Goal: Task Accomplishment & Management: Manage account settings

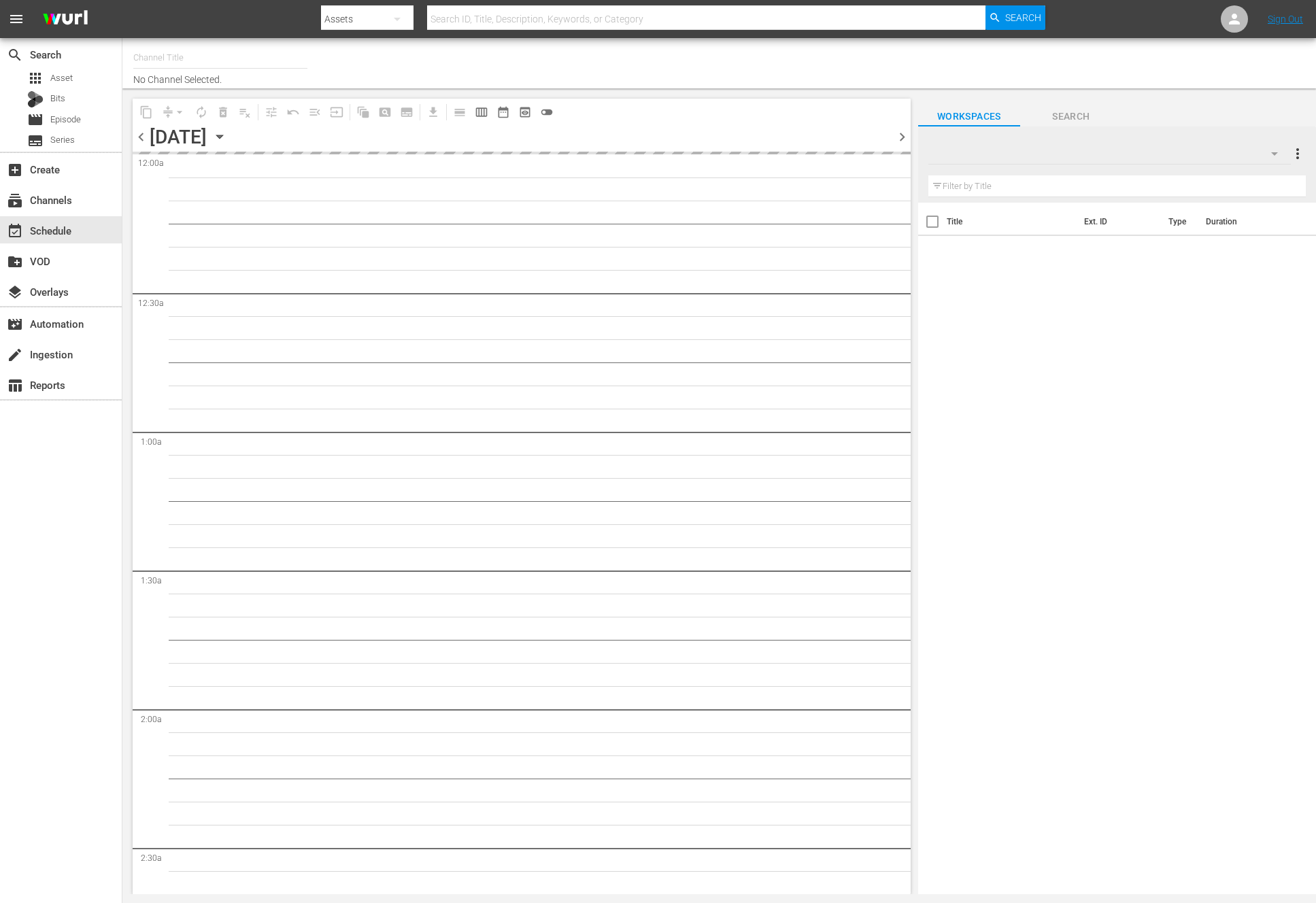
type input "NEW KPOP (617)"
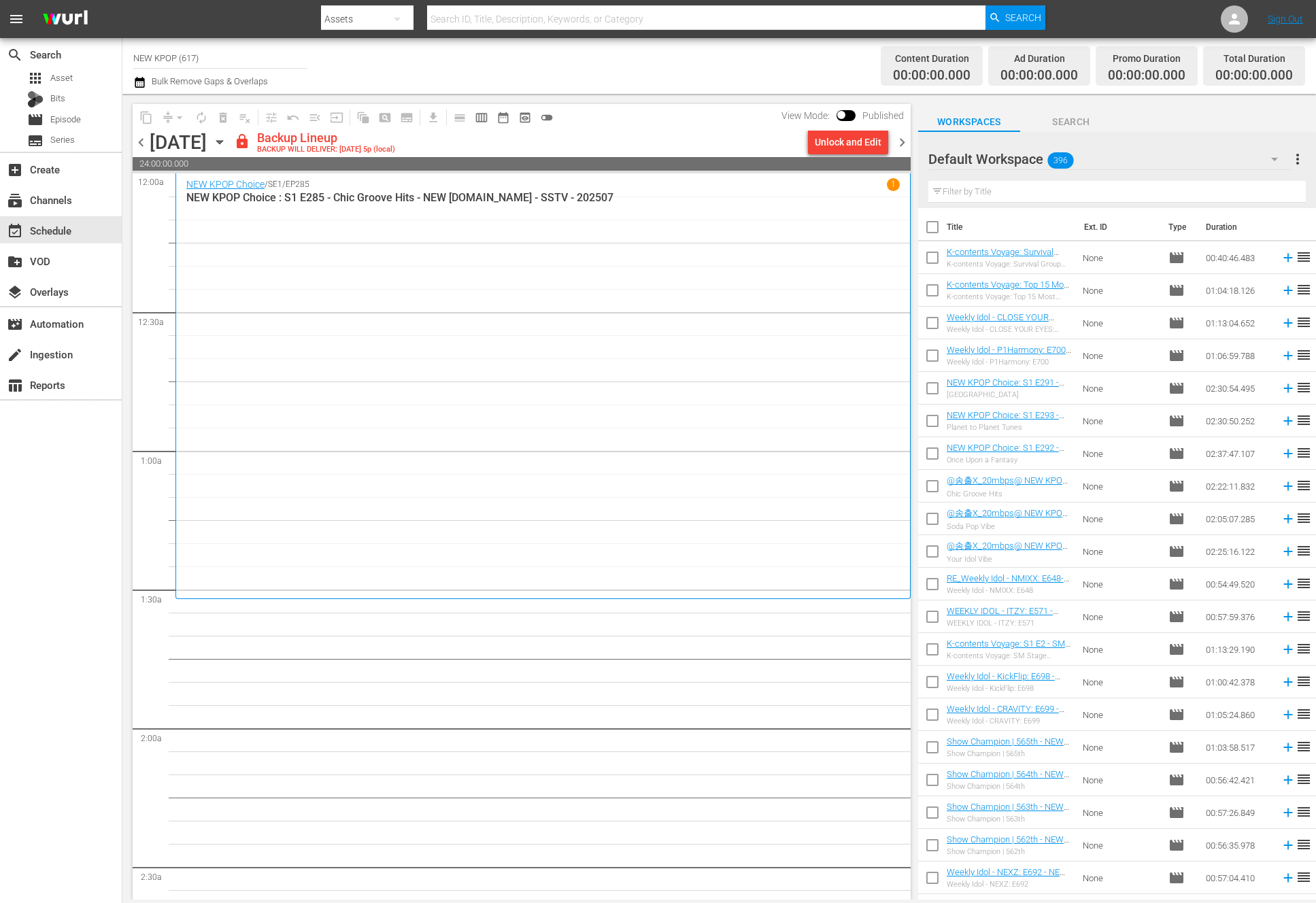
click at [365, 306] on div "NEW KPOP Choice / SE1 / EP285 1 NEW KPOP Choice : S1 E285 - Chic Groove Hits - …" at bounding box center [543, 386] width 713 height 416
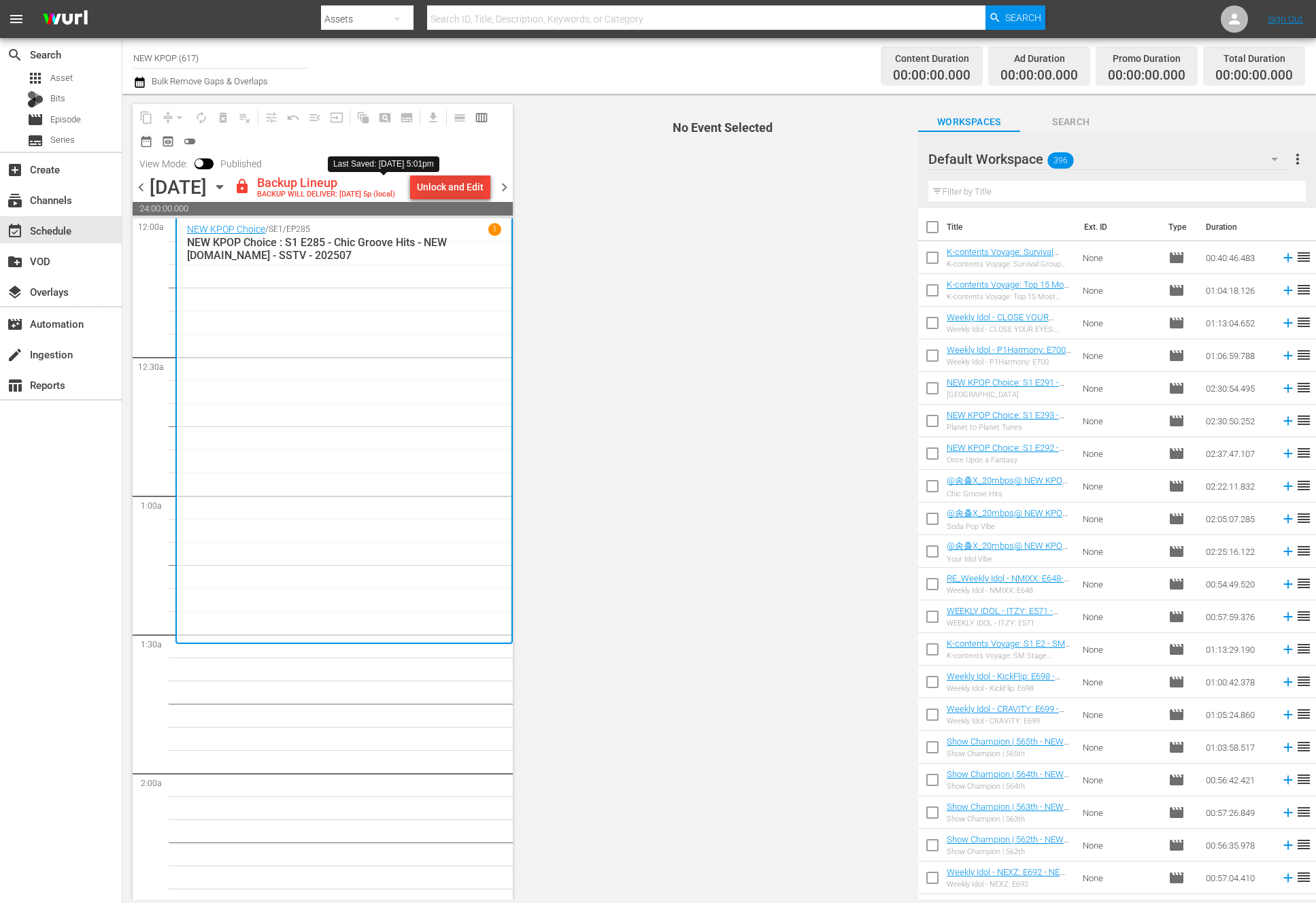
click at [427, 186] on div "Unlock and Edit" at bounding box center [449, 186] width 66 height 25
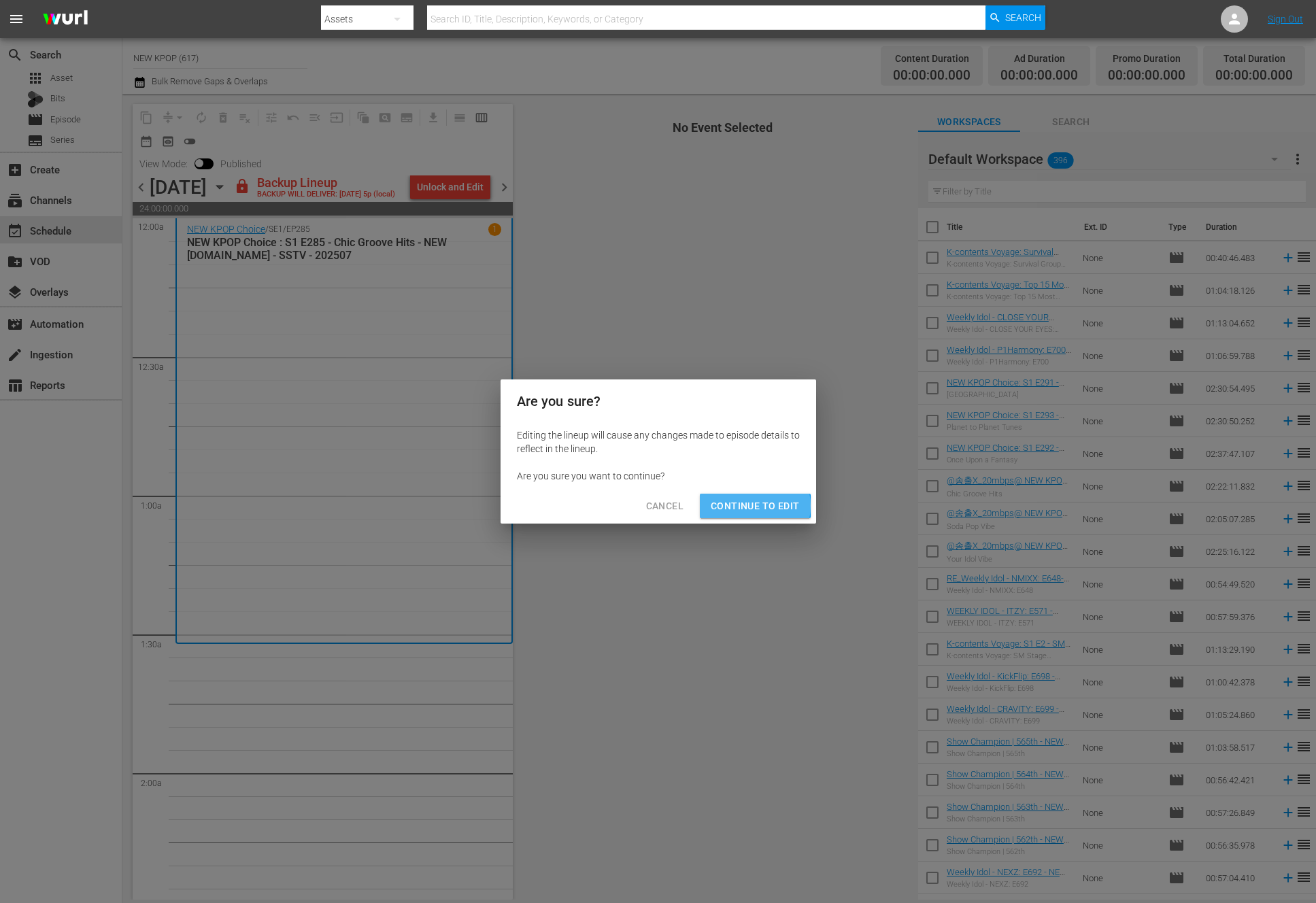
click at [747, 506] on span "Continue to Edit" at bounding box center [754, 506] width 88 height 17
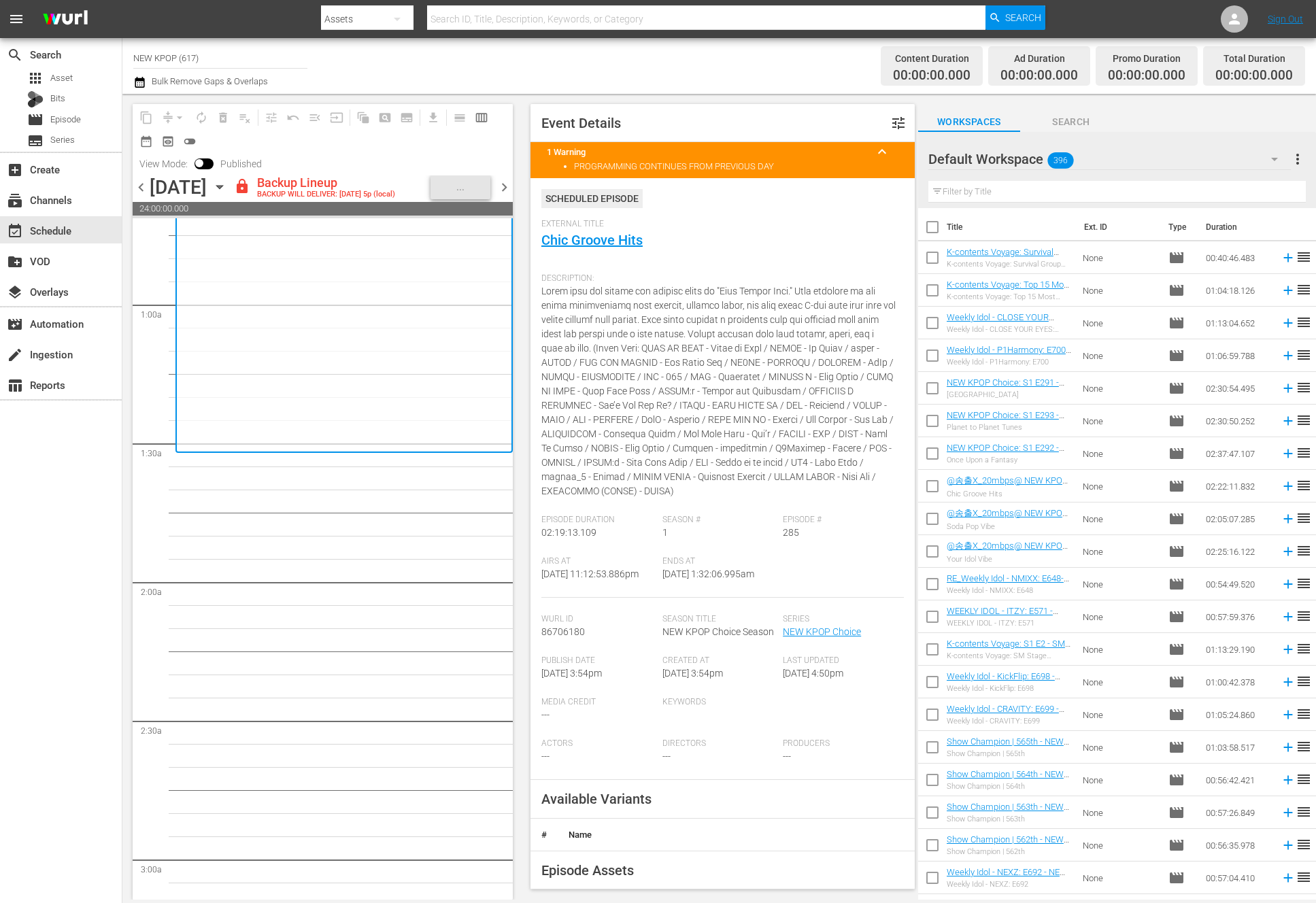
scroll to position [230, 0]
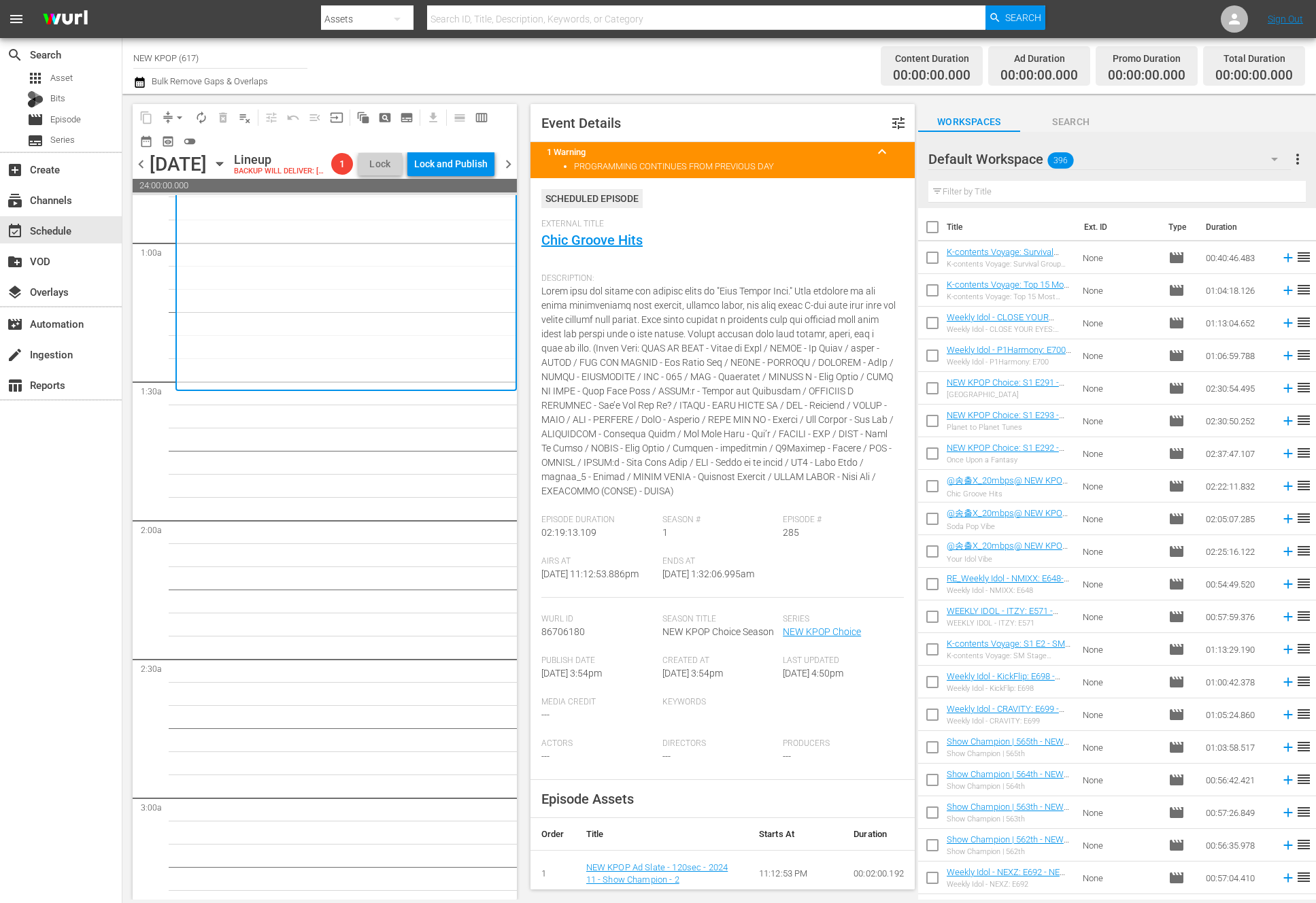
click at [1030, 186] on input "text" at bounding box center [1117, 192] width 377 height 22
type input "show champion"
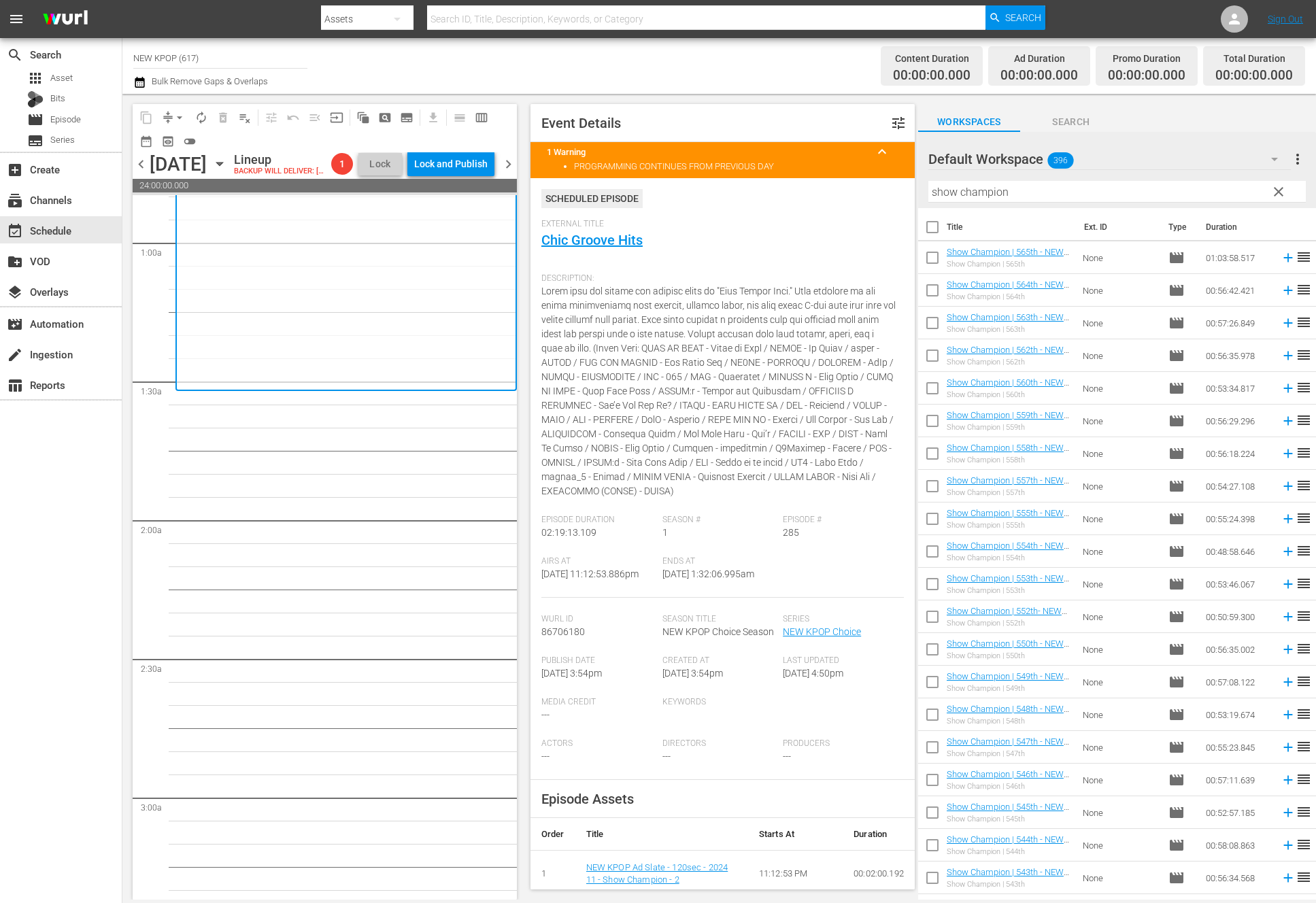
click at [1276, 193] on span "clear" at bounding box center [1279, 192] width 16 height 16
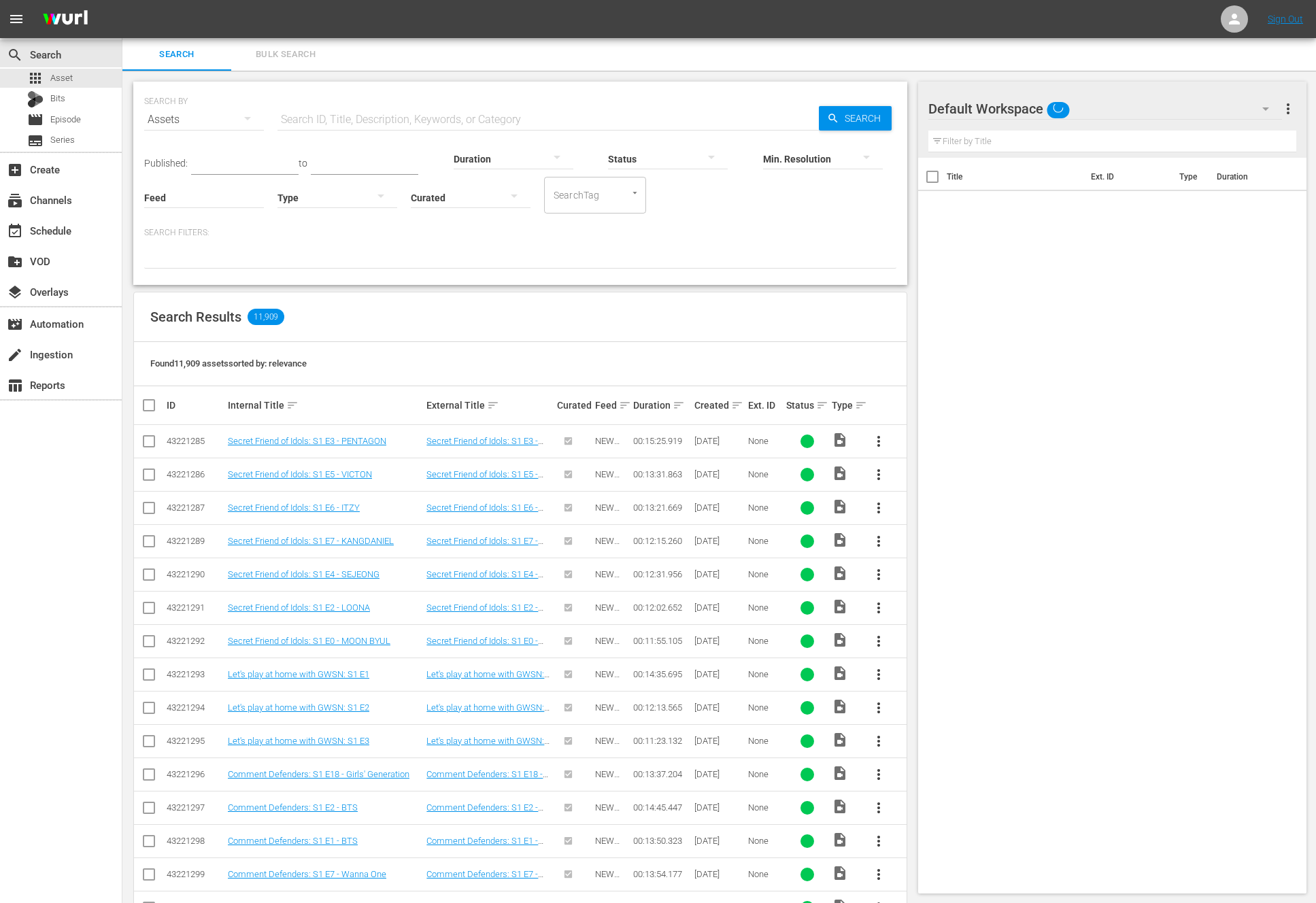
click at [236, 109] on button "button" at bounding box center [247, 118] width 33 height 33
click at [190, 186] on div "Series" at bounding box center [187, 189] width 55 height 22
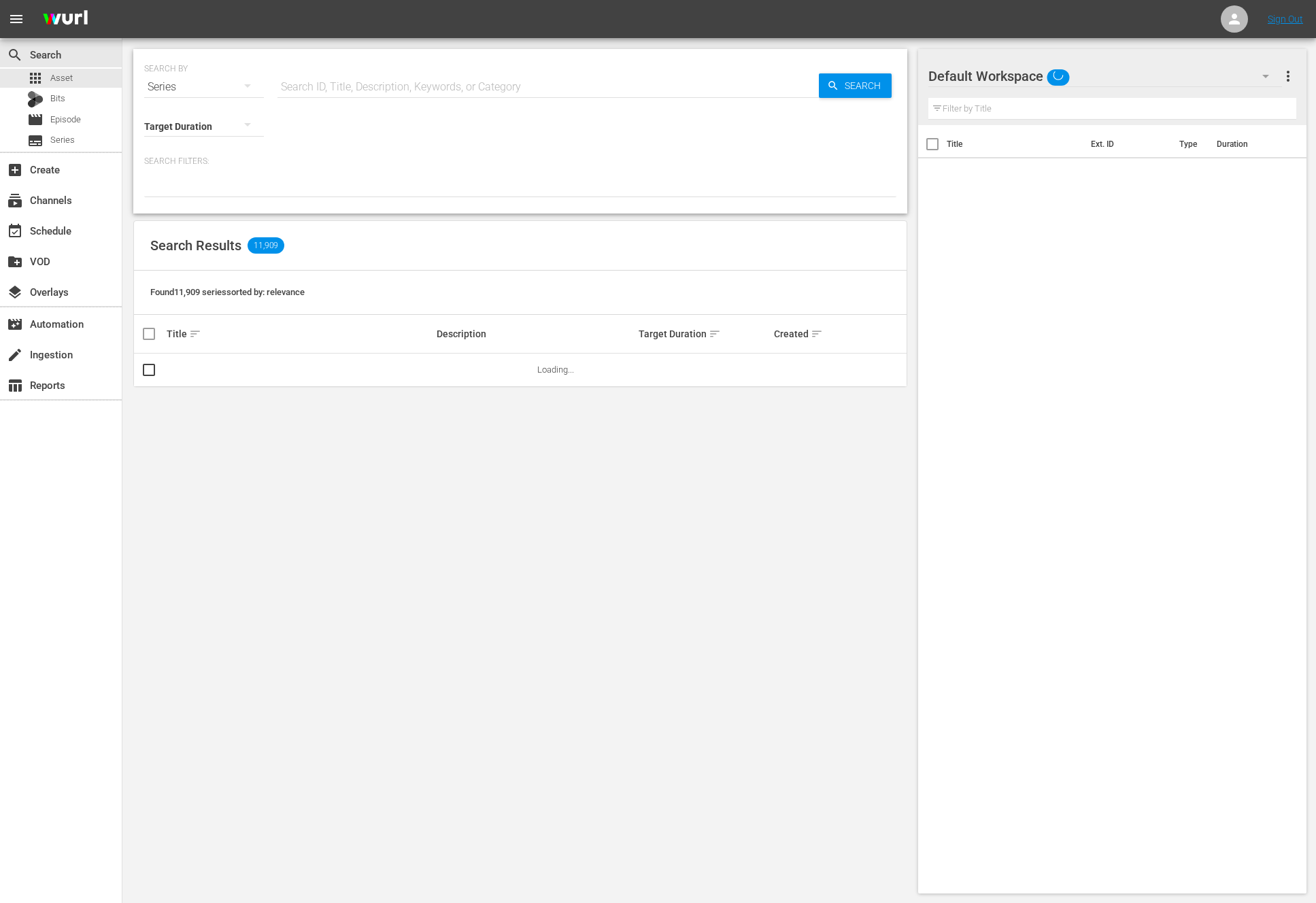
click at [204, 76] on div "Series" at bounding box center [205, 87] width 120 height 38
click at [198, 180] on div "Episodes" at bounding box center [187, 178] width 55 height 22
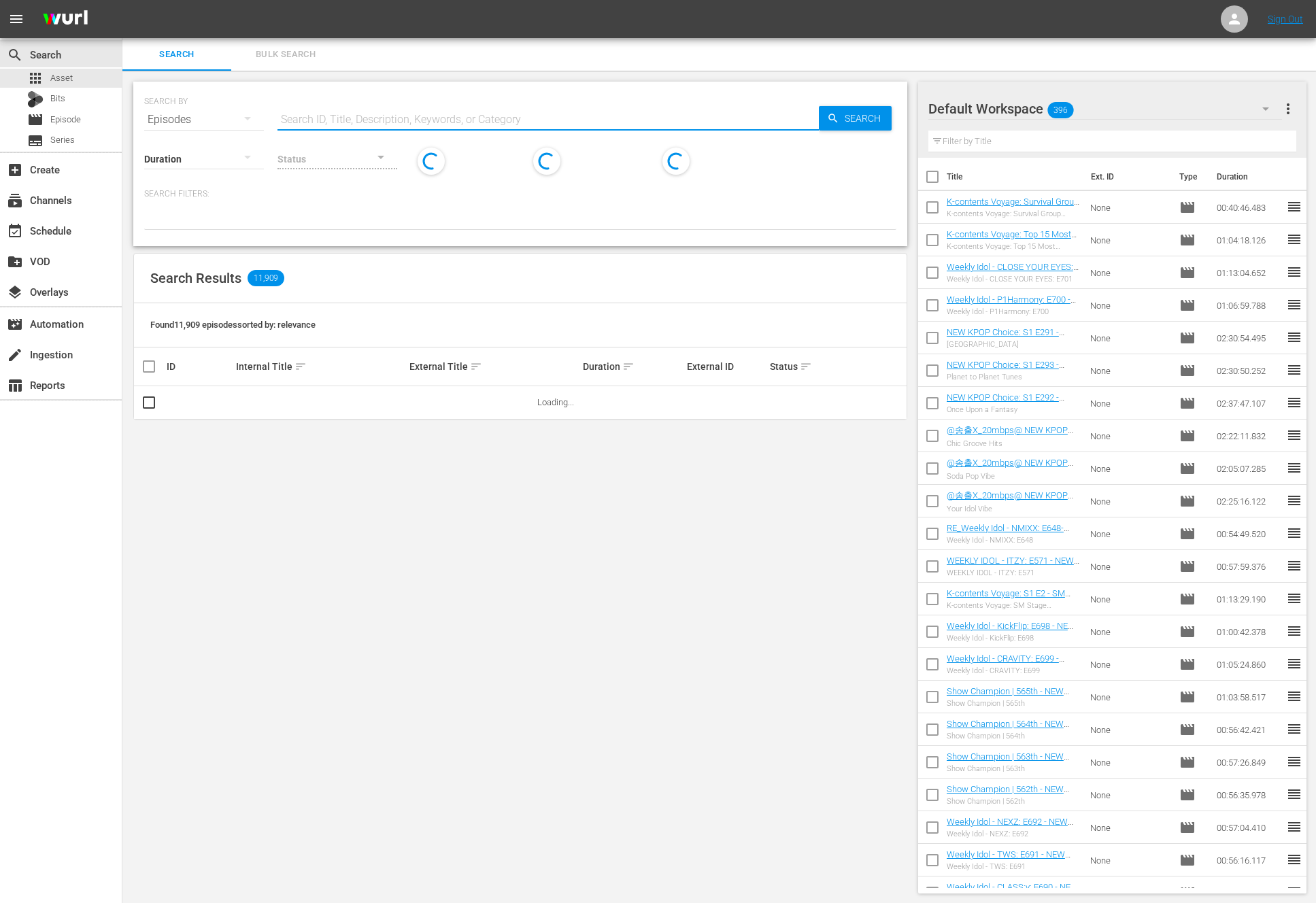
click at [347, 112] on input "text" at bounding box center [547, 120] width 541 height 33
type input "new kpop choice"
click at [849, 125] on span "Search" at bounding box center [866, 118] width 53 height 25
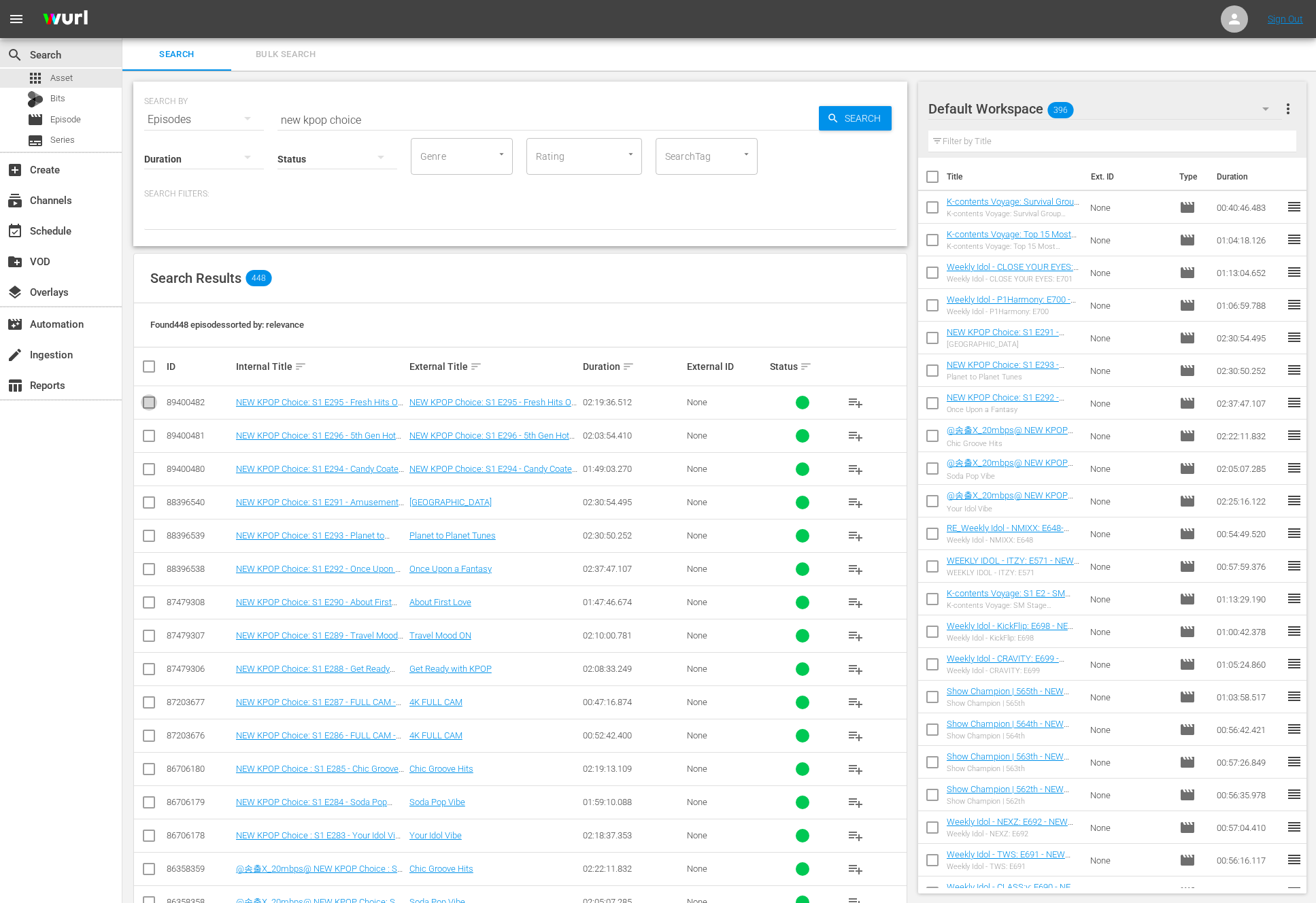
click at [154, 403] on input "checkbox" at bounding box center [149, 406] width 16 height 16
checkbox input "true"
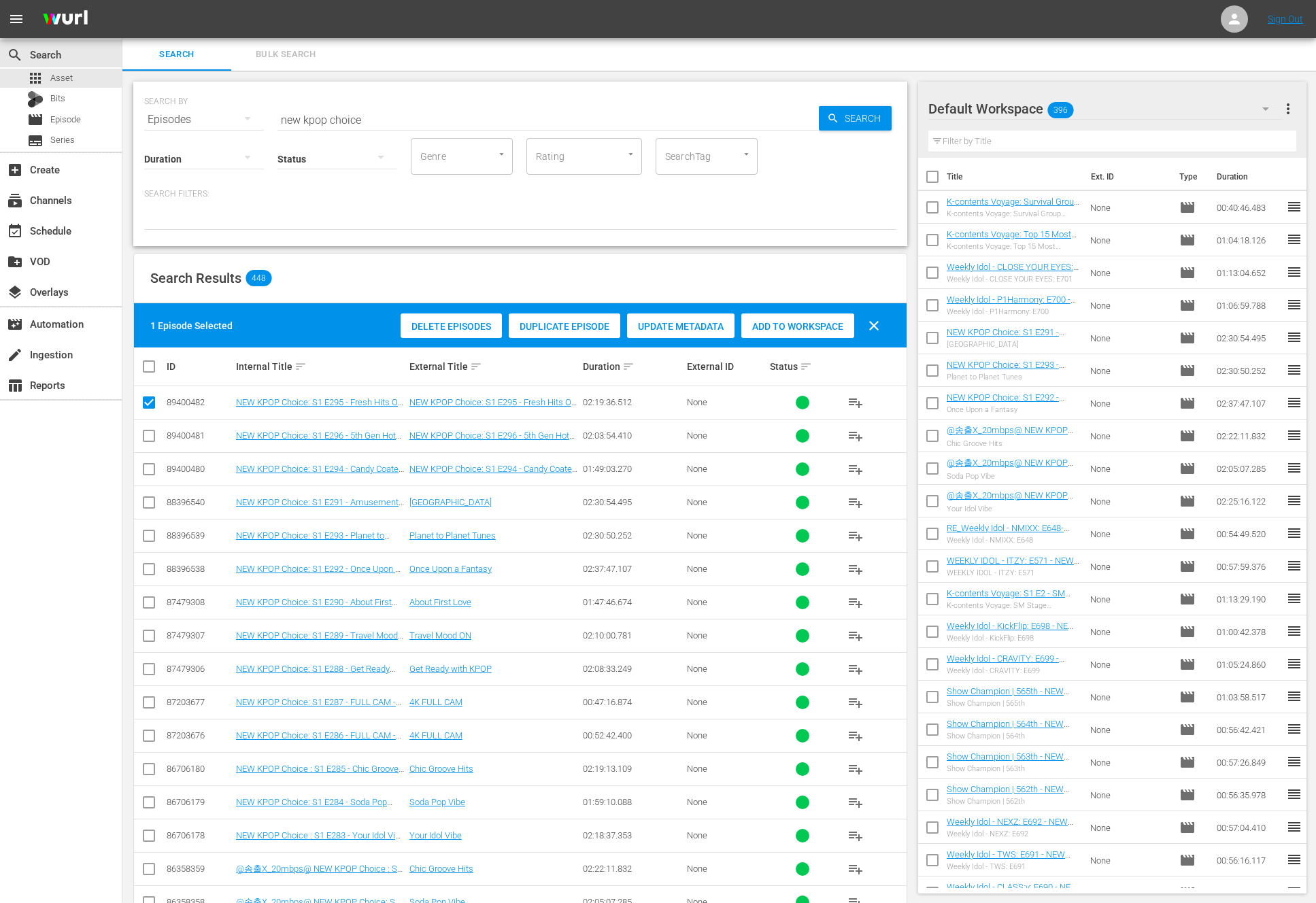
click at [151, 422] on td at bounding box center [149, 436] width 31 height 34
click at [147, 436] on input "checkbox" at bounding box center [149, 438] width 16 height 16
checkbox input "true"
click at [146, 464] on input "checkbox" at bounding box center [149, 472] width 16 height 16
checkbox input "true"
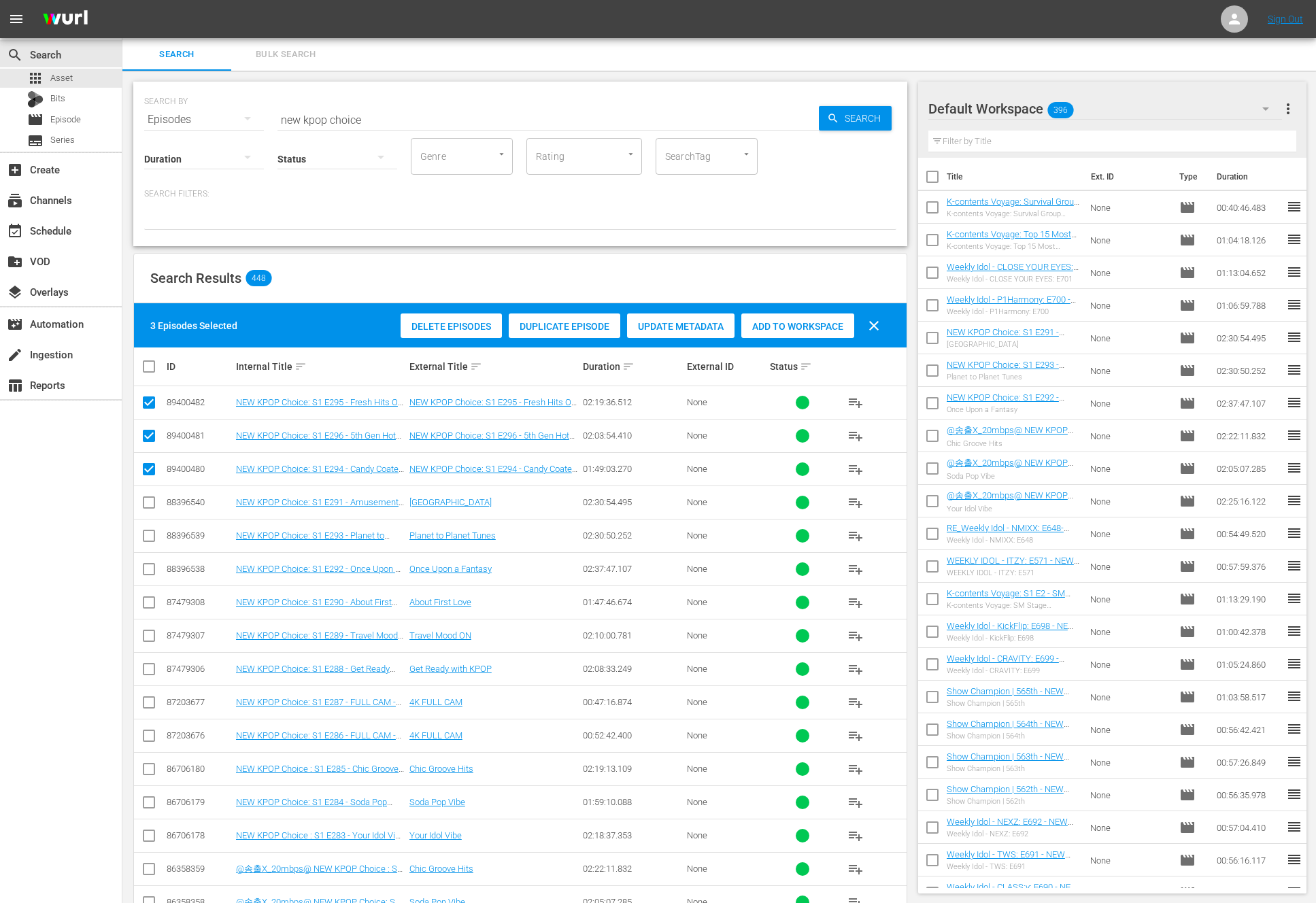
click at [809, 325] on span "Add to Workspace" at bounding box center [798, 326] width 113 height 11
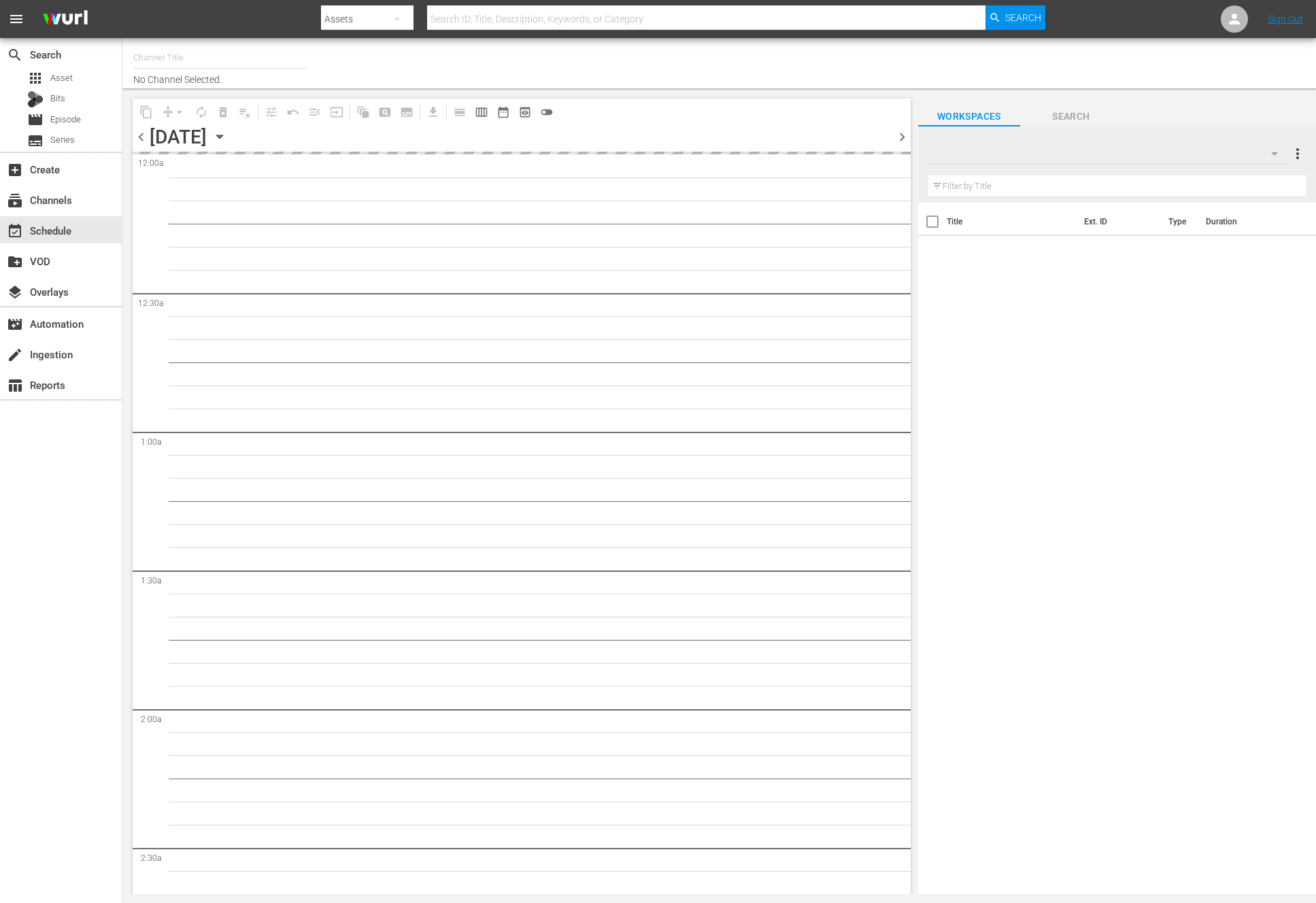
type input "NEW KPOP (617)"
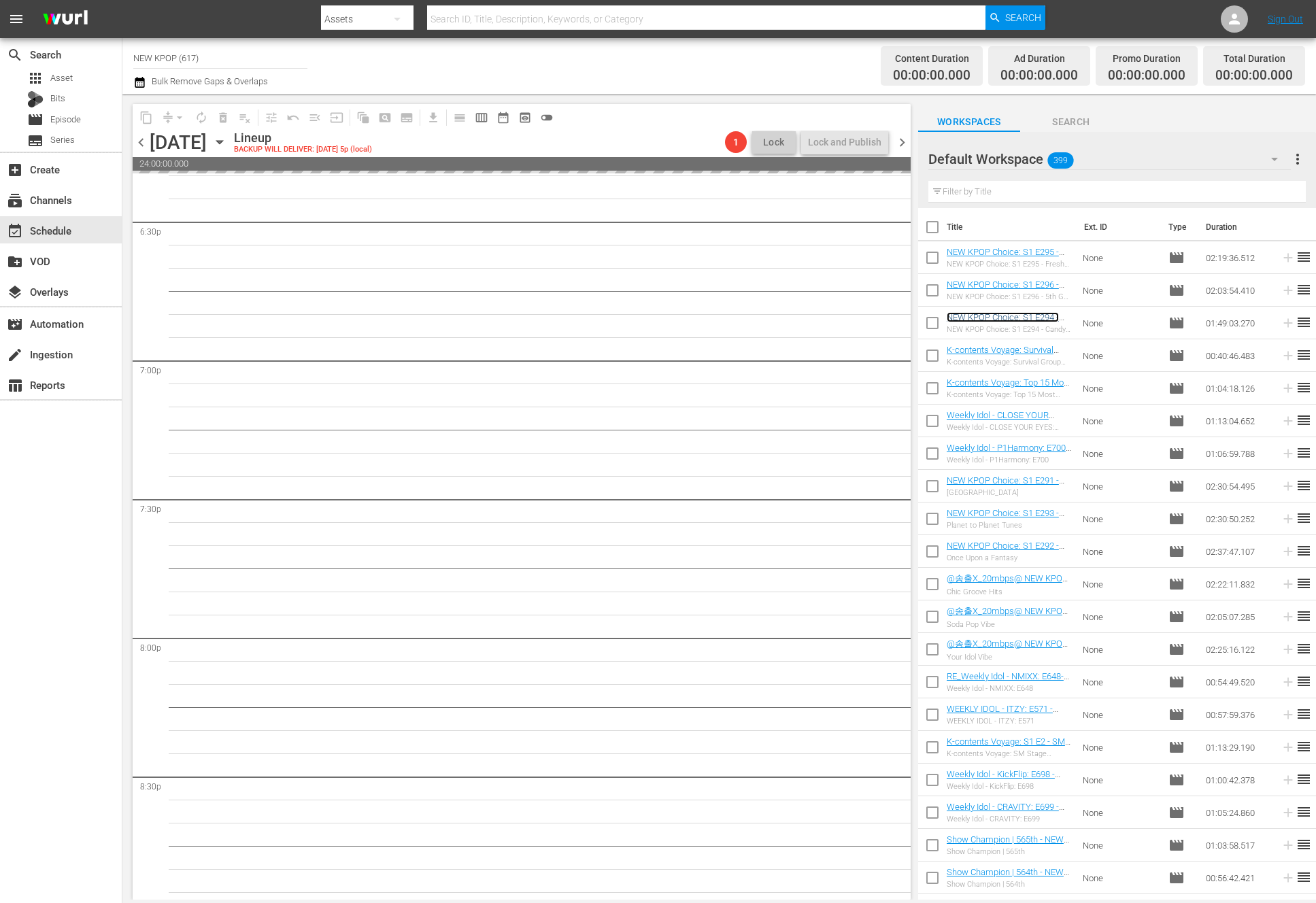
scroll to position [5288, 0]
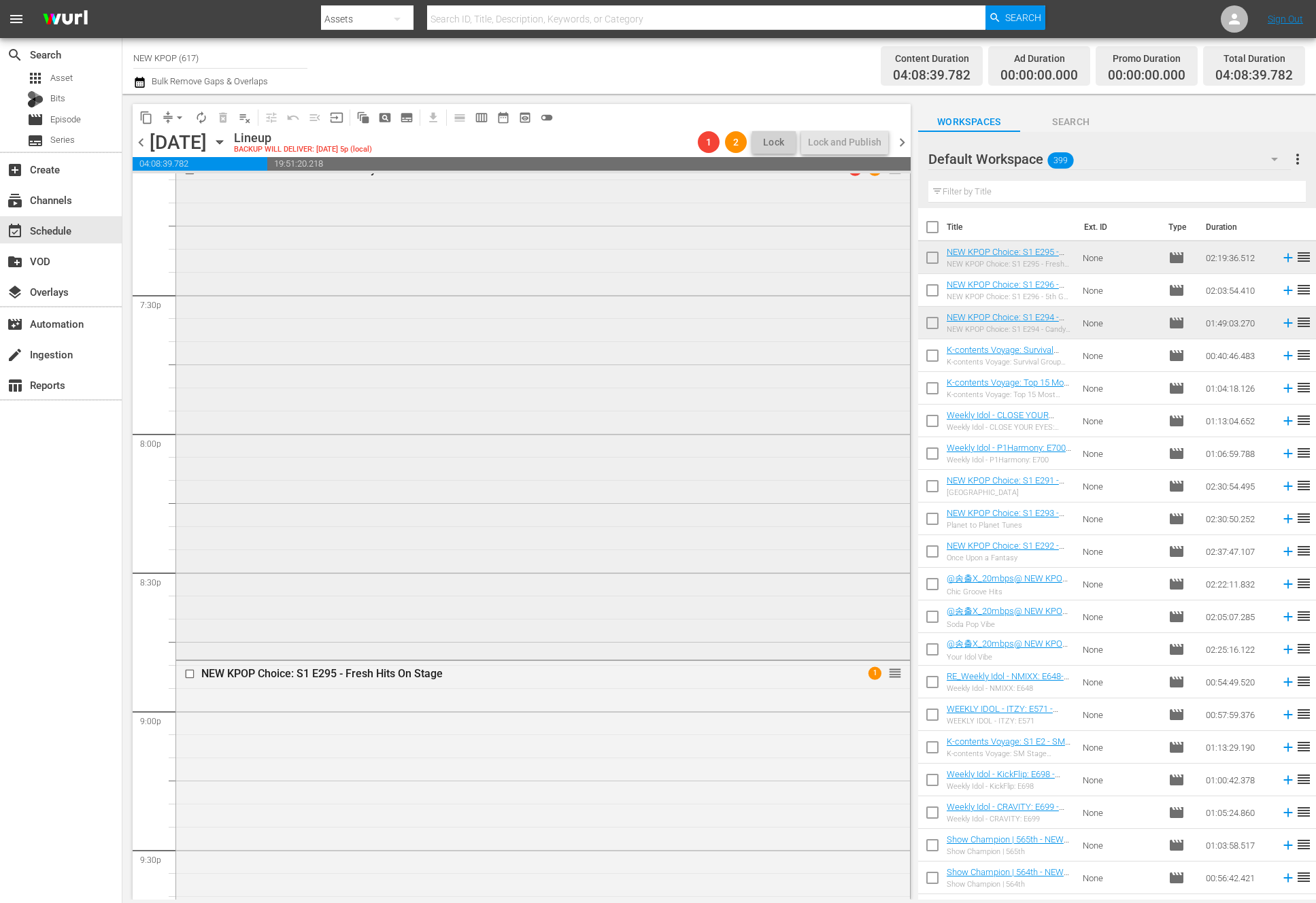
click at [576, 635] on div "NEW KPOP Choice: S1 E294 - Candy Coated Melodies 1 1 reorder" at bounding box center [543, 407] width 734 height 500
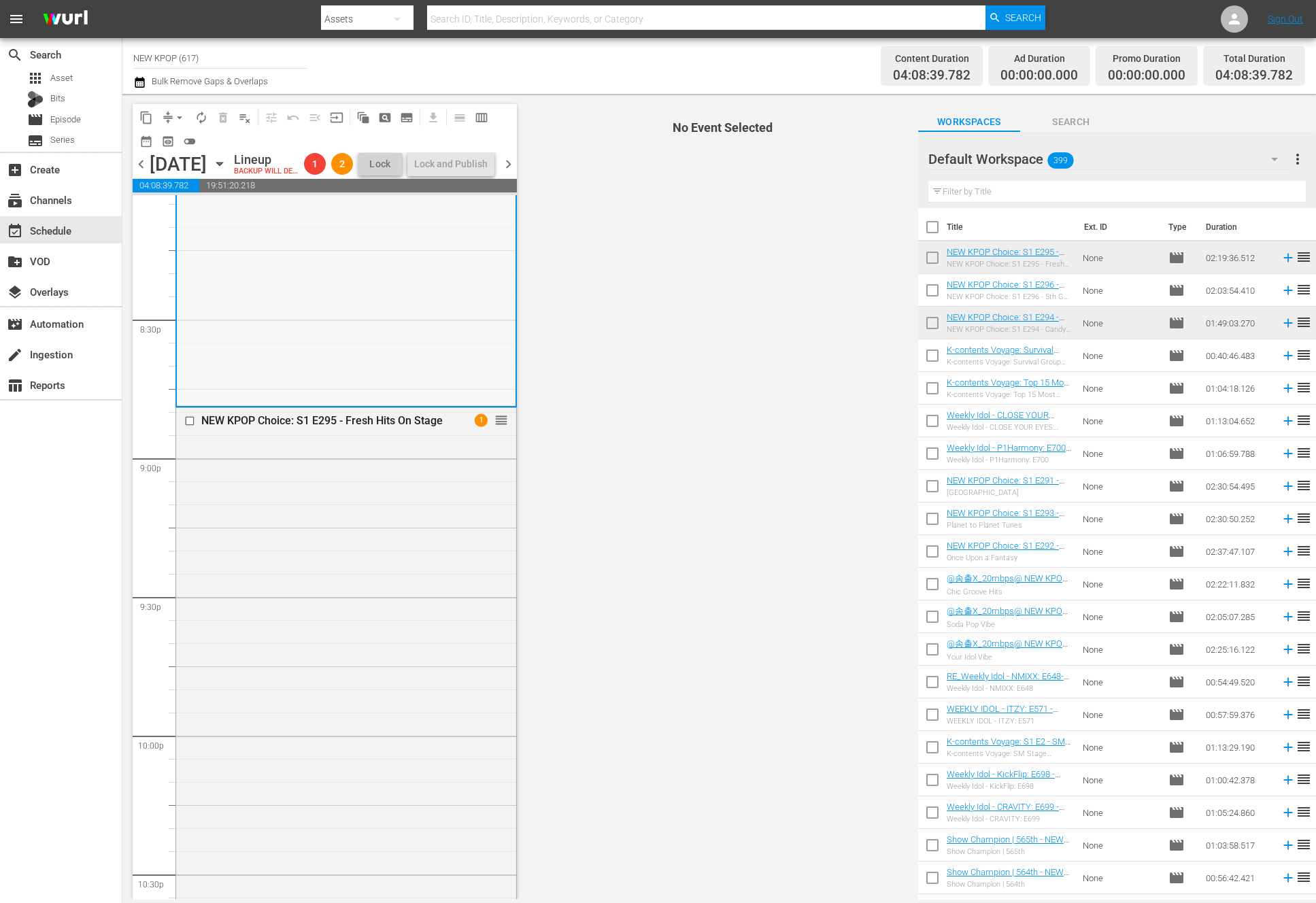
click at [478, 683] on div "NEW KPOP Choice: S1 E295 - Fresh Hits On Stage 1 reorder" at bounding box center [347, 728] width 340 height 641
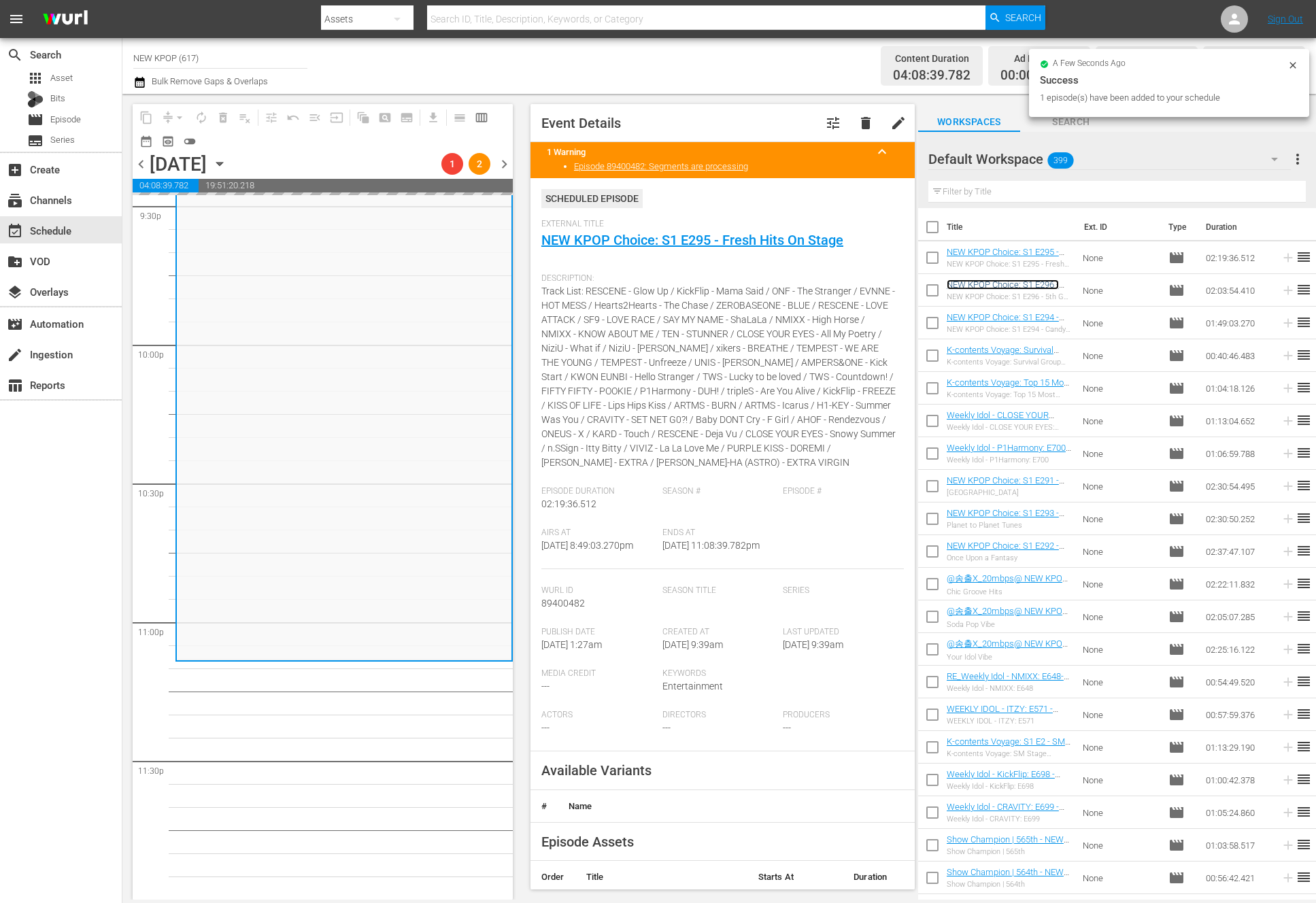
scroll to position [5954, 0]
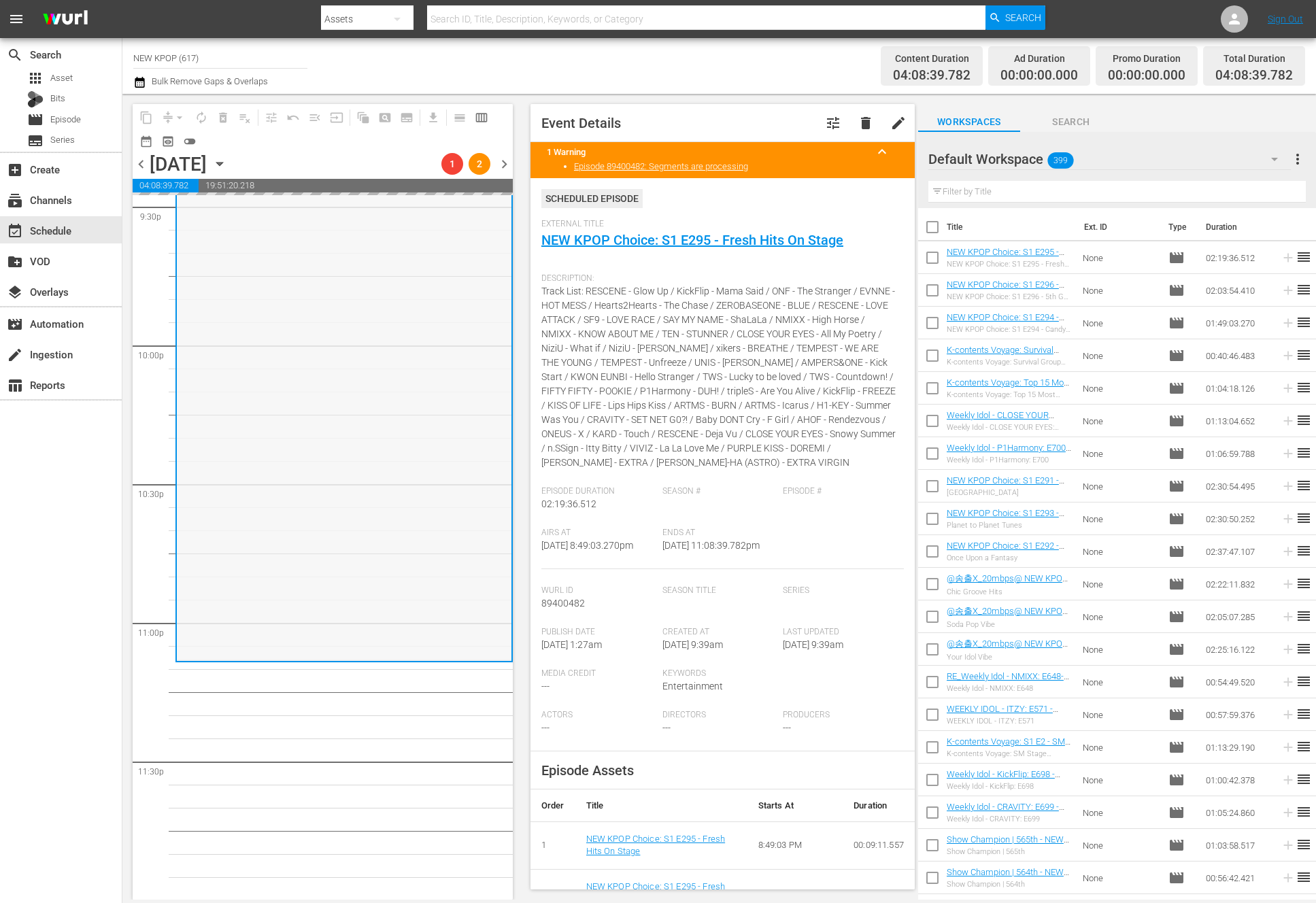
click at [337, 601] on div "NEW KPOP Choice: S1 E295 - Fresh Hits On Stage 1 reorder" at bounding box center [344, 338] width 335 height 641
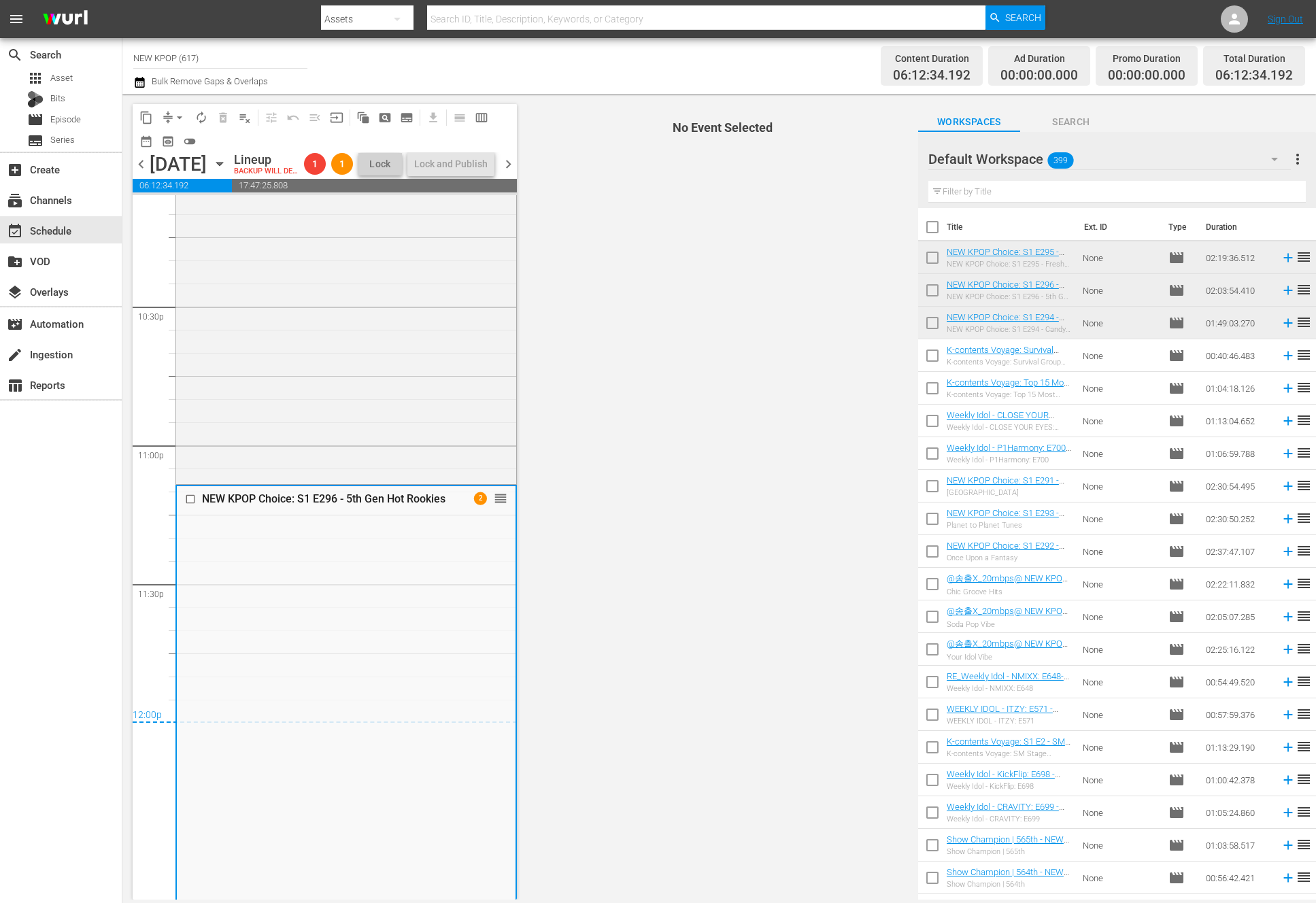
scroll to position [6311, 0]
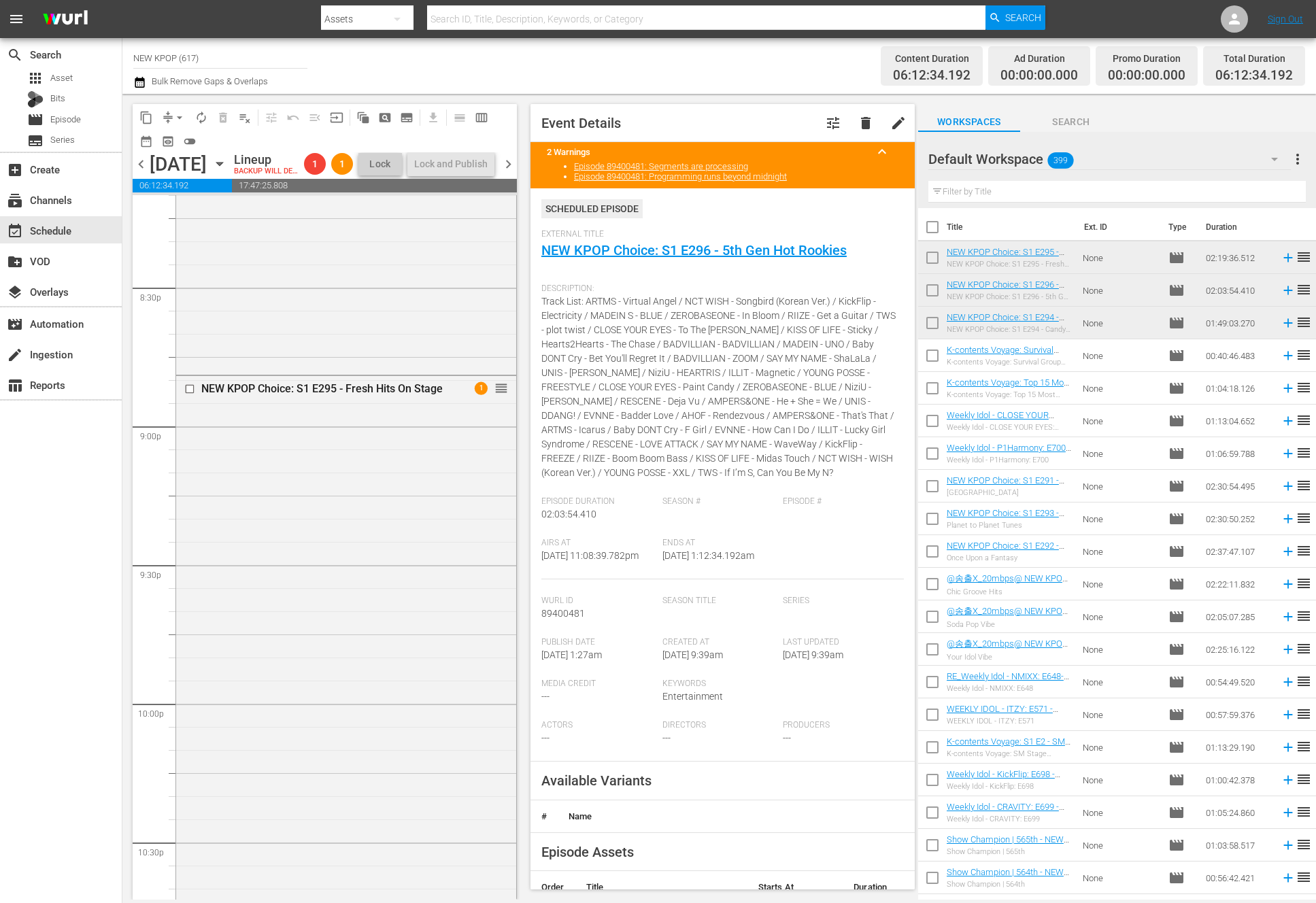
click at [223, 769] on div "NEW KPOP Choice: S1 E295 - Fresh Hits On Stage 1 reorder" at bounding box center [347, 697] width 340 height 641
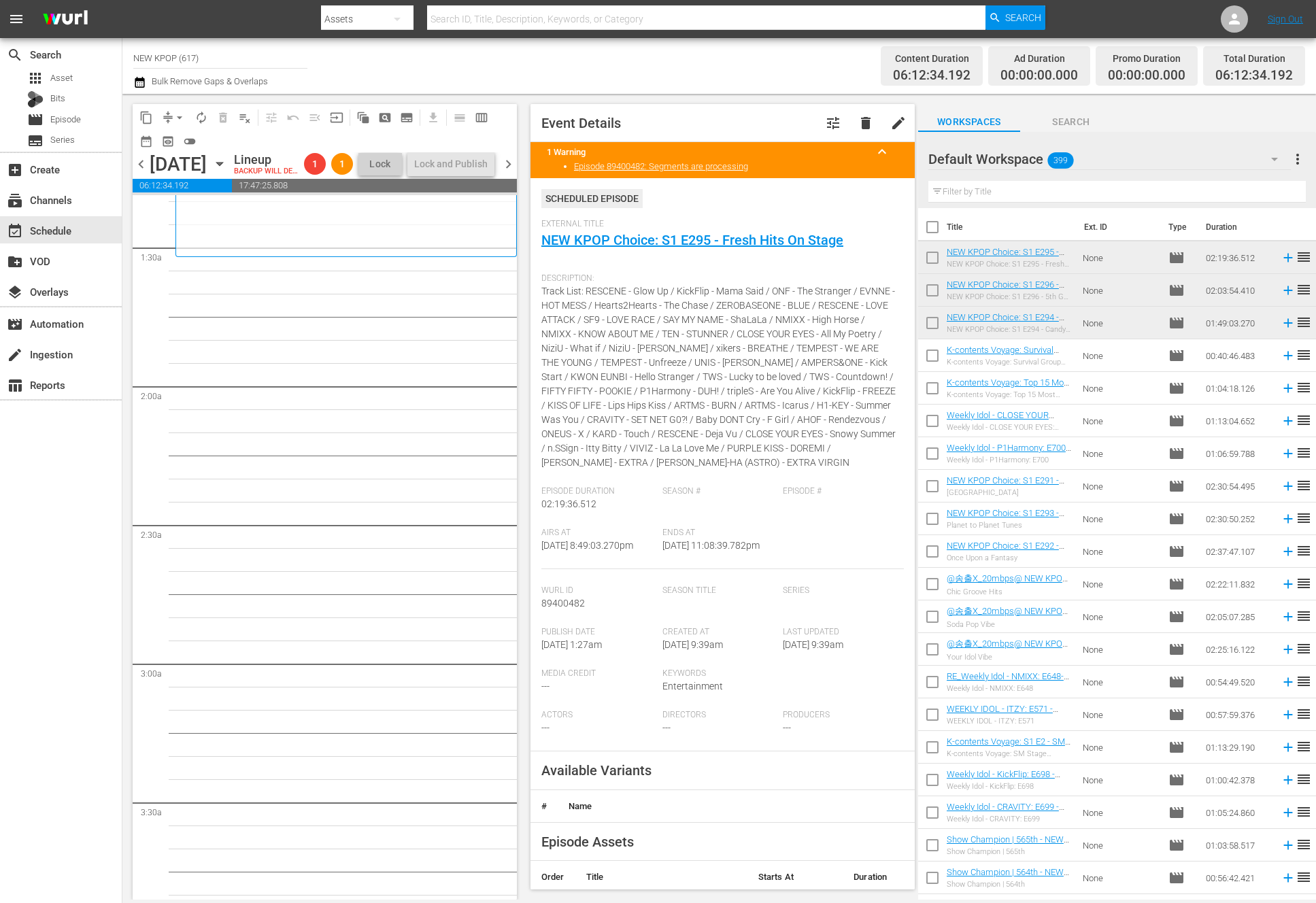
scroll to position [0, 0]
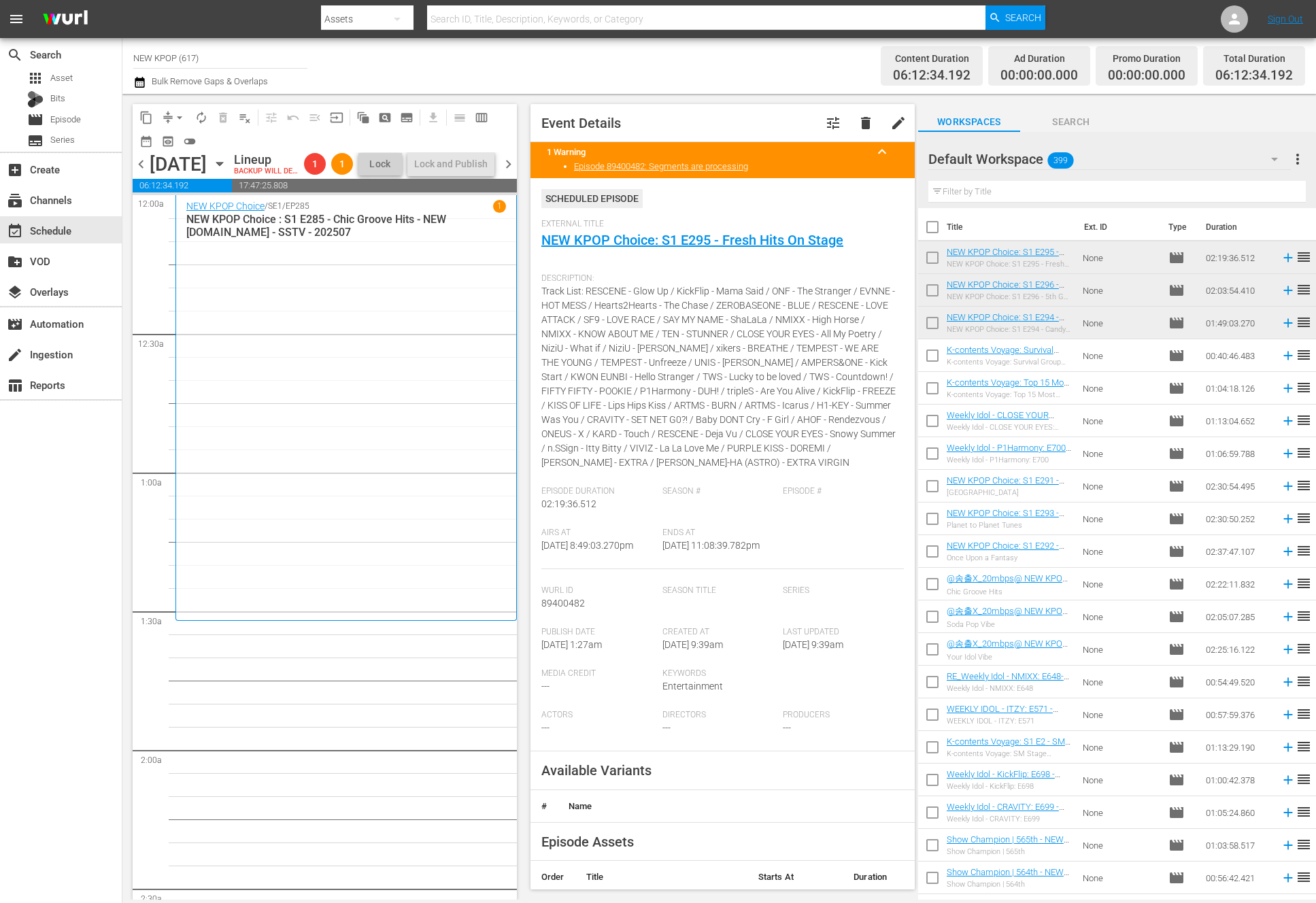
click at [463, 346] on div "NEW KPOP Choice / SE1 / EP285 1 NEW KPOP Choice : S1 E285 - Chic Groove Hits - …" at bounding box center [346, 407] width 319 height 416
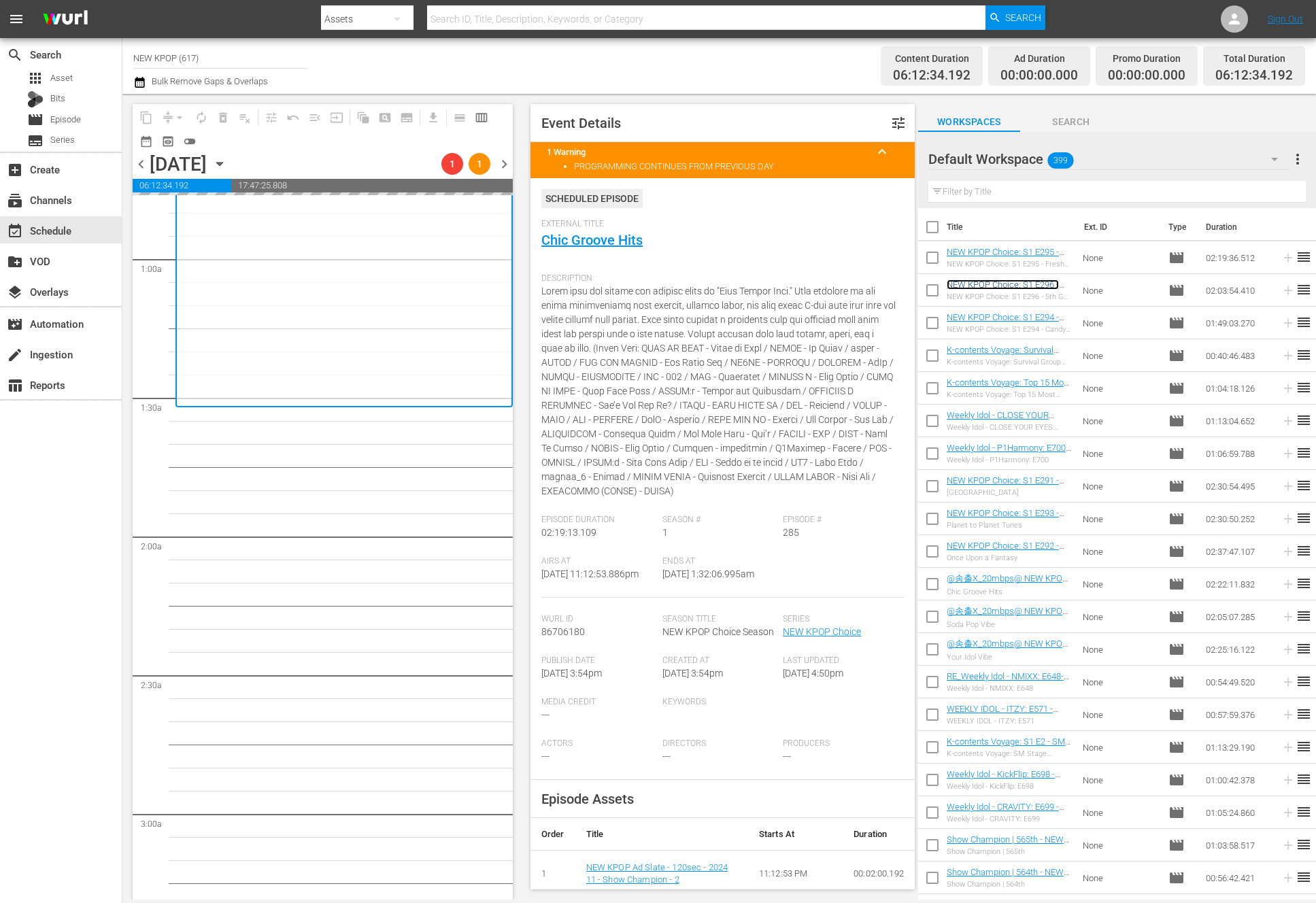
scroll to position [216, 0]
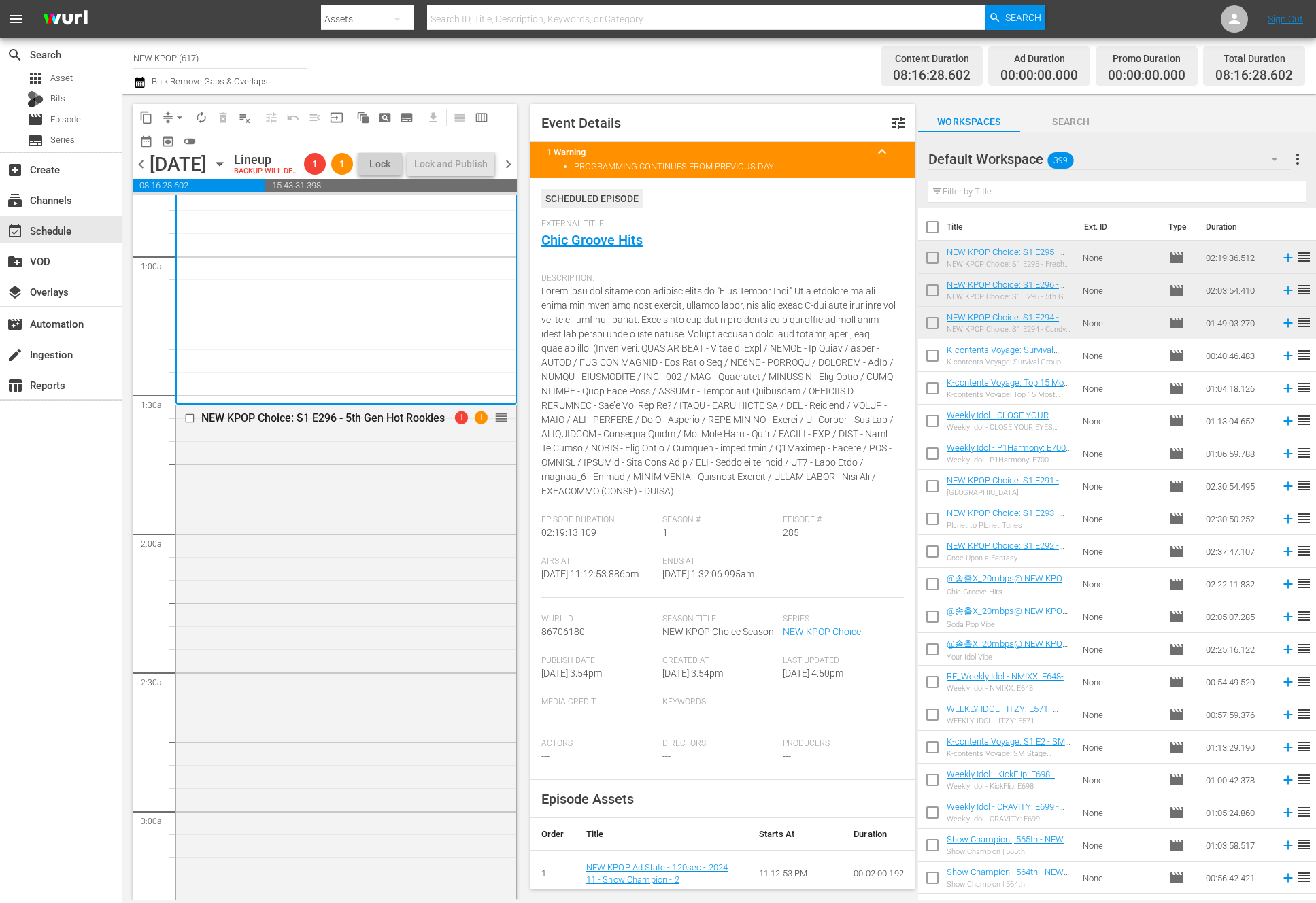
click at [249, 754] on div "NEW KPOP Choice: S1 E296 - 5th Gen Hot Rookies 1 1 reorder" at bounding box center [347, 690] width 340 height 569
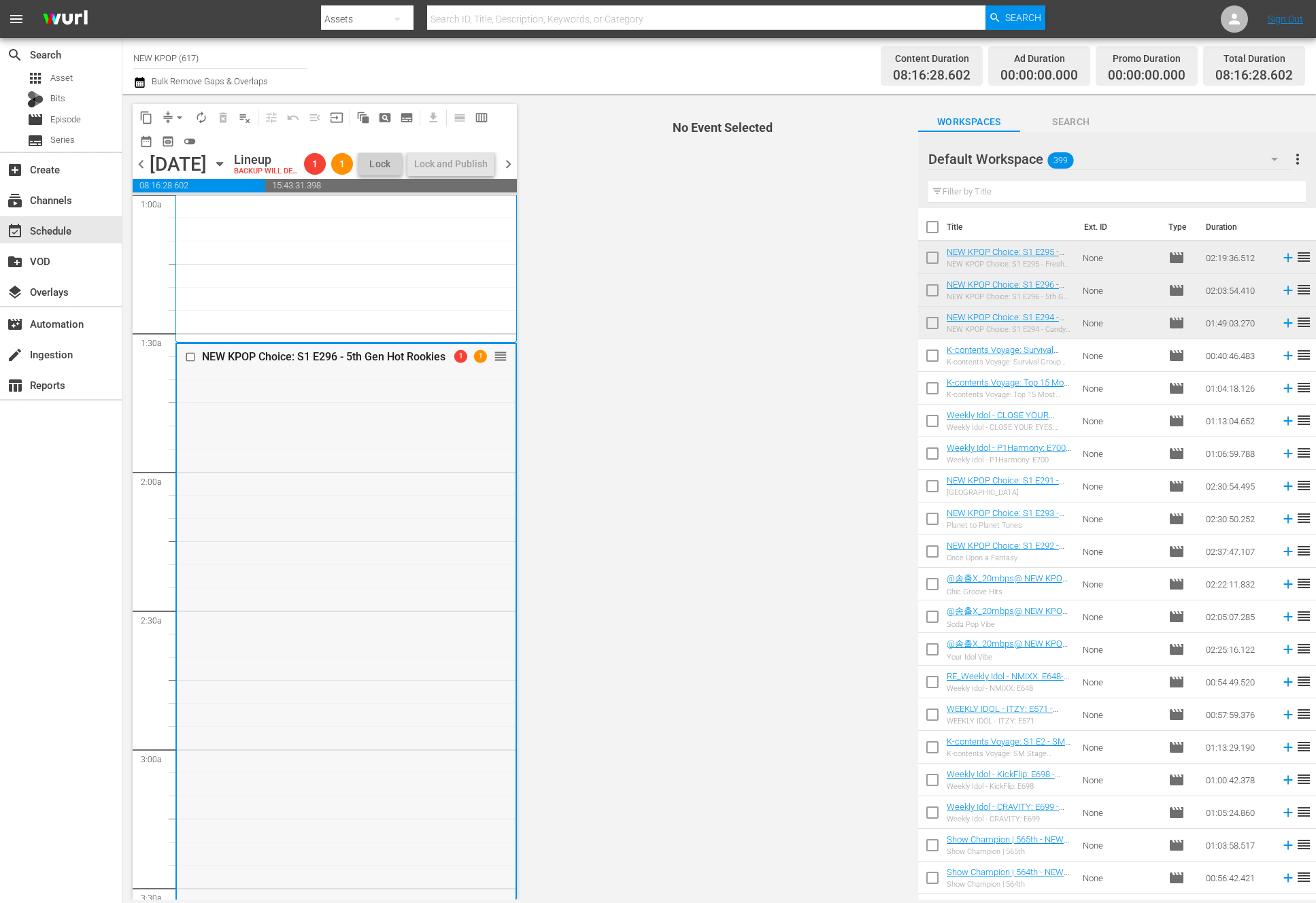
scroll to position [267, 0]
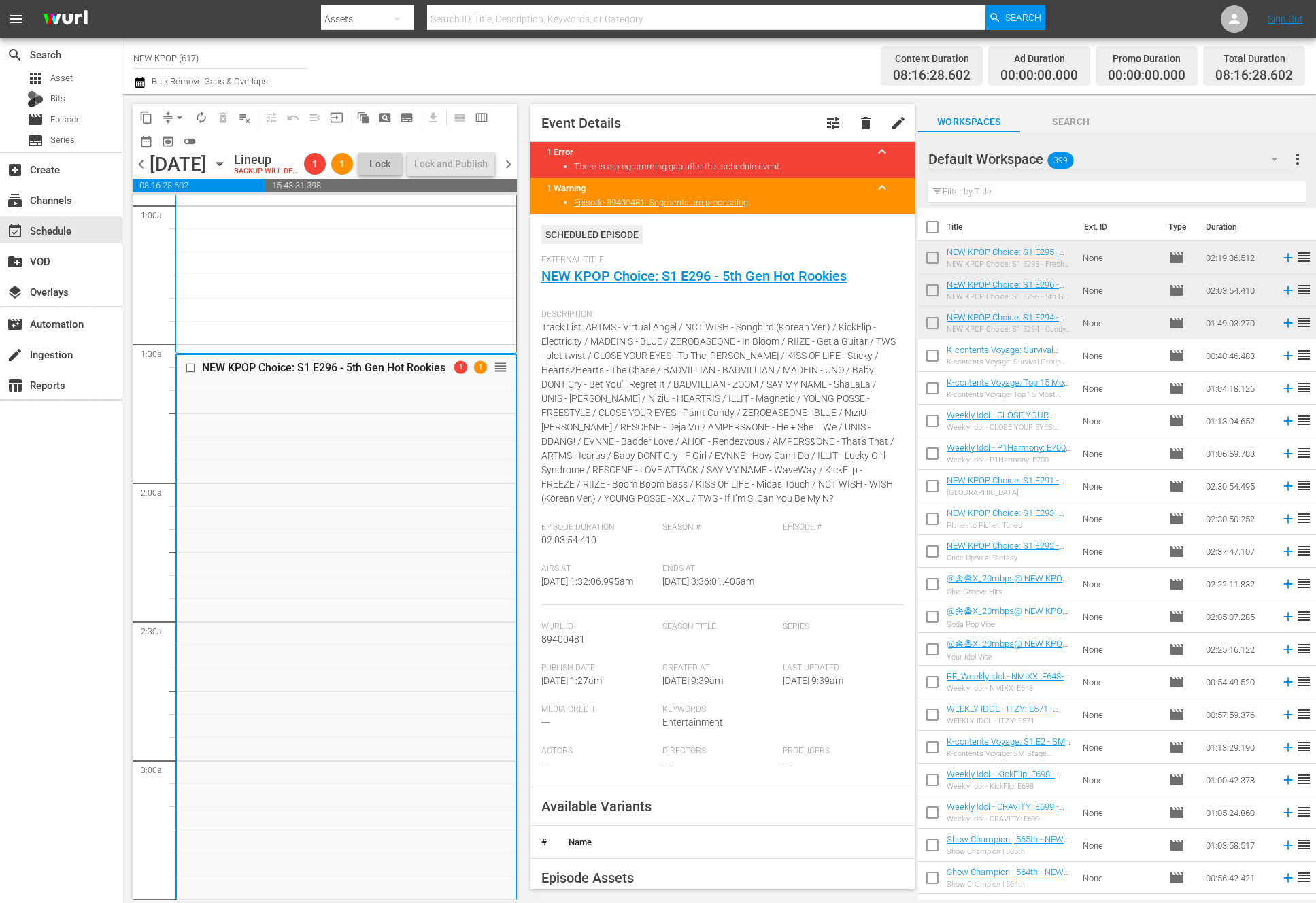
click at [1001, 198] on input "text" at bounding box center [1117, 192] width 377 height 22
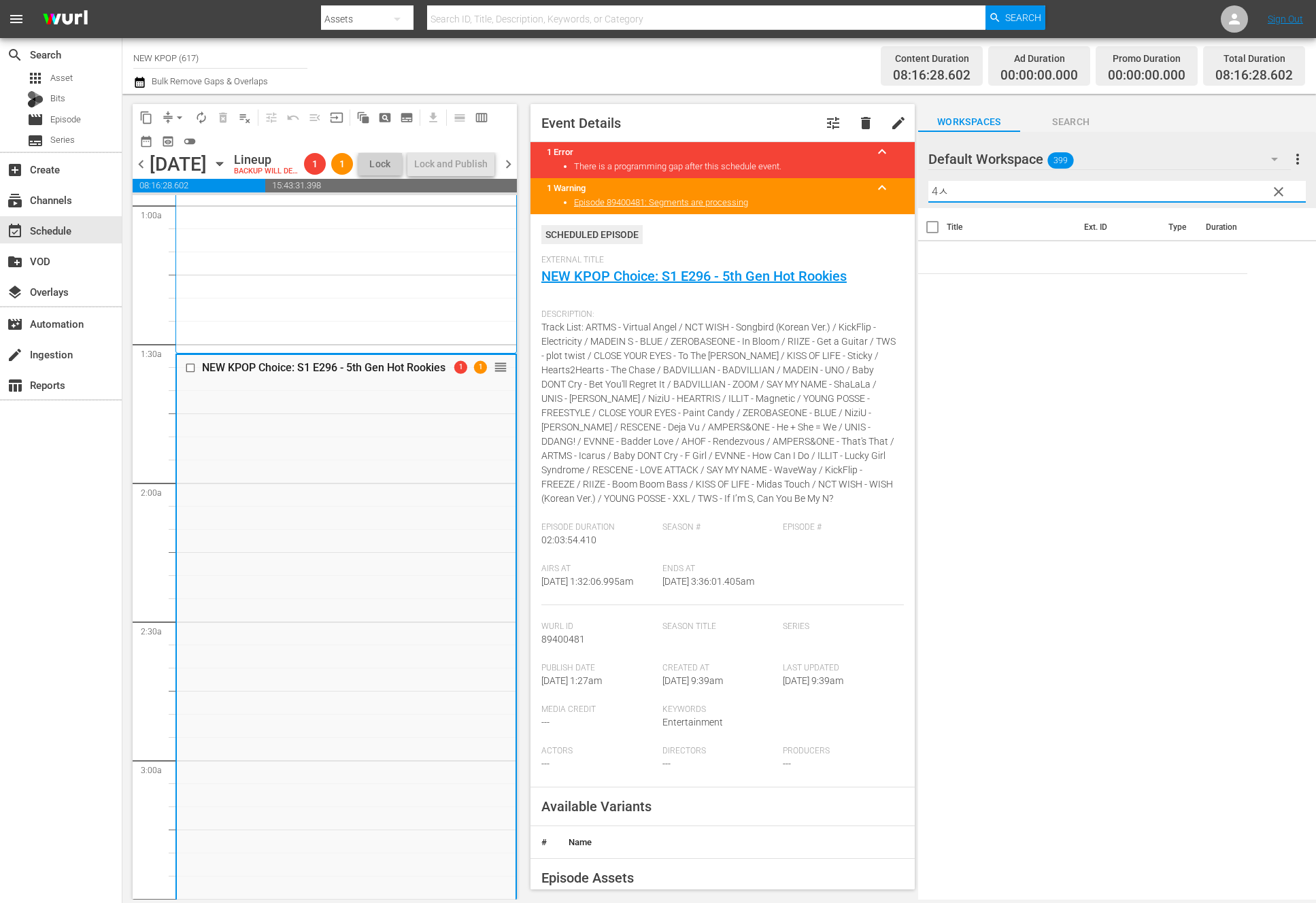
click at [1001, 198] on input "4ㅅ" at bounding box center [1117, 192] width 377 height 22
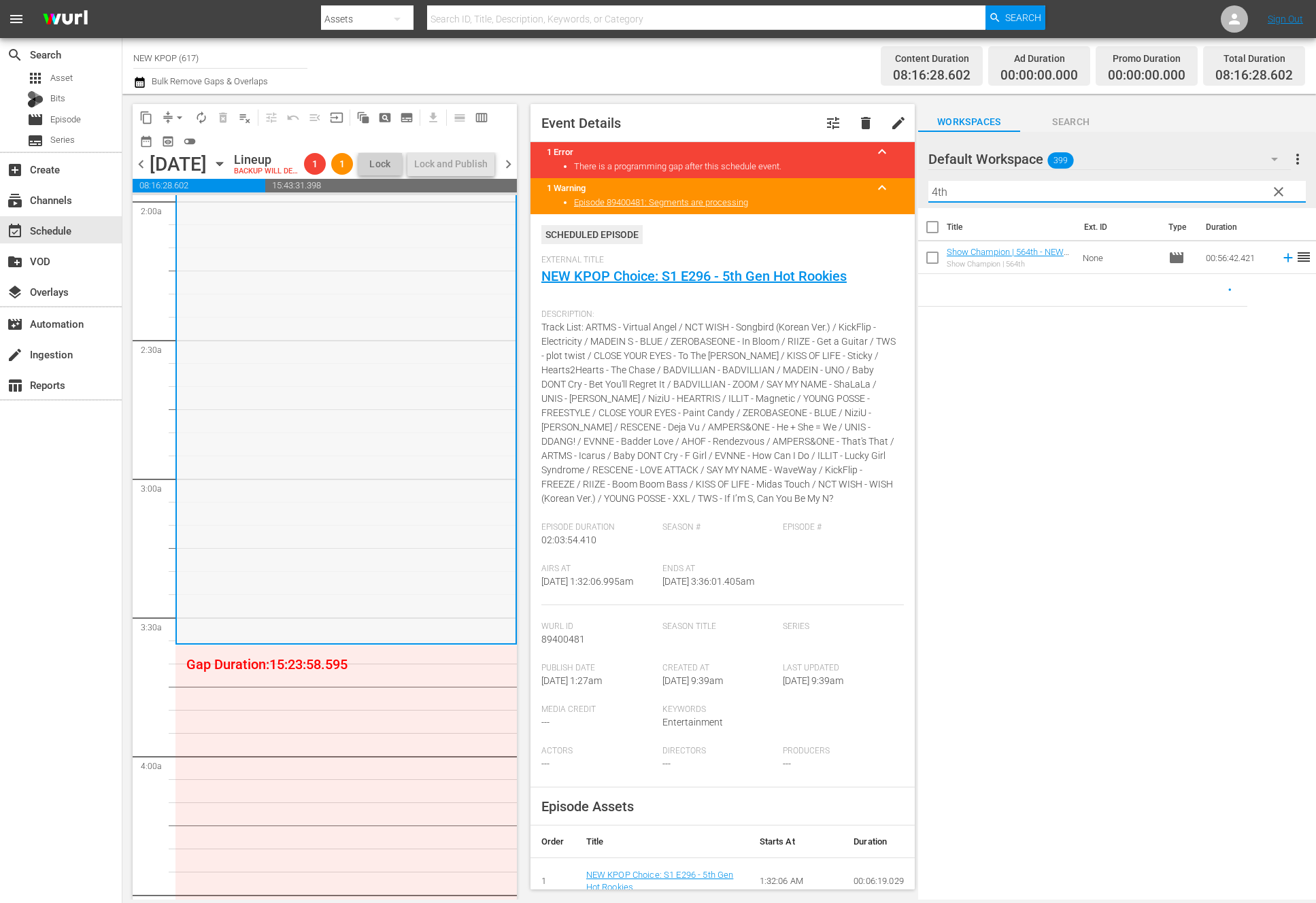
scroll to position [570, 0]
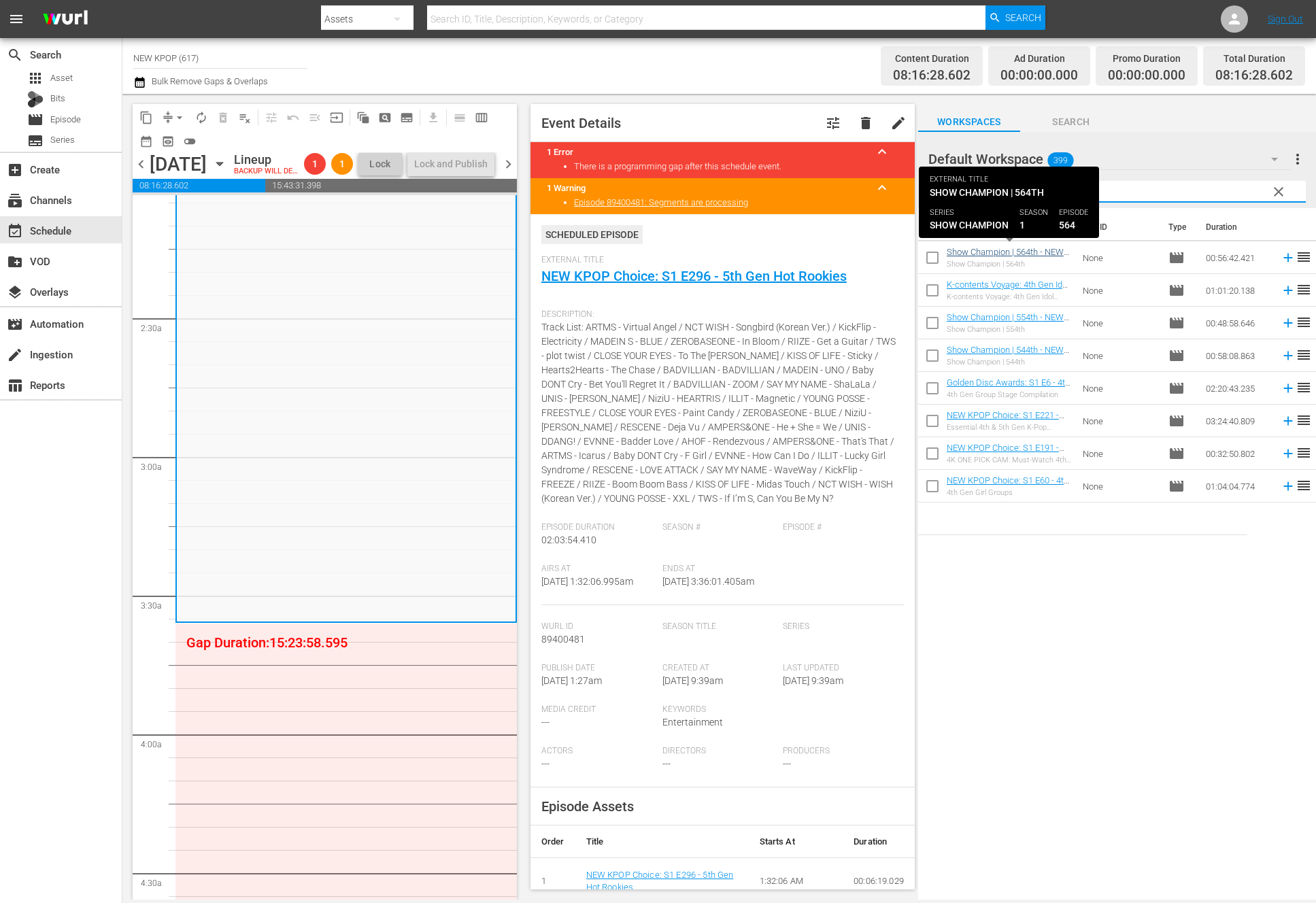
type input "4th"
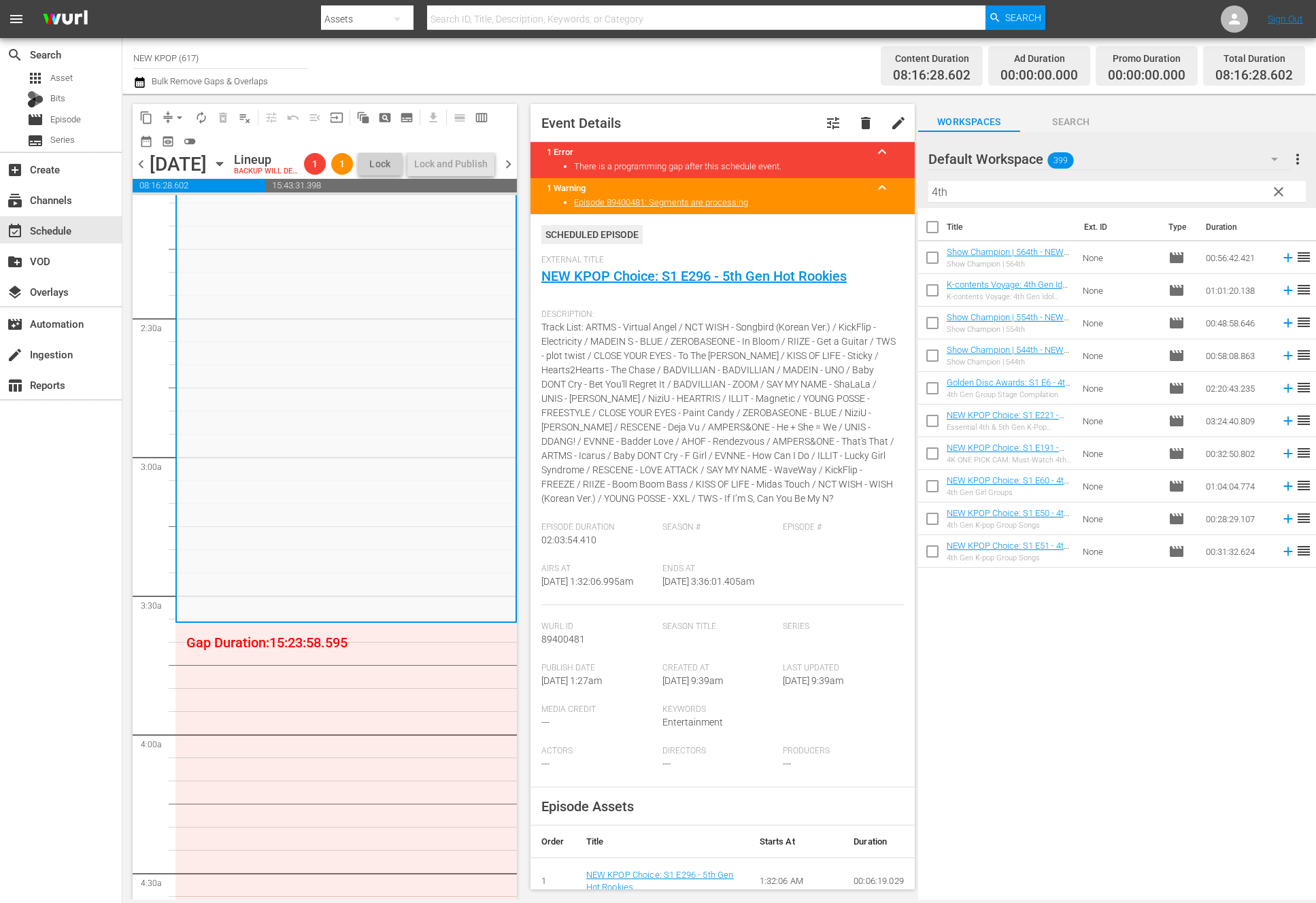
click at [1048, 296] on div "K-contents Voyage: 4th Gen Idol Stage Collection" at bounding box center [1010, 297] width 126 height 9
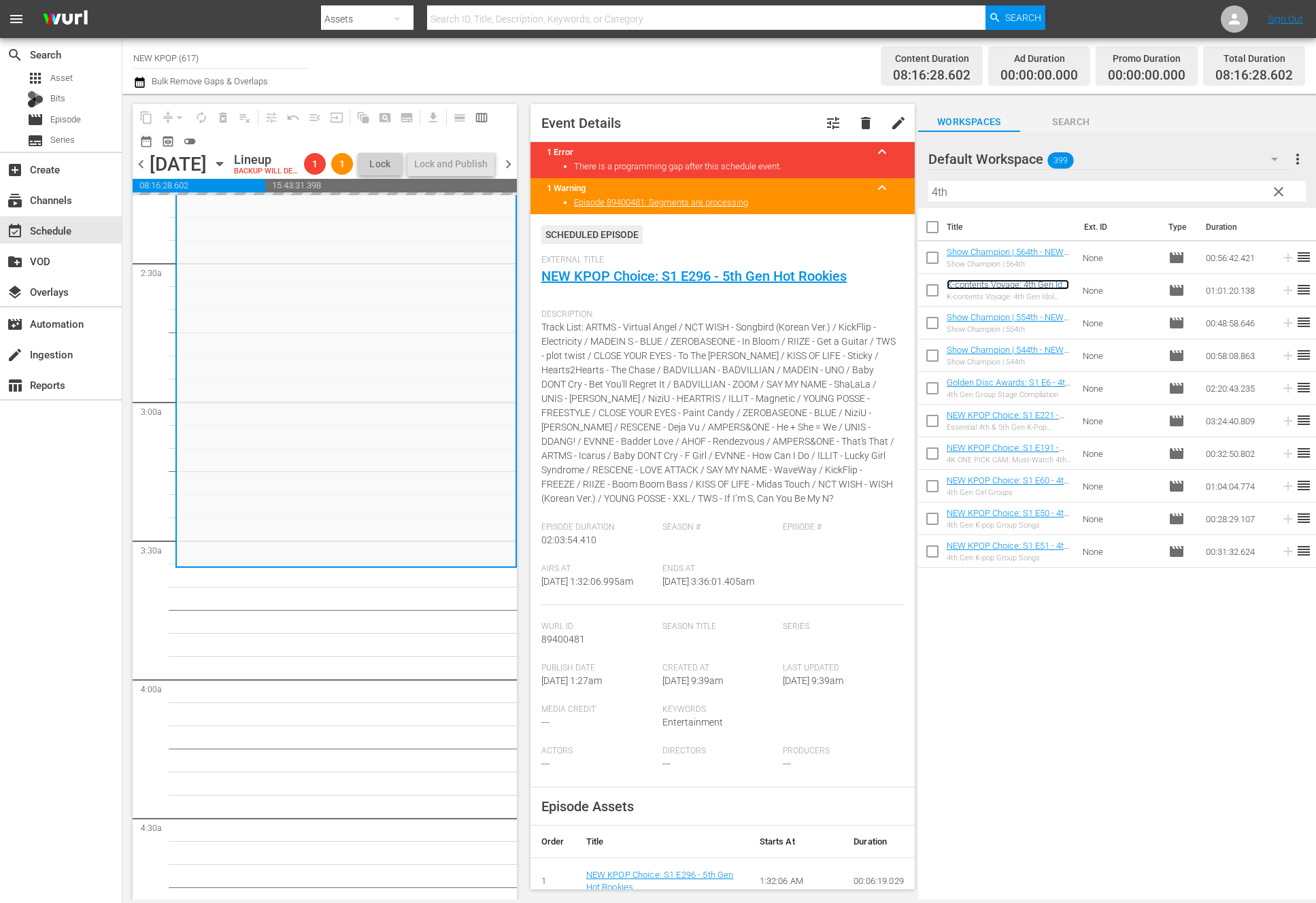
scroll to position [662, 0]
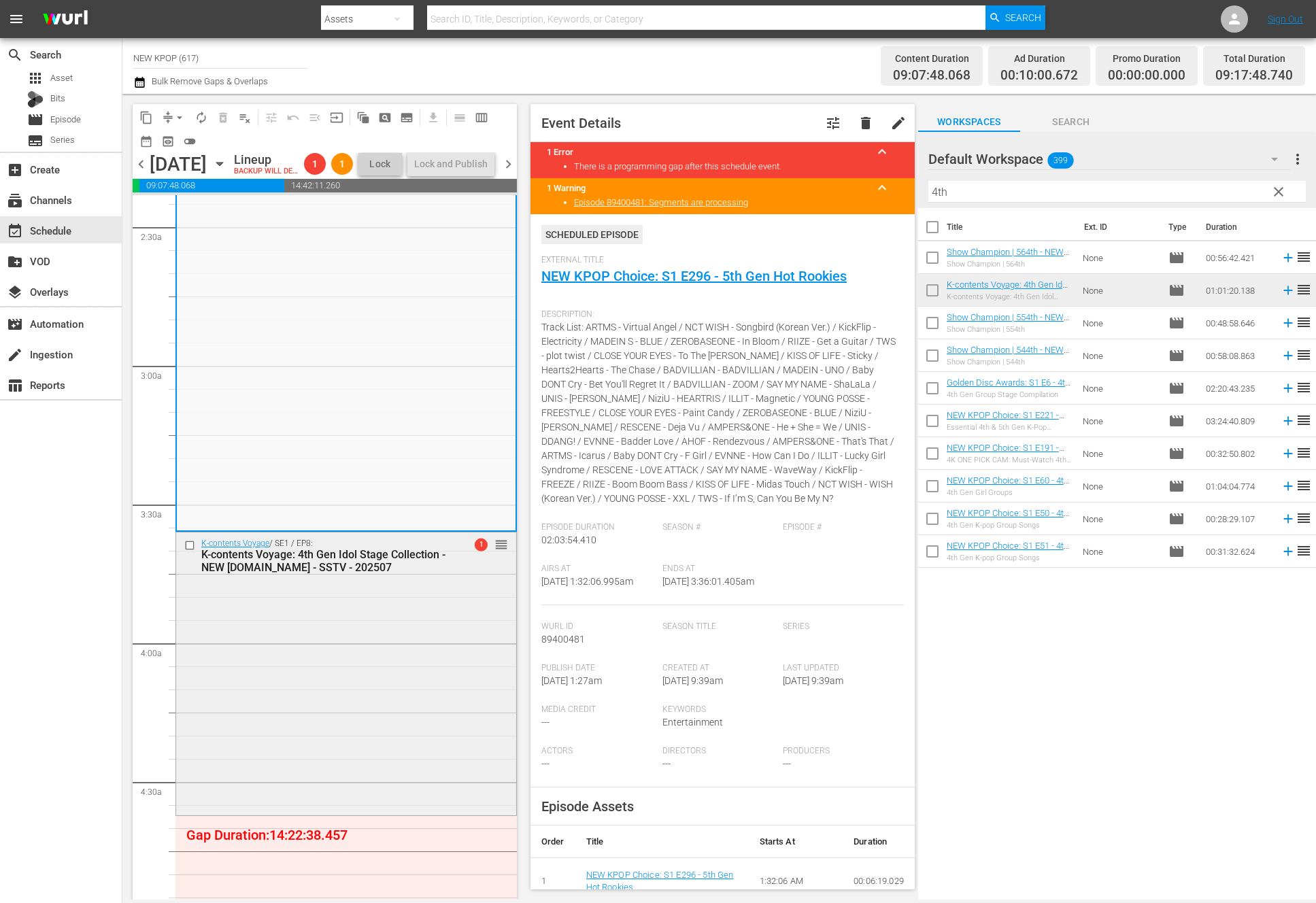
click at [257, 646] on div "K-contents Voyage / SE1 / EP8: K-contents Voyage: 4th Gen Idol Stage Collection…" at bounding box center [347, 671] width 340 height 279
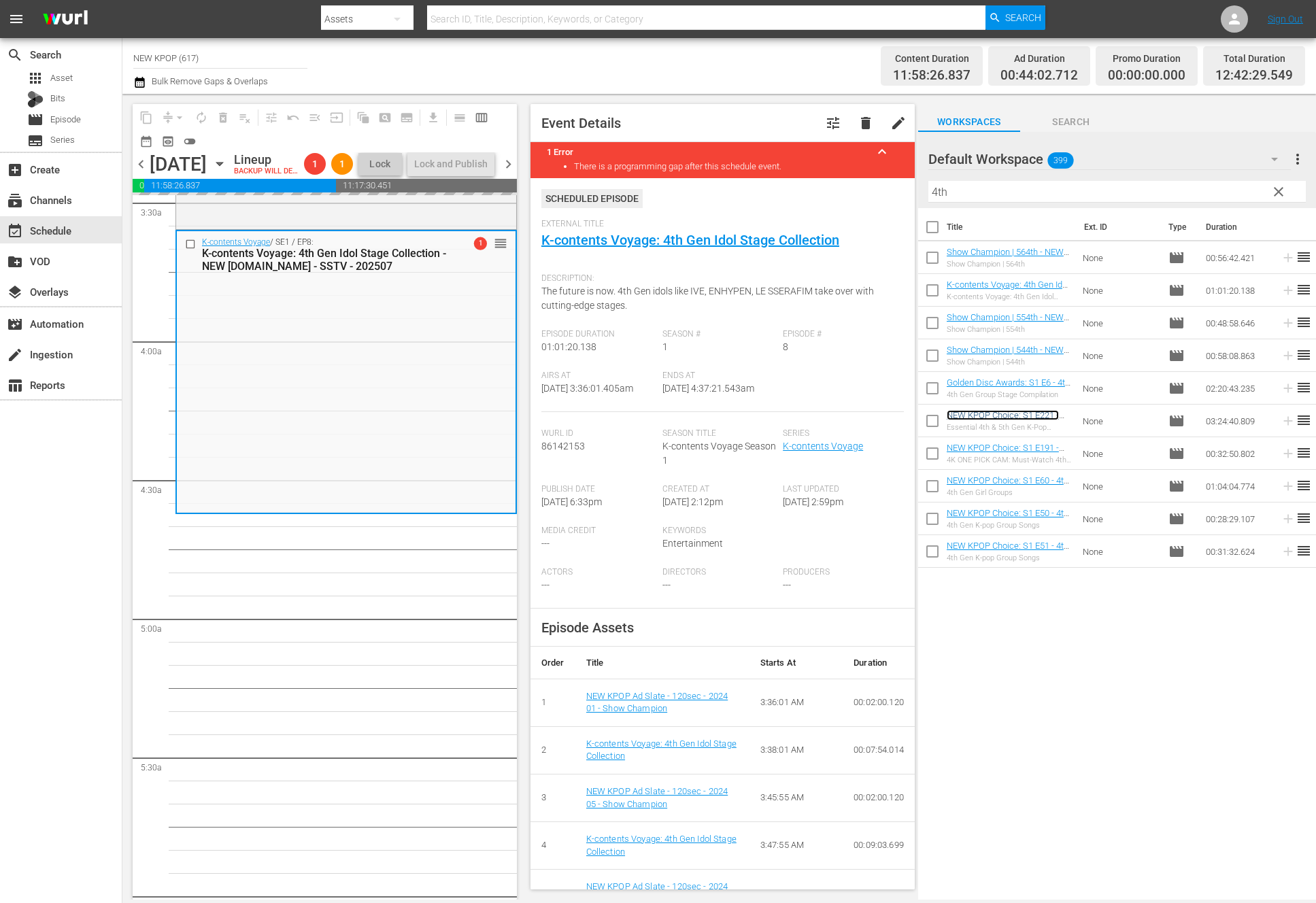
scroll to position [969, 0]
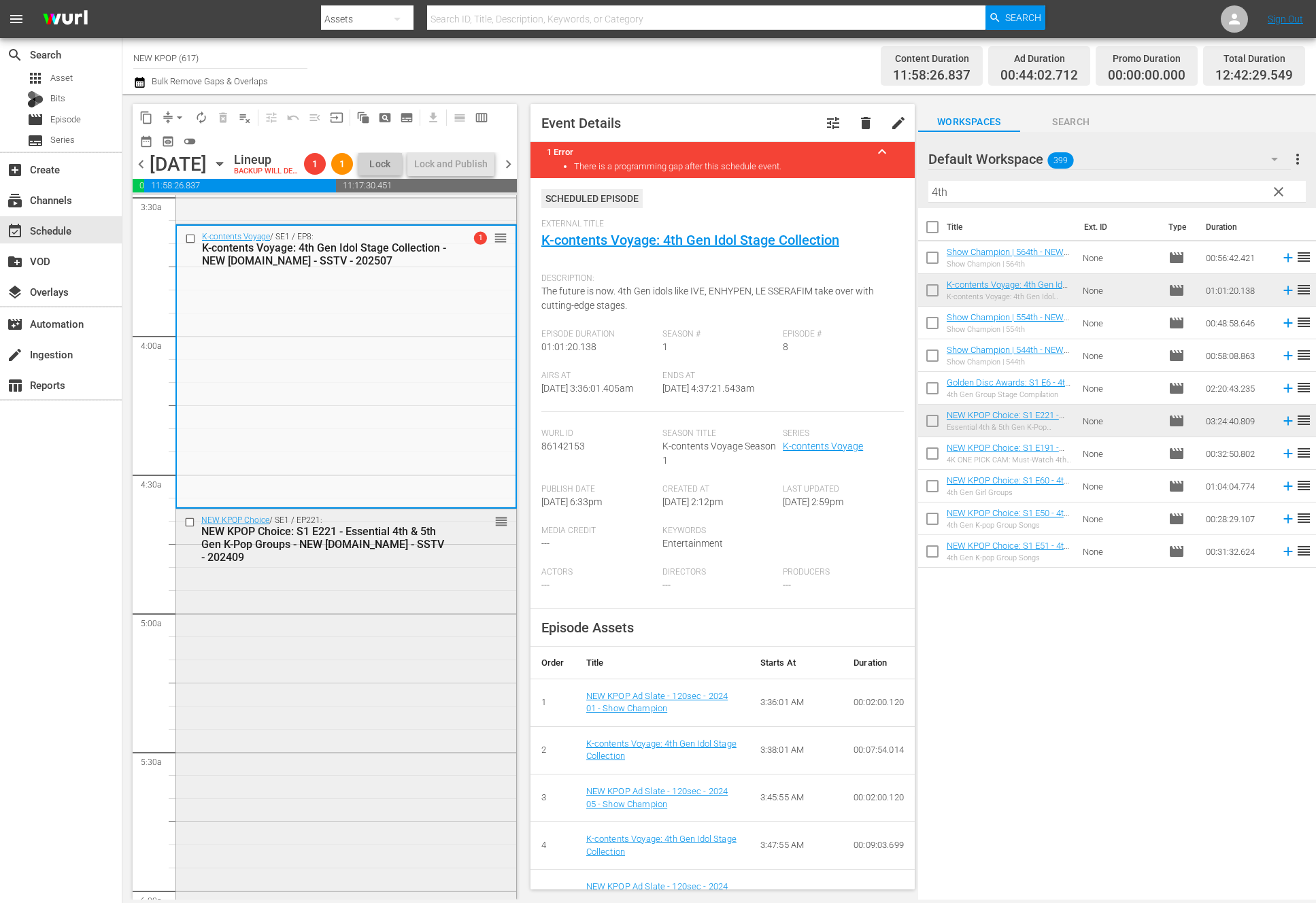
click at [448, 568] on div "NEW KPOP Choice / SE1 / EP221: NEW KPOP Choice: S1 E221 - Essential 4th & 5th G…" at bounding box center [347, 538] width 340 height 59
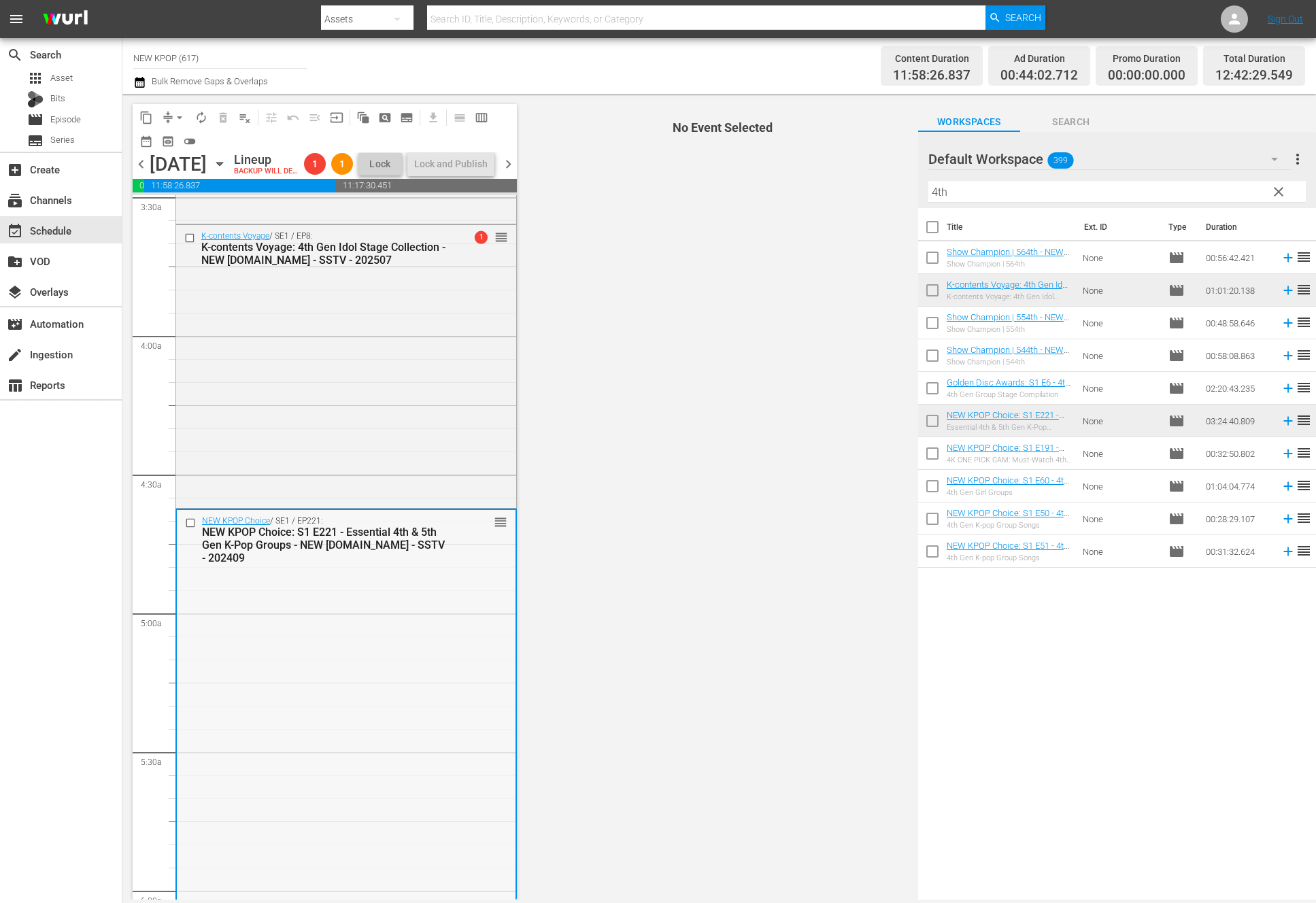
scroll to position [972, 0]
click at [450, 635] on div "Delete Event" at bounding box center [452, 637] width 107 height 18
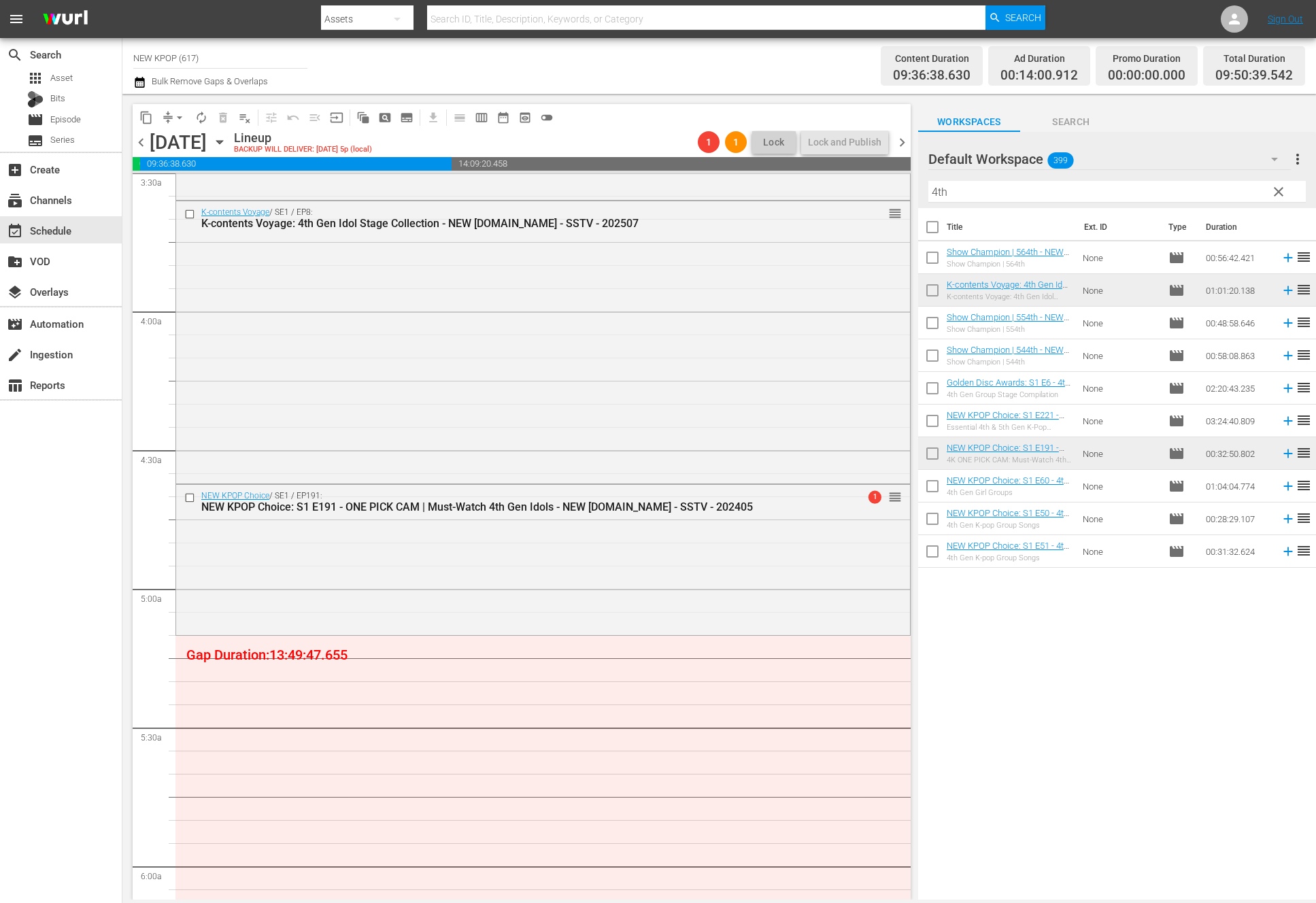
click at [578, 612] on div "NEW KPOP Choice / SE1 / EP191: NEW KPOP Choice: S1 E191 - ONE PICK CAM | Must-W…" at bounding box center [543, 558] width 734 height 147
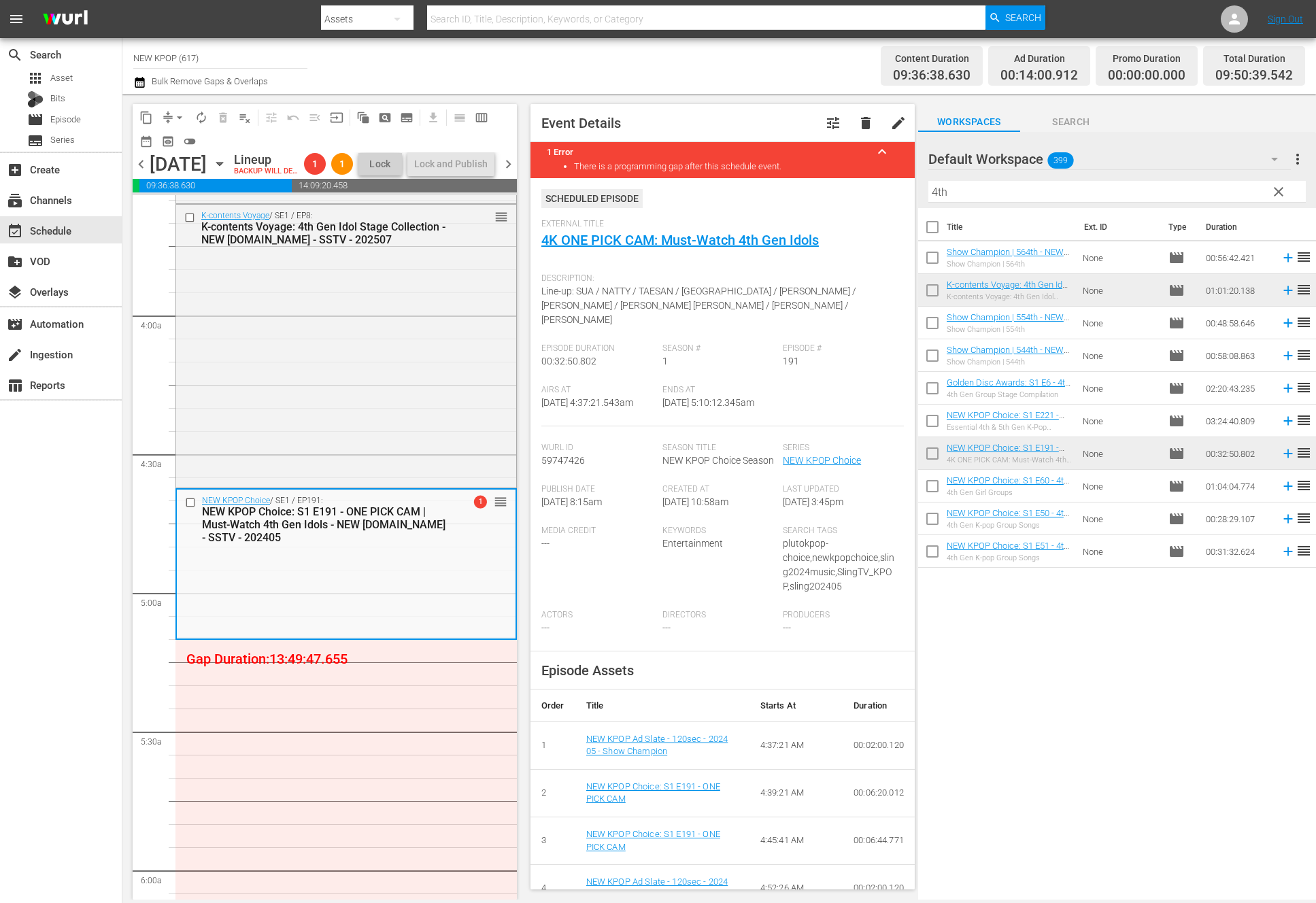
scroll to position [1015, 0]
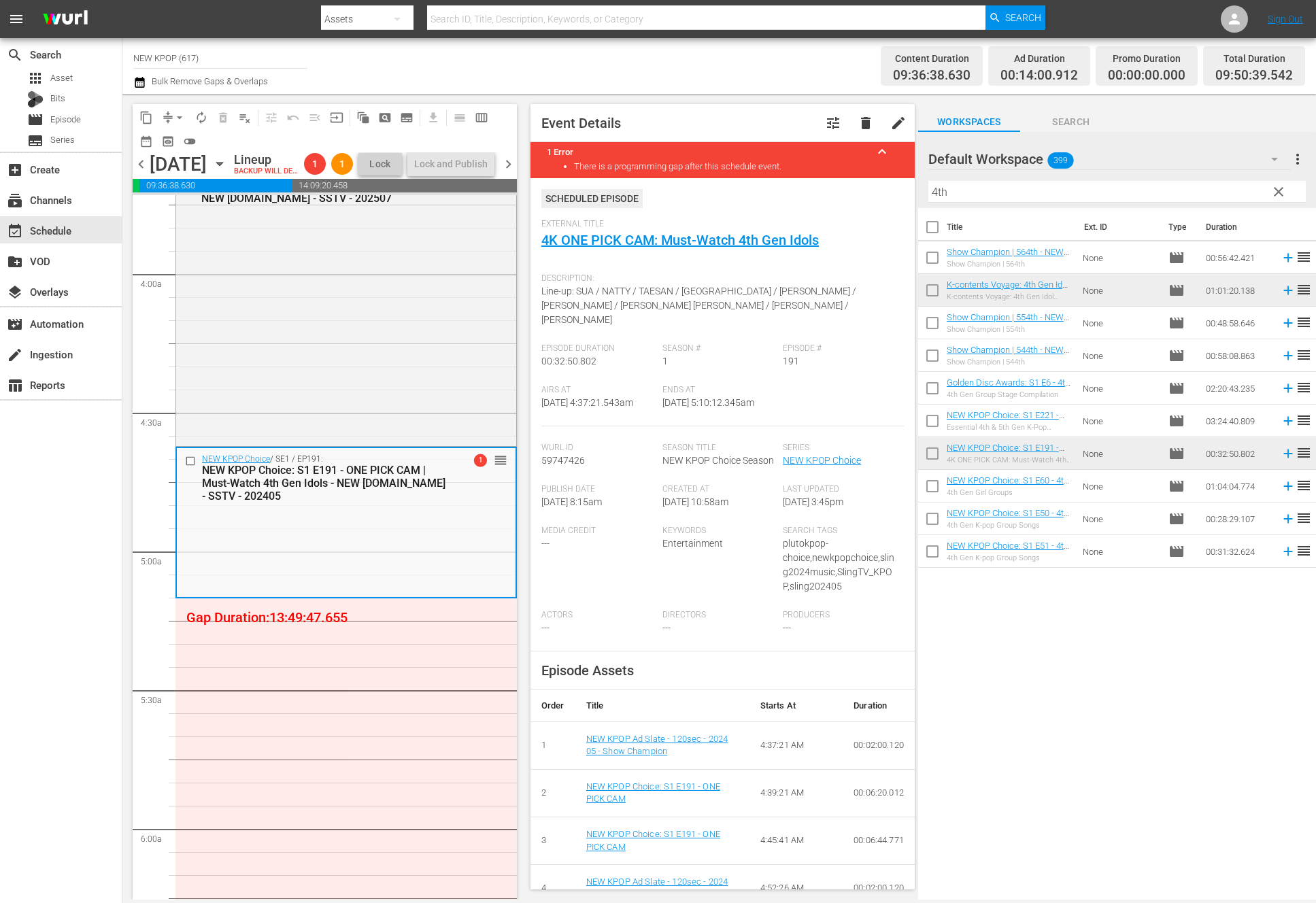
scroll to position [1031, 0]
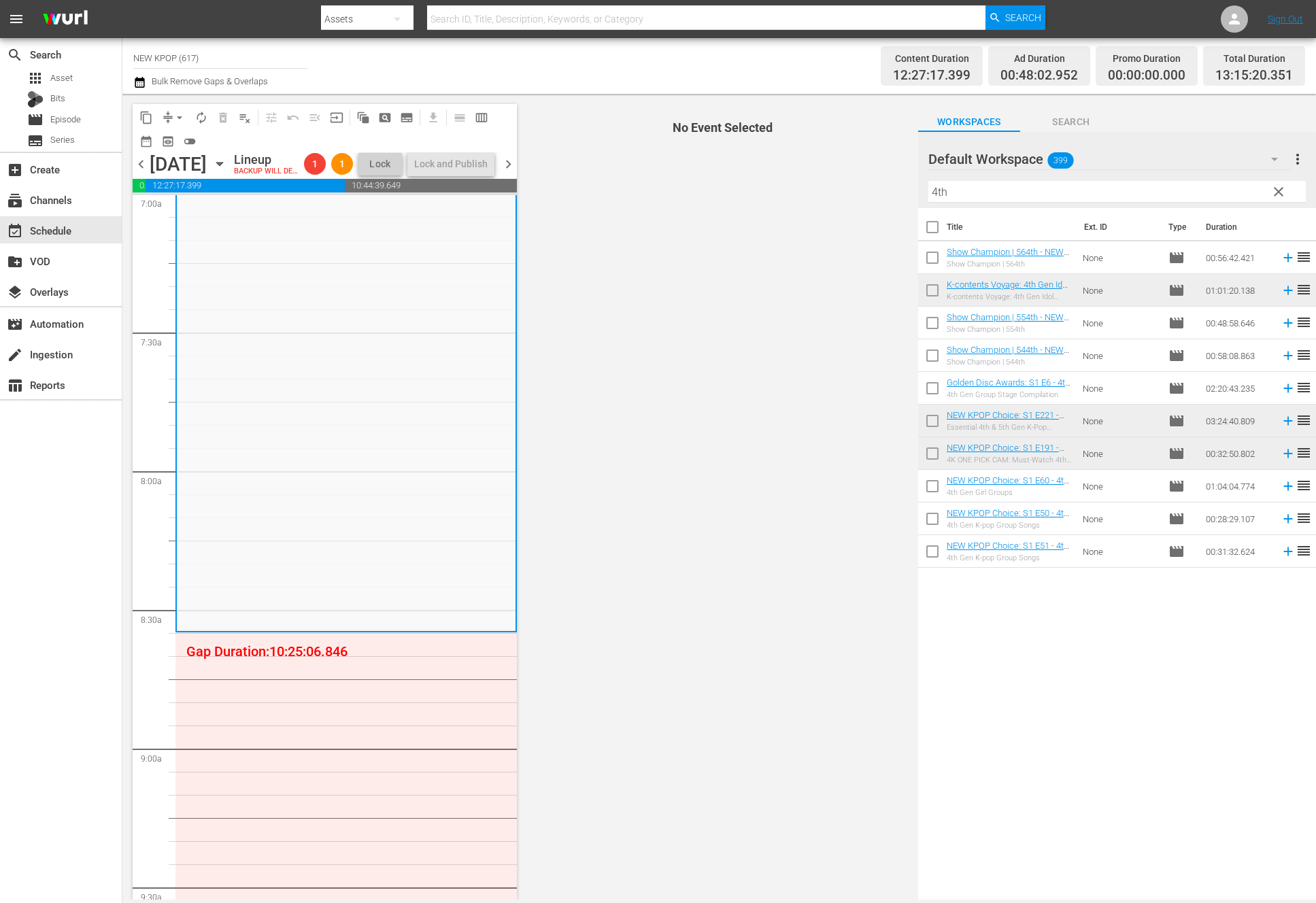
scroll to position [2186, 0]
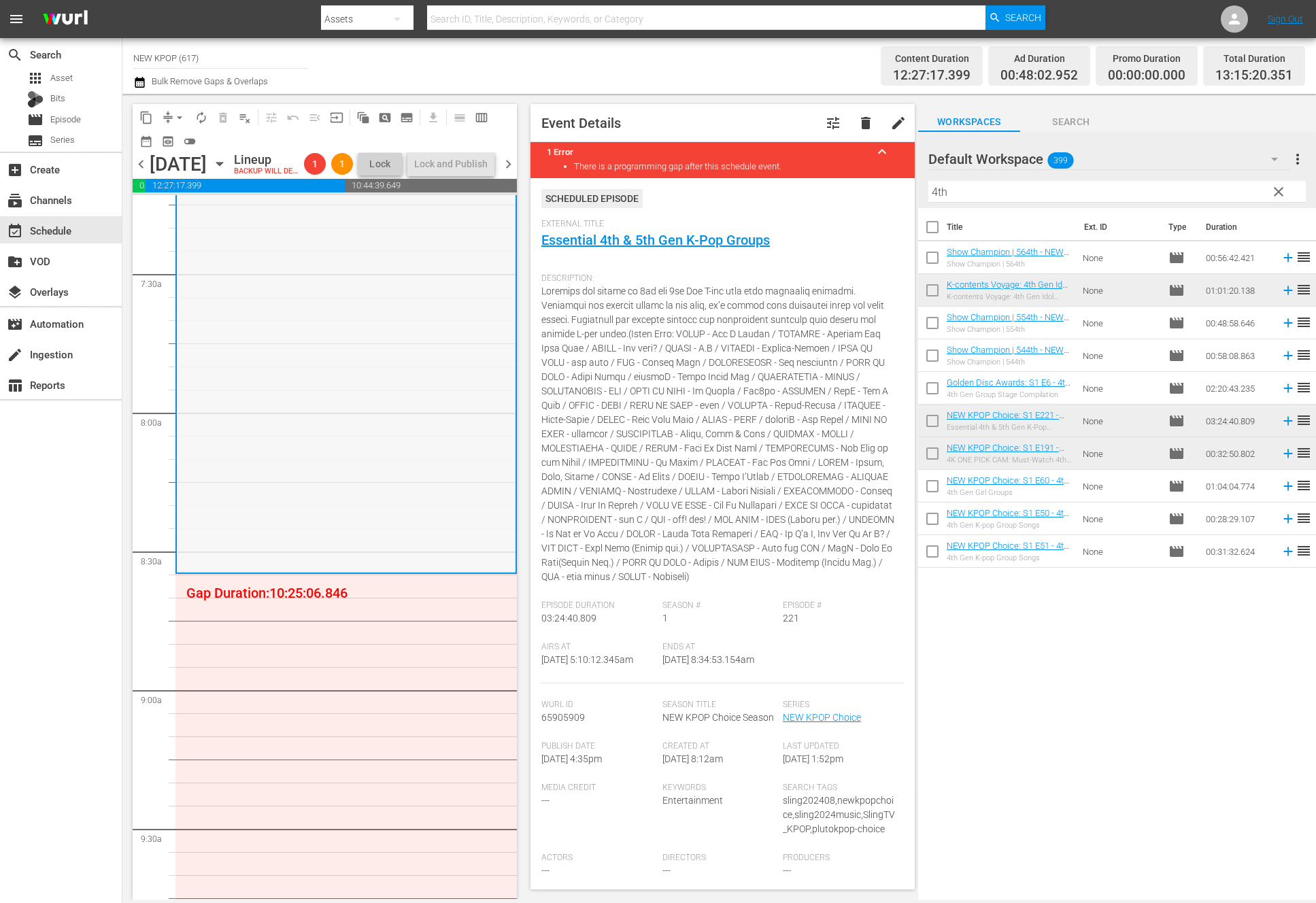
click at [248, 509] on div "NEW KPOP Choice / SE1 / EP221: NEW KPOP Choice: S1 E221 - Essential 4th & 5th G…" at bounding box center [346, 100] width 338 height 942
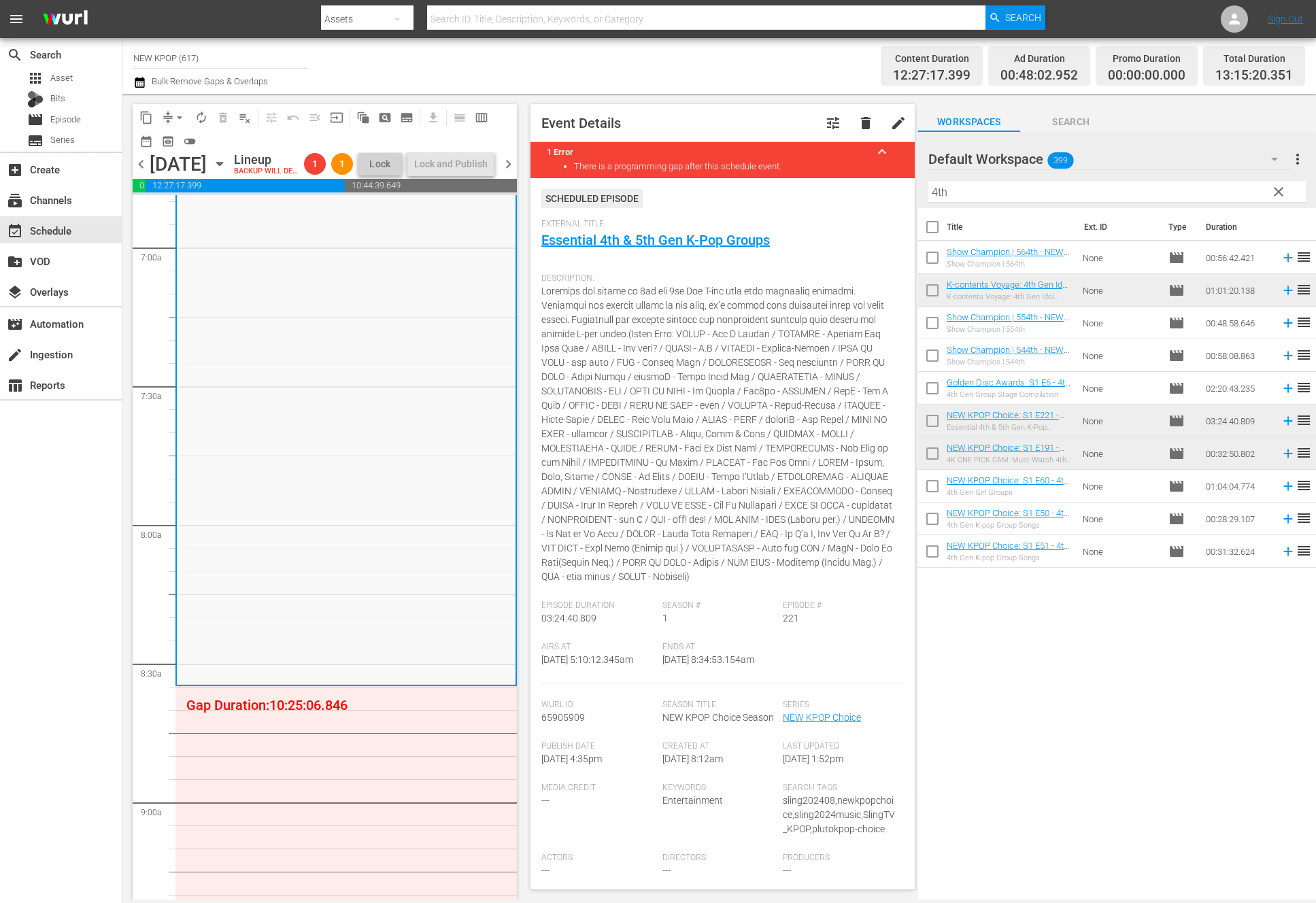
click at [249, 534] on div "NEW KPOP Choice / SE1 / EP221: NEW KPOP Choice: S1 E221 - Essential 4th & 5th G…" at bounding box center [346, 212] width 338 height 942
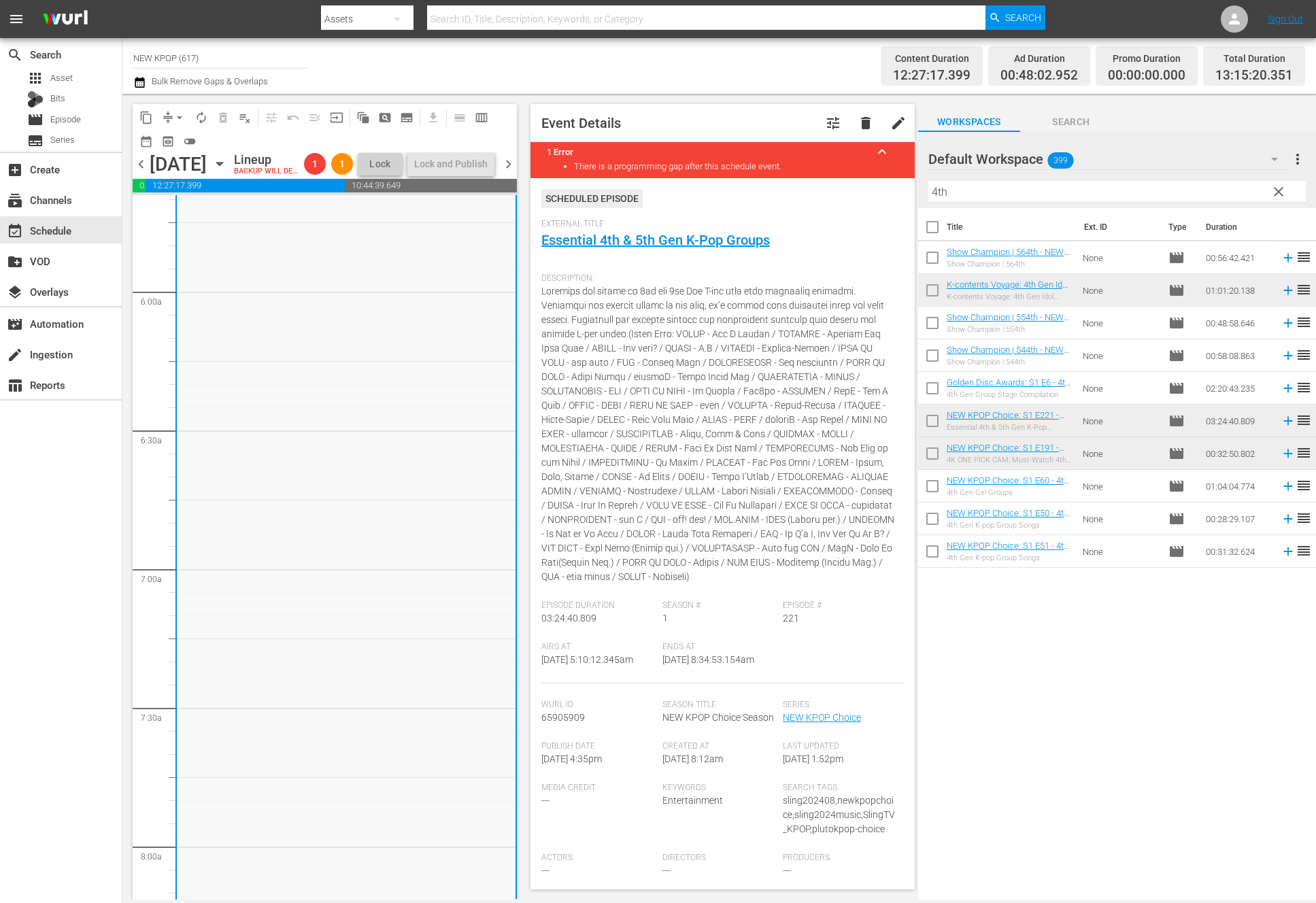
scroll to position [1966, 0]
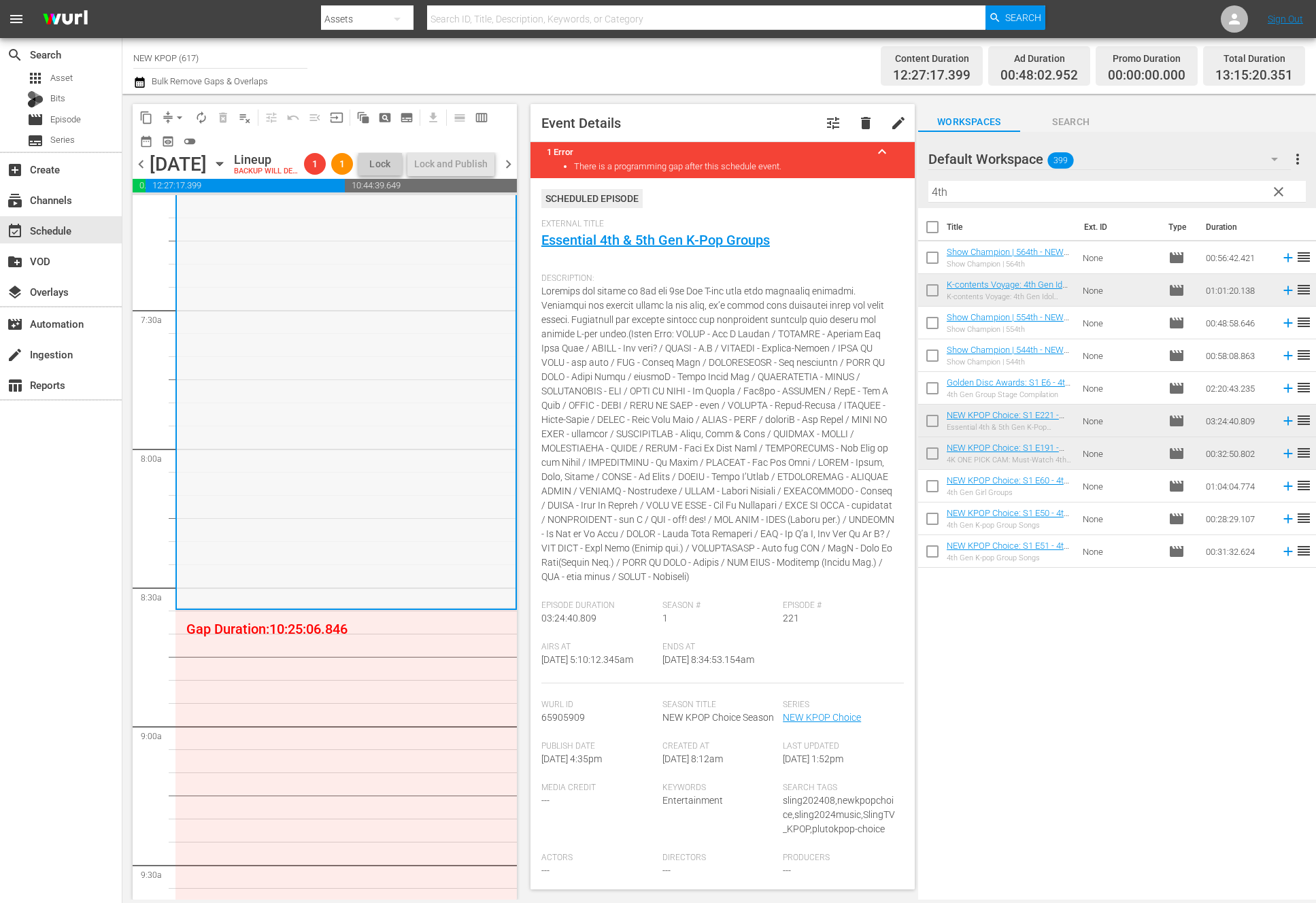
click at [188, 607] on div "NEW KPOP Choice / SE1 / EP221: NEW KPOP Choice: S1 E221 - Essential 4th & 5th G…" at bounding box center [346, 135] width 338 height 942
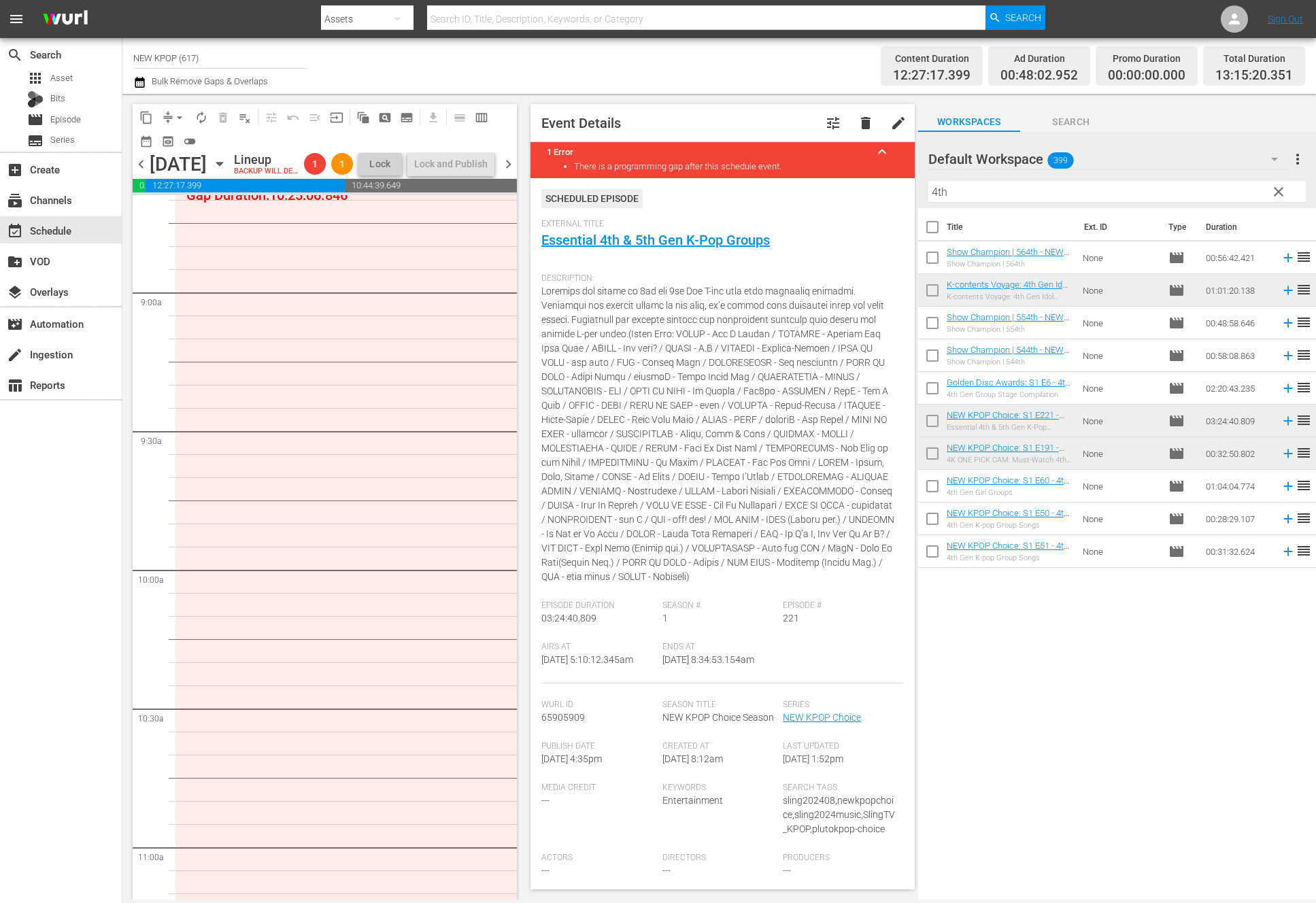
scroll to position [2149, 0]
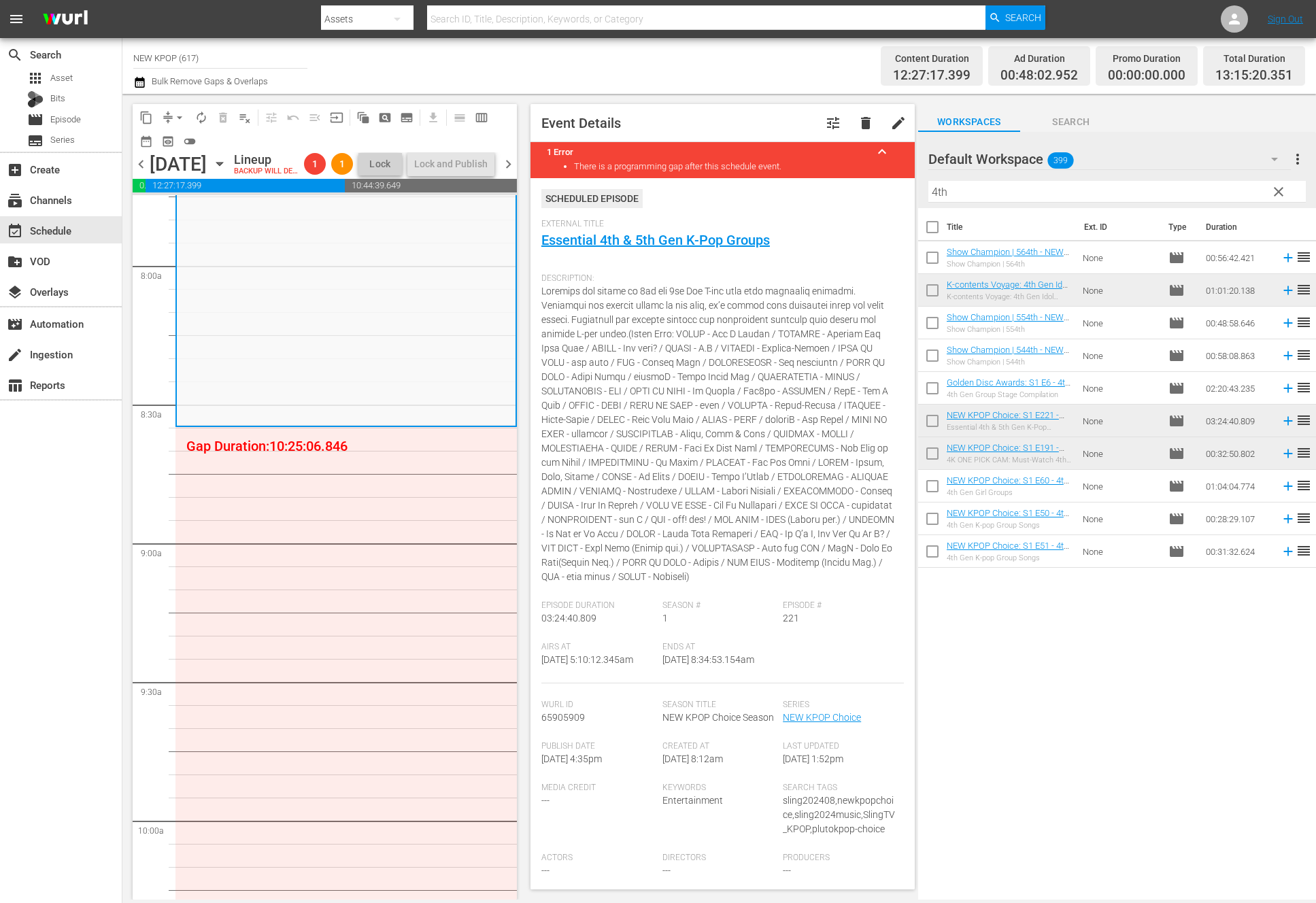
click at [1269, 195] on button "clear" at bounding box center [1278, 191] width 22 height 22
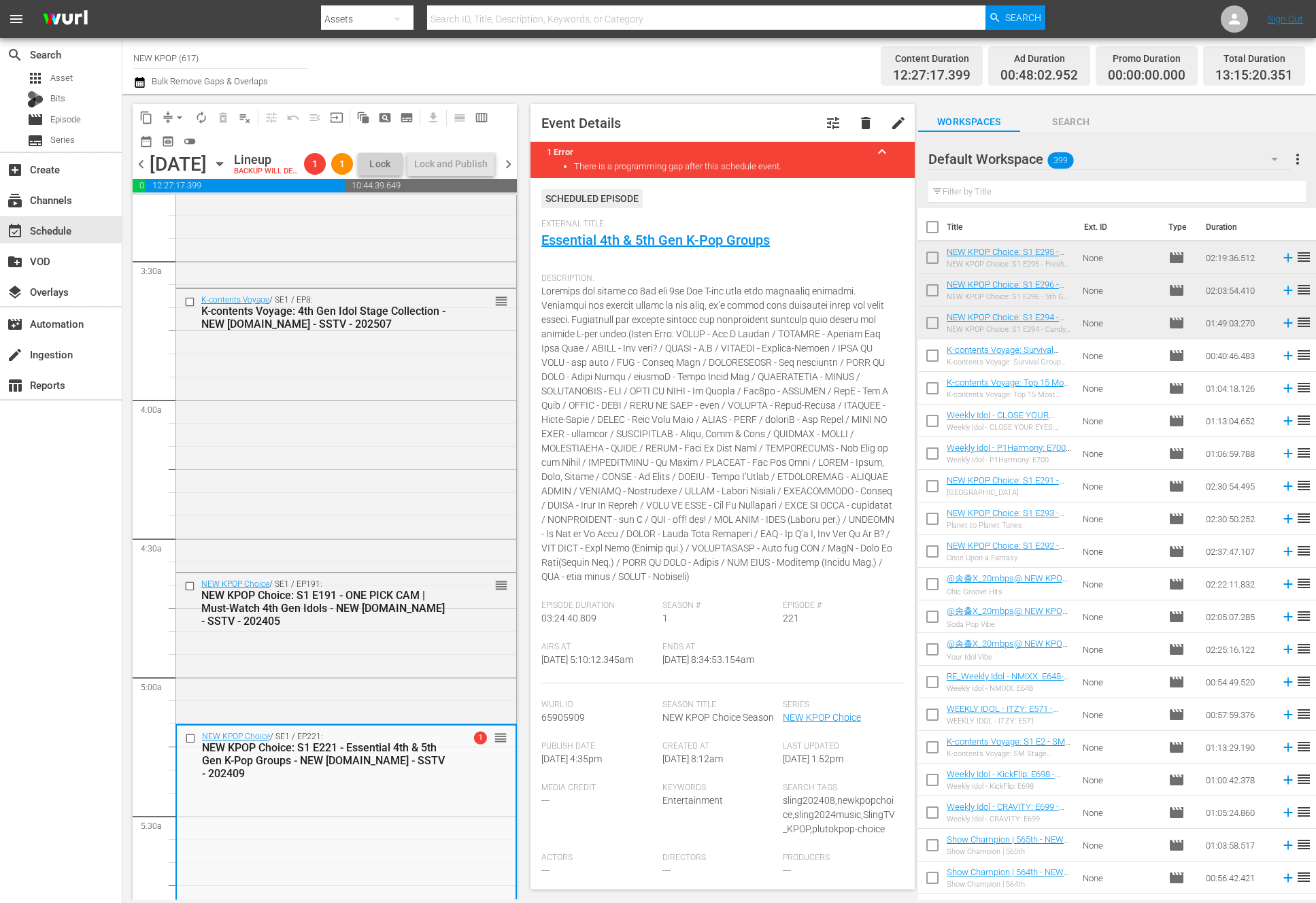
scroll to position [926, 0]
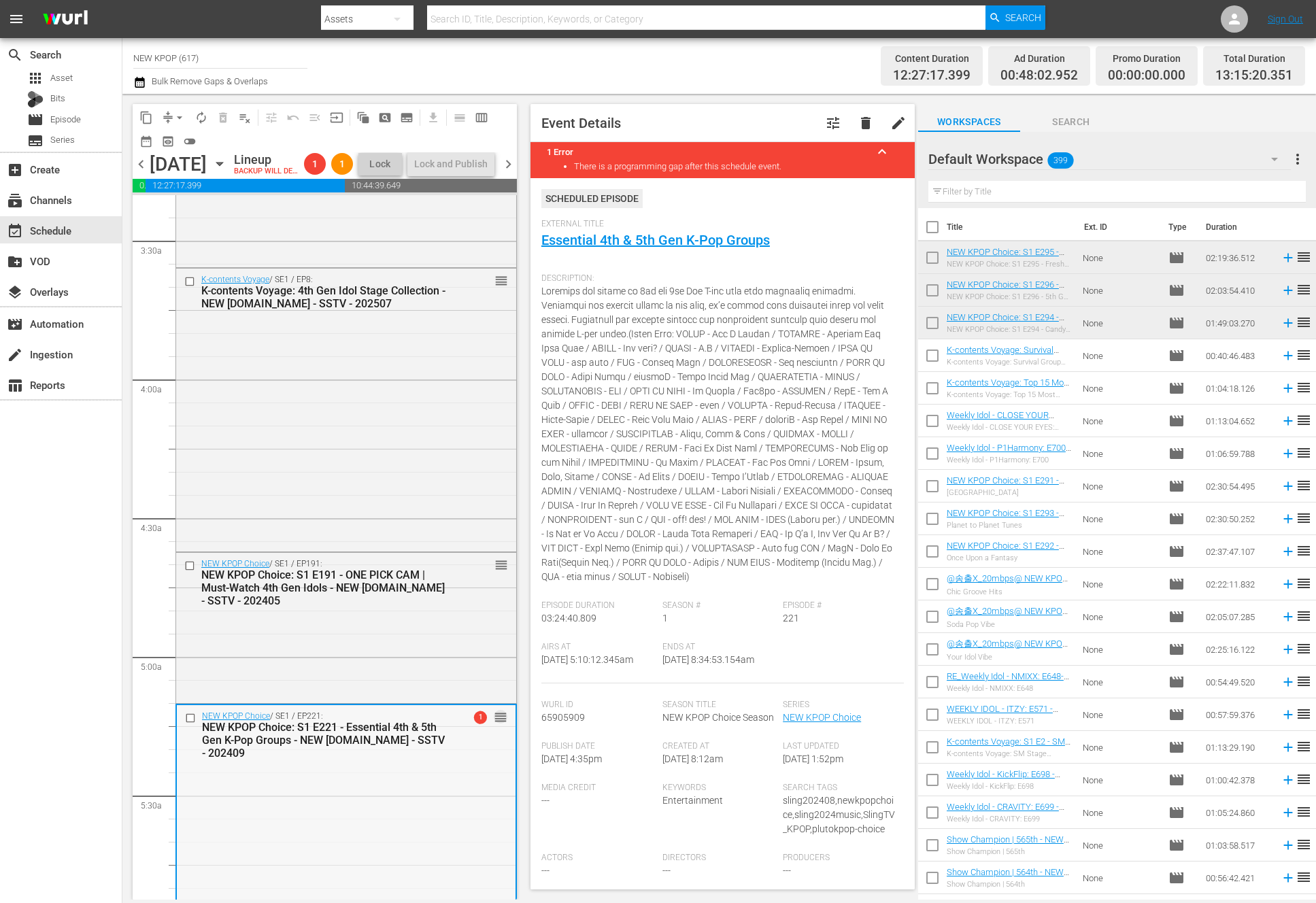
click at [495, 725] on span "reorder" at bounding box center [500, 717] width 14 height 15
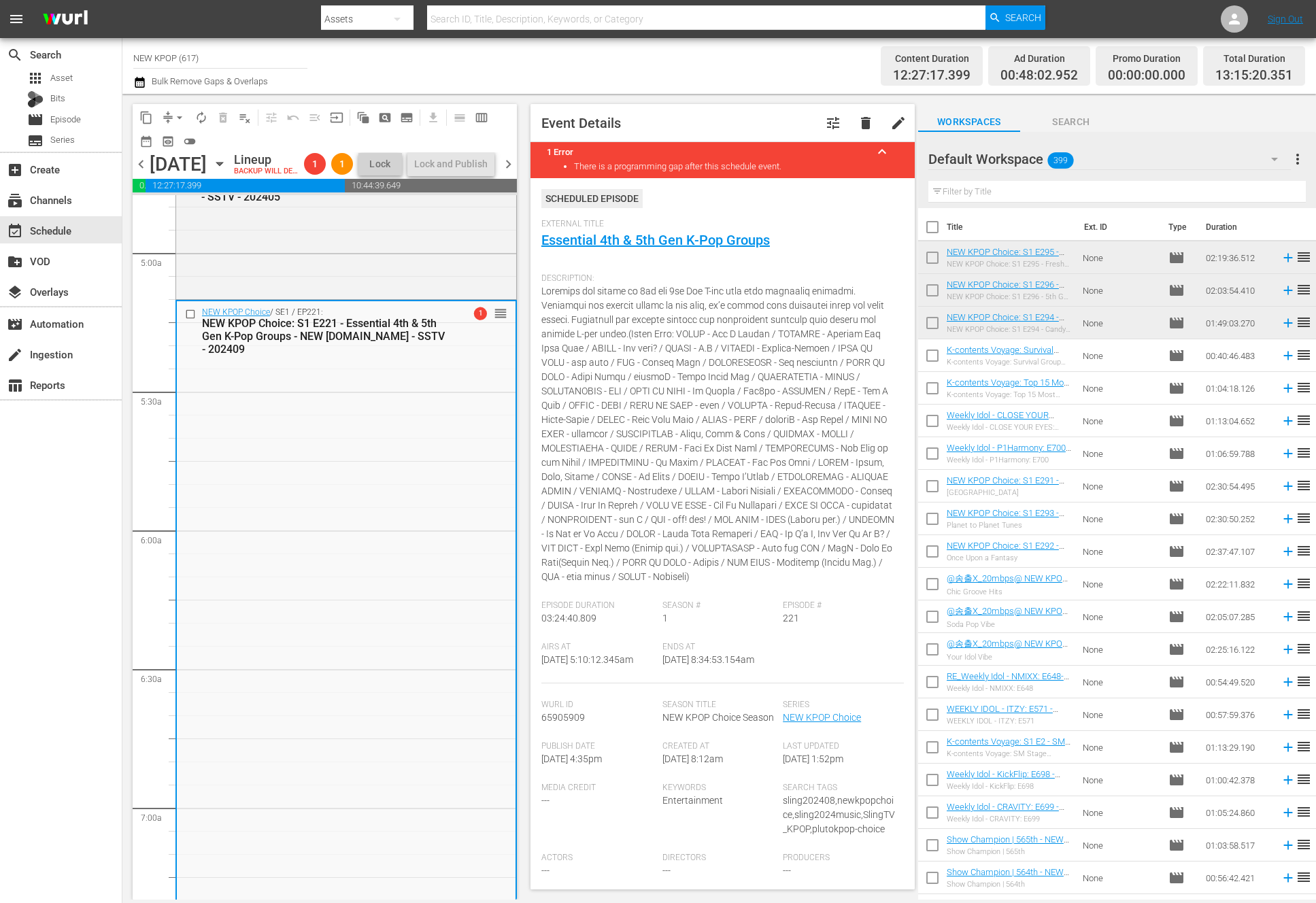
scroll to position [1406, 0]
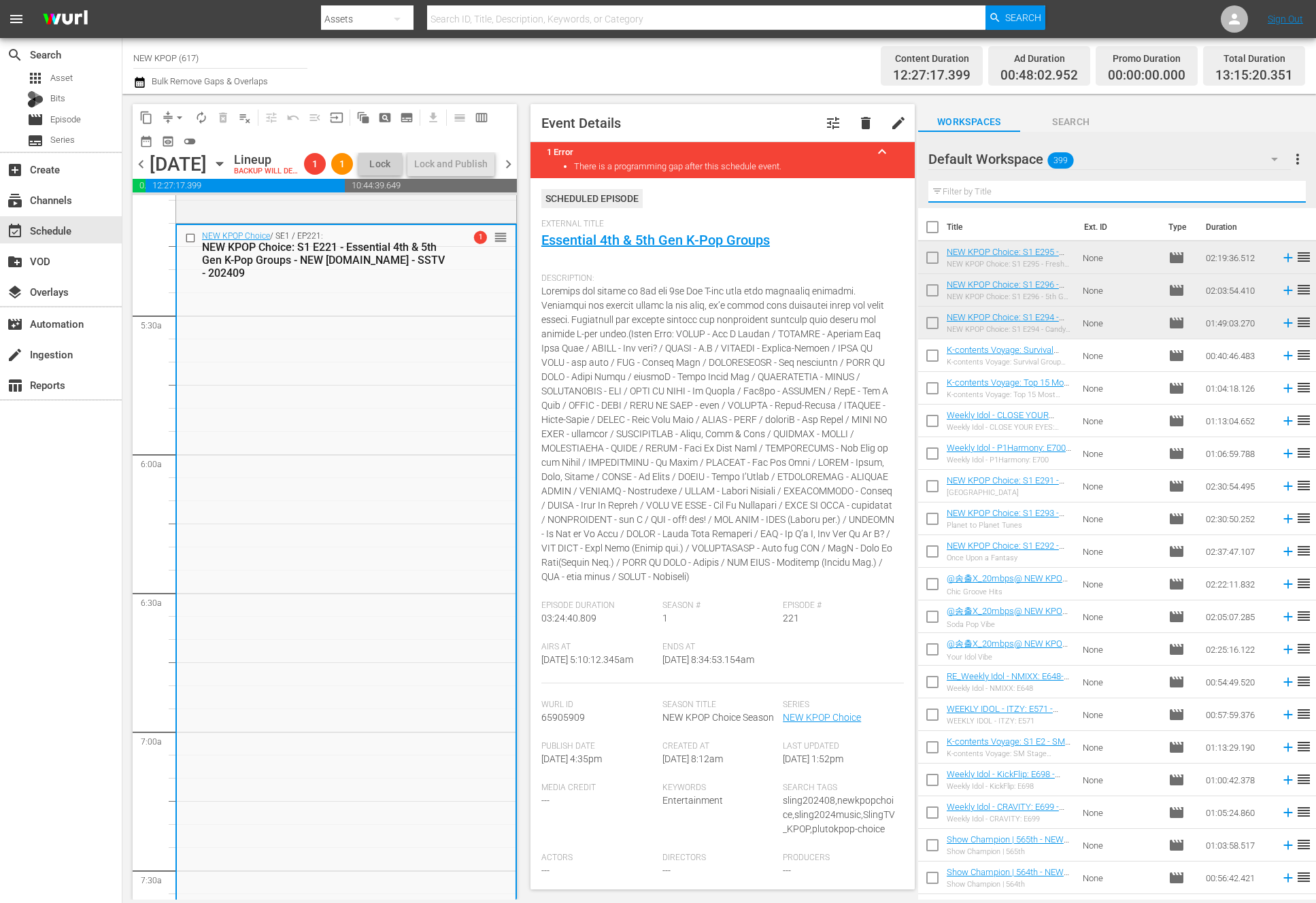
click at [949, 186] on input "text" at bounding box center [1117, 192] width 377 height 22
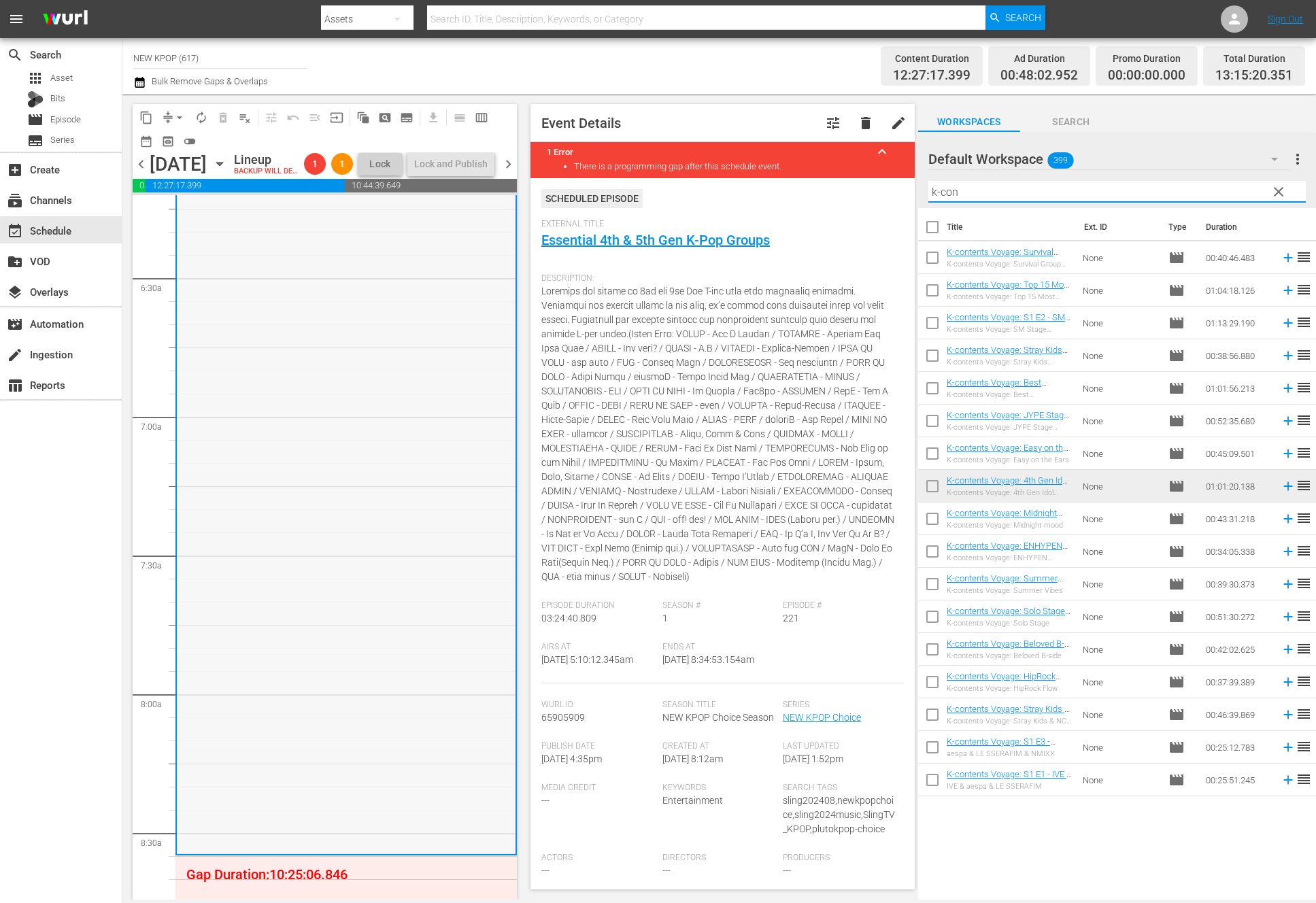
scroll to position [1806, 0]
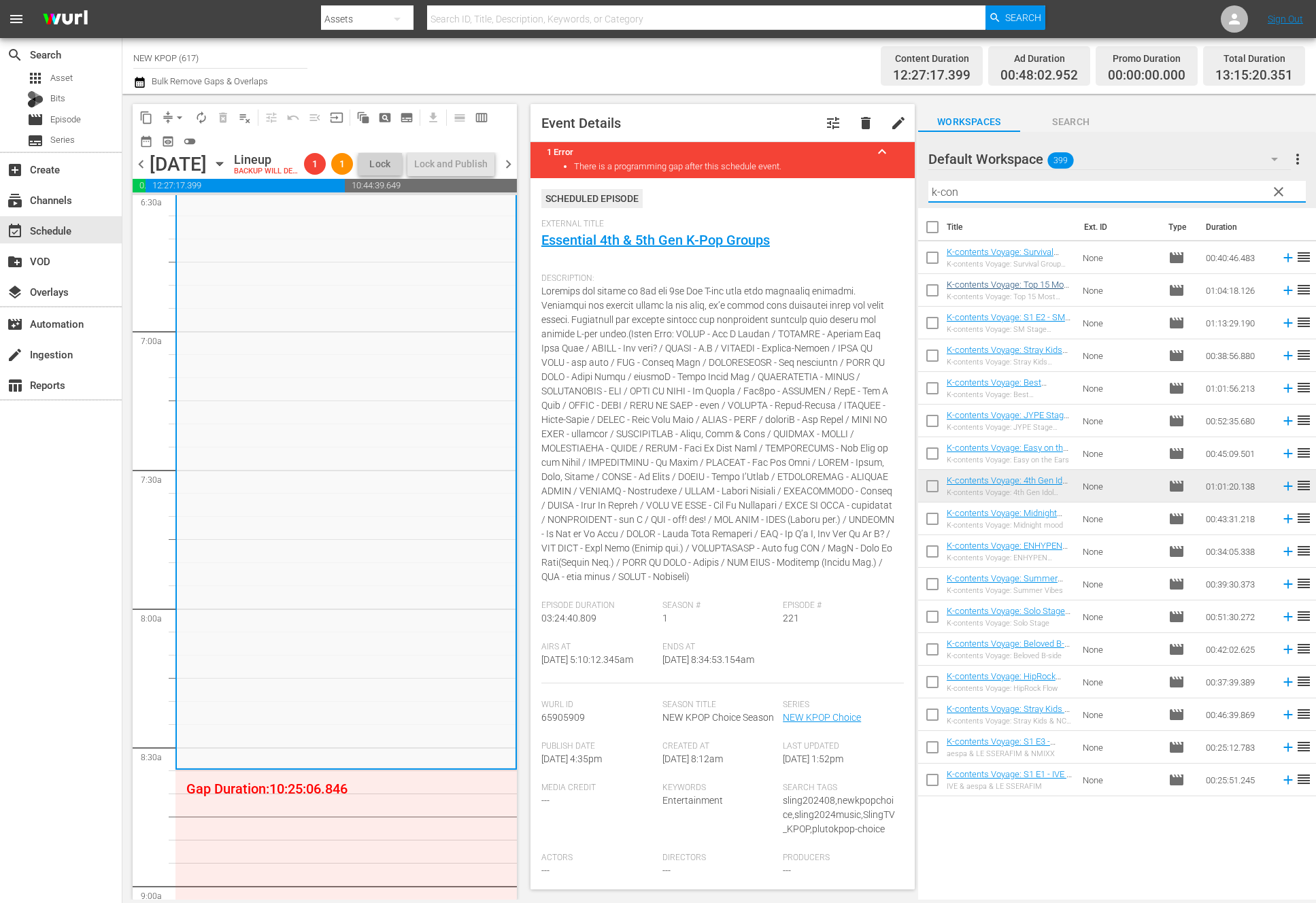
type input "k-con"
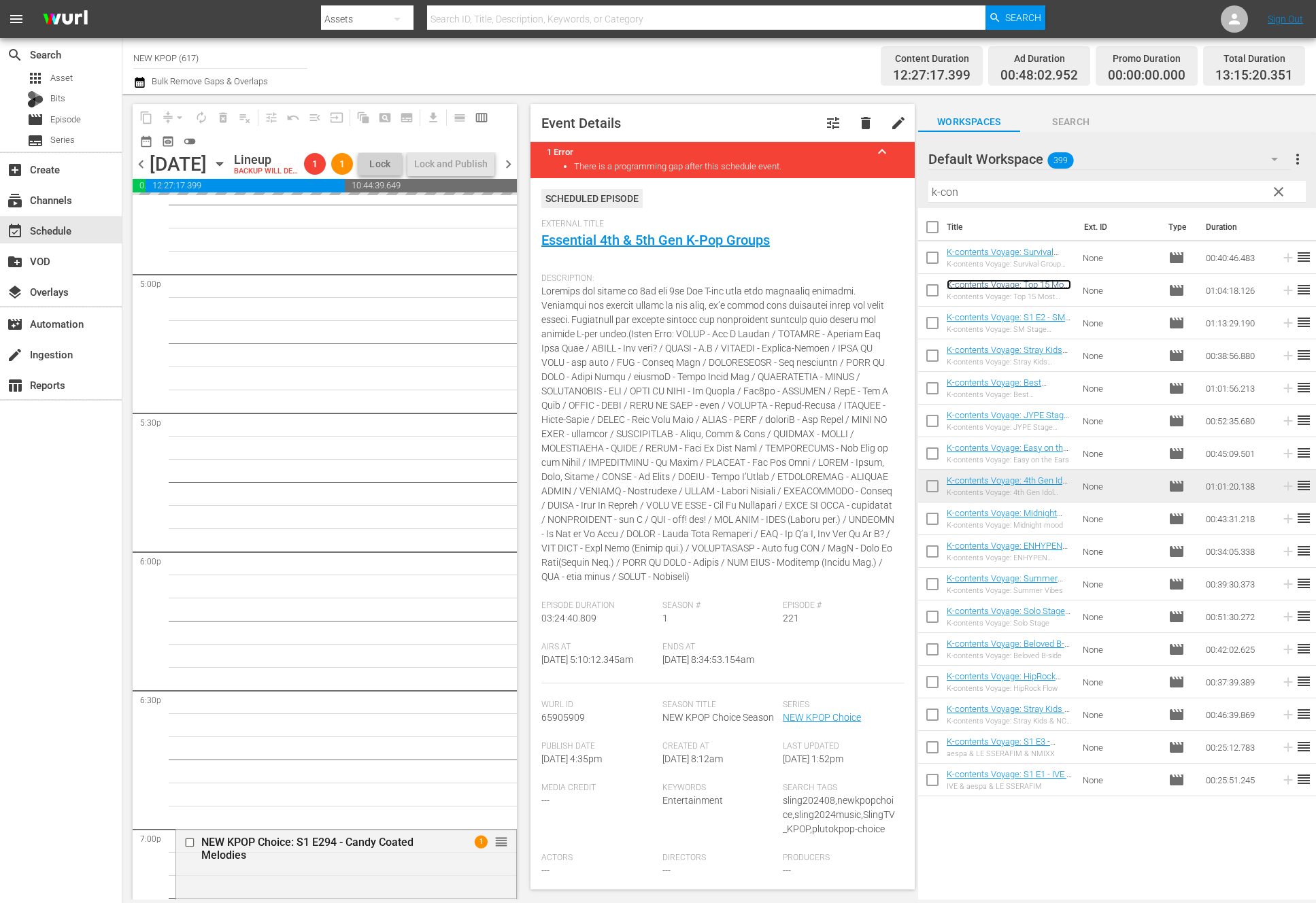
scroll to position [3984, 0]
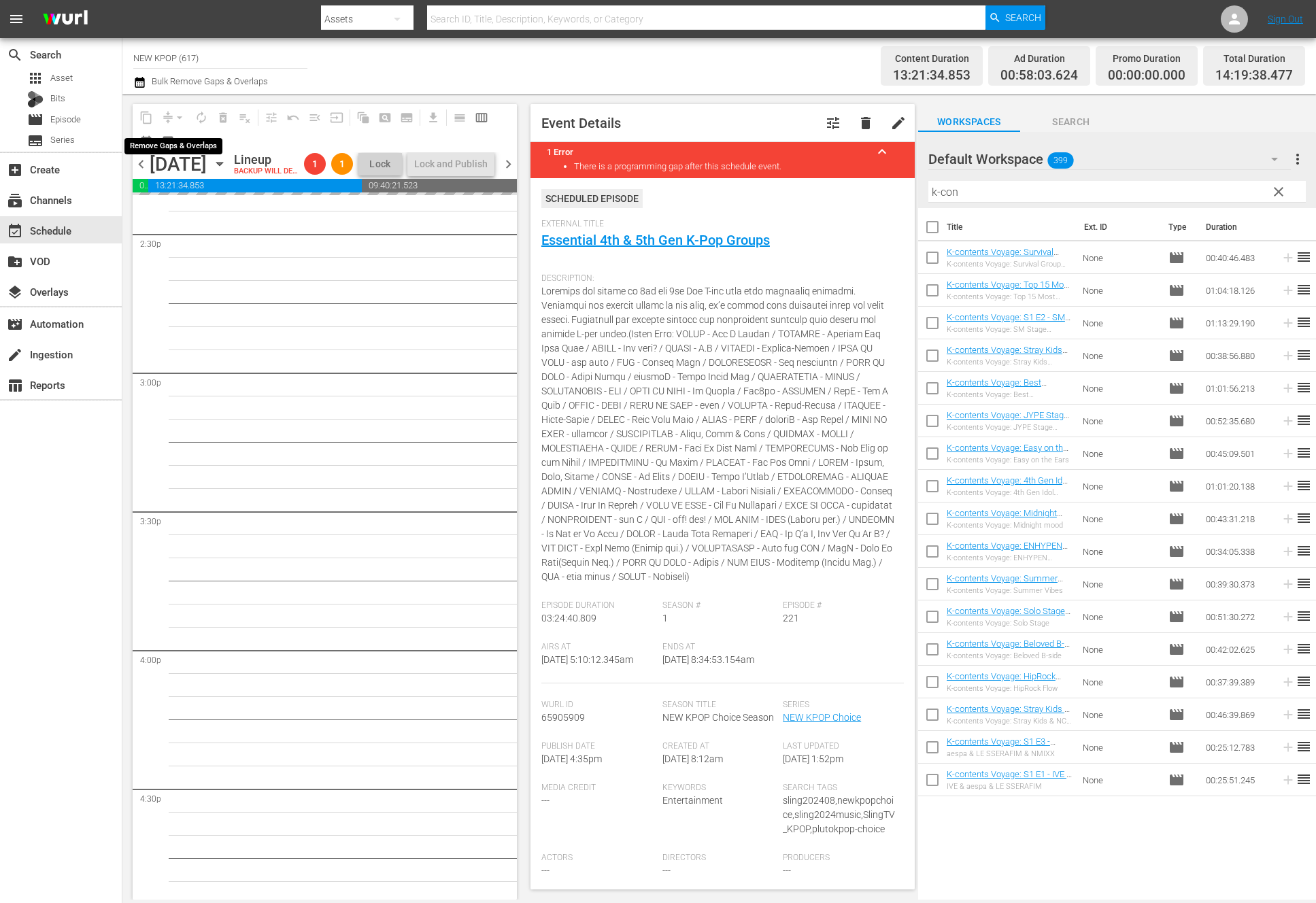
click at [171, 115] on div "arrow_drop_down" at bounding box center [179, 117] width 22 height 22
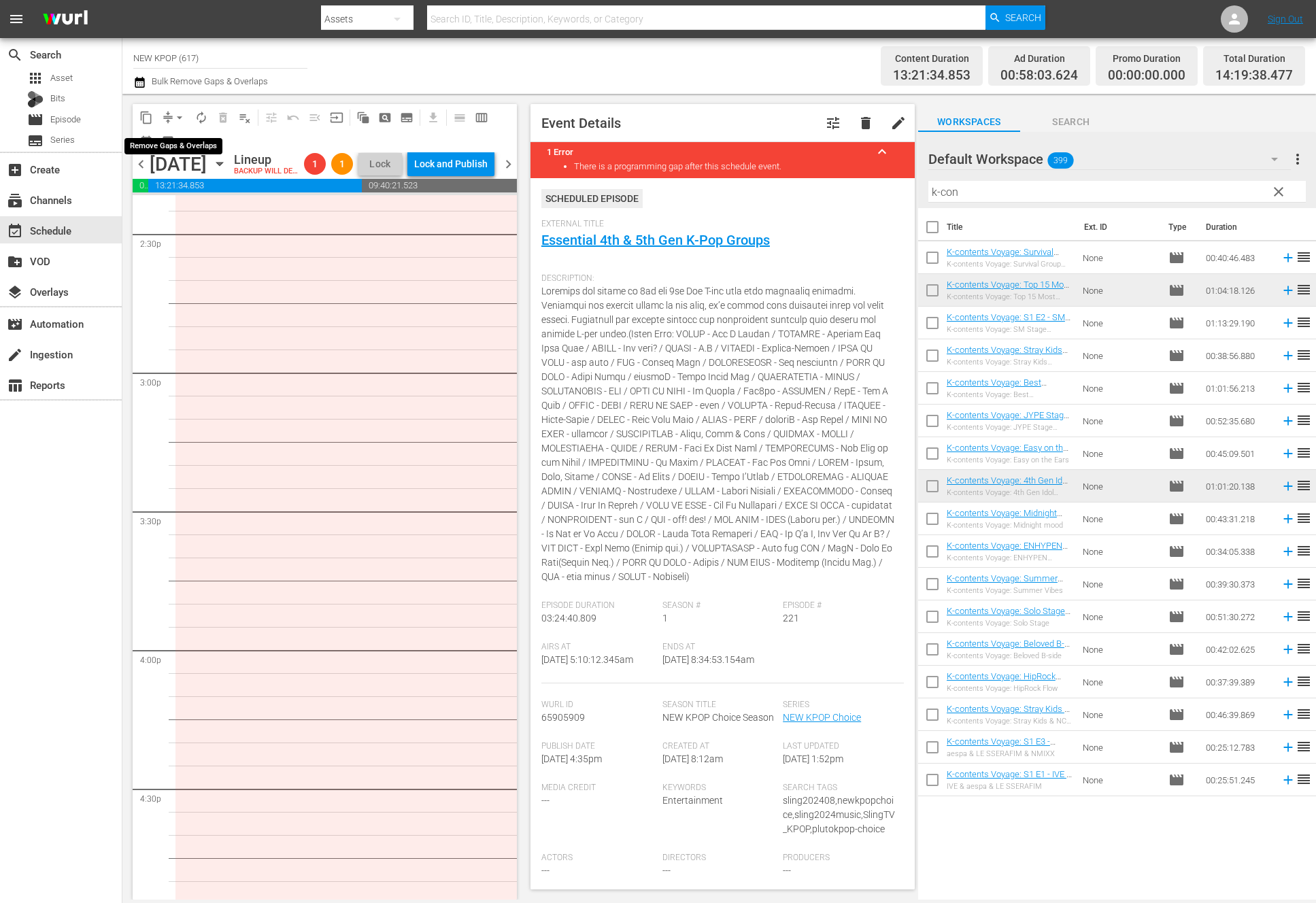
click at [171, 115] on button "arrow_drop_down" at bounding box center [179, 117] width 22 height 22
click at [171, 182] on li "Align to End of Previous Day" at bounding box center [180, 190] width 143 height 23
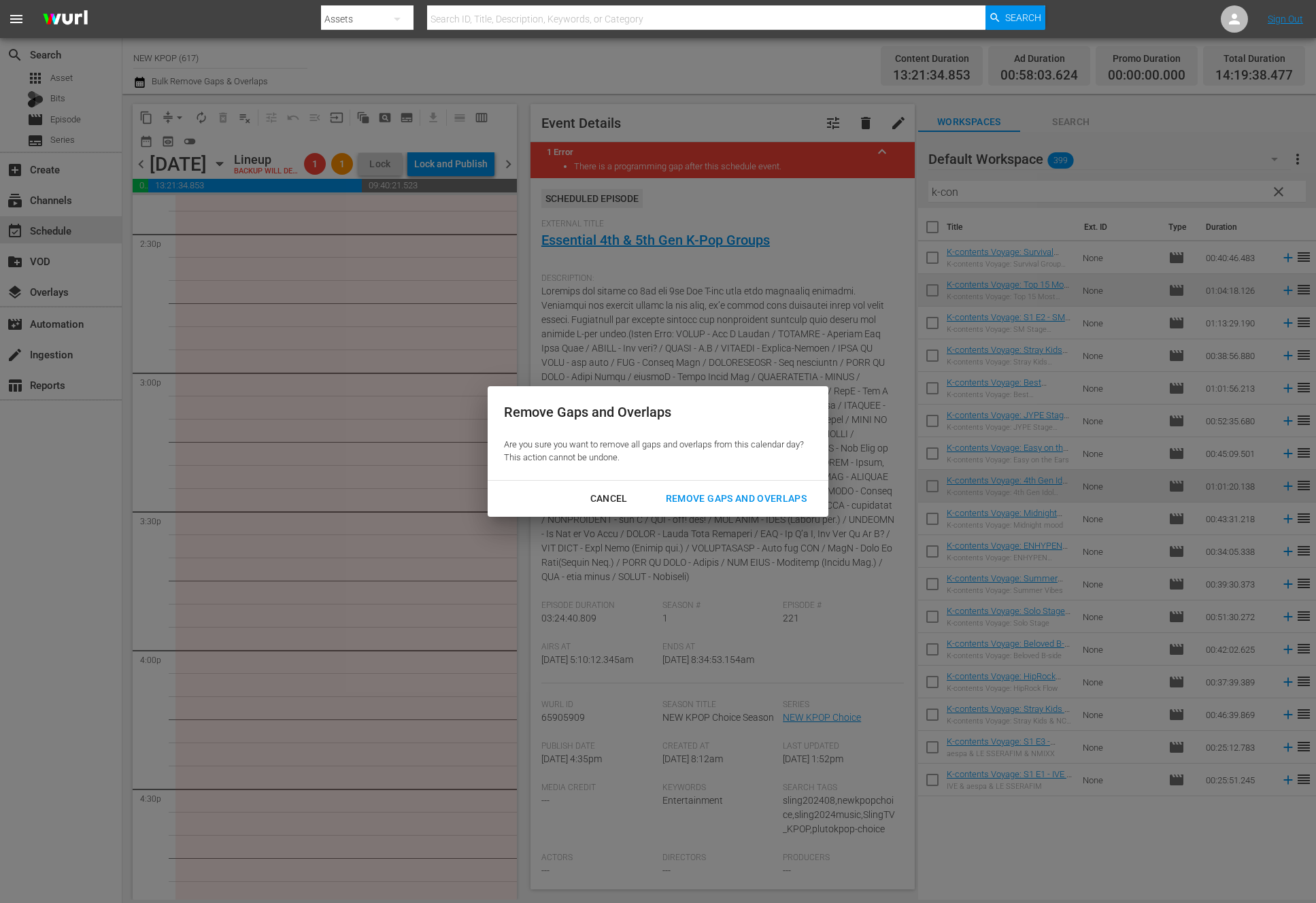
click at [710, 544] on div "Remove Gaps and Overlaps Are you sure you want to remove all gaps and overlaps …" at bounding box center [658, 451] width 1316 height 903
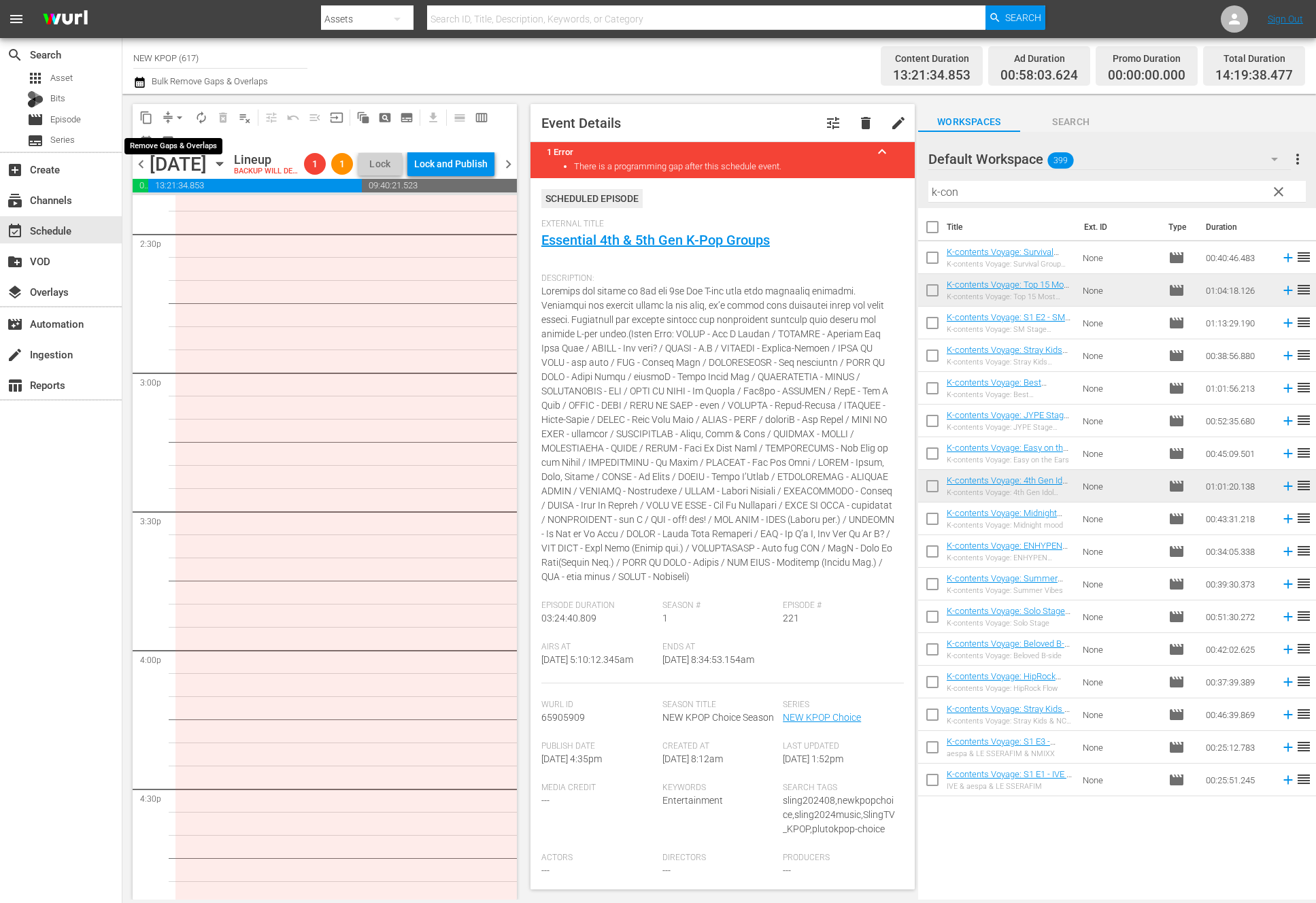
click at [175, 125] on button "arrow_drop_down" at bounding box center [179, 117] width 22 height 22
click at [223, 187] on li "Align to End of Previous Day" at bounding box center [180, 190] width 143 height 23
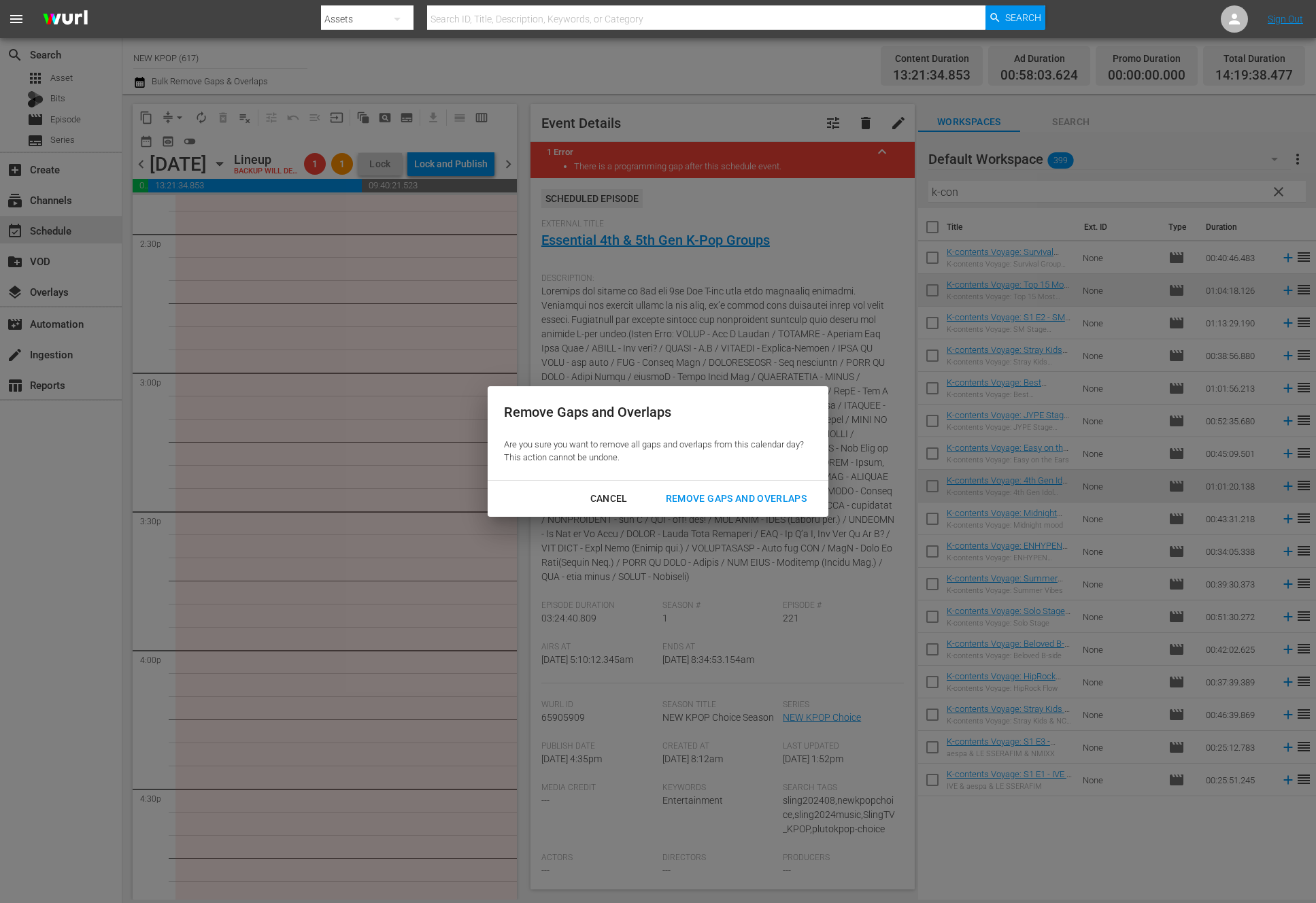
click at [741, 495] on div "Remove Gaps and Overlaps" at bounding box center [736, 498] width 163 height 17
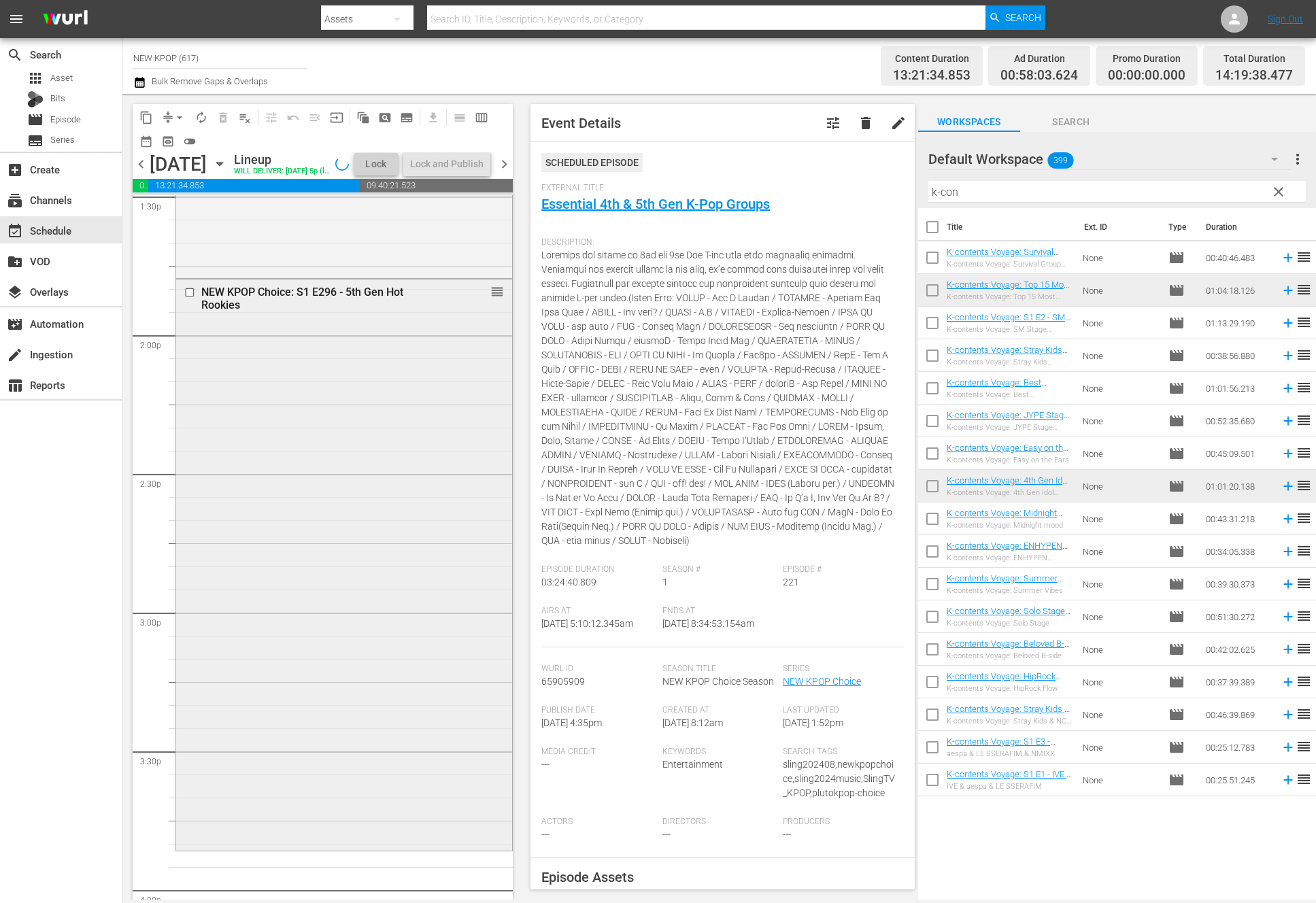
scroll to position [3743, 0]
click at [447, 609] on div "NEW KPOP Choice: S1 E296 - 5th Gen Hot Rookies reorder" at bounding box center [344, 565] width 336 height 569
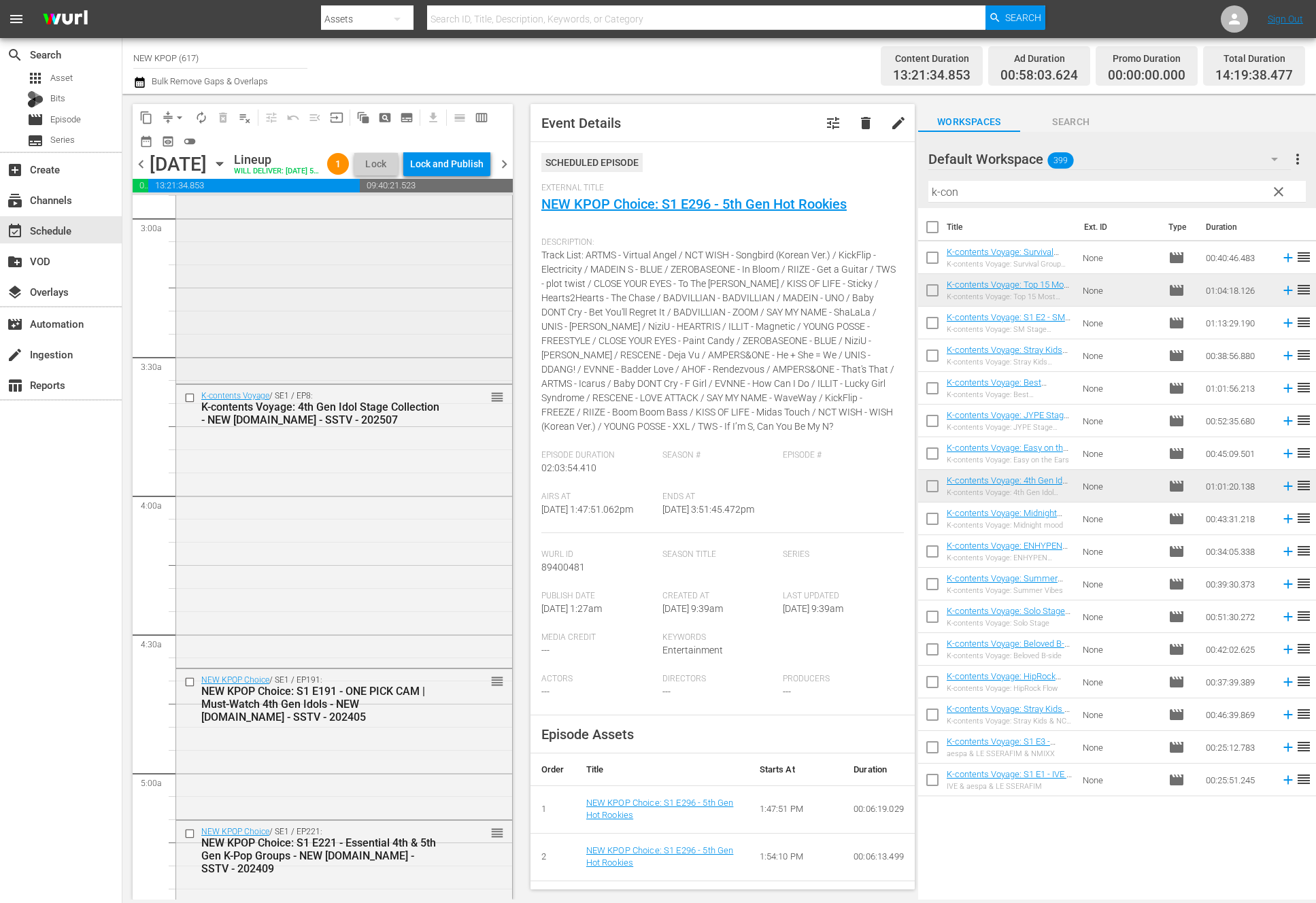
scroll to position [835, 0]
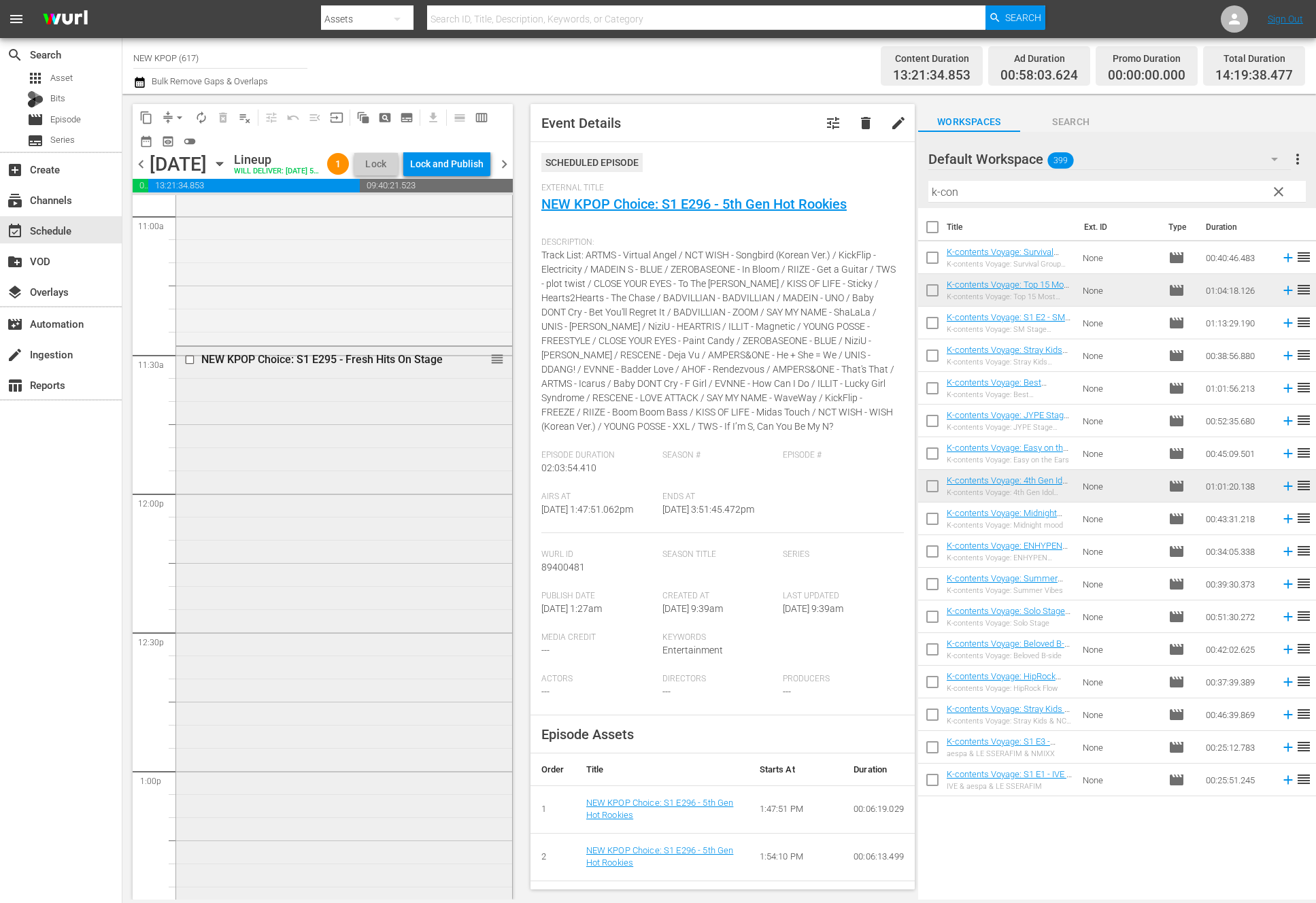
click at [263, 522] on div "NEW KPOP Choice: S1 E295 - Fresh Hits On Stage reorder" at bounding box center [344, 667] width 336 height 641
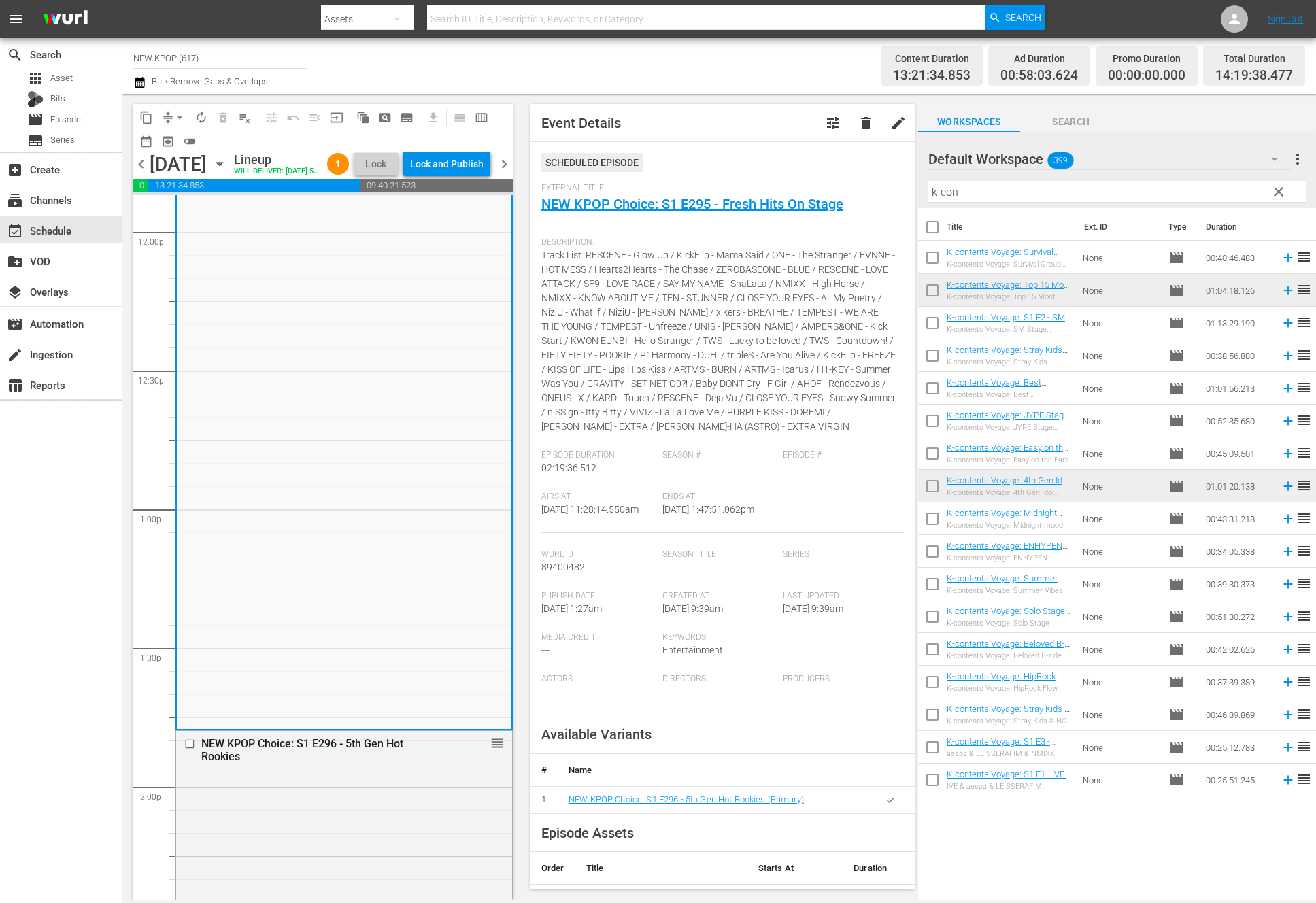
scroll to position [3657, 0]
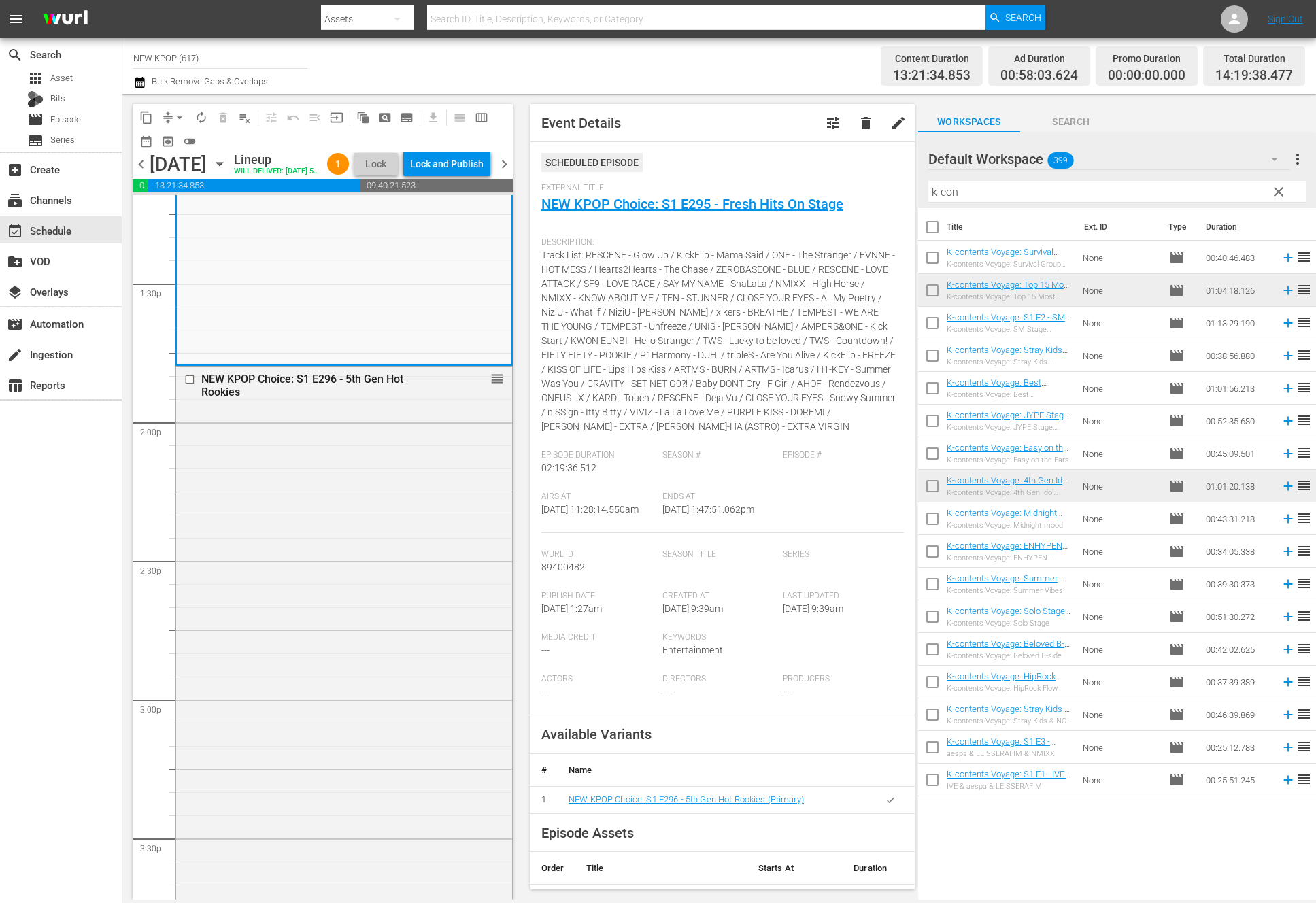
click at [263, 522] on div "NEW KPOP Choice: S1 E296 - 5th Gen Hot Rookies reorder" at bounding box center [344, 651] width 336 height 569
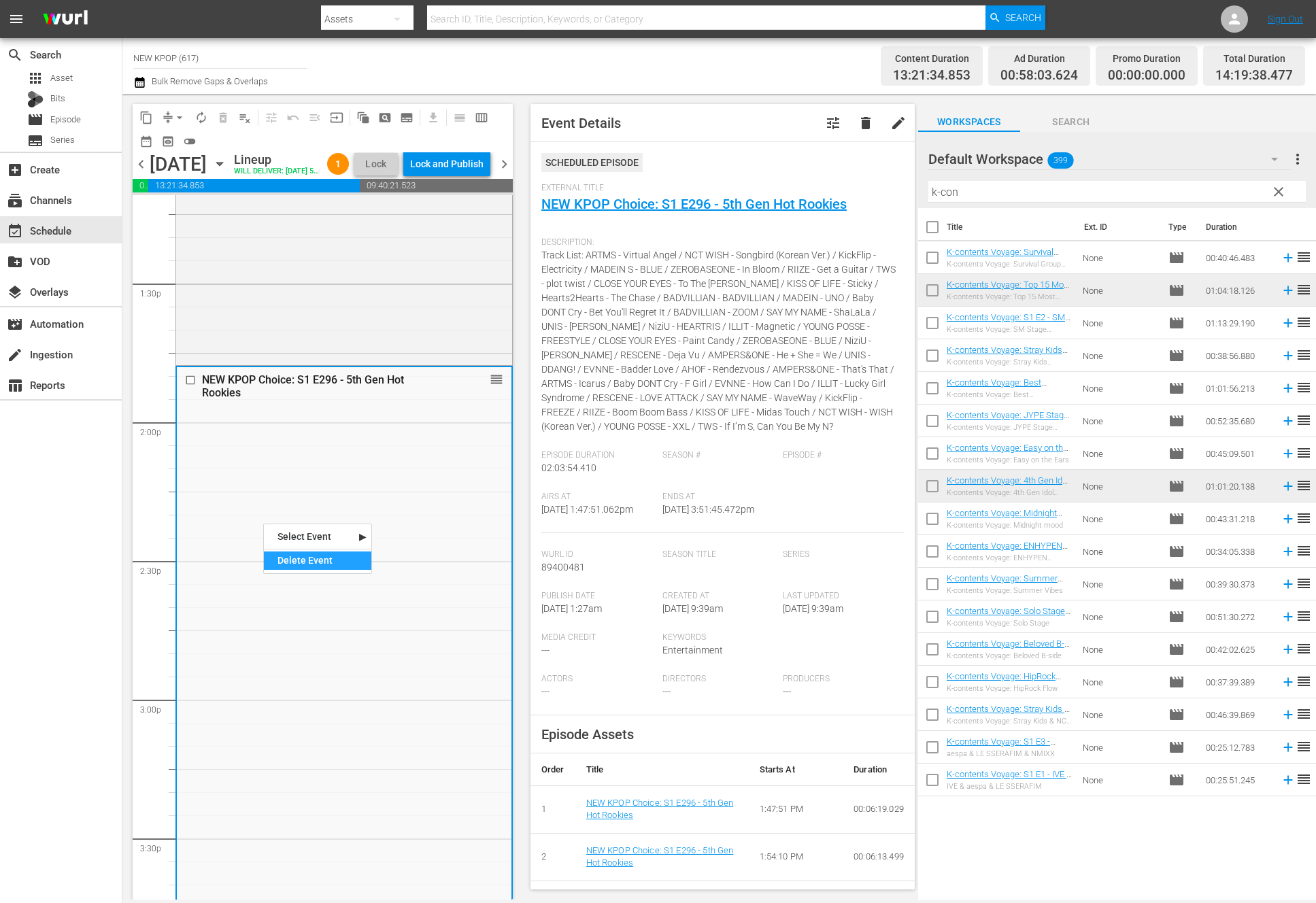
click at [309, 566] on div "Delete Event" at bounding box center [317, 560] width 107 height 18
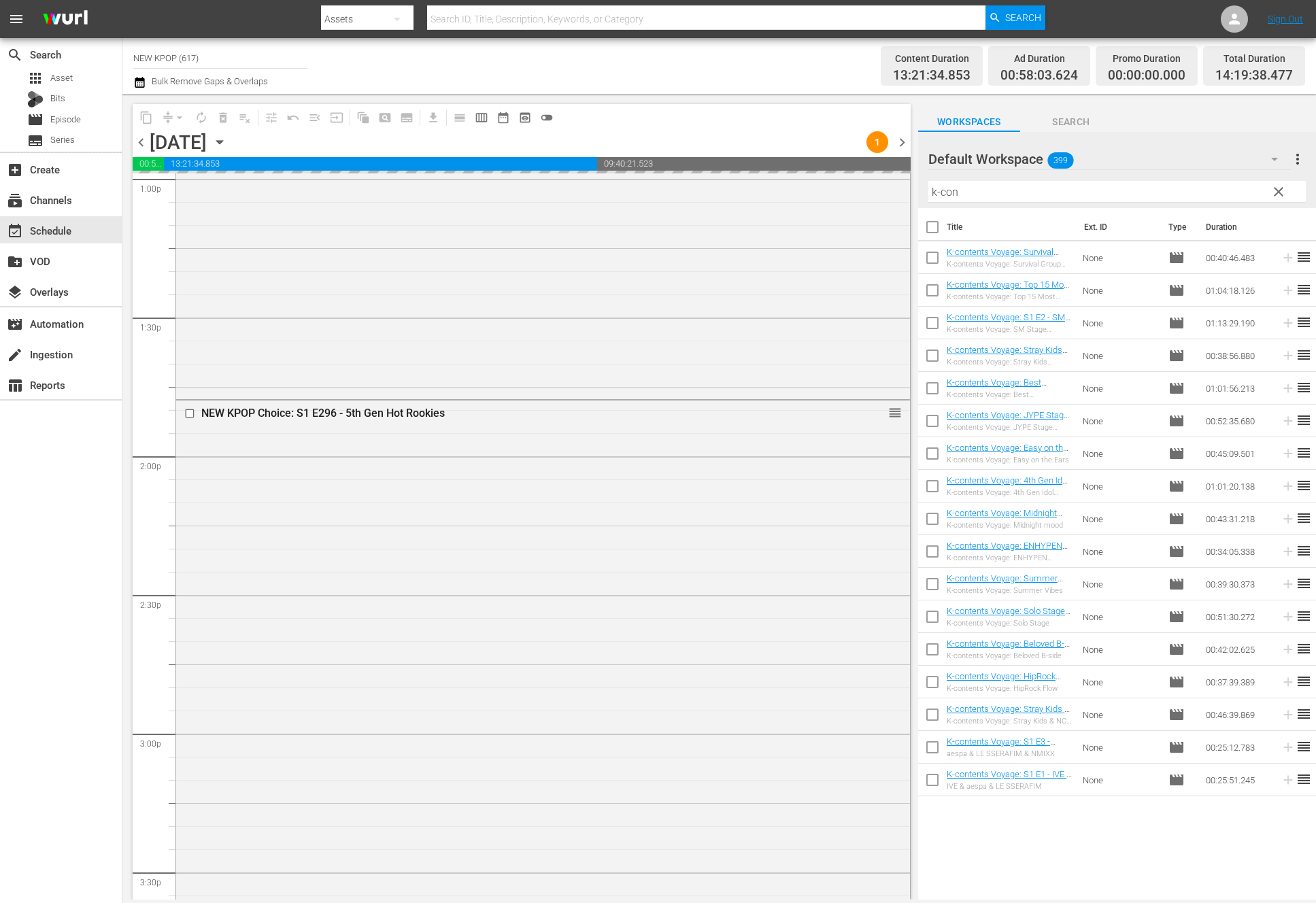
scroll to position [3770, 0]
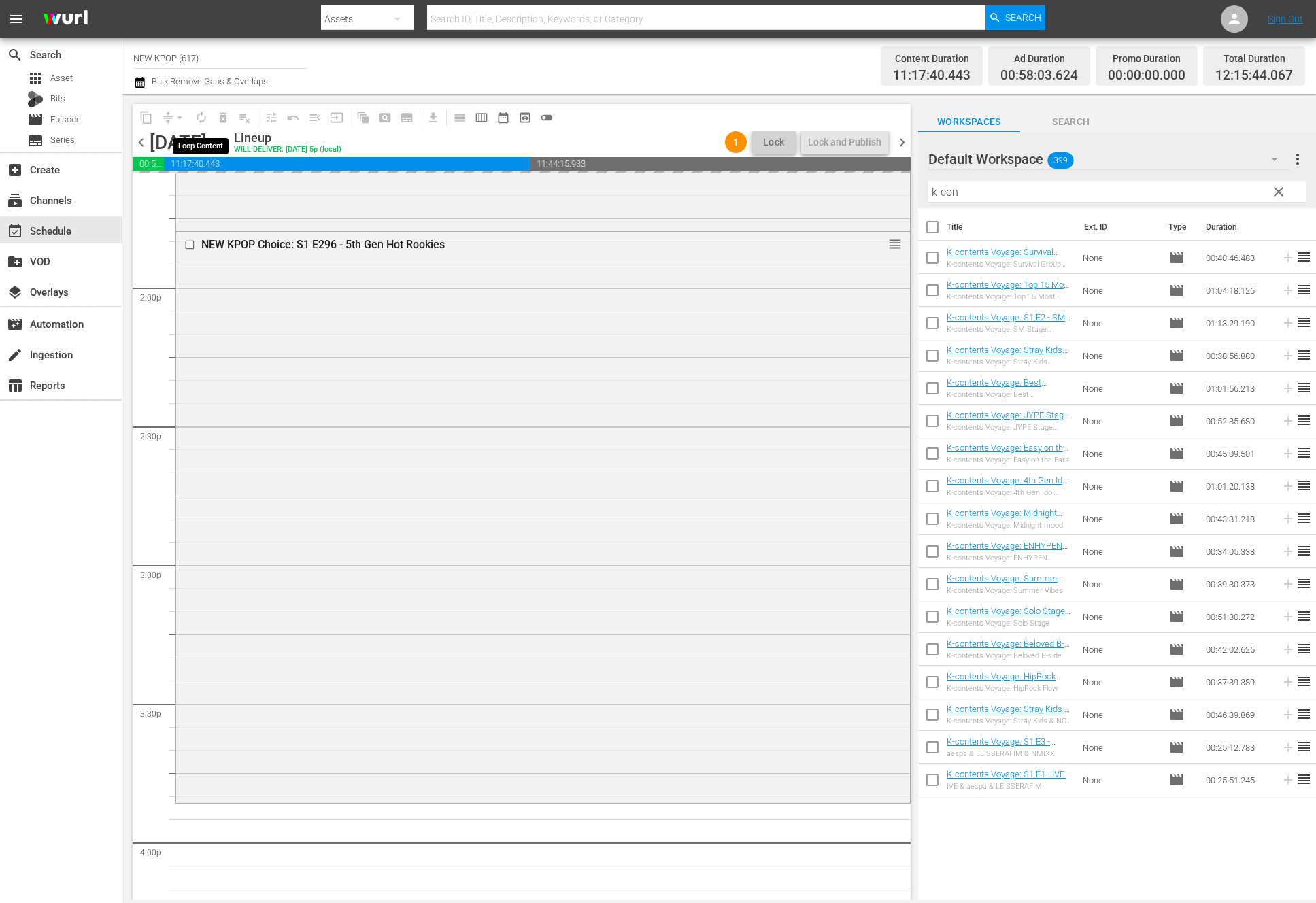
click at [201, 119] on span "autorenew_outlined" at bounding box center [201, 117] width 14 height 14
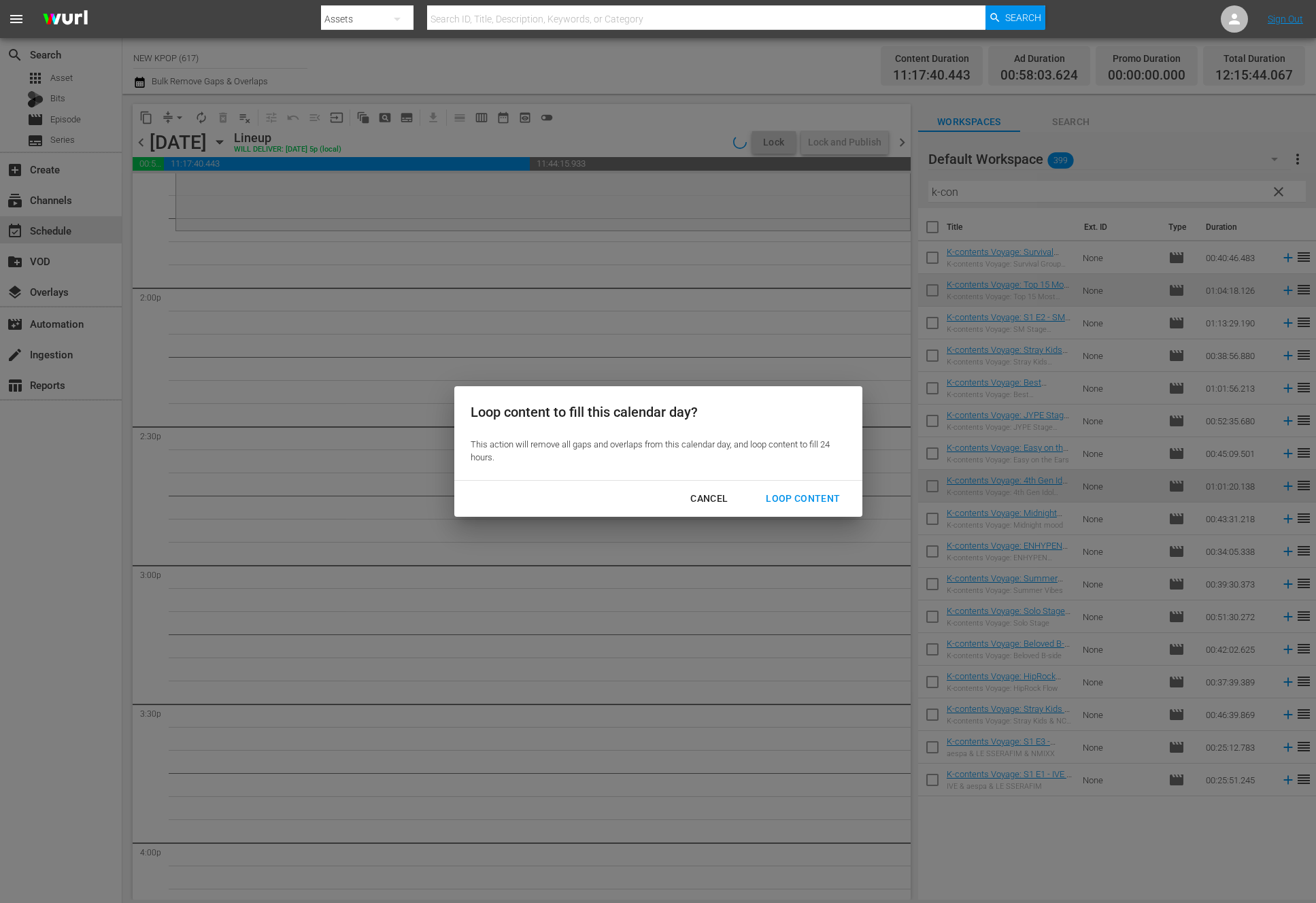
click at [819, 506] on div "Loop Content" at bounding box center [802, 498] width 95 height 17
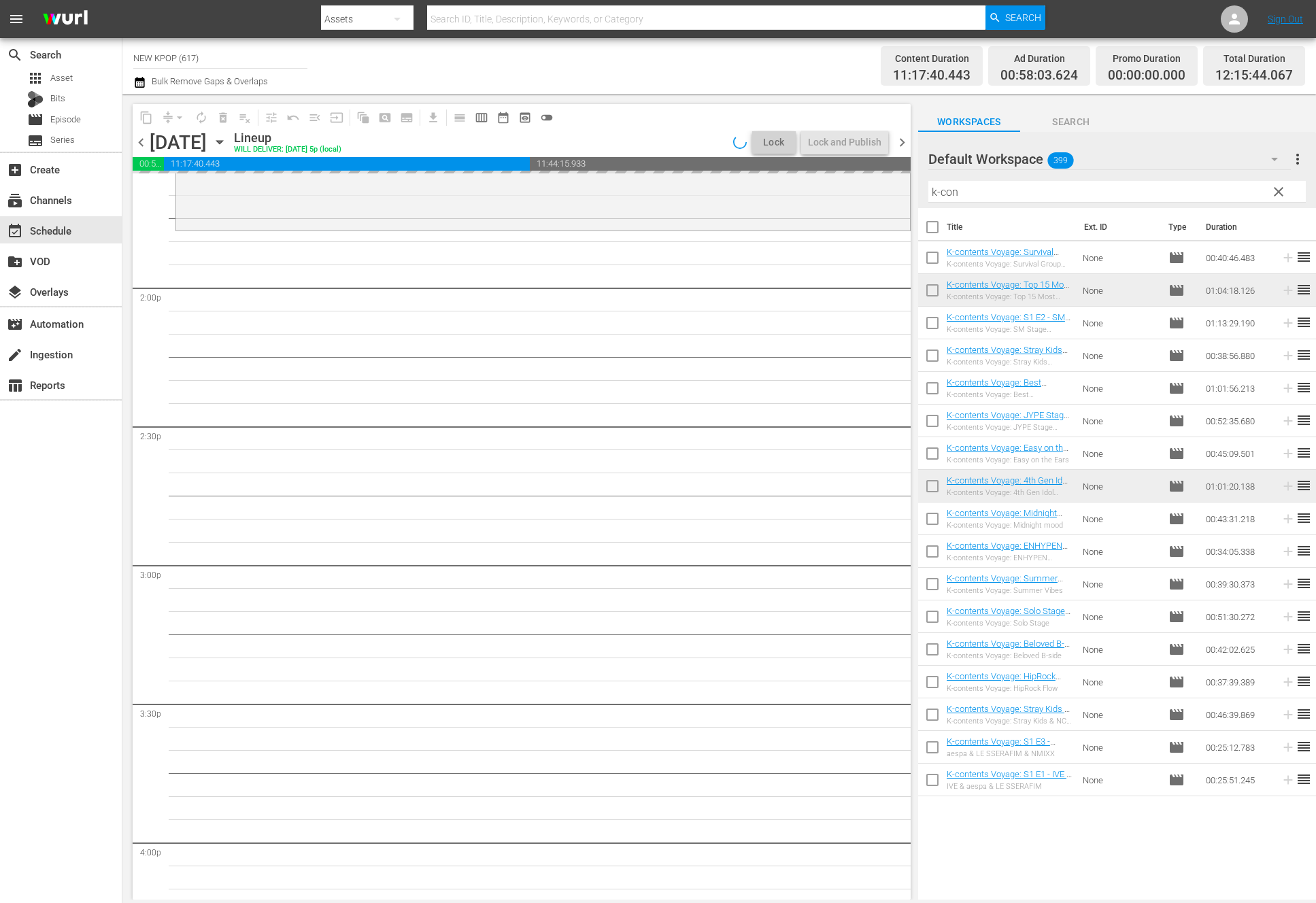
scroll to position [3507, 0]
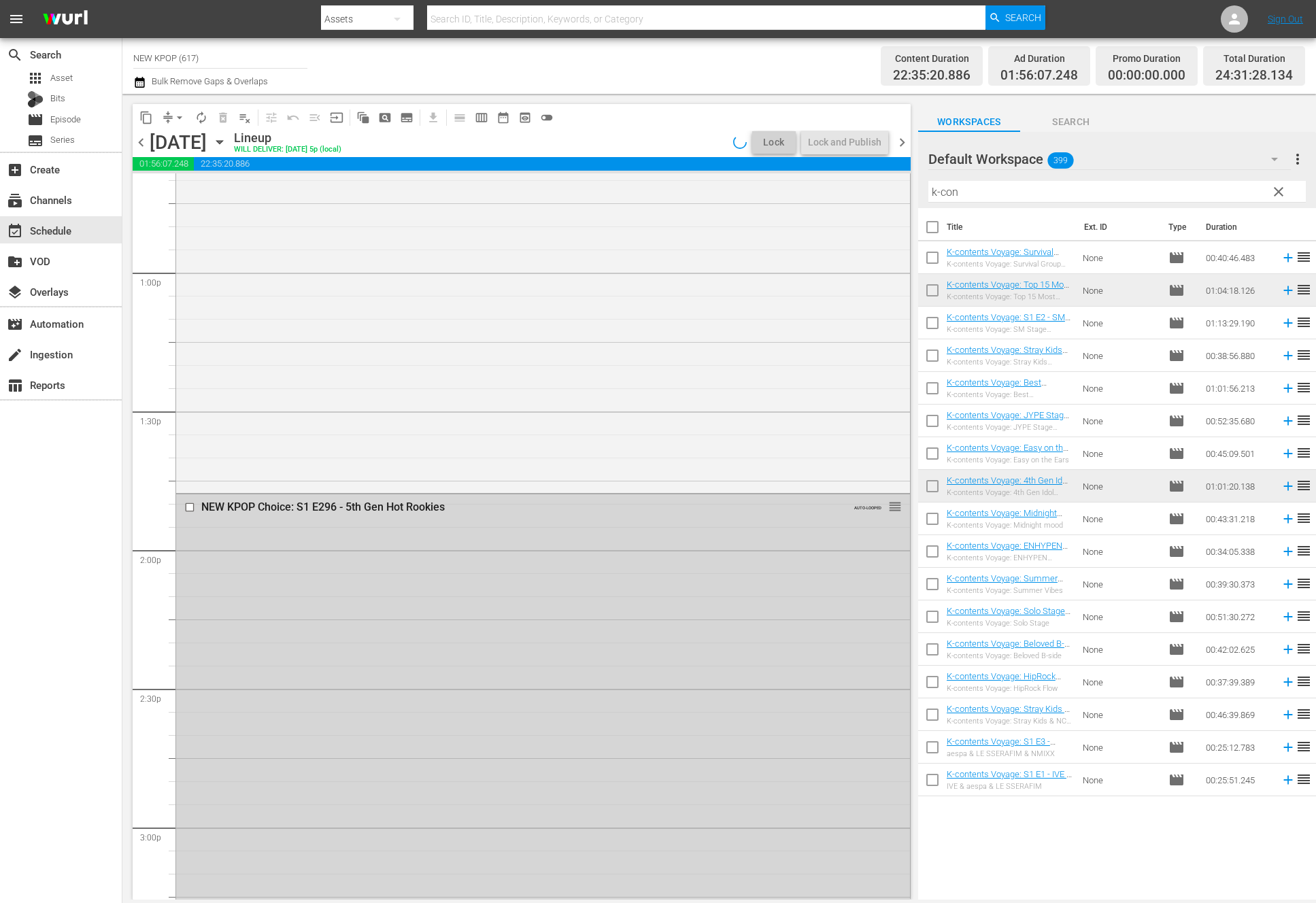
click at [624, 699] on div "NEW KPOP Choice: S1 E296 - 5th Gen Hot Rookies AUTO-LOOPED reorder" at bounding box center [543, 779] width 734 height 569
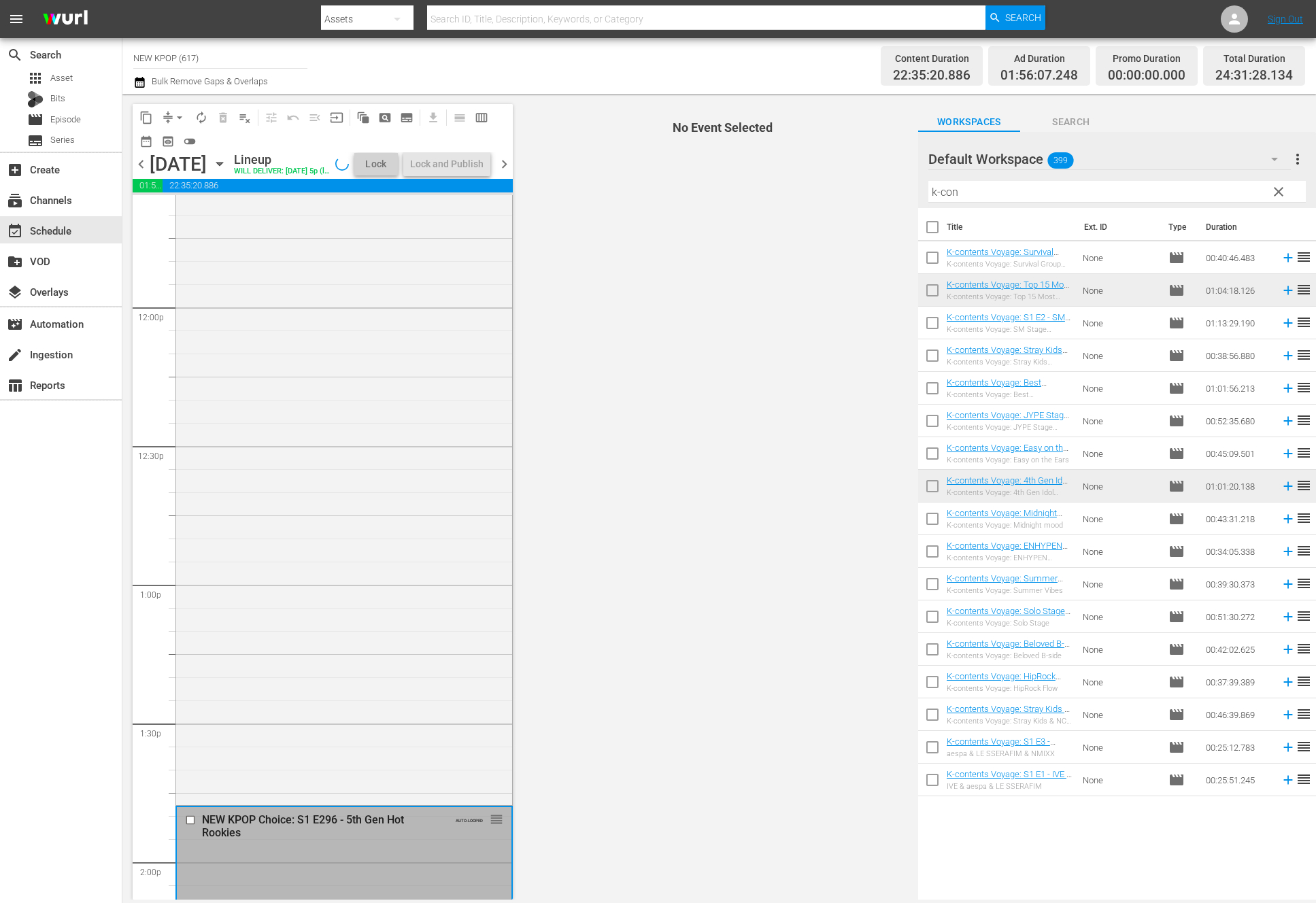
click at [356, 660] on div "NEW KPOP Choice: S1 E295 - Fresh Hits On Stage reorder" at bounding box center [344, 480] width 336 height 641
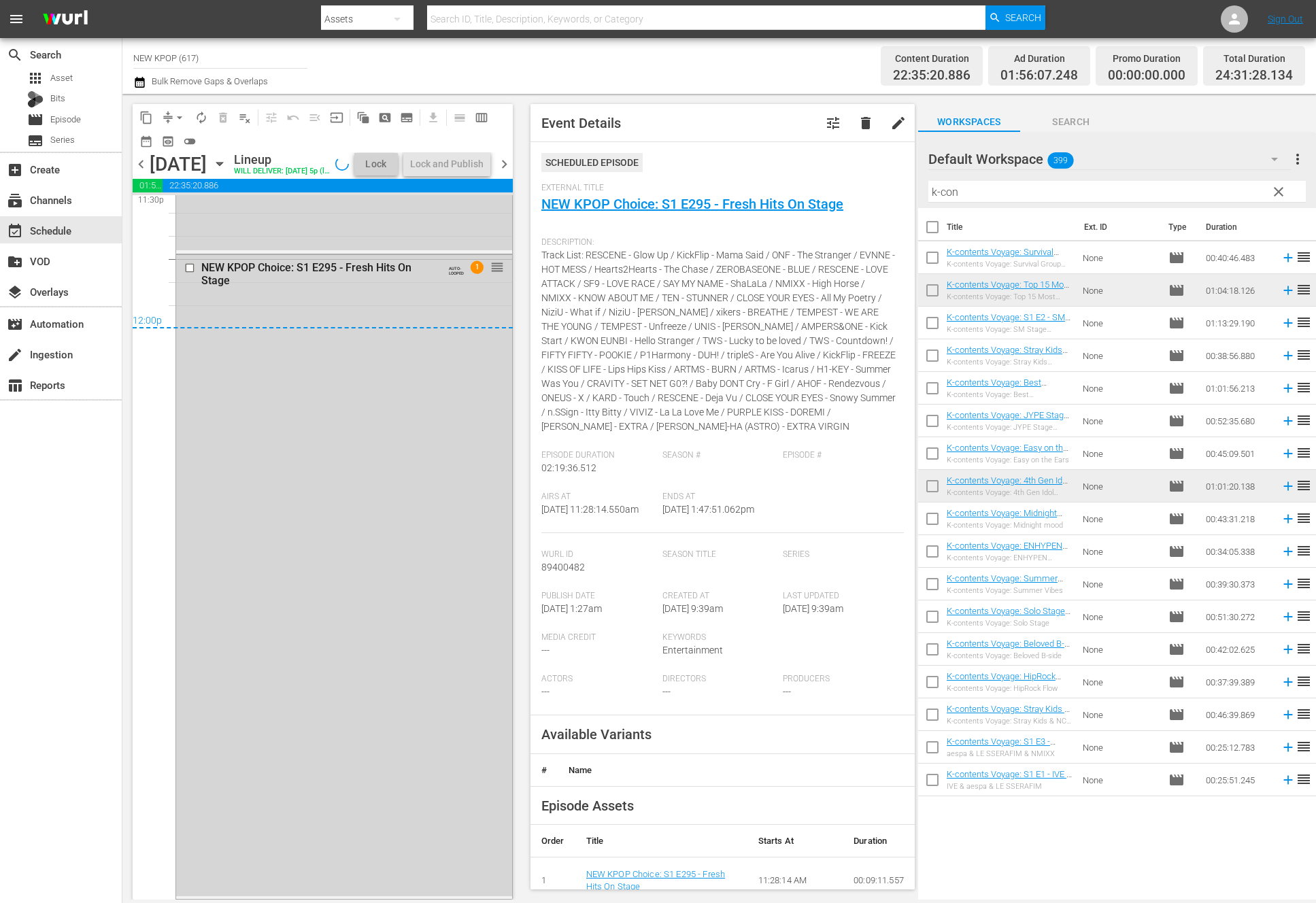
click at [356, 660] on div "NEW KPOP Choice: S1 E295 - Fresh Hits On Stage AUTO-LOOPED 1 reorder" at bounding box center [344, 575] width 336 height 641
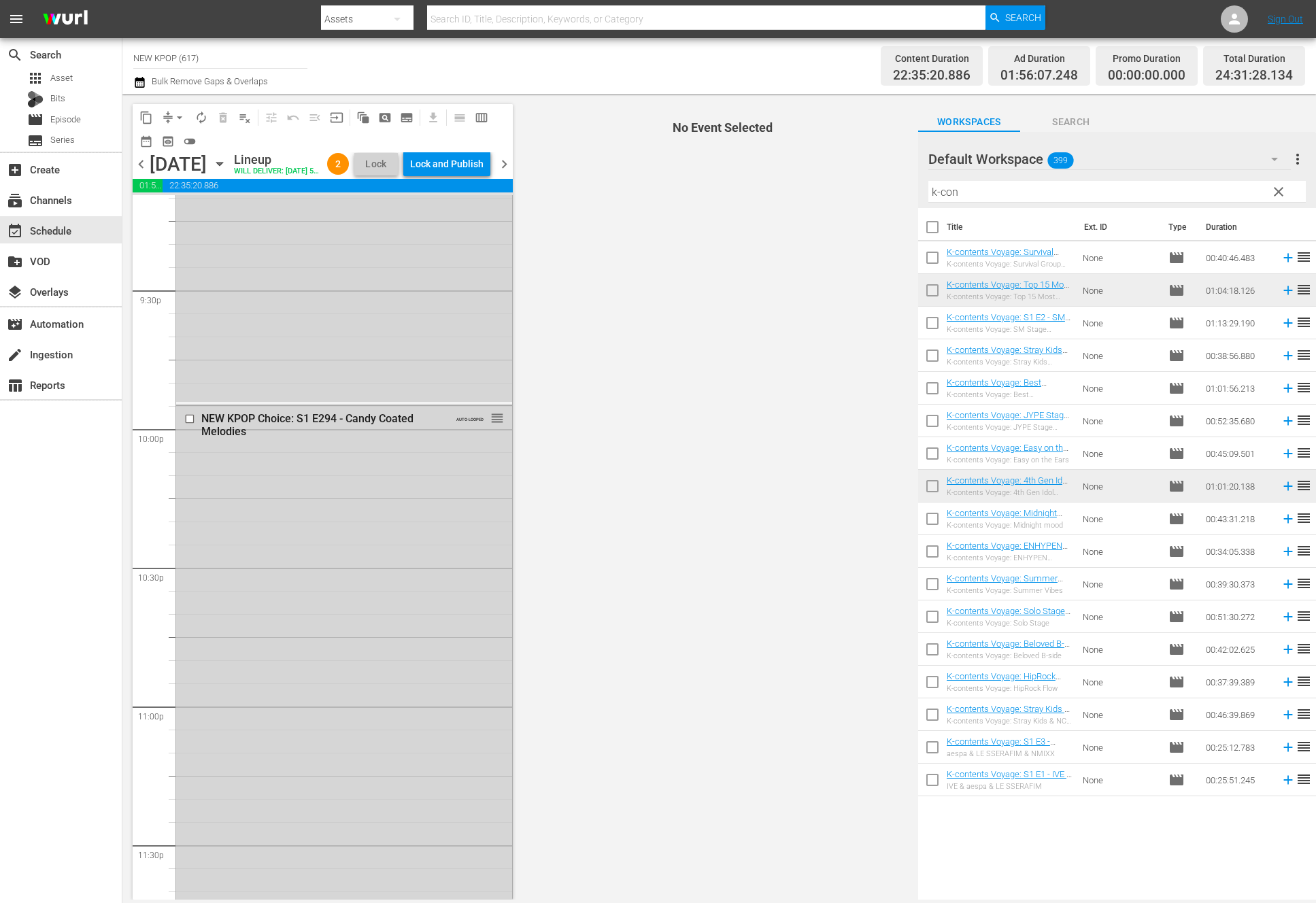
scroll to position [5869, 0]
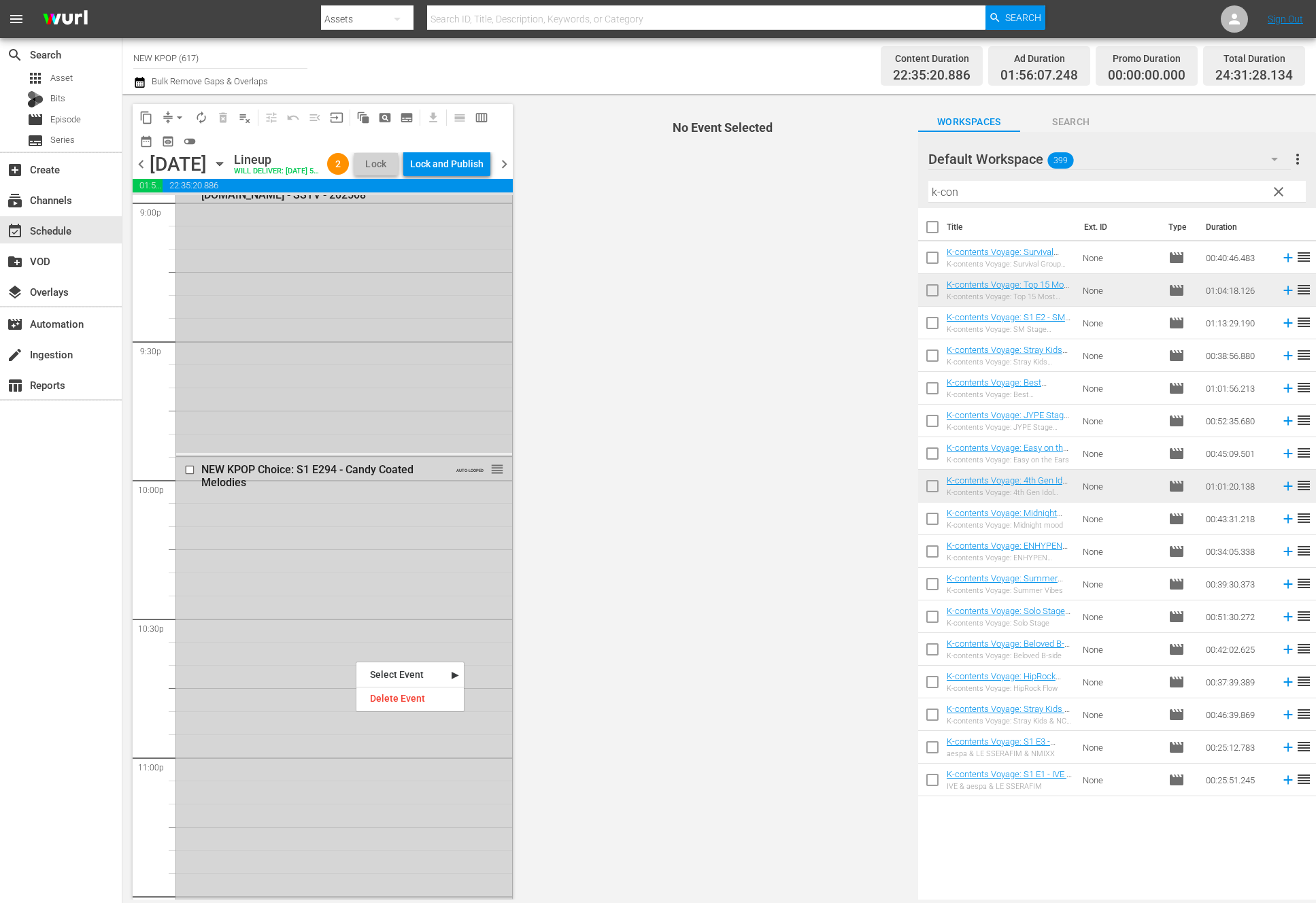
click at [416, 408] on div "K-contents Voyage / SE1 / EP14: K-contents Voyage: Top 15 Most Viewed - NEW K.I…" at bounding box center [344, 306] width 336 height 293
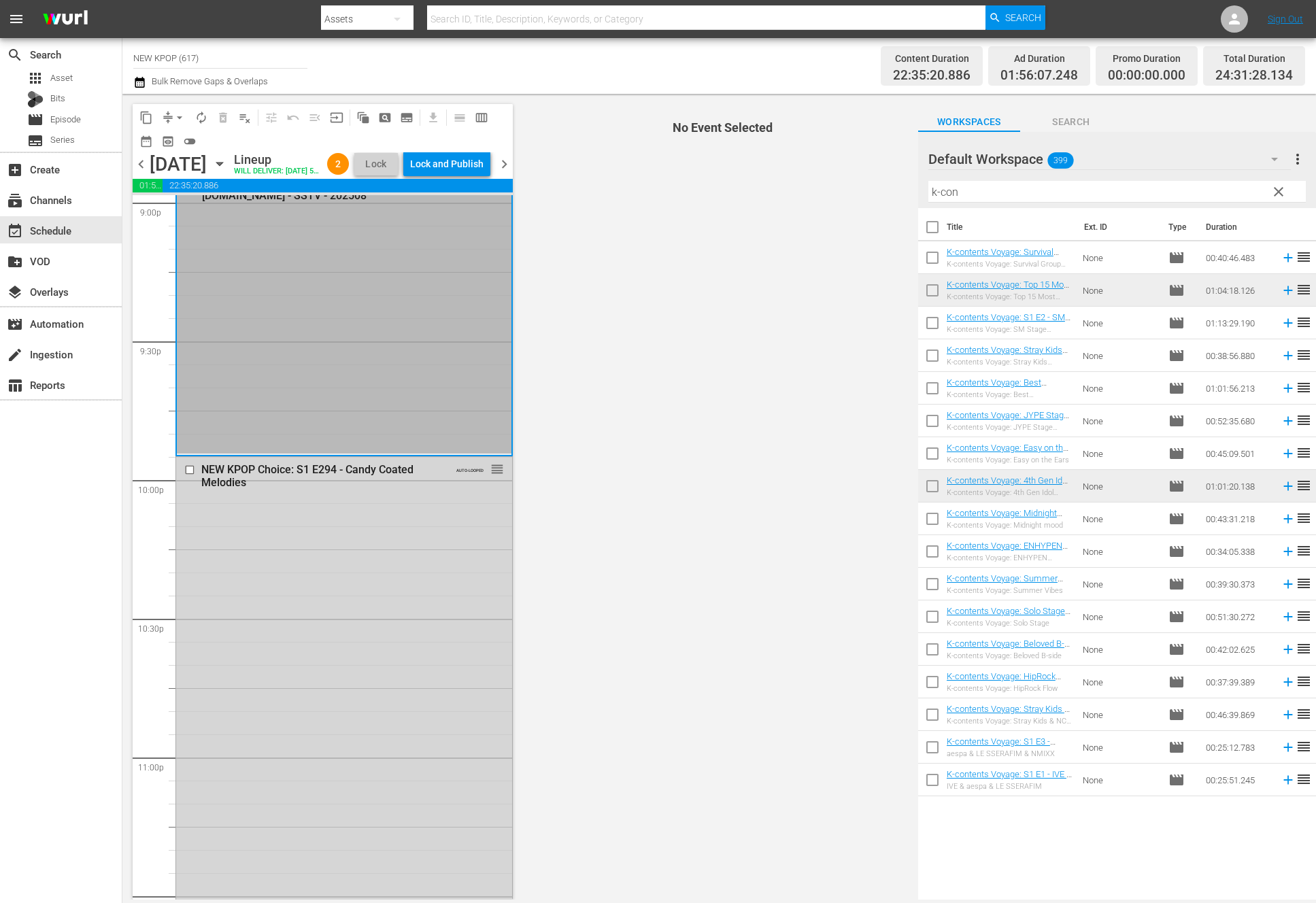
scroll to position [5621, 0]
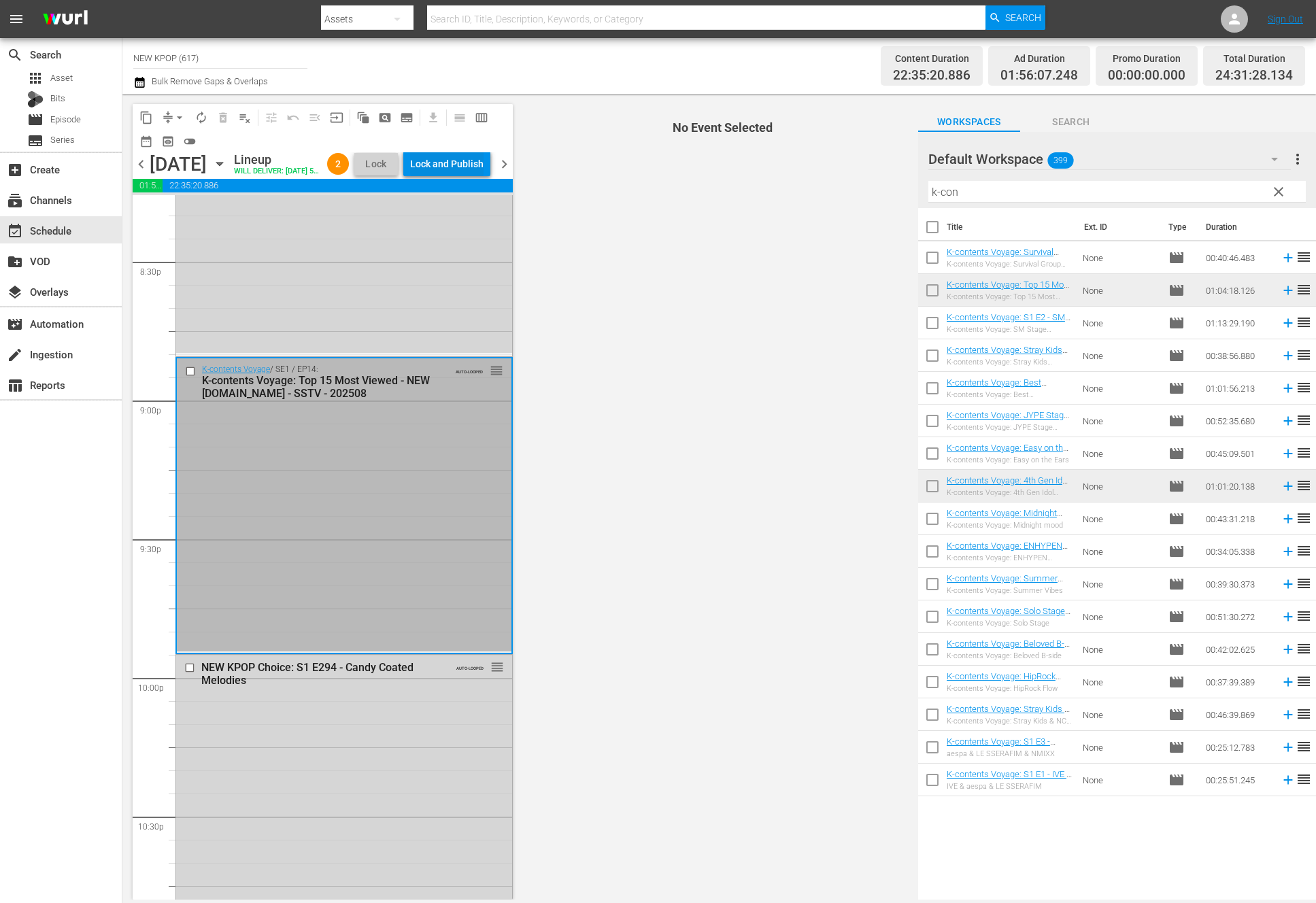
click at [471, 173] on div "Lock and Publish" at bounding box center [447, 164] width 74 height 25
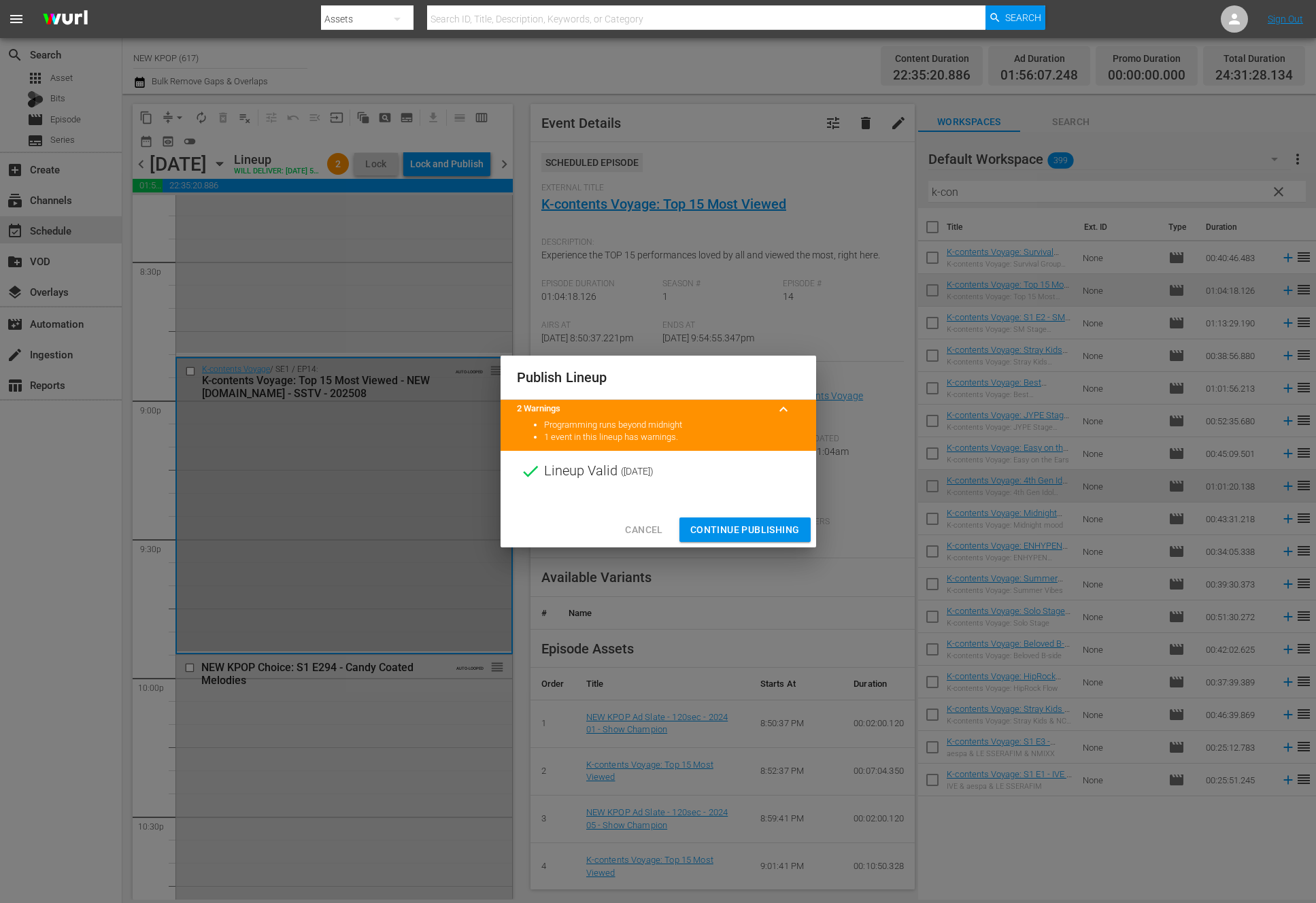
click at [850, 532] on div "Publish Lineup 2 Warnings keyboard_arrow_up Programming runs beyond midnight 1 …" at bounding box center [658, 451] width 1316 height 903
click at [753, 532] on span "Continue Publishing" at bounding box center [745, 530] width 109 height 17
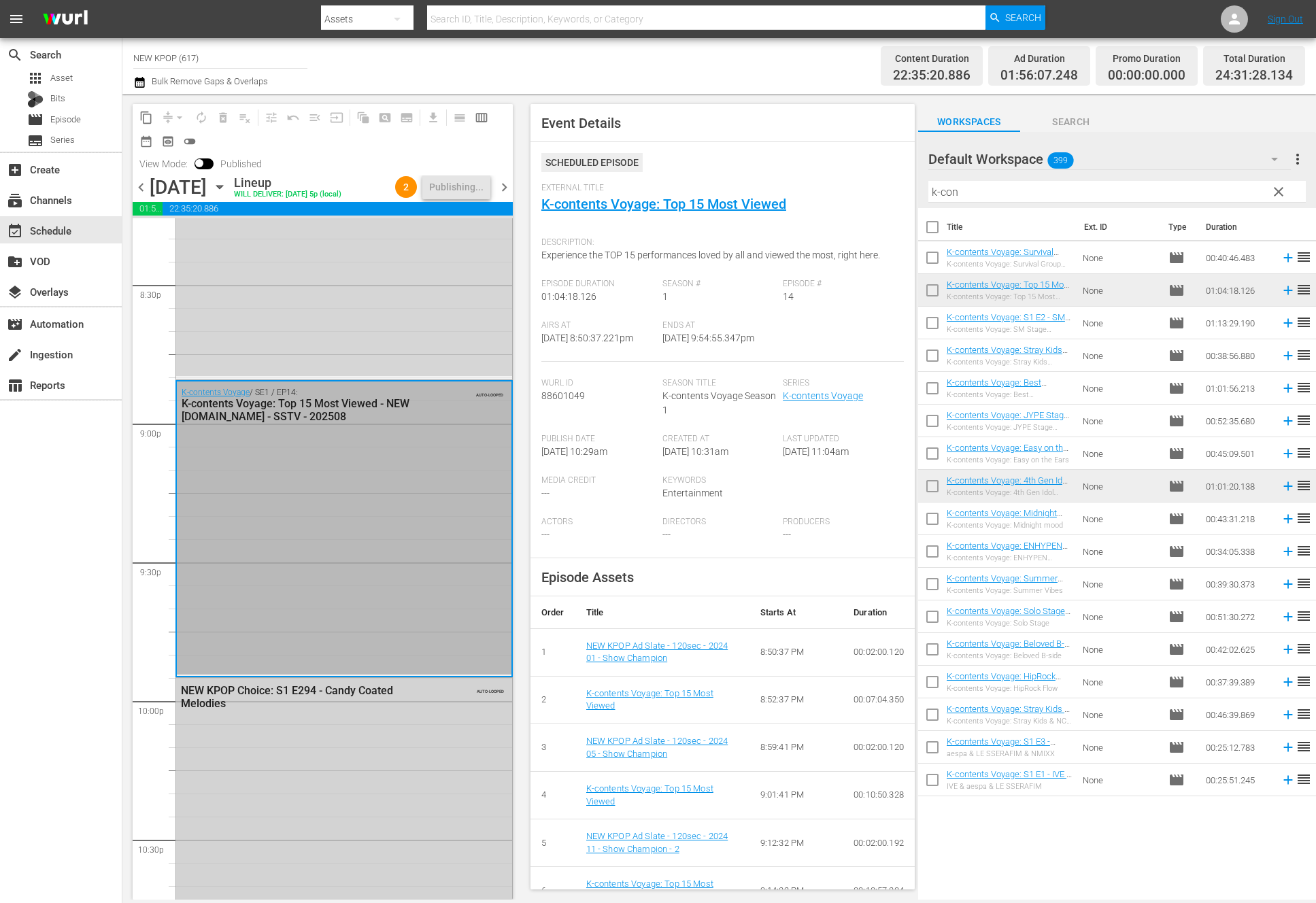
scroll to position [6547, 0]
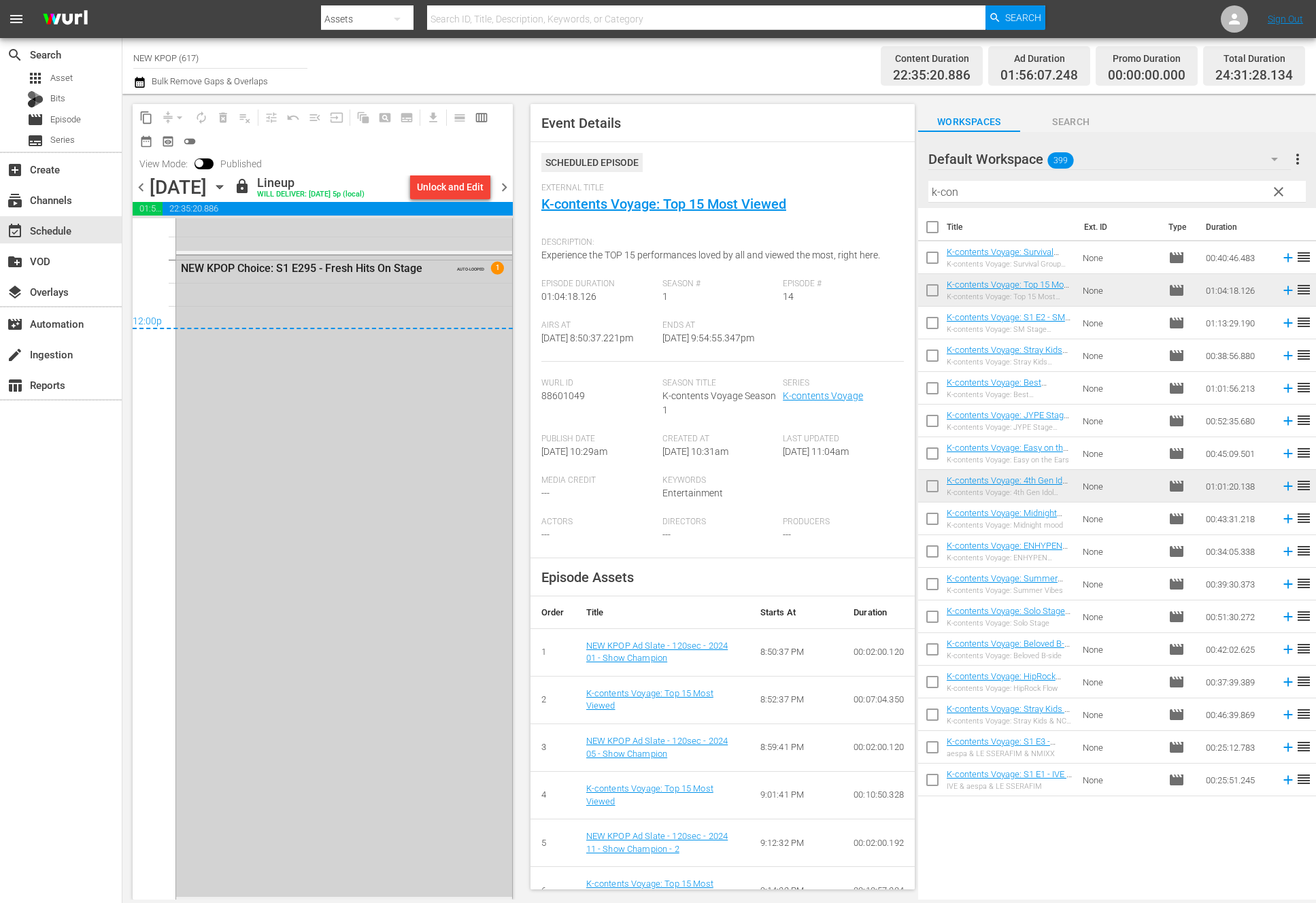
click at [296, 649] on div "NEW KPOP Choice: S1 E295 - Fresh Hits On Stage AUTO-LOOPED 1" at bounding box center [344, 576] width 336 height 641
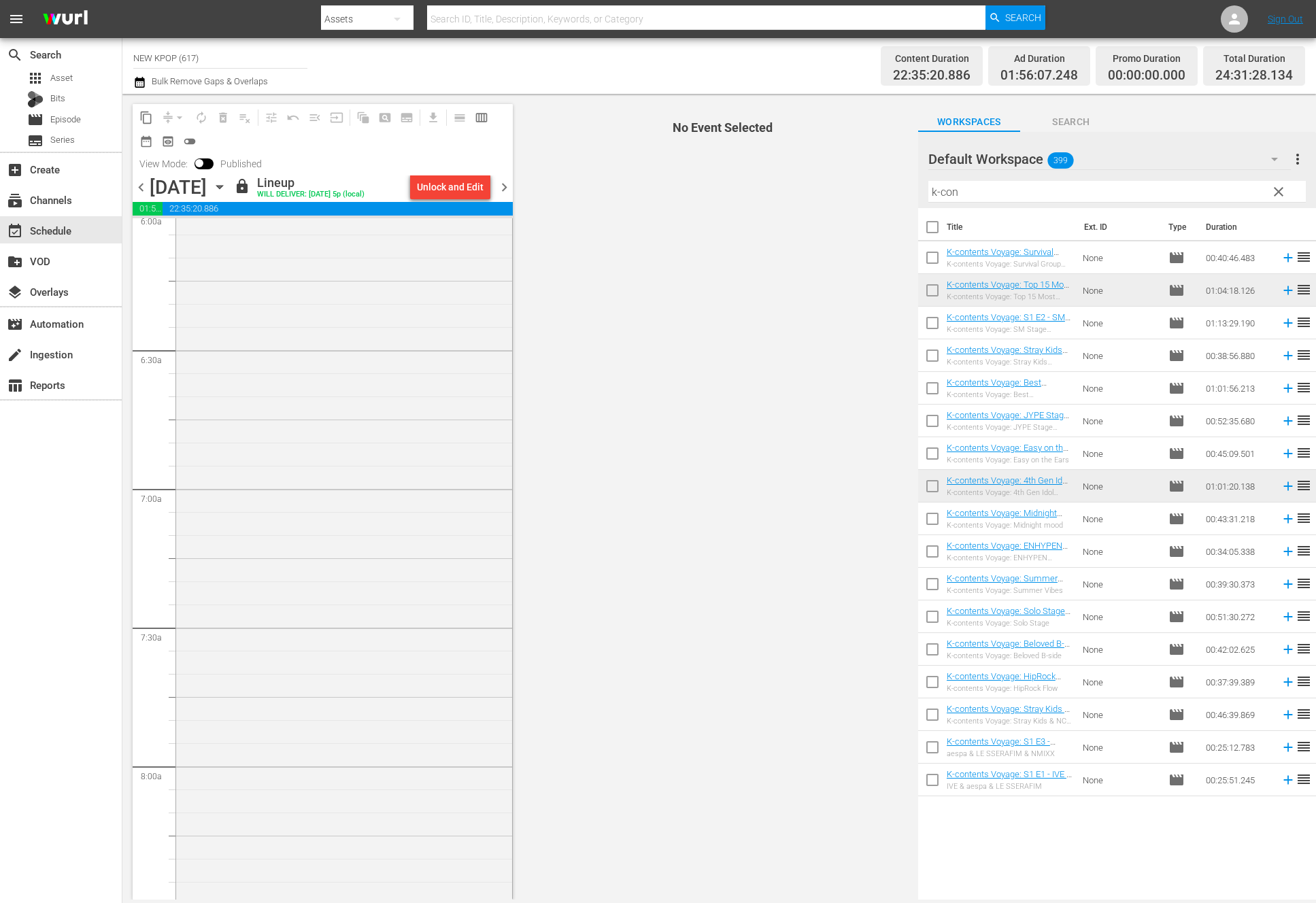
scroll to position [0, 0]
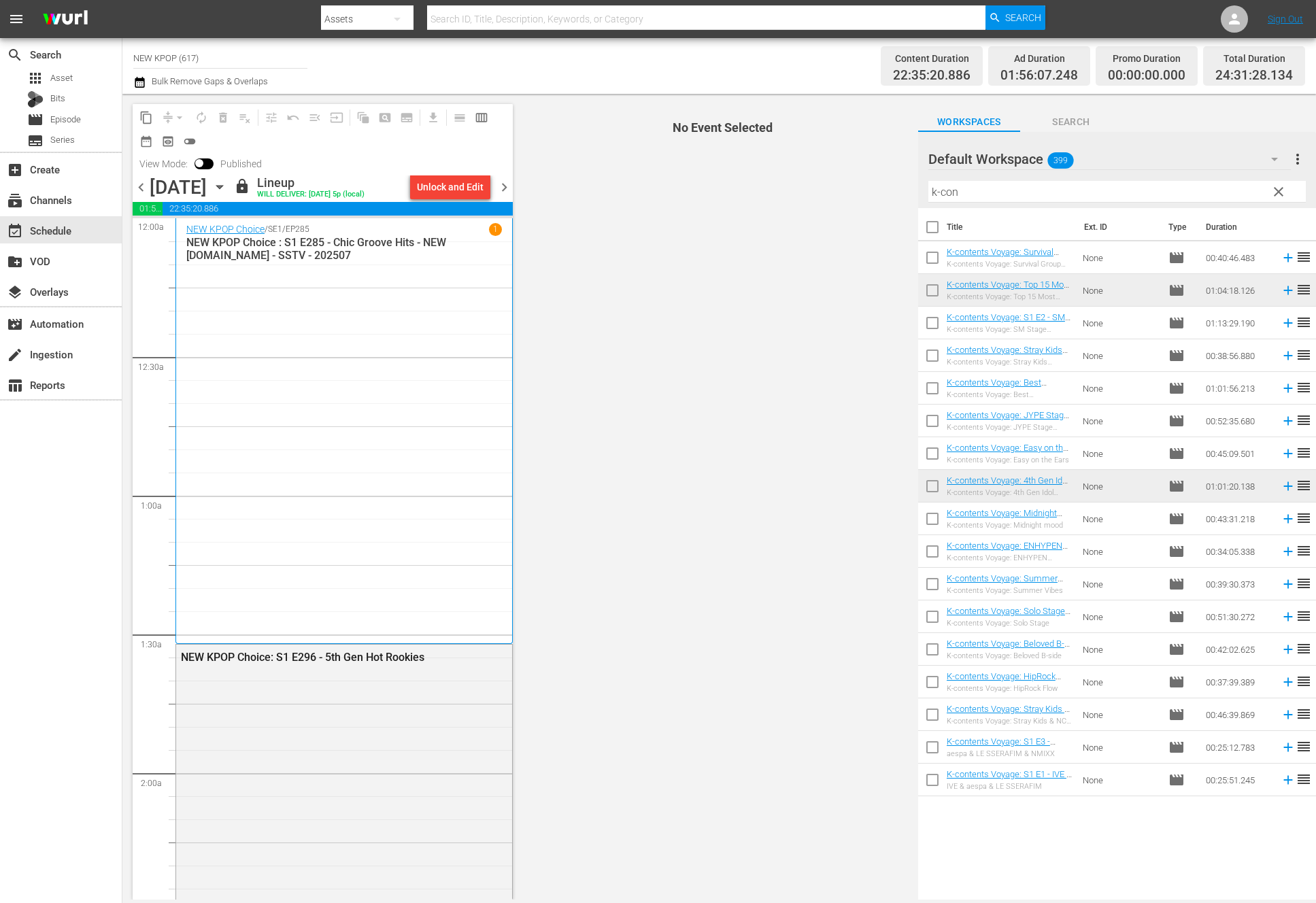
click at [512, 183] on div "content_copy compress arrow_drop_down autorenew_outlined delete_forever_outline…" at bounding box center [319, 497] width 394 height 806
click at [511, 185] on span "chevron_right" at bounding box center [504, 187] width 17 height 17
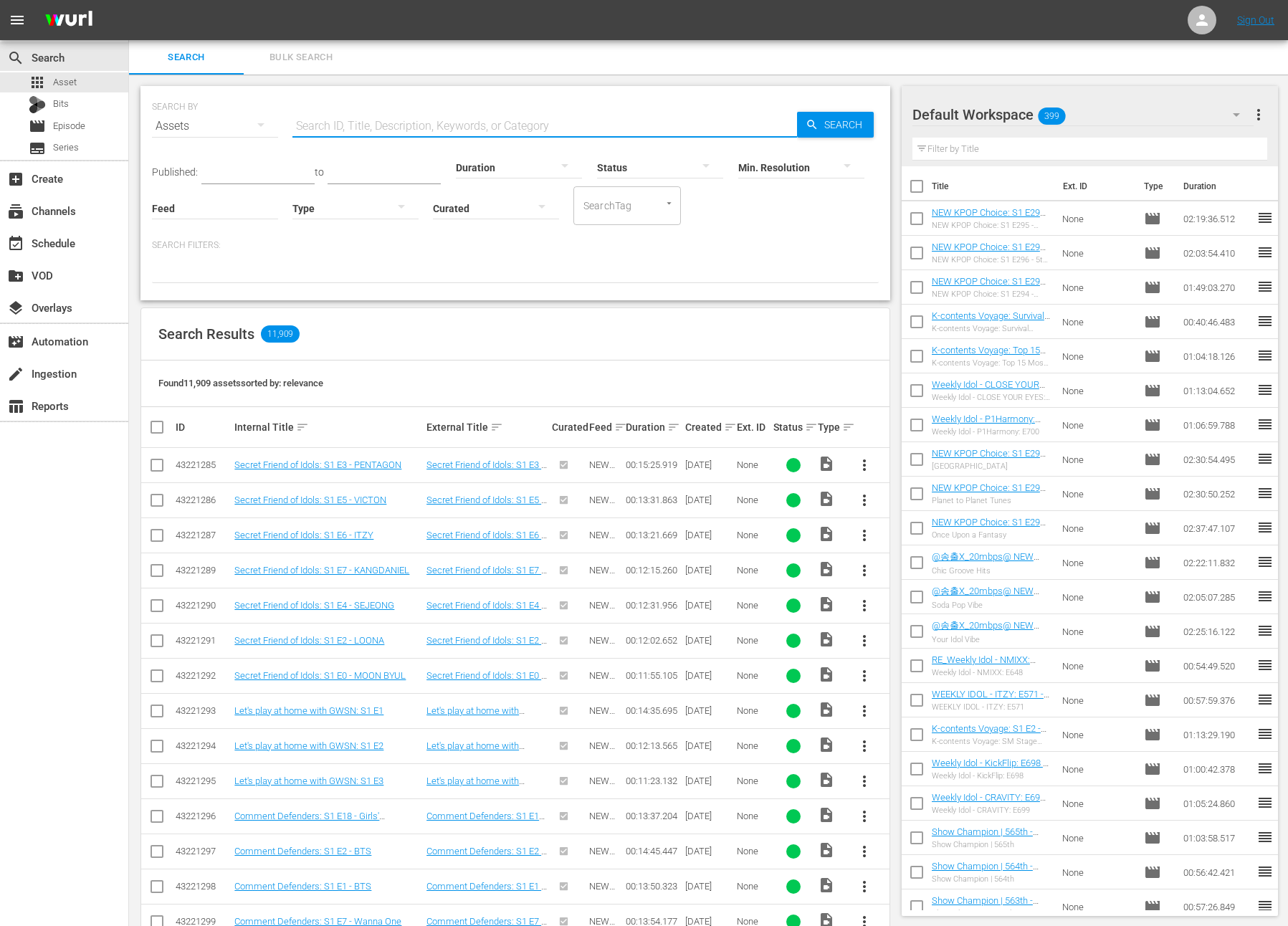
click at [448, 115] on input "text" at bounding box center [544, 127] width 504 height 35
type input "new kpop ad slate 120sec"
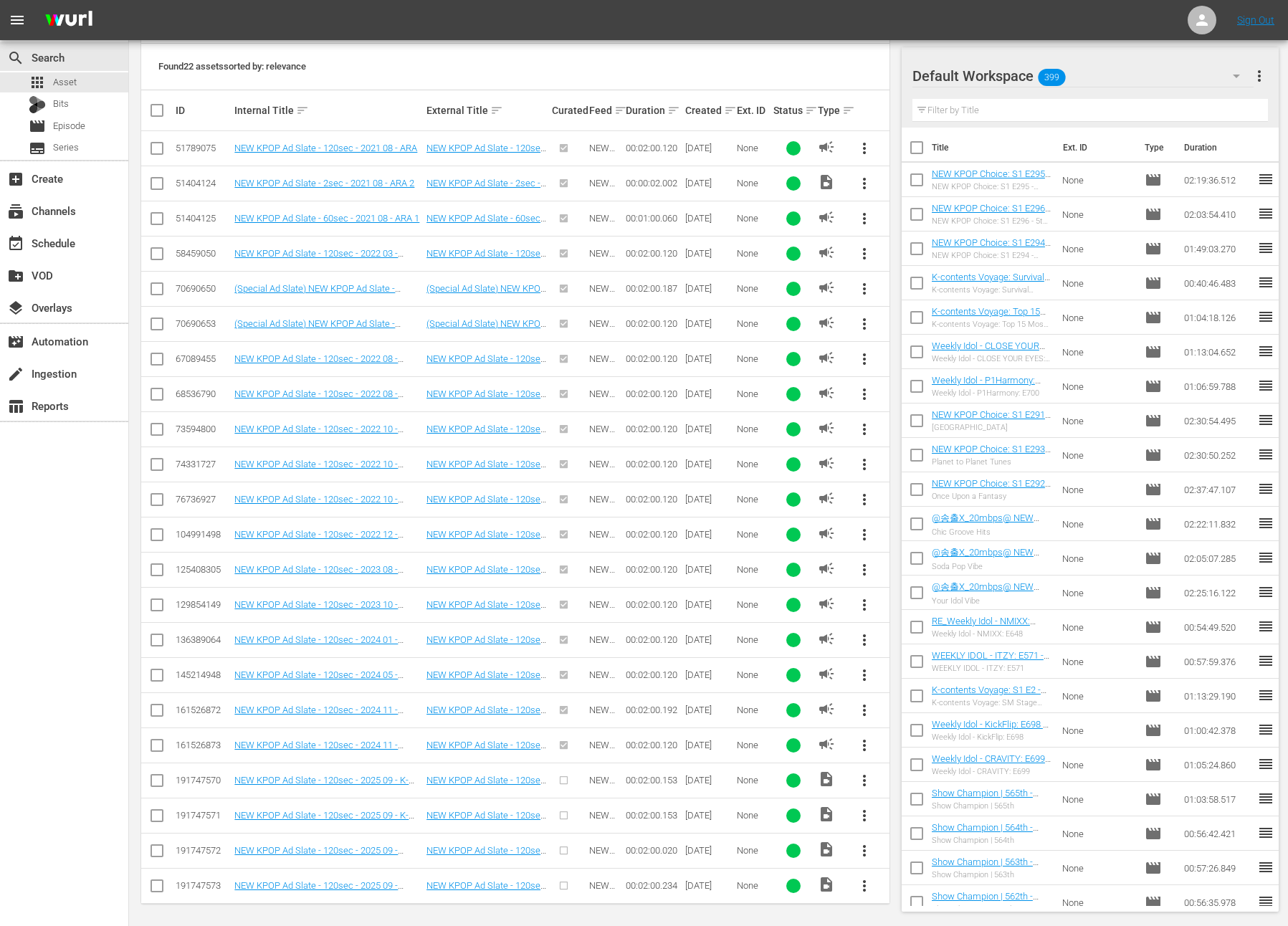
scroll to position [320, 0]
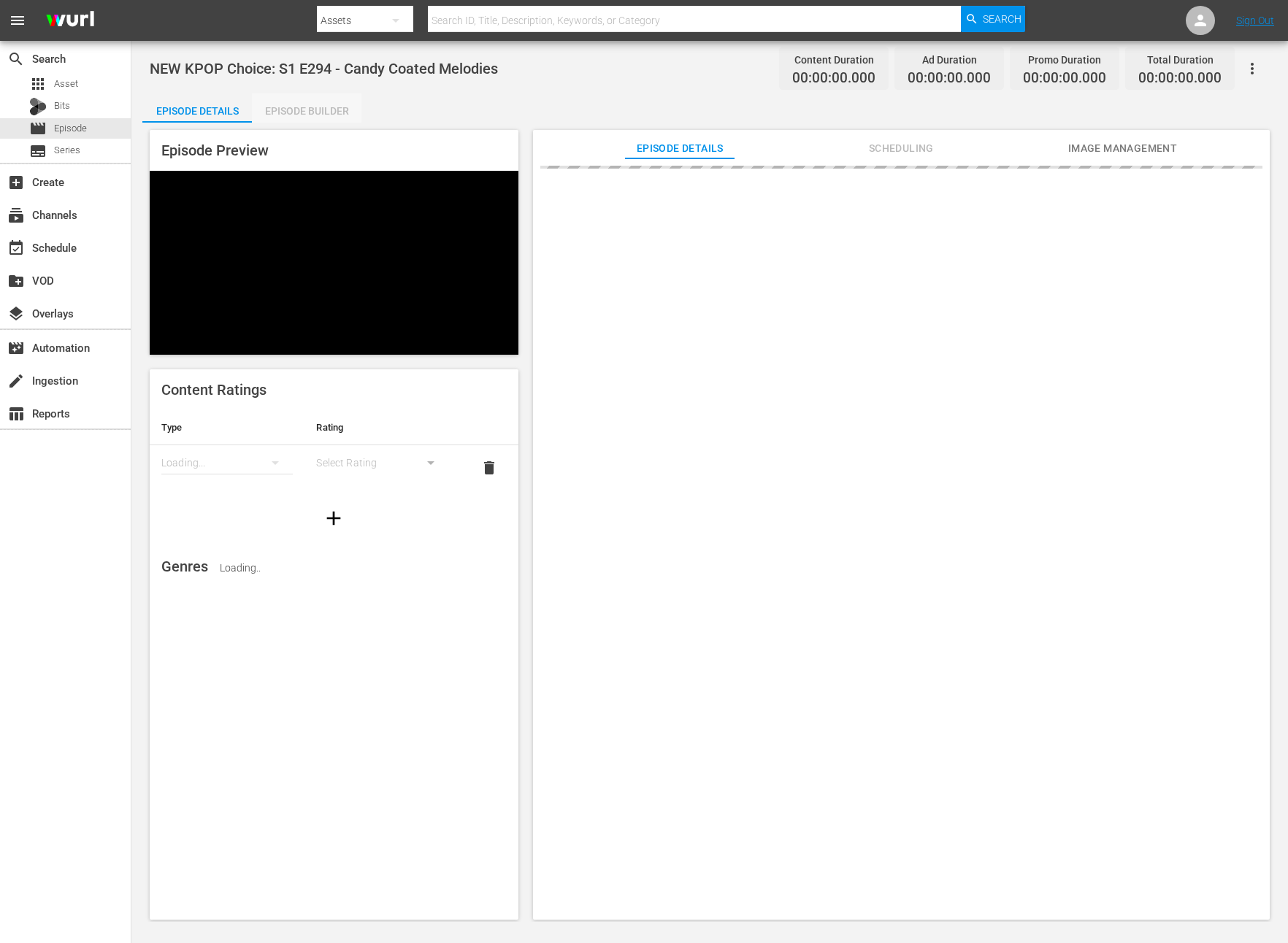
click at [312, 95] on div "Episode Builder" at bounding box center [307, 111] width 109 height 35
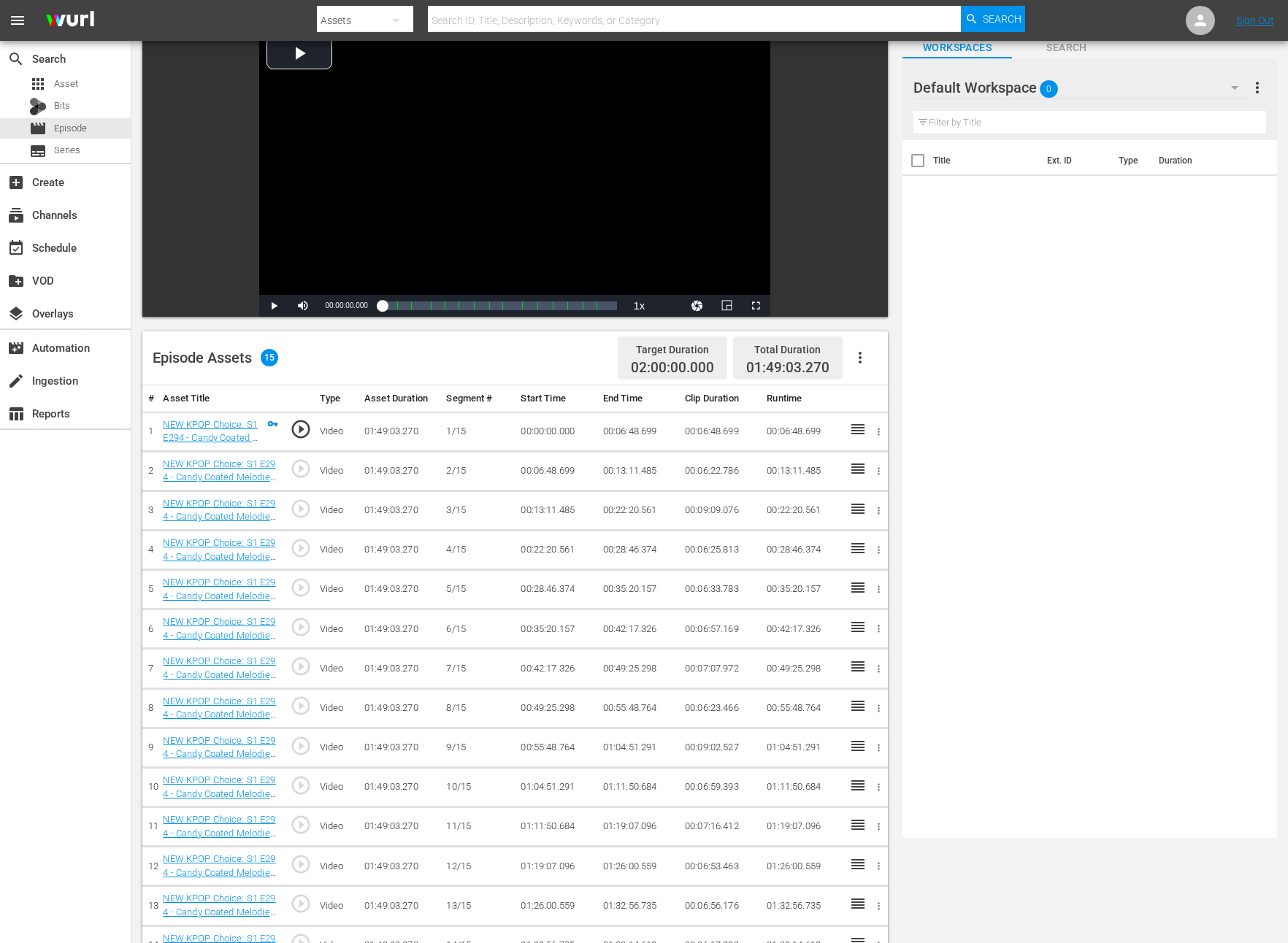
scroll to position [83, 0]
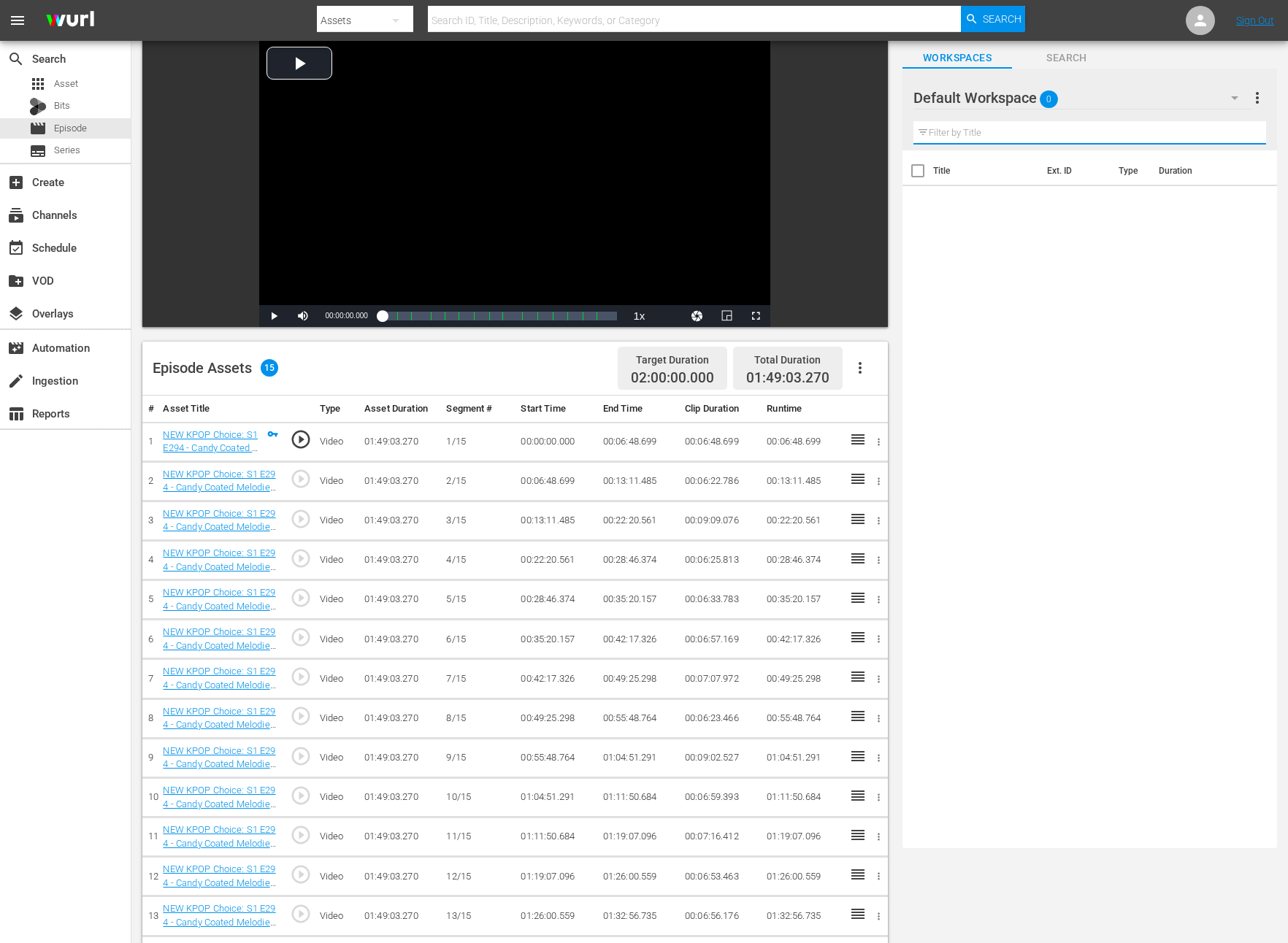
click at [982, 127] on input "text" at bounding box center [1089, 133] width 353 height 23
click at [963, 429] on div "Title Ext. ID Type Duration" at bounding box center [1090, 496] width 375 height 692
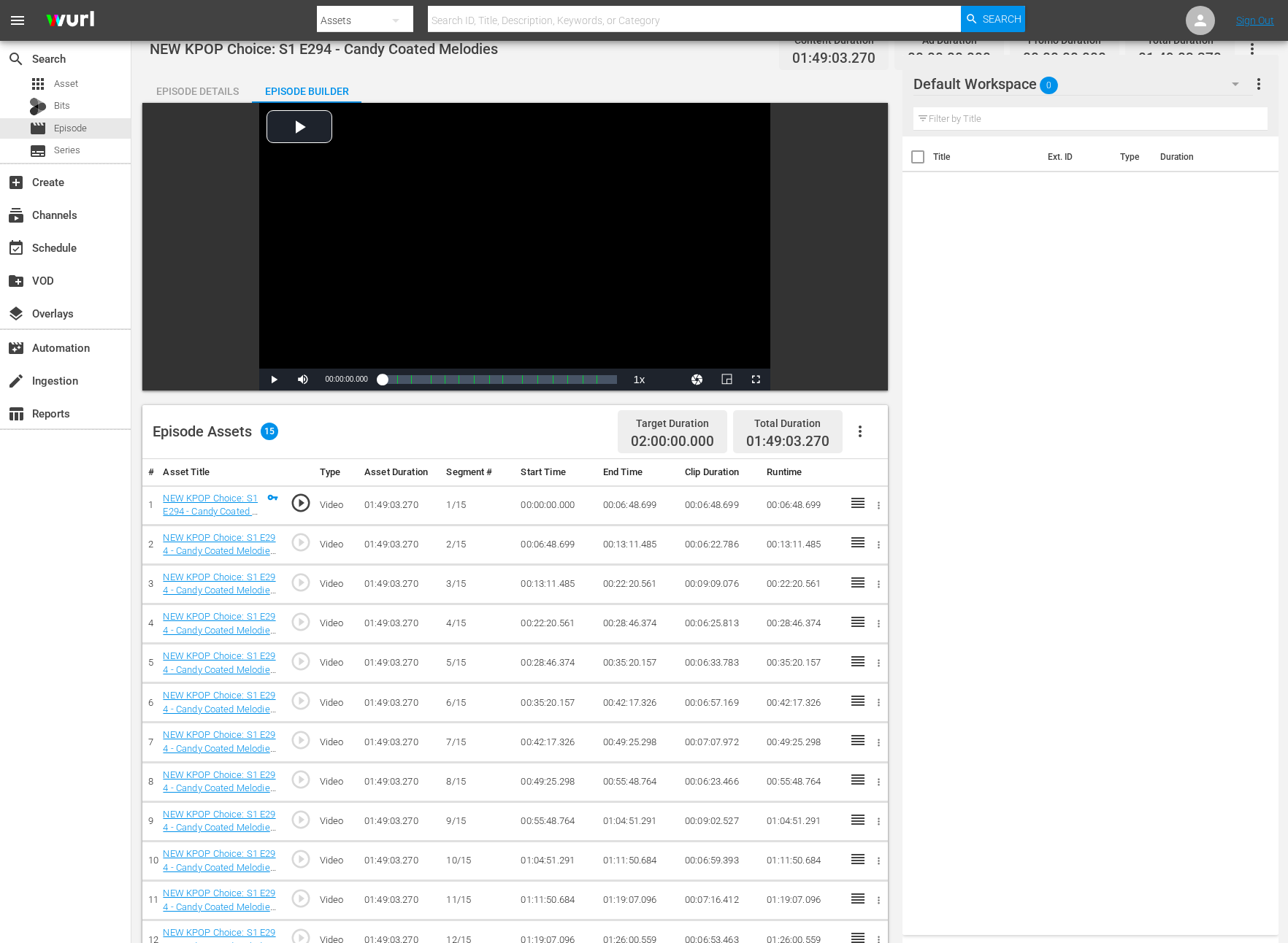
scroll to position [0, 0]
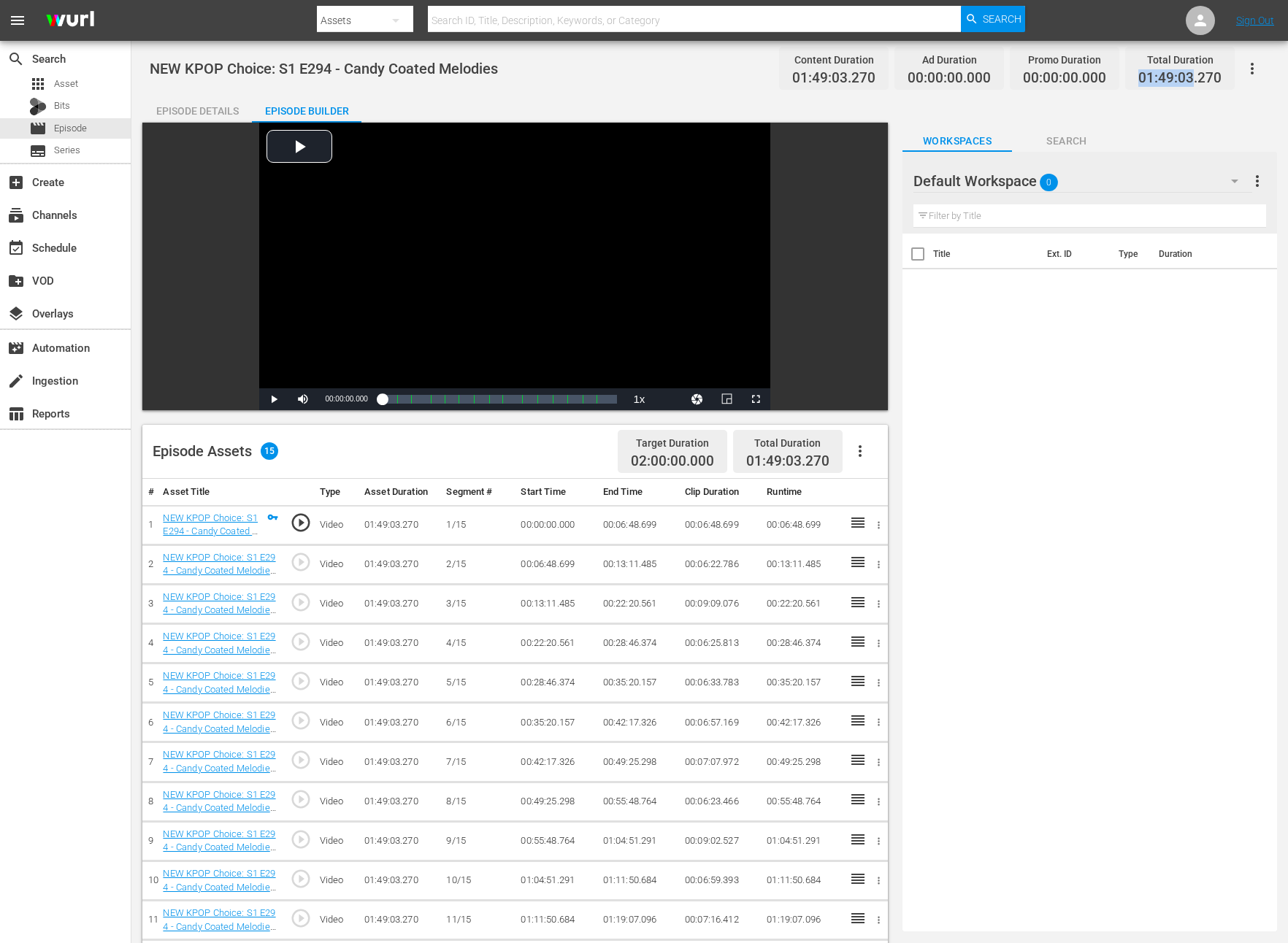
drag, startPoint x: 1137, startPoint y: 80, endPoint x: 1194, endPoint y: 77, distance: 57.1
click at [1194, 77] on div "Total Duration 01:49:03.270" at bounding box center [1180, 68] width 109 height 43
copy span "01:49:03"
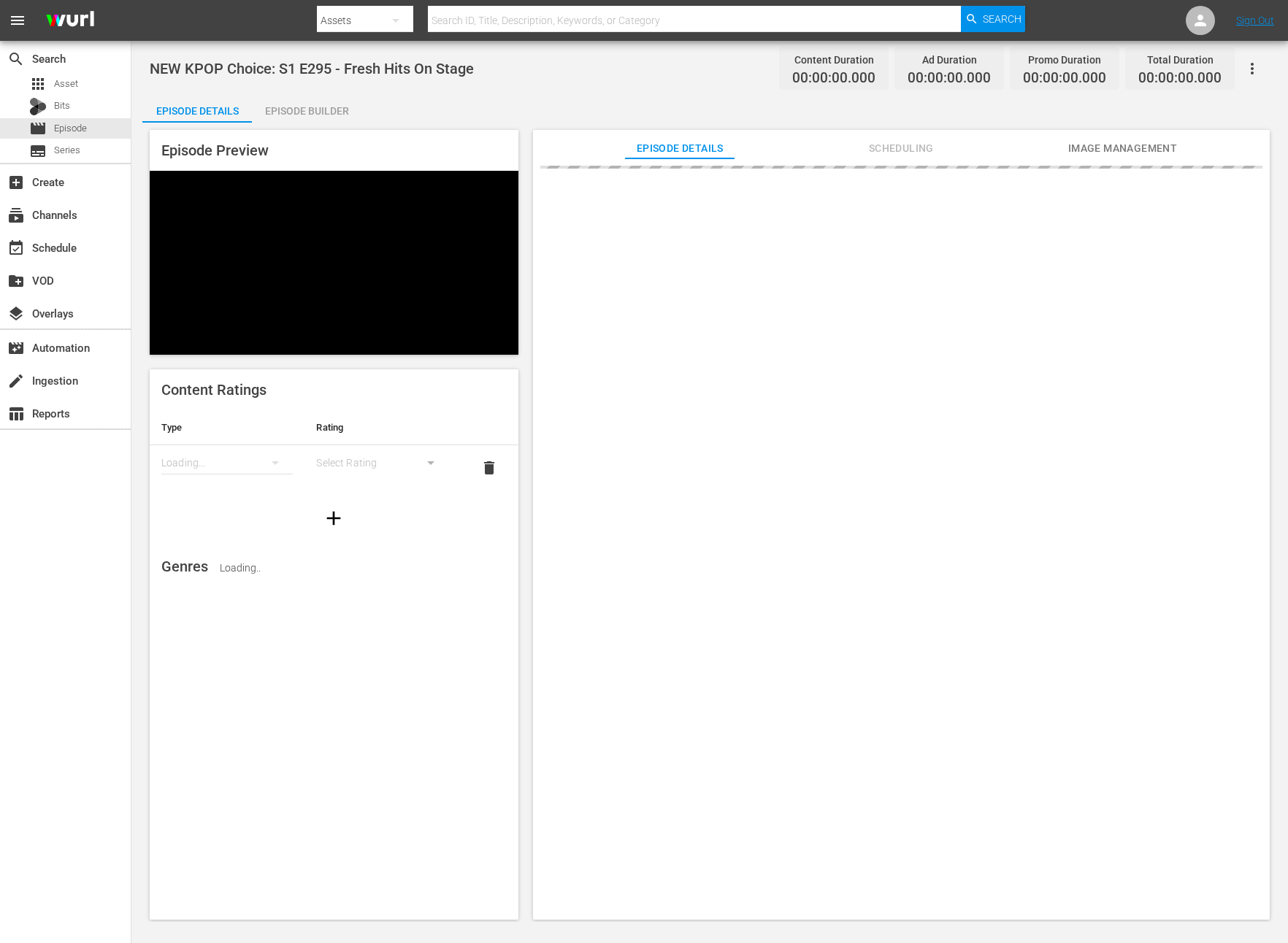
click at [345, 101] on div "Episode Builder" at bounding box center [307, 111] width 109 height 35
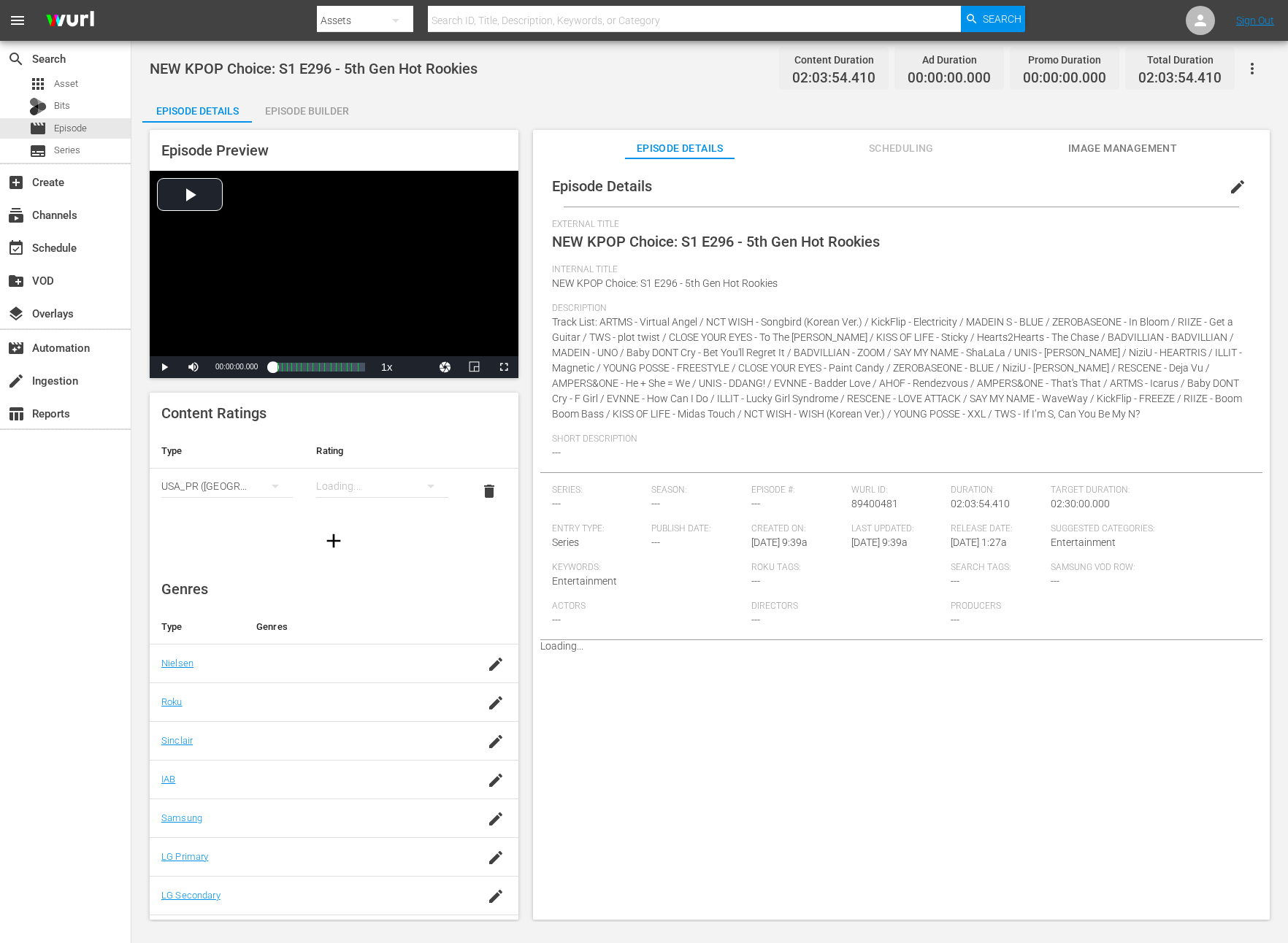
click at [291, 125] on div "Episode Preview Video Player is loading. Play Video Play Mute Current Time 00:0…" at bounding box center [710, 527] width 1135 height 809
click at [297, 108] on div "Episode Builder" at bounding box center [307, 111] width 109 height 35
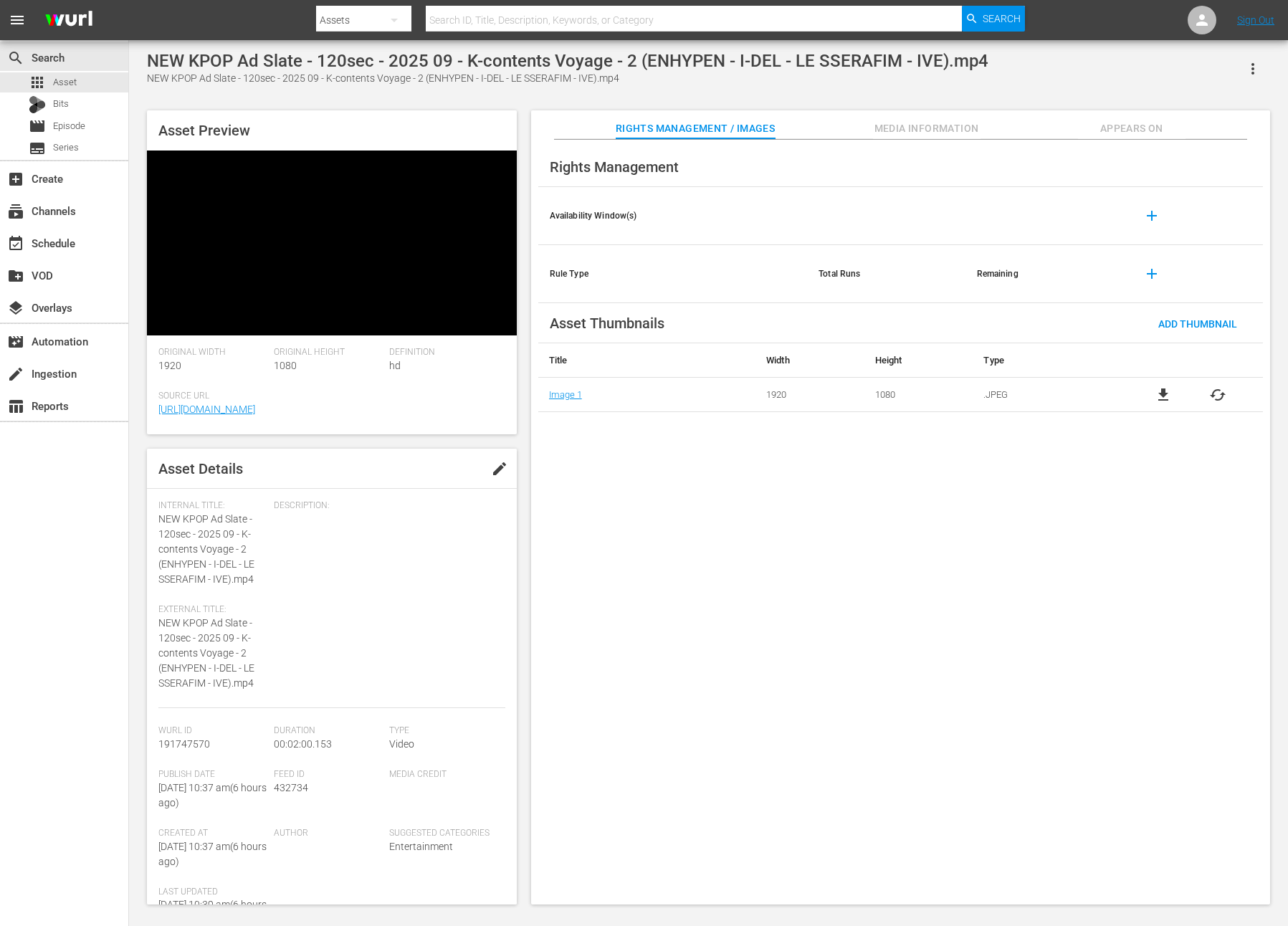
click at [491, 451] on button "edit" at bounding box center [499, 469] width 34 height 35
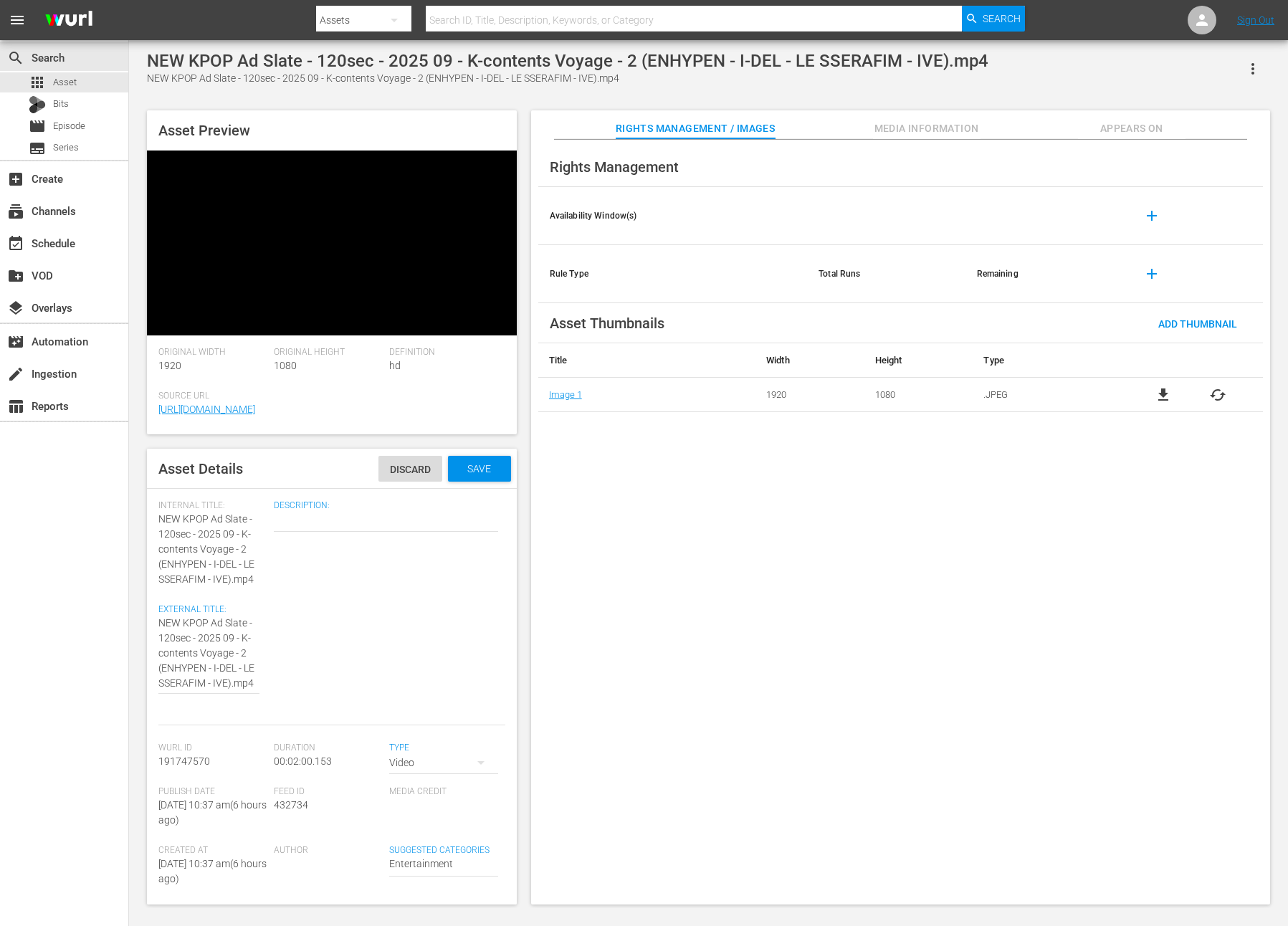
click at [426, 689] on div "Description:" at bounding box center [389, 613] width 231 height 225
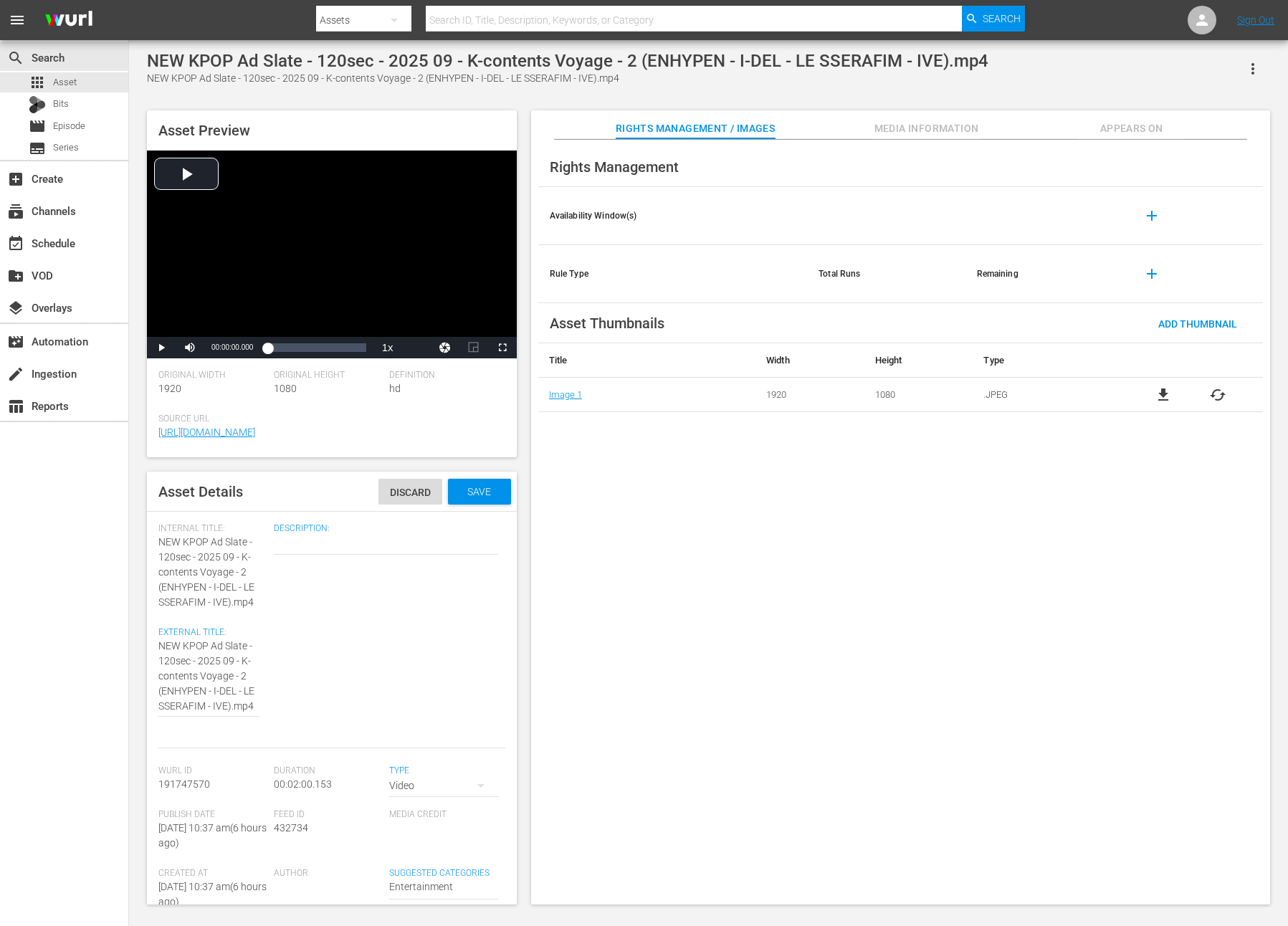
click at [411, 782] on div "Video" at bounding box center [443, 786] width 108 height 40
drag, startPoint x: 423, startPoint y: 820, endPoint x: 425, endPoint y: 809, distance: 11.2
click at [425, 820] on div "Ad" at bounding box center [443, 814] width 74 height 23
click at [478, 490] on span "Save" at bounding box center [479, 492] width 47 height 12
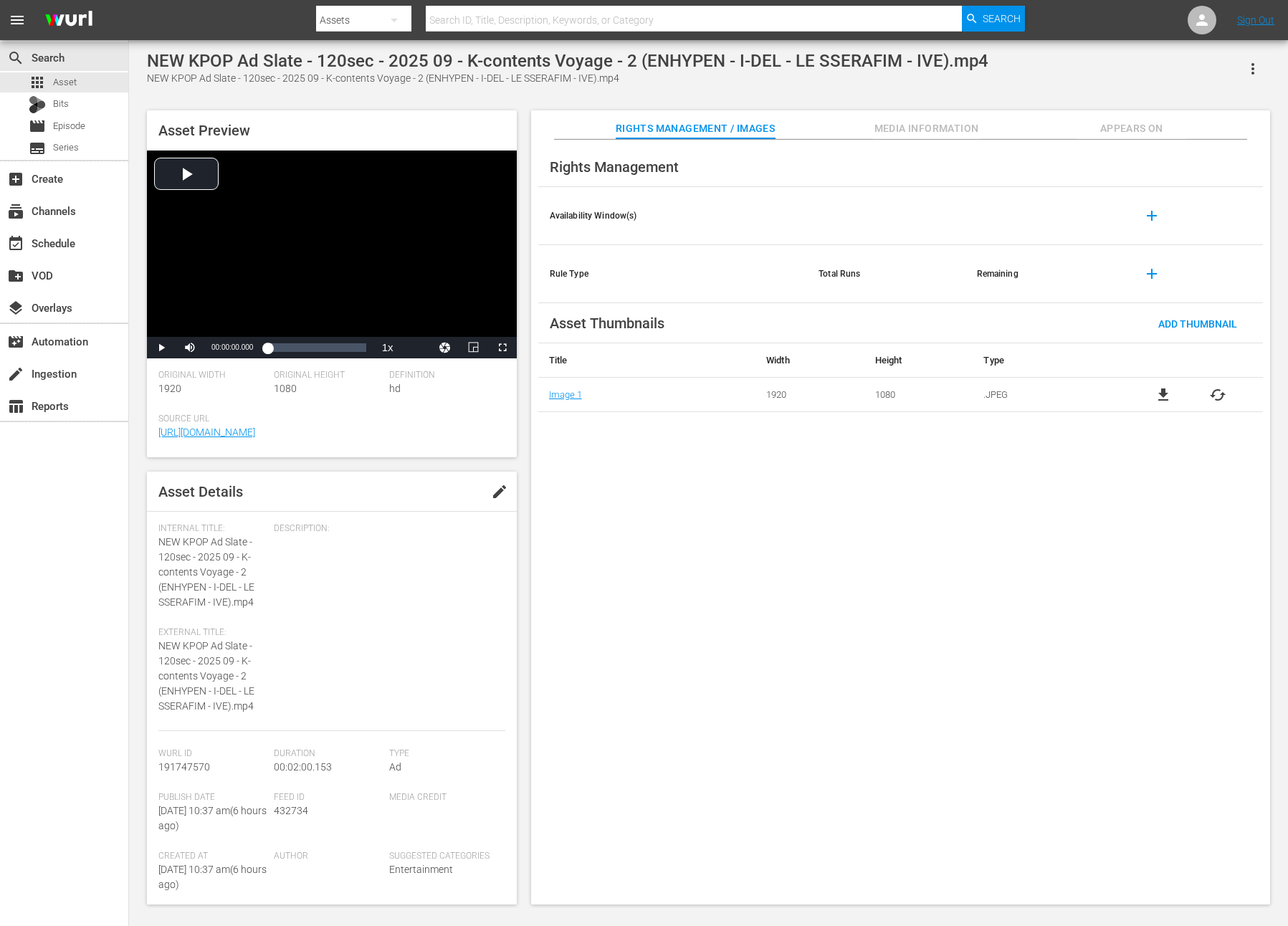
click at [1252, 65] on icon "button" at bounding box center [1253, 69] width 17 height 17
click at [1215, 69] on div "Add To Workspace" at bounding box center [1209, 75] width 98 height 35
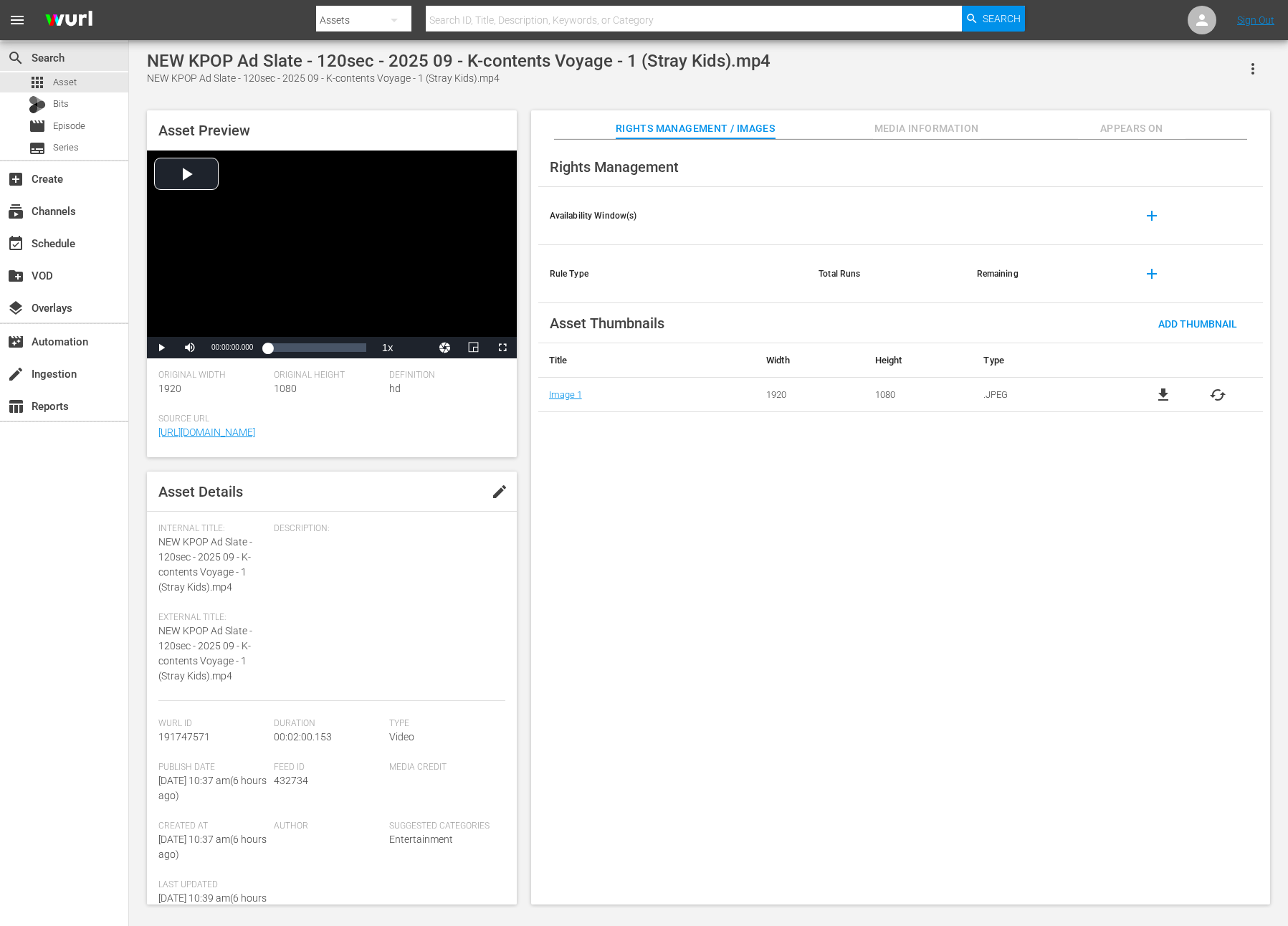
click at [490, 503] on button "edit" at bounding box center [499, 492] width 34 height 35
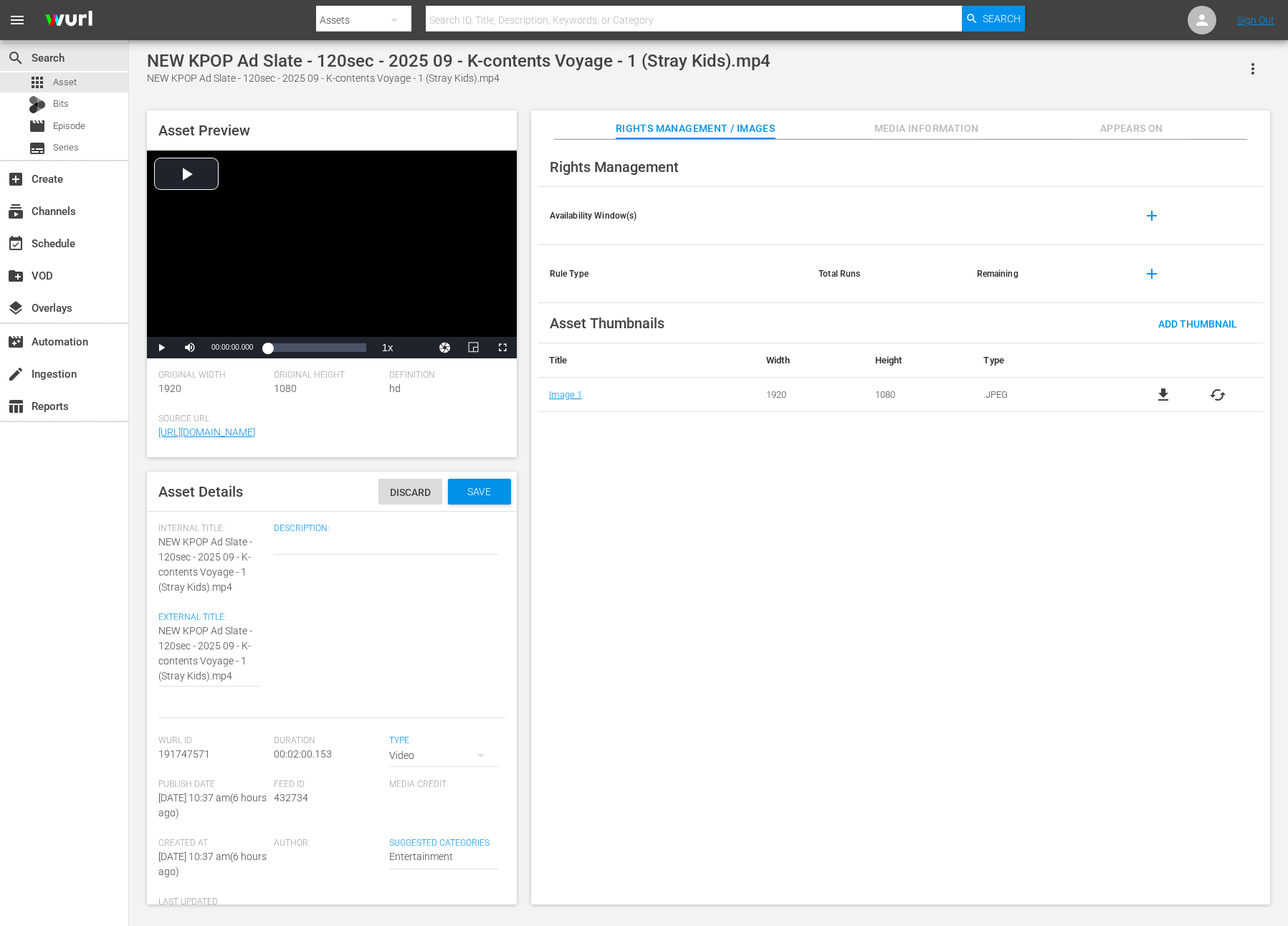
click at [395, 771] on div "Video" at bounding box center [443, 755] width 108 height 40
click at [421, 785] on div "Ad" at bounding box center [443, 784] width 74 height 23
click at [482, 502] on div "Save" at bounding box center [479, 492] width 63 height 26
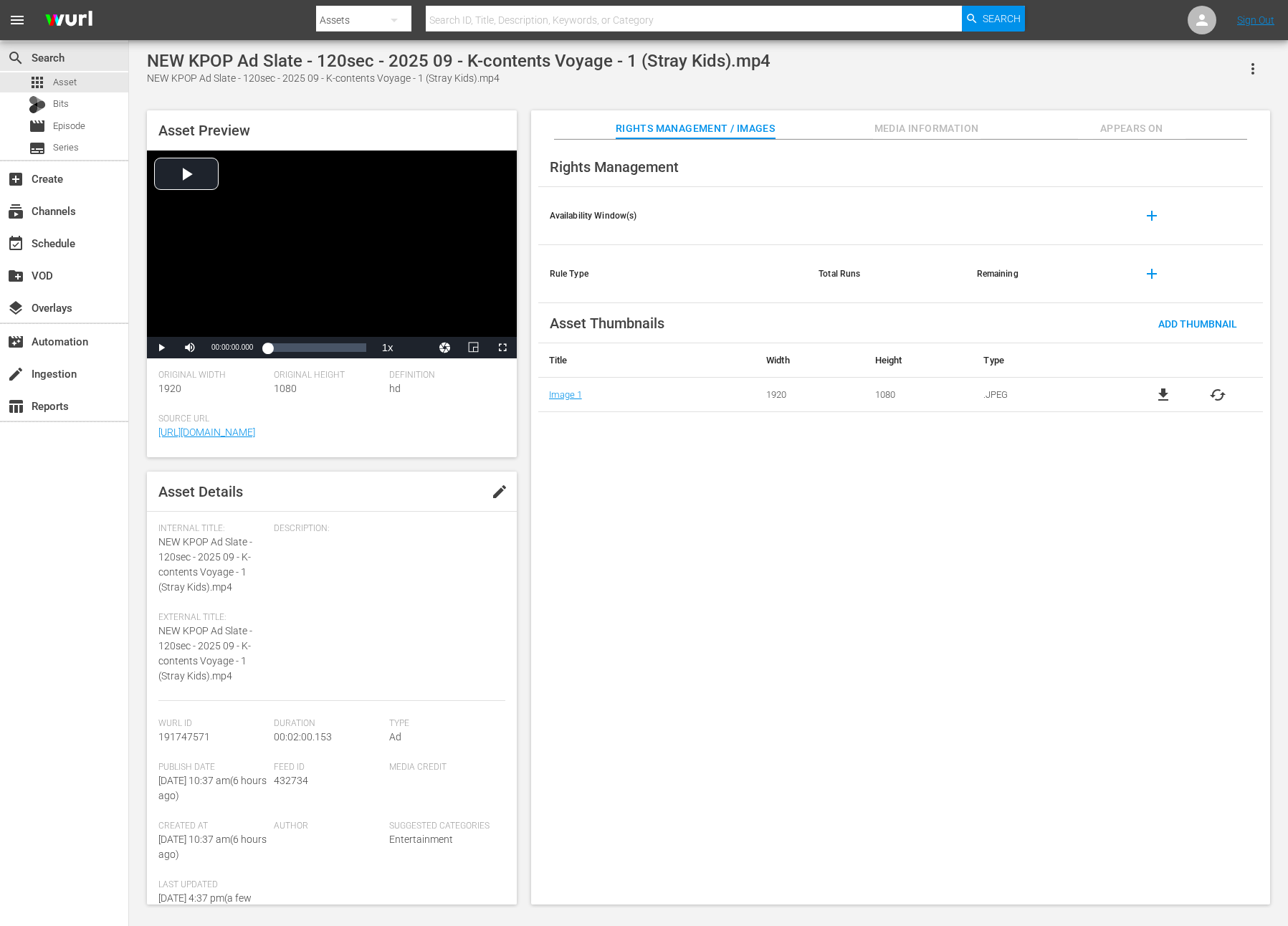
click at [1253, 70] on icon "button" at bounding box center [1253, 69] width 17 height 17
click at [1227, 76] on div "Add To Workspace" at bounding box center [1209, 75] width 98 height 35
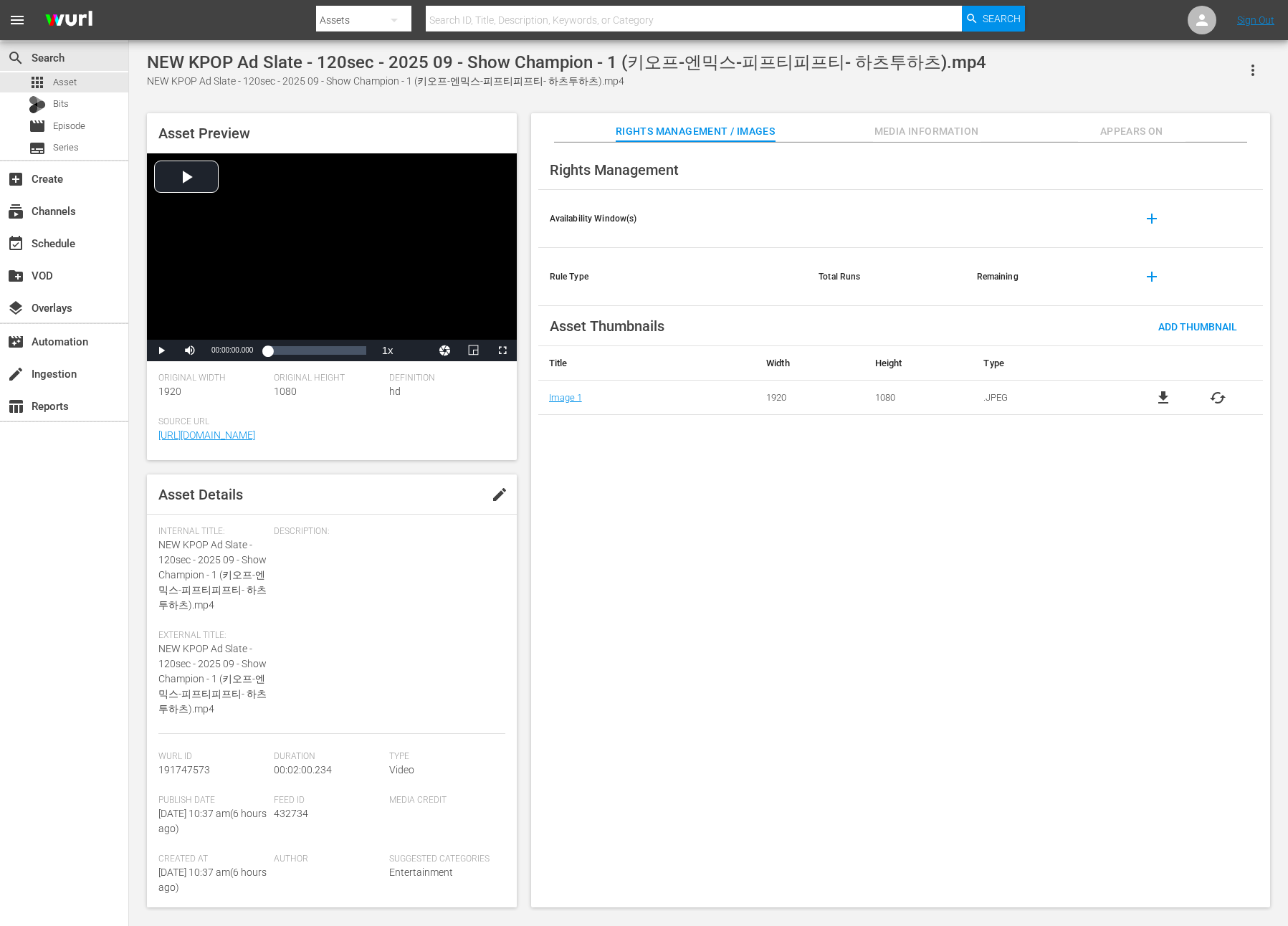
click at [498, 490] on span "edit" at bounding box center [499, 495] width 17 height 17
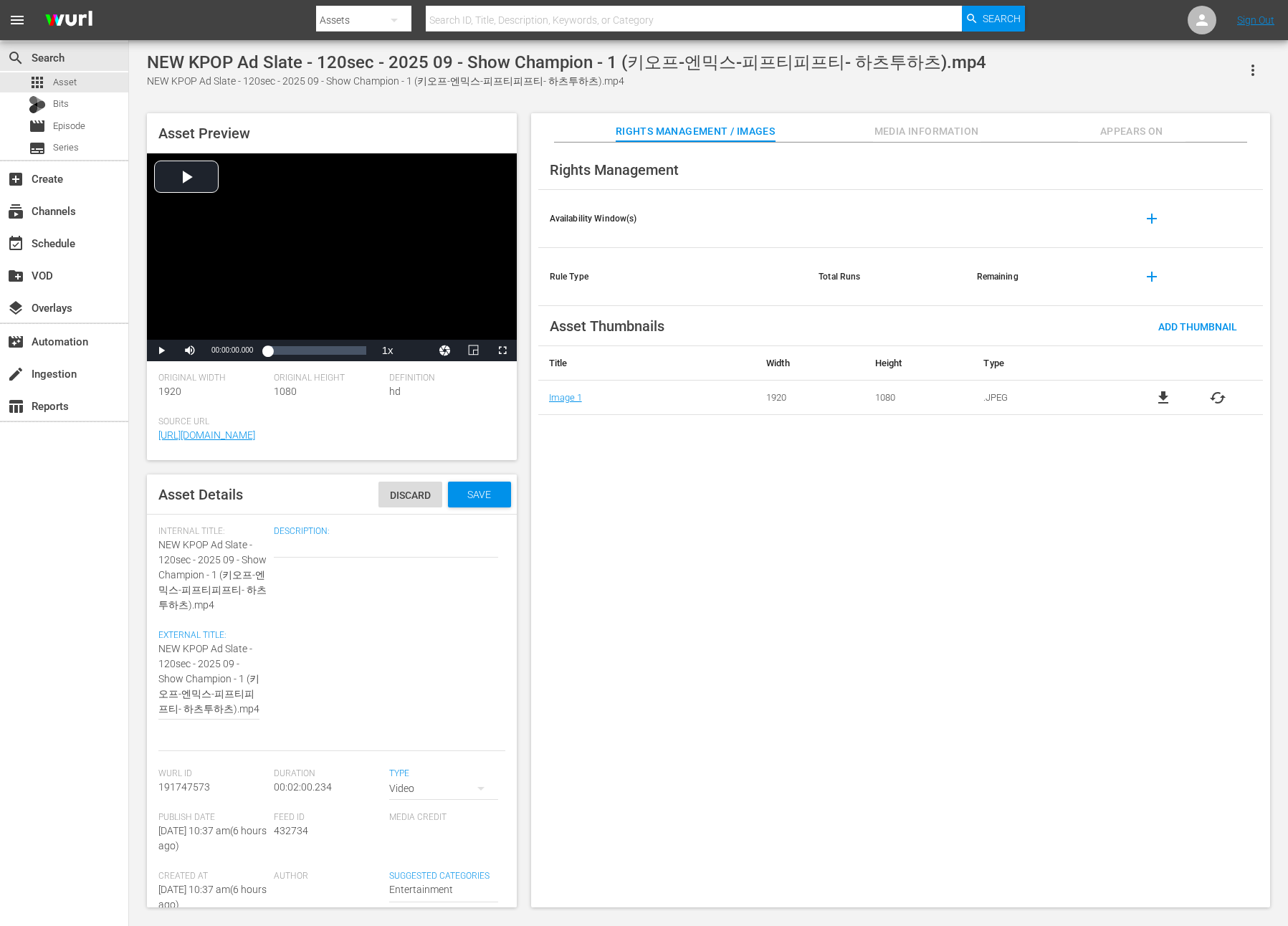
click at [410, 799] on div "Video" at bounding box center [443, 789] width 108 height 40
click at [417, 809] on div "Ad" at bounding box center [443, 815] width 74 height 23
click at [473, 497] on span "Save" at bounding box center [479, 495] width 47 height 12
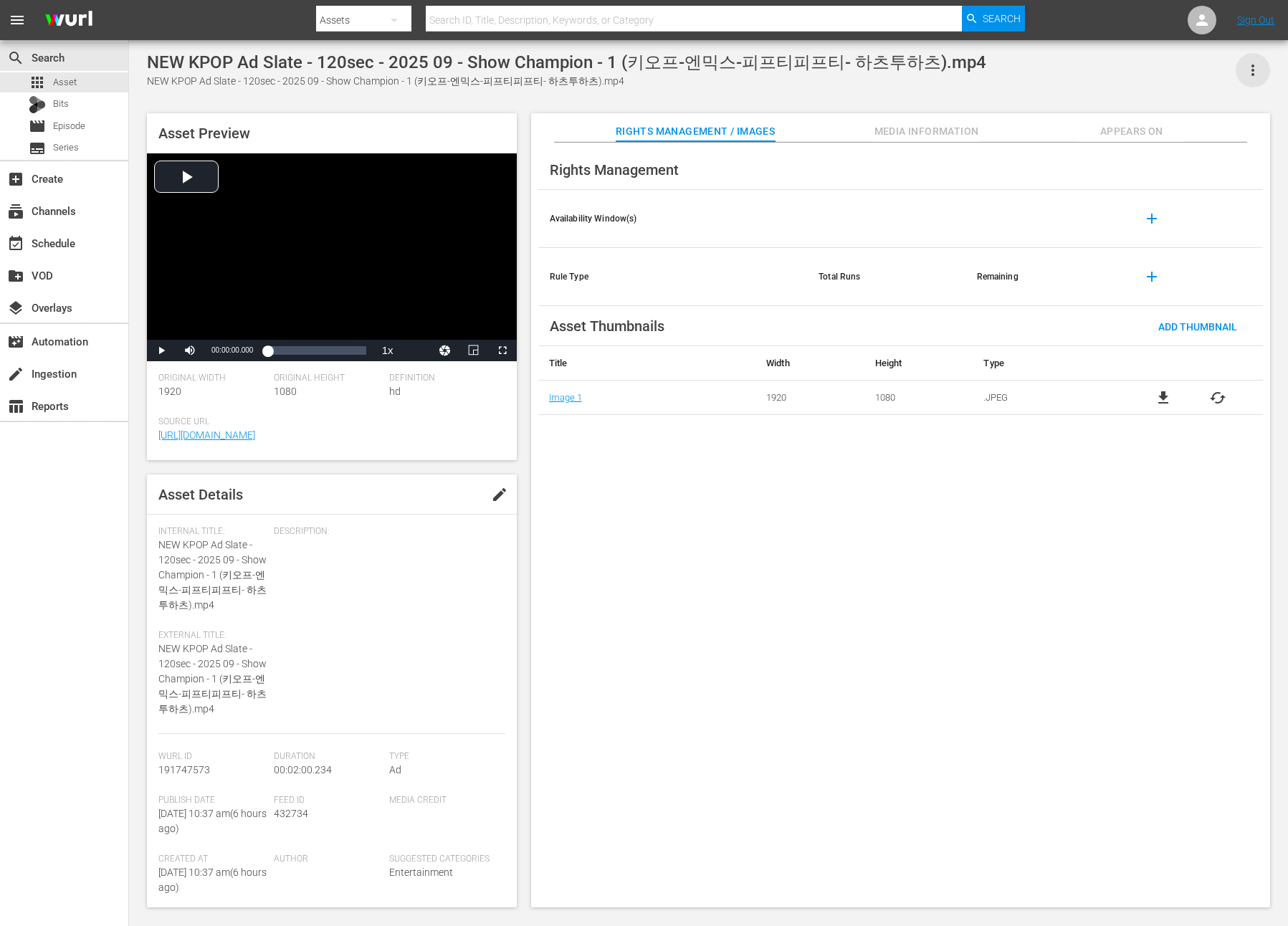
click at [1252, 67] on icon "button" at bounding box center [1253, 70] width 17 height 17
click at [1156, 73] on div "Add To Workspace" at bounding box center [1209, 75] width 121 height 35
click at [493, 487] on span "edit" at bounding box center [499, 495] width 17 height 17
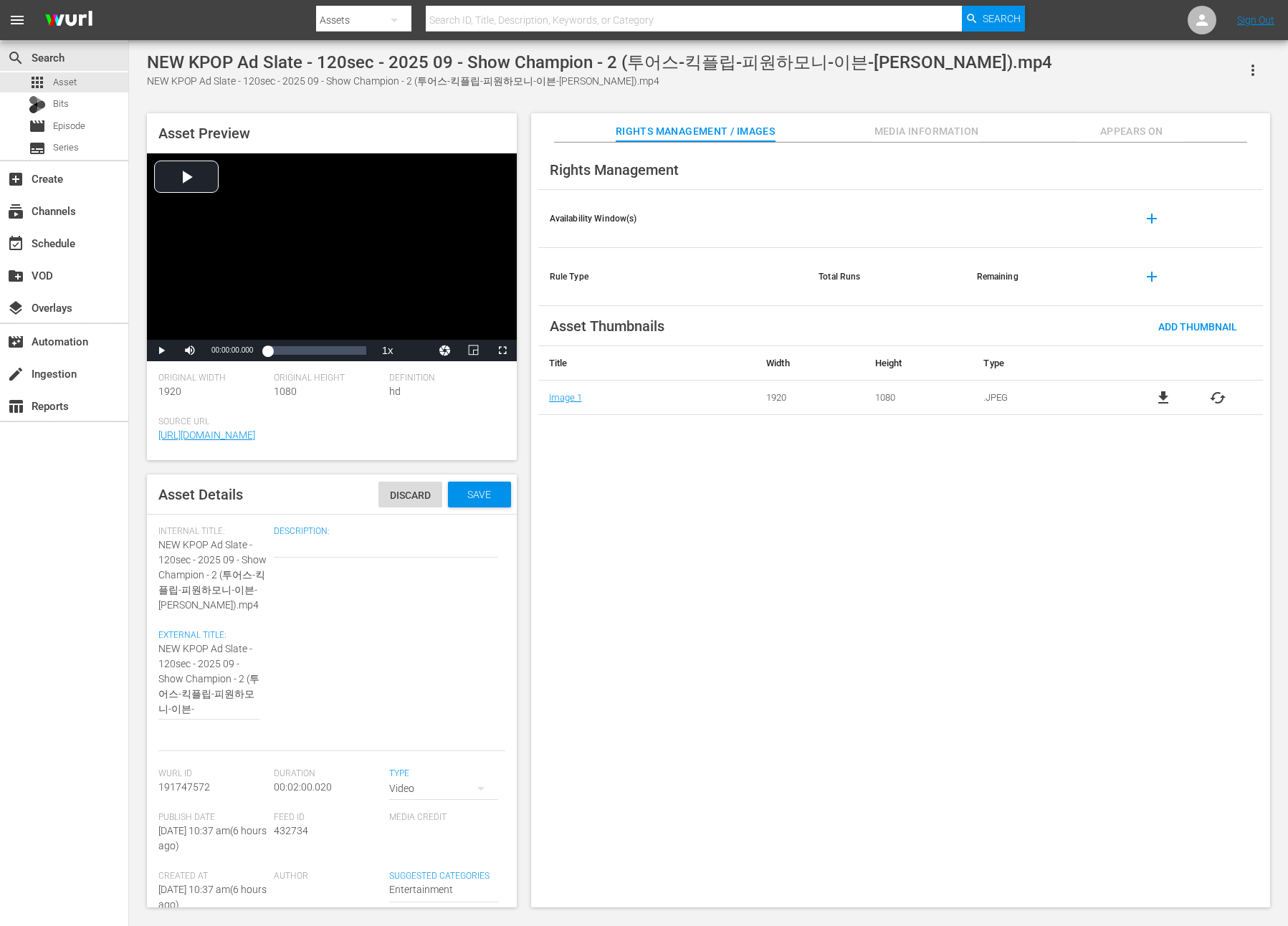
click at [425, 794] on div "Video" at bounding box center [443, 789] width 108 height 40
drag, startPoint x: 420, startPoint y: 813, endPoint x: 423, endPoint y: 799, distance: 14.3
click at [421, 813] on div "Ad" at bounding box center [443, 815] width 74 height 23
drag, startPoint x: 484, startPoint y: 490, endPoint x: 481, endPoint y: 499, distance: 9.5
click at [481, 499] on div "Save" at bounding box center [479, 494] width 63 height 26
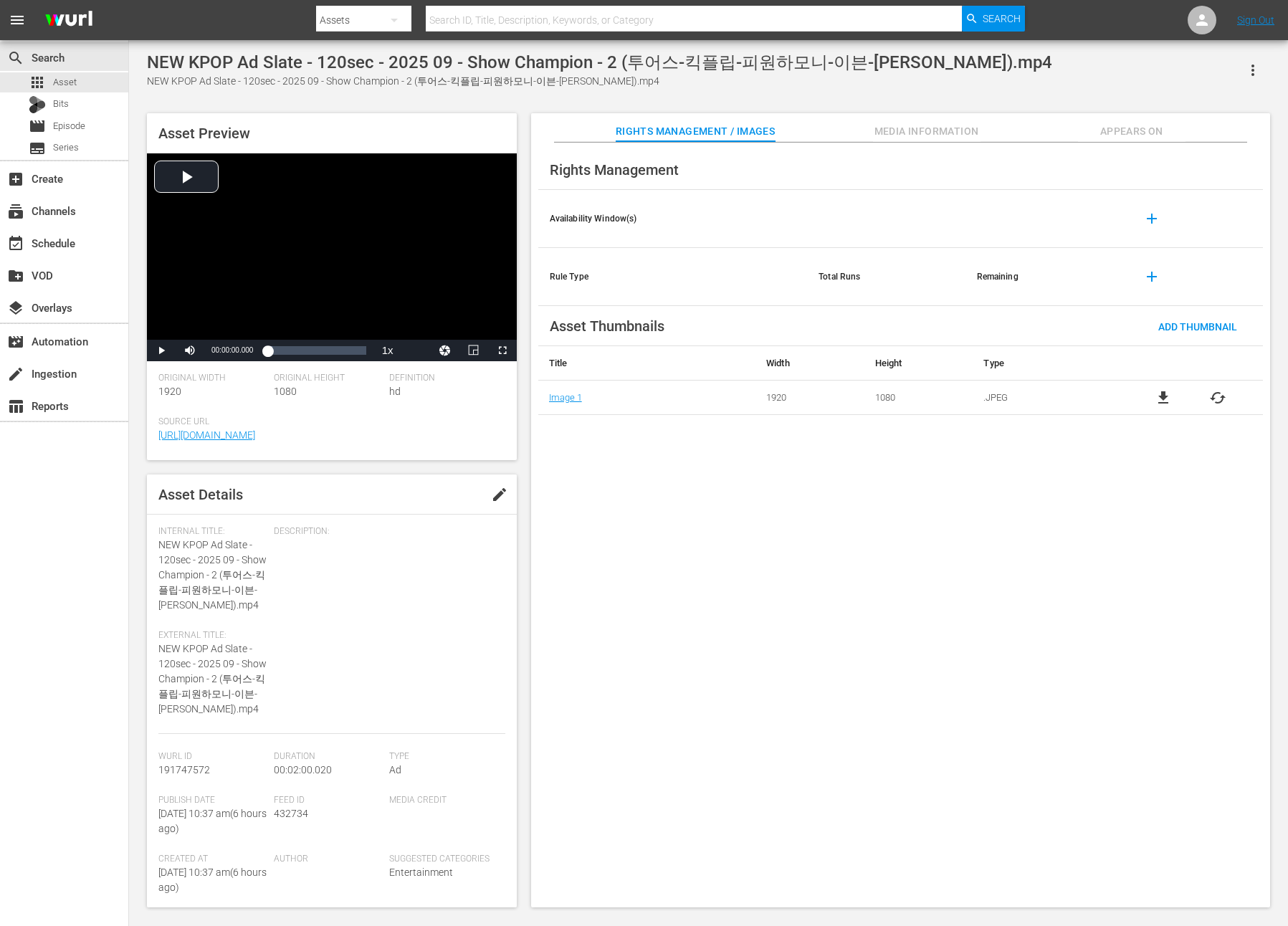
click at [1259, 67] on icon "button" at bounding box center [1253, 70] width 17 height 17
click at [1188, 73] on div "Add To Workspace" at bounding box center [1209, 75] width 98 height 35
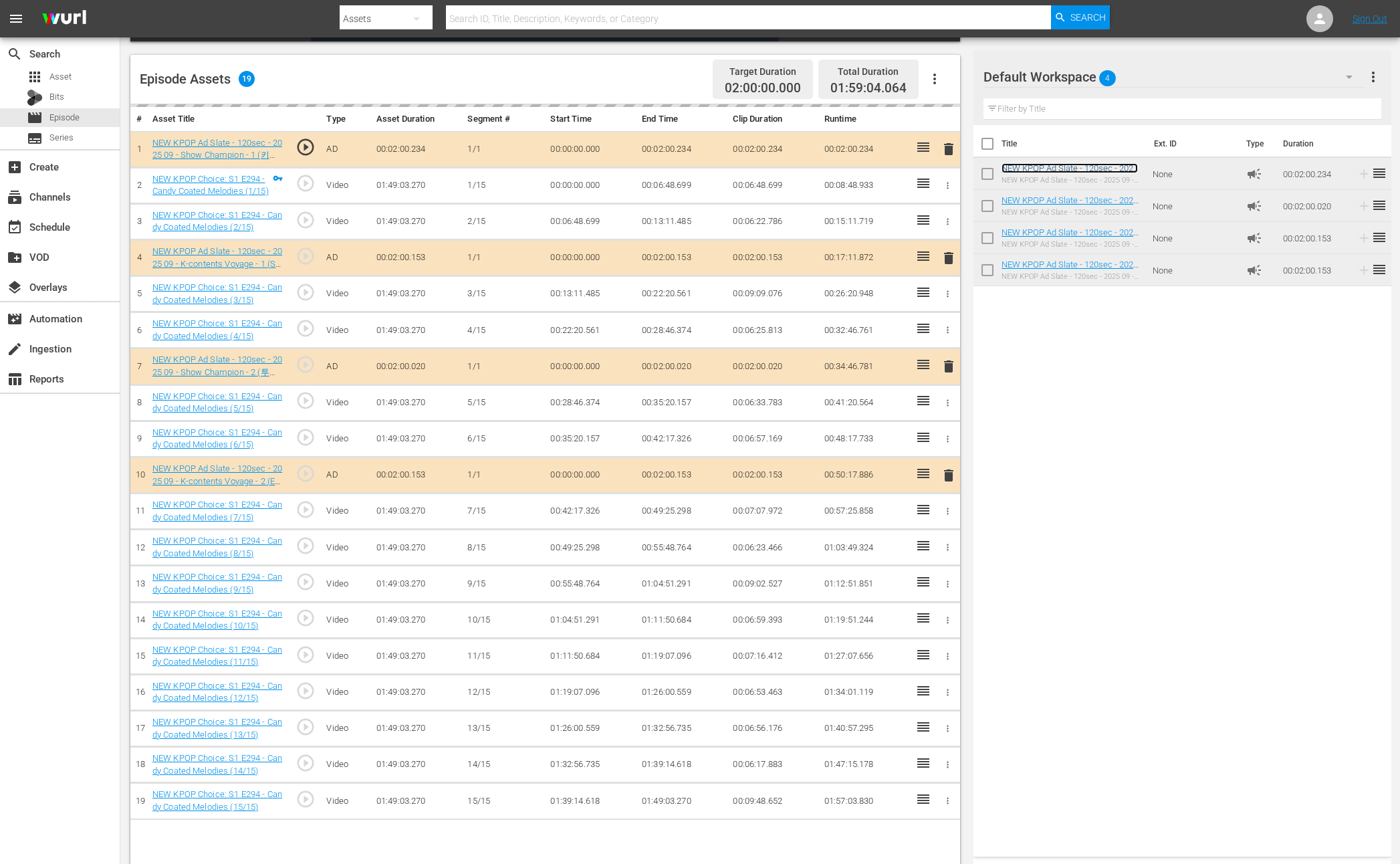
scroll to position [321, 0]
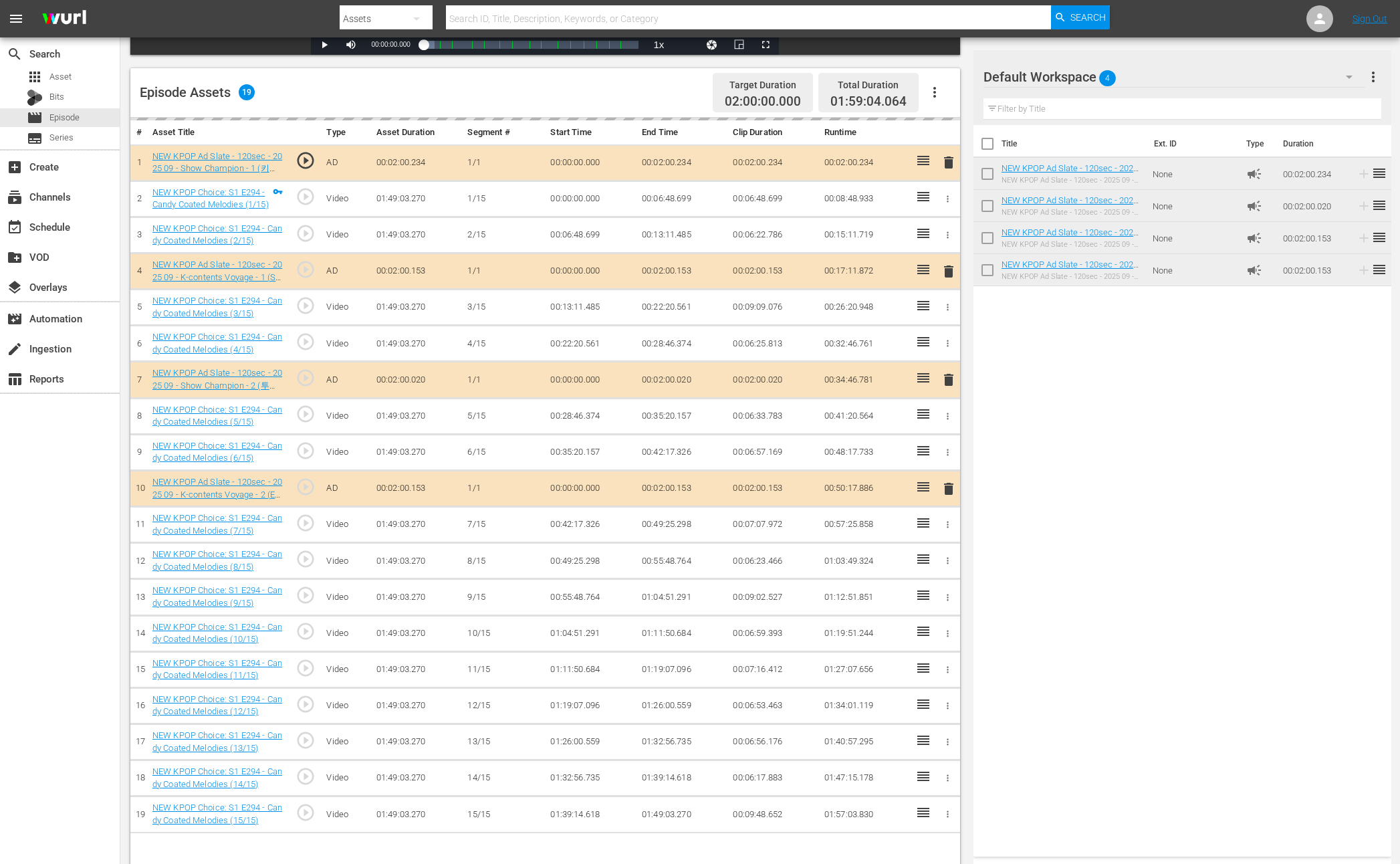
click at [462, 254] on td "1/1" at bounding box center [503, 271] width 83 height 36
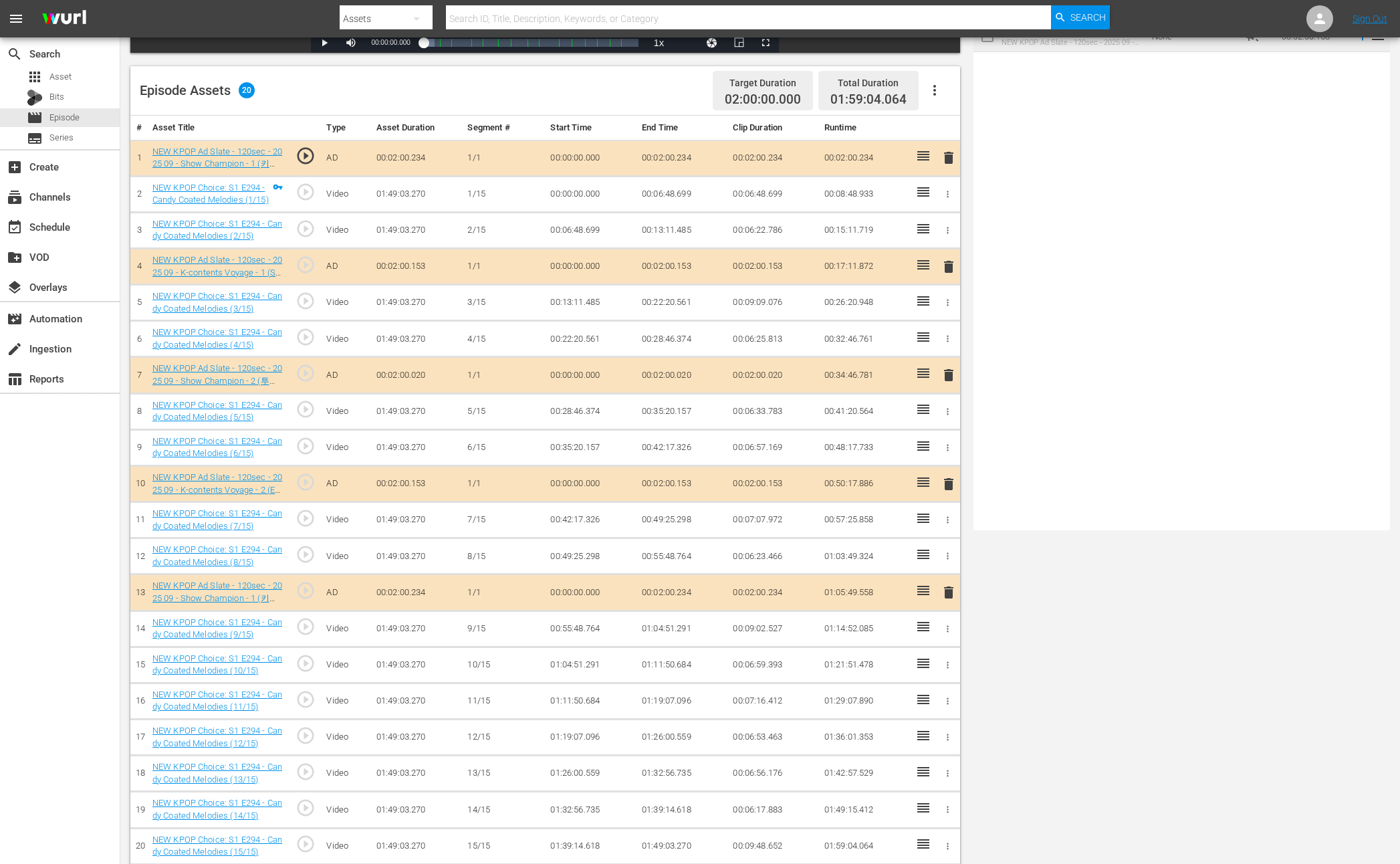
scroll to position [336, 0]
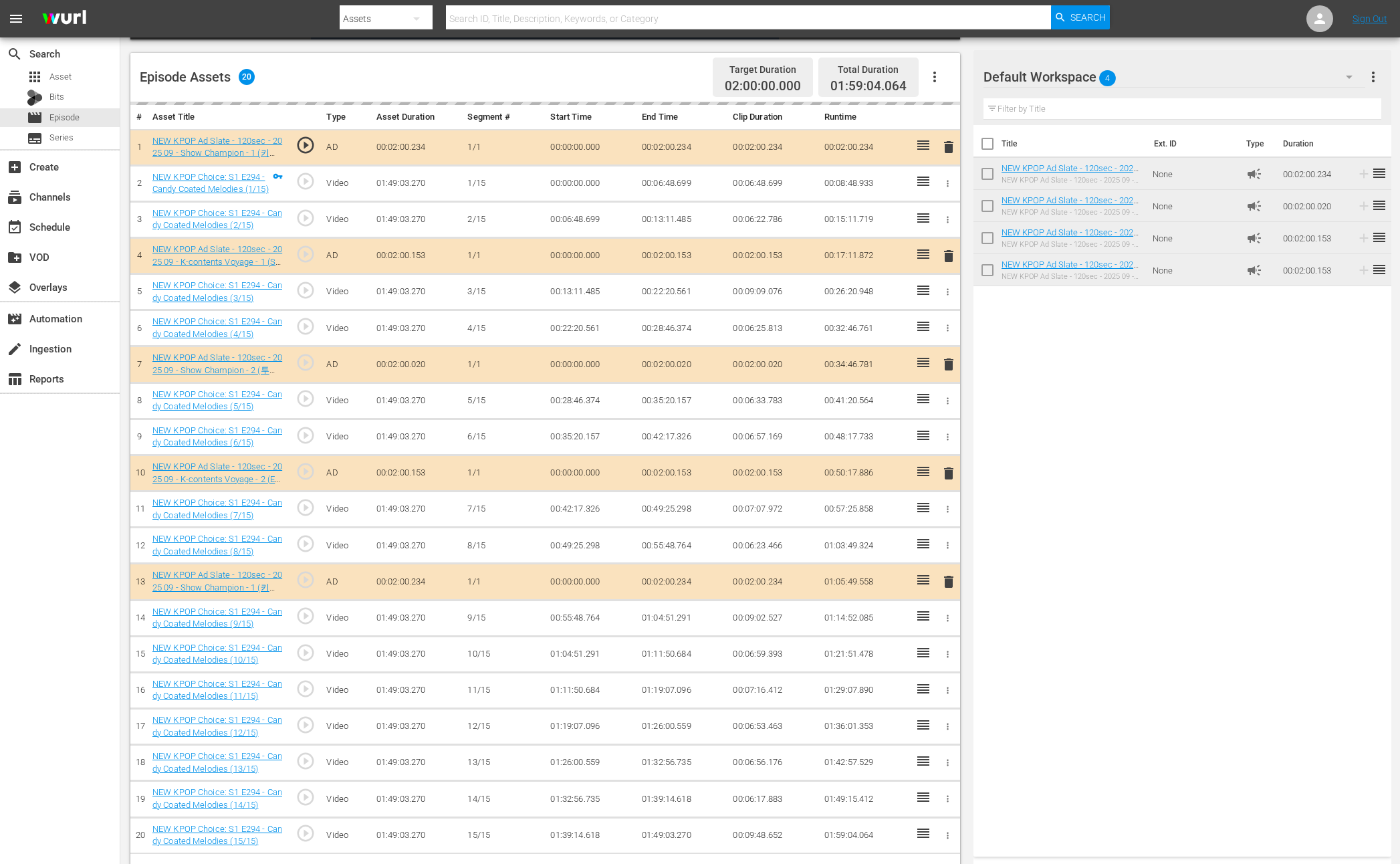
drag, startPoint x: 1057, startPoint y: 225, endPoint x: 974, endPoint y: 184, distance: 92.6
click at [0, 0] on html "menu Search By Assets Search ID, Title, Description, Keywords, or Category Sear…" at bounding box center [700, 96] width 1400 height 864
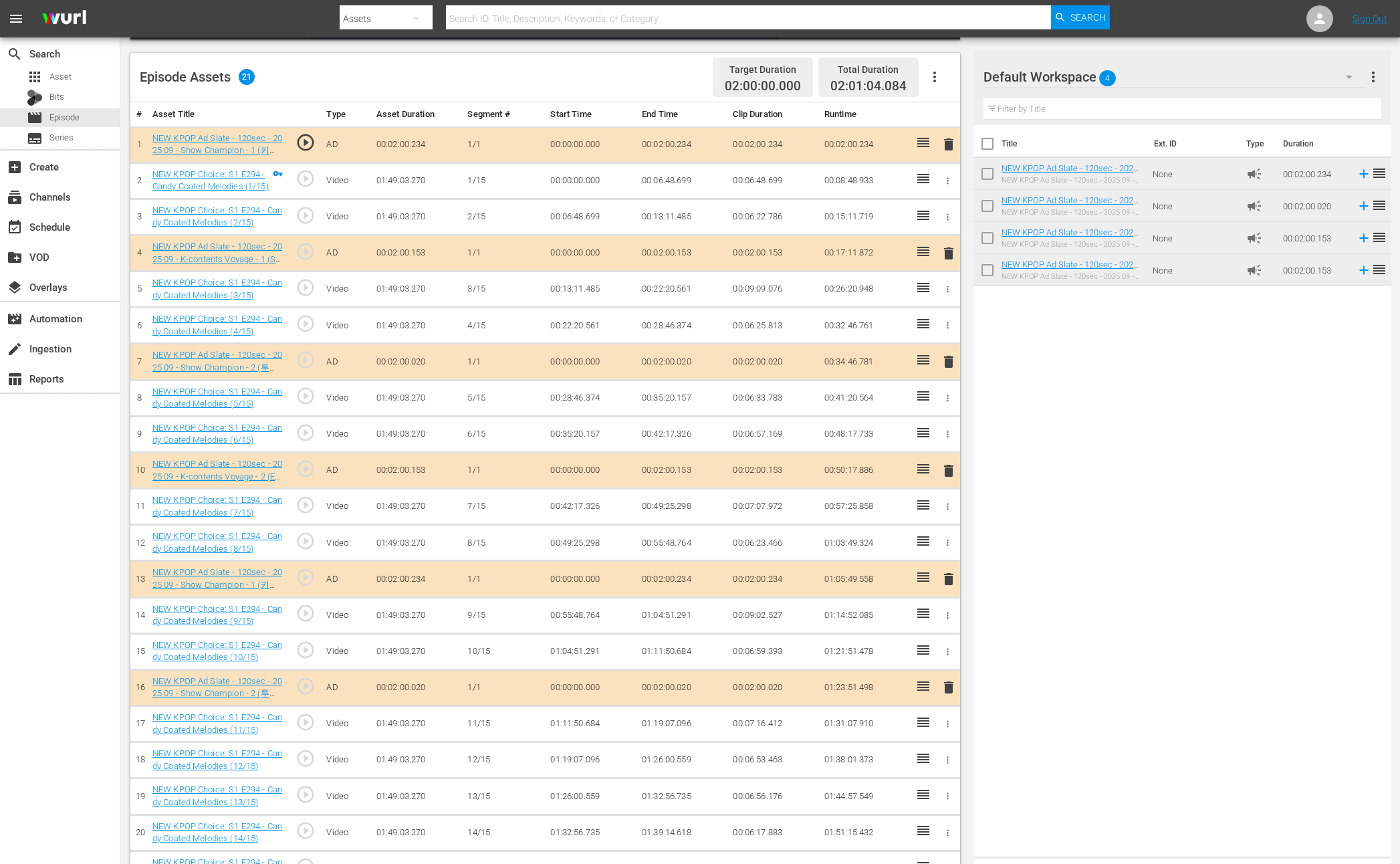
scroll to position [373, 0]
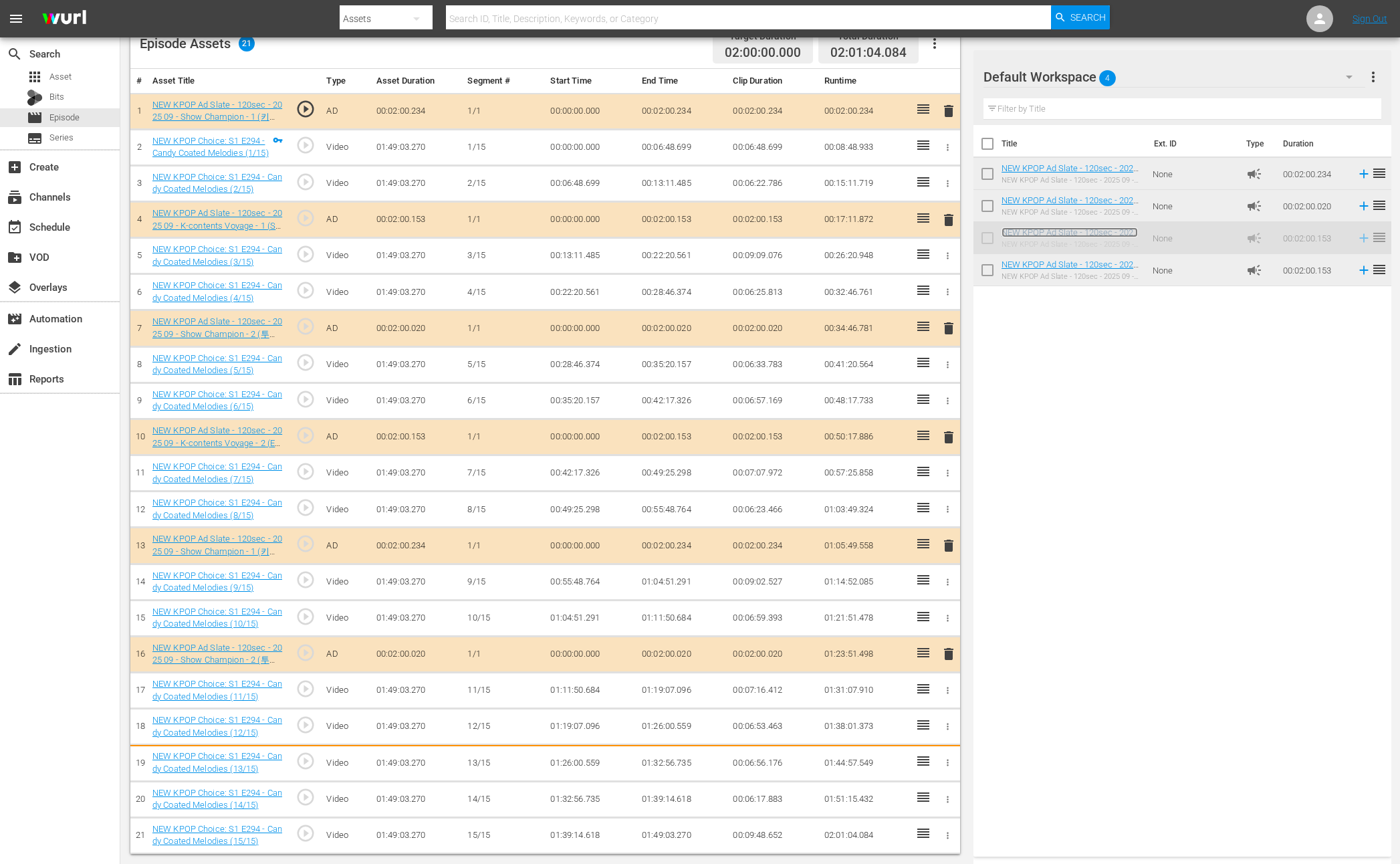
drag, startPoint x: 1056, startPoint y: 257, endPoint x: 1048, endPoint y: 264, distance: 10.6
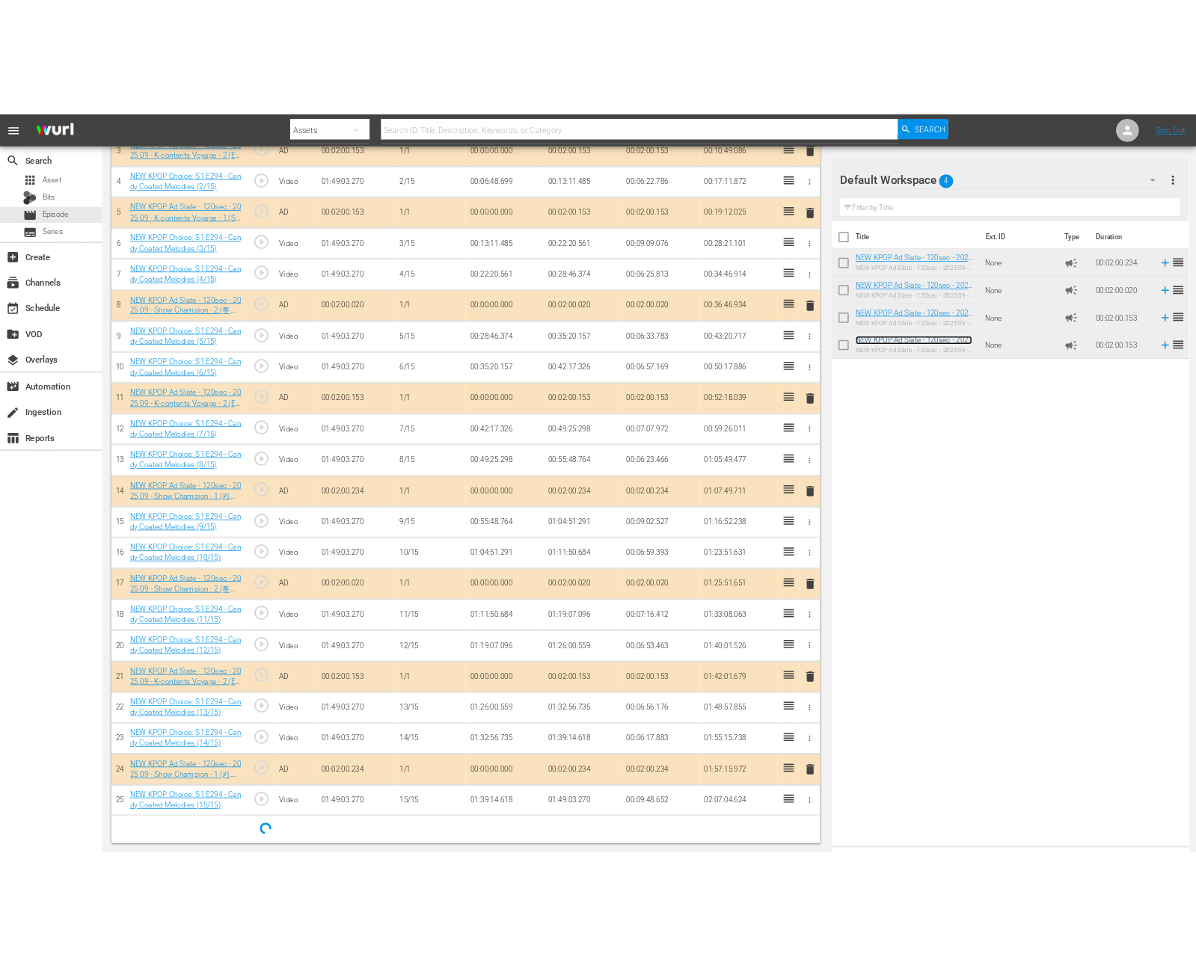
scroll to position [0, 0]
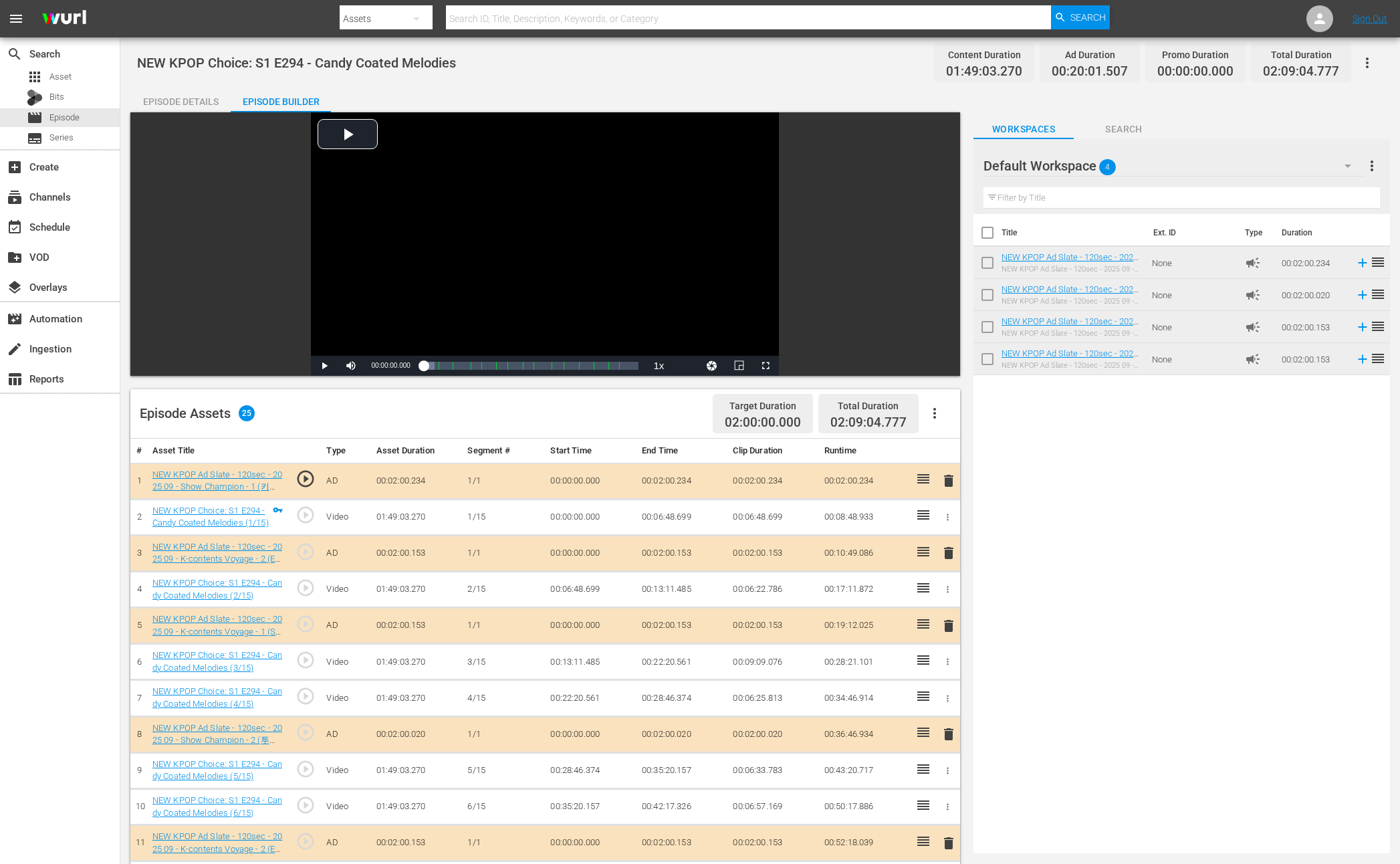
drag, startPoint x: 1033, startPoint y: 287, endPoint x: 292, endPoint y: 9, distance: 791.4
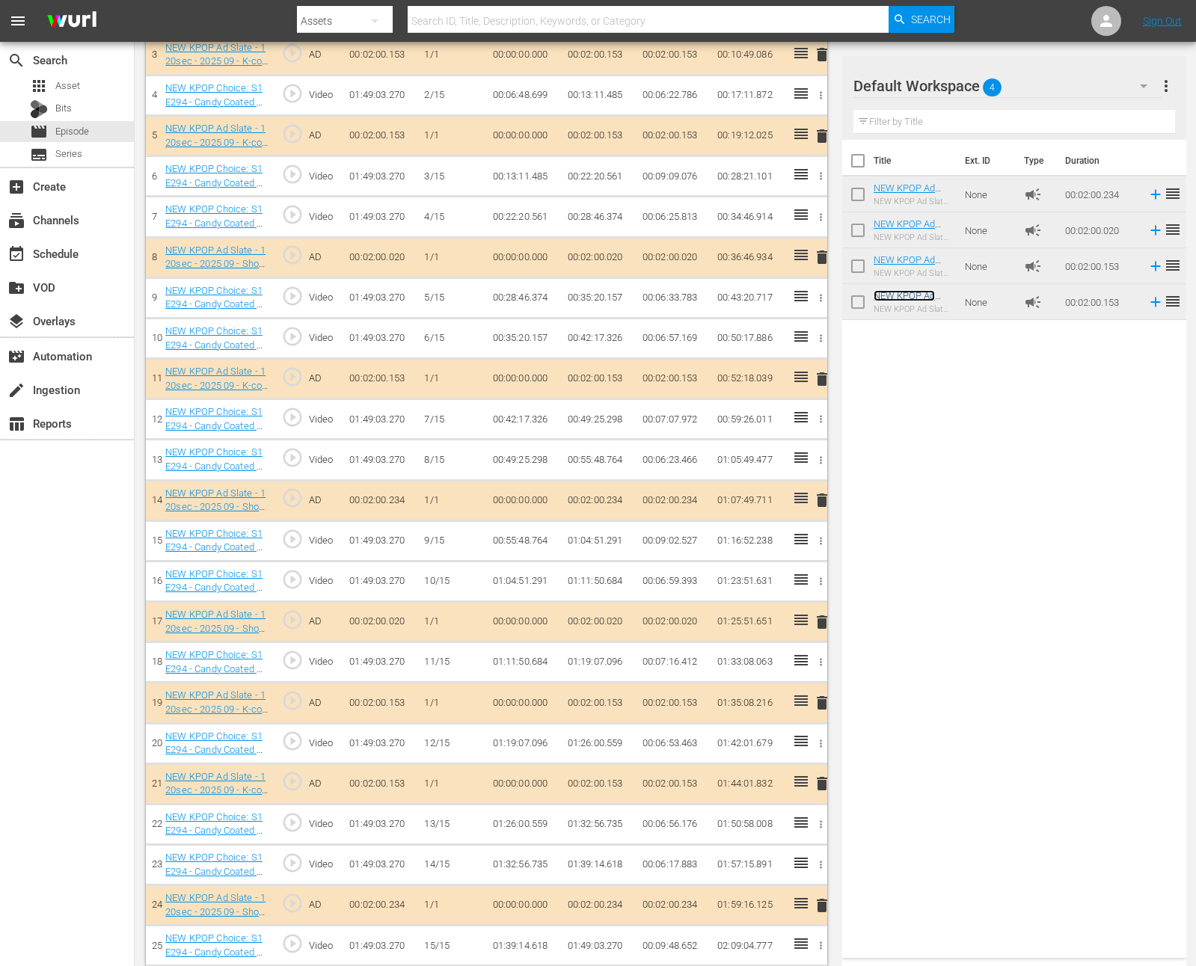
scroll to position [593, 0]
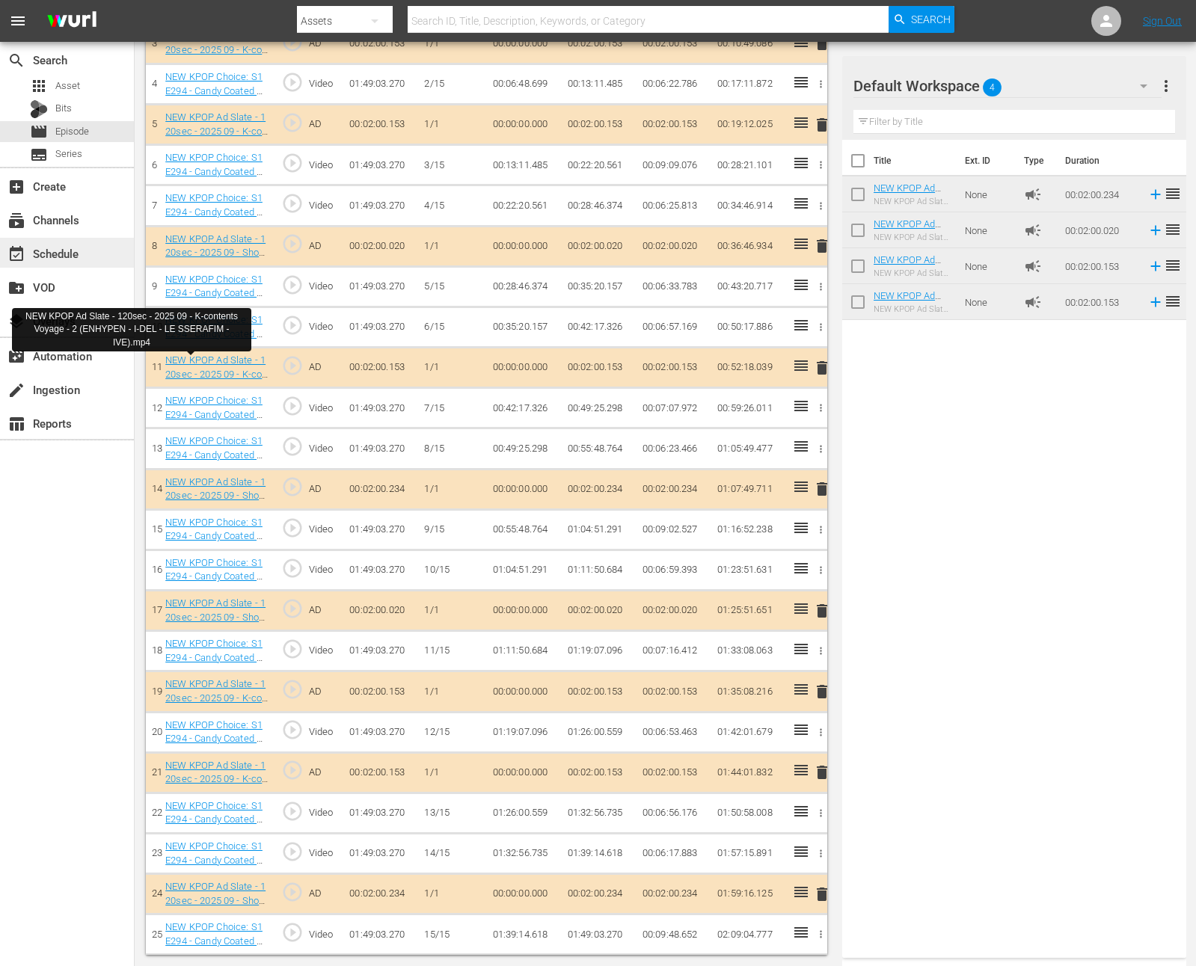
click at [78, 246] on div "event_available Schedule" at bounding box center [42, 251] width 84 height 13
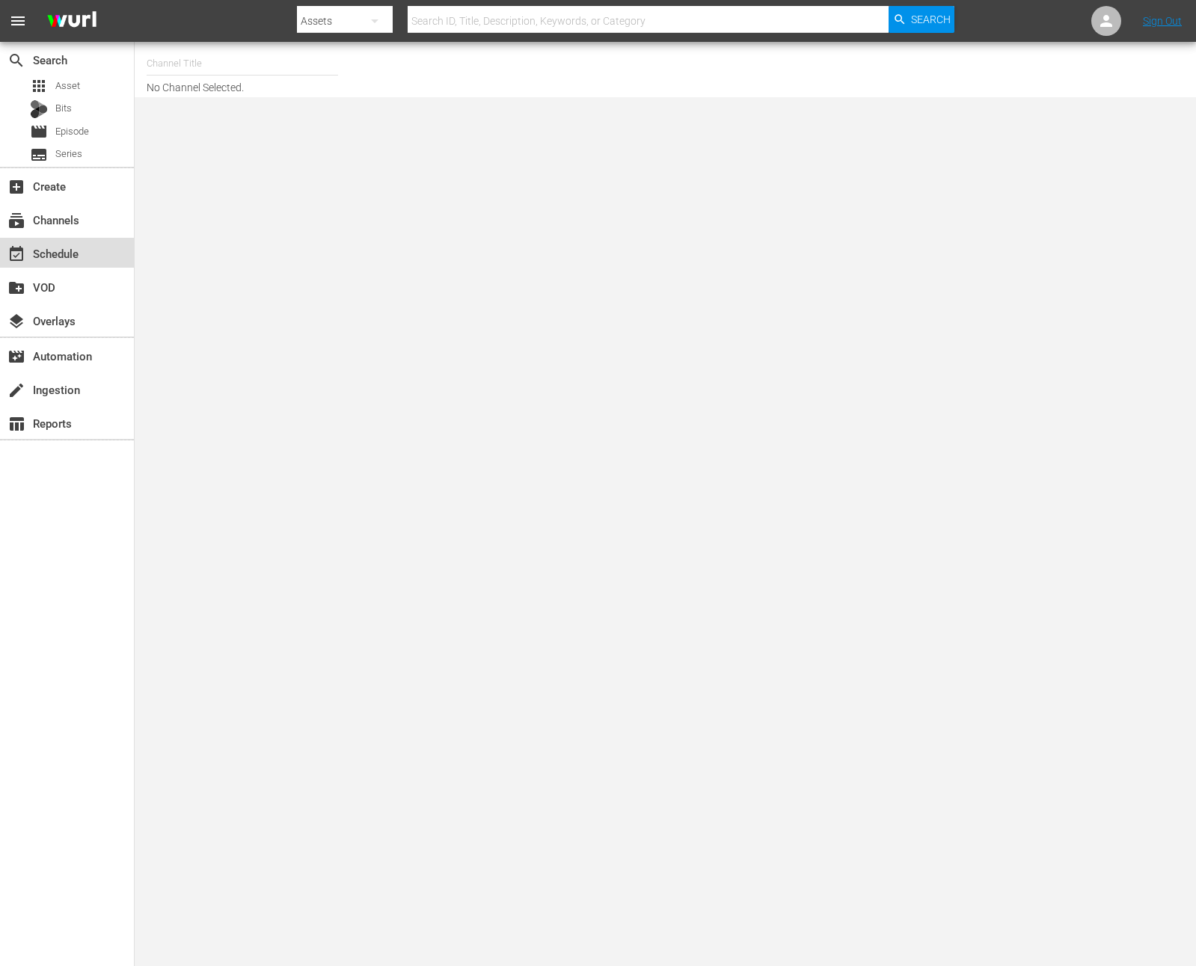
click at [79, 247] on div "event_available Schedule" at bounding box center [42, 251] width 84 height 13
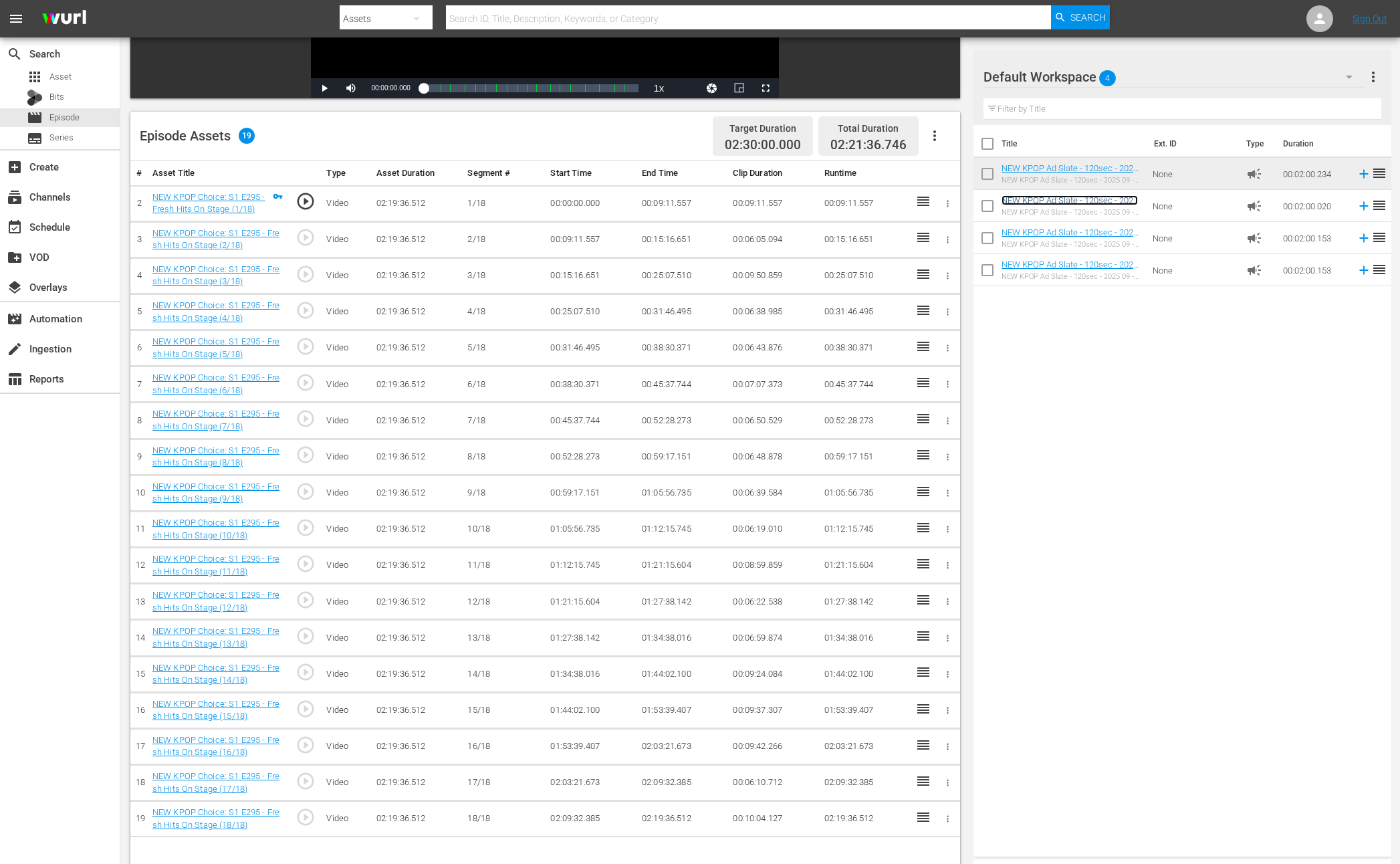
scroll to position [348, 0]
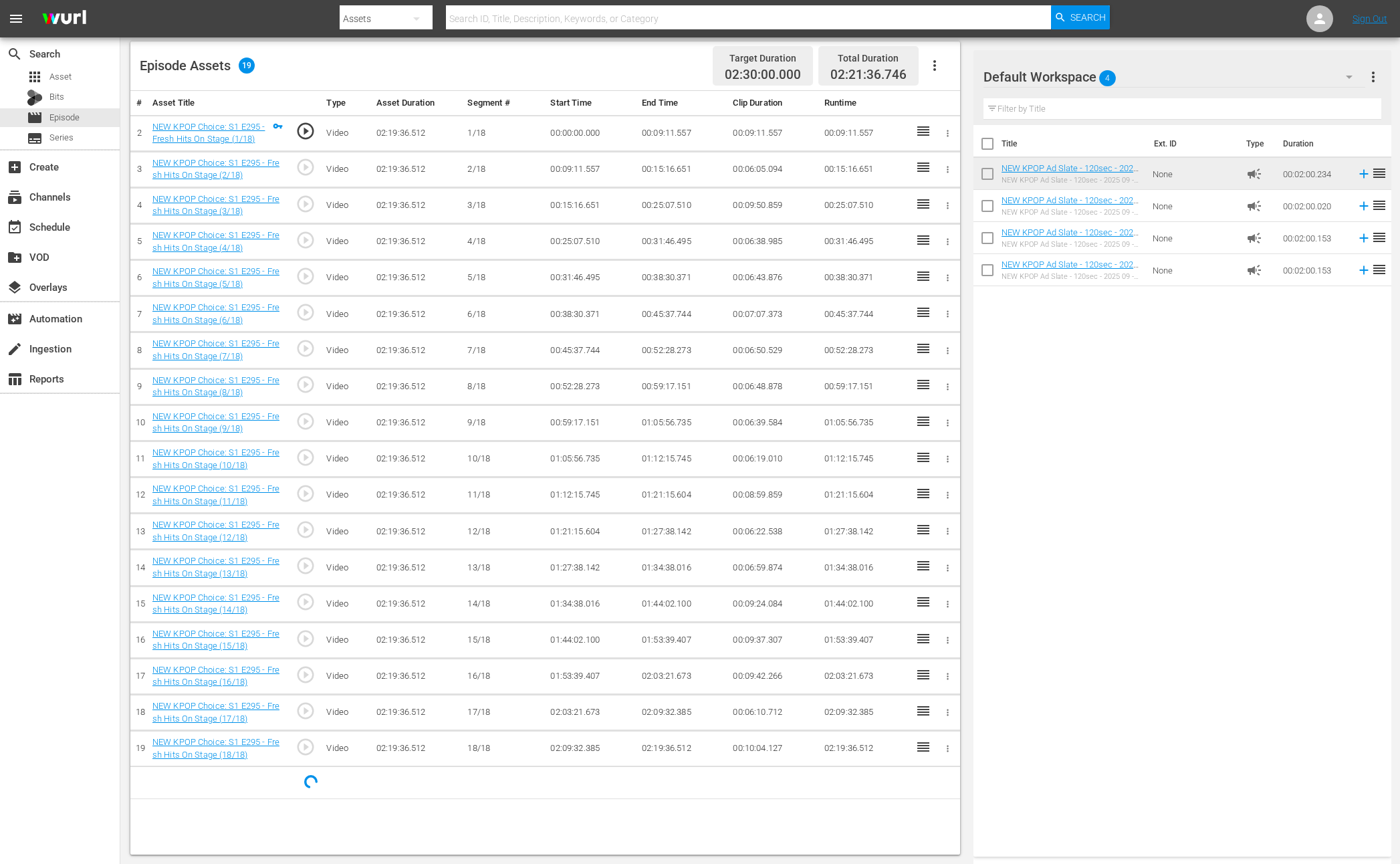
click at [1091, 451] on div "Title Ext. ID Type Duration NEW KPOP Ad Slate - 120sec - 2025 09 - Show Champio…" at bounding box center [1182, 488] width 417 height 726
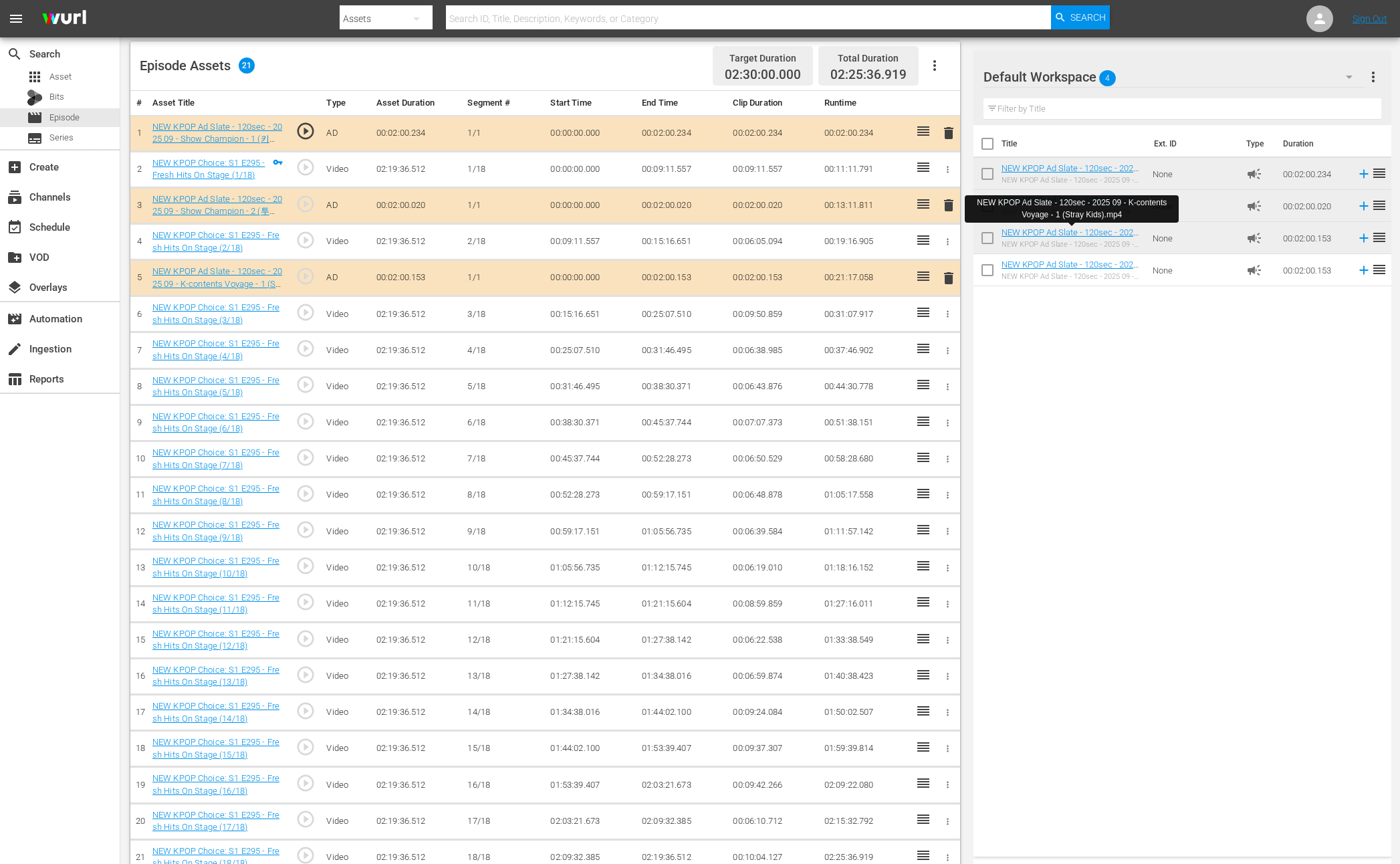
click at [1010, 438] on div "Title Ext. ID Type Duration NEW KPOP Ad Slate - 120sec - 2025 09 - Show Champio…" at bounding box center [1182, 488] width 417 height 726
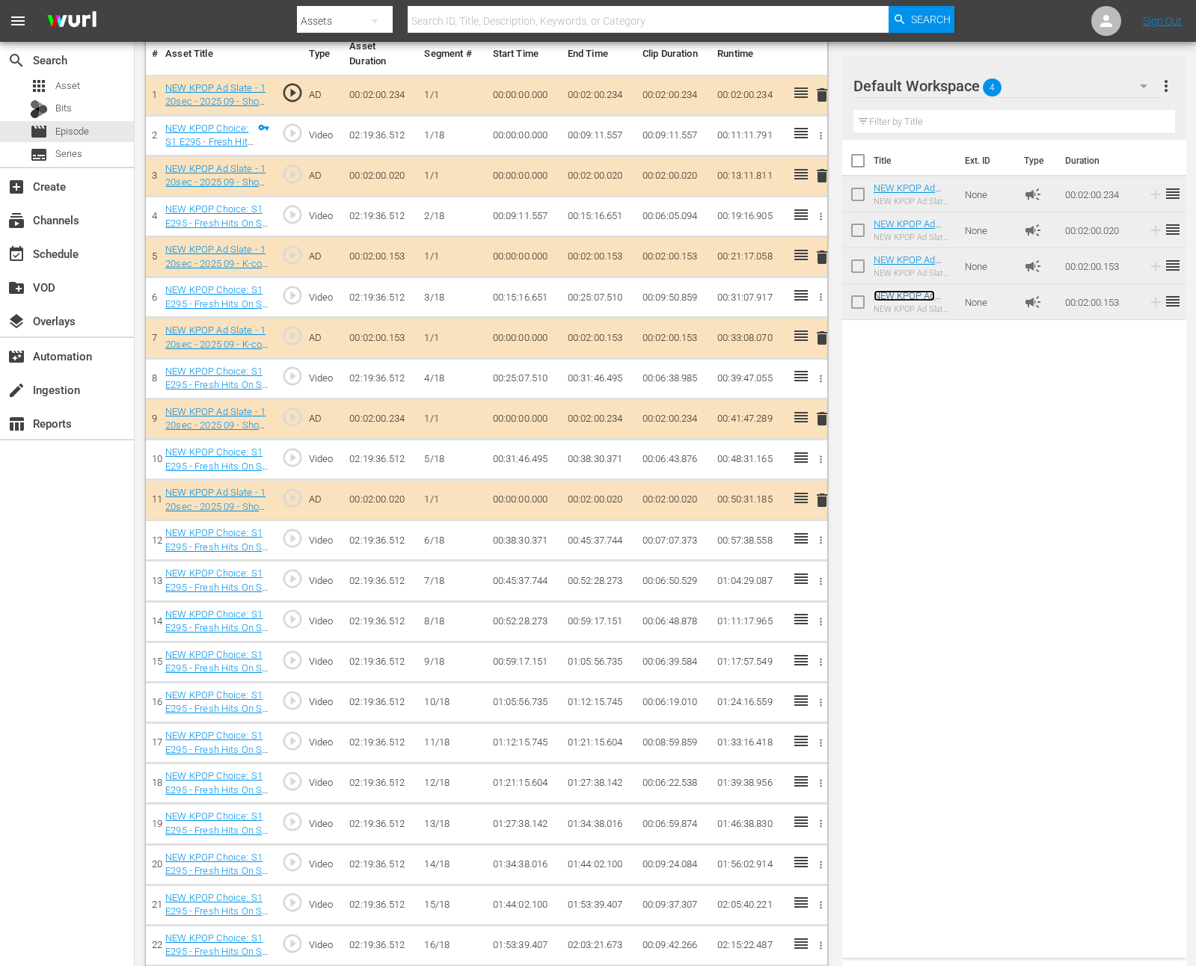
scroll to position [553, 0]
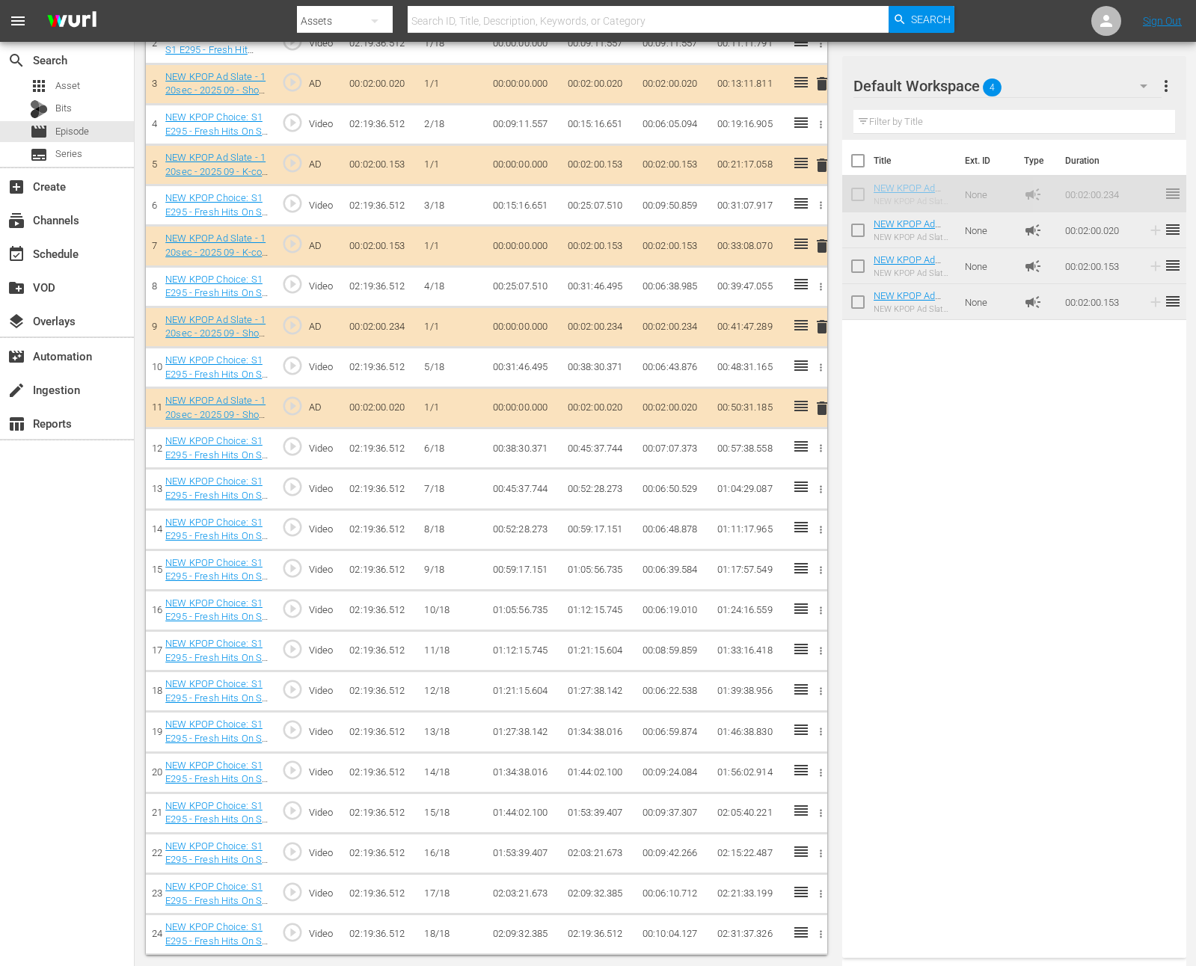
click at [944, 441] on div "Title Ext. ID Type Duration NEW KPOP Ad Slate - 120sec - 2025 09 - Show Champio…" at bounding box center [1014, 546] width 344 height 812
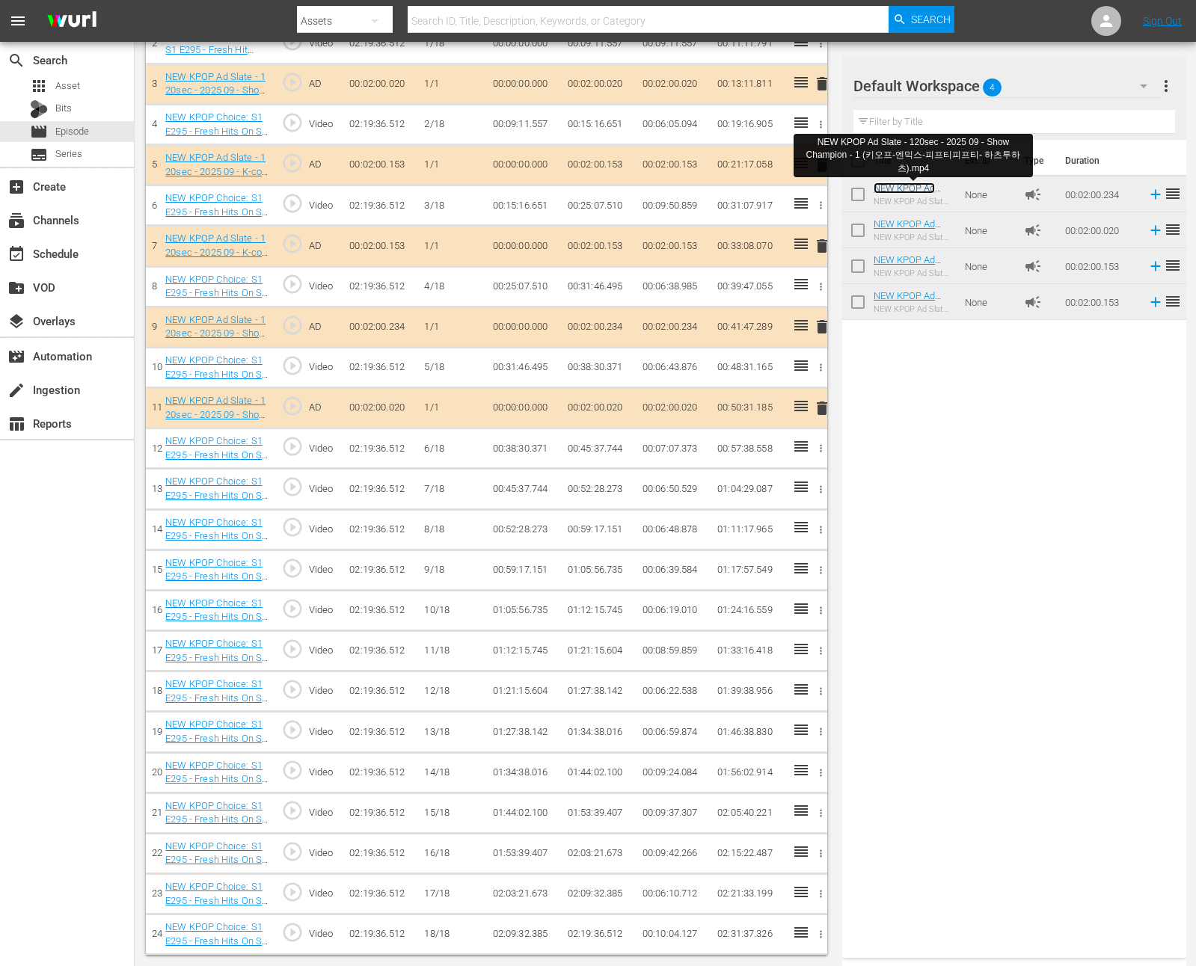
scroll to position [550, 0]
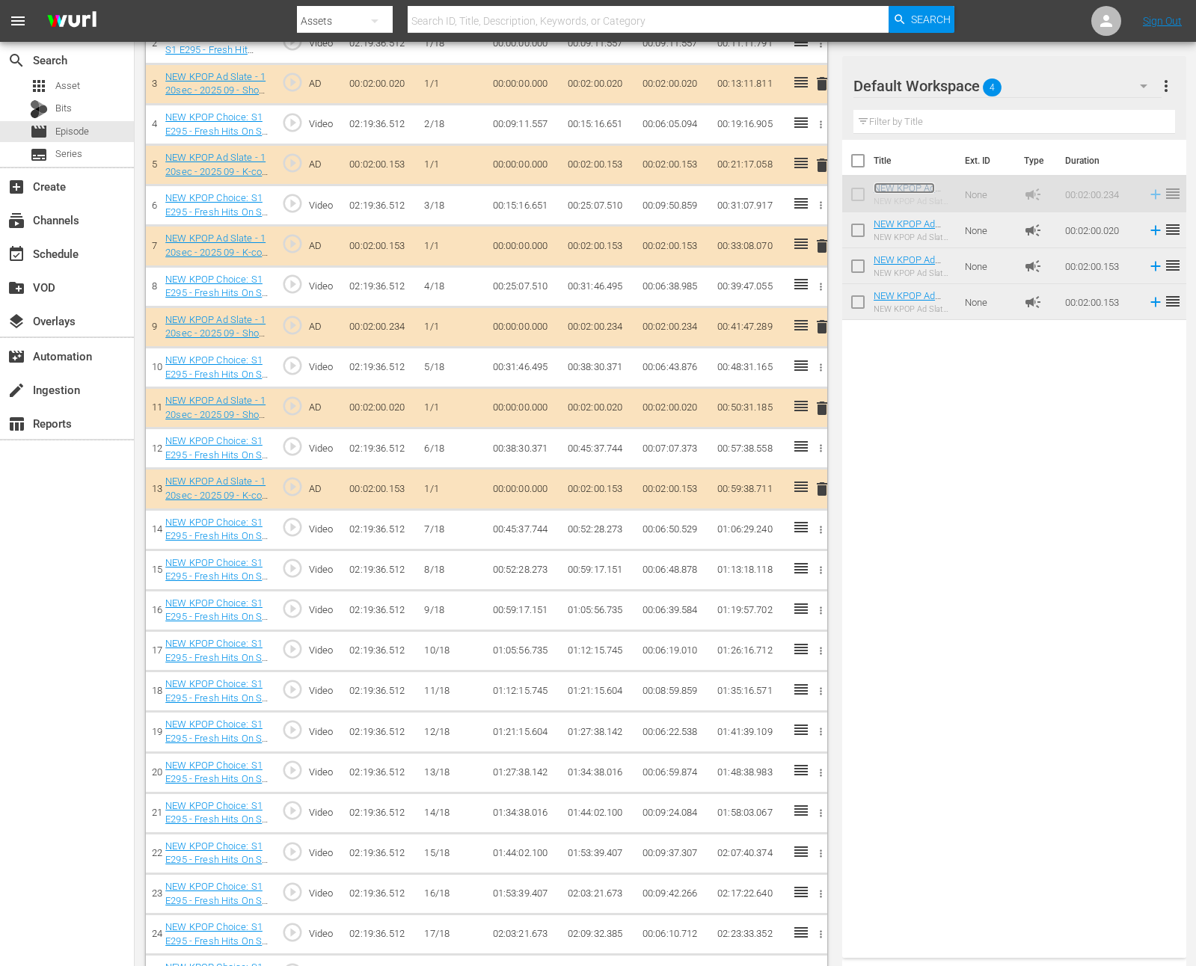
drag, startPoint x: 909, startPoint y: 187, endPoint x: 895, endPoint y: 201, distance: 20.1
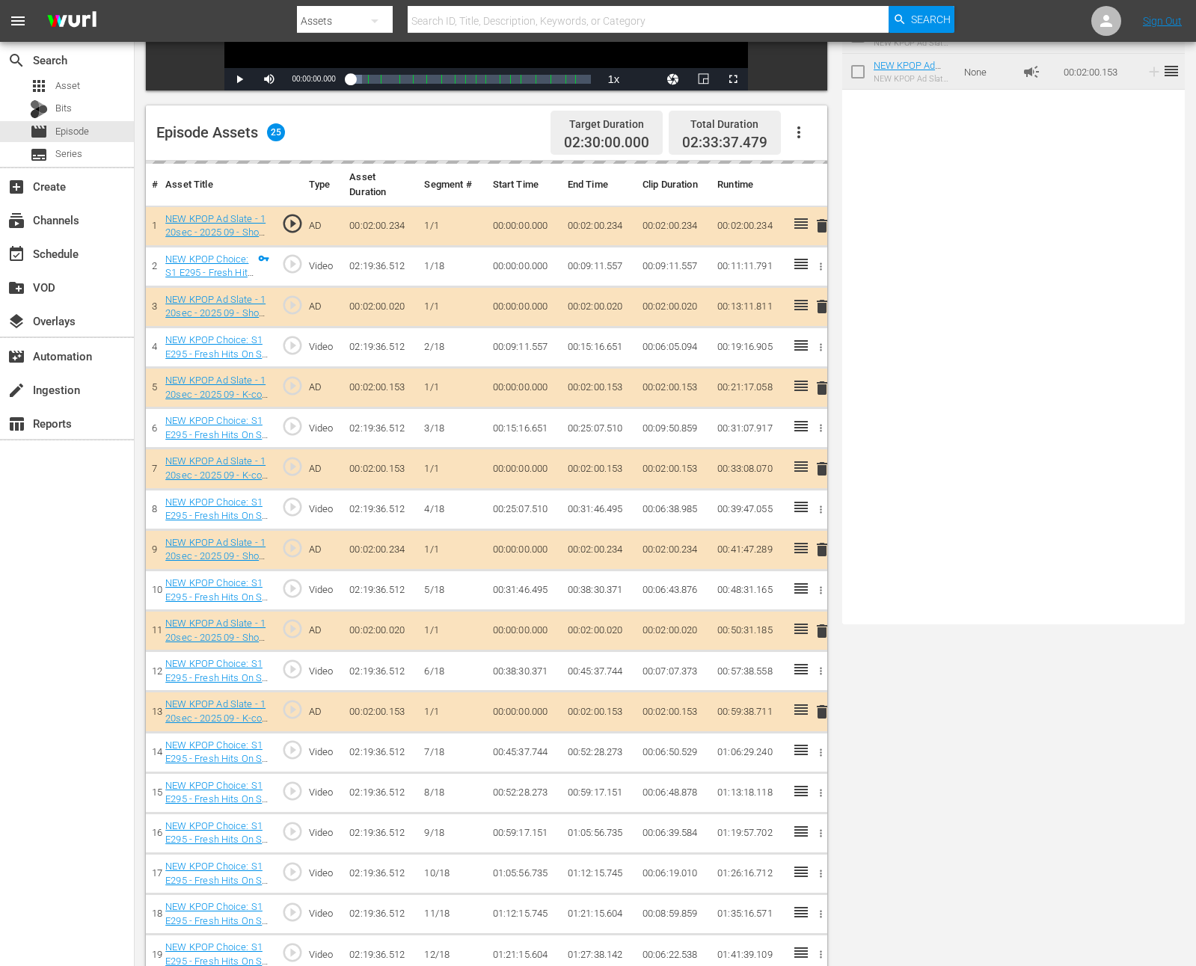
scroll to position [0, 0]
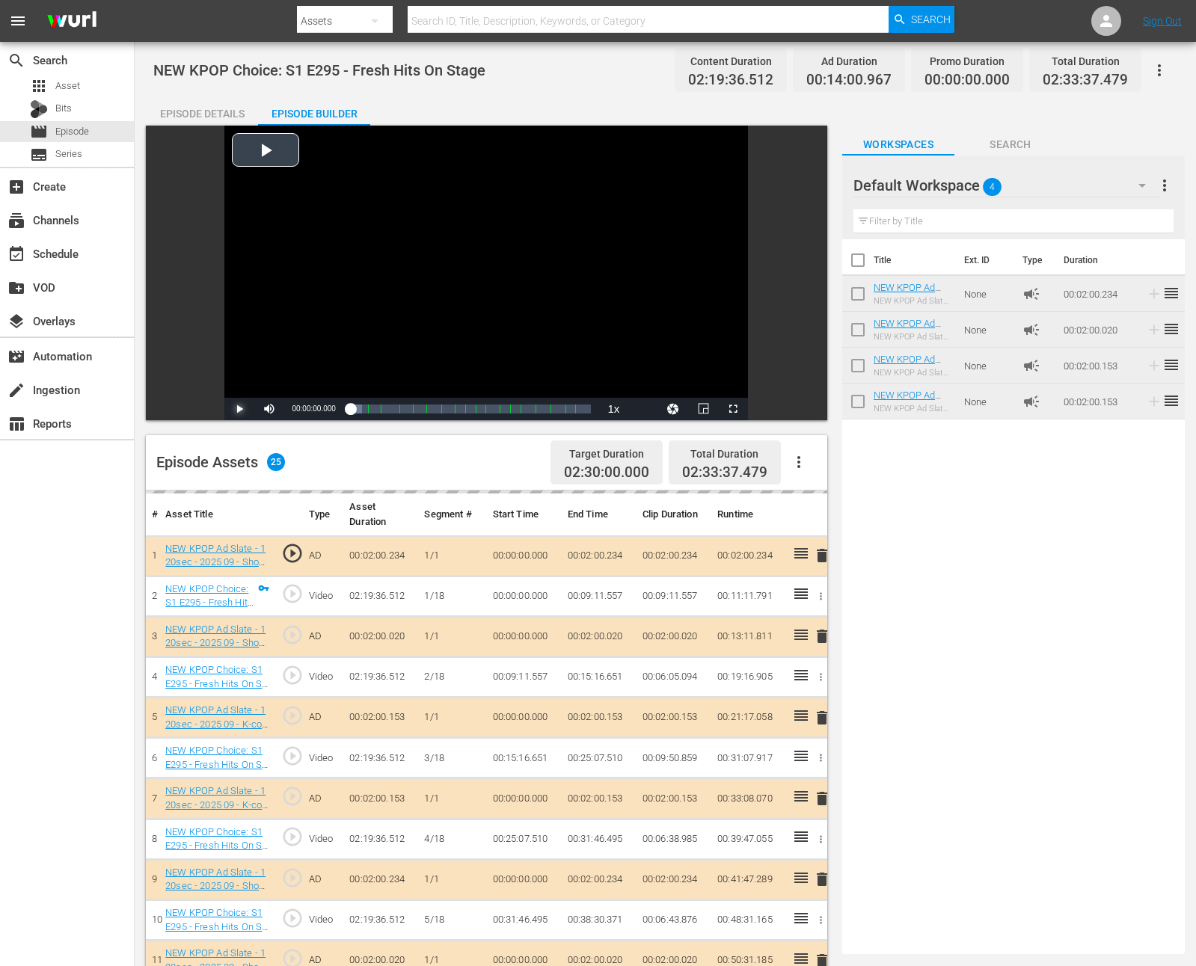
click at [239, 409] on span "Video Player" at bounding box center [239, 409] width 0 height 0
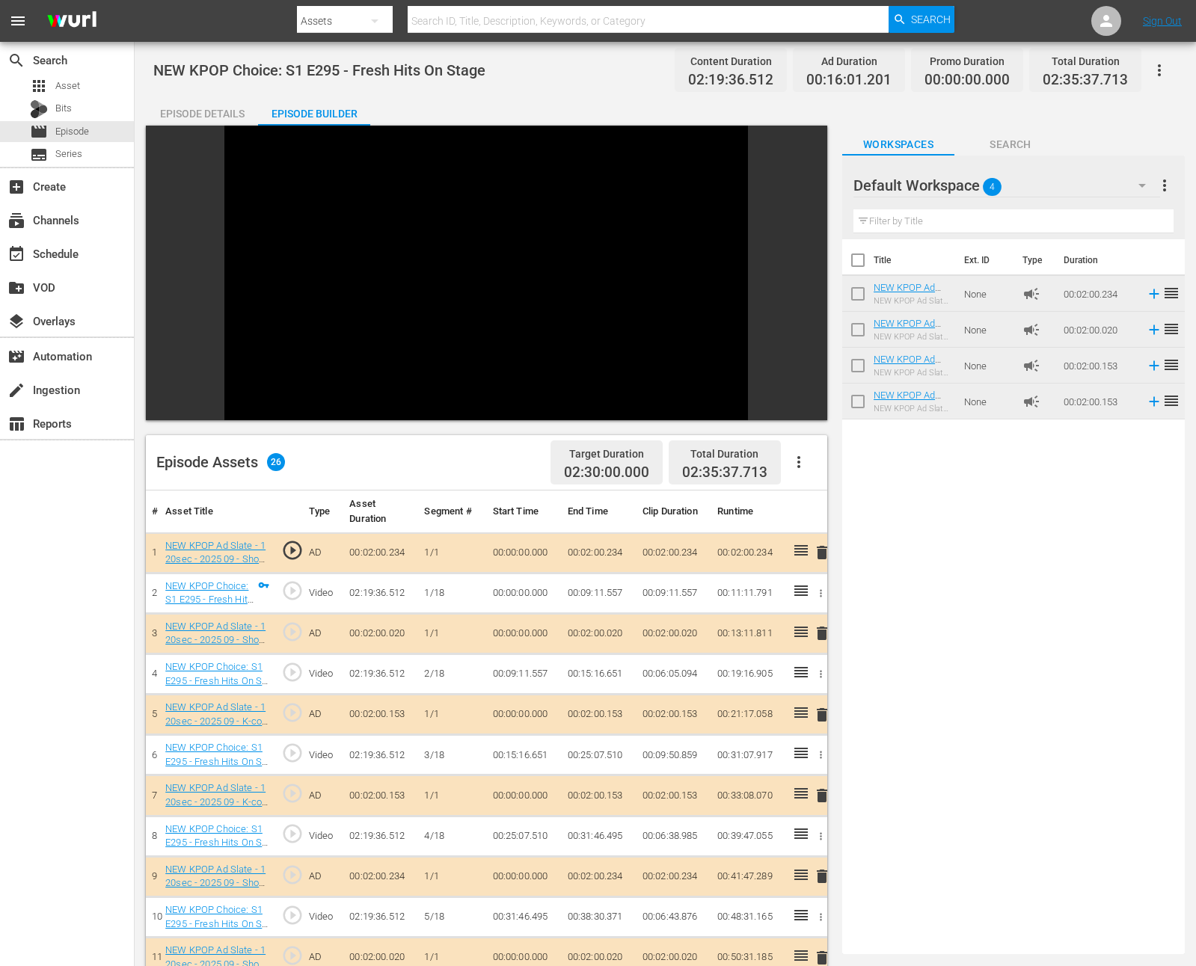
click at [941, 509] on div "Title Ext. ID Type Duration NEW KPOP Ad Slate - 120sec - 2025 09 - Show Champio…" at bounding box center [1013, 593] width 342 height 709
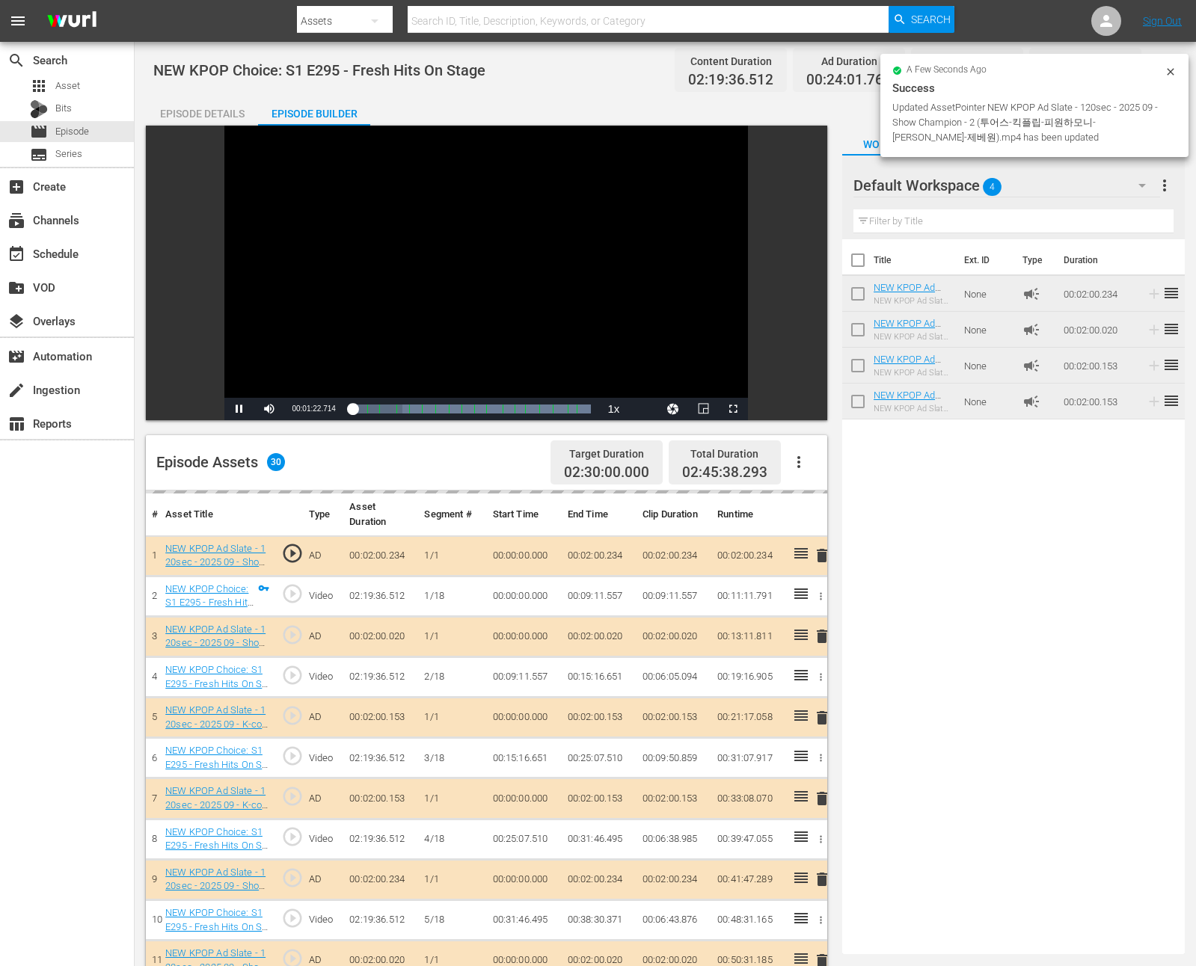
click at [415, 456] on div "Episode Assets 30 Target Duration 02:30:00.000 Total Duration 02:45:38.293" at bounding box center [486, 462] width 681 height 55
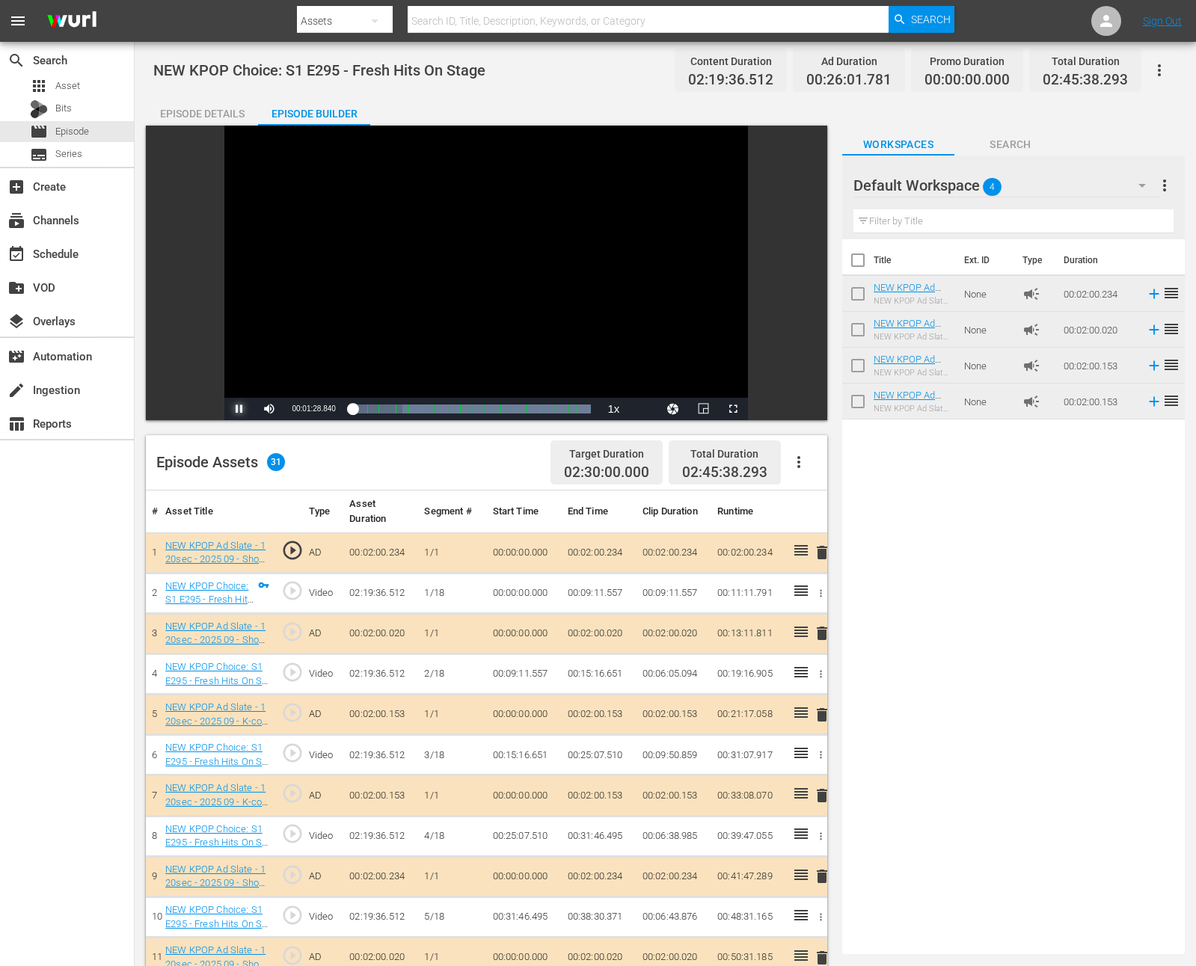
click at [239, 409] on span "Video Player" at bounding box center [239, 409] width 0 height 0
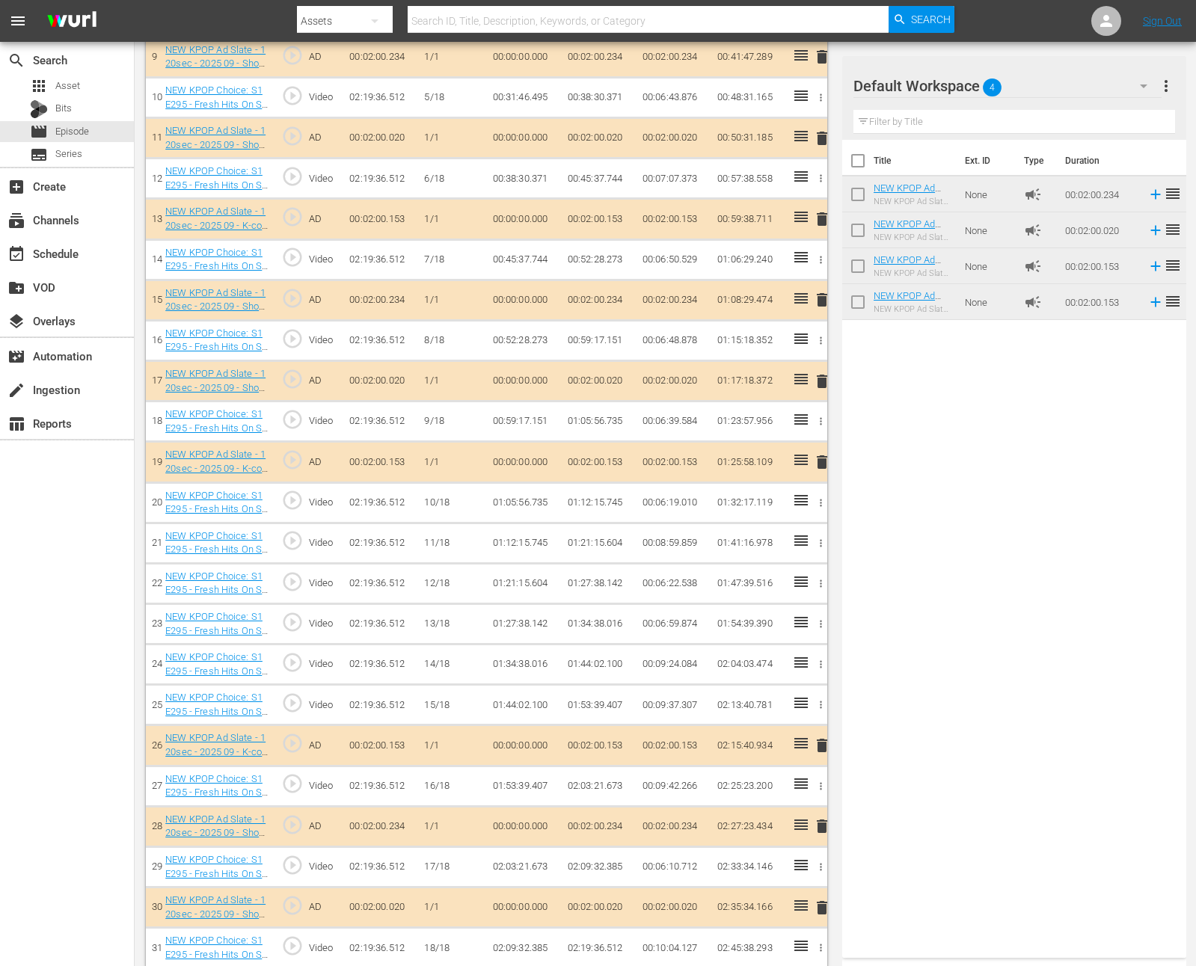
scroll to position [794, 0]
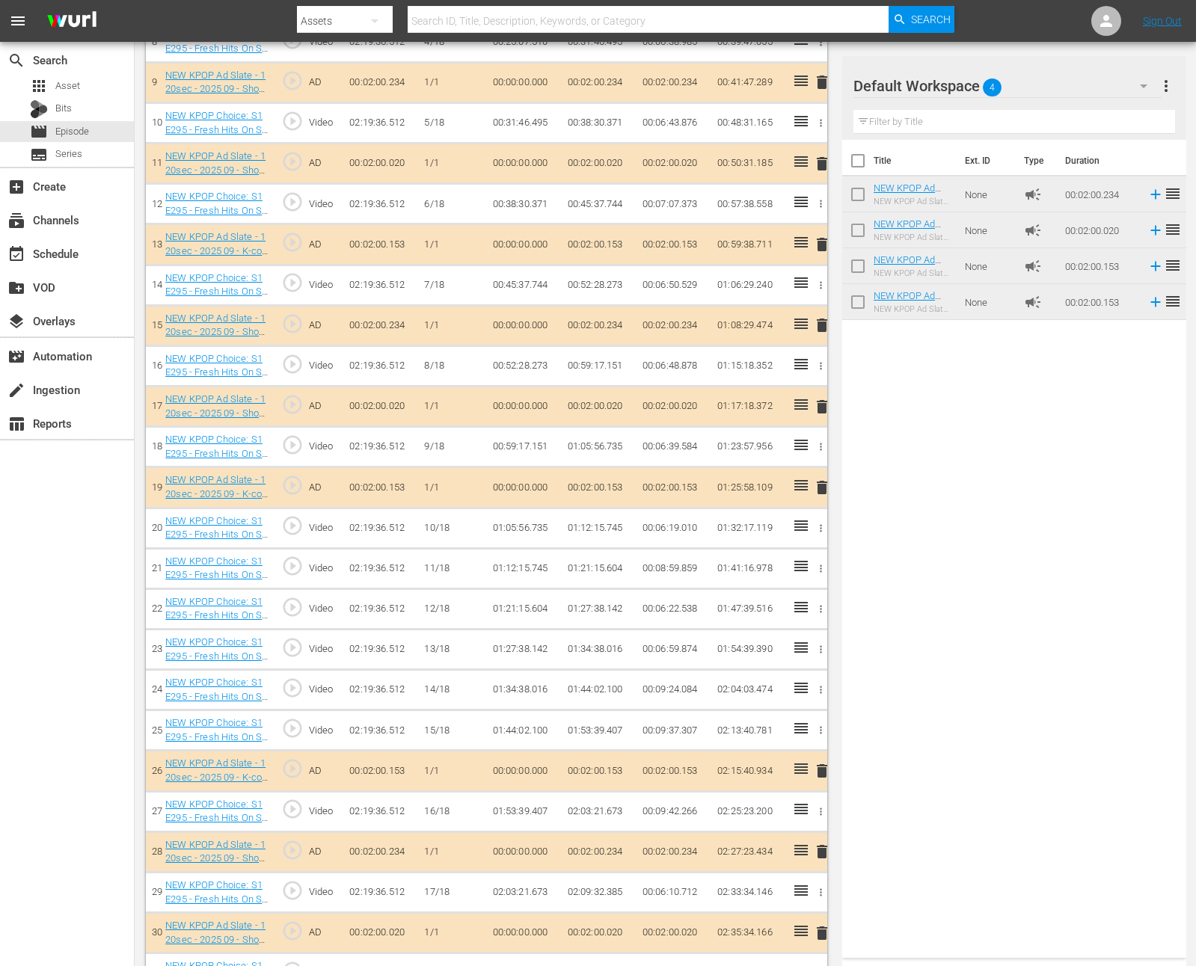
click at [723, 519] on td "01:32:17.119" at bounding box center [748, 528] width 75 height 40
click at [775, 499] on td "01:25:58.109" at bounding box center [748, 487] width 75 height 40
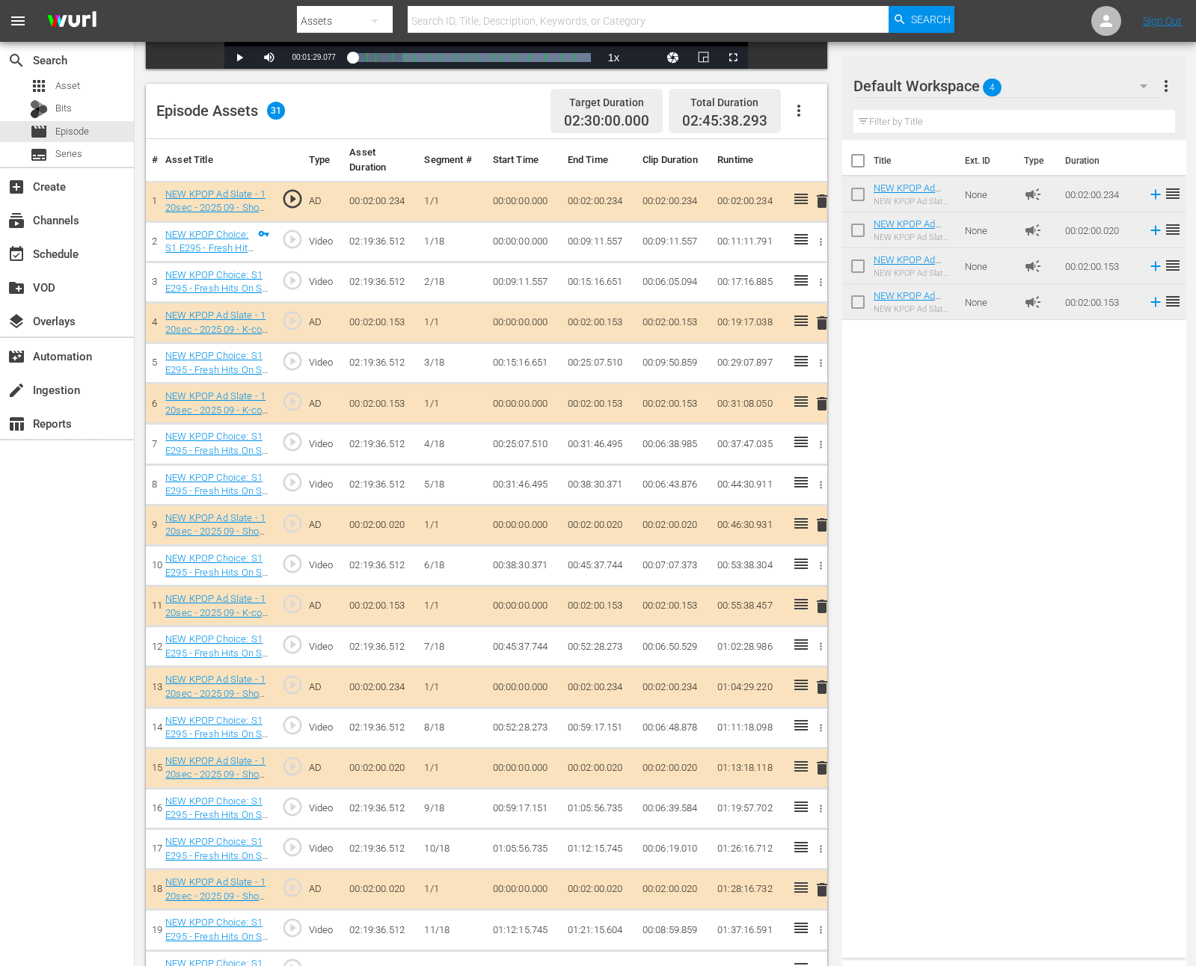
scroll to position [0, 0]
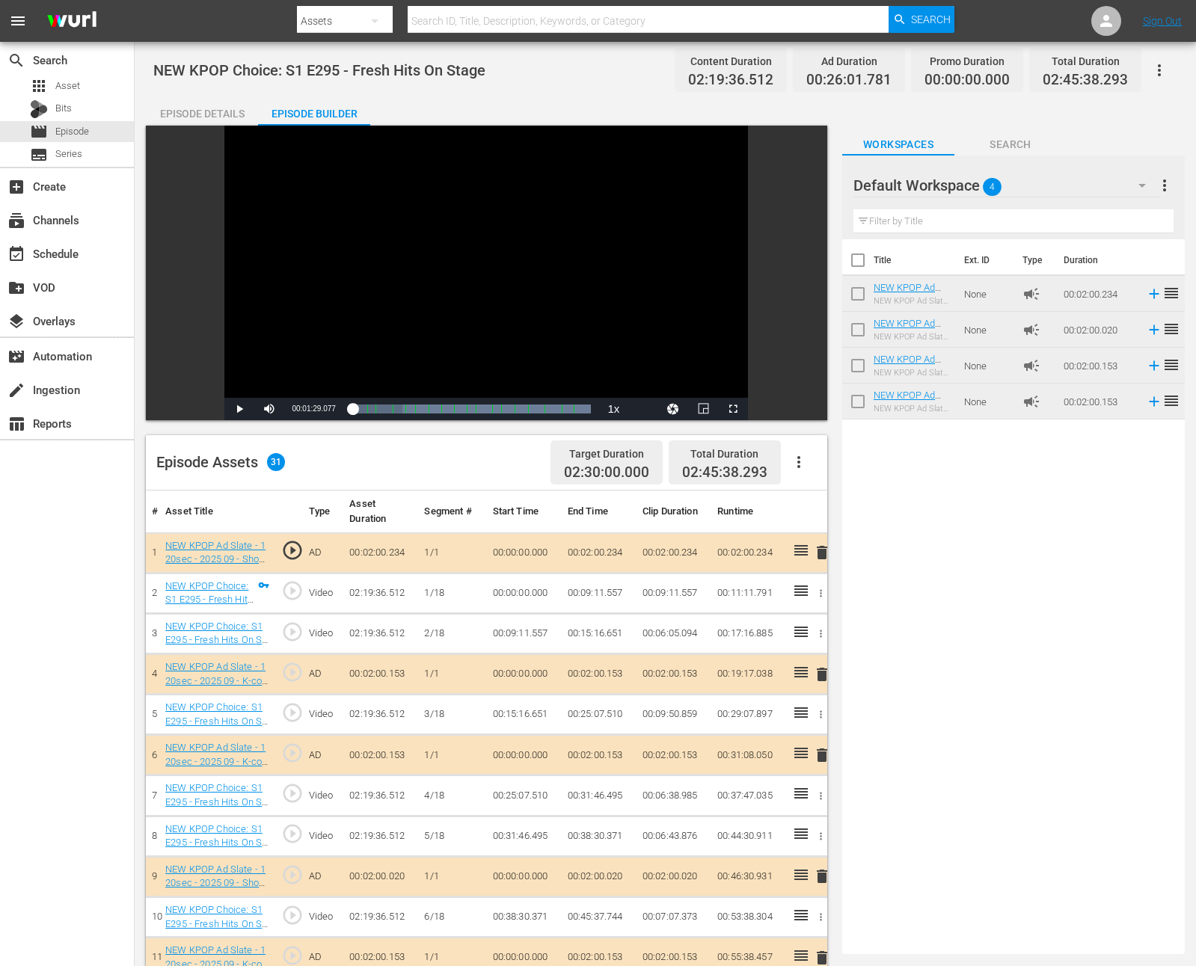
drag, startPoint x: 796, startPoint y: 328, endPoint x: 475, endPoint y: 1, distance: 457.9
click at [209, 112] on div "Episode Details" at bounding box center [202, 114] width 112 height 36
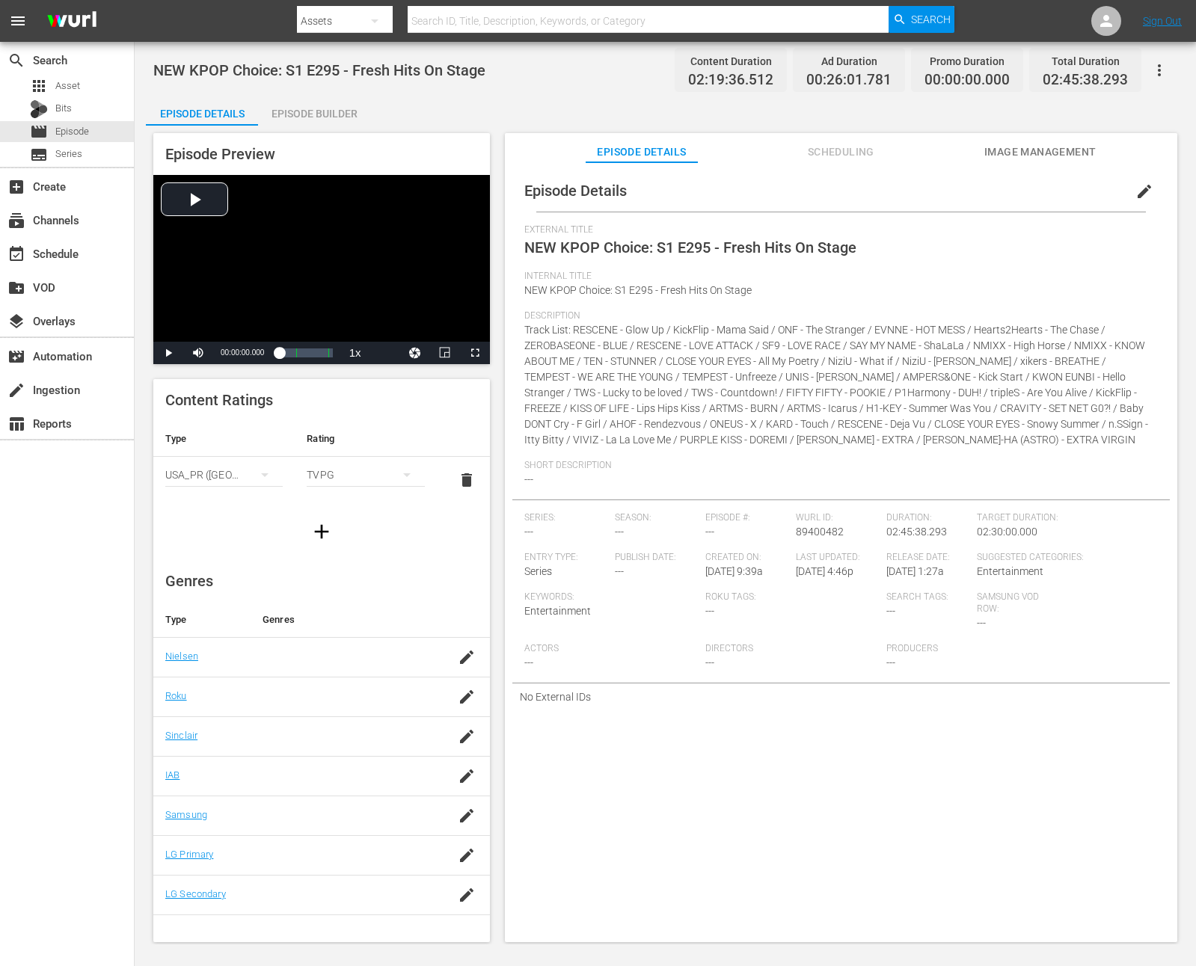
click at [1135, 192] on span "edit" at bounding box center [1144, 191] width 18 height 18
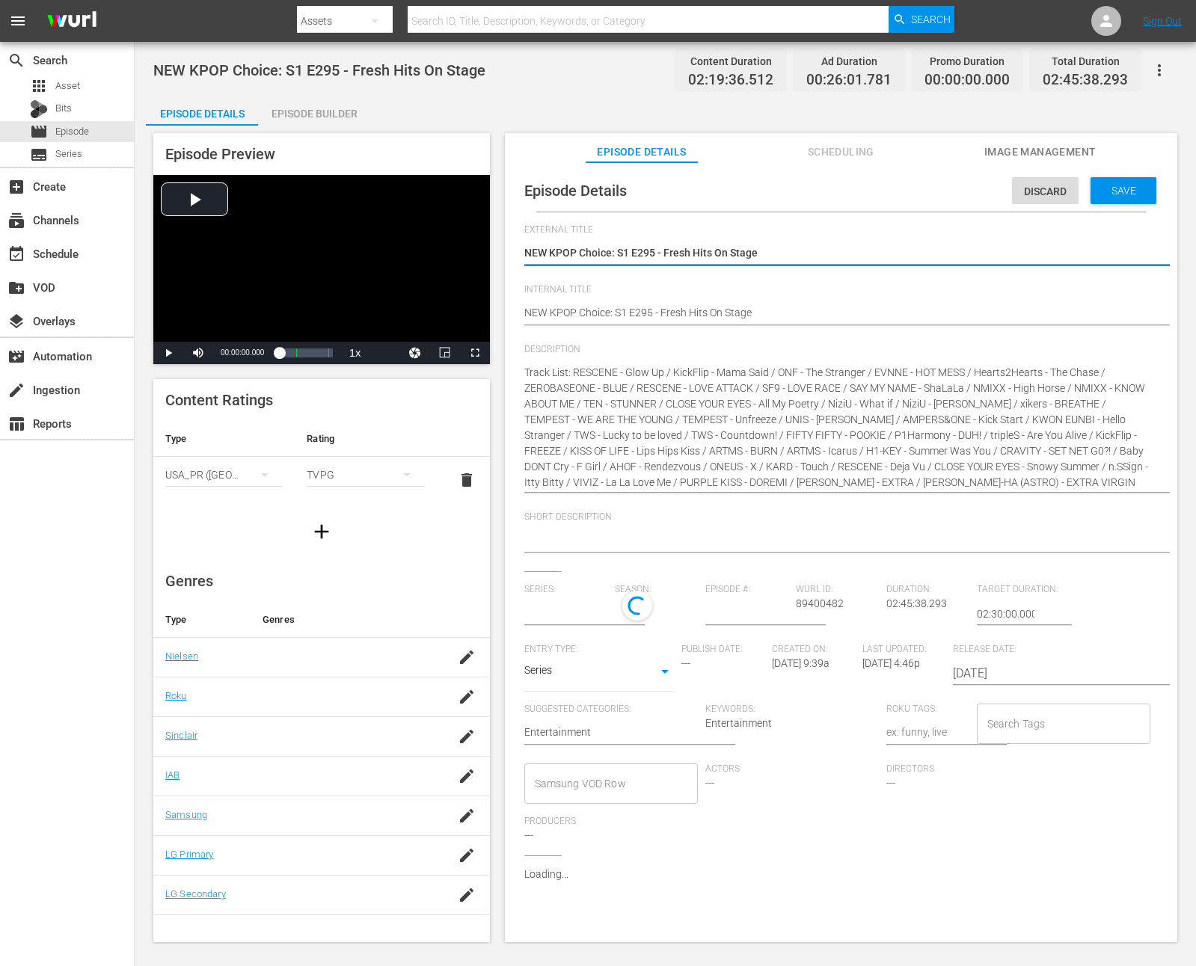
type input "No Series"
click at [664, 491] on div "Track List: RESCENE - Glow Up / KickFlip - Mama Said / ONF - The Stranger / EVN…" at bounding box center [837, 428] width 626 height 144
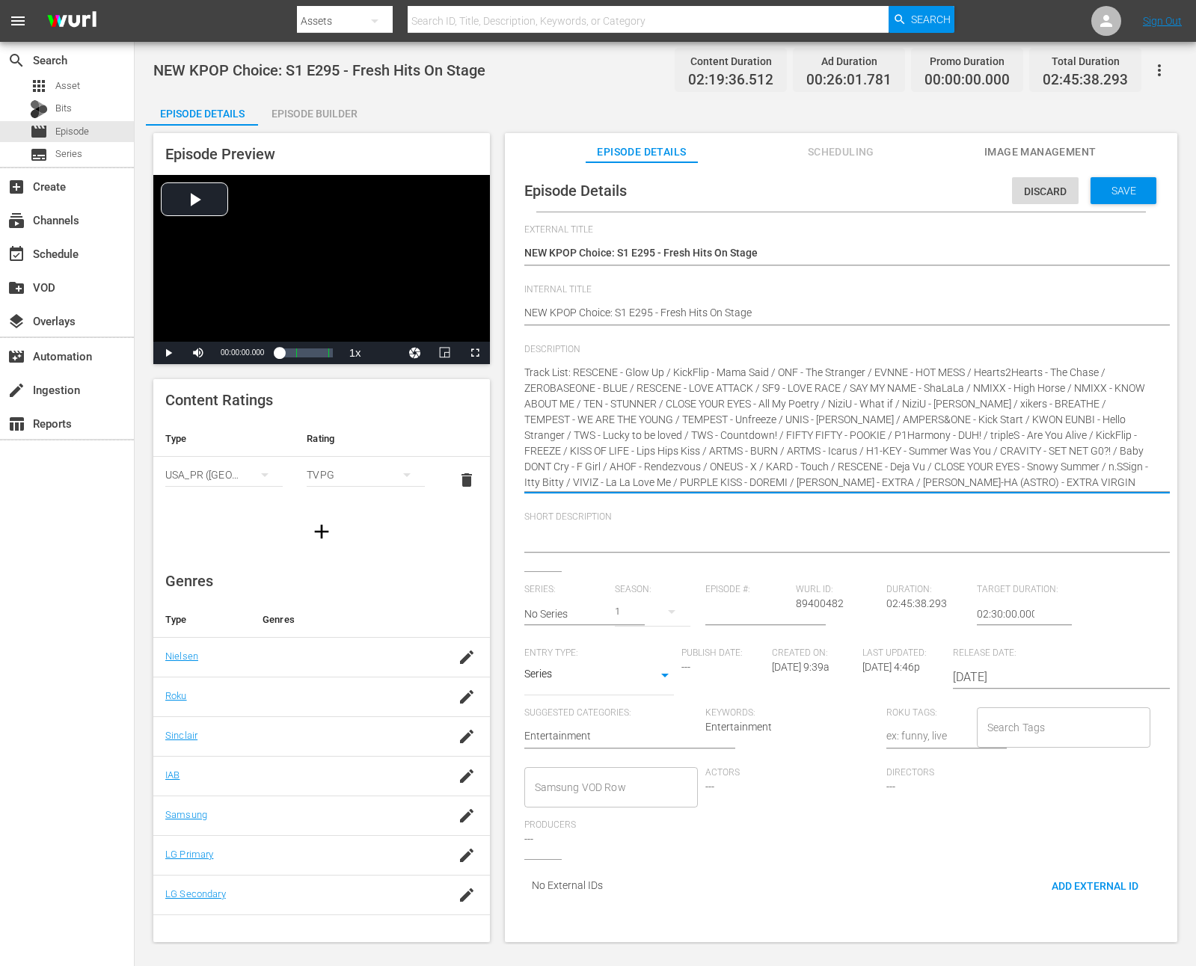
click at [823, 485] on textarea "Track List: RESCENE - Glow Up / KickFlip - Mama Said / ONF - The Stranger / EVN…" at bounding box center [837, 428] width 626 height 126
click at [561, 402] on textarea "Track List: RESCENE - Glow Up / KickFlip - Mama Said / ONF - The Stranger / EVN…" at bounding box center [837, 428] width 626 height 126
click at [603, 543] on textarea at bounding box center [837, 541] width 626 height 18
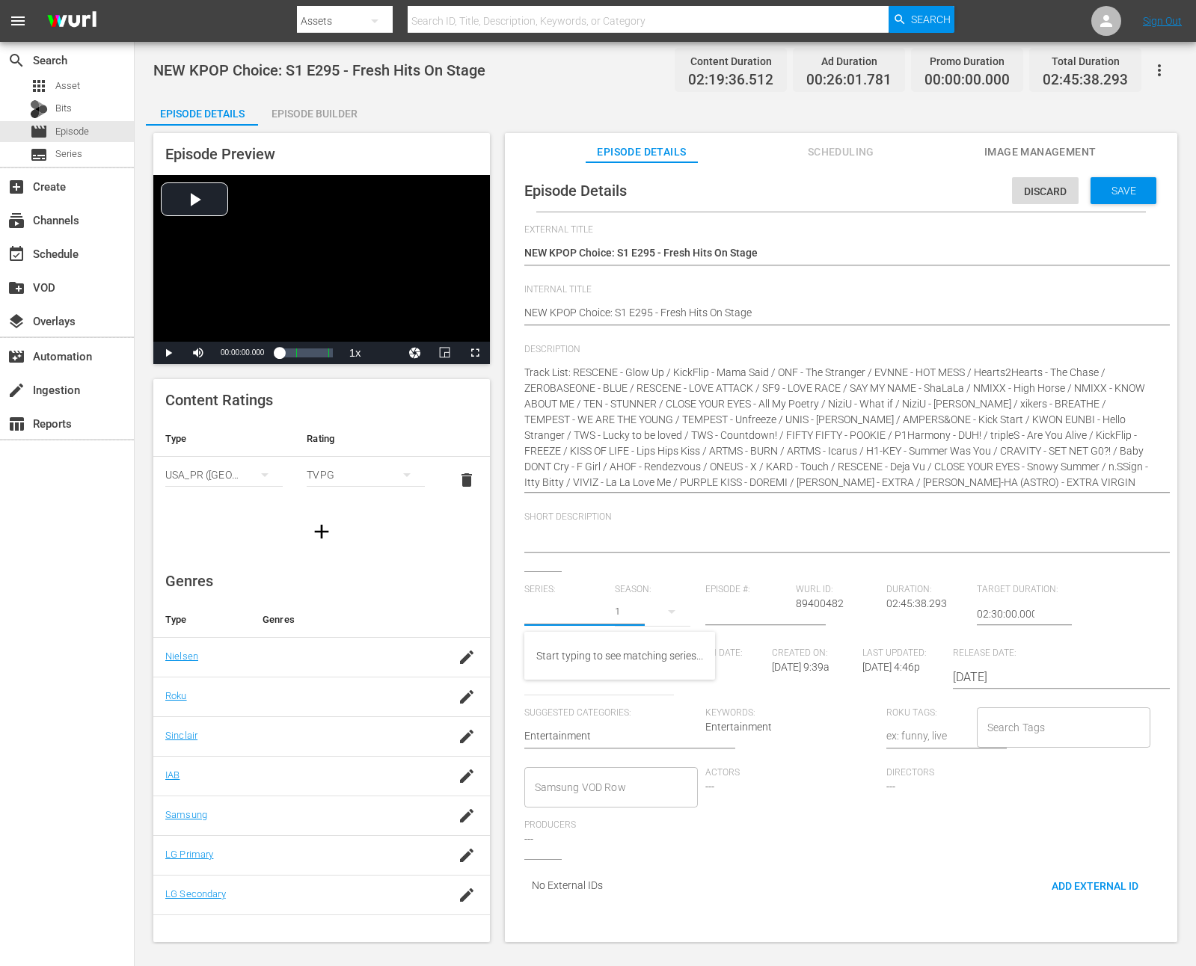
click at [568, 622] on input "text" at bounding box center [565, 614] width 83 height 36
click at [633, 654] on div "NEW KPOP Choice" at bounding box center [629, 656] width 187 height 36
type input "NEW KPOP Choice"
click at [732, 618] on input "number" at bounding box center [746, 614] width 83 height 36
type input "295"
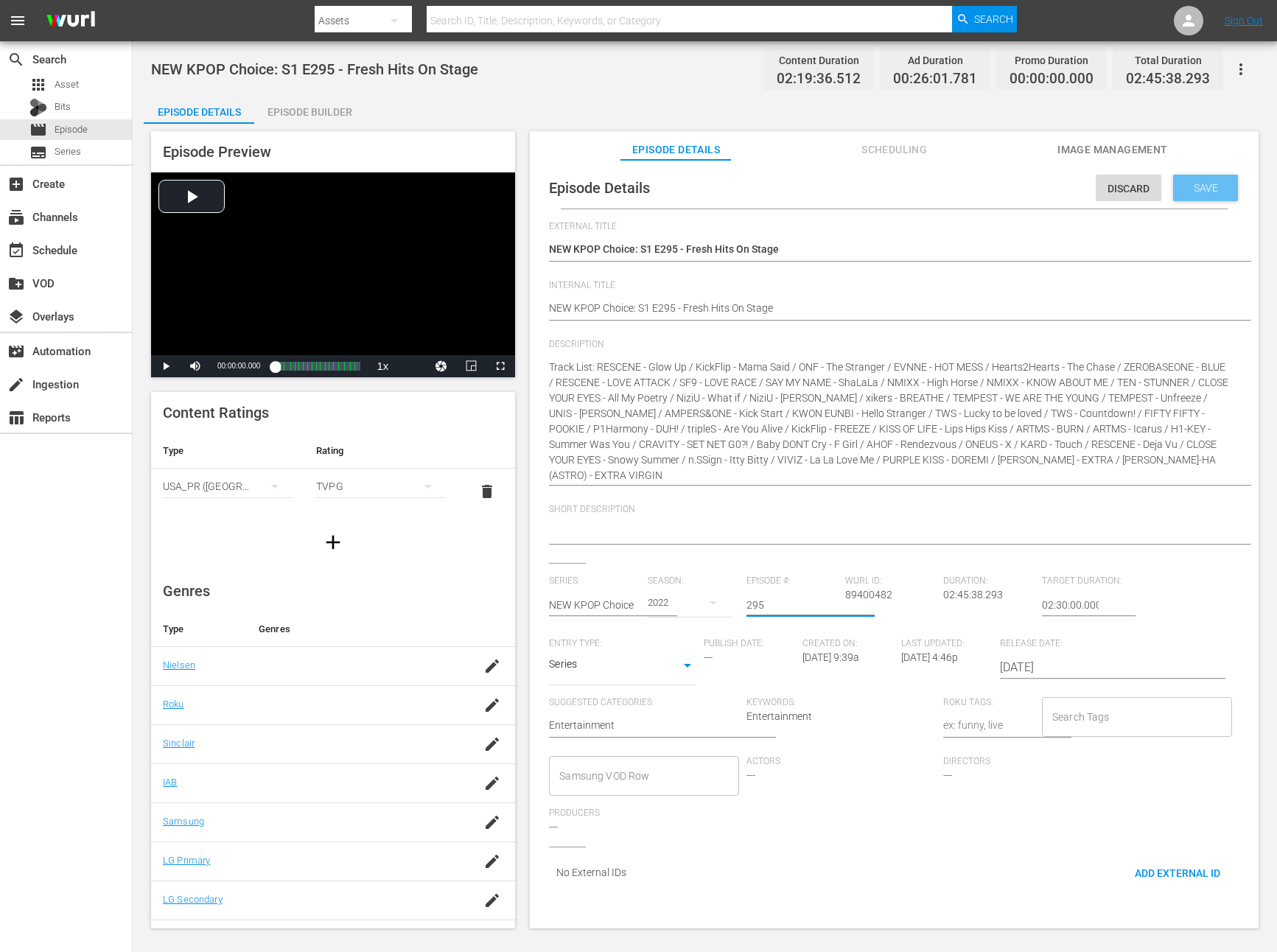
click at [1214, 197] on div "Save" at bounding box center [1205, 187] width 65 height 27
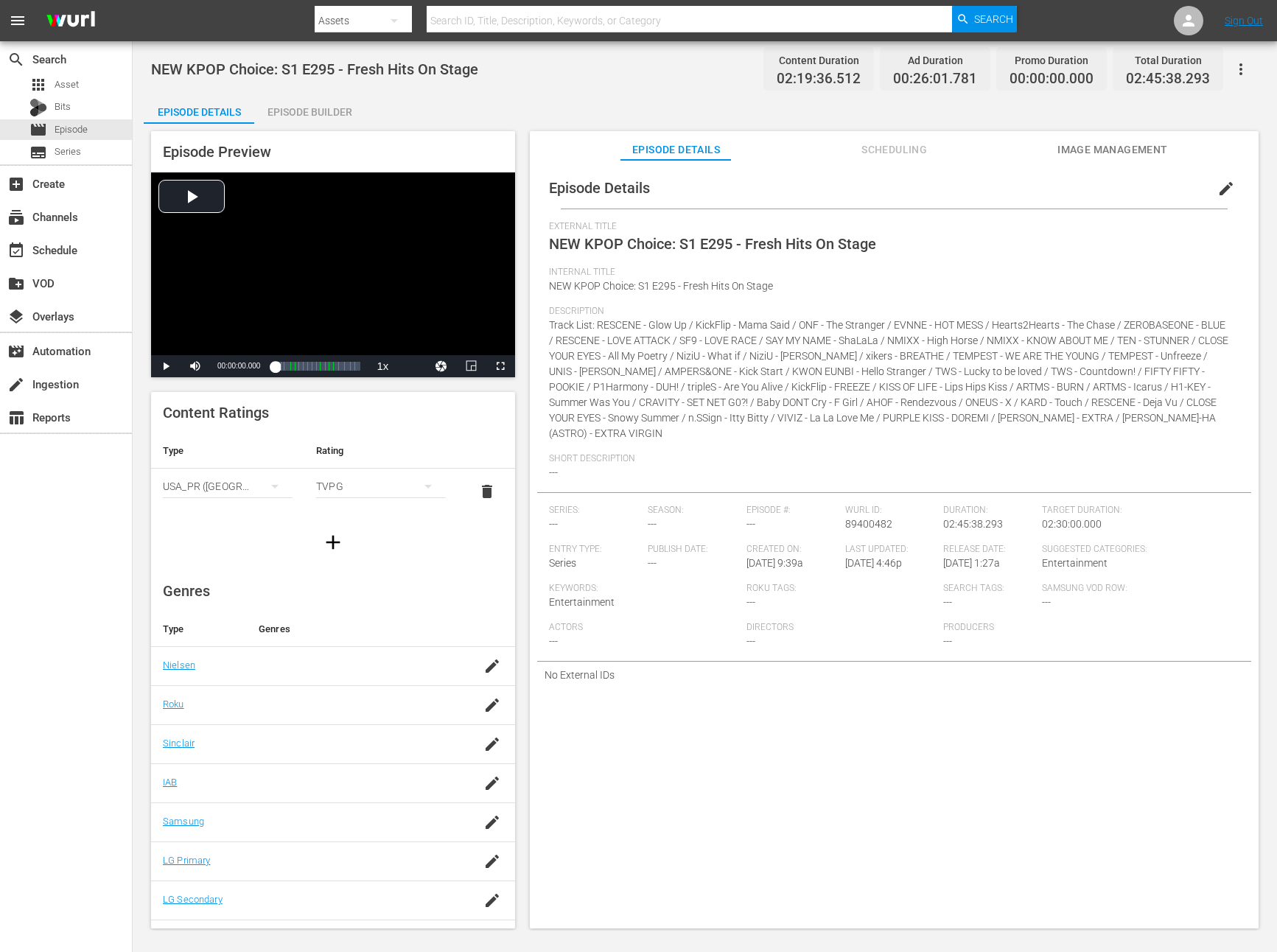
click at [1217, 192] on span "edit" at bounding box center [1226, 188] width 18 height 18
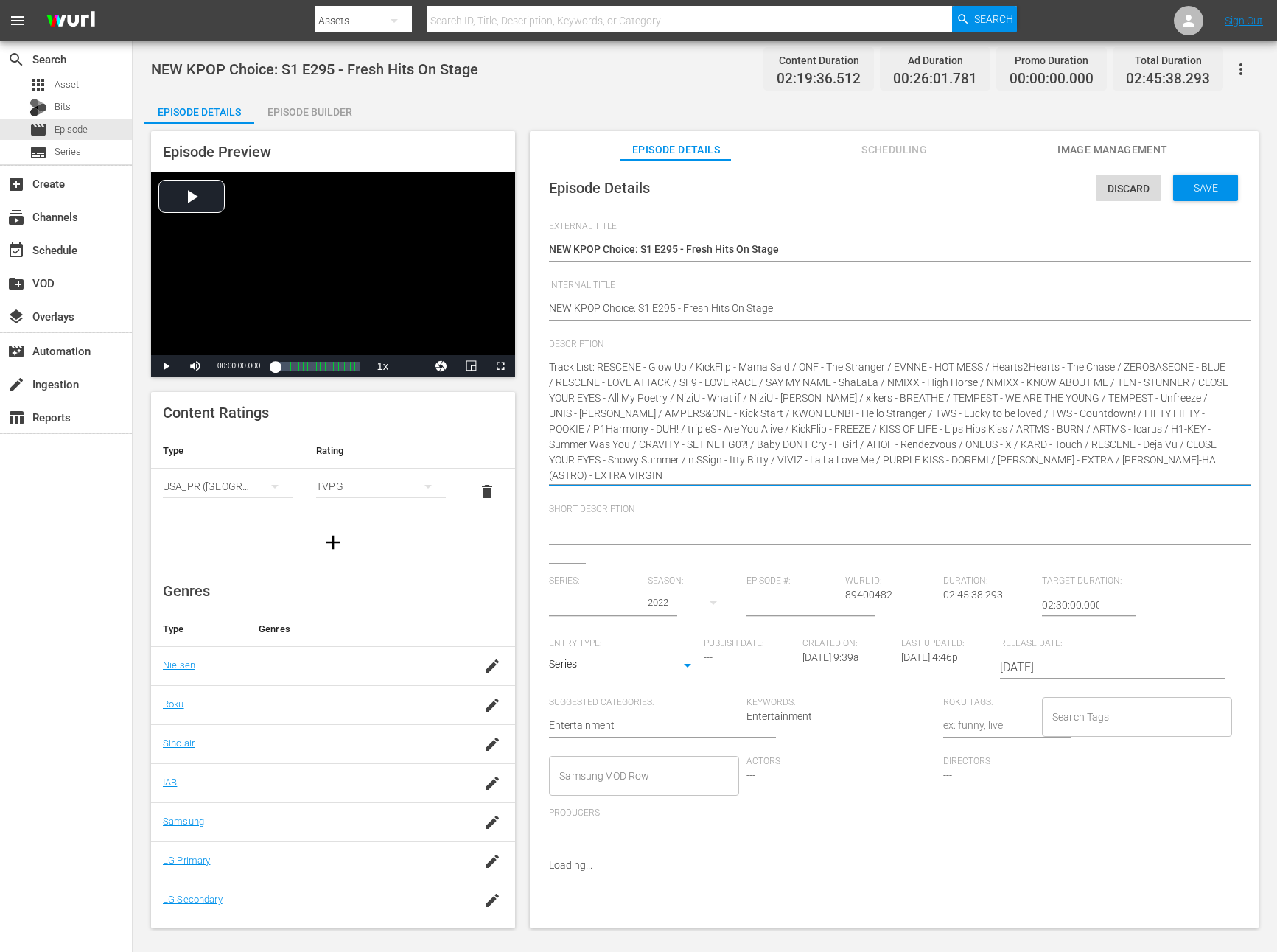
drag, startPoint x: 602, startPoint y: 364, endPoint x: 548, endPoint y: 367, distance: 54.1
click at [592, 536] on textarea at bounding box center [890, 533] width 683 height 18
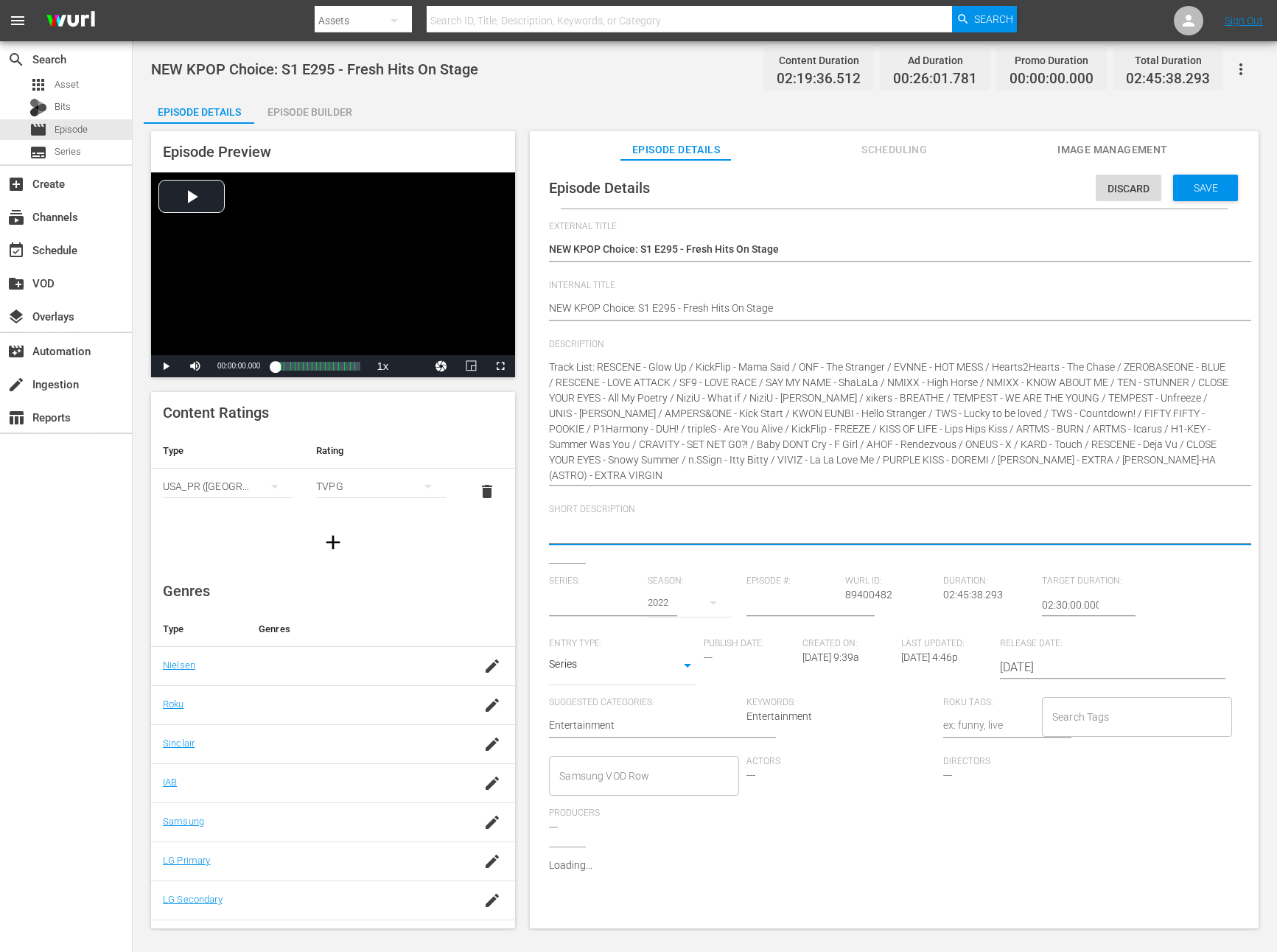
paste textarea "Track List: R"
type textarea "Track List: R"
type input "NEW KPOP Choice"
type textarea "Track List: R"
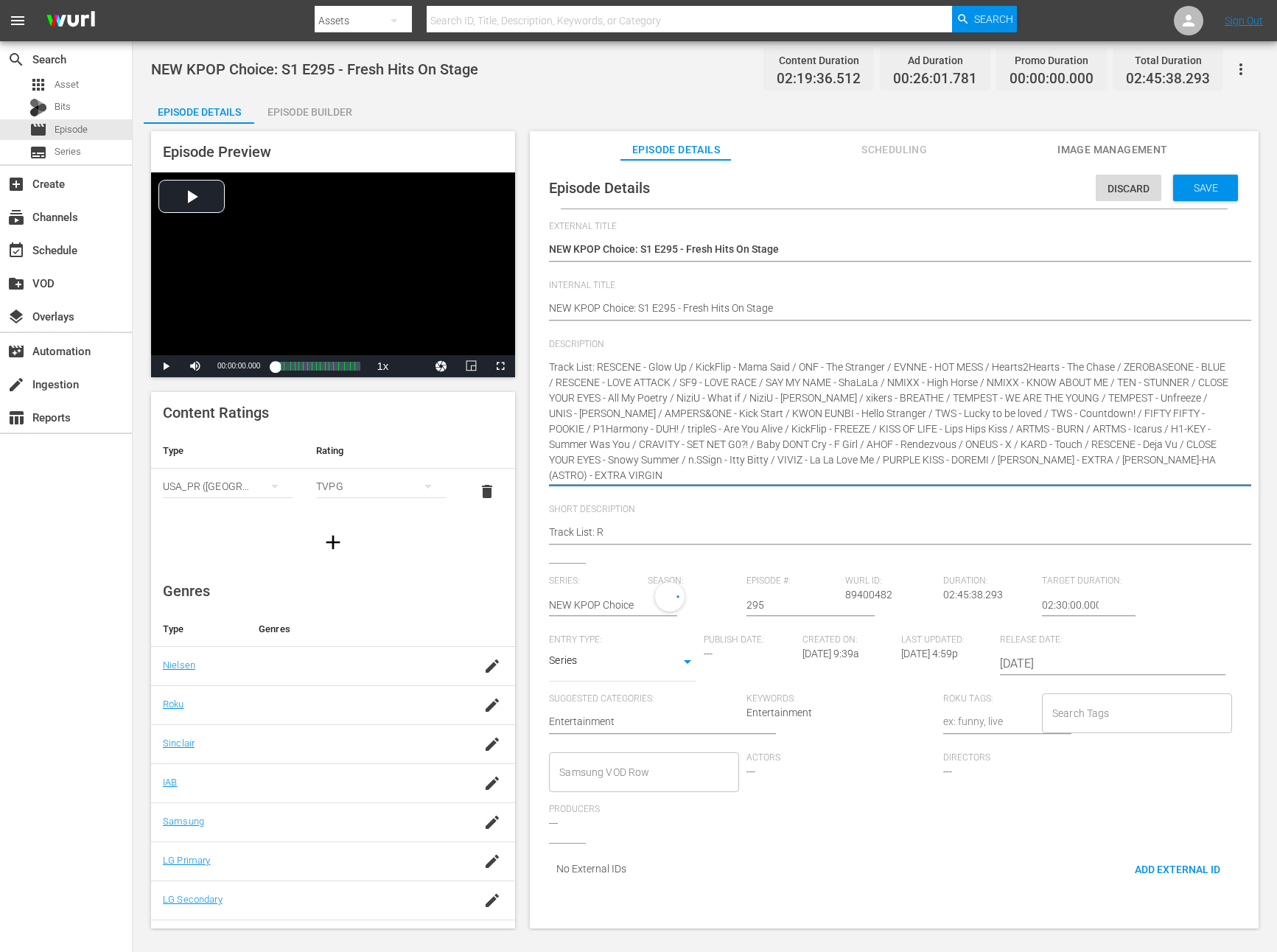
drag, startPoint x: 924, startPoint y: 465, endPoint x: 924, endPoint y: 488, distance: 23.0
click at [869, 466] on textarea "Track List: RESCENE - Glow Up / KickFlip - Mama Said / ONF - The Stranger / EVN…" at bounding box center [890, 422] width 683 height 124
drag, startPoint x: 1033, startPoint y: 458, endPoint x: 1038, endPoint y: 504, distance: 46.3
click at [1038, 504] on div "Description Track List: RESCENE - Glow Up / KickFlip - Mama Said / ONF - The St…" at bounding box center [894, 421] width 691 height 165
click at [970, 448] on textarea "Track List: RESCENE - Glow Up / KickFlip - Mama Said / ONF - The Stranger / EVN…" at bounding box center [890, 422] width 683 height 124
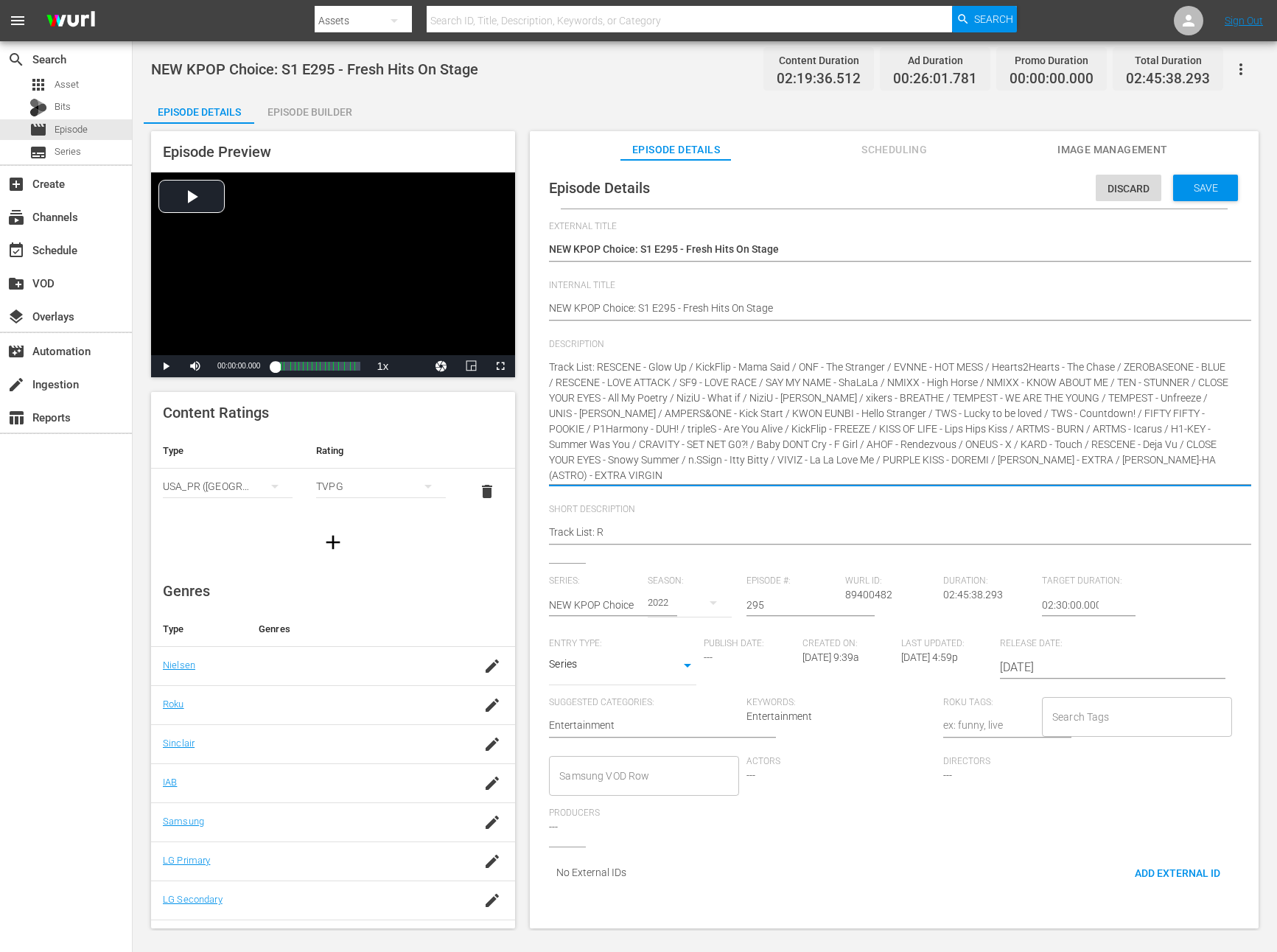
drag, startPoint x: 1034, startPoint y: 465, endPoint x: 1125, endPoint y: 465, distance: 91.0
click at [1125, 465] on textarea "Track List: RESCENE - Glow Up / KickFlip - Mama Said / ONF - The Stranger / EVN…" at bounding box center [890, 422] width 683 height 124
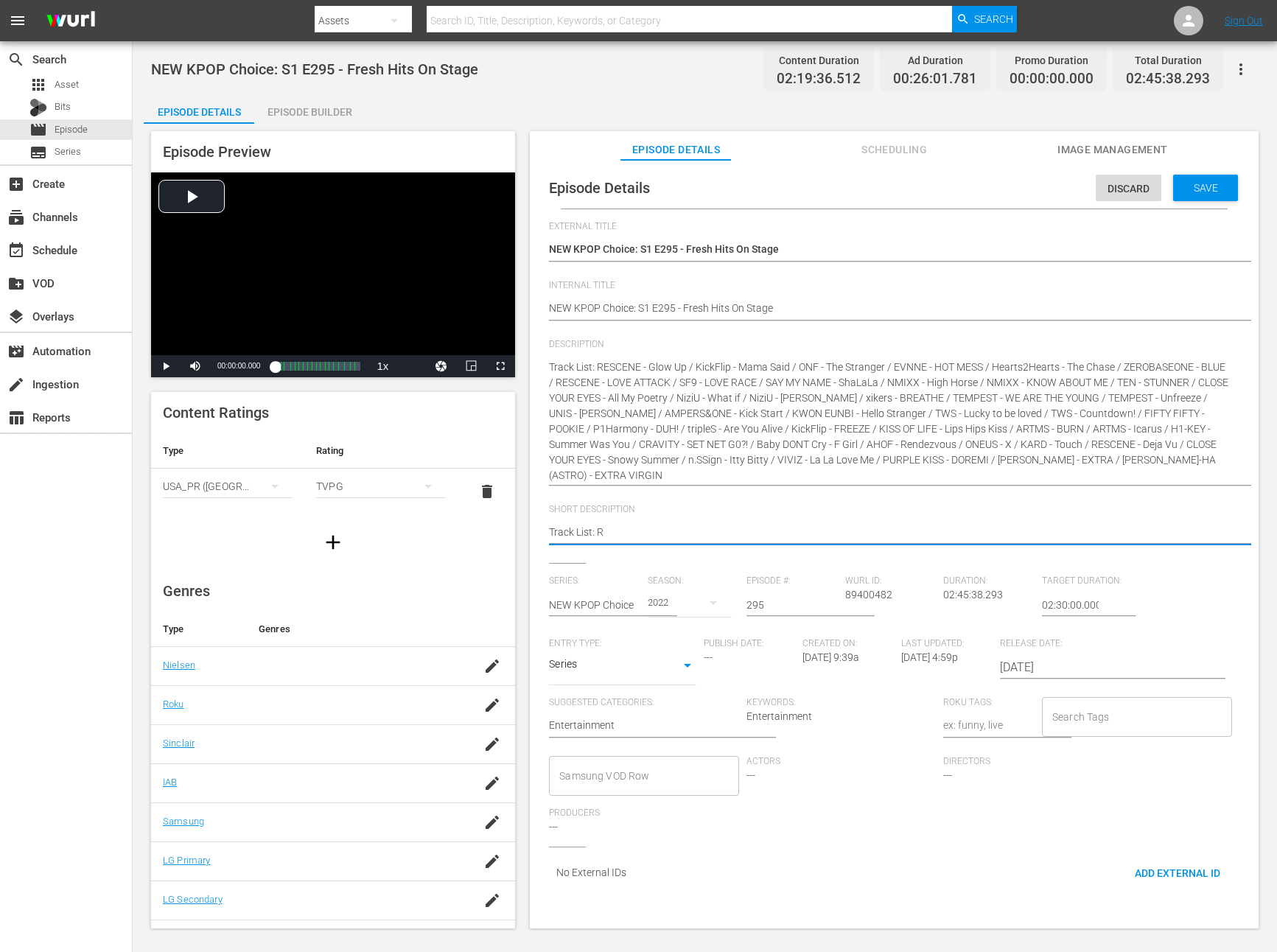
click at [607, 528] on textarea "Track List: R" at bounding box center [890, 533] width 683 height 18
type textarea "Track List:"
paste textarea "JEON SOMI - EXTRA"
type textarea "Track List: JEON SOMI - EXTRA"
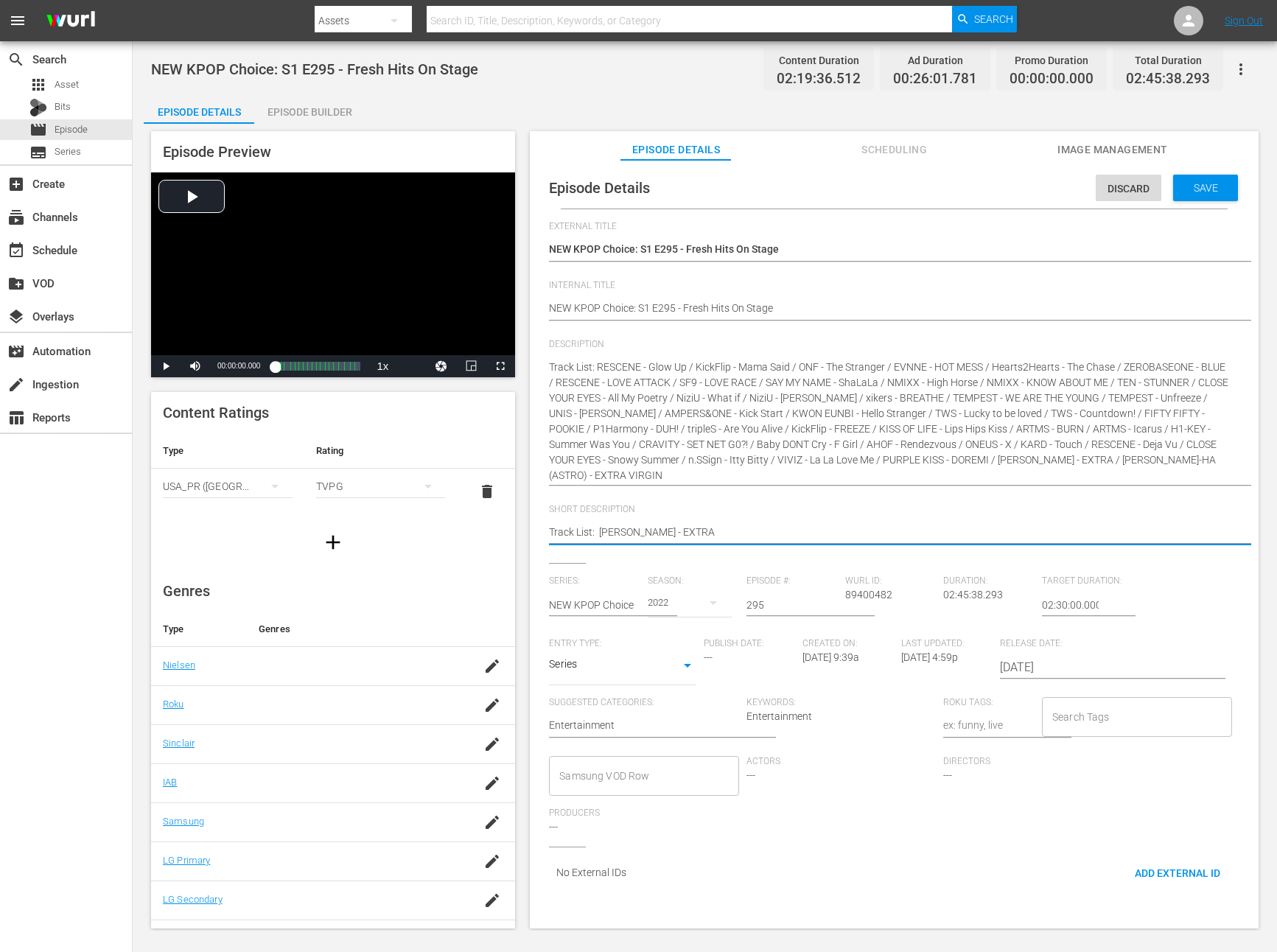
type textarea "Track List: JEON SOMI - EXTRA"
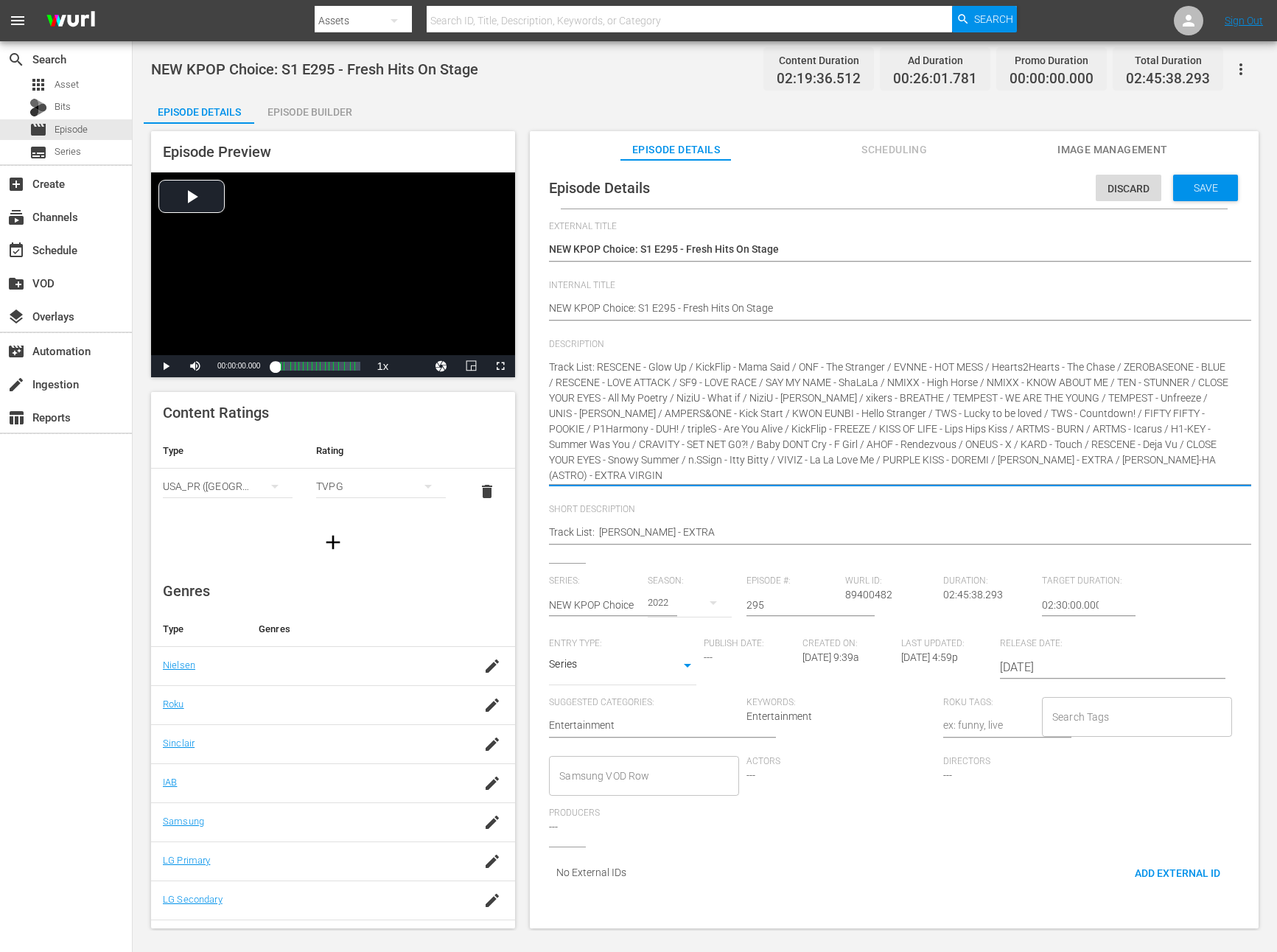
drag, startPoint x: 703, startPoint y: 370, endPoint x: 986, endPoint y: 368, distance: 283.0
click at [809, 517] on div "Short Description Track List: JEON SOMI - EXTRA Track List: JEON SOMI - EXTRA" at bounding box center [894, 533] width 691 height 59
click at [805, 533] on div "Track List: JEON SOMI - EXTRA Track List: JEON SOMI - EXTRA" at bounding box center [890, 533] width 683 height 35
click at [805, 534] on textarea "Track List: JEON SOMI - EXTRA" at bounding box center [890, 533] width 683 height 18
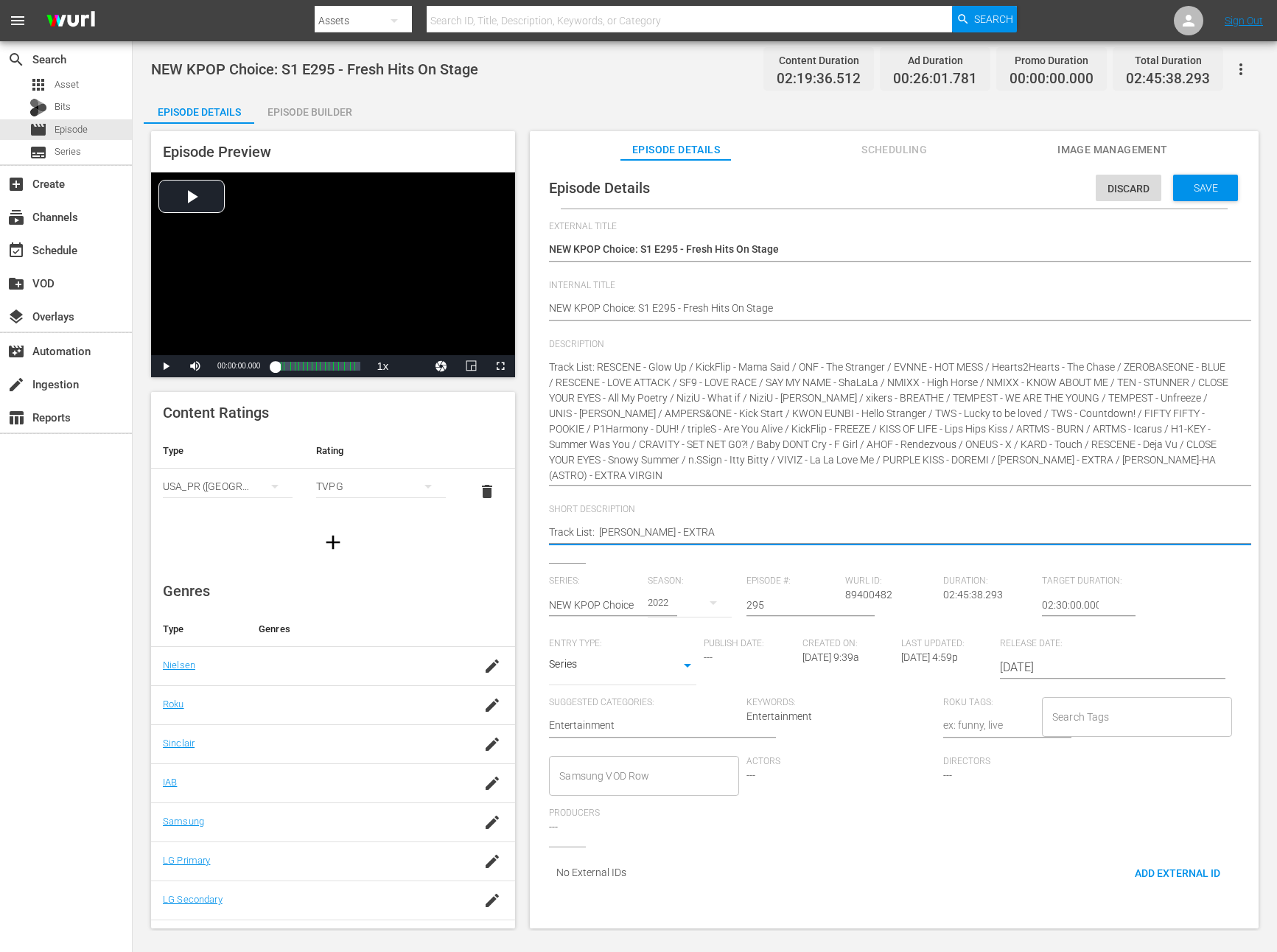
type textarea "Track List: JEON SOMI - EXTRA,"
paste textarea "KickFlip - Mama Said / ONF - The Stranger / EVNNE - HOT MESS"
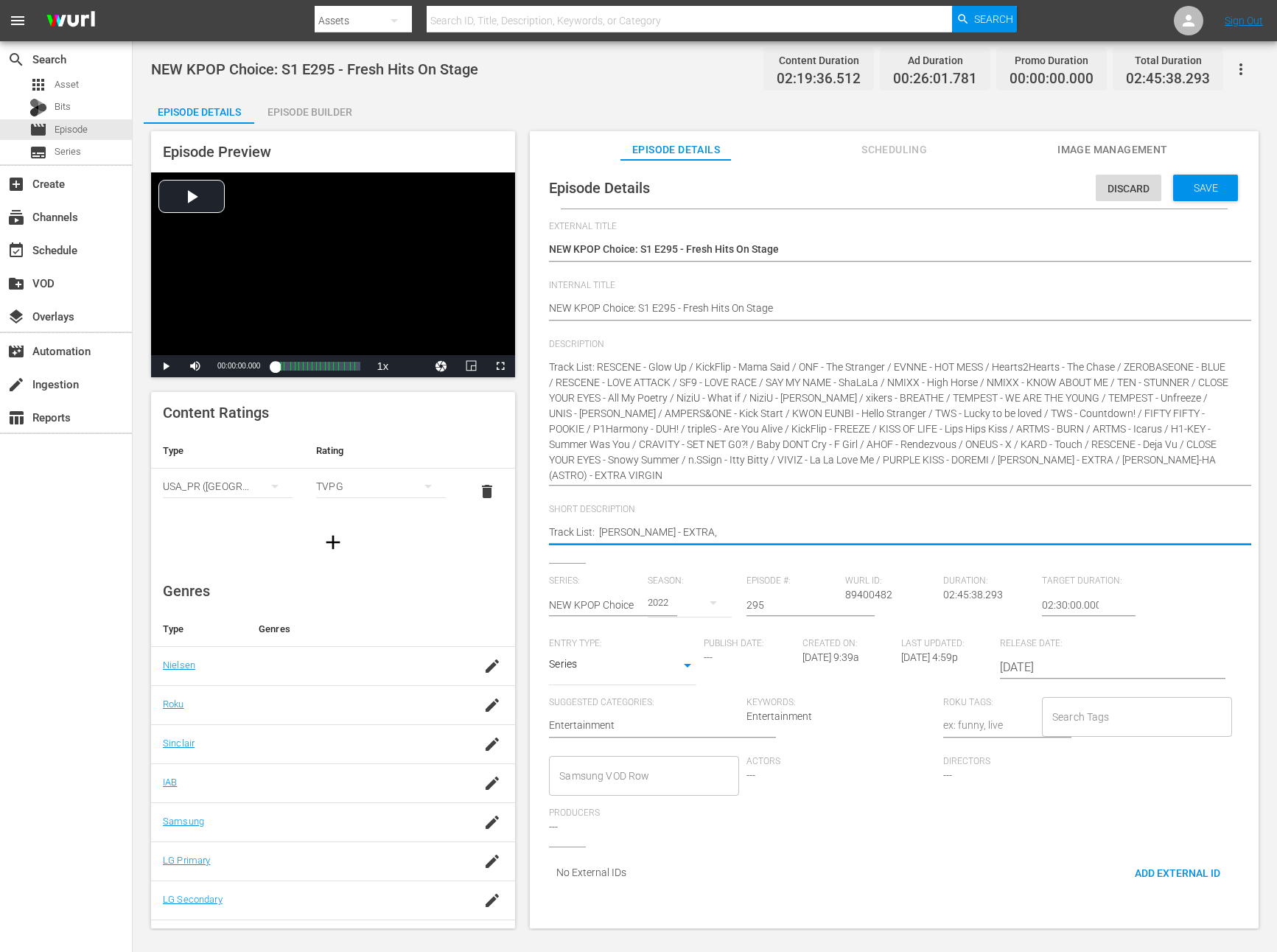
type textarea "Track List: JEON SOMI - EXTRA, KickFlip - Mama Said / ONF - The Stranger / EVNN…"
click at [1181, 192] on span "Save" at bounding box center [1205, 188] width 48 height 12
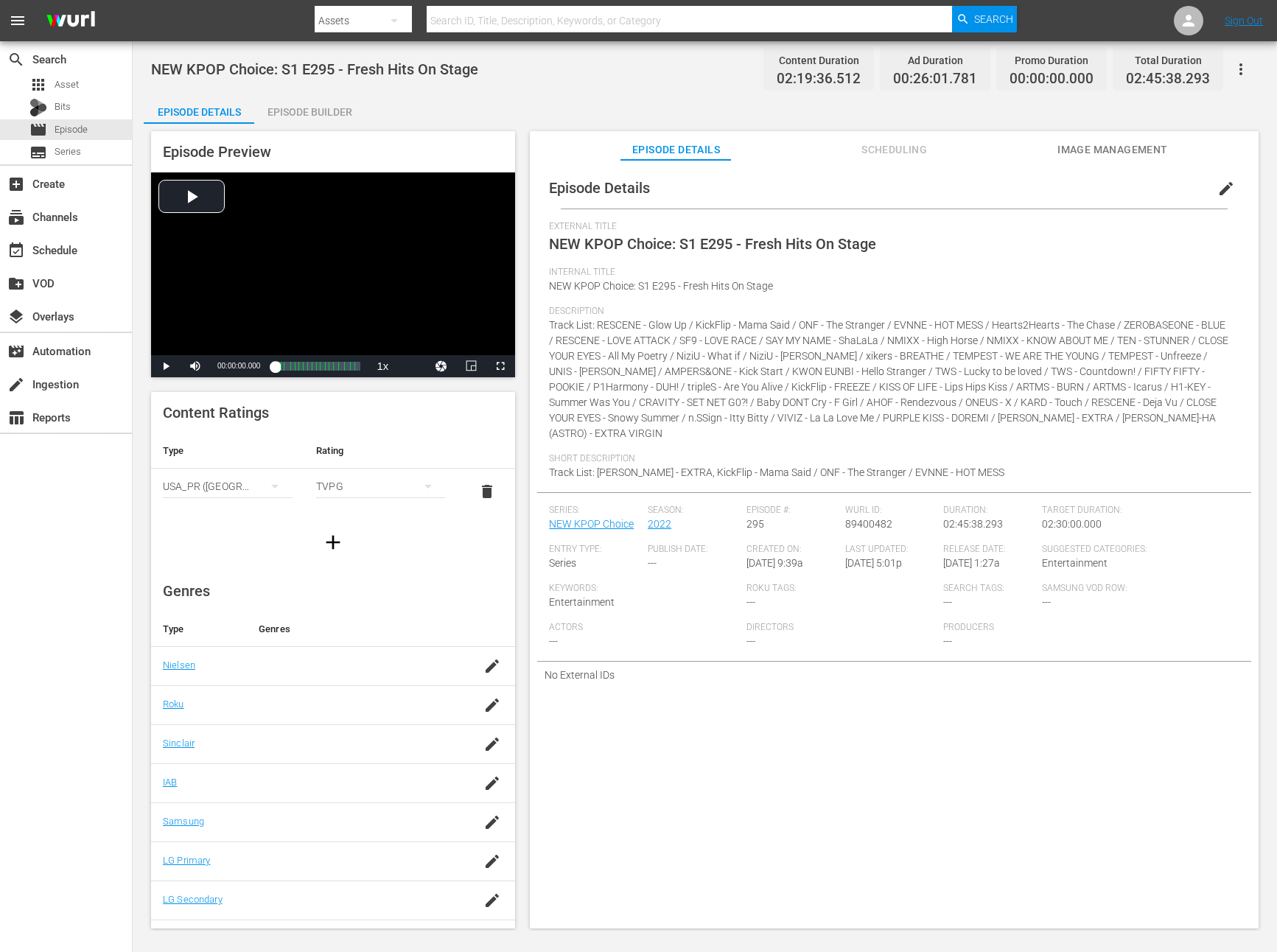
click at [1217, 188] on span "edit" at bounding box center [1226, 188] width 18 height 18
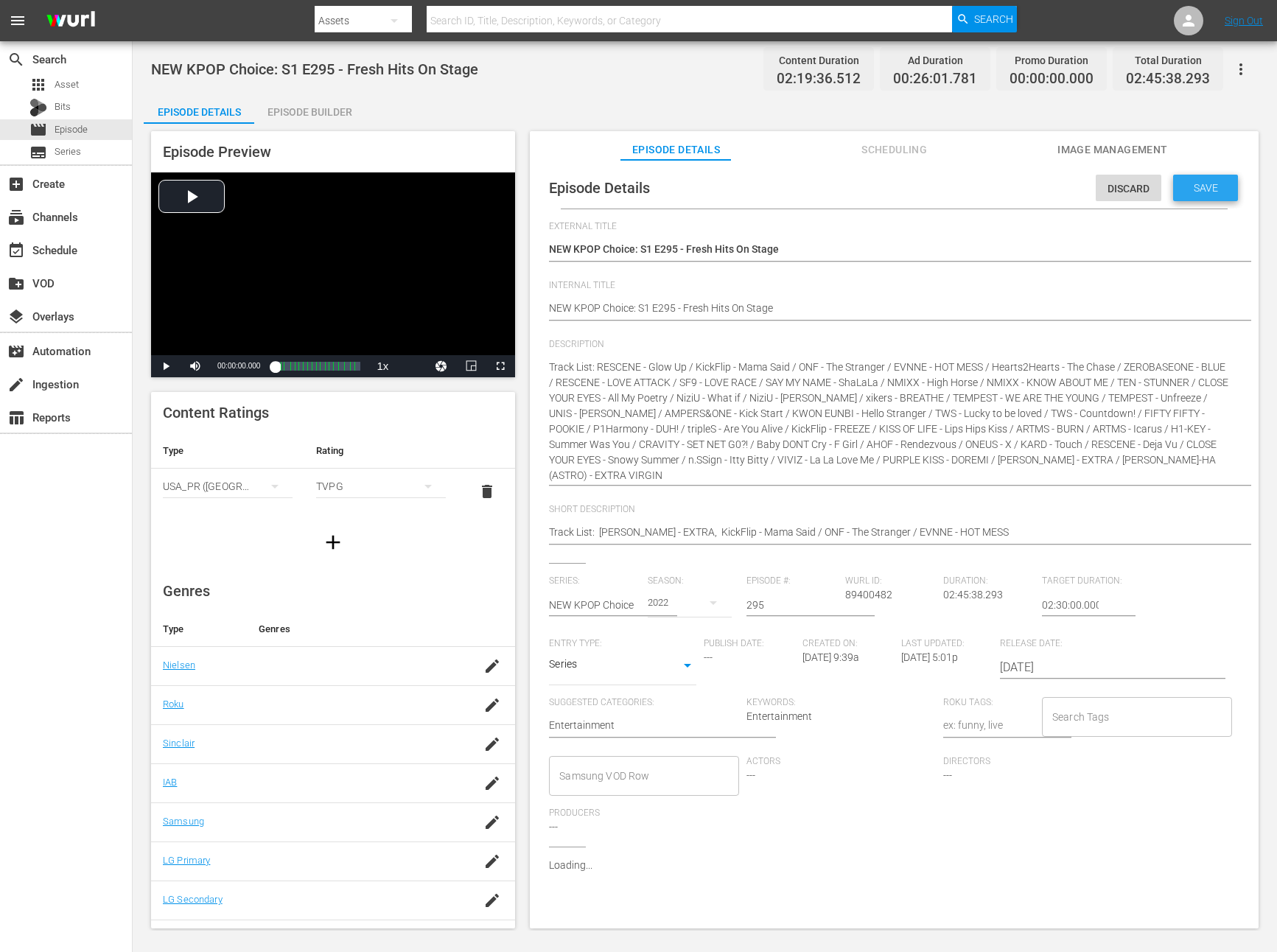
click at [1217, 188] on div "Save" at bounding box center [1205, 187] width 65 height 27
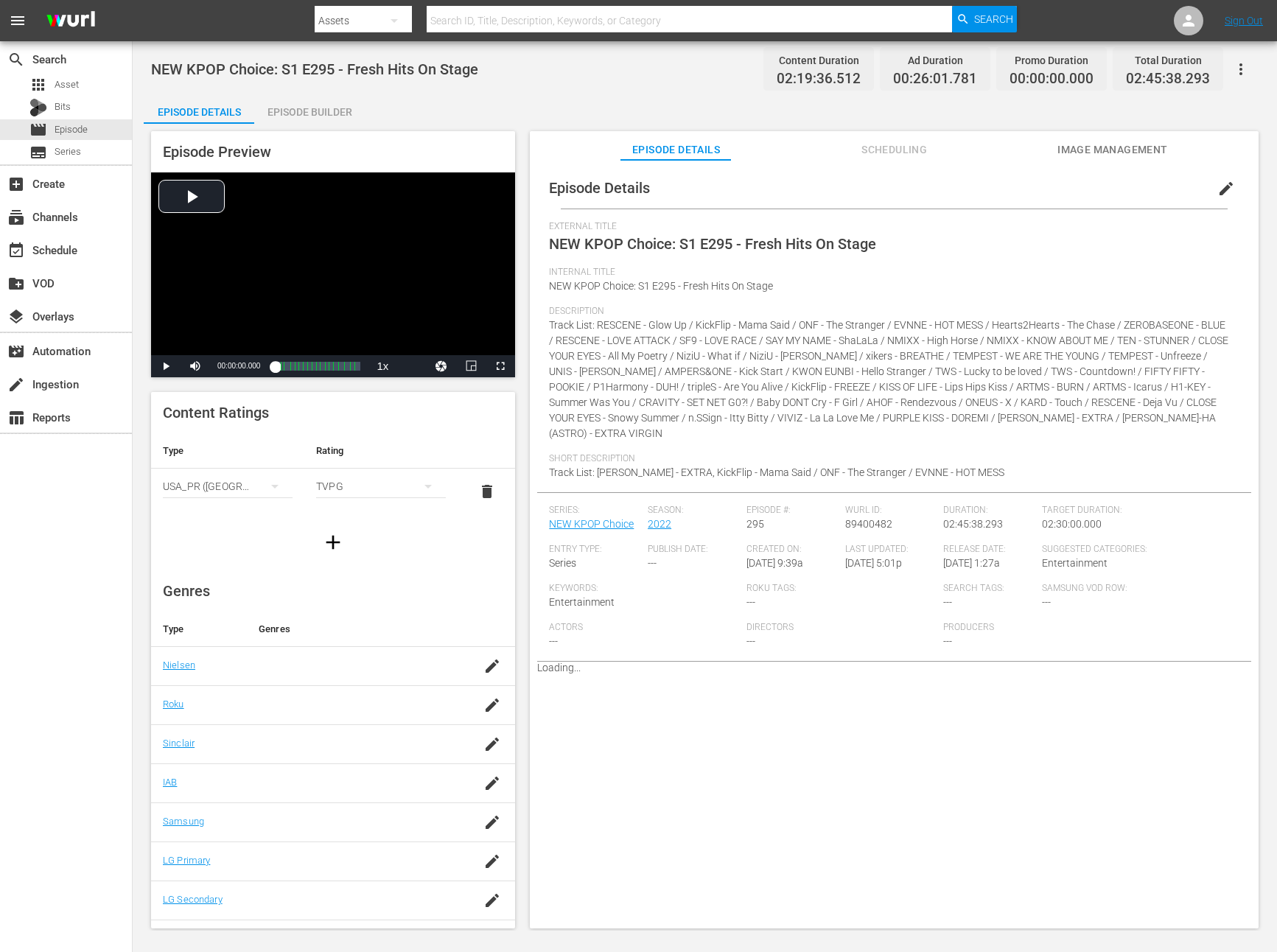
click at [1228, 184] on button "edit" at bounding box center [1226, 188] width 35 height 35
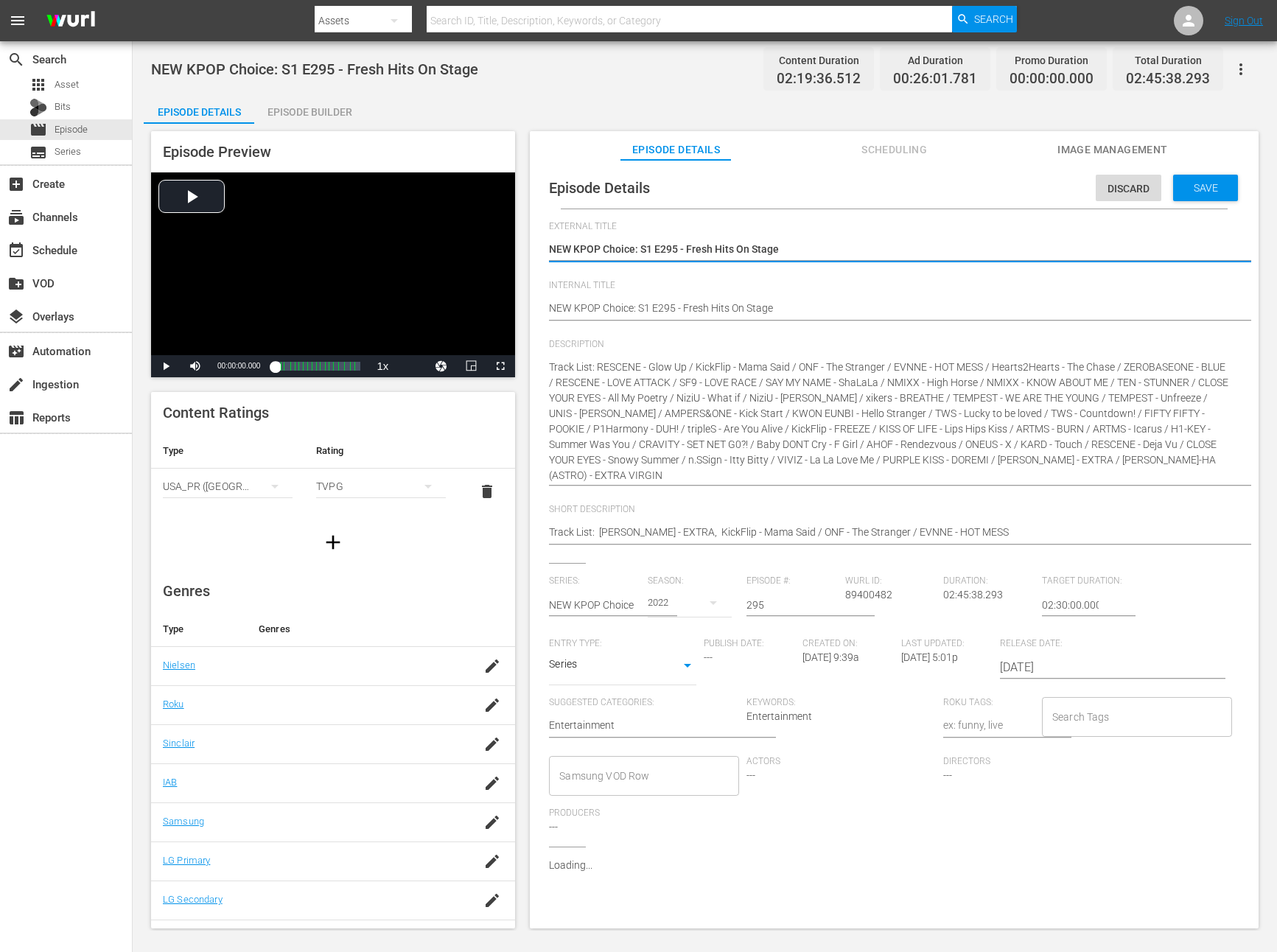
click at [658, 602] on div "2022" at bounding box center [689, 603] width 84 height 41
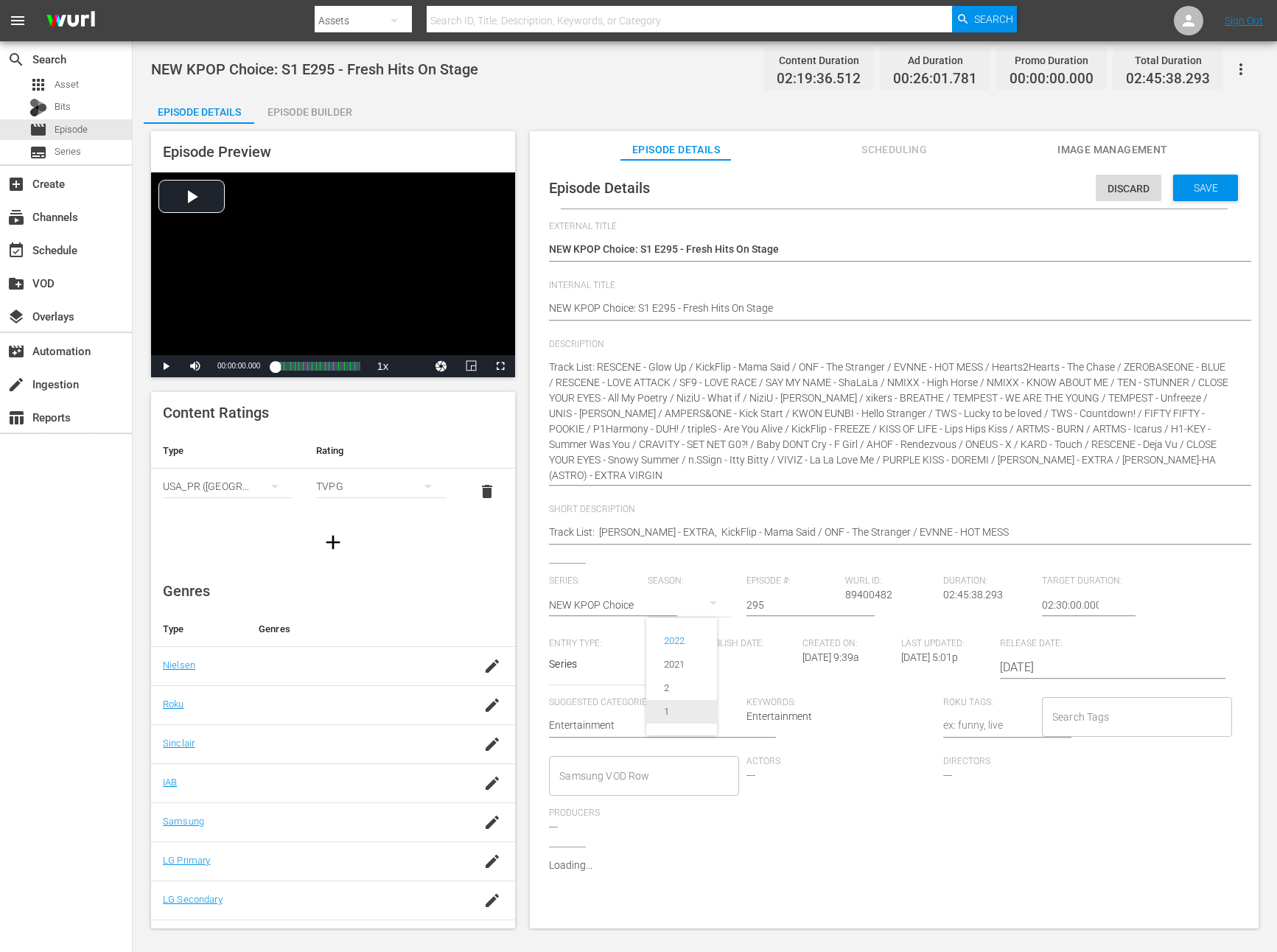
click at [673, 717] on div "1" at bounding box center [666, 712] width 40 height 15
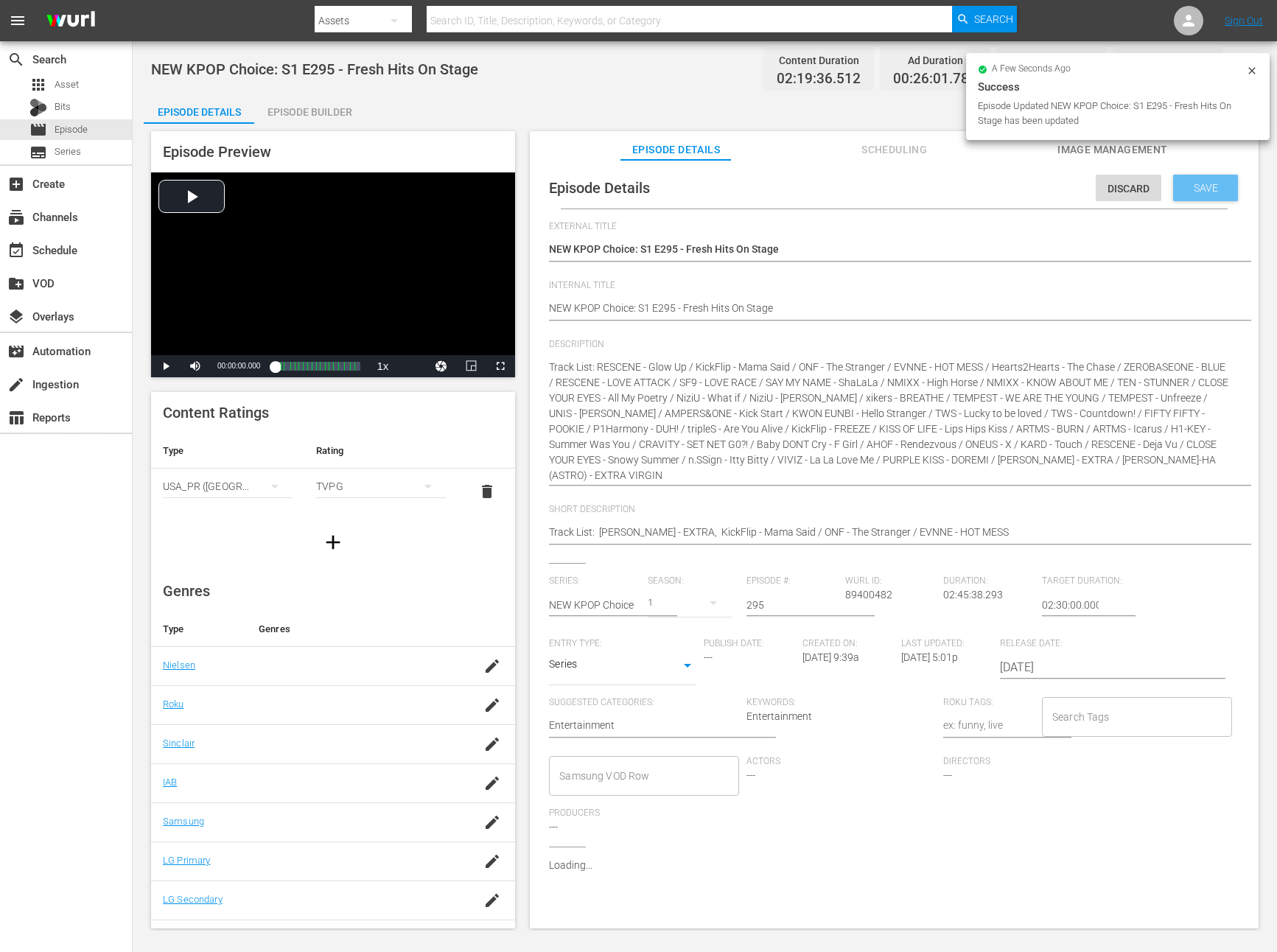
click at [1181, 190] on span "Save" at bounding box center [1205, 188] width 48 height 12
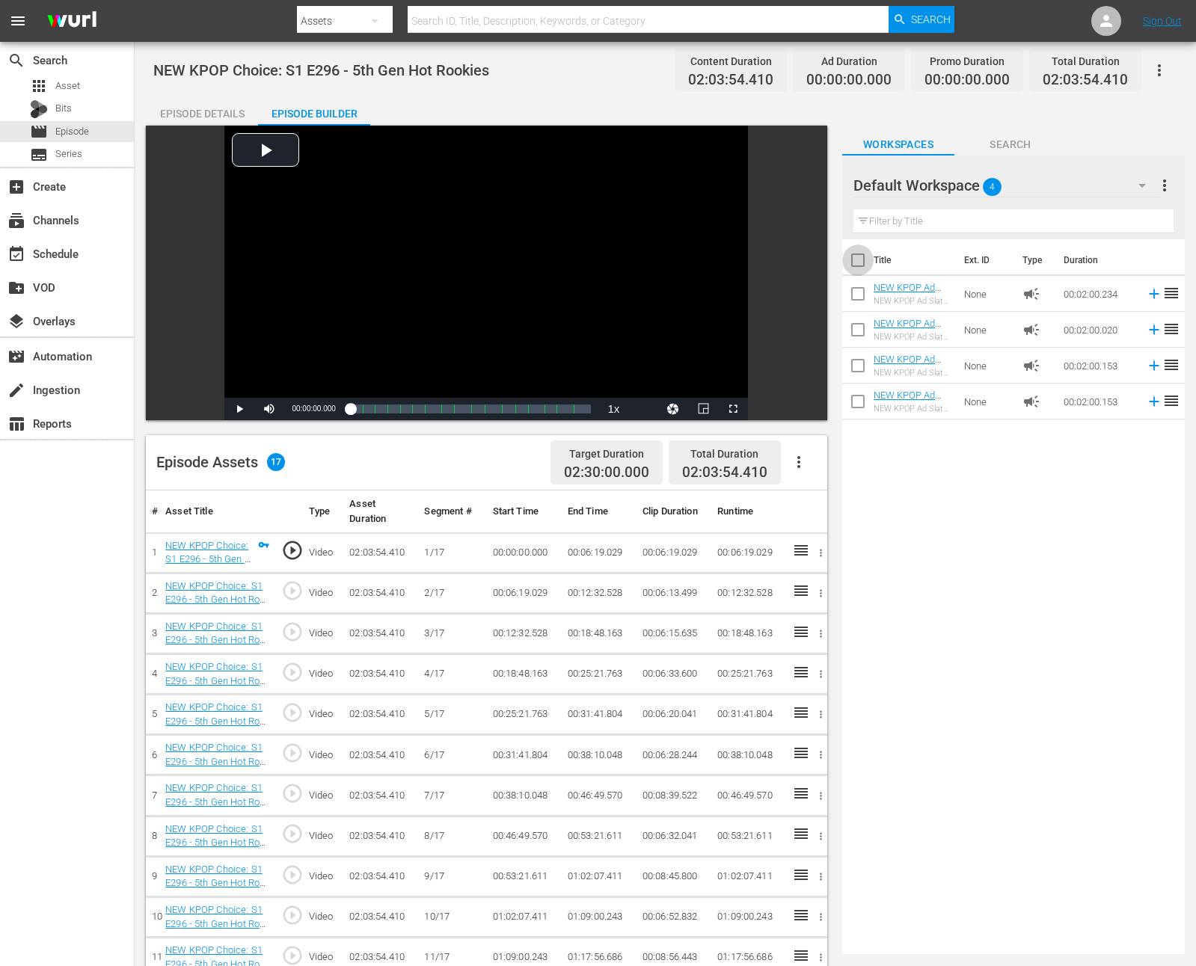
click at [848, 255] on input "checkbox" at bounding box center [857, 263] width 31 height 31
checkbox input "true"
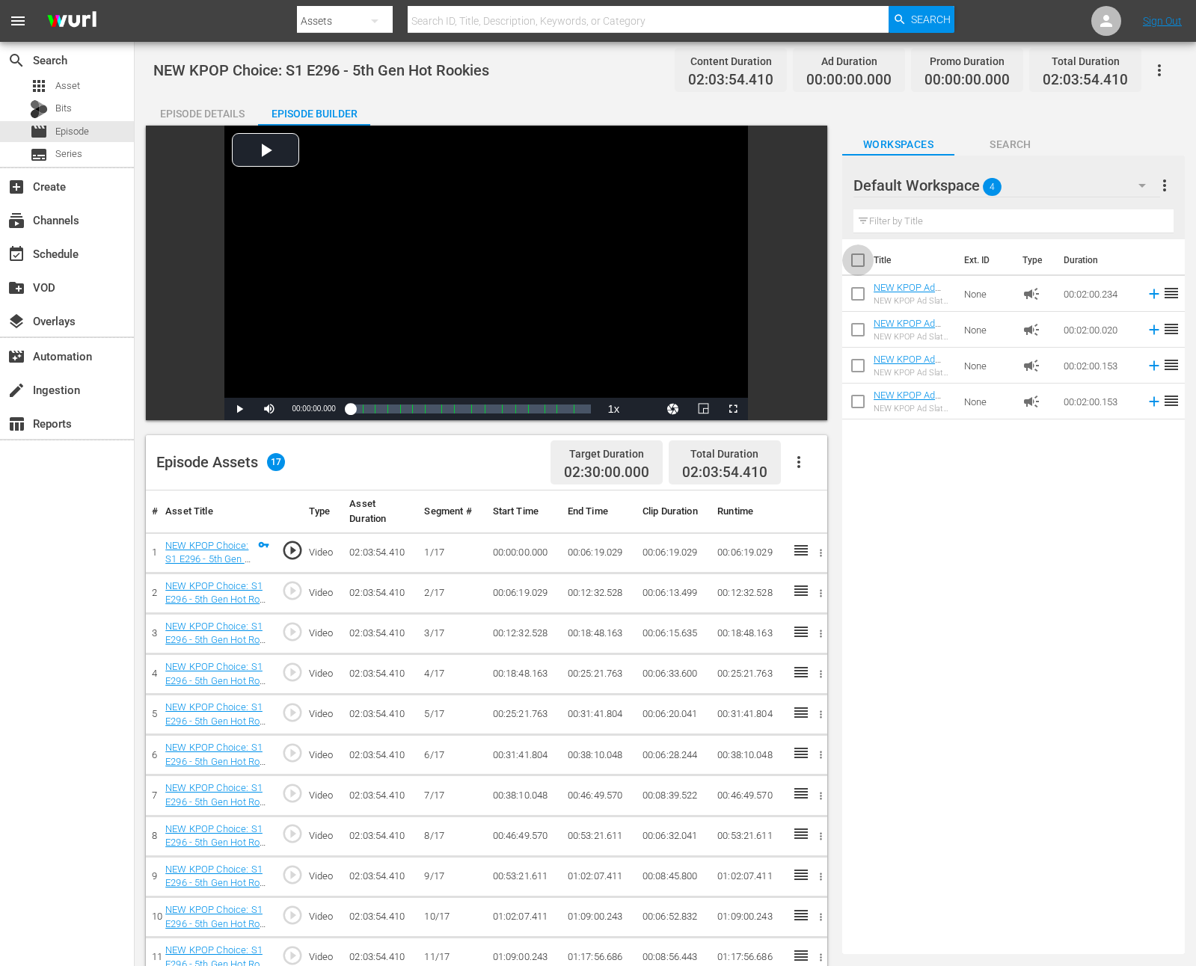
checkbox input "true"
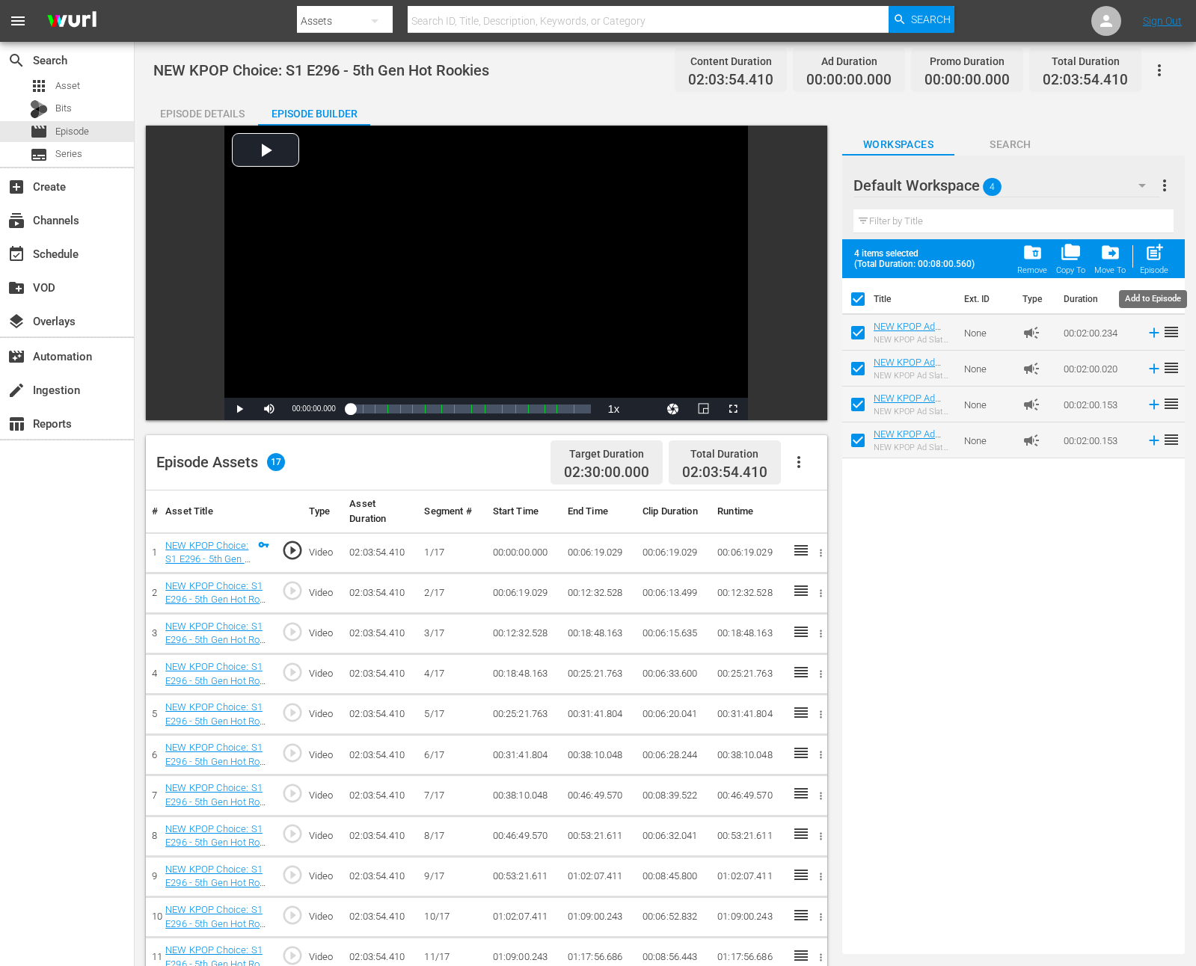
click at [1161, 258] on span "post_add" at bounding box center [1154, 252] width 20 height 20
checkbox input "false"
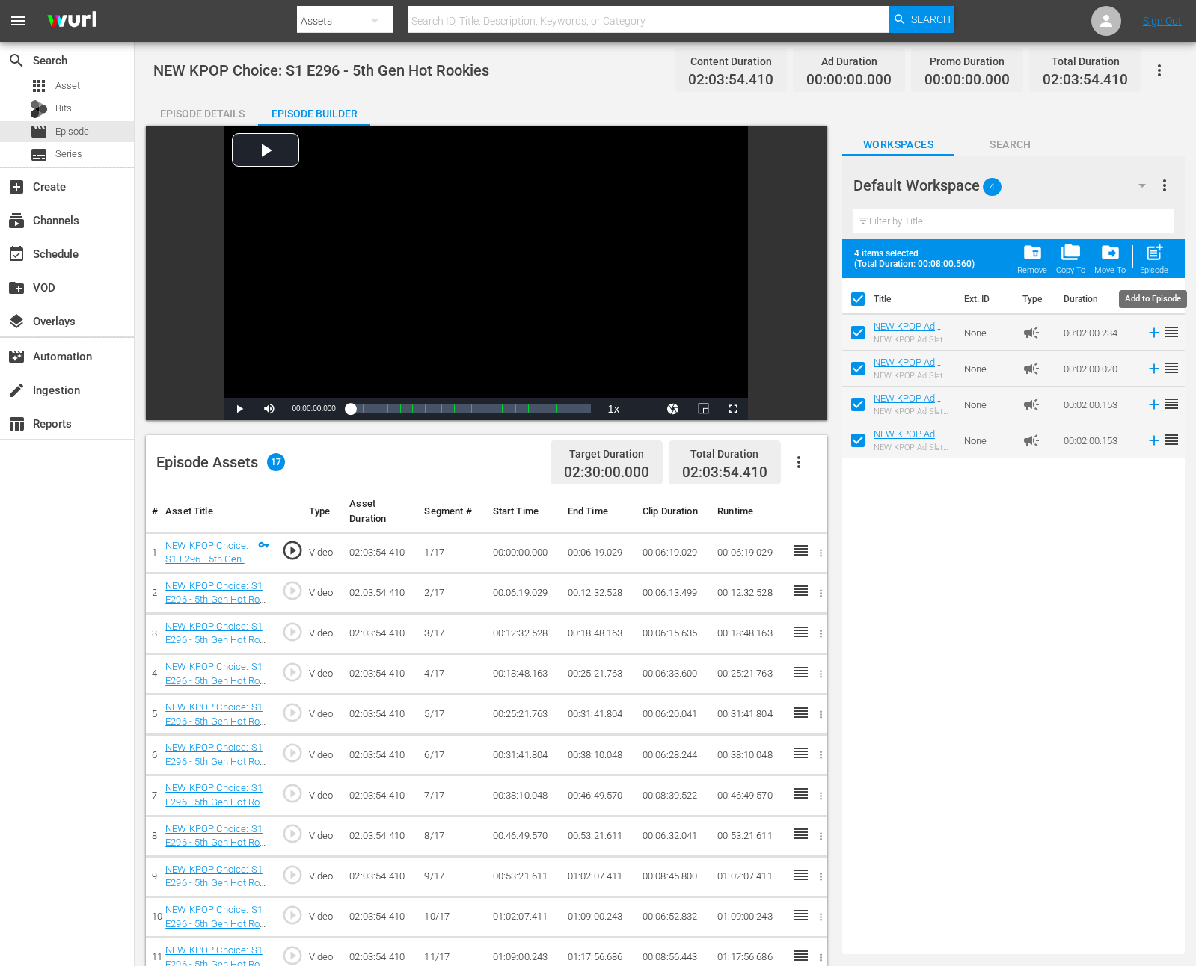
checkbox input "false"
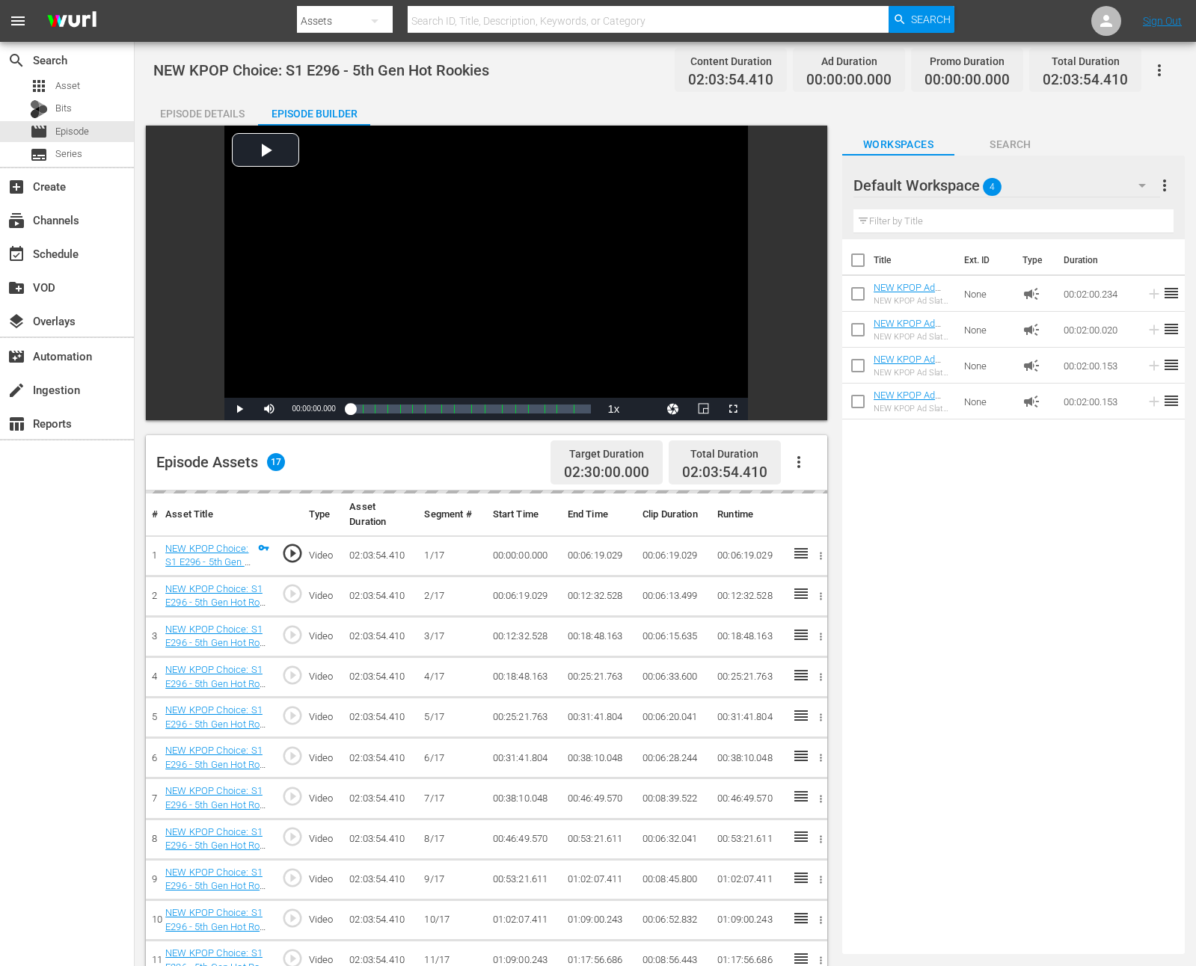
click at [863, 250] on input "checkbox" at bounding box center [857, 263] width 31 height 31
checkbox input "true"
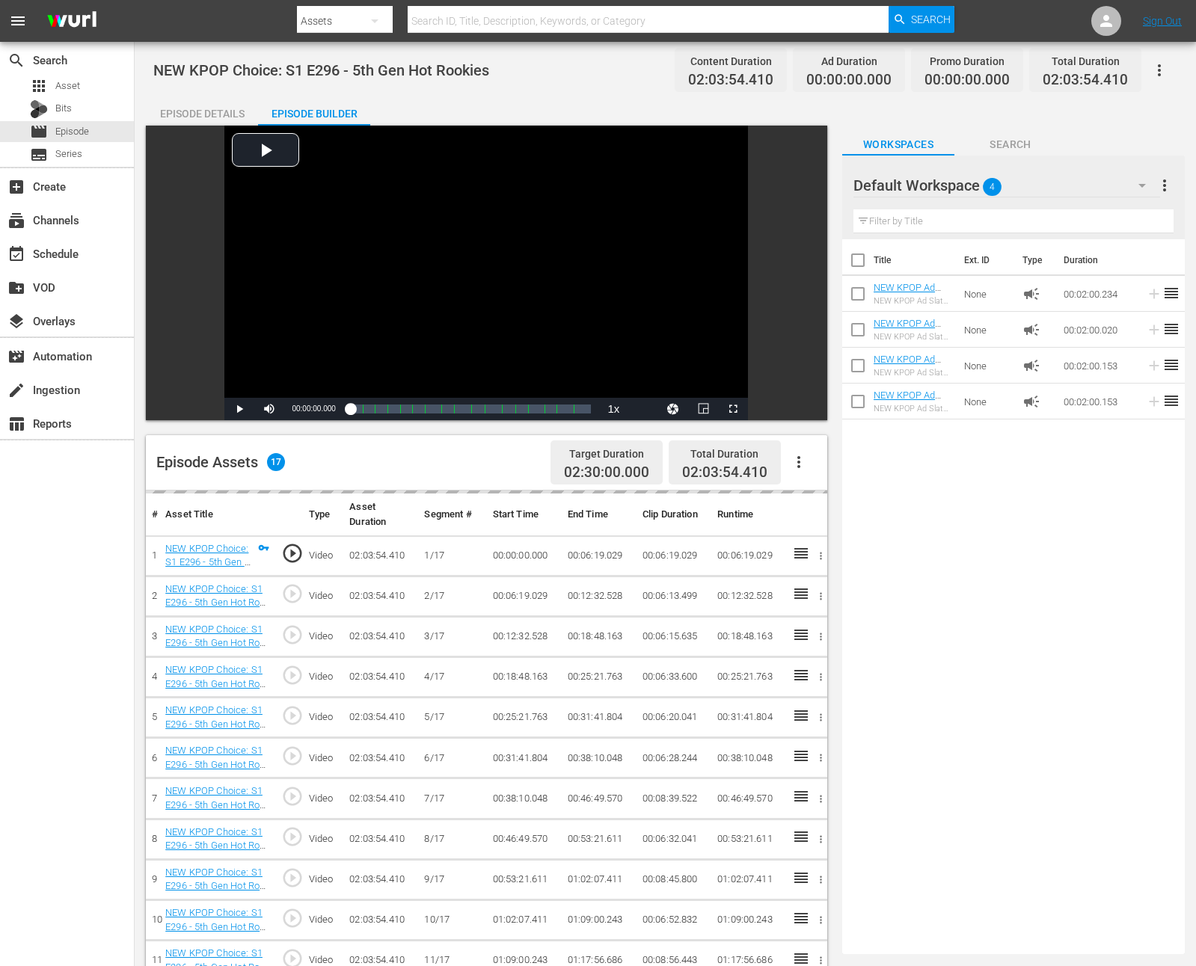
checkbox input "true"
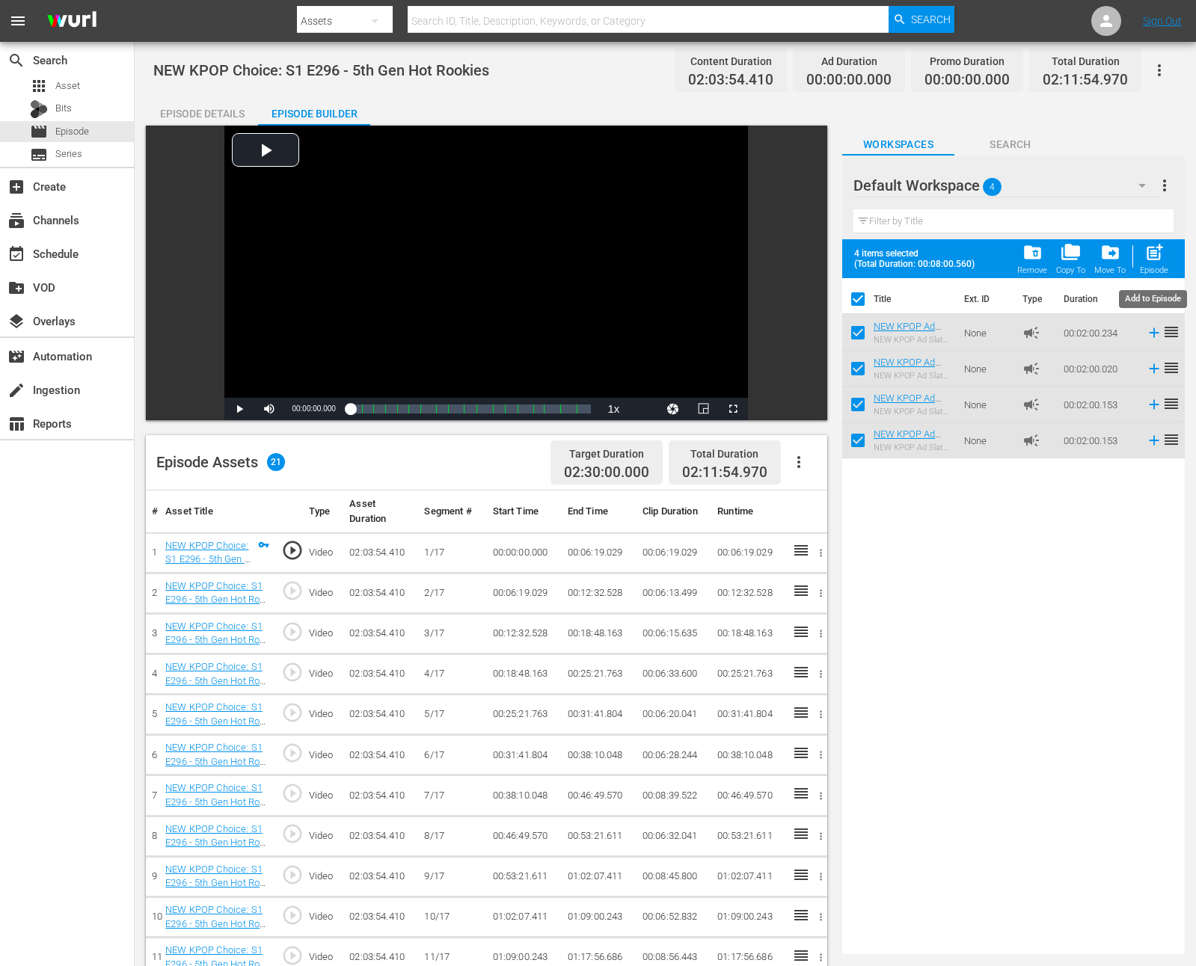
click at [1144, 252] on span "post_add" at bounding box center [1154, 252] width 20 height 20
checkbox input "false"
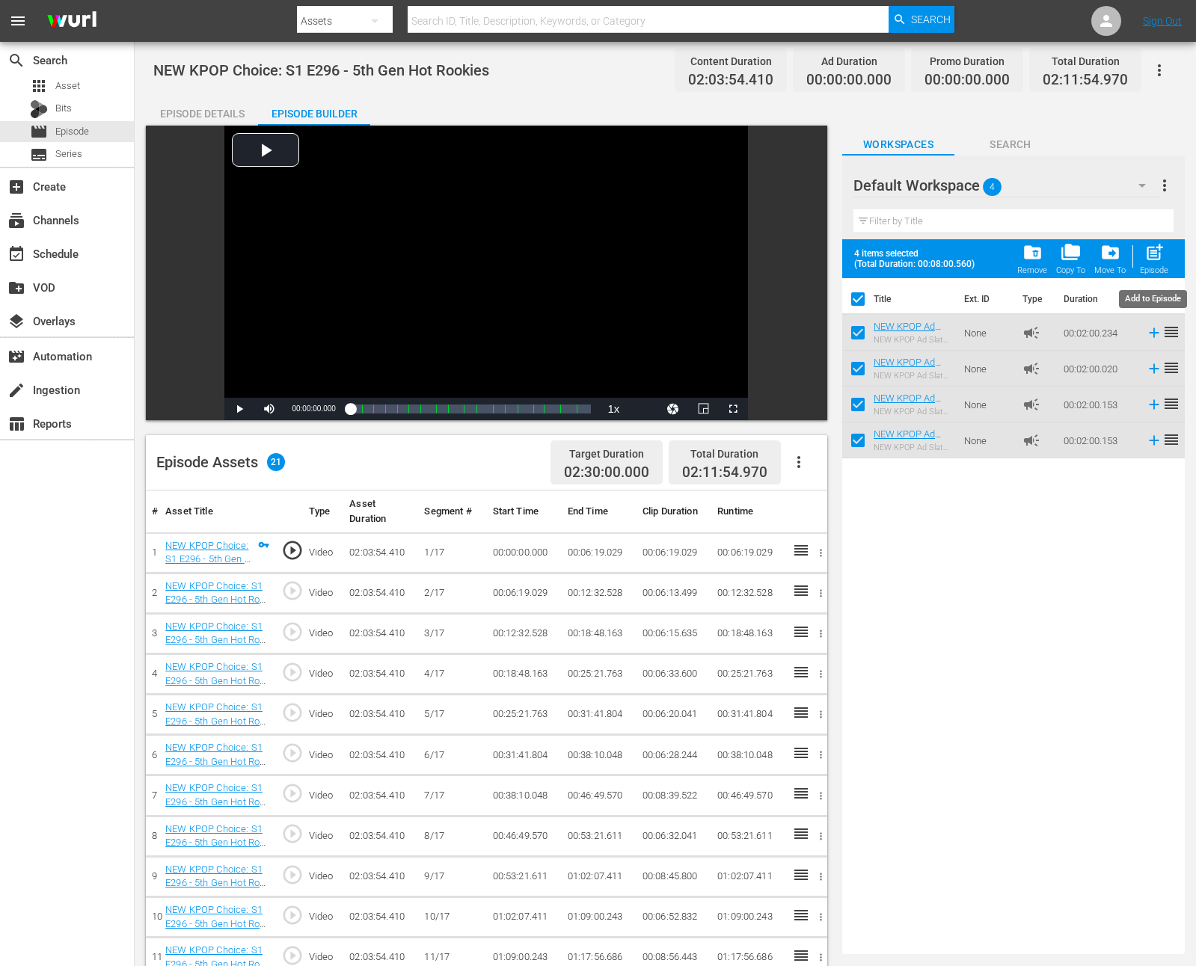
checkbox input "false"
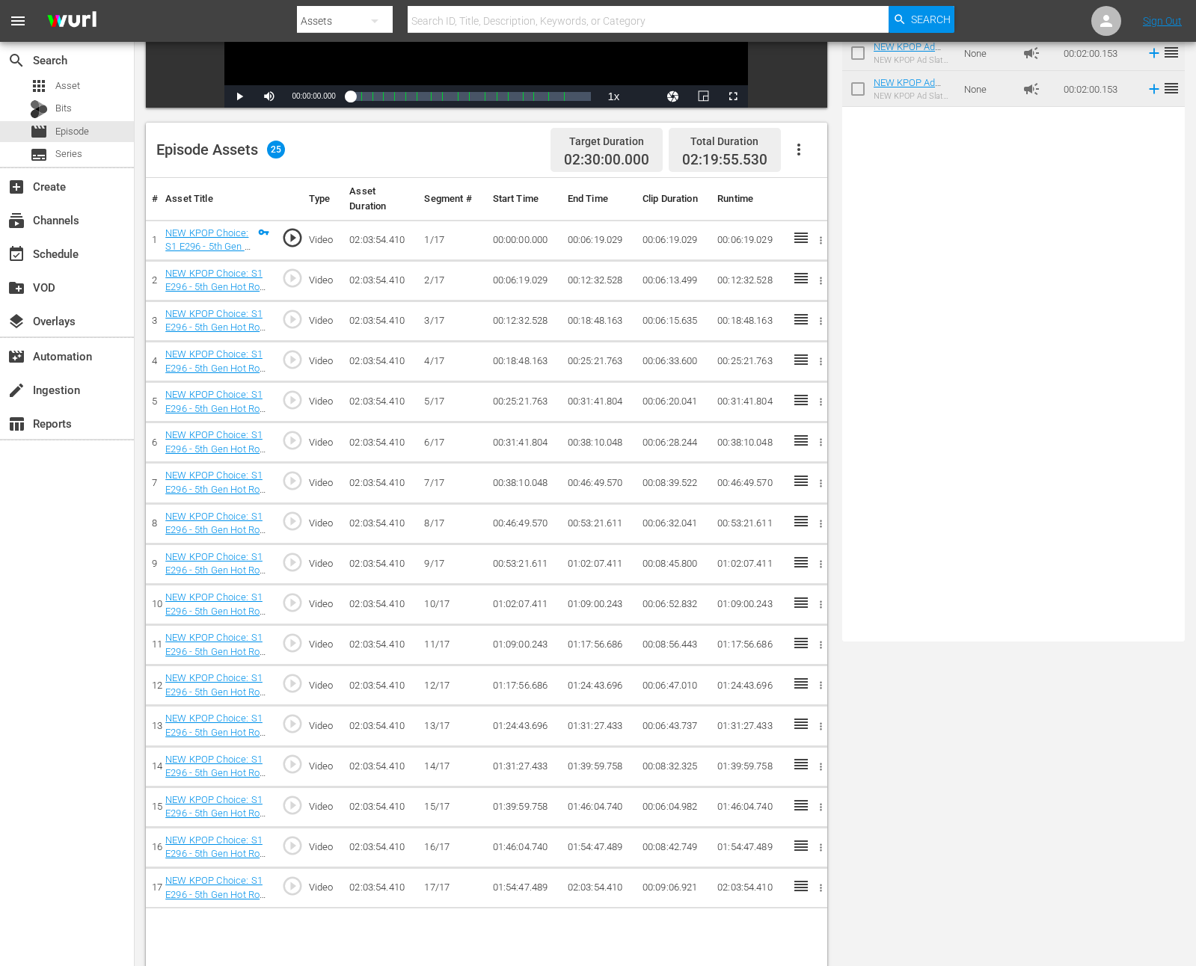
scroll to position [389, 0]
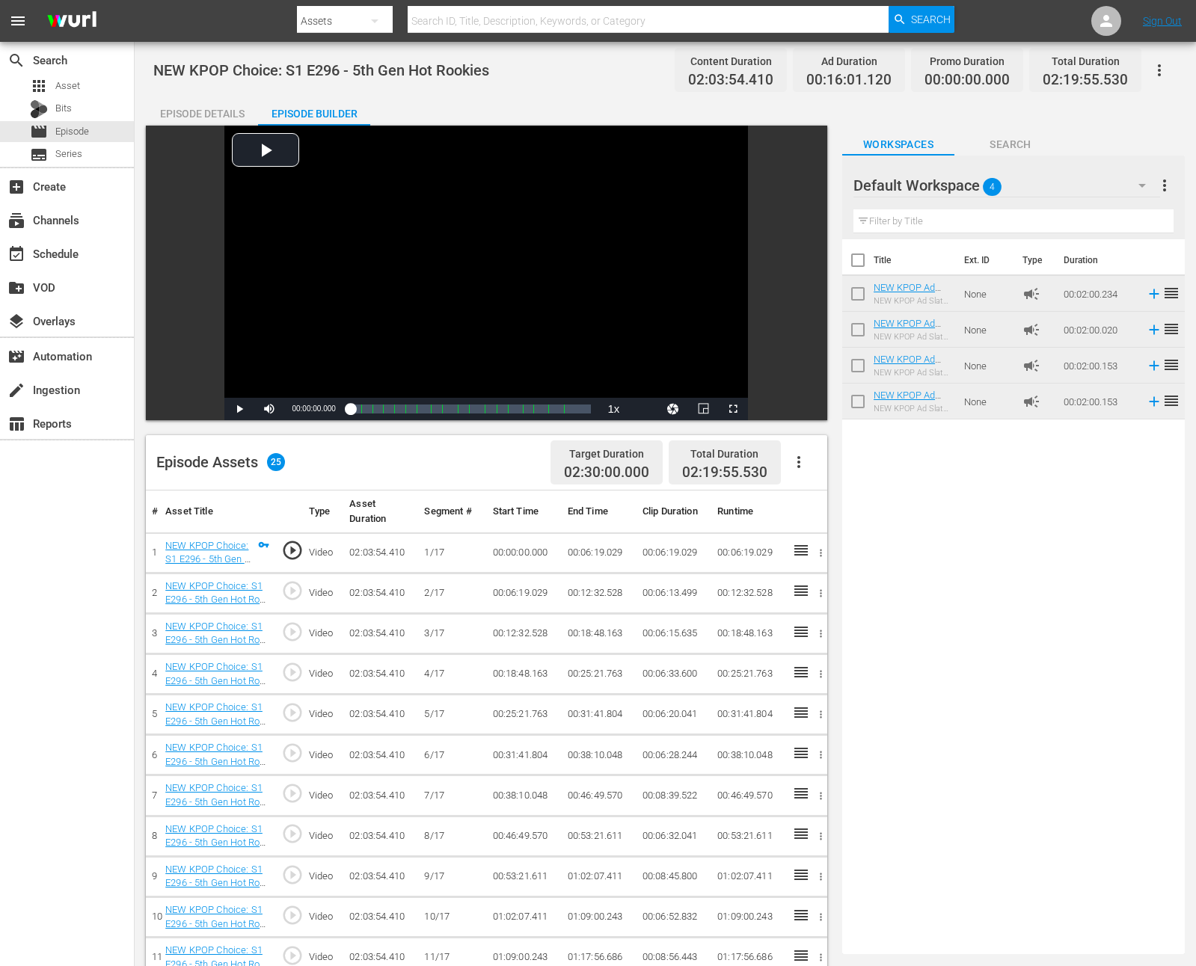
click at [854, 259] on input "checkbox" at bounding box center [857, 263] width 31 height 31
checkbox input "true"
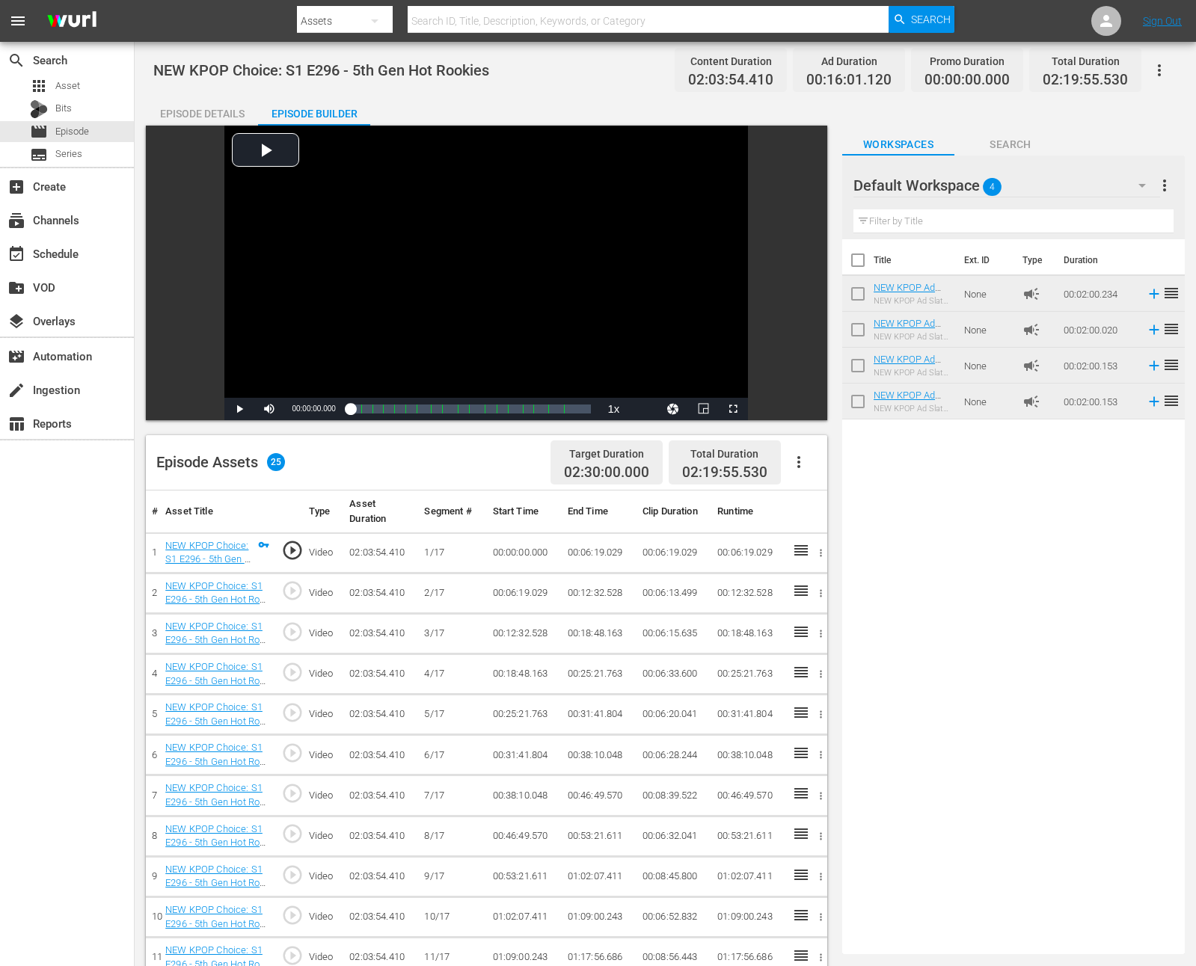
checkbox input "true"
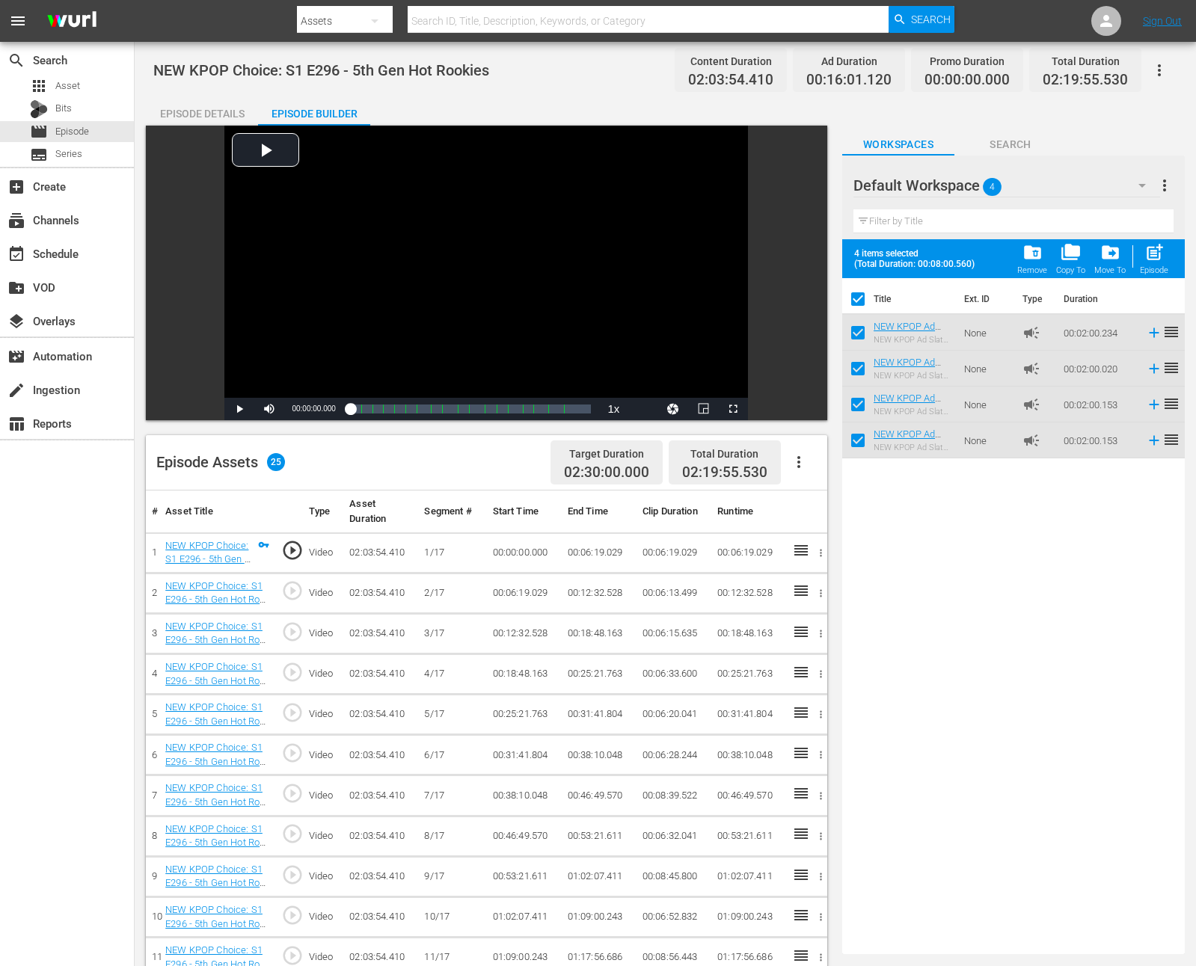
click at [1147, 253] on span "post_add" at bounding box center [1154, 252] width 20 height 20
checkbox input "false"
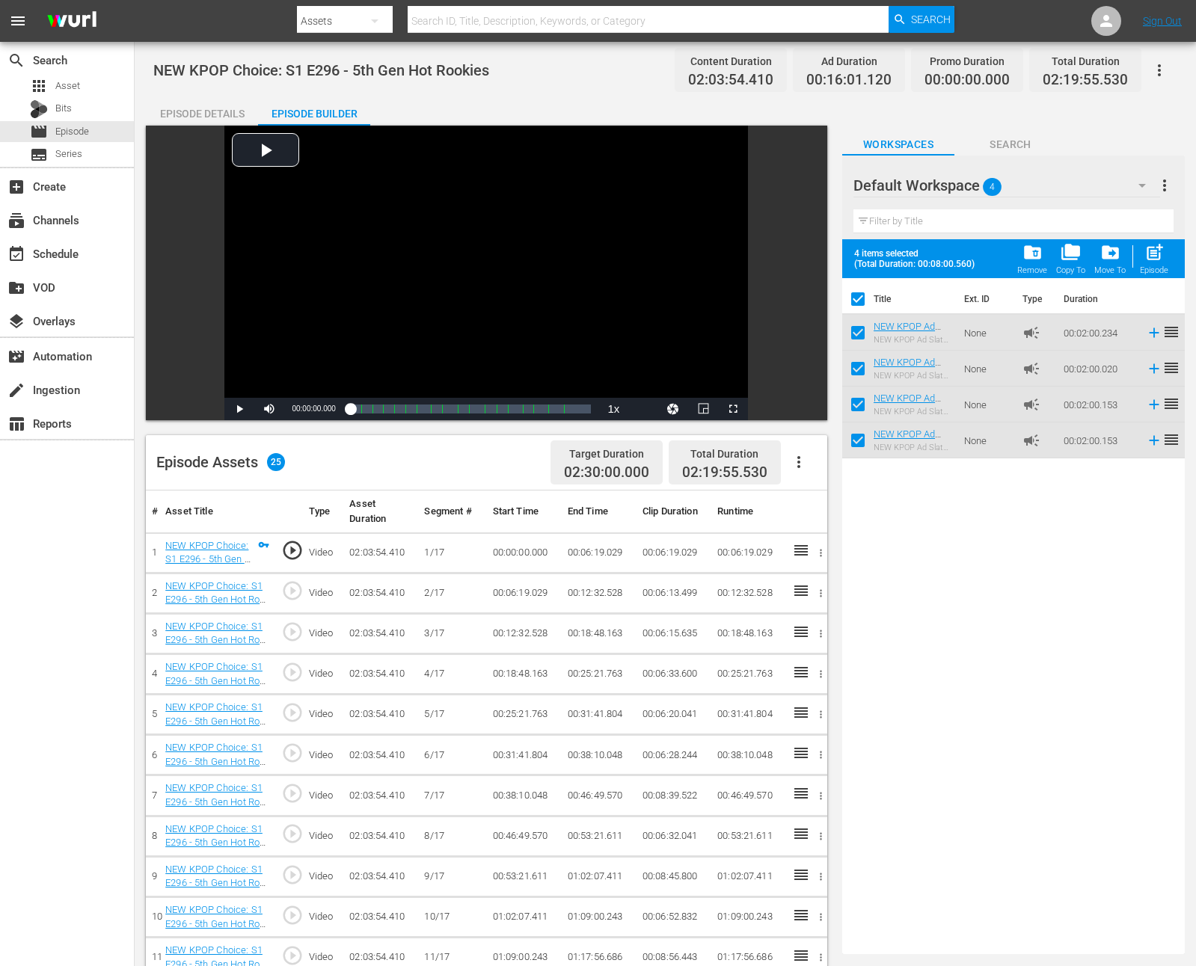
checkbox input "false"
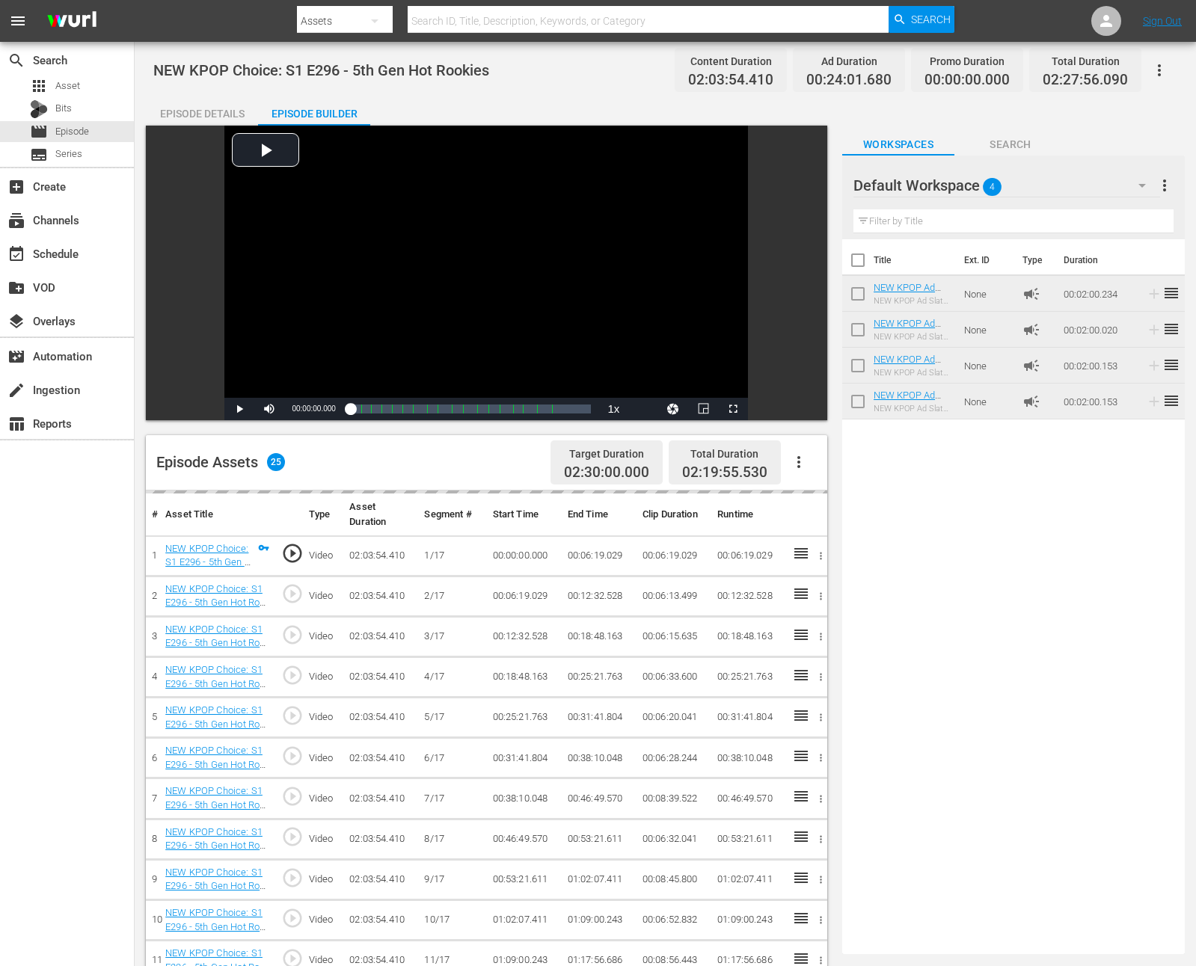
scroll to position [630, 0]
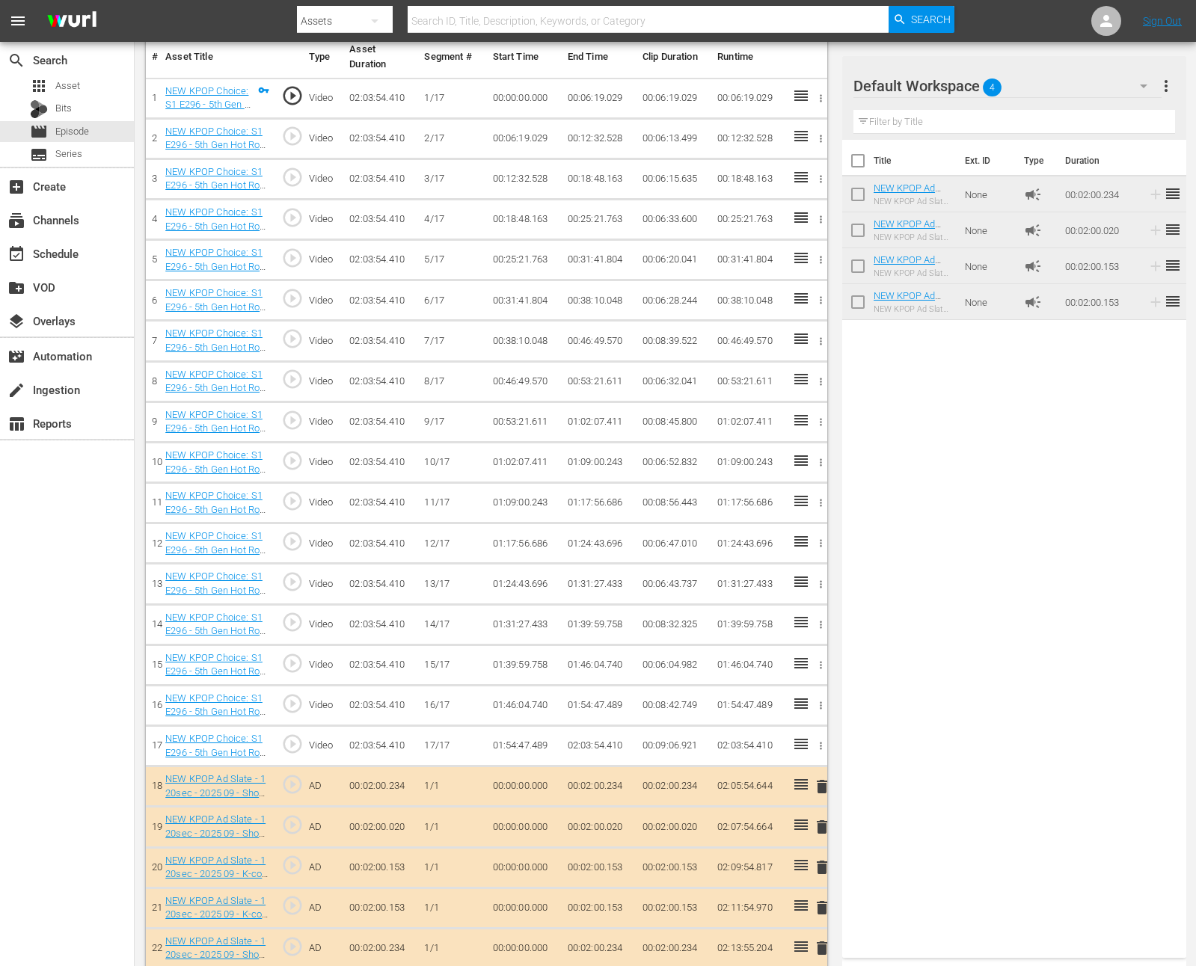
scroll to position [461, 0]
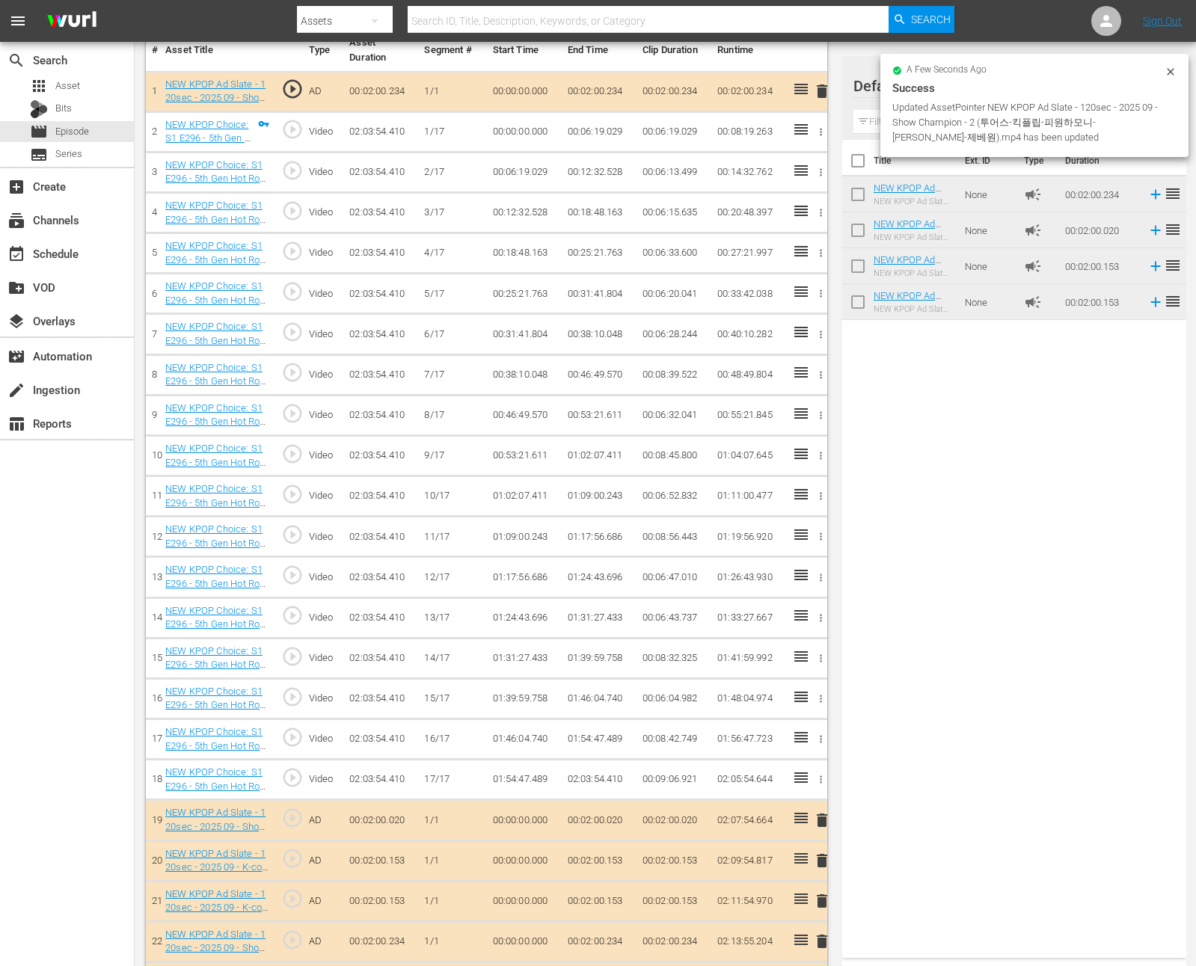
click at [794, 834] on td at bounding box center [796, 820] width 20 height 40
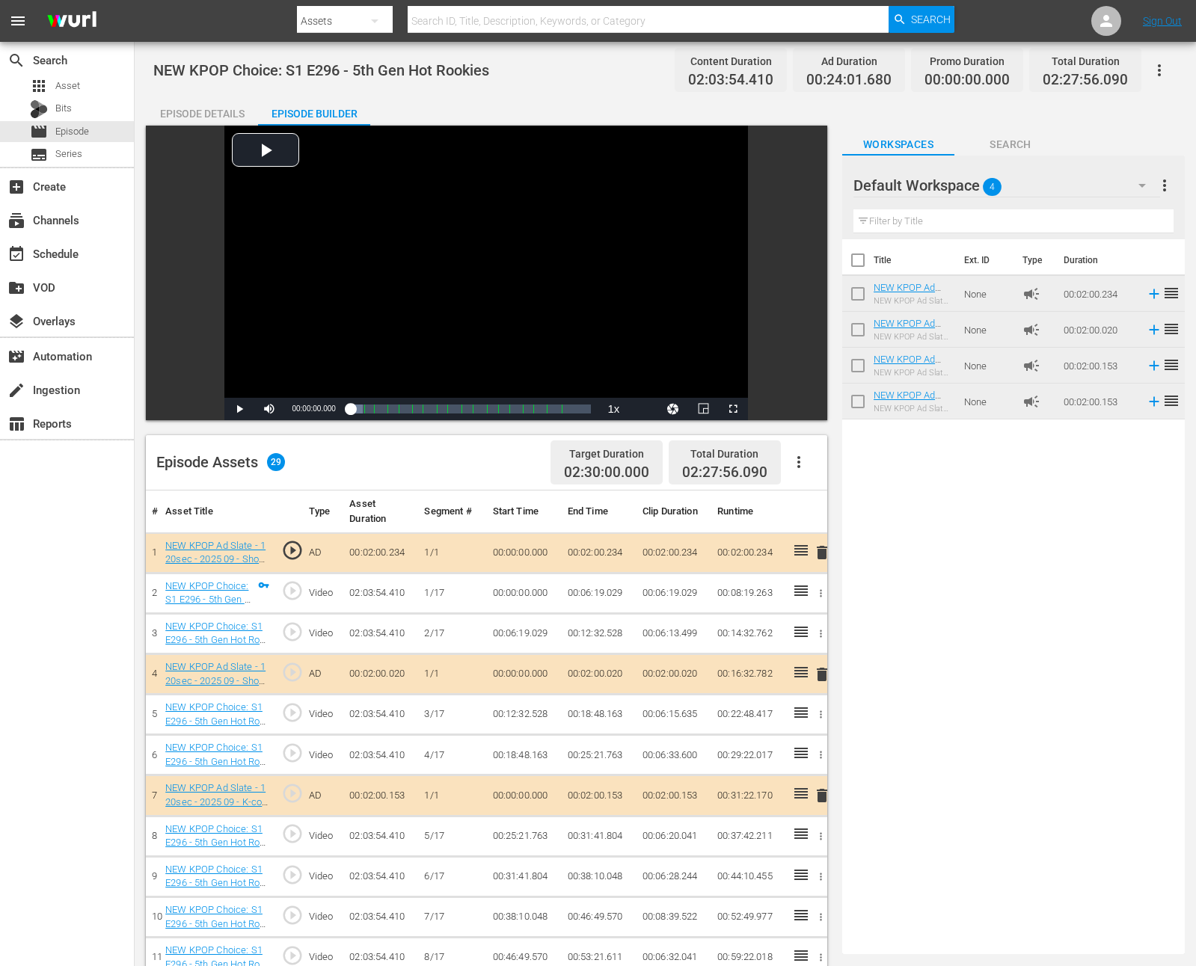
scroll to position [752, 0]
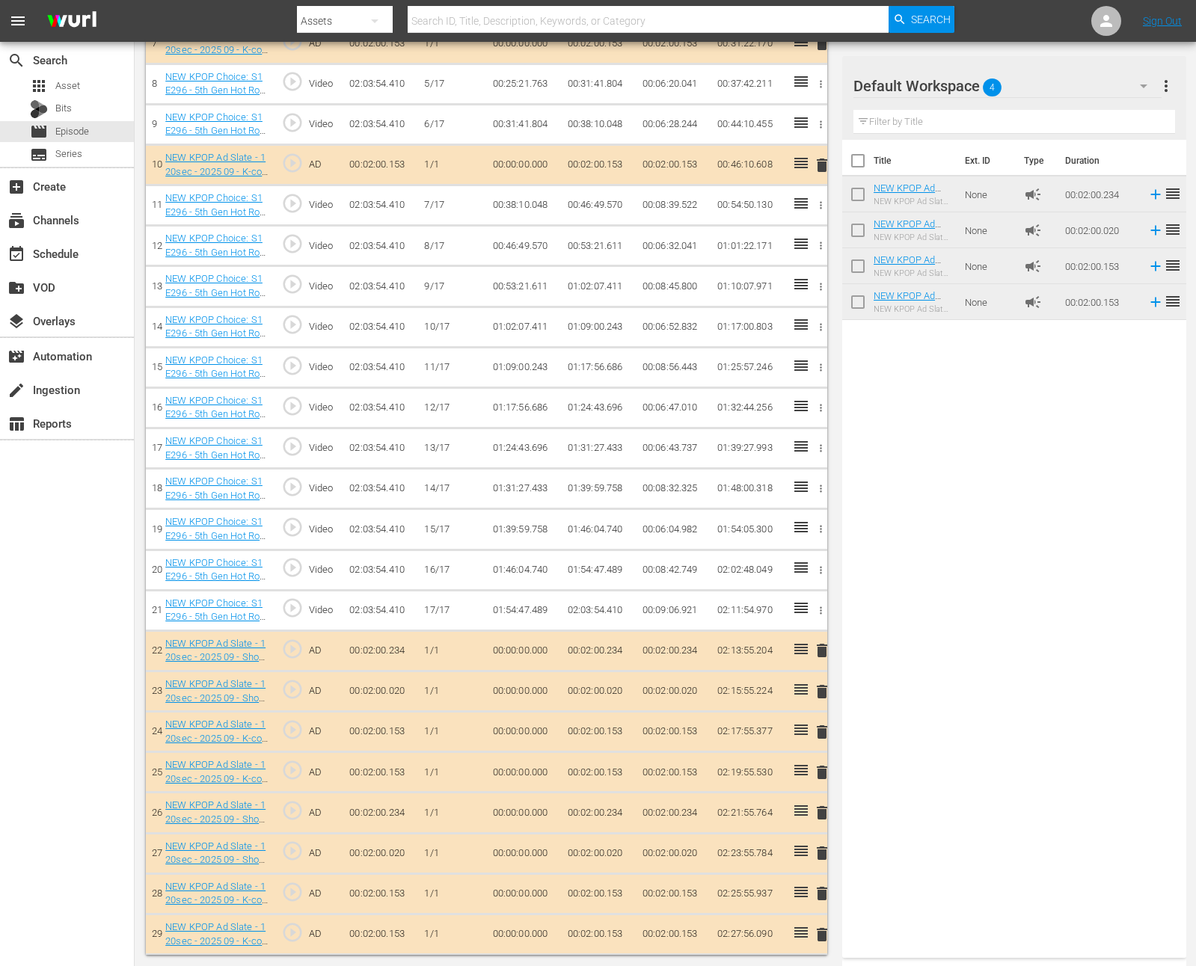
click at [784, 657] on td "02:13:55.204" at bounding box center [748, 650] width 75 height 40
click at [854, 656] on div "Title Ext. ID Type Duration NEW KPOP Ad Slate - 120sec - 2025 09 - Show Champio…" at bounding box center [1014, 546] width 344 height 812
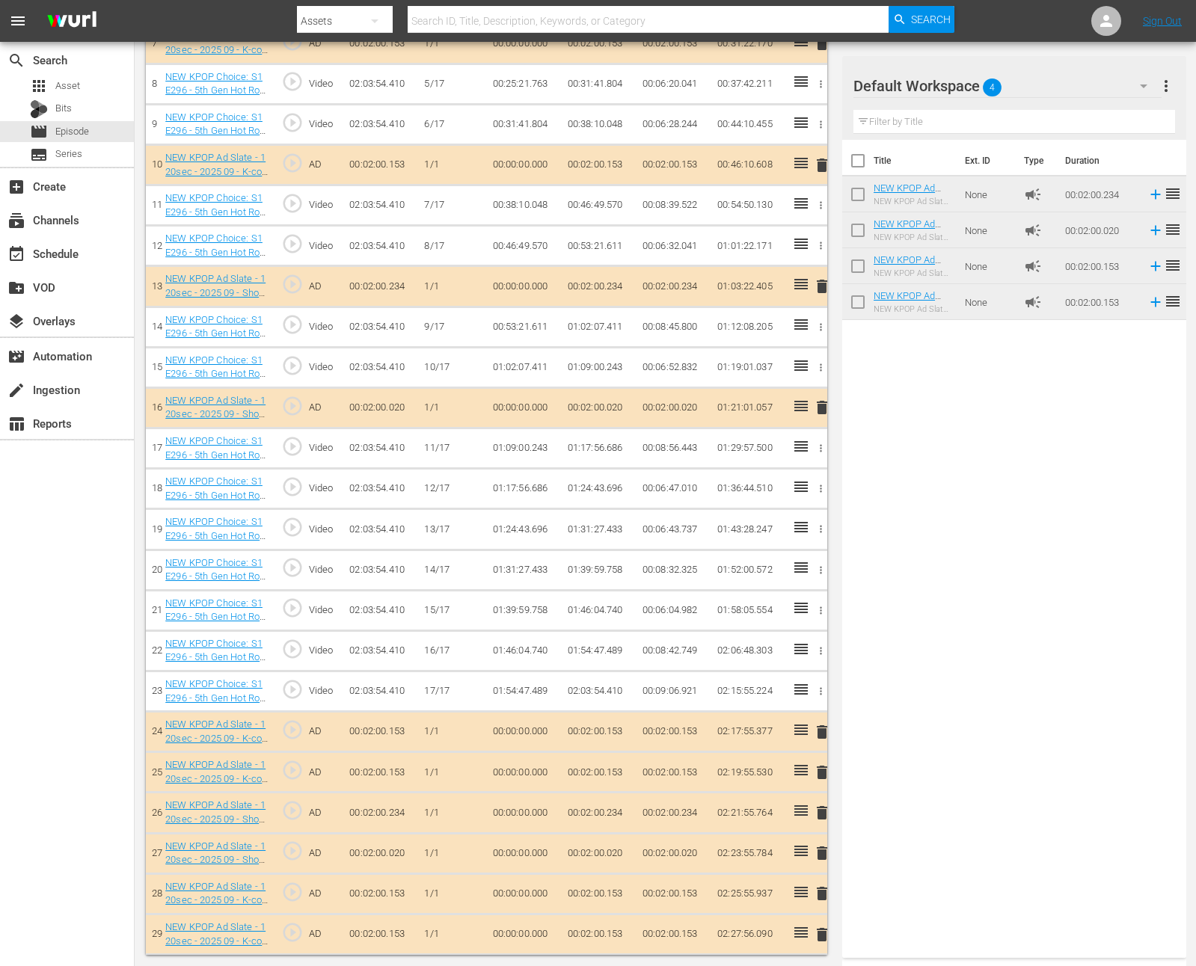
click at [790, 737] on td at bounding box center [796, 732] width 20 height 40
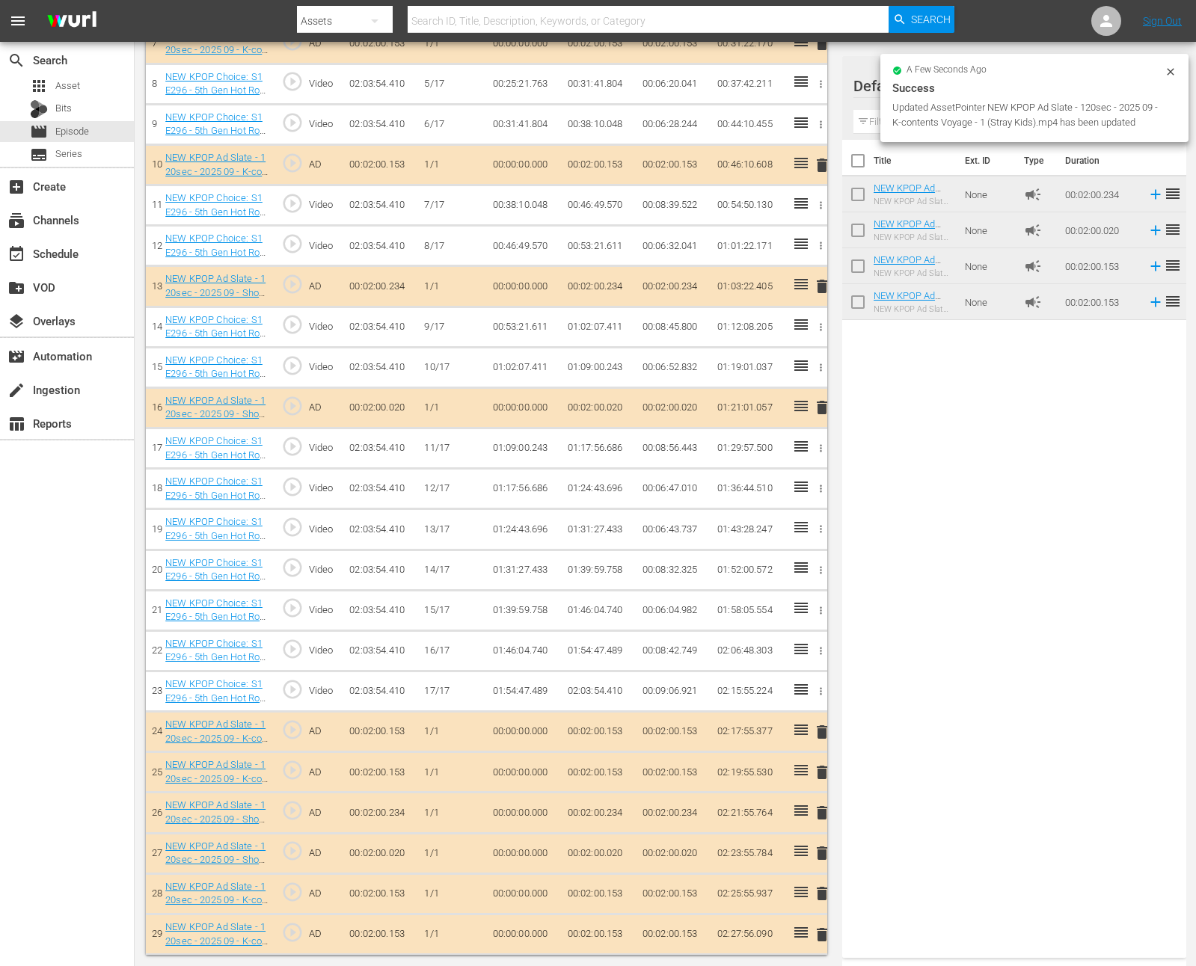
click at [1035, 718] on div "Title Ext. ID Type Duration NEW KPOP Ad Slate - 120sec - 2025 09 - Show Champio…" at bounding box center [1014, 546] width 344 height 812
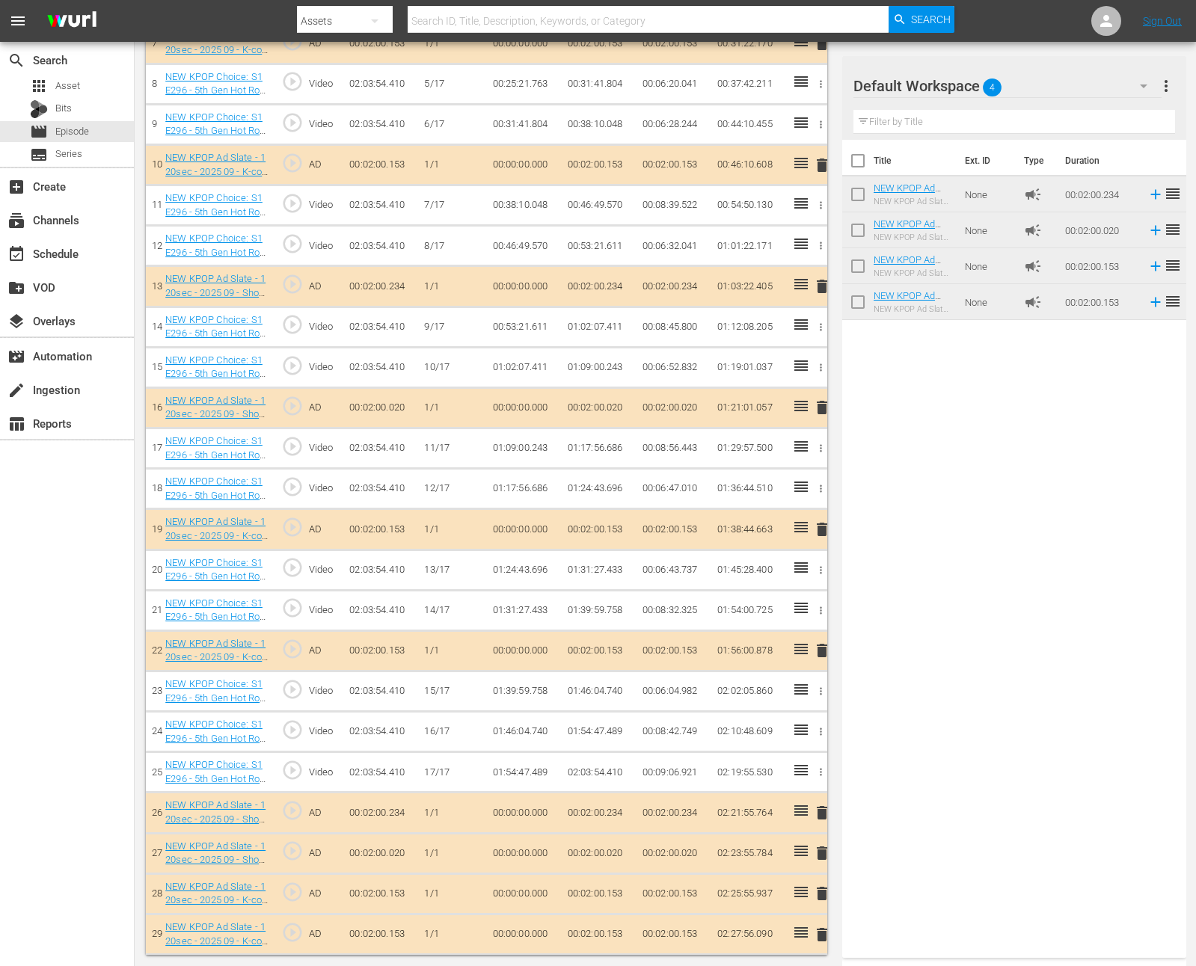
click at [943, 742] on div "Title Ext. ID Type Duration NEW KPOP Ad Slate - 120sec - 2025 09 - Show Champio…" at bounding box center [1014, 546] width 344 height 812
click at [808, 817] on icon at bounding box center [801, 811] width 18 height 18
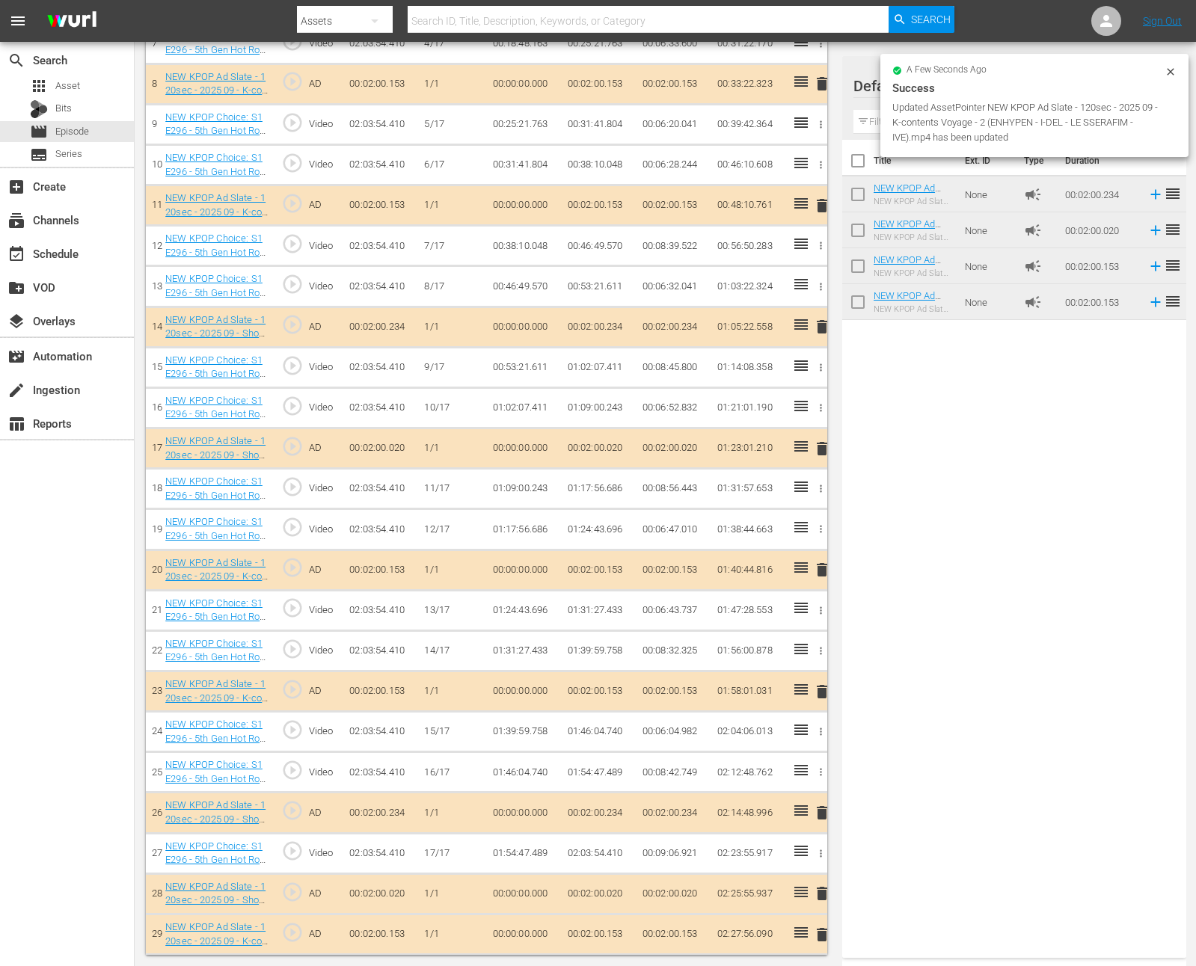
click at [795, 936] on icon at bounding box center [800, 932] width 13 height 10
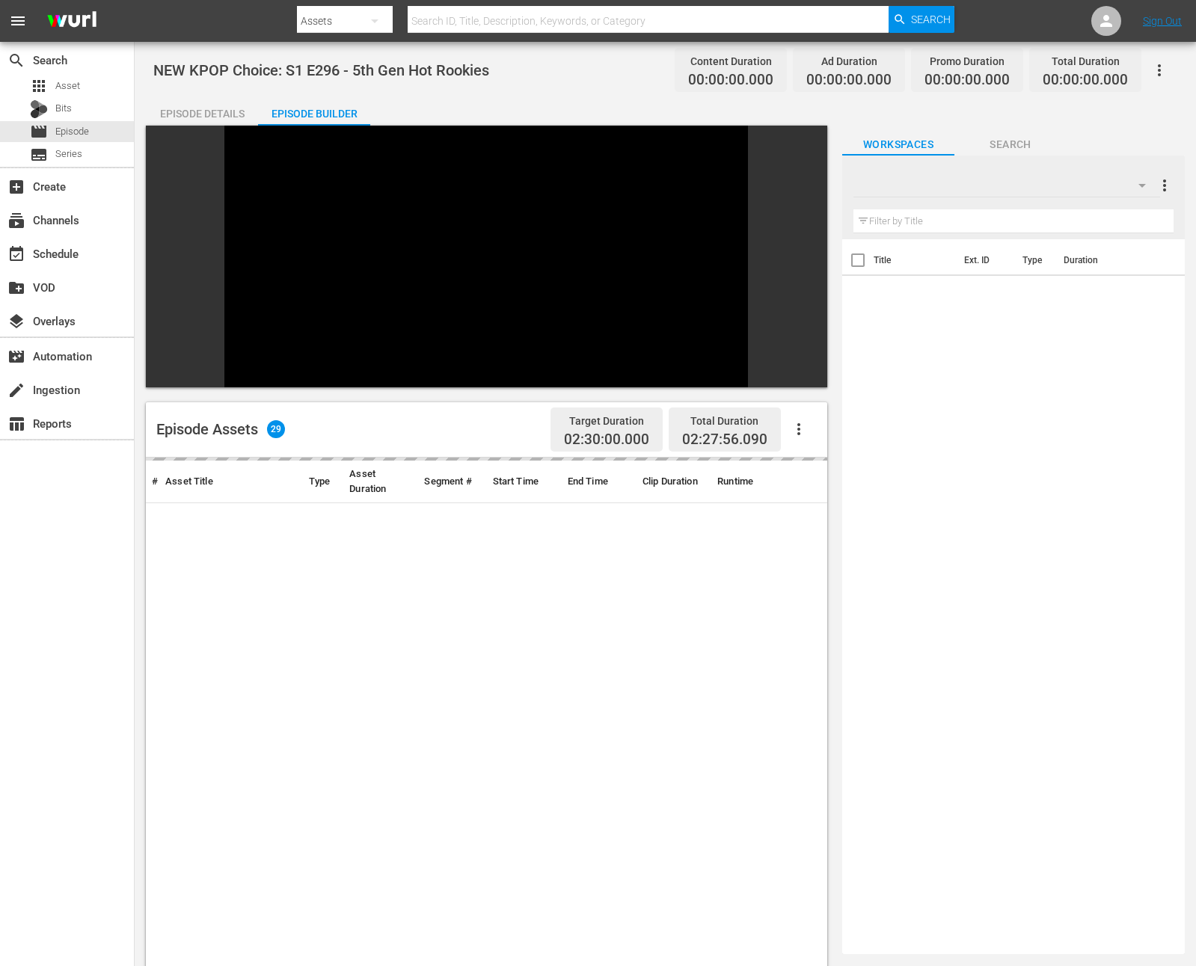
click at [1042, 438] on div "Title Ext. ID Type Duration" at bounding box center [1013, 593] width 342 height 709
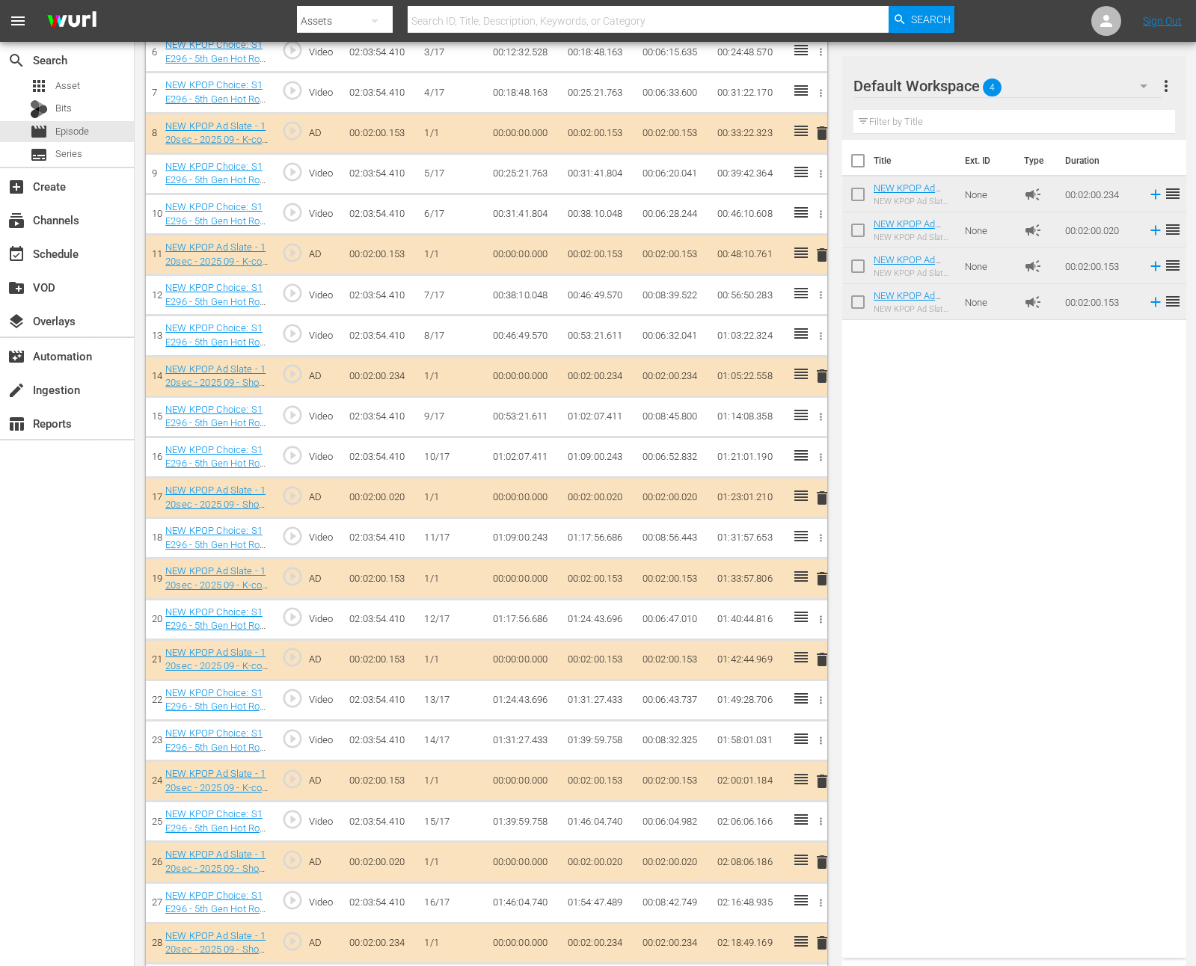
scroll to position [752, 0]
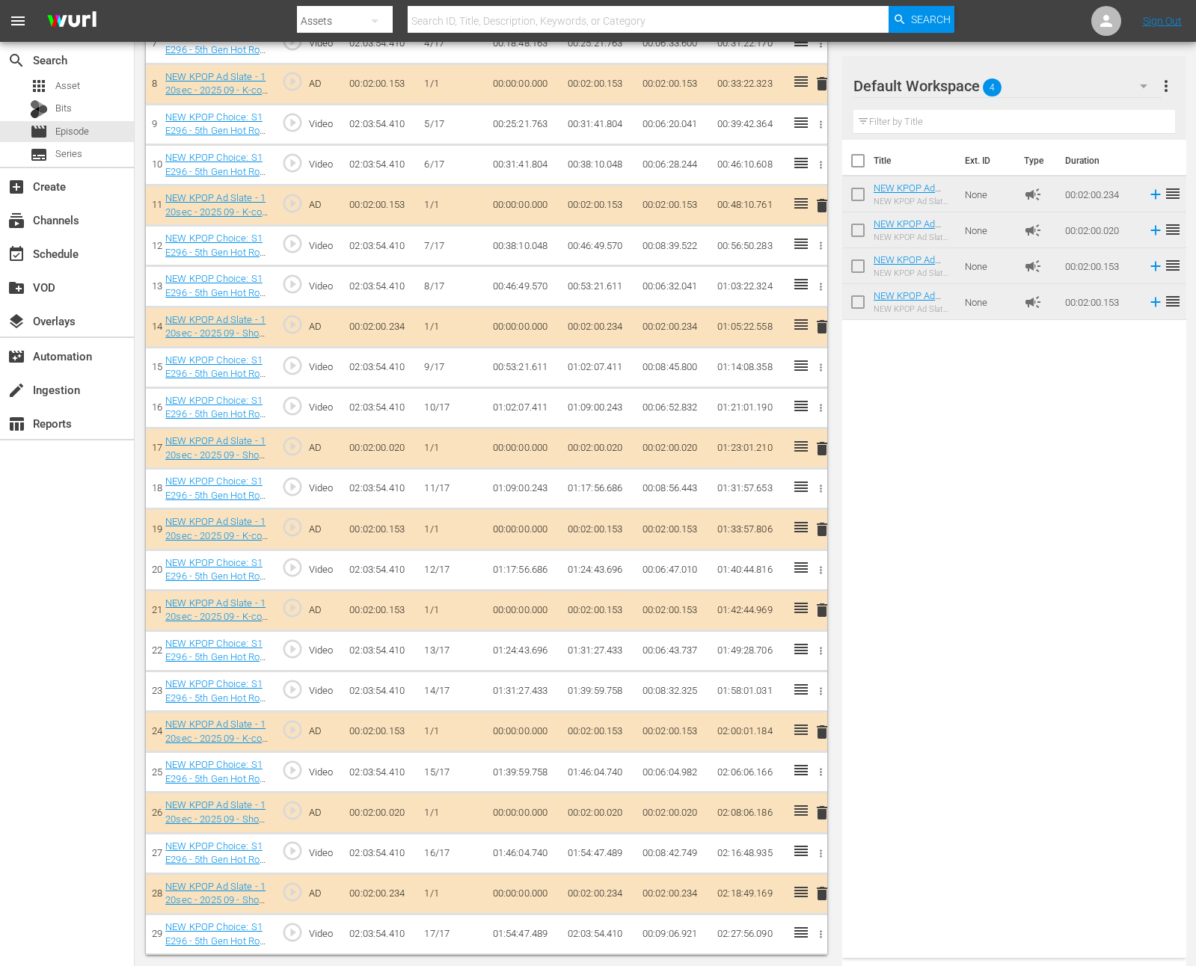
drag, startPoint x: 799, startPoint y: 927, endPoint x: 242, endPoint y: 1, distance: 1080.4
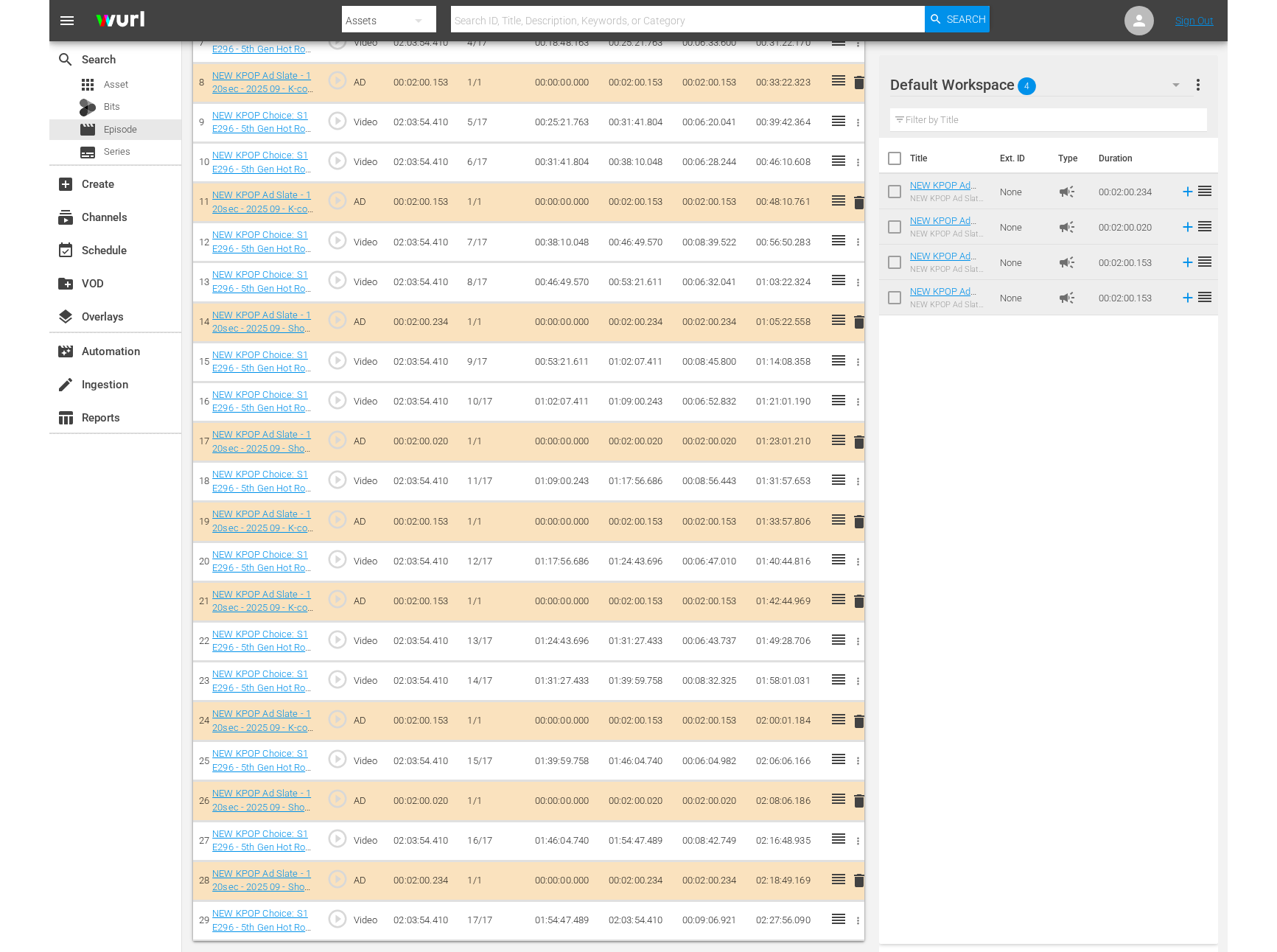
scroll to position [0, 0]
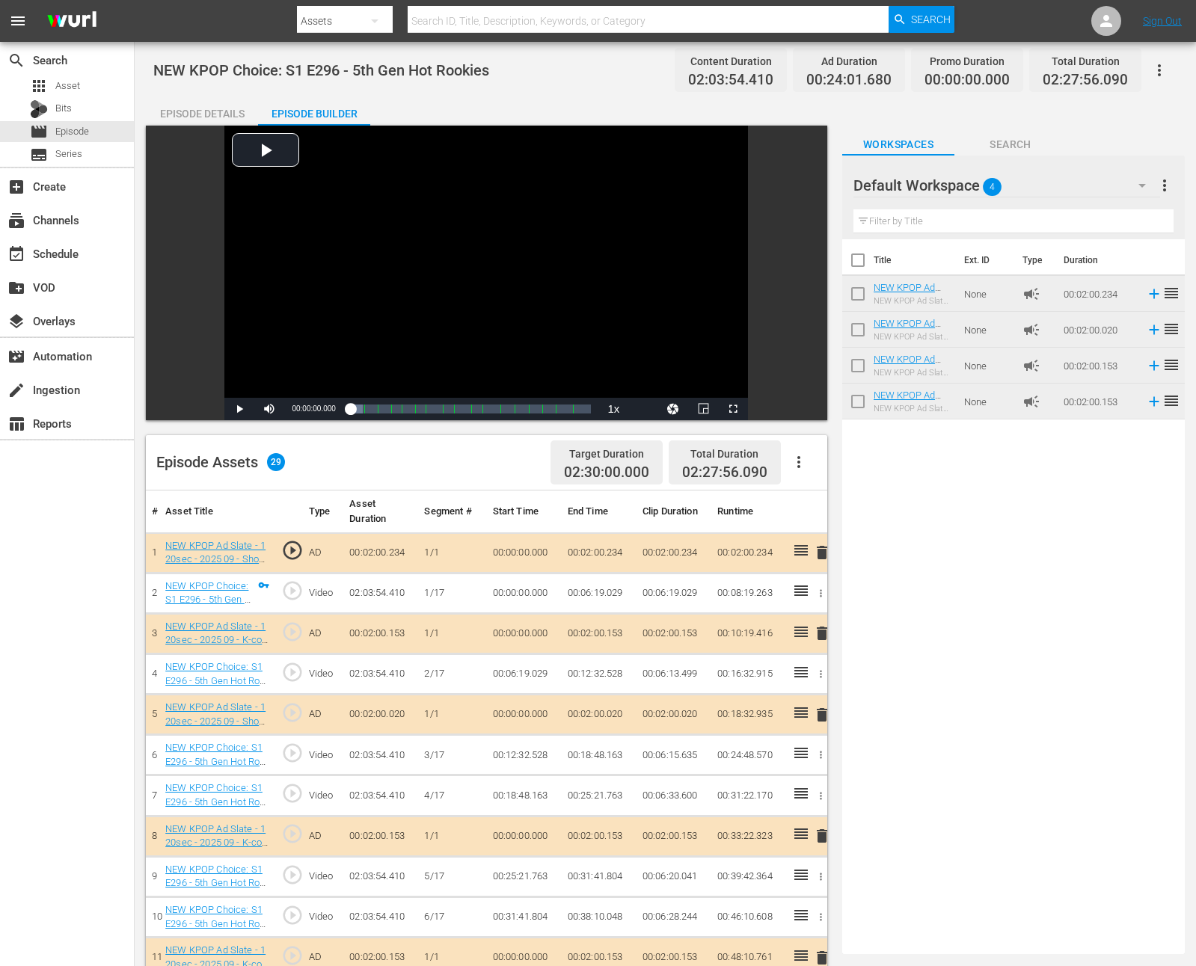
click at [209, 122] on div "Episode Details" at bounding box center [202, 114] width 112 height 36
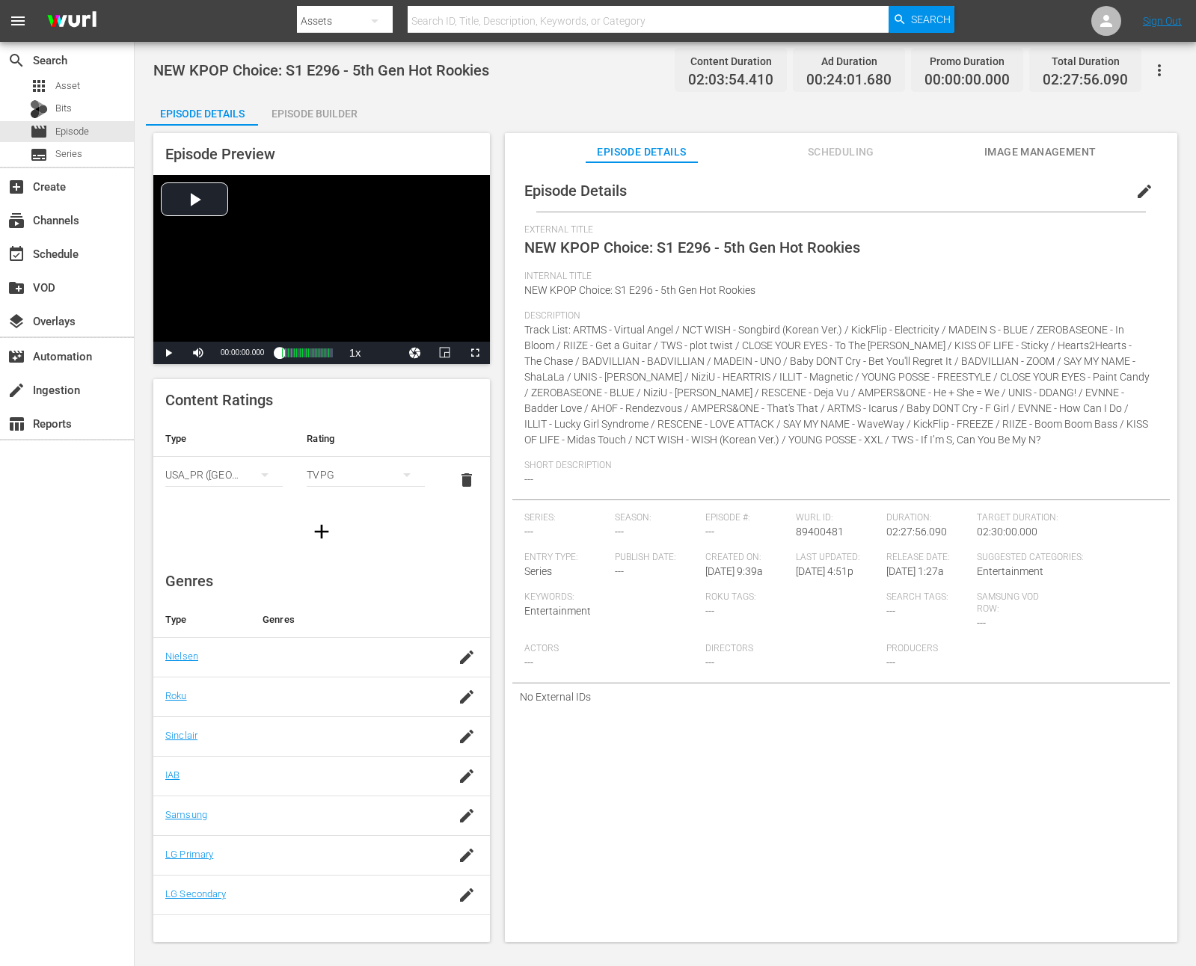
click at [1139, 185] on span "edit" at bounding box center [1144, 191] width 18 height 18
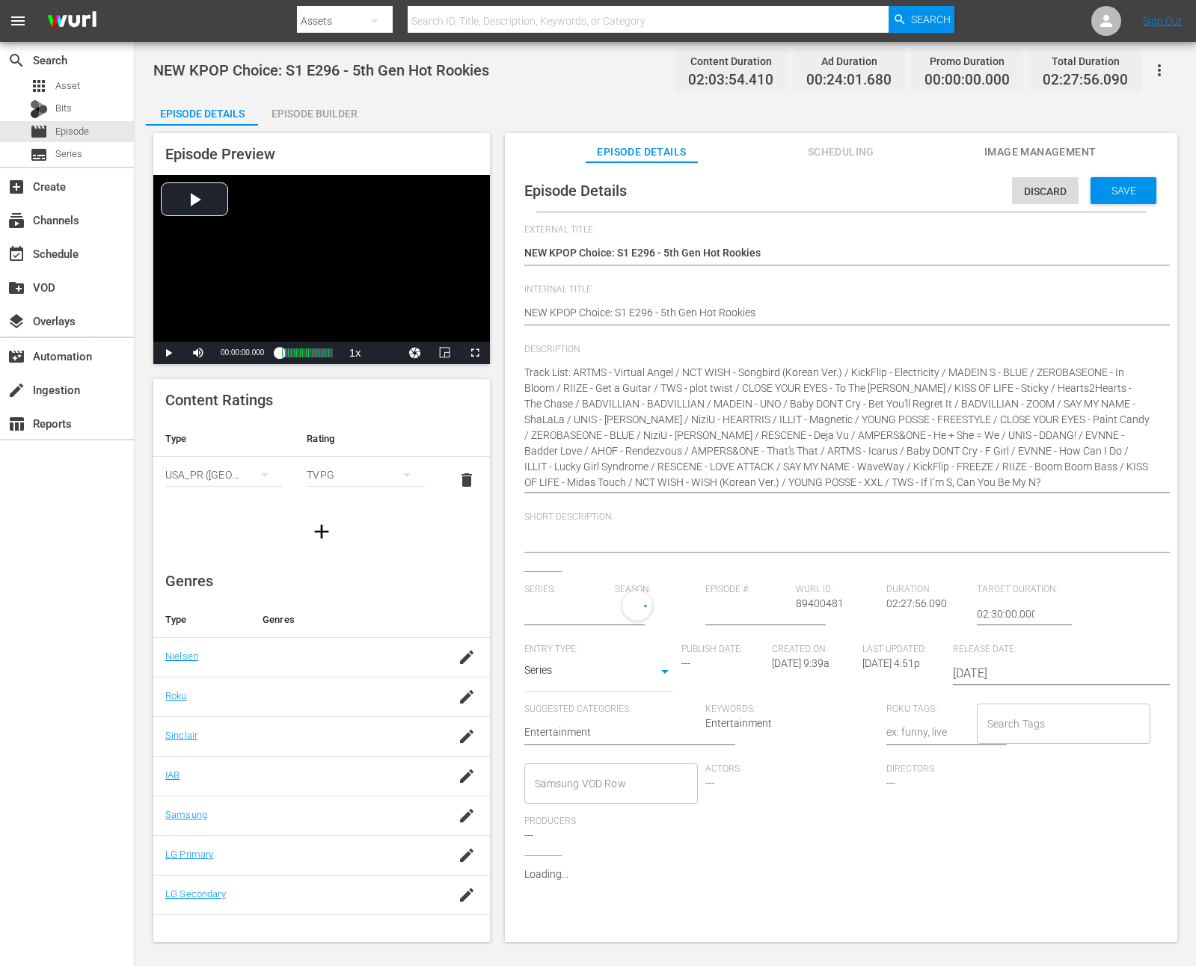
type input "No Series"
click at [586, 616] on input "text" at bounding box center [565, 614] width 83 height 36
click at [596, 648] on div "NEW KPOP Choice" at bounding box center [579, 656] width 86 height 36
type input "NEW KPOP Choice"
click at [744, 606] on input "number" at bounding box center [746, 614] width 83 height 36
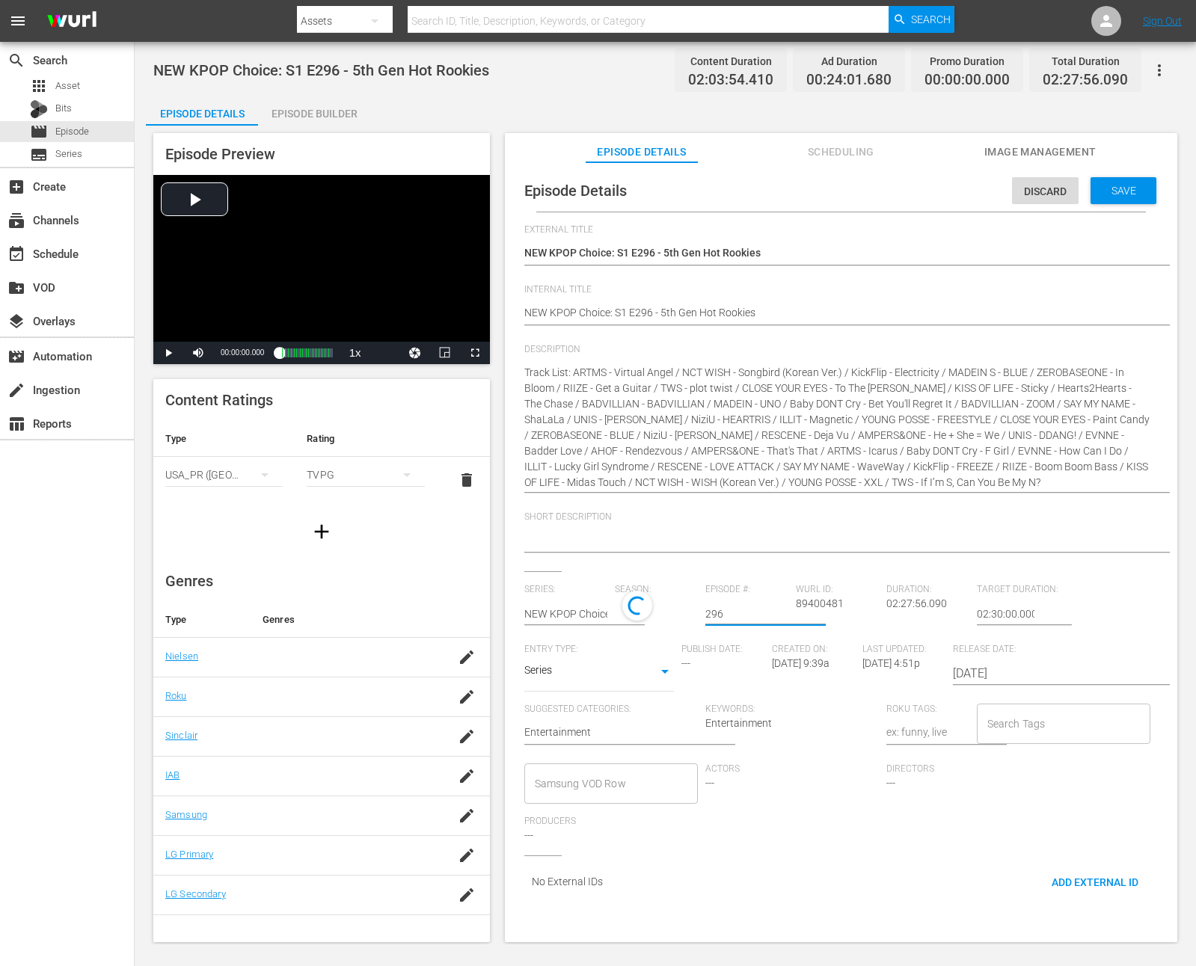
type input "296"
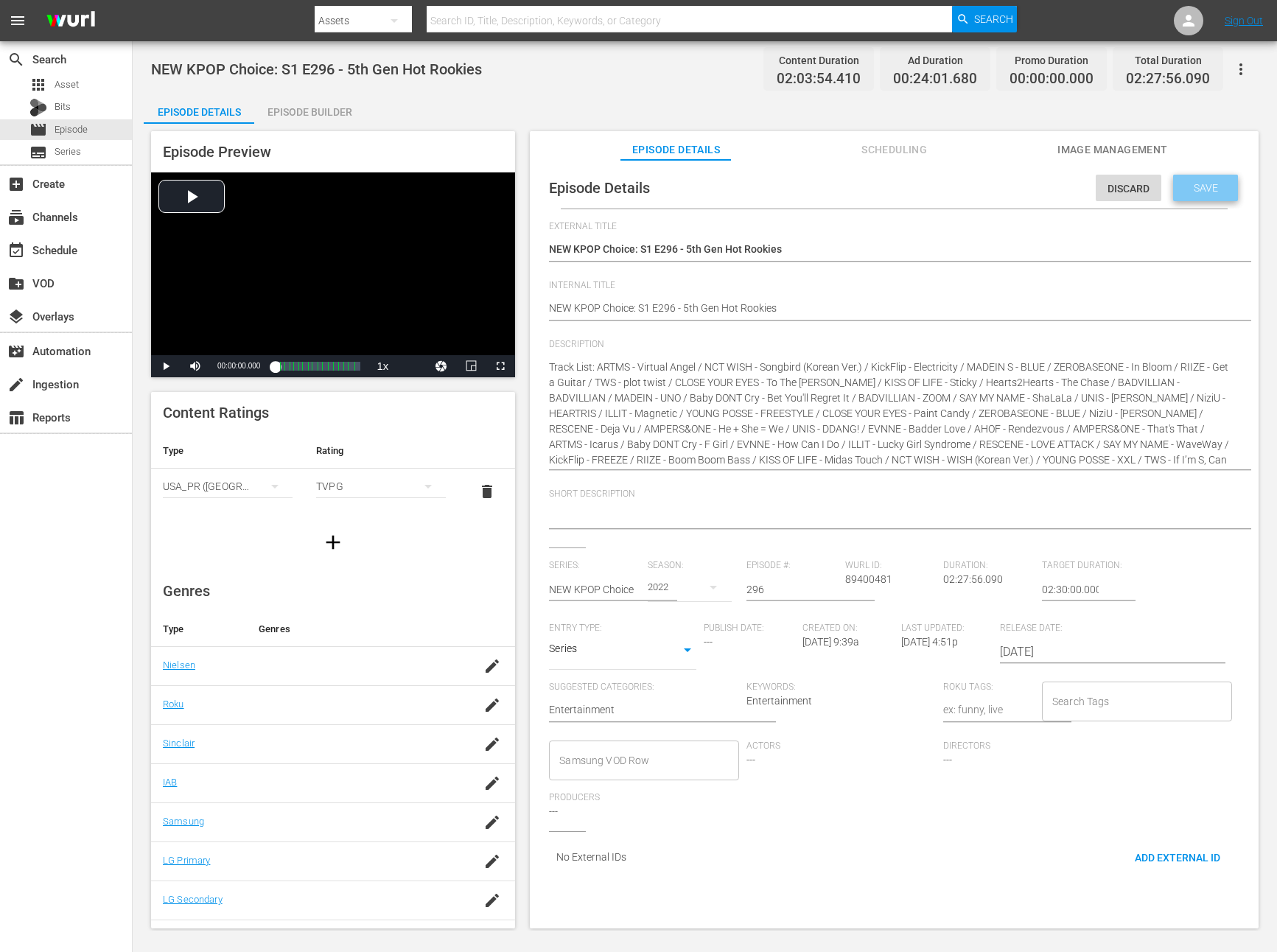
click at [1177, 175] on div "Save" at bounding box center [1205, 187] width 65 height 27
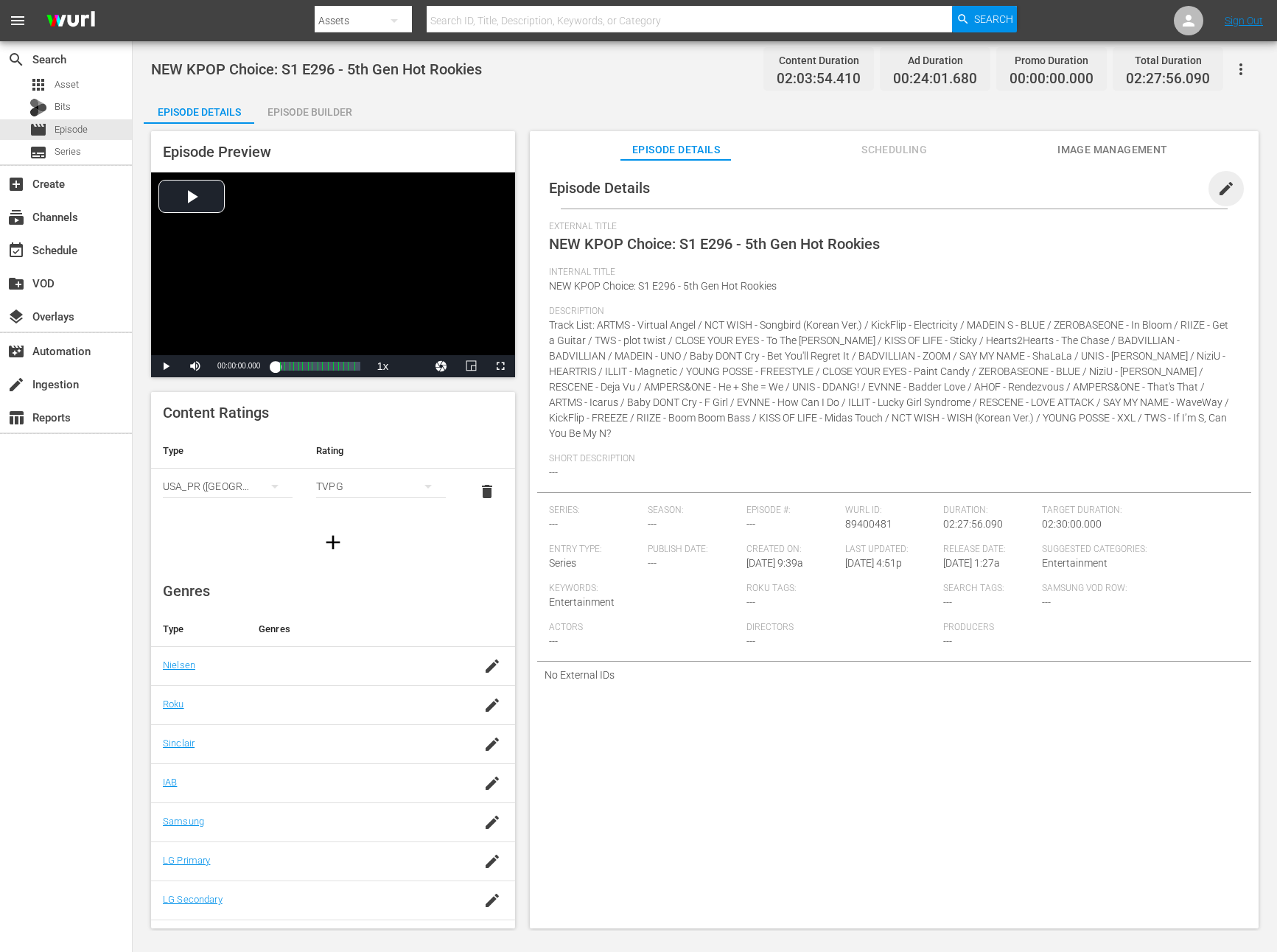
click at [1177, 186] on span "edit" at bounding box center [1226, 188] width 18 height 18
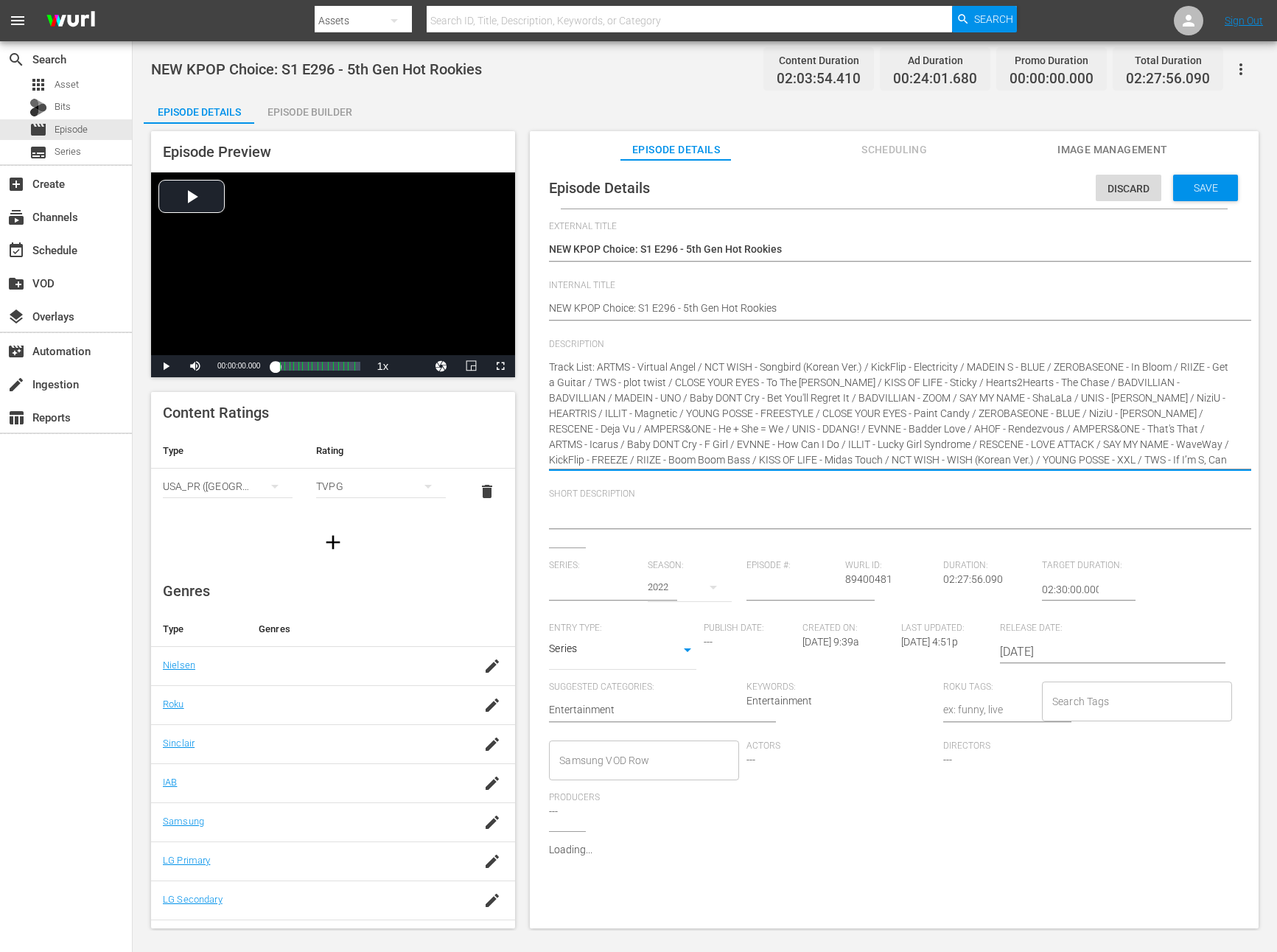
drag, startPoint x: 599, startPoint y: 368, endPoint x: 536, endPoint y: 368, distance: 63.0
click at [644, 513] on textarea at bounding box center [890, 518] width 683 height 18
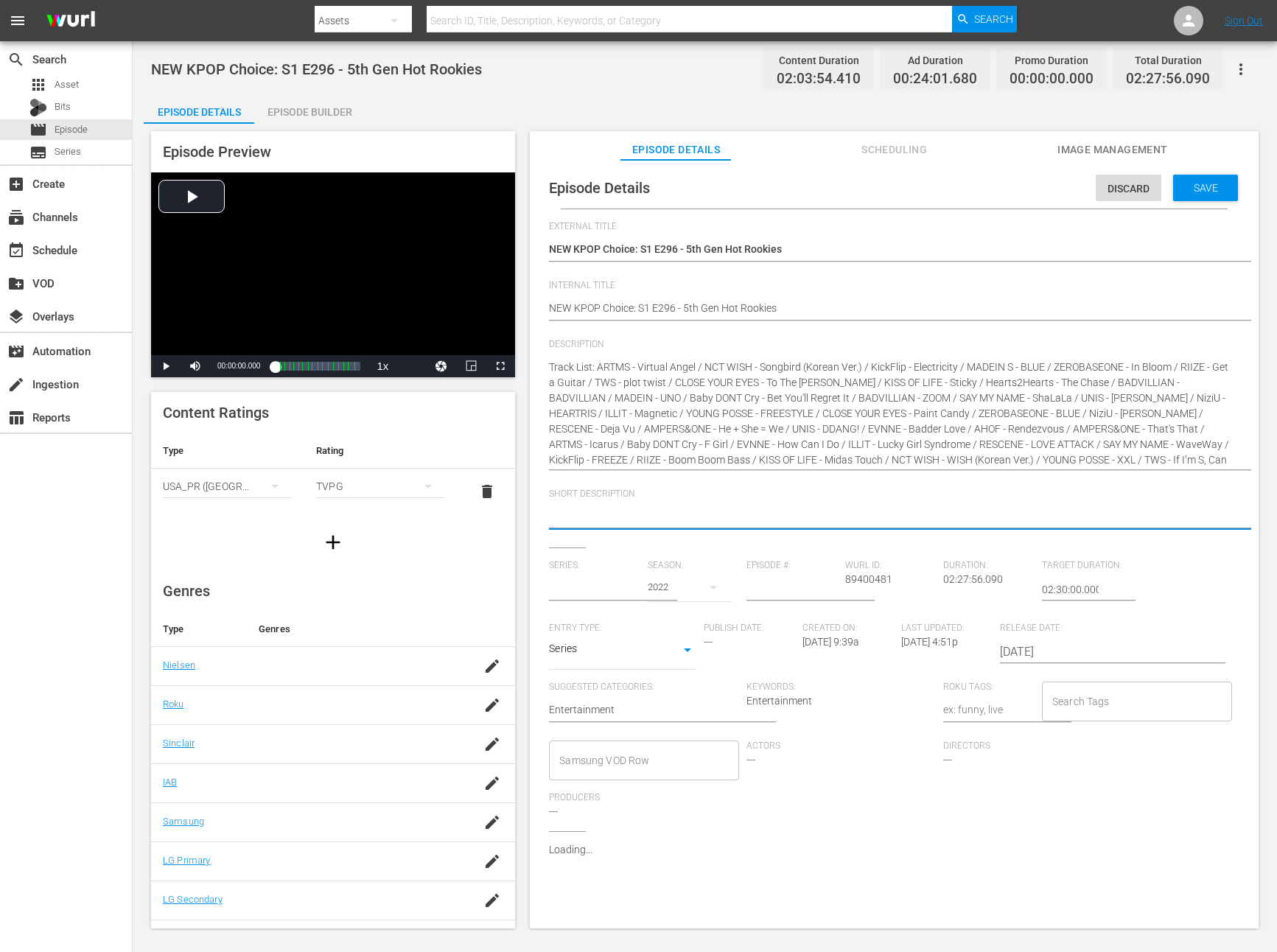
paste textarea "Track List:"
type textarea "Track List:"
type input "NEW KPOP Choice"
type textarea "Track List:"
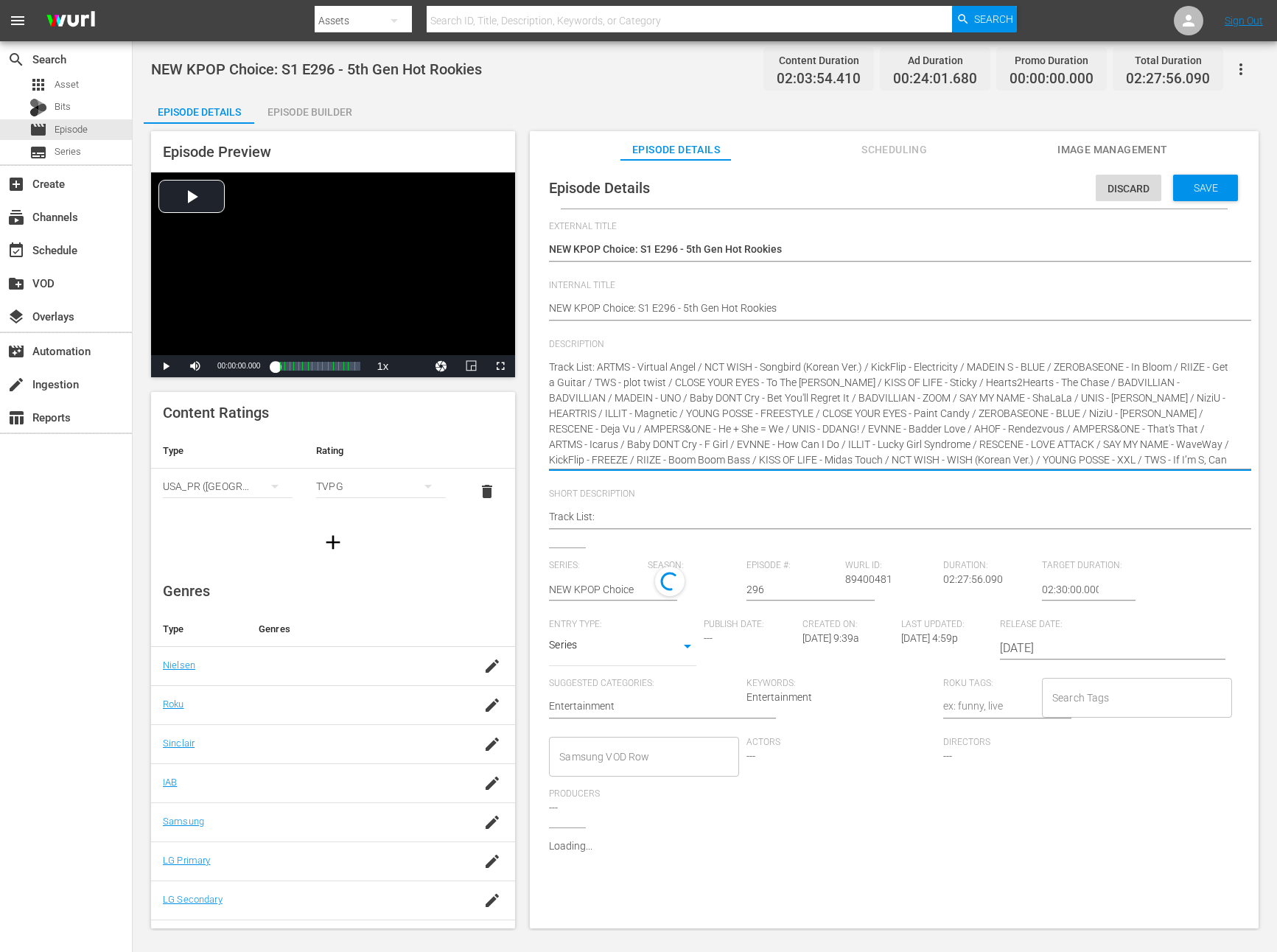
drag, startPoint x: 950, startPoint y: 460, endPoint x: 952, endPoint y: 520, distance: 60.0
click at [725, 516] on textarea "Track List:" at bounding box center [890, 518] width 683 height 18
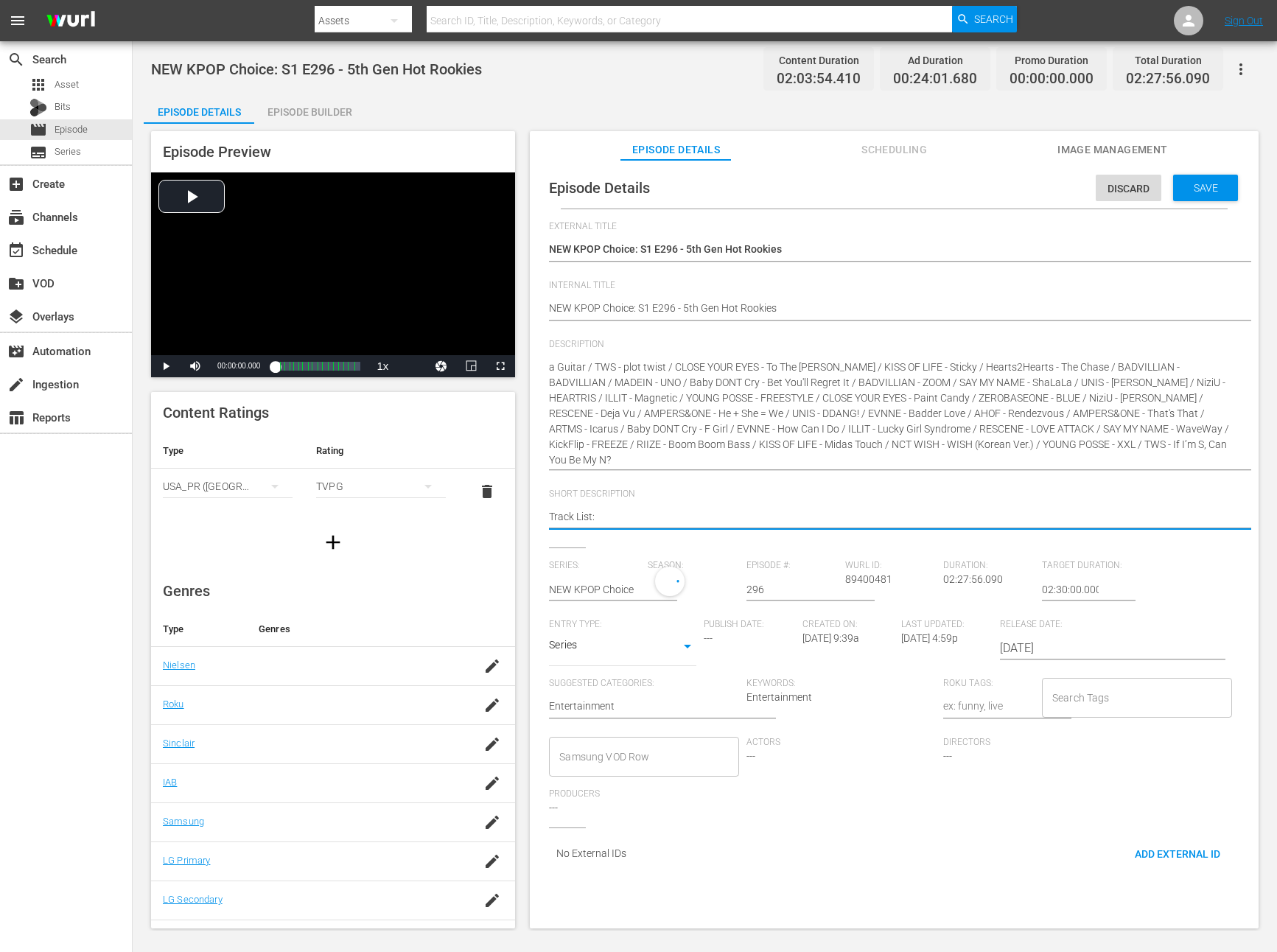
paste textarea "NCT WISH - WISH (Korean Ver.) / YOUNG POSSE - XXL / TWS - If I’m S, Can You Be …"
type textarea "Track List: NCT WISH - WISH (Korean Ver.) / YOUNG POSSE - XXL / TWS - If I’m S,…"
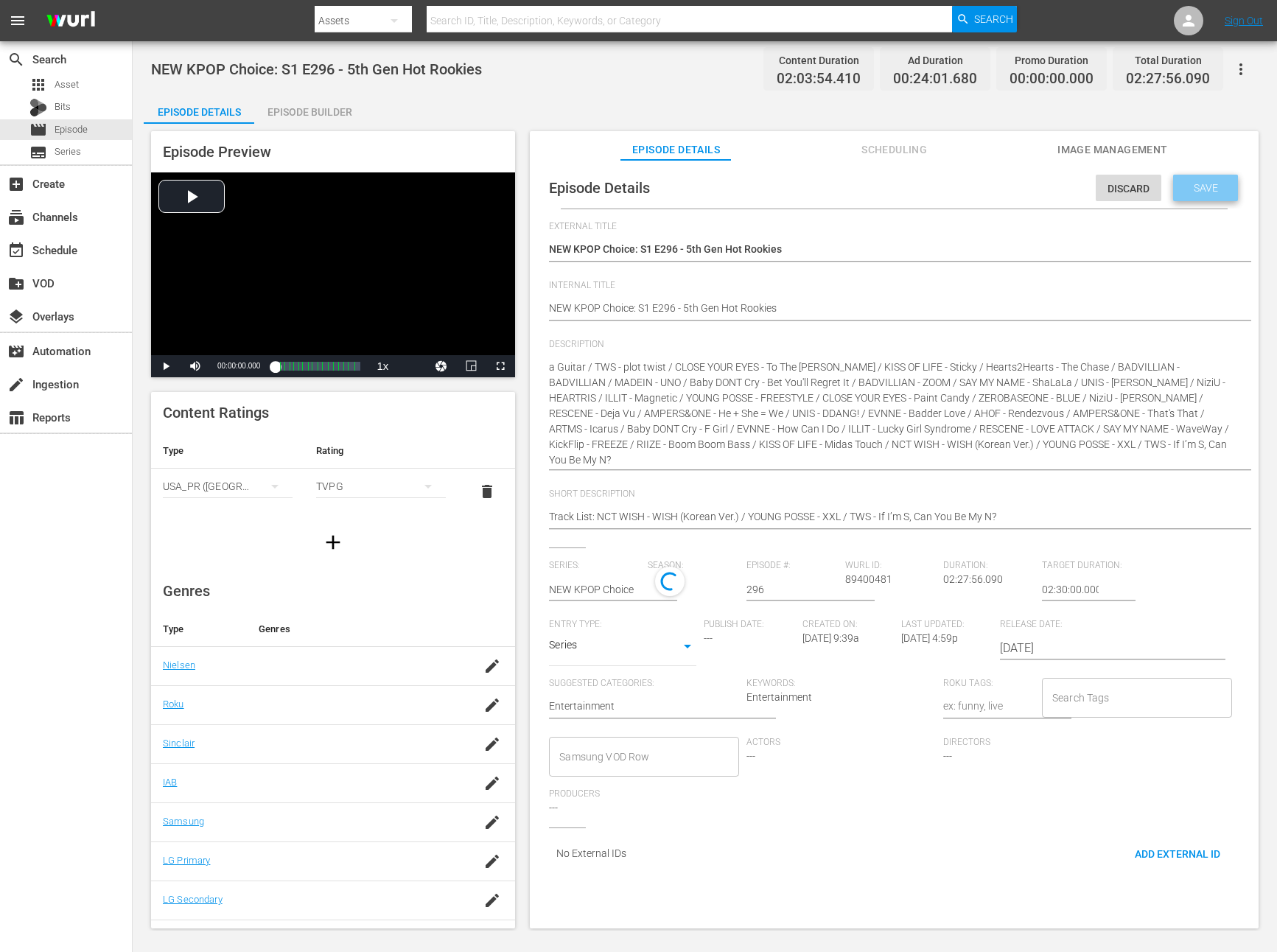
click at [1177, 191] on span "Save" at bounding box center [1205, 188] width 48 height 12
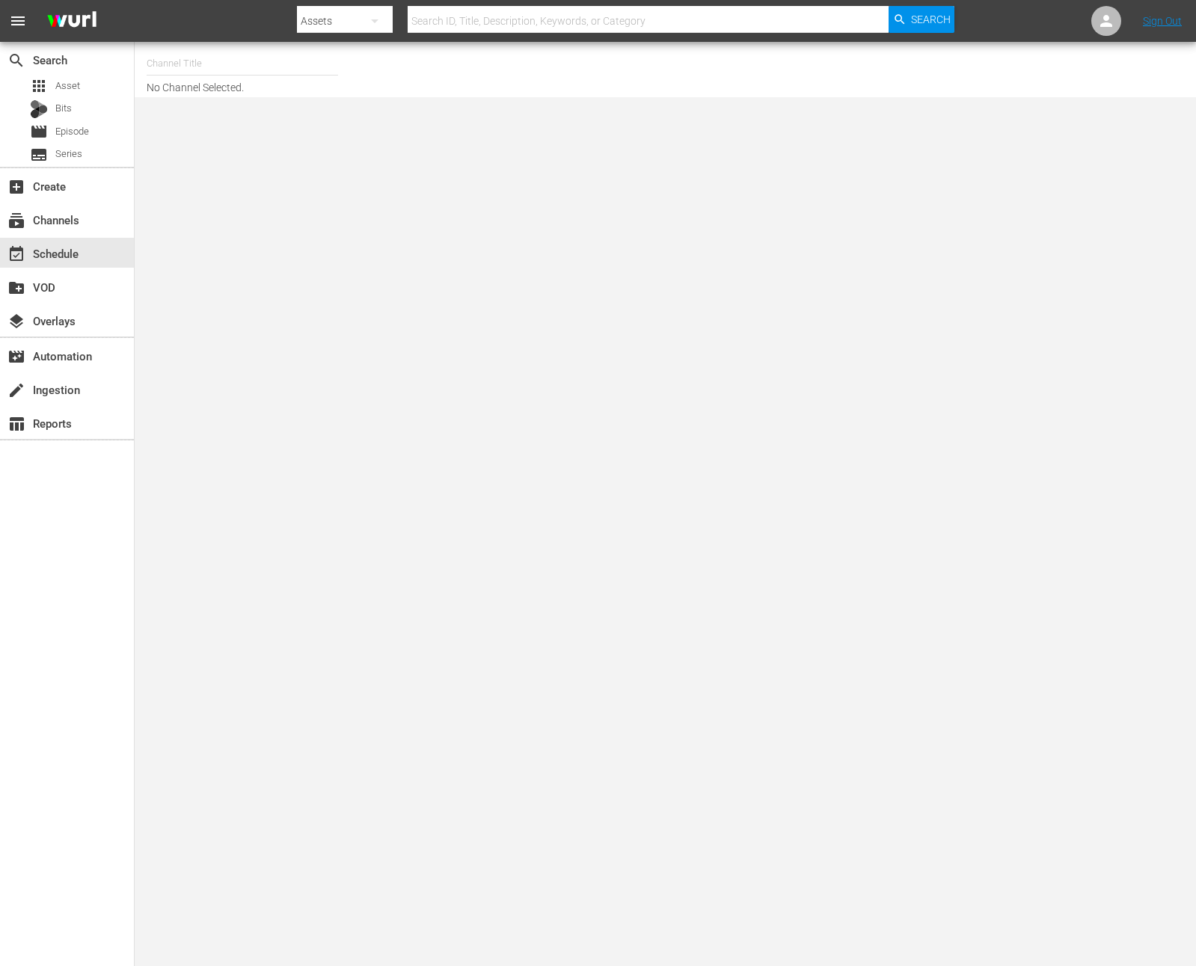
click at [260, 76] on input "text" at bounding box center [242, 64] width 191 height 36
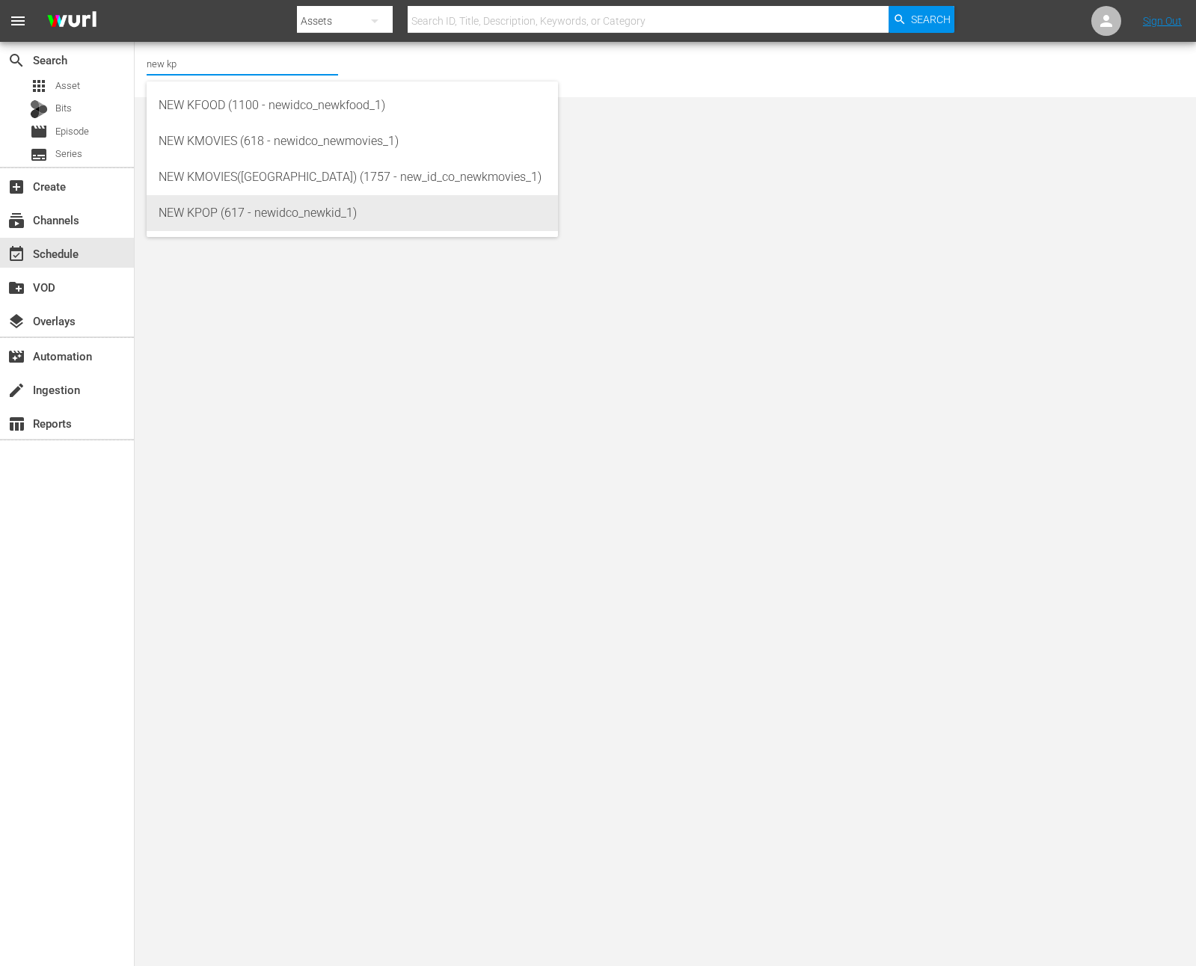
click at [262, 221] on body "menu Search By Assets Search ID, Title, Description, Keywords, or Category Sear…" at bounding box center [598, 483] width 1196 height 966
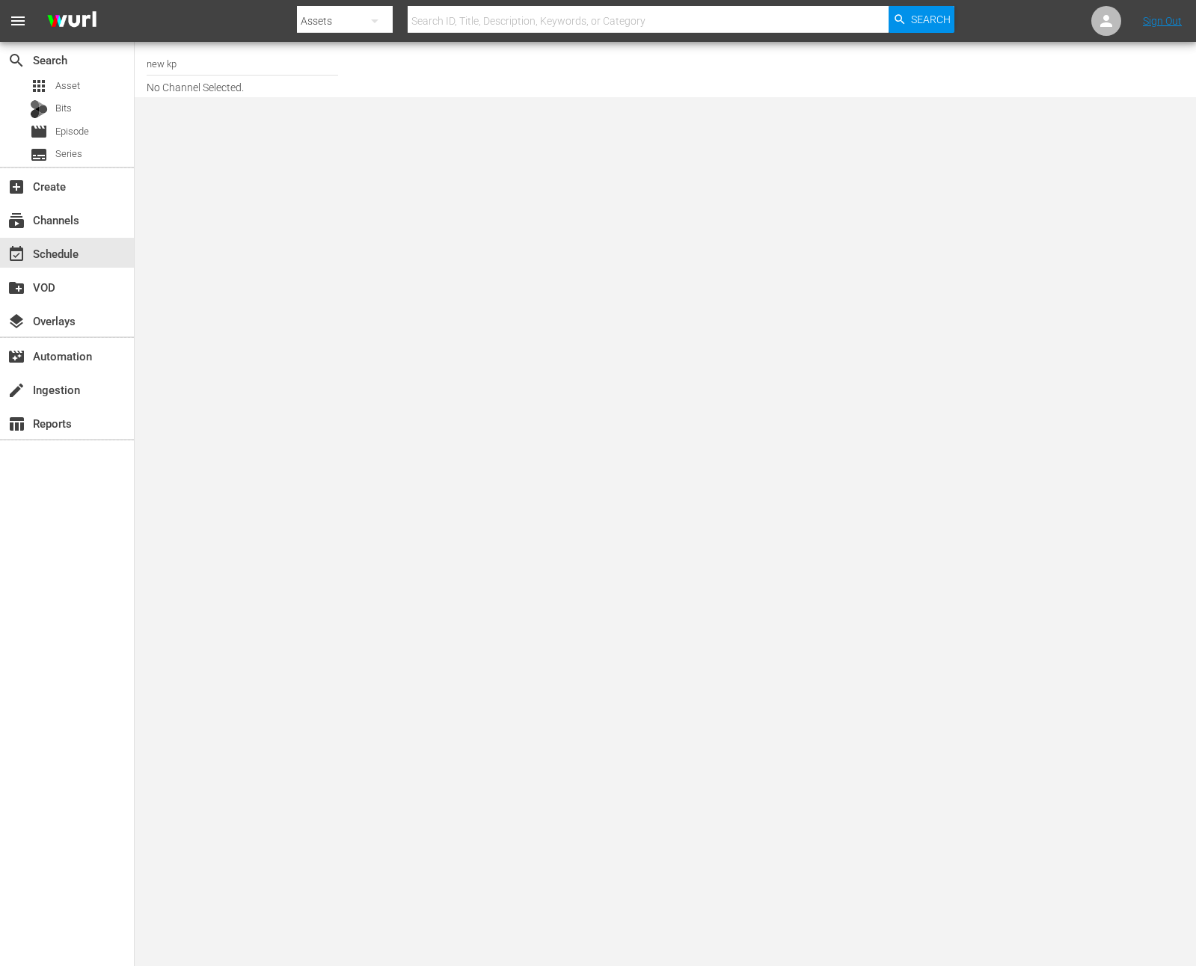
click at [229, 59] on input "new kp" at bounding box center [242, 64] width 191 height 36
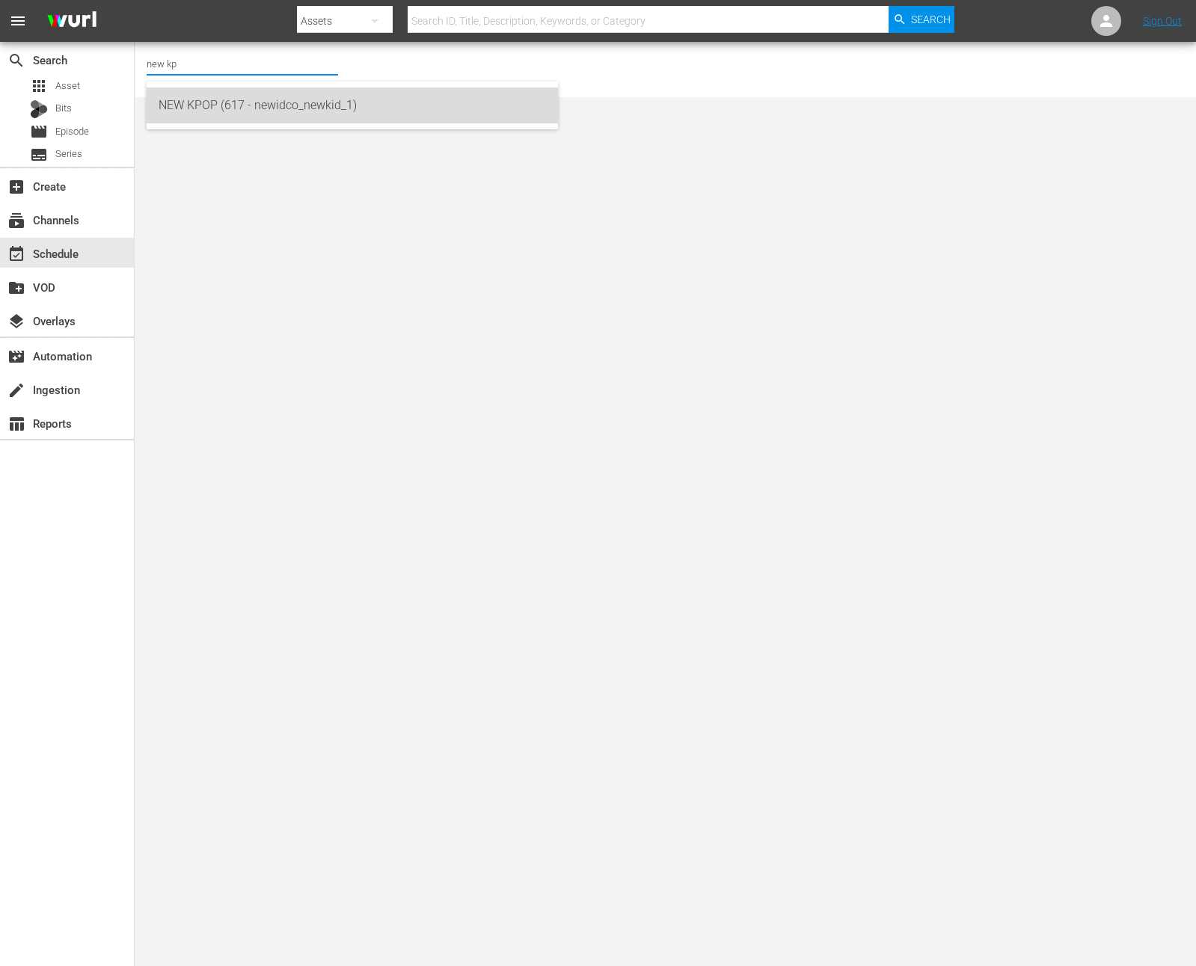
click at [233, 114] on div "NEW KPOP (617 - newidco_newkid_1)" at bounding box center [352, 105] width 387 height 36
type input "NEW KPOP (617 - newidco_newkid_1)"
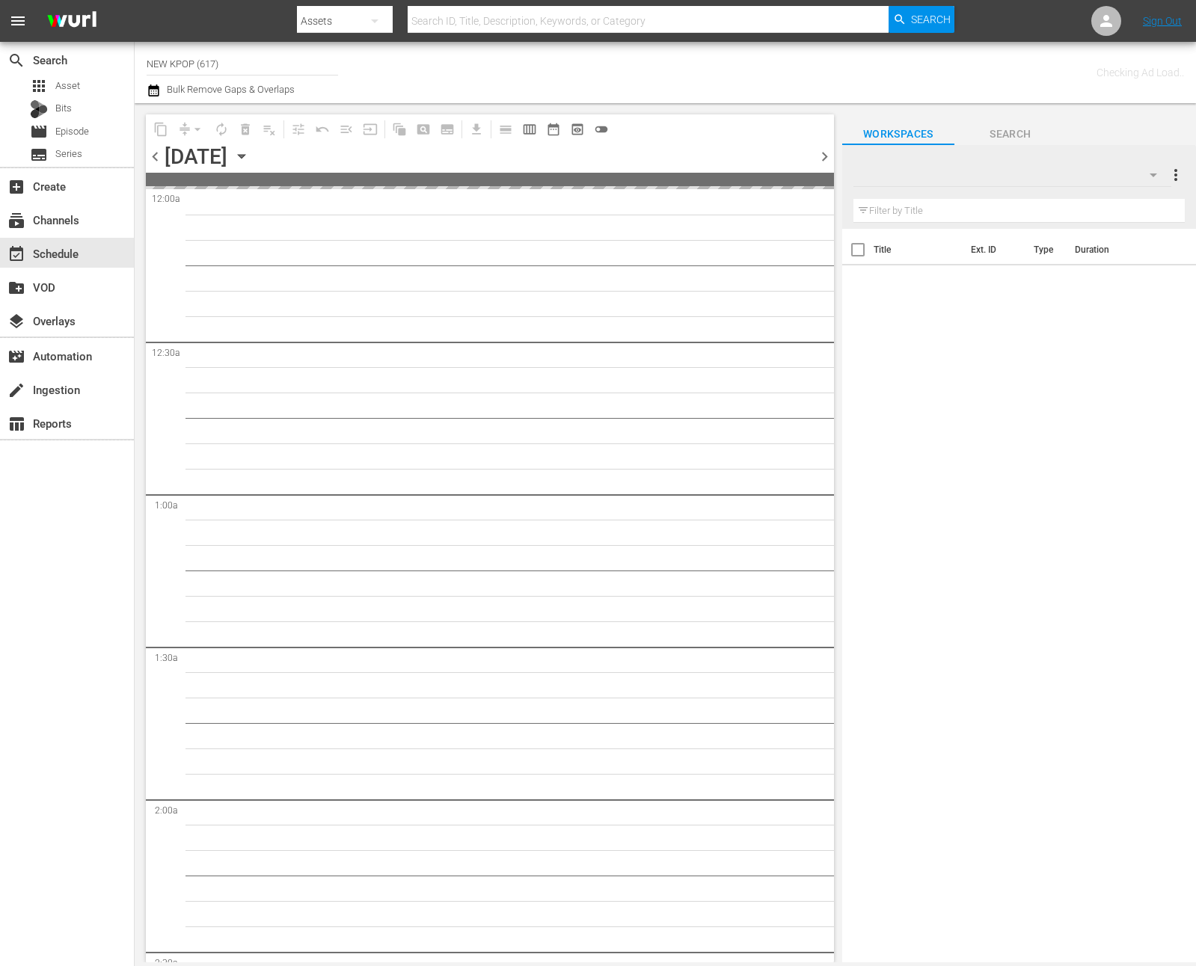
click at [250, 157] on icon "button" at bounding box center [241, 156] width 16 height 16
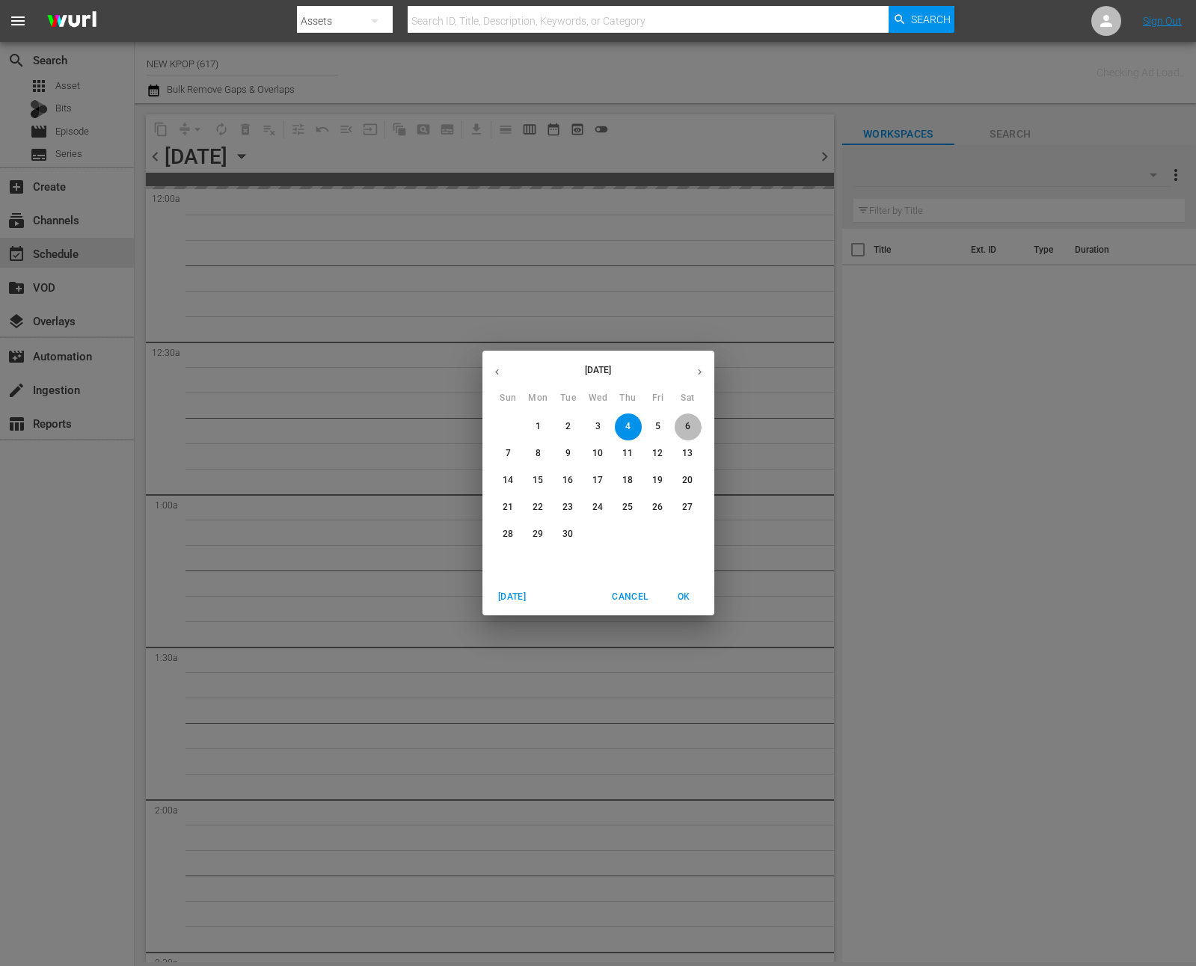
click at [695, 426] on span "6" at bounding box center [687, 426] width 27 height 13
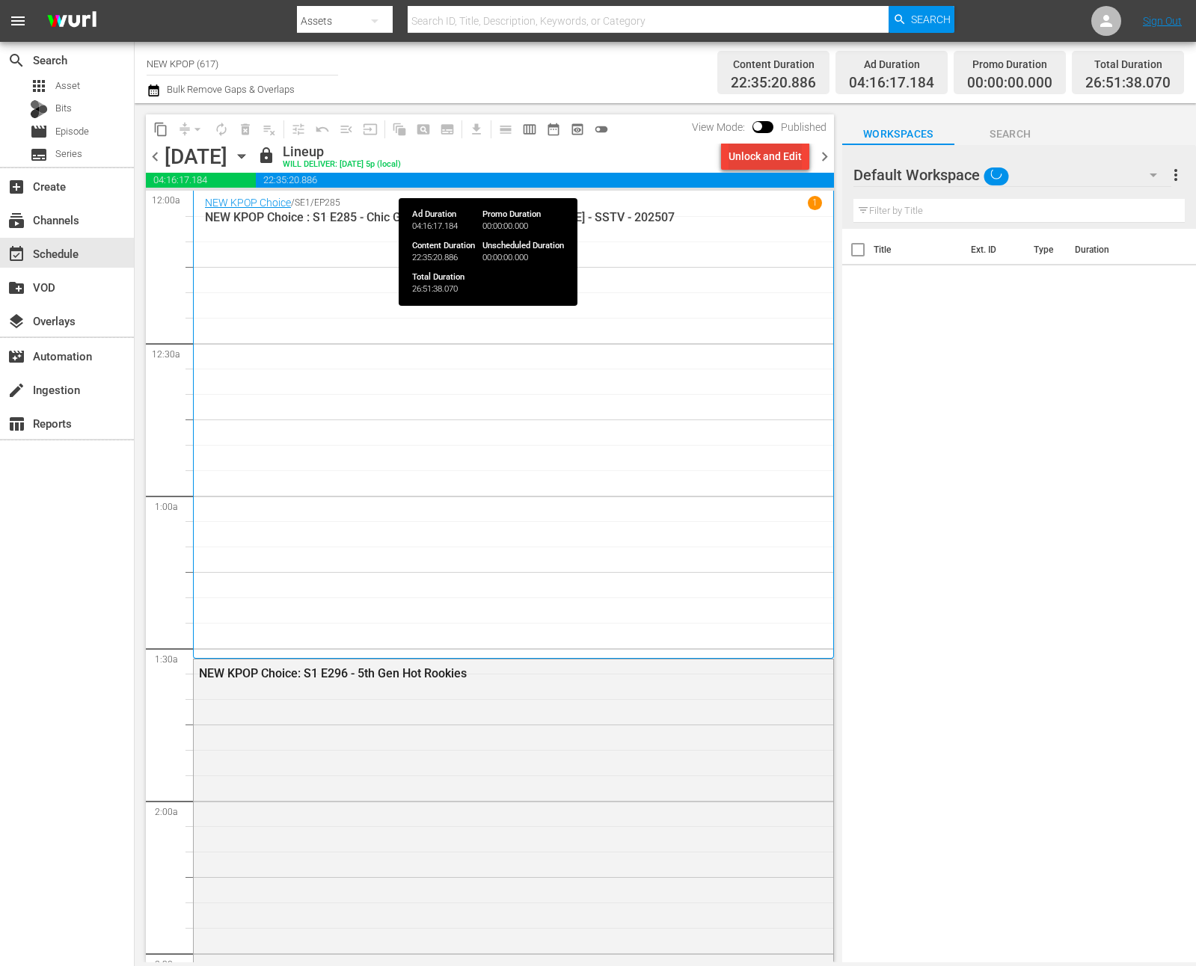
click at [786, 162] on div "Unlock and Edit" at bounding box center [764, 156] width 73 height 27
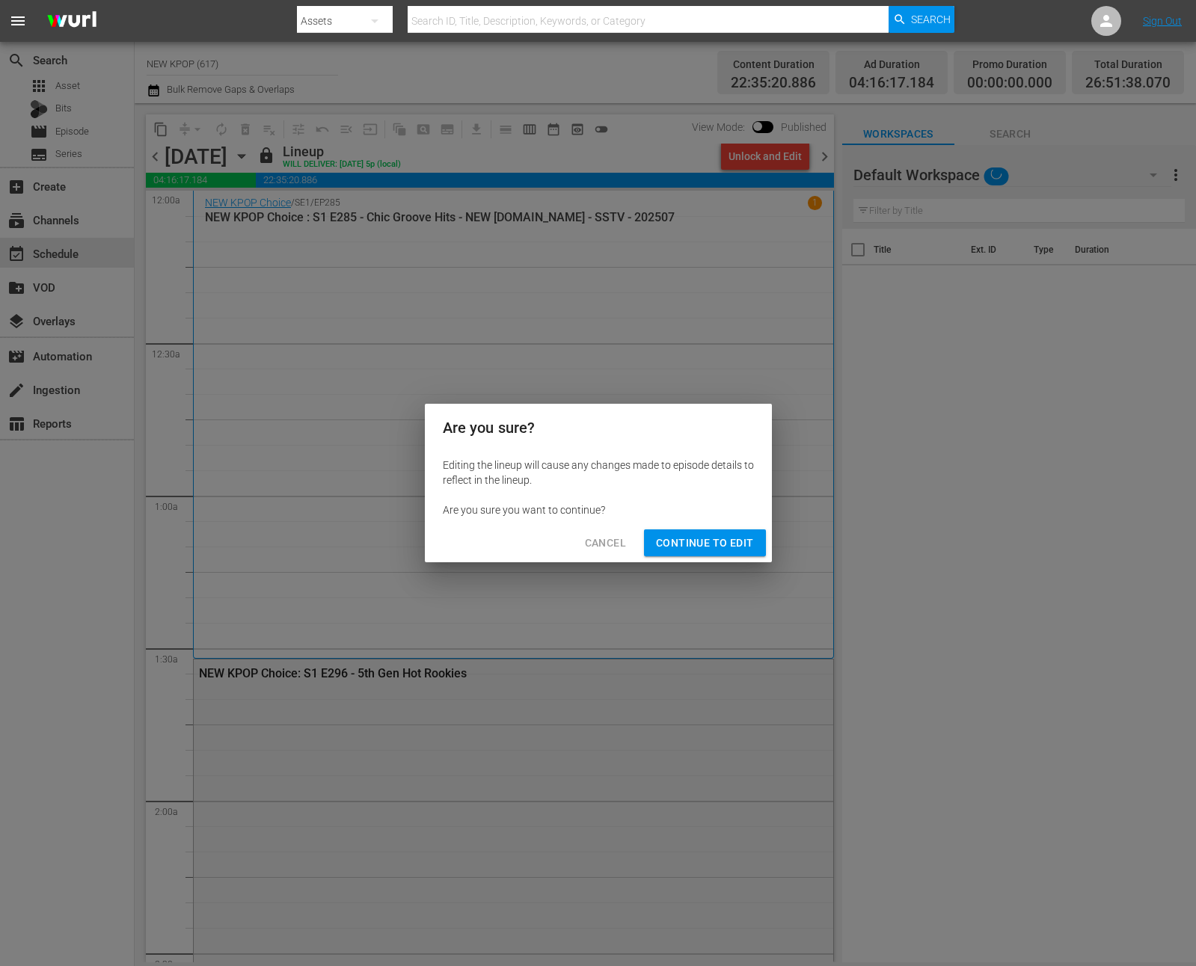
click at [736, 523] on div "Cancel Continue to Edit" at bounding box center [598, 543] width 347 height 40
click at [731, 529] on button "Continue to Edit" at bounding box center [704, 543] width 121 height 28
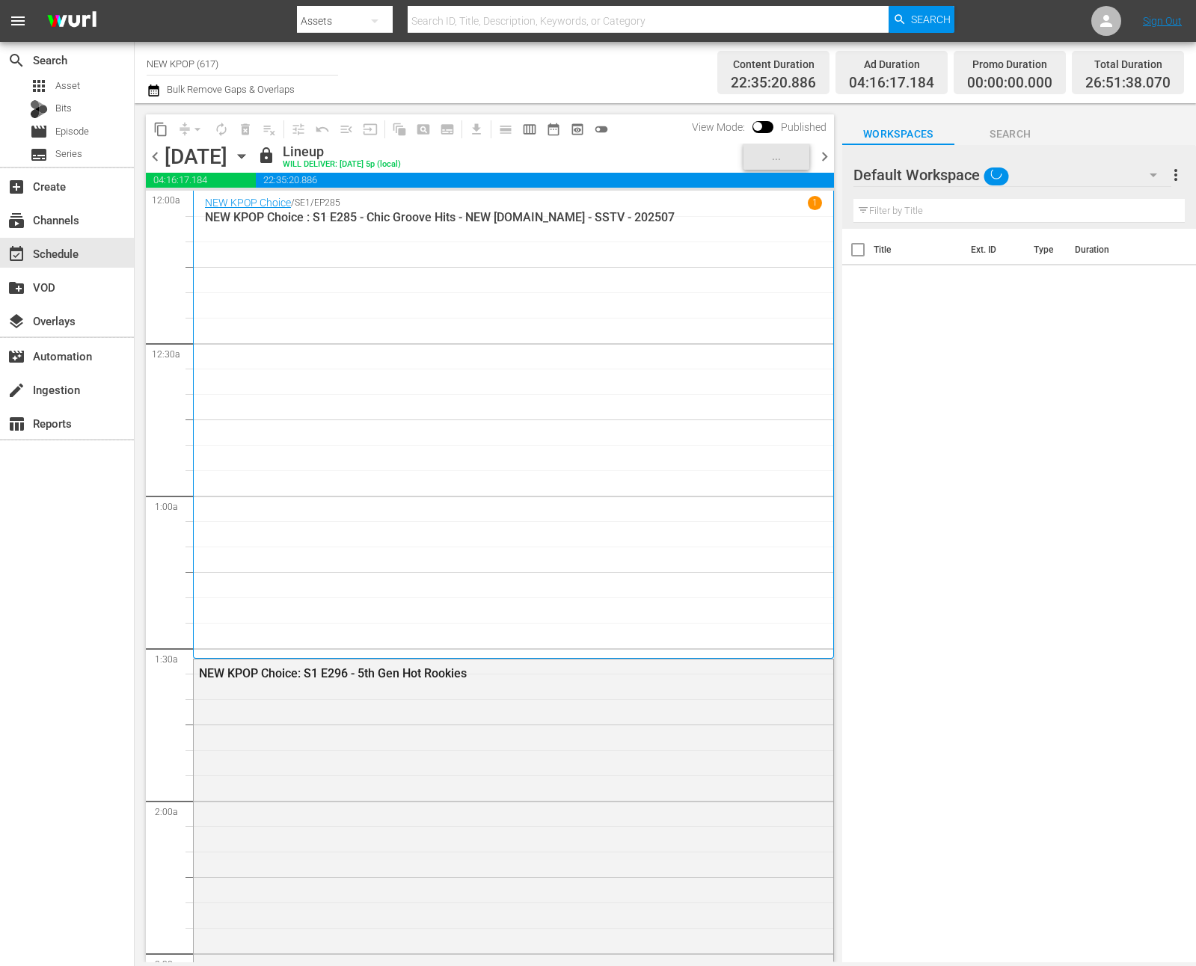
scroll to position [686, 0]
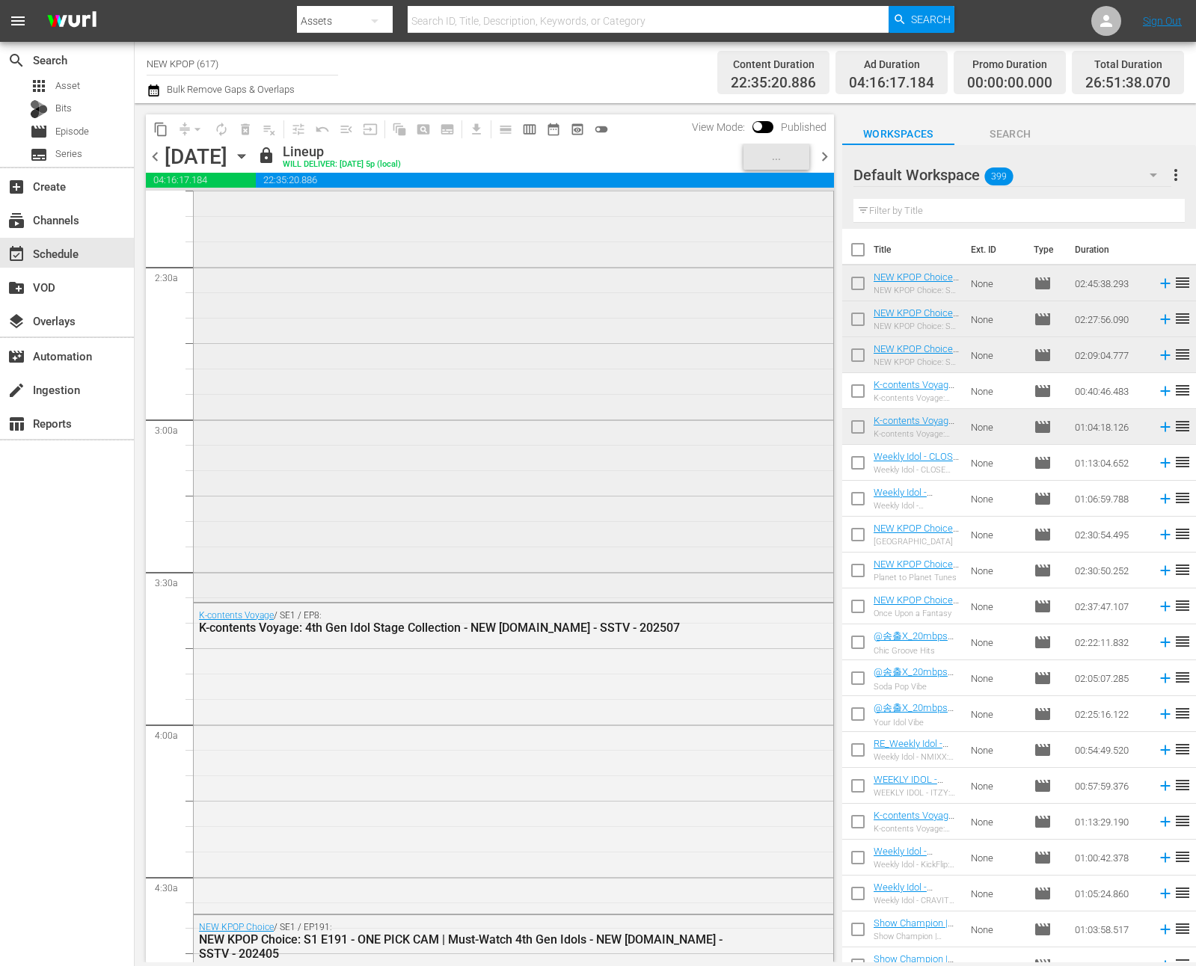
click at [459, 434] on div "NEW KPOP Choice: S1 E296 - 5th Gen Hot Rookies" at bounding box center [513, 286] width 639 height 626
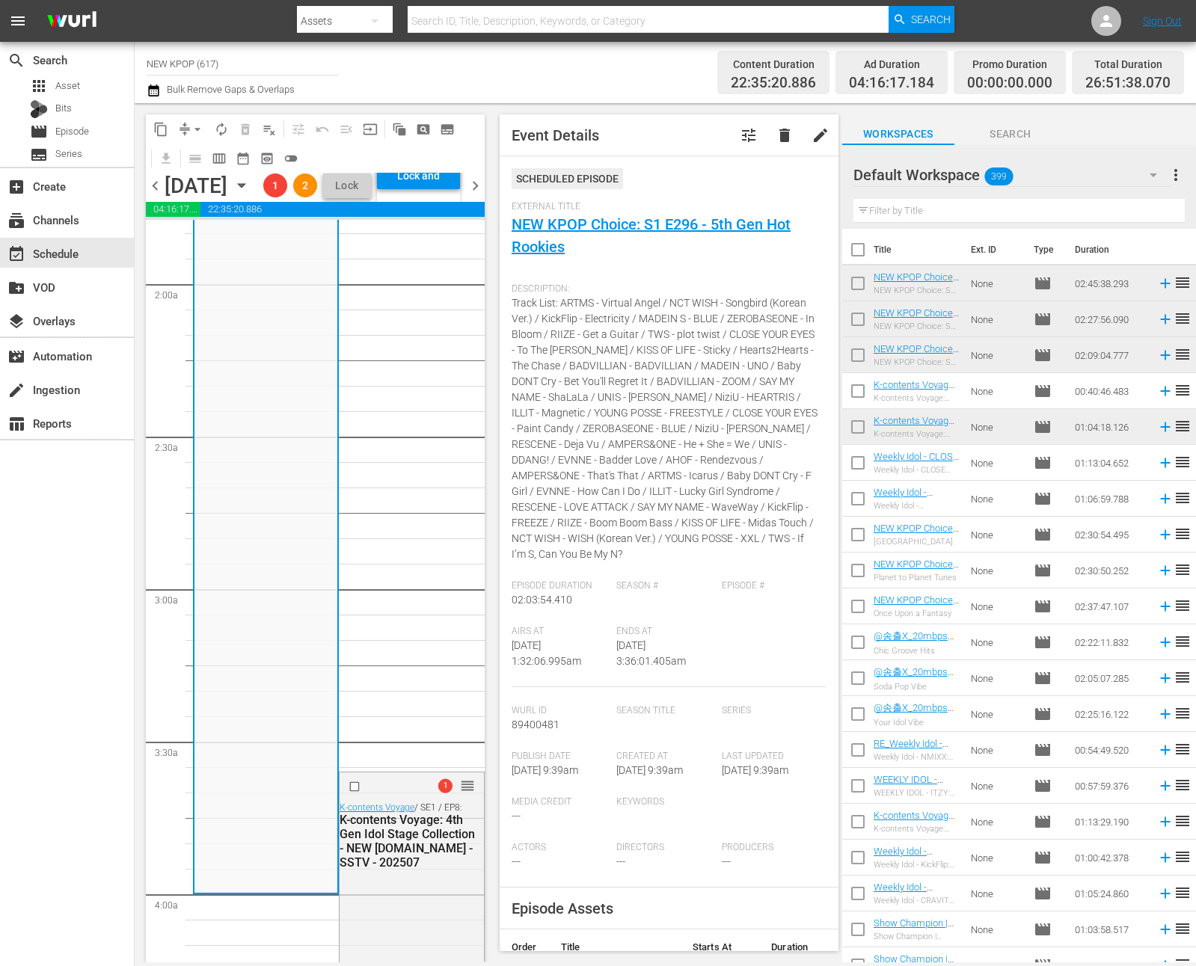
scroll to position [205, 0]
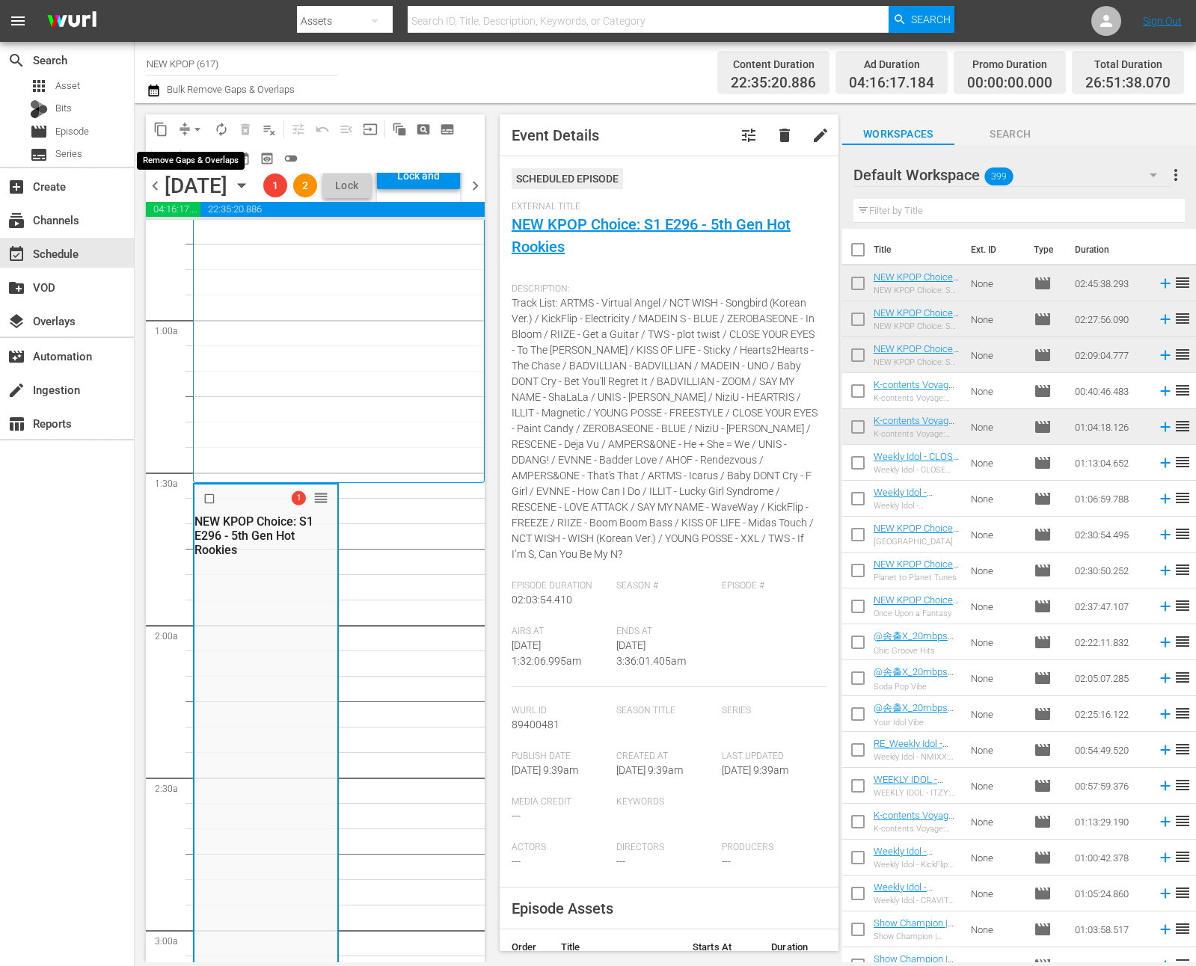
click at [197, 129] on span "arrow_drop_down" at bounding box center [197, 129] width 15 height 15
click at [195, 206] on li "Align to End of Previous Day" at bounding box center [198, 209] width 157 height 25
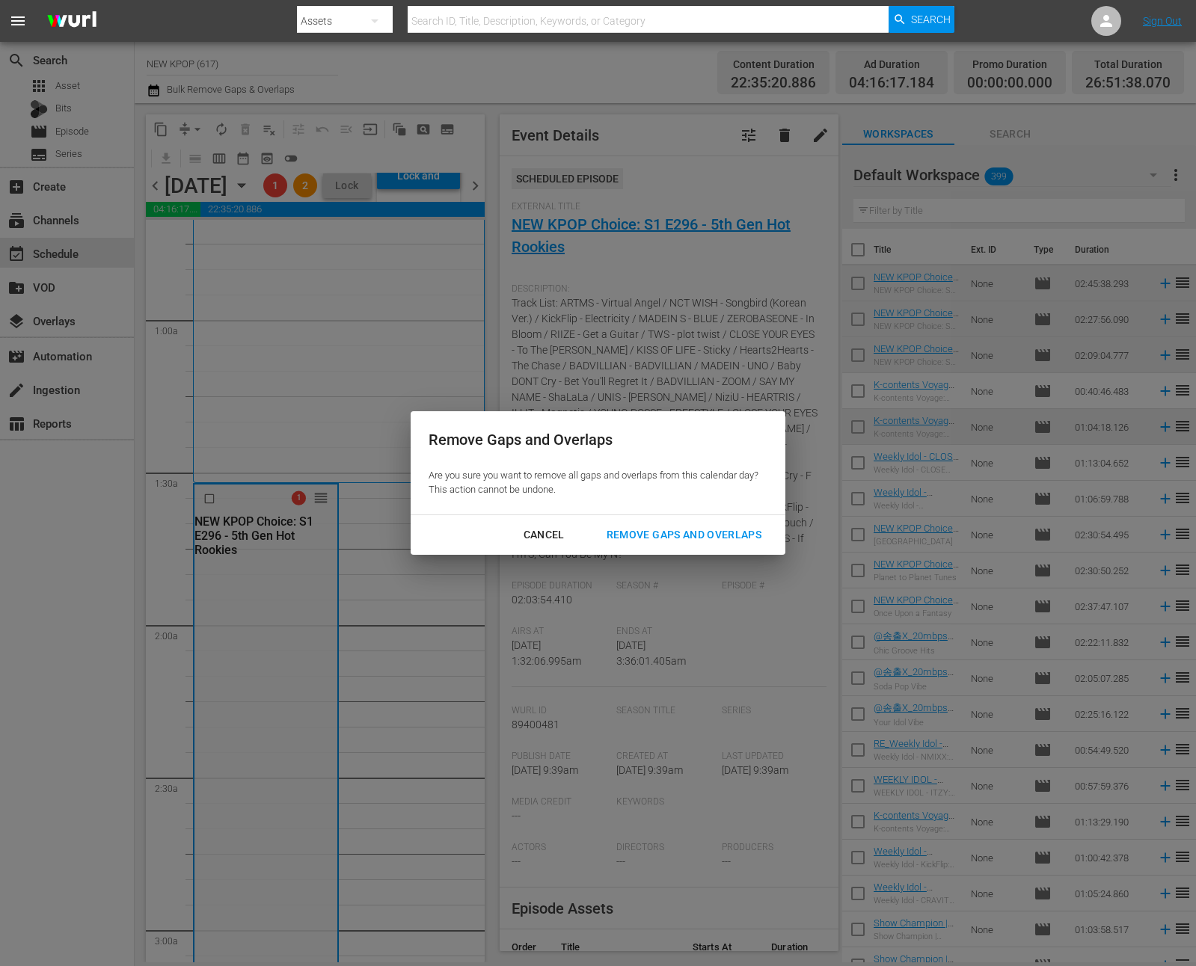
click at [646, 535] on div "Remove Gaps and Overlaps" at bounding box center [683, 535] width 179 height 19
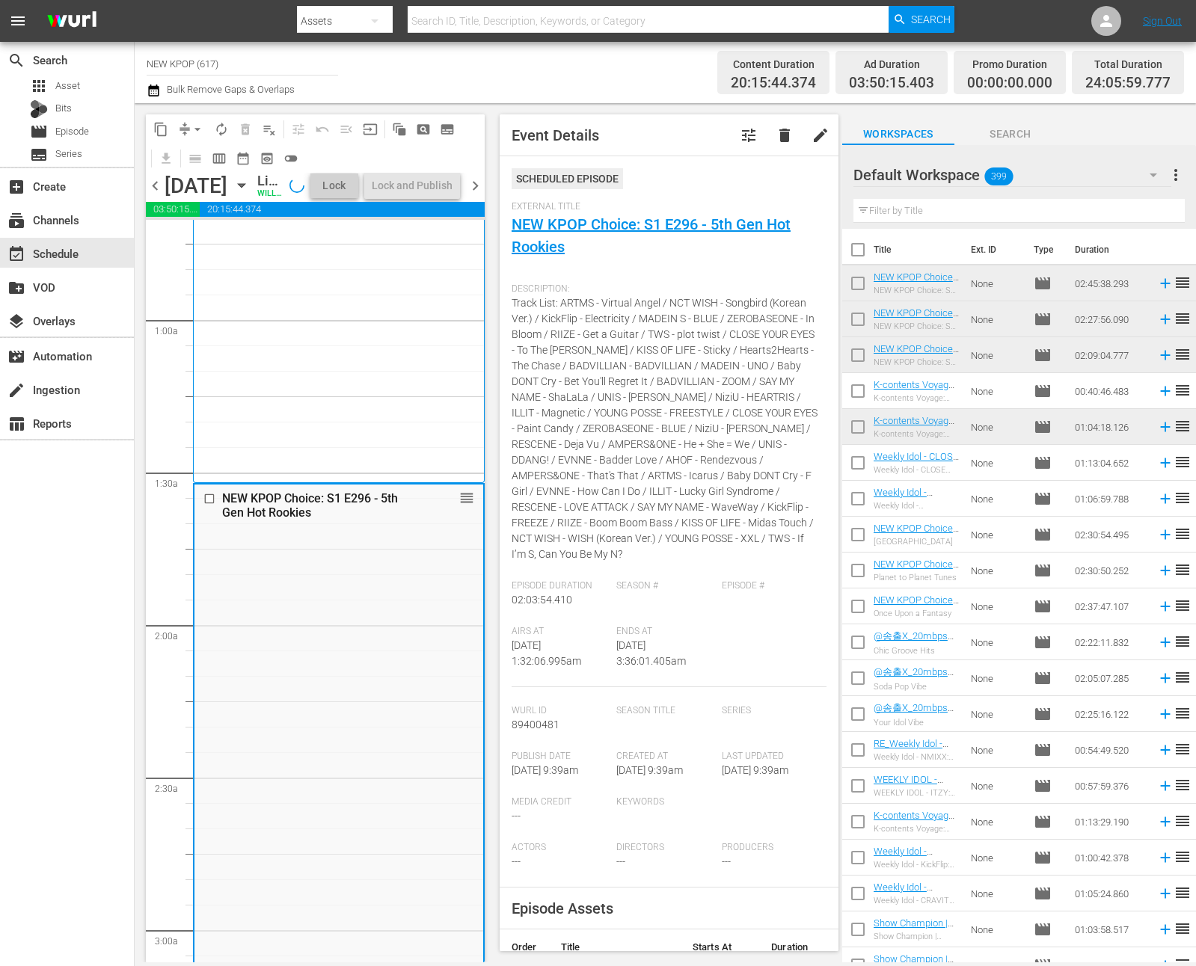
scroll to position [956, 0]
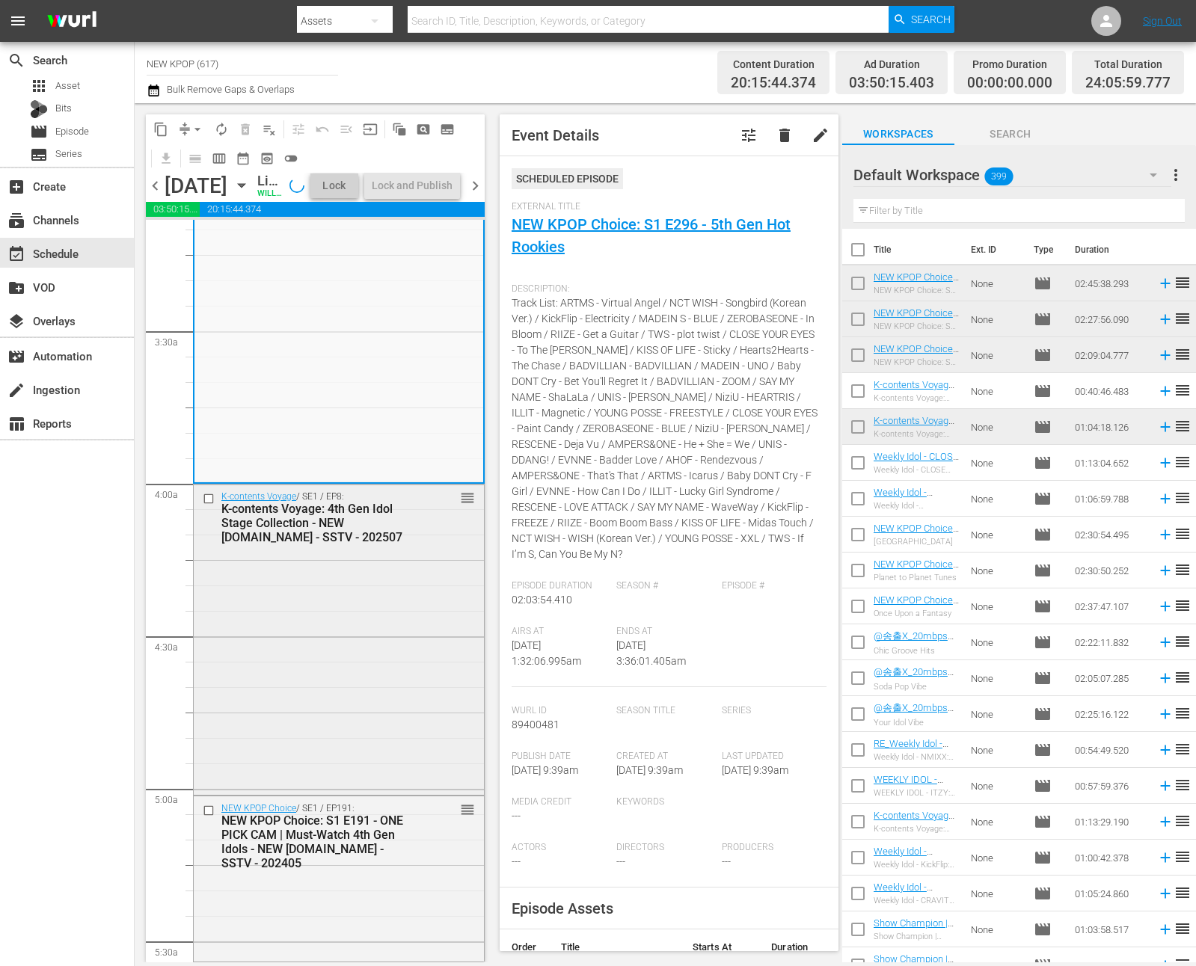
click at [294, 734] on div "K-contents Voyage / SE1 / EP8: K-contents Voyage: 4th Gen Idol Stage Collection…" at bounding box center [339, 638] width 290 height 307
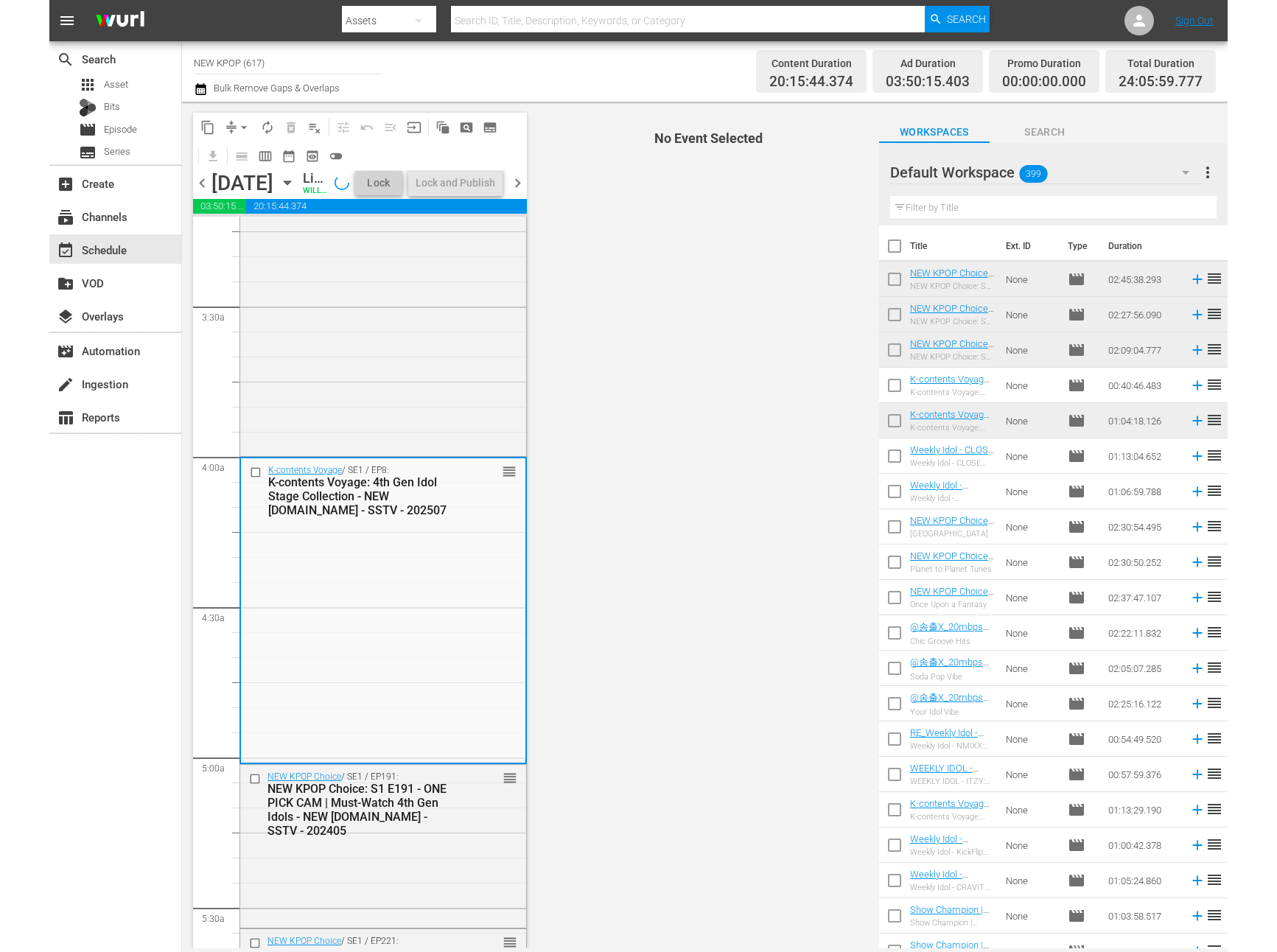
scroll to position [983, 0]
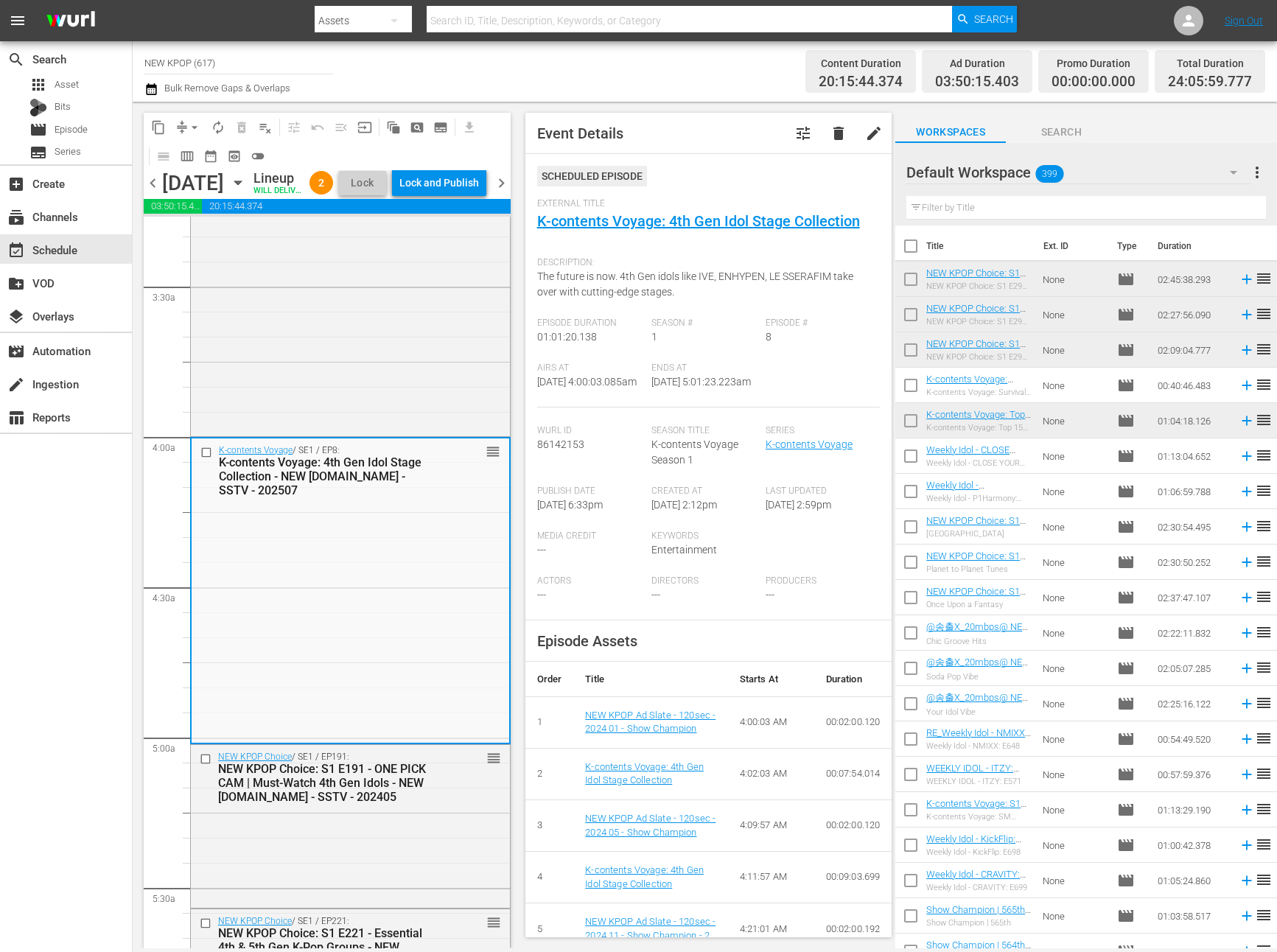
click at [625, 292] on span "The future is now. 4th Gen idols like IVE, ENHYPEN, LE SSERAFIM take over with …" at bounding box center [695, 284] width 316 height 28
click at [336, 840] on div "NEW KPOP Choice / SE1 / EP191: NEW KPOP Choice: S1 E191 - ONE PICK CAM | Must-W…" at bounding box center [351, 825] width 319 height 160
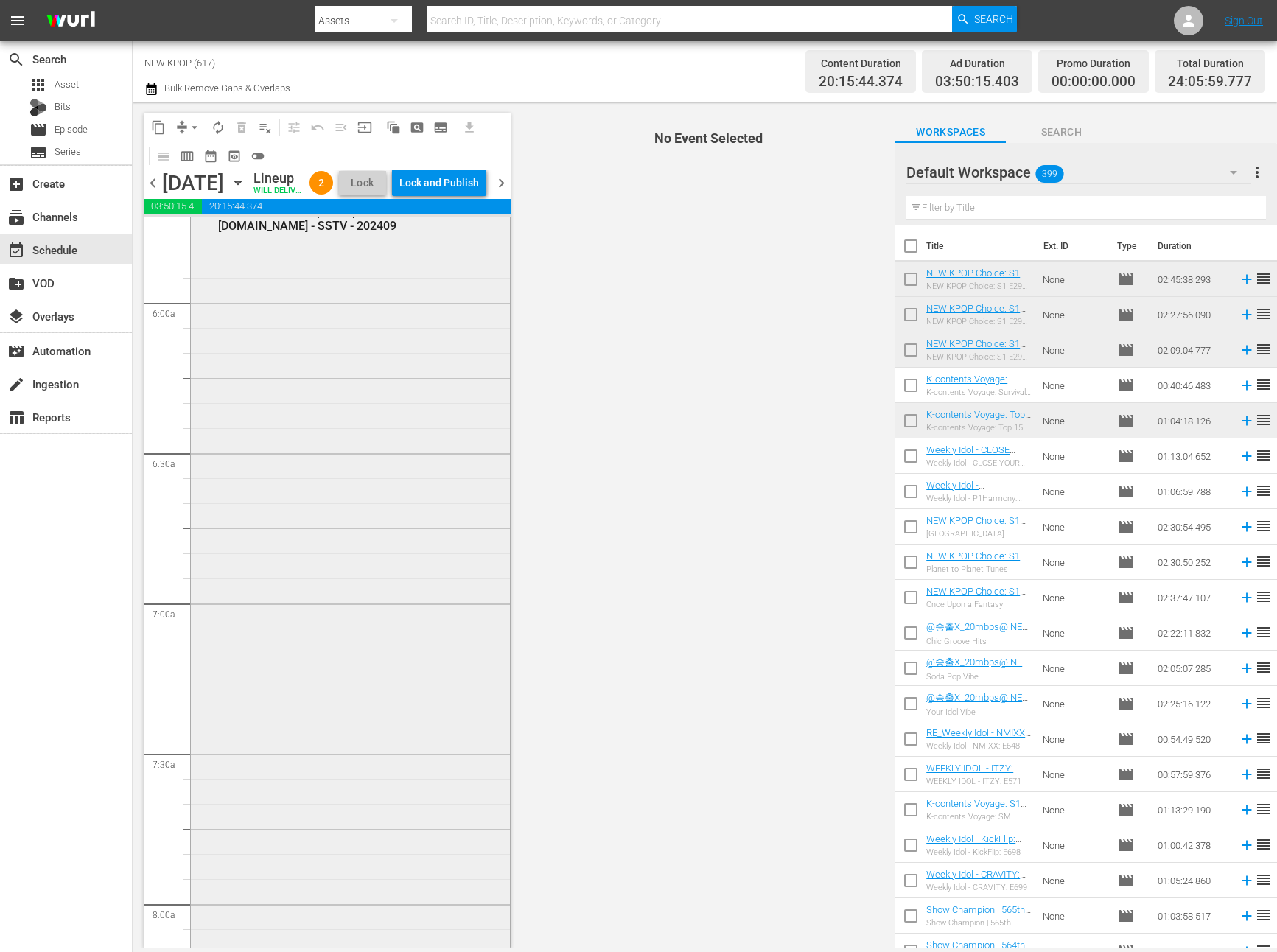
click at [352, 733] on div "NEW KPOP Choice / SE1 / EP221: NEW KPOP Choice: S1 E221 - Essential 4th & 5th G…" at bounding box center [351, 684] width 319 height 1021
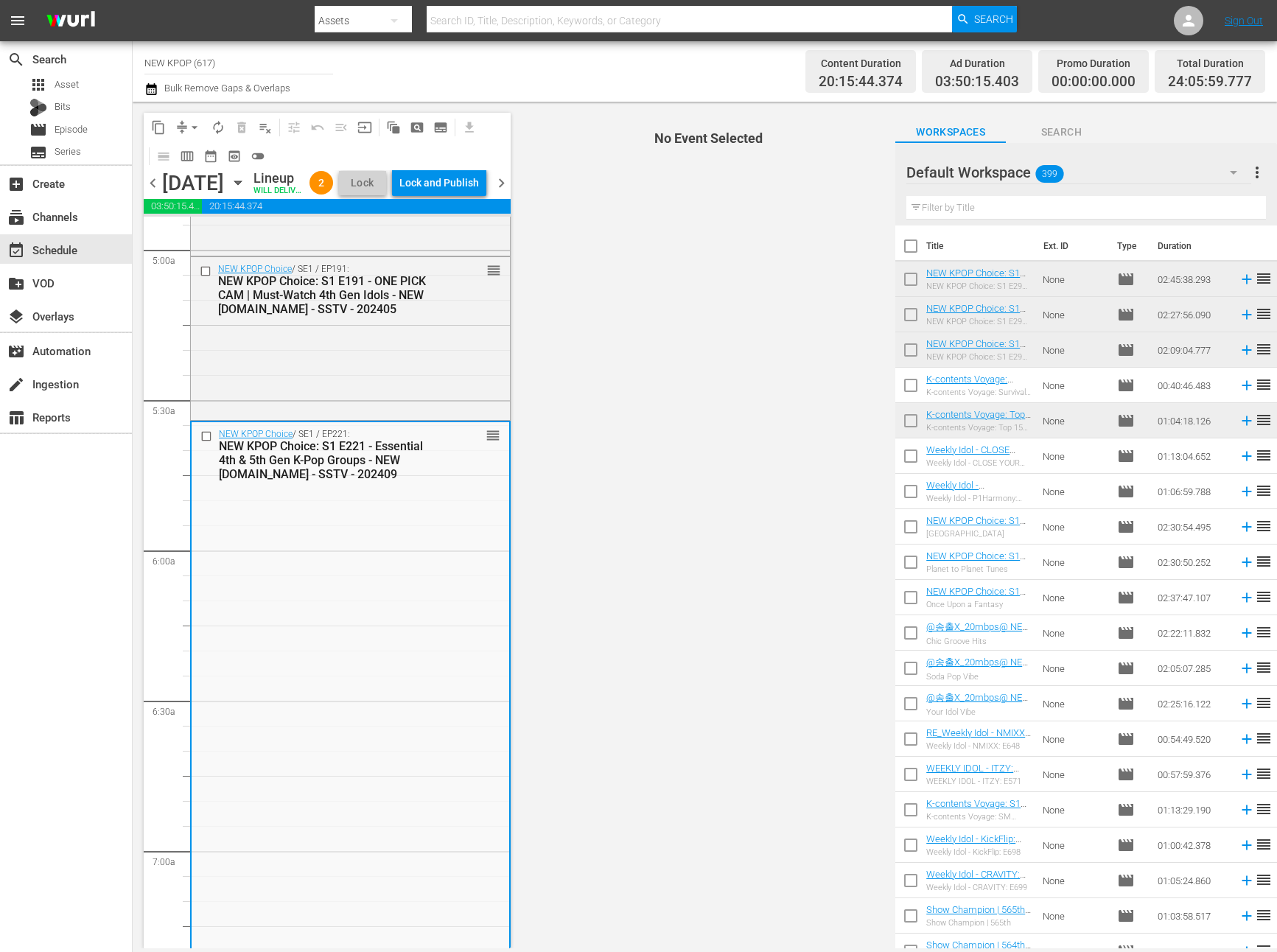
scroll to position [1400, 0]
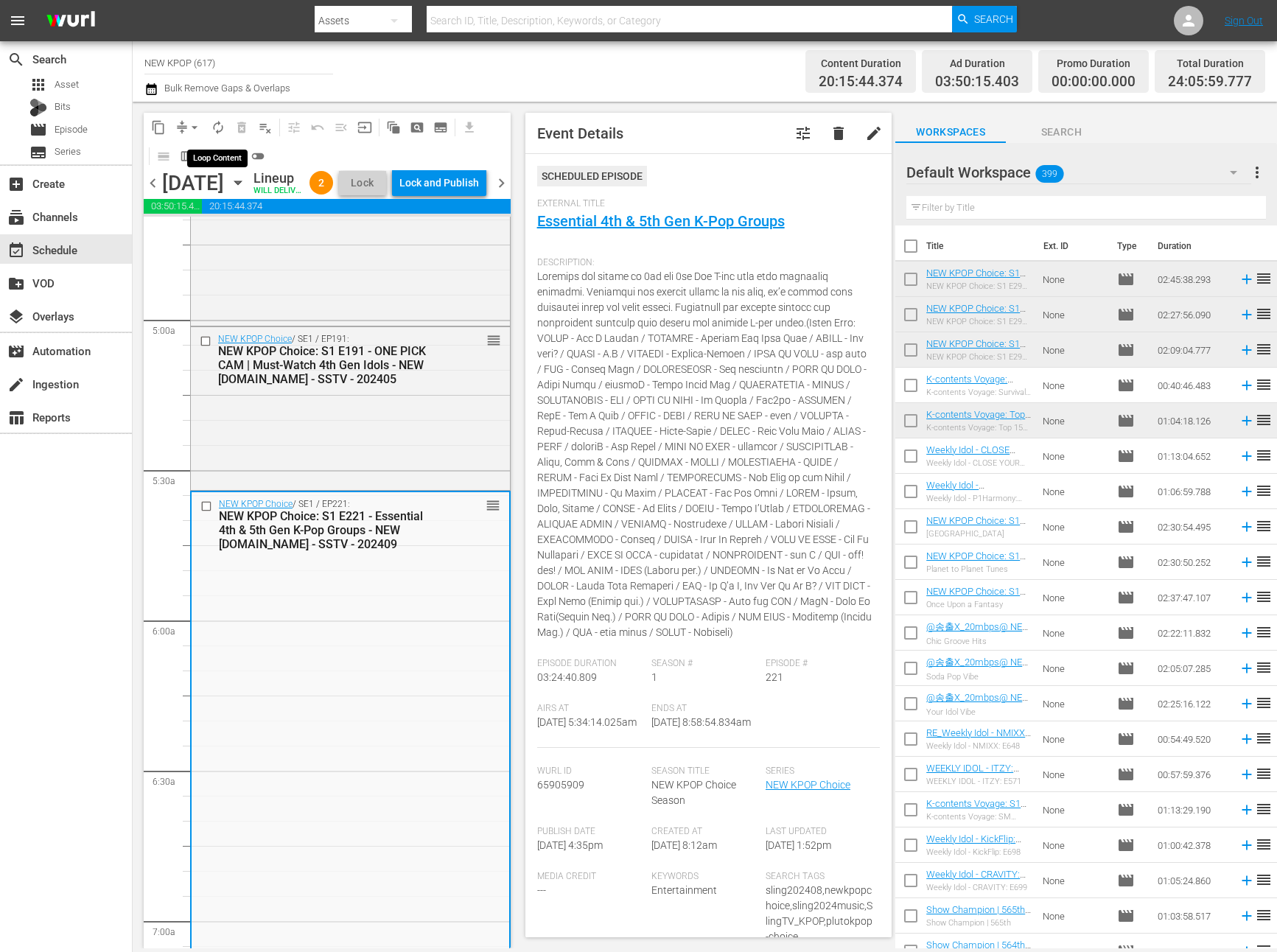
click at [212, 124] on span "autorenew_outlined" at bounding box center [218, 127] width 15 height 15
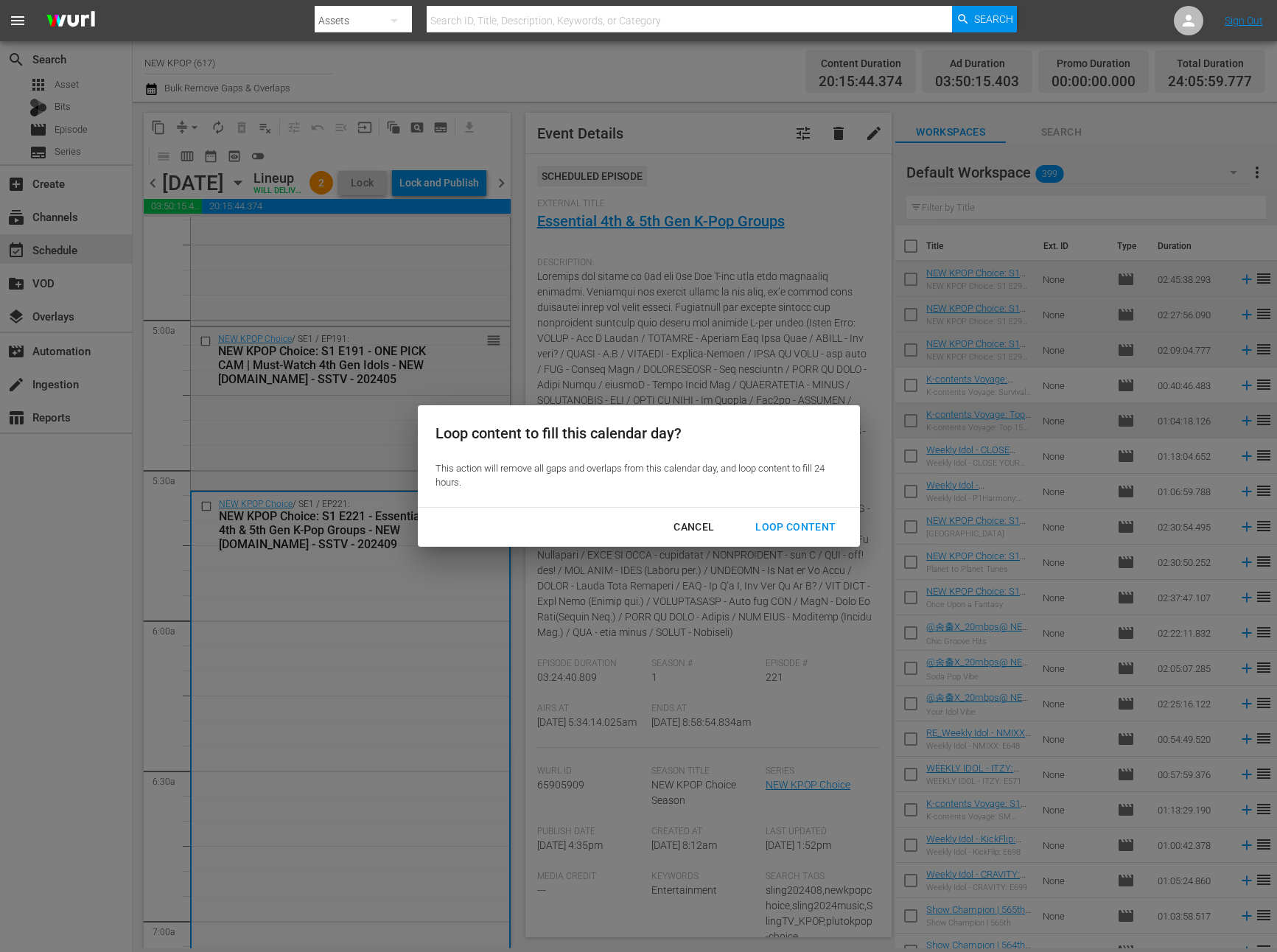
click at [667, 520] on div "Cancel" at bounding box center [693, 527] width 64 height 19
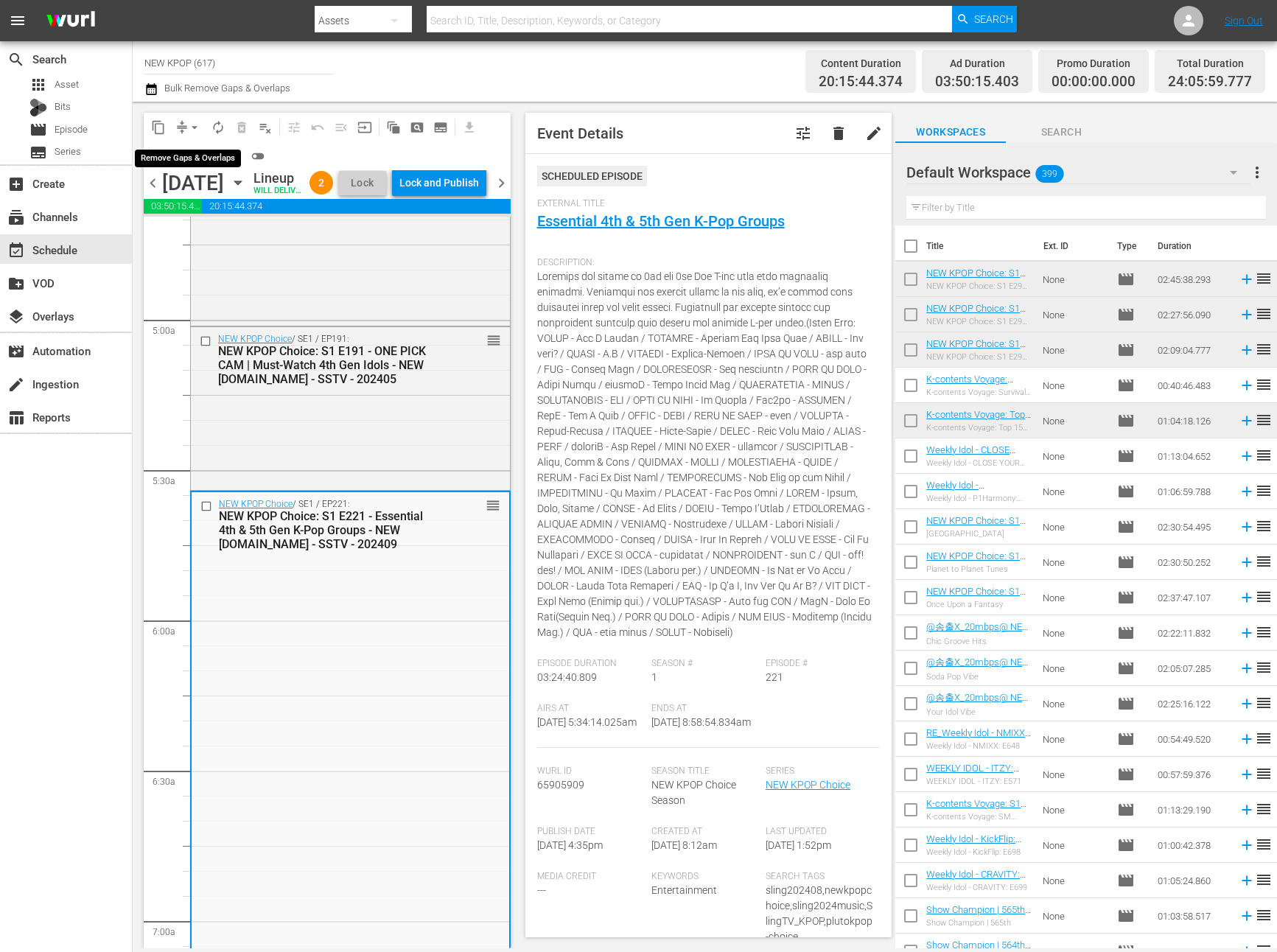
click at [191, 127] on span "arrow_drop_down" at bounding box center [194, 127] width 15 height 15
click at [189, 205] on li "Align to End of Previous Day" at bounding box center [195, 206] width 155 height 25
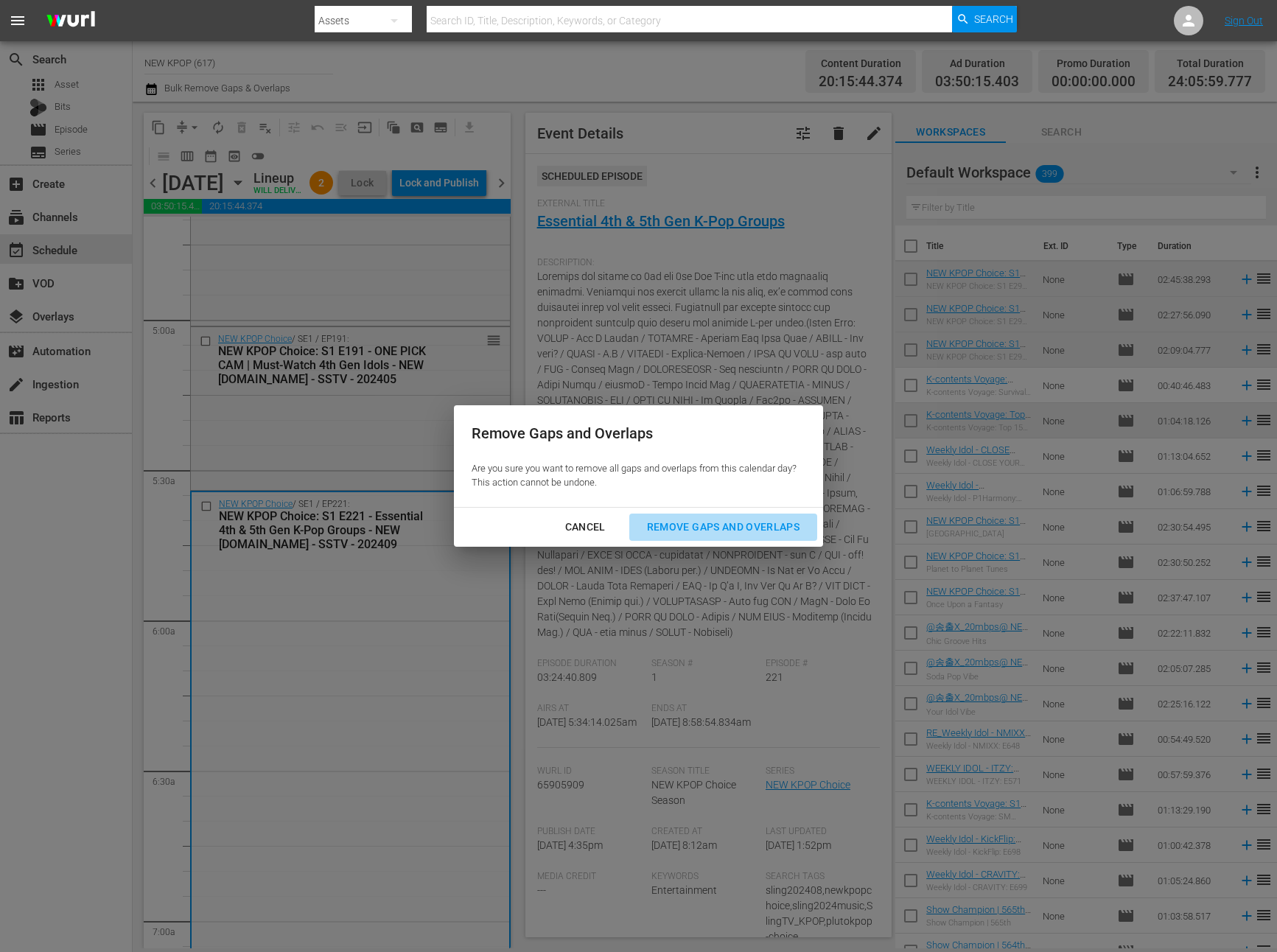
click at [772, 532] on div "Remove Gaps and Overlaps" at bounding box center [723, 527] width 176 height 19
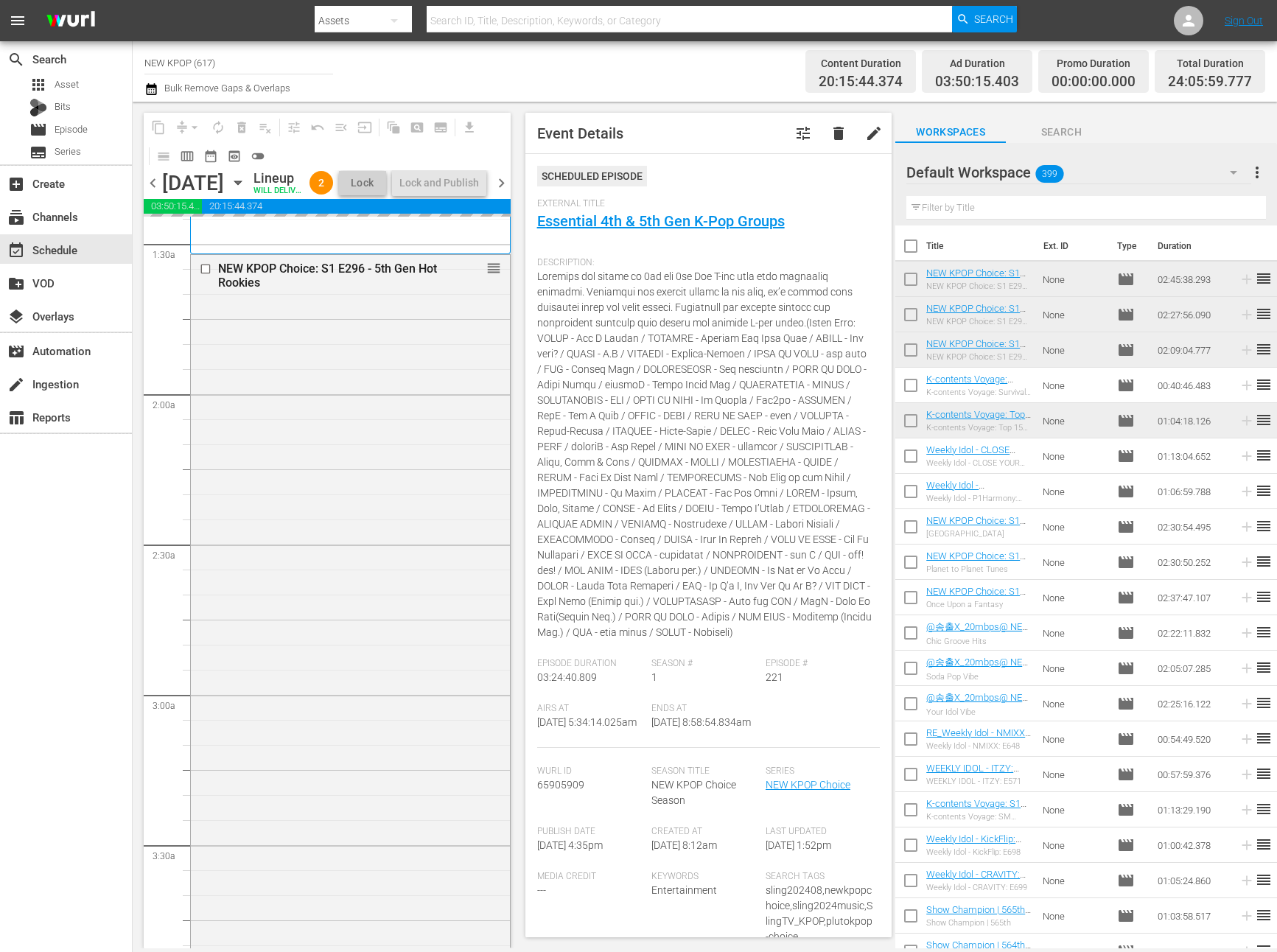
scroll to position [0, 0]
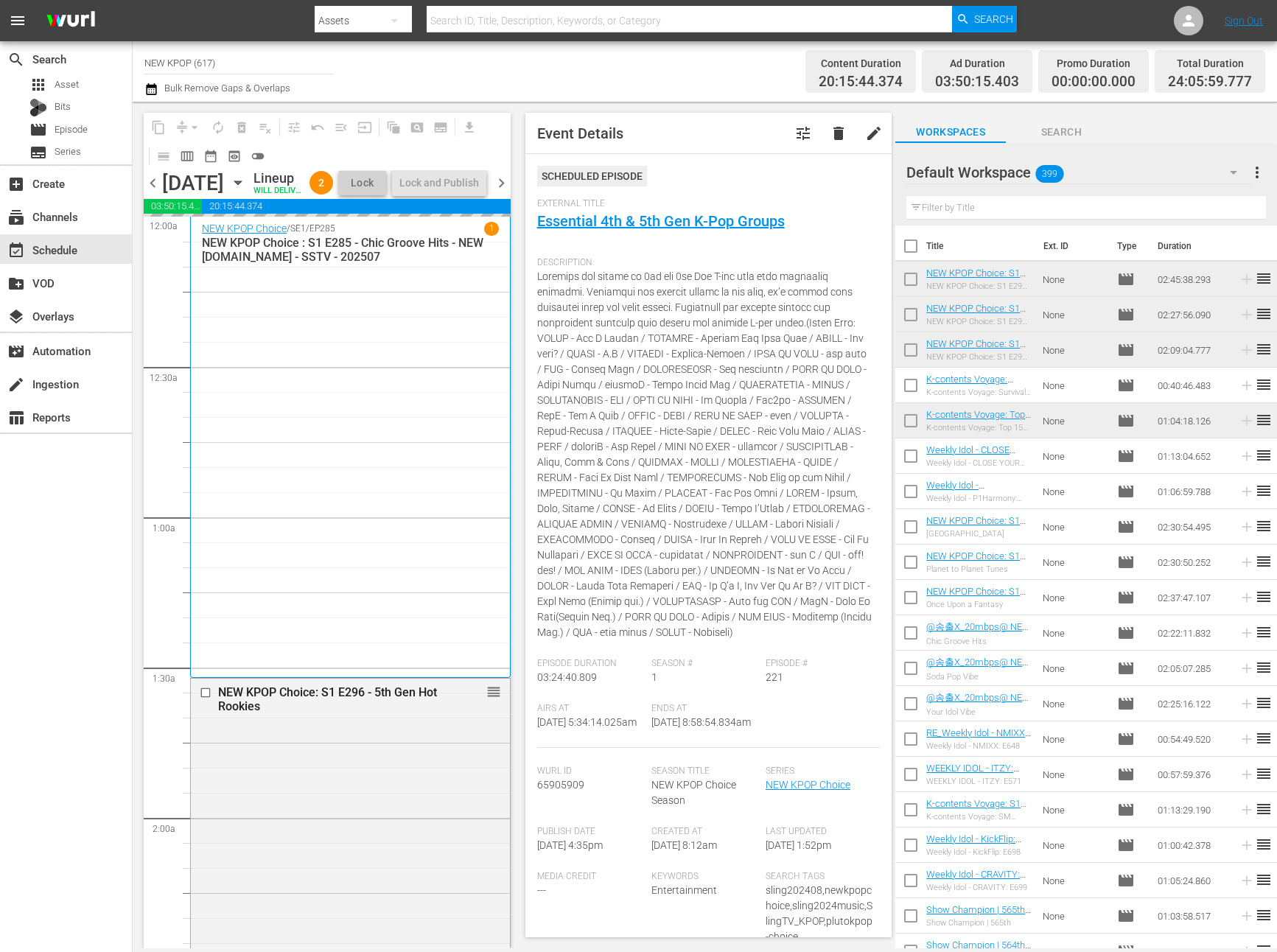
click at [387, 618] on div "NEW KPOP Choice / SE1 / EP285 1 NEW KPOP Choice : S1 E285 - Chic Groove Hits - …" at bounding box center [350, 446] width 297 height 450
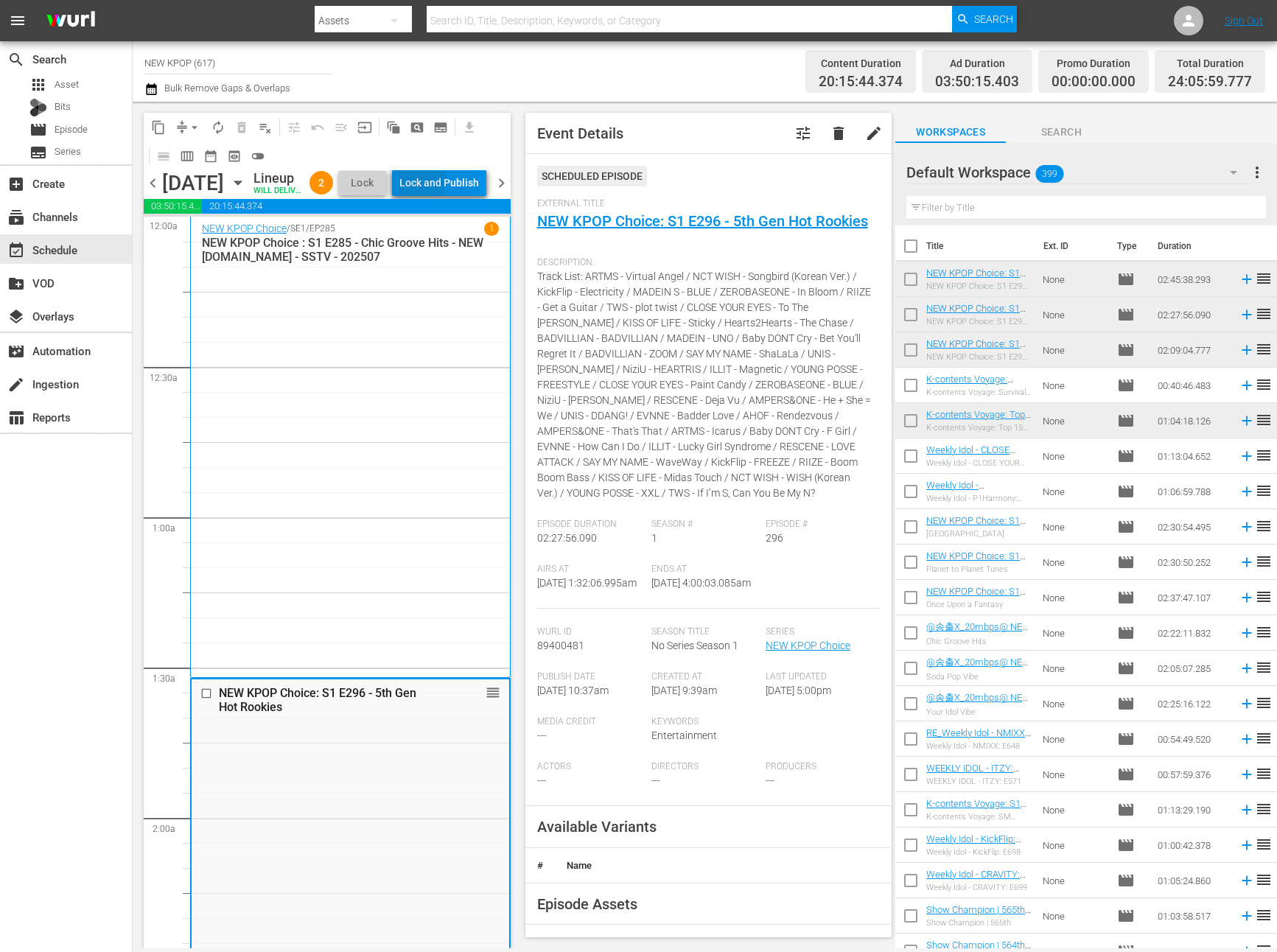
click at [451, 182] on div "Lock and Publish" at bounding box center [438, 182] width 80 height 27
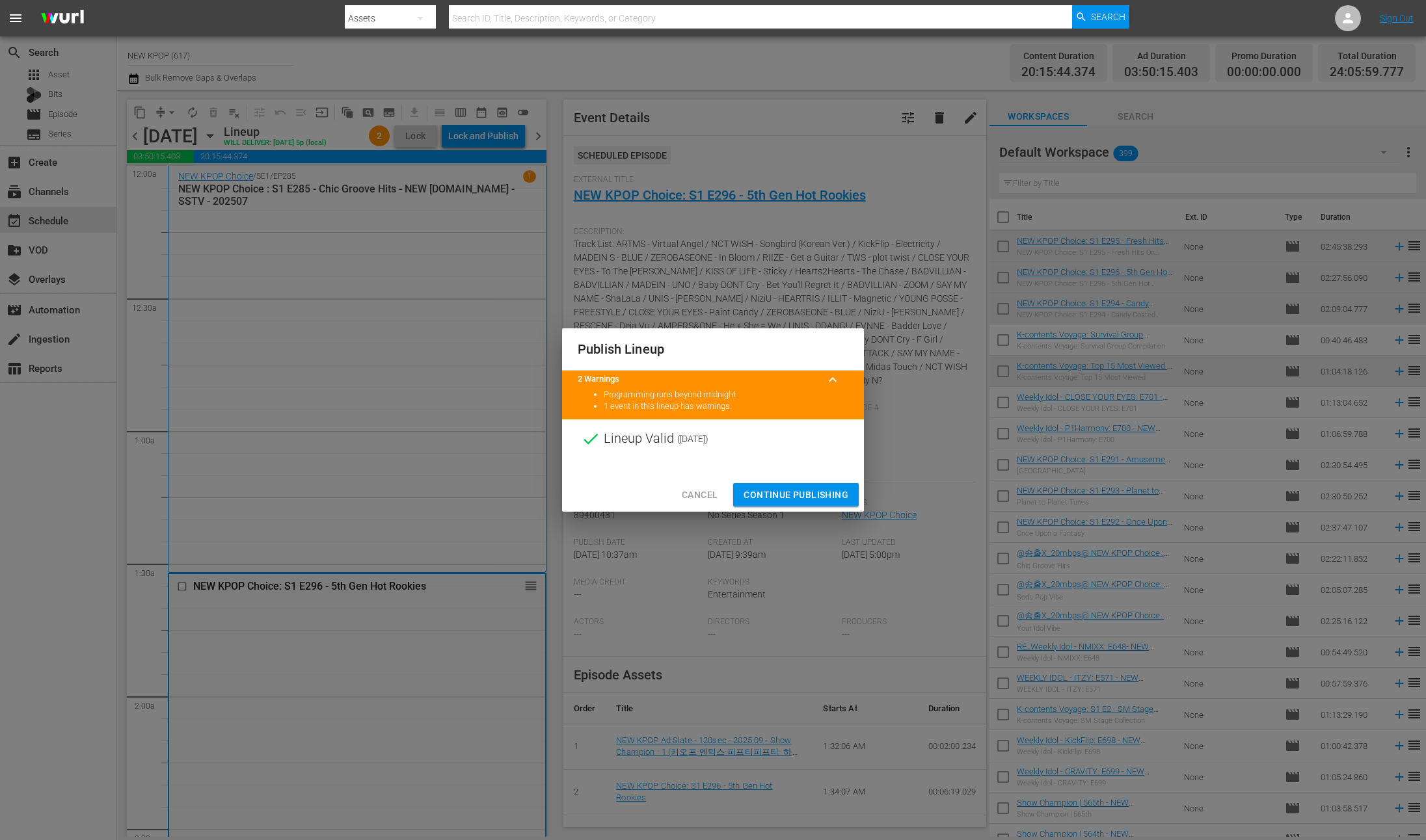
click at [801, 490] on span "Continue Publishing" at bounding box center [796, 495] width 104 height 17
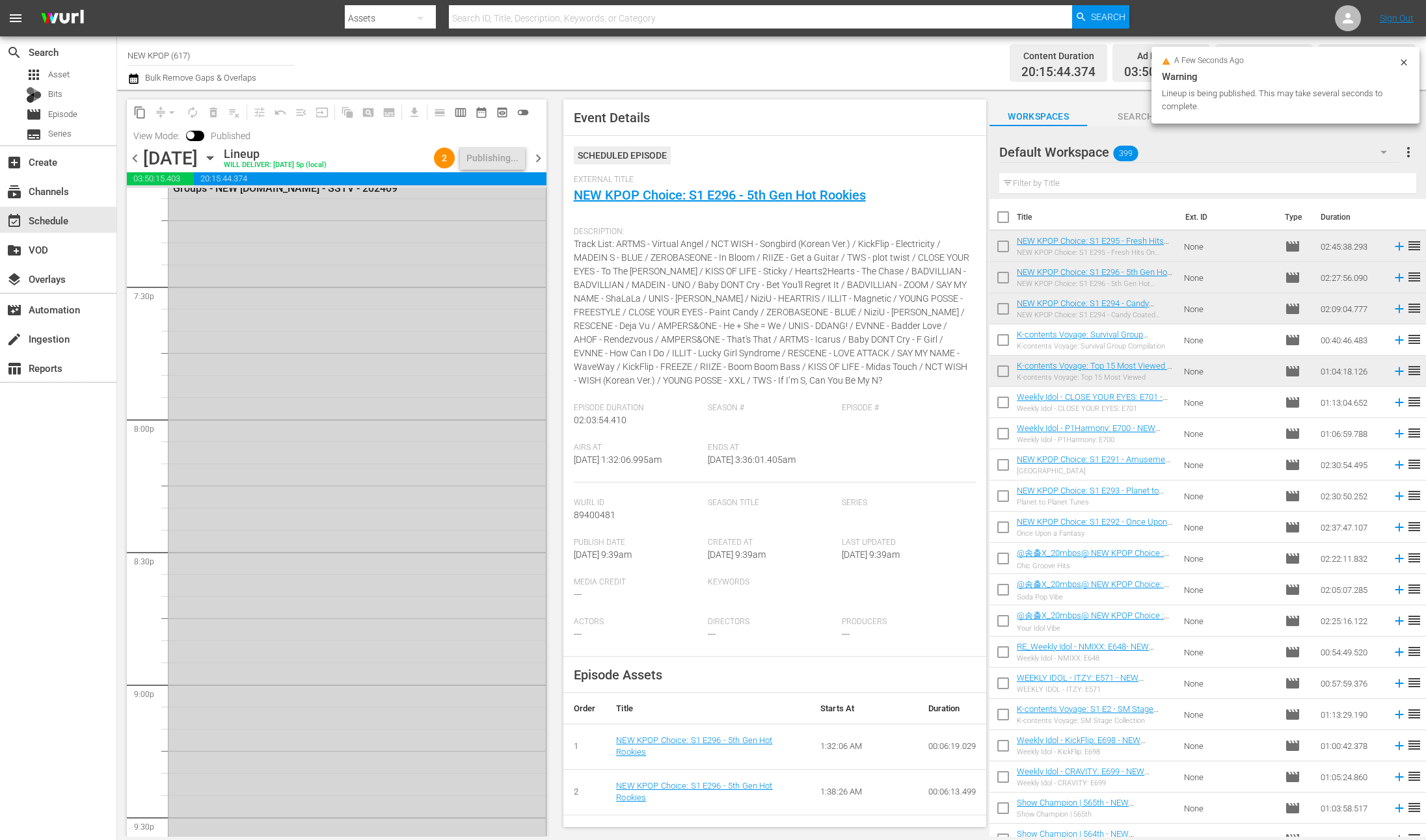
scroll to position [6151, 0]
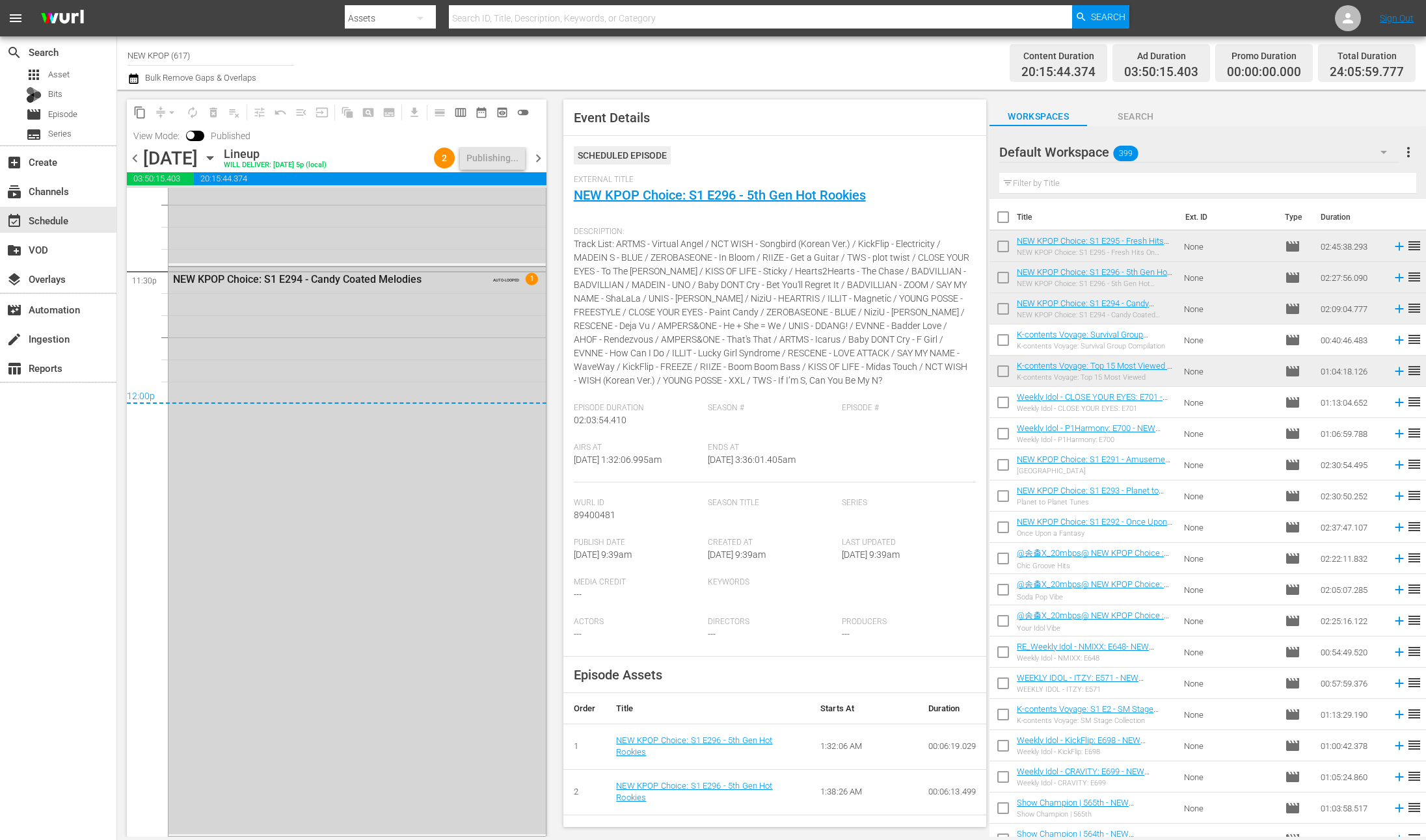
click at [455, 502] on div "NEW KPOP Choice: S1 E294 - Candy Coated Melodies AUTO-LOOPED 1" at bounding box center [358, 550] width 378 height 567
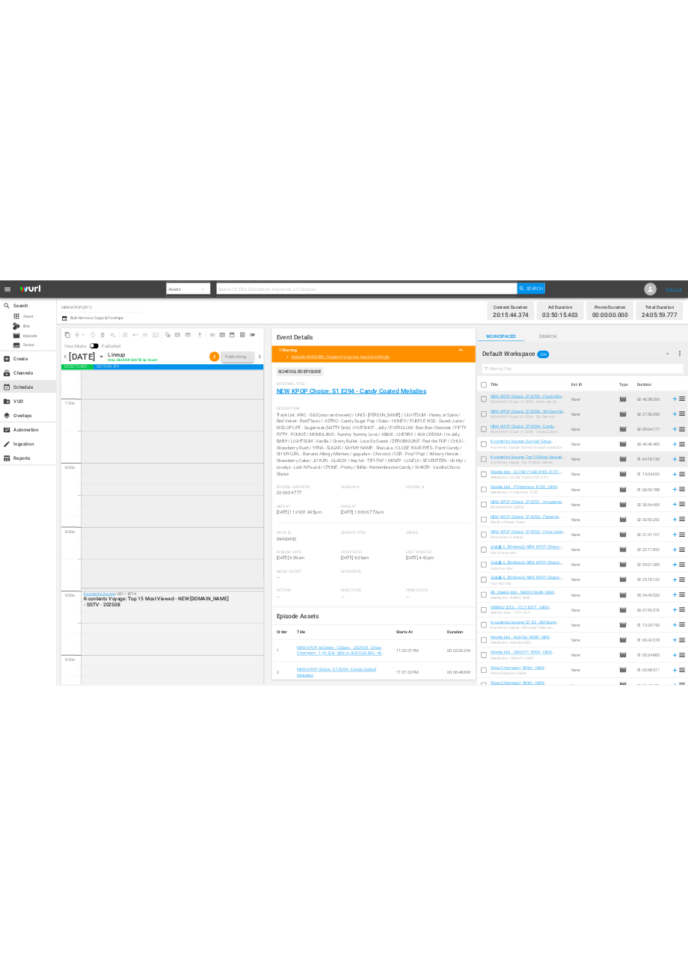
scroll to position [443, 0]
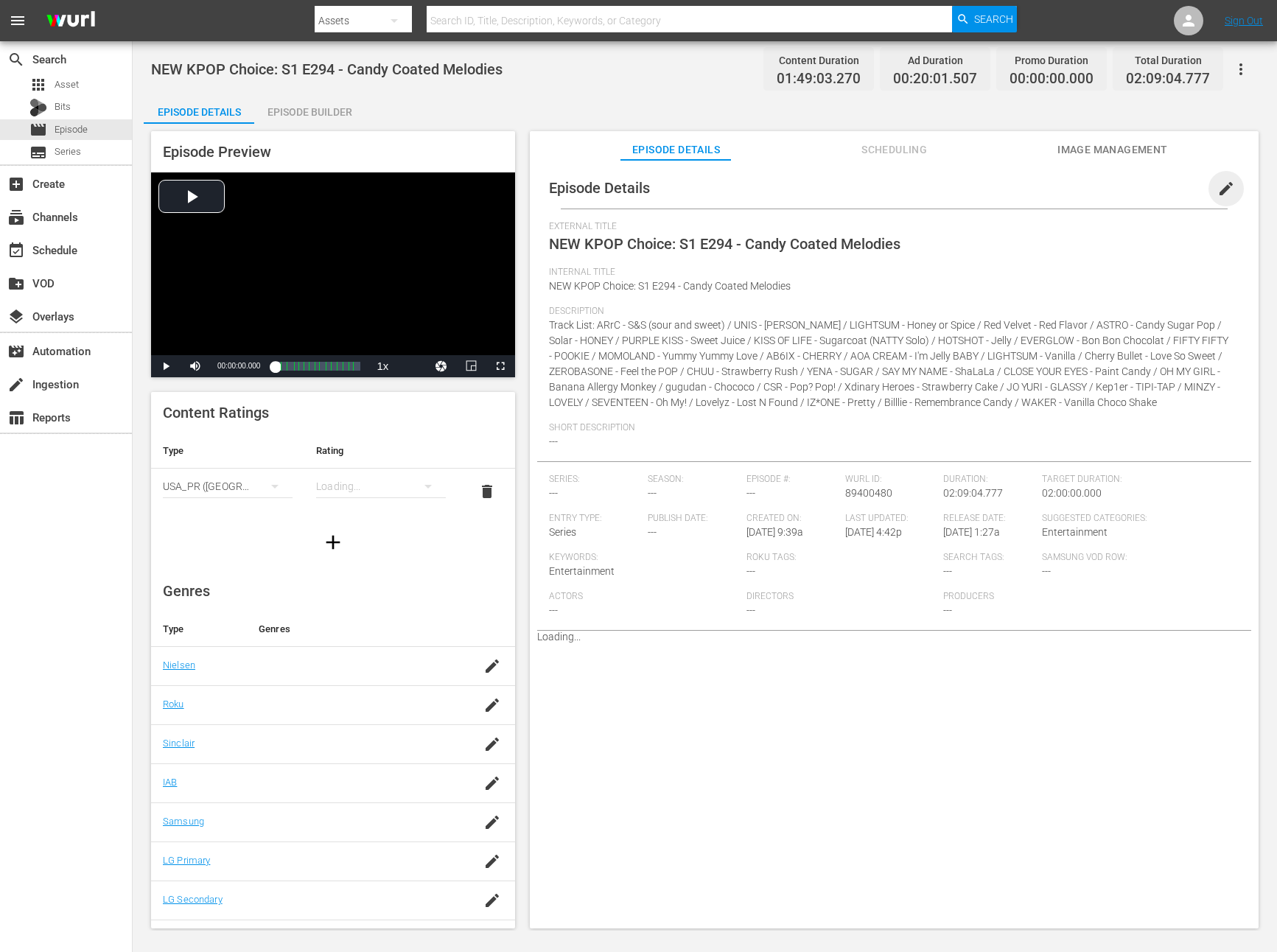
click at [1217, 183] on span "edit" at bounding box center [1226, 188] width 18 height 18
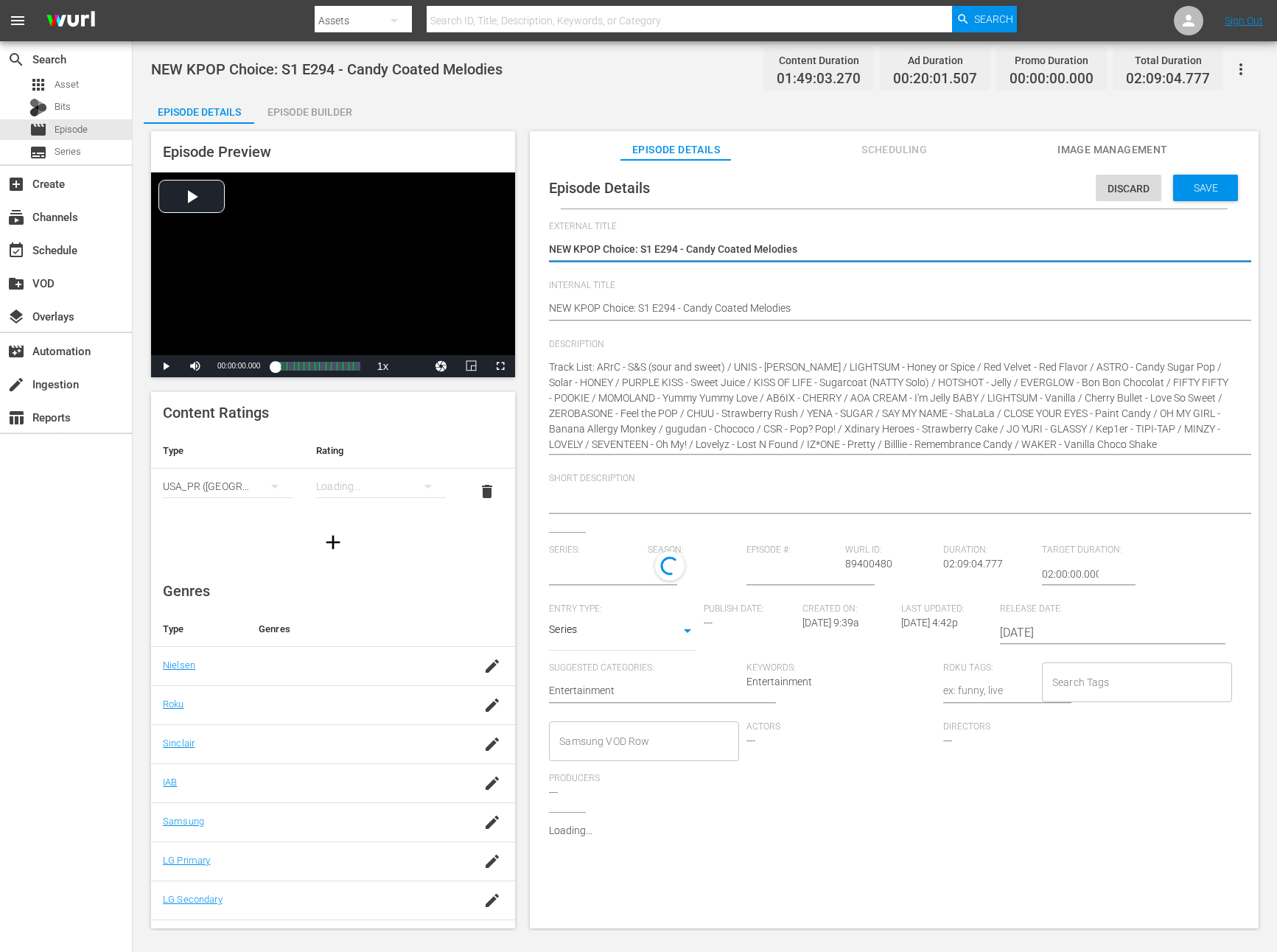
click at [609, 567] on input "text" at bounding box center [594, 575] width 92 height 35
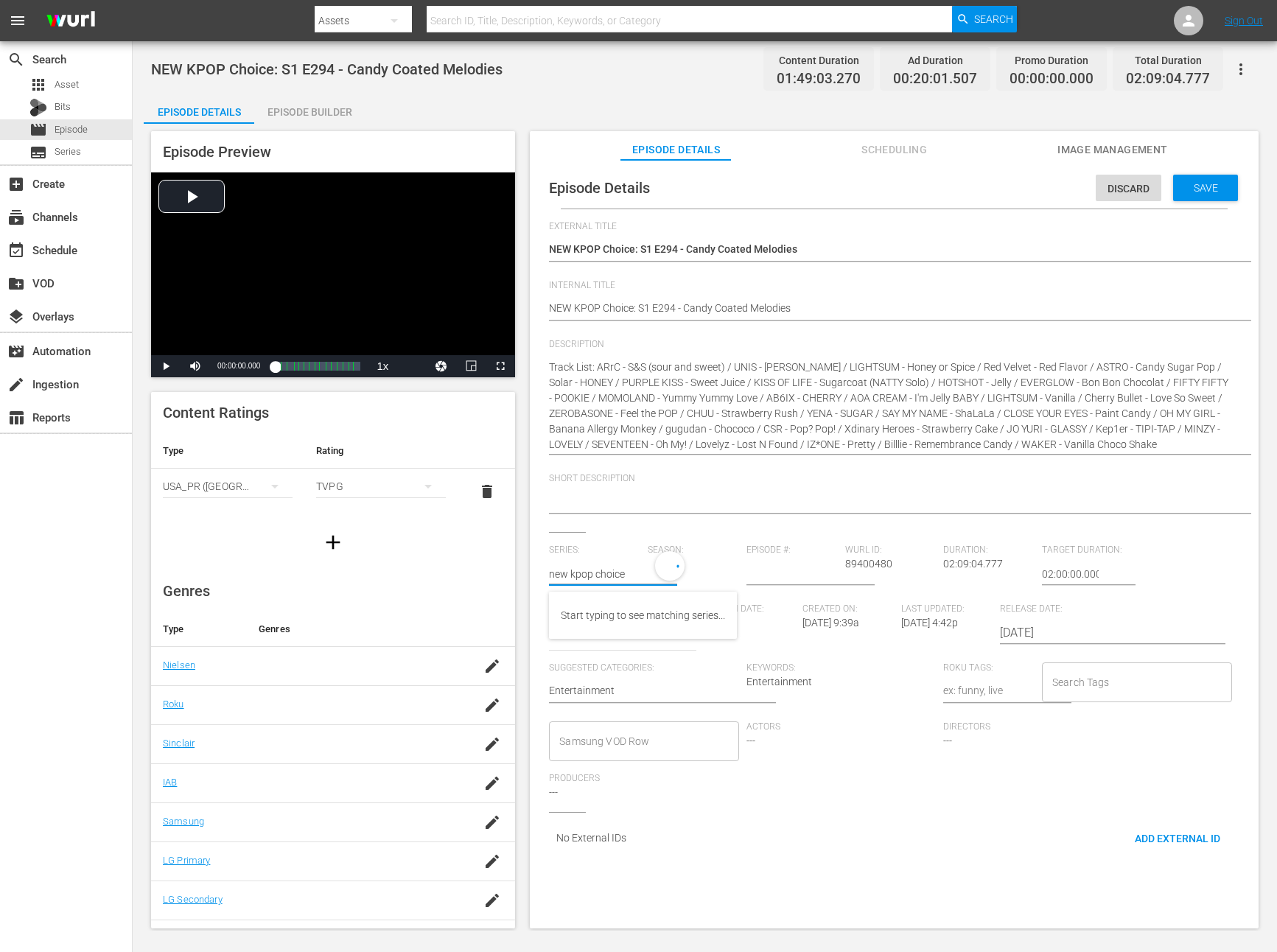
type input "new kpop choice"
click at [747, 358] on div "Track List: ARrC - S&S (sour and sweet) / UNIS - [PERSON_NAME] / LIGHTSUM - Hon…" at bounding box center [890, 406] width 683 height 110
type input "No Series"
drag, startPoint x: 547, startPoint y: 361, endPoint x: 588, endPoint y: 369, distance: 41.8
click at [588, 369] on div "Episode Details Discard Save External Title NEW KPOP Choice: S1 E294 - Candy Co…" at bounding box center [894, 517] width 714 height 700
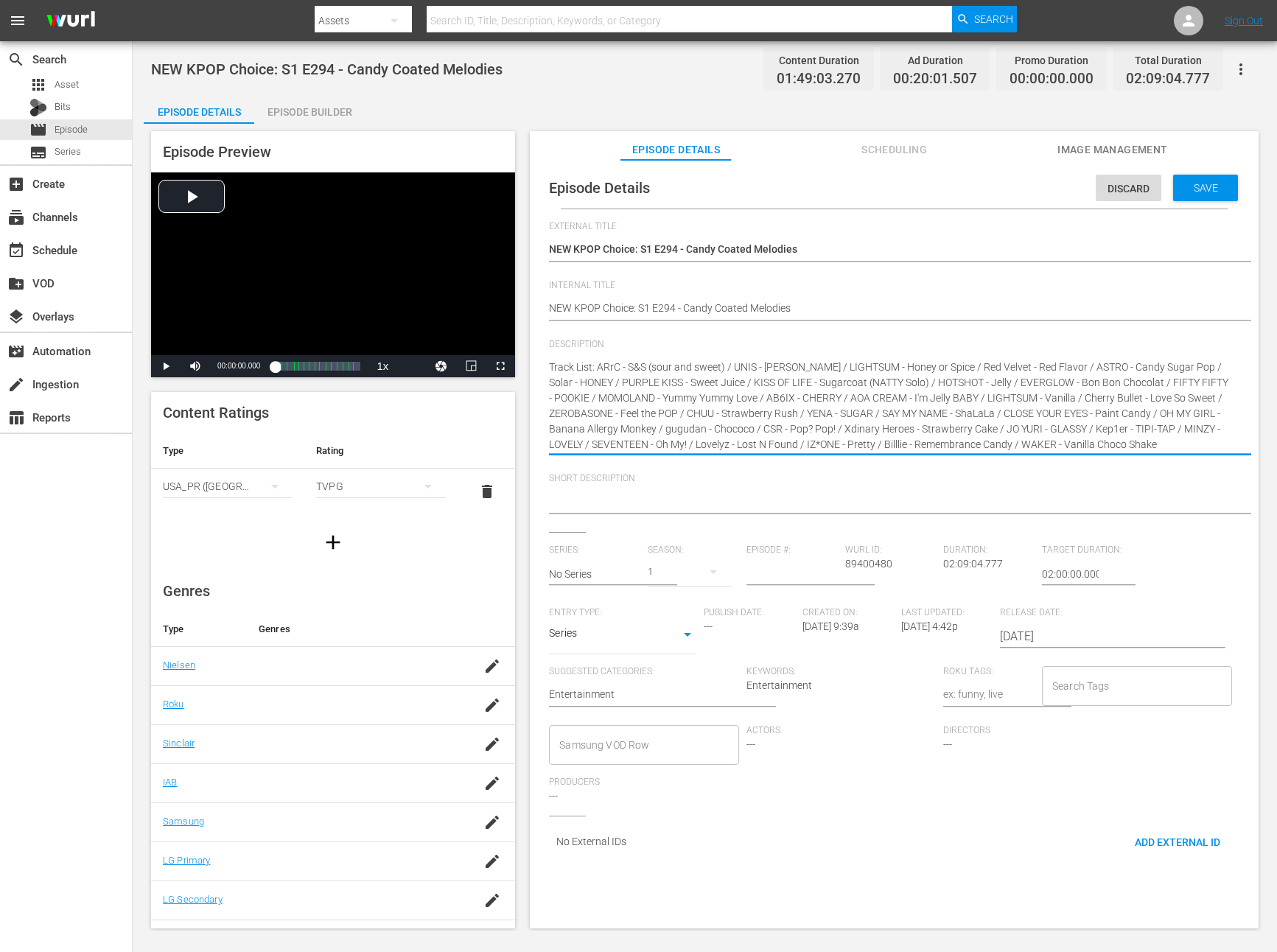
drag, startPoint x: 597, startPoint y: 369, endPoint x: 532, endPoint y: 369, distance: 65.0
click at [645, 498] on textarea at bounding box center [890, 503] width 683 height 18
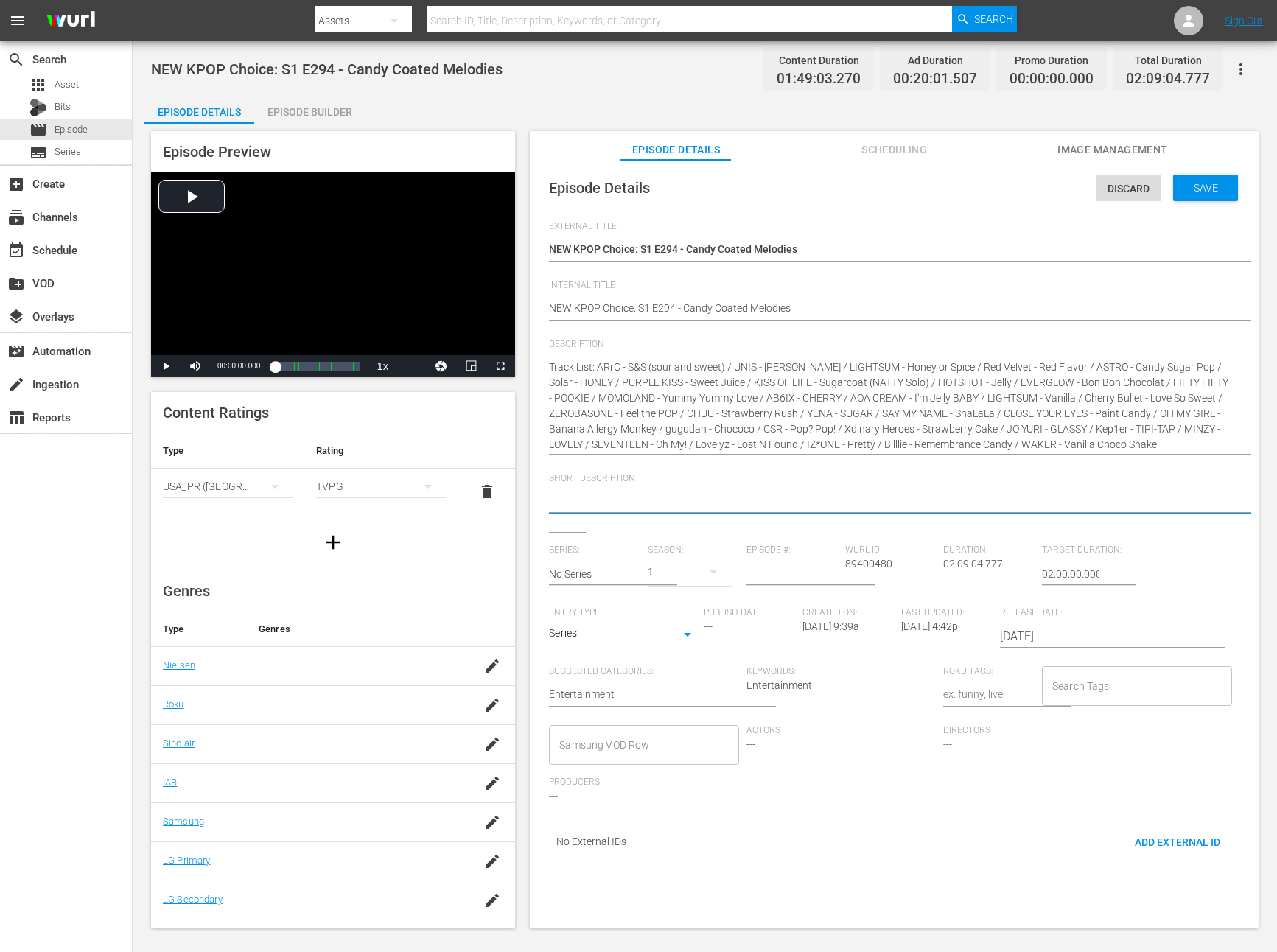
paste textarea "Track List:"
type textarea "Track List:"
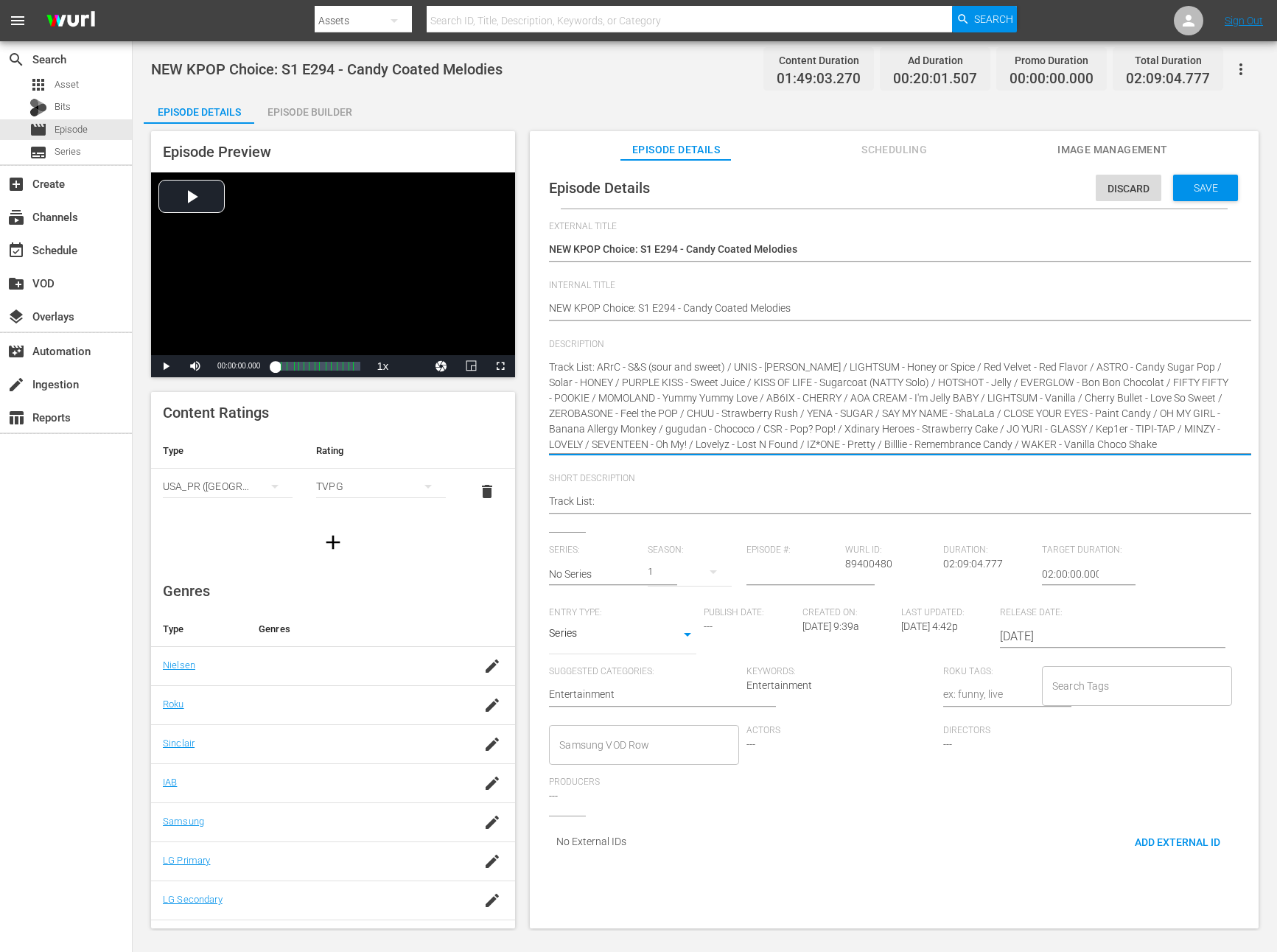
scroll to position [16, 0]
drag, startPoint x: 896, startPoint y: 442, endPoint x: 1215, endPoint y: 445, distance: 319.0
click at [723, 504] on textarea "Track List:" at bounding box center [890, 503] width 683 height 18
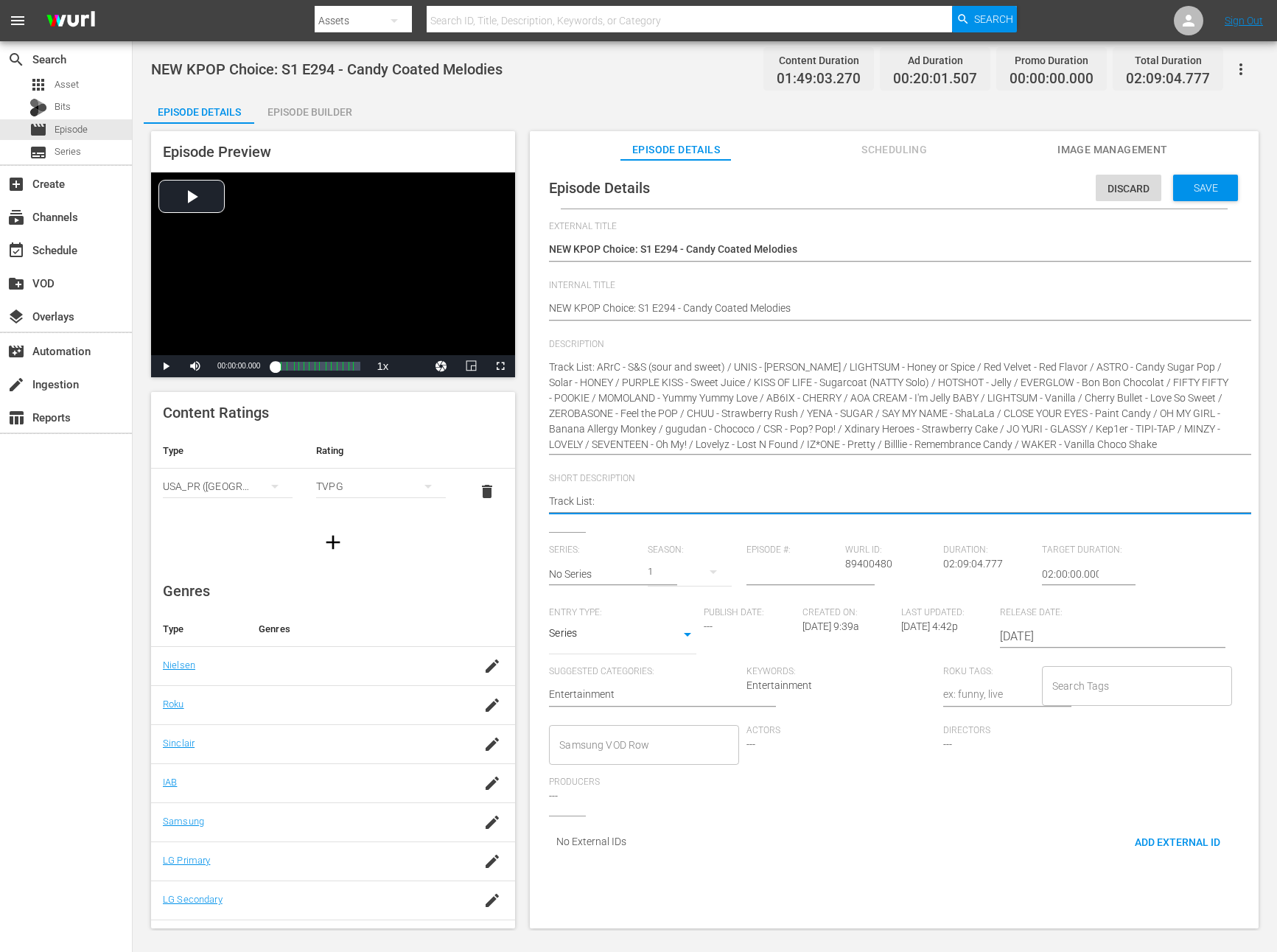
scroll to position [0, 0]
paste textarea "IZ*ONE - Pretty / Billlie - Remembrance Candy / WAKER - Vanilla Choco Shake"
type textarea "Track List: IZ*ONE - Pretty / Billlie - Remembrance Candy / WAKER - Vanilla Cho…"
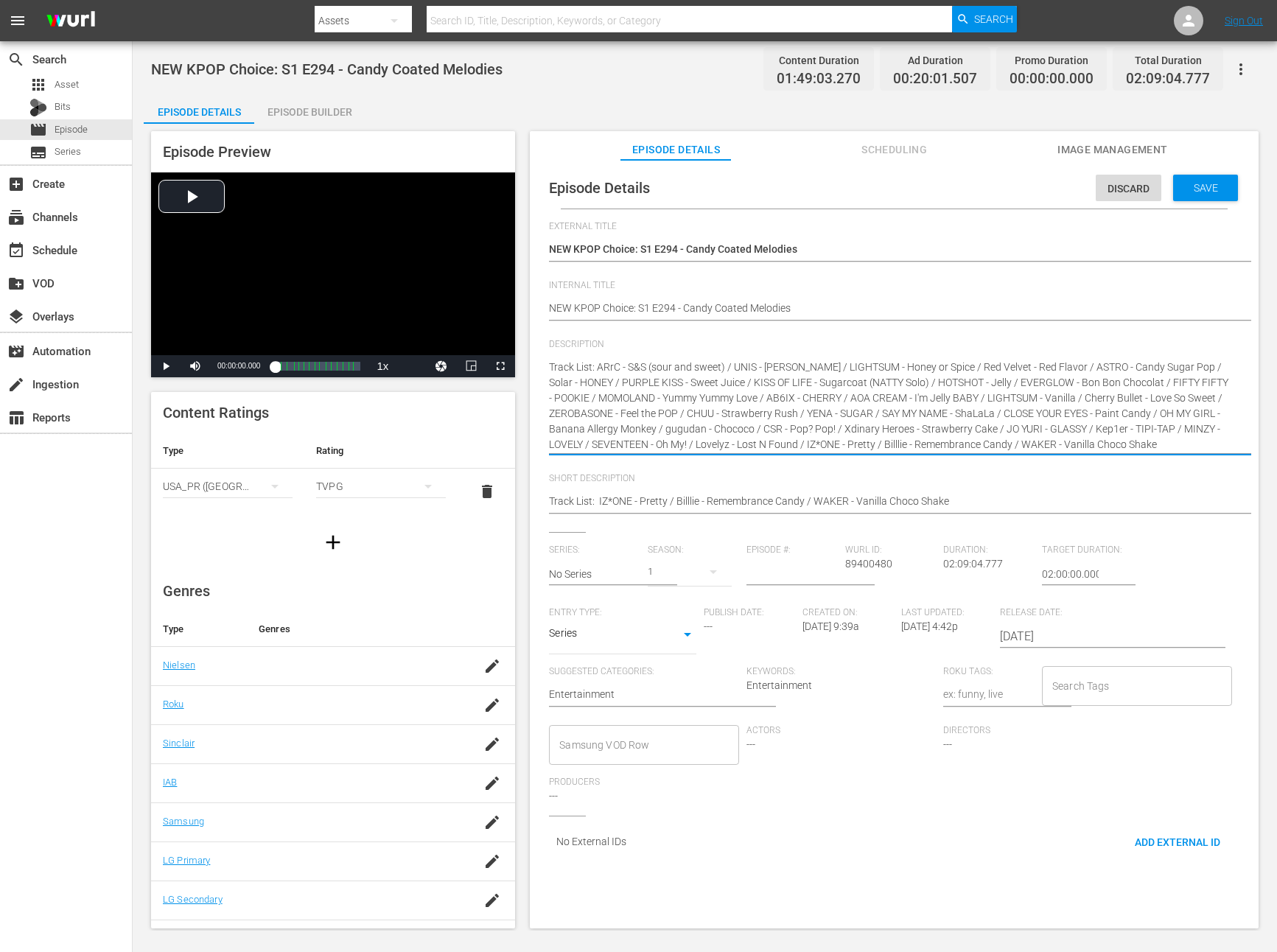
drag, startPoint x: 728, startPoint y: 411, endPoint x: 837, endPoint y: 418, distance: 109.2
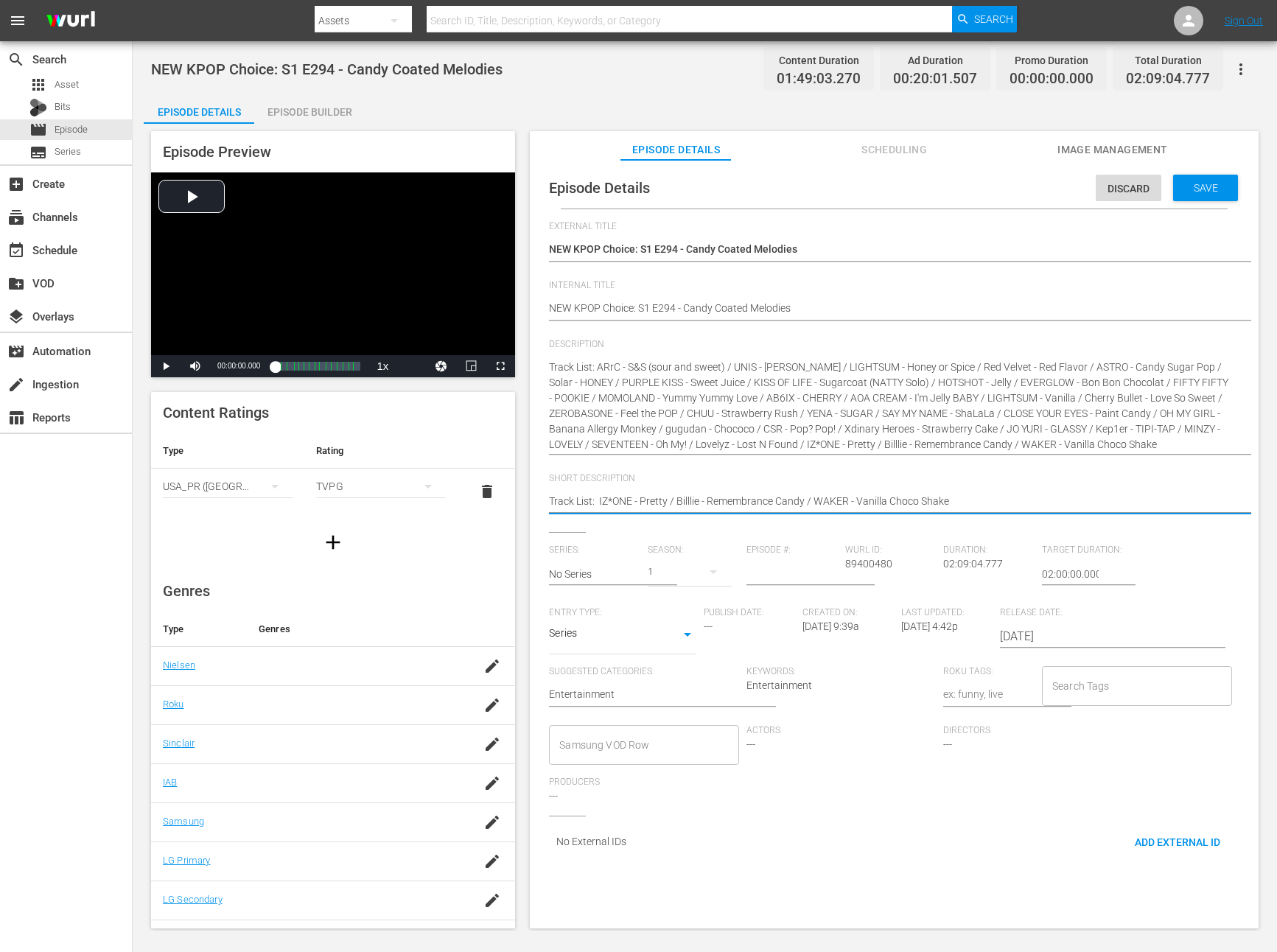
drag, startPoint x: 597, startPoint y: 501, endPoint x: 664, endPoint y: 501, distance: 67.0
click at [664, 501] on textarea "Track List: IZ*ONE - Pretty / Billlie - Remembrance Candy / WAKER - Vanilla Cho…" at bounding box center [890, 503] width 683 height 18
type textarea "Track List: y / Billlie - Remembrance Candy / WAKER - Vanilla Choco Shake"
type textarea "Track List: / Billlie - Remembrance Candy / WAKER - Vanilla Choco Shake"
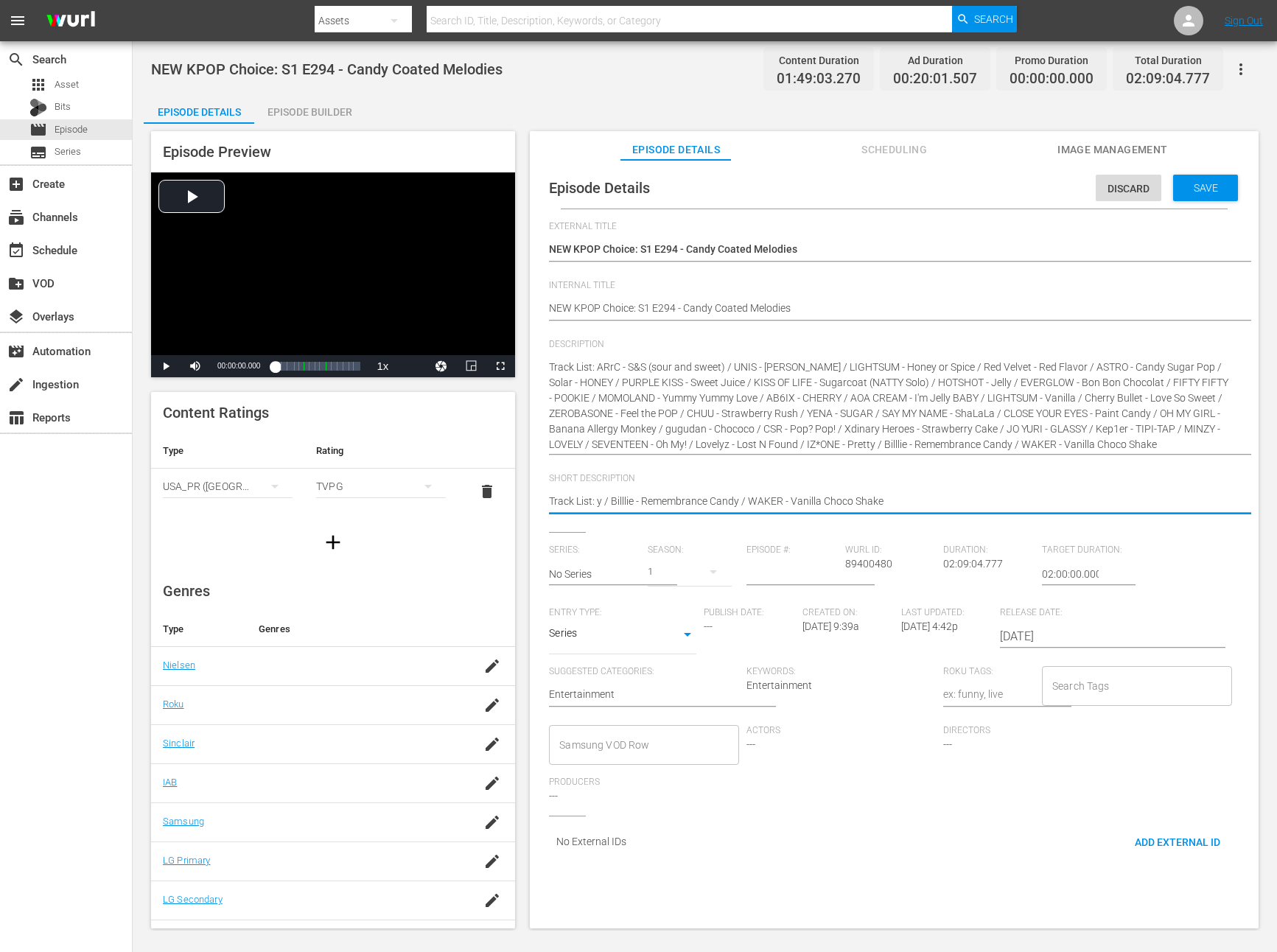
type textarea "Track List: / Billlie - Remembrance Candy / WAKER - Vanilla Choco Shake"
paste textarea "CHUU - Strawberry Rush"
type textarea "Track List: CHUU - Strawberry Rush / Billlie - Remembrance Candy / WAKER - Vani…"
click at [1197, 194] on div "Save" at bounding box center [1205, 187] width 65 height 27
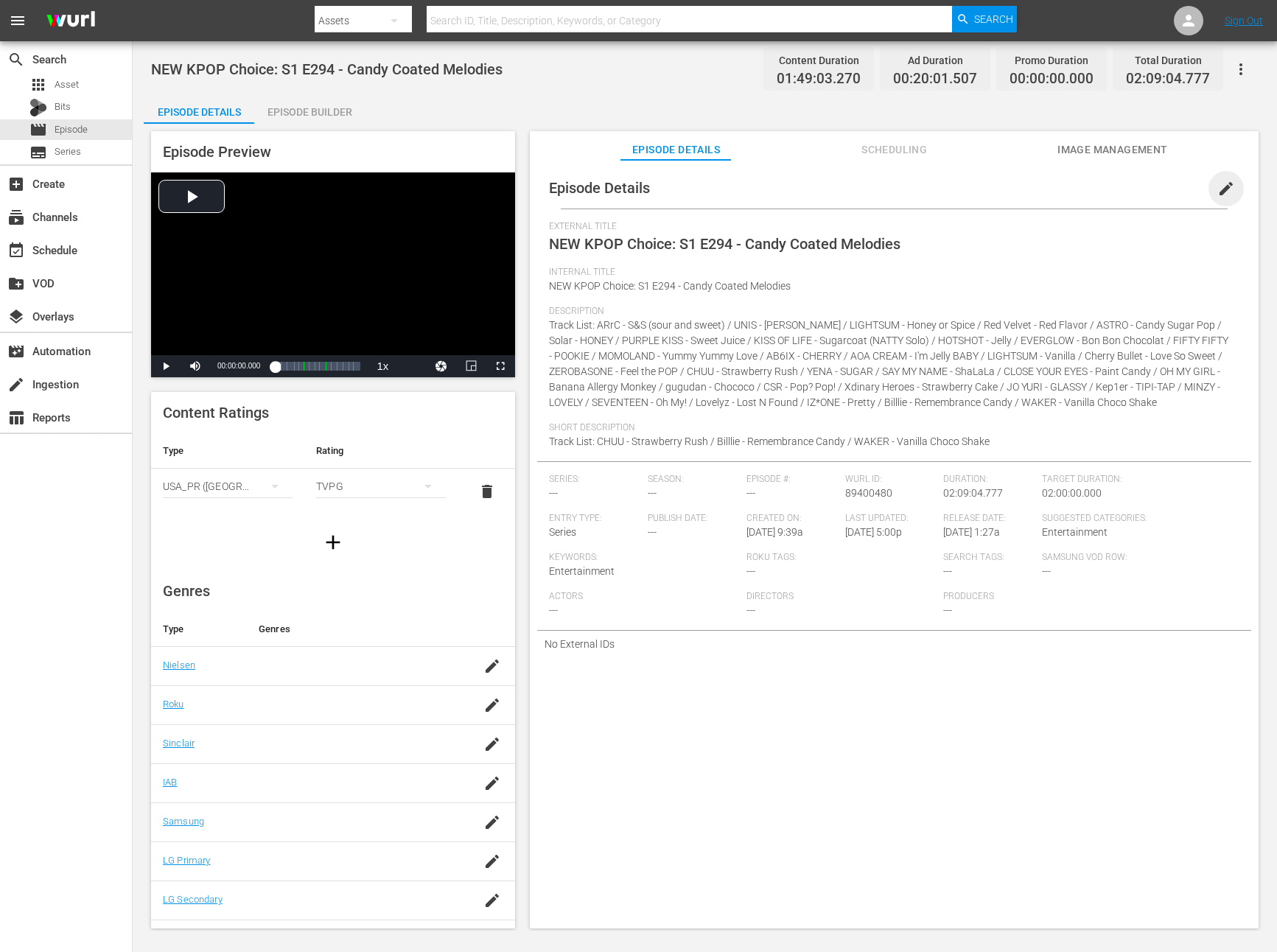
click at [1220, 189] on span "edit" at bounding box center [1226, 188] width 18 height 18
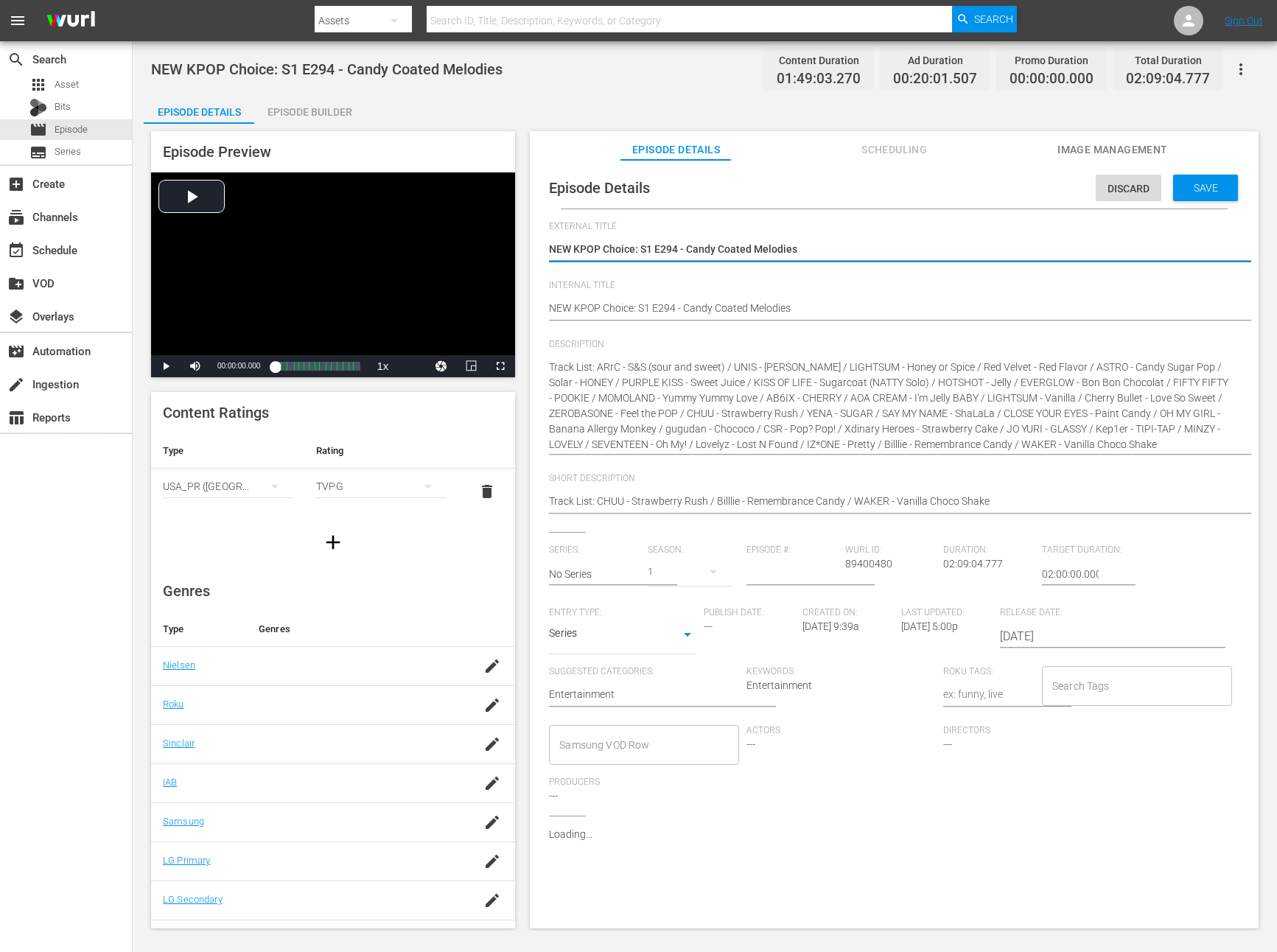
click at [600, 582] on input "No Series" at bounding box center [594, 575] width 92 height 35
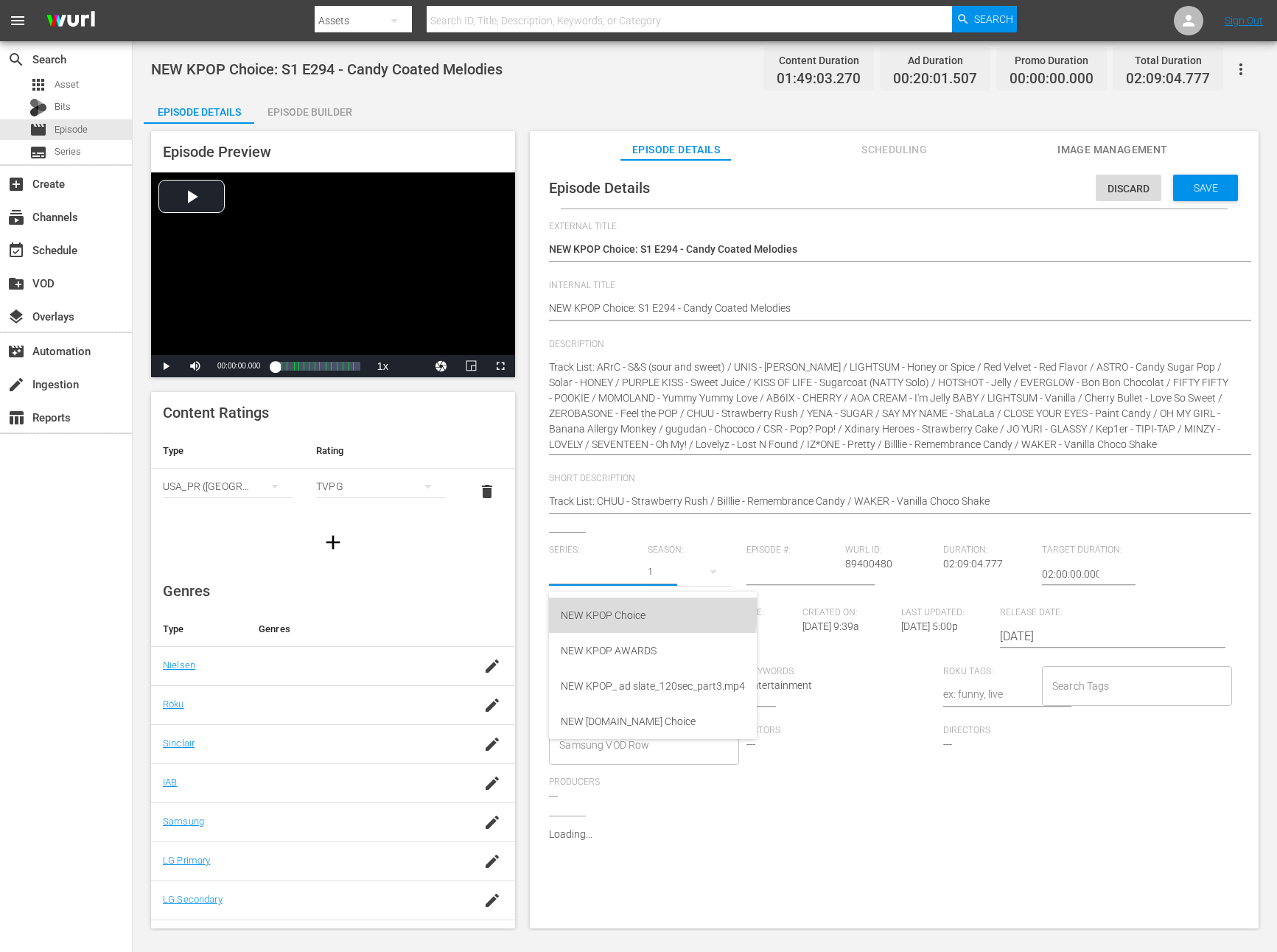
click at [603, 599] on div "NEW KPOP Choice" at bounding box center [652, 615] width 184 height 35
type input "NEW KPOP Choice"
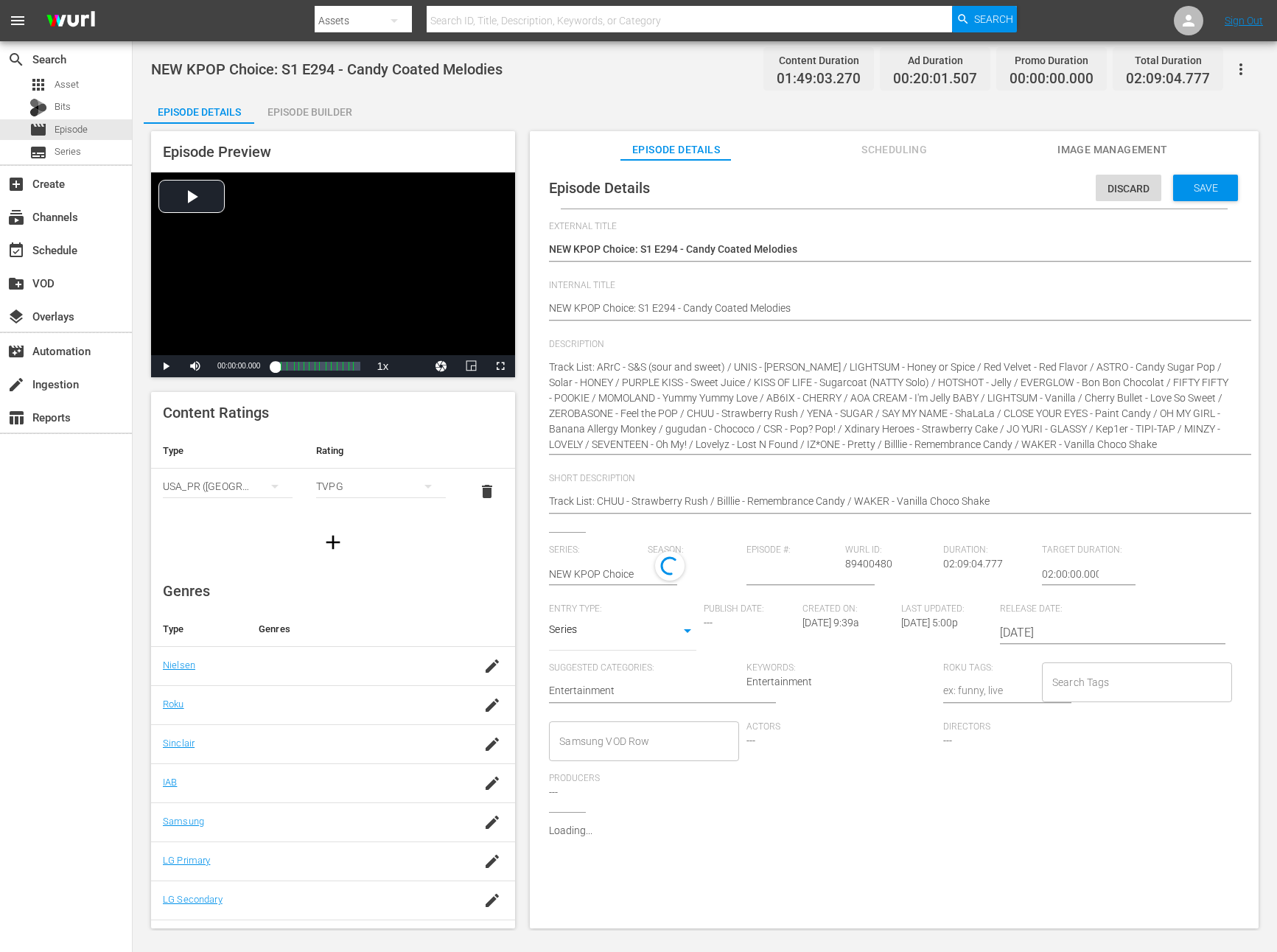
click at [792, 572] on input "number" at bounding box center [791, 575] width 92 height 35
type input "294"
drag, startPoint x: 1198, startPoint y: 180, endPoint x: 399, endPoint y: 722, distance: 965.5
click at [399, 722] on div "Episode Preview Video Player is loading. Play Video Play Mute Current Time 00:0…" at bounding box center [705, 532] width 1122 height 817
click at [676, 570] on div "2022" at bounding box center [689, 572] width 84 height 41
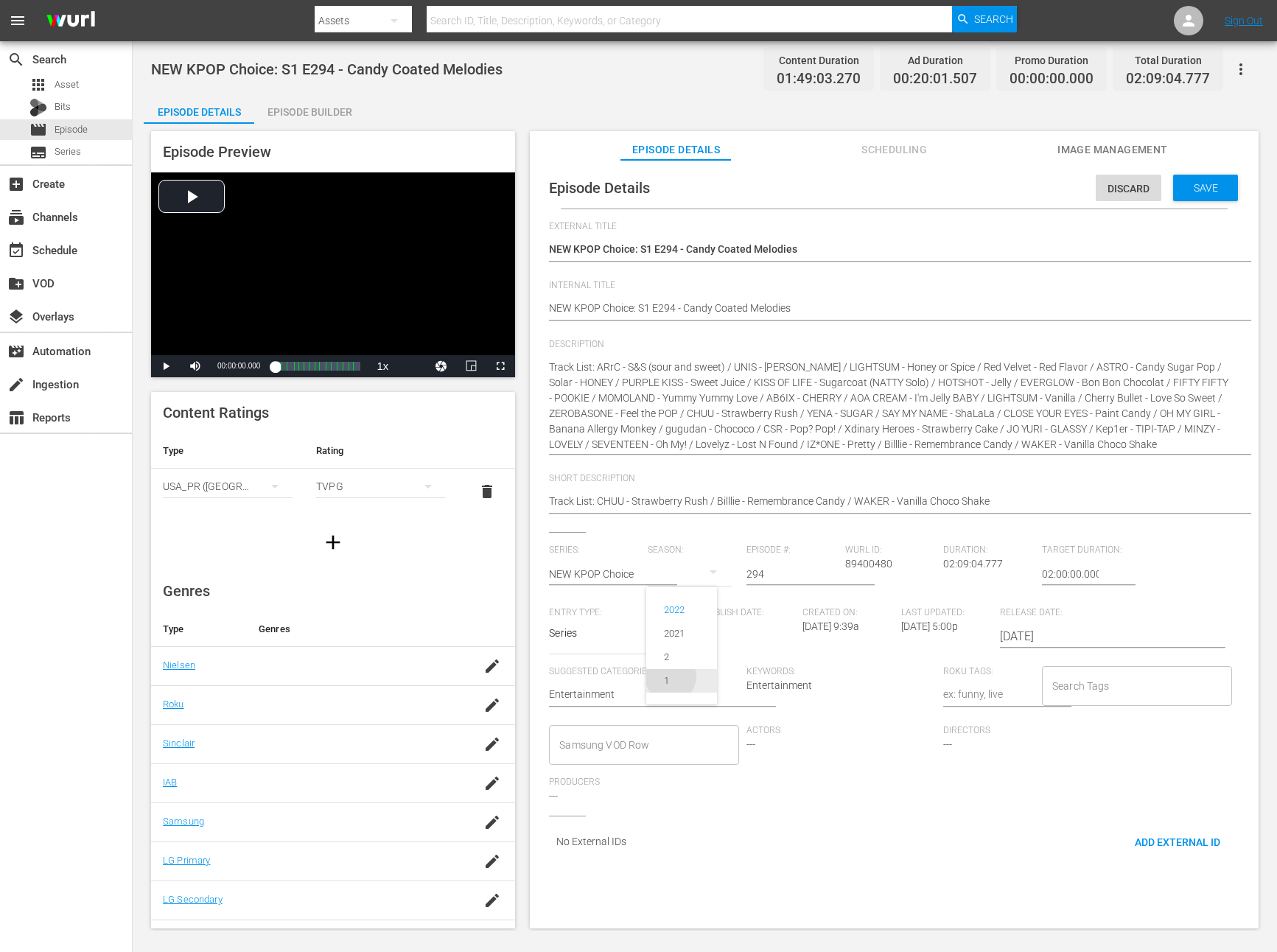
click at [670, 681] on div "1" at bounding box center [666, 680] width 40 height 15
click at [1202, 182] on span "Save" at bounding box center [1205, 188] width 48 height 12
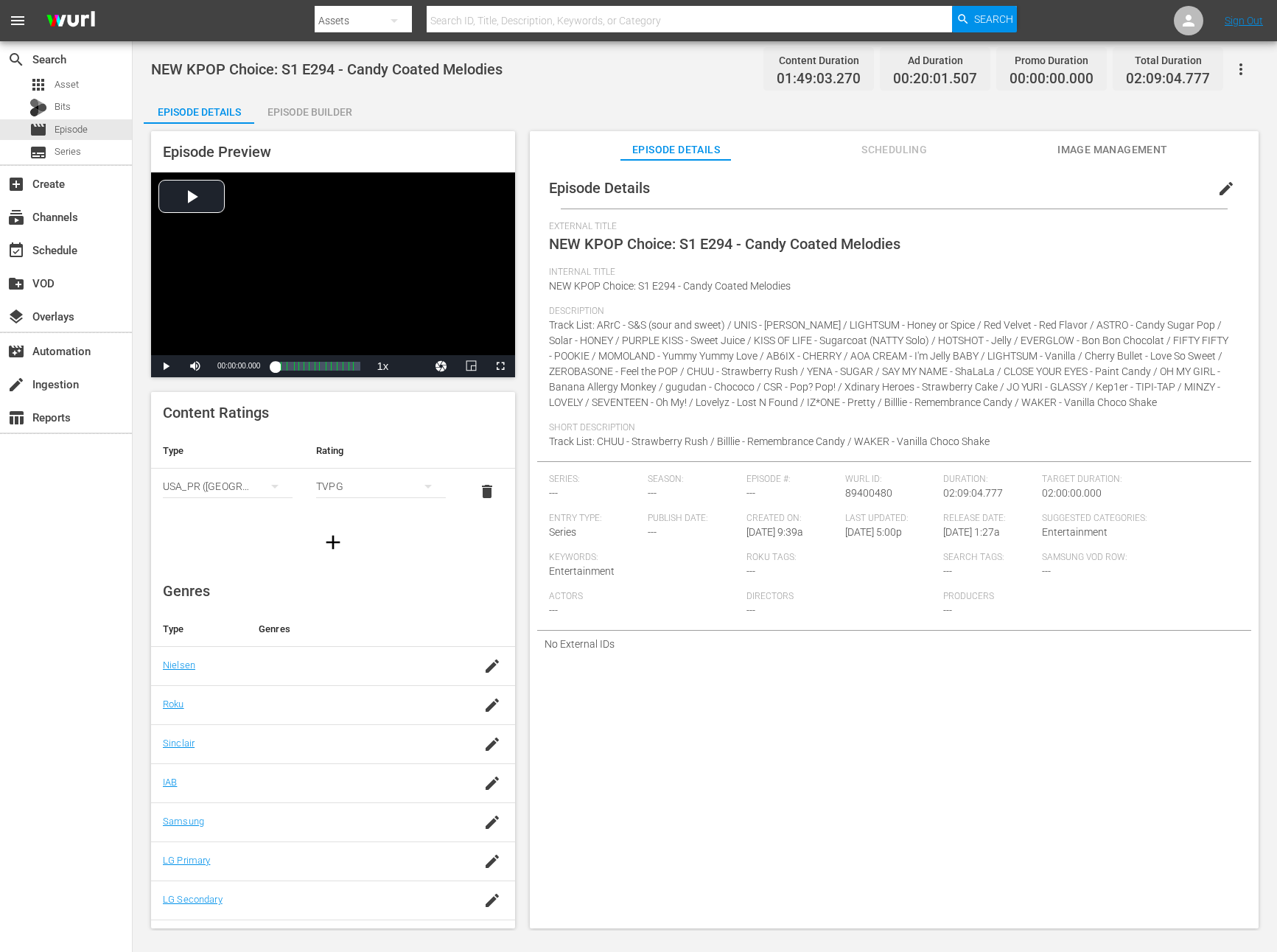
click at [1232, 174] on button "edit" at bounding box center [1226, 188] width 35 height 35
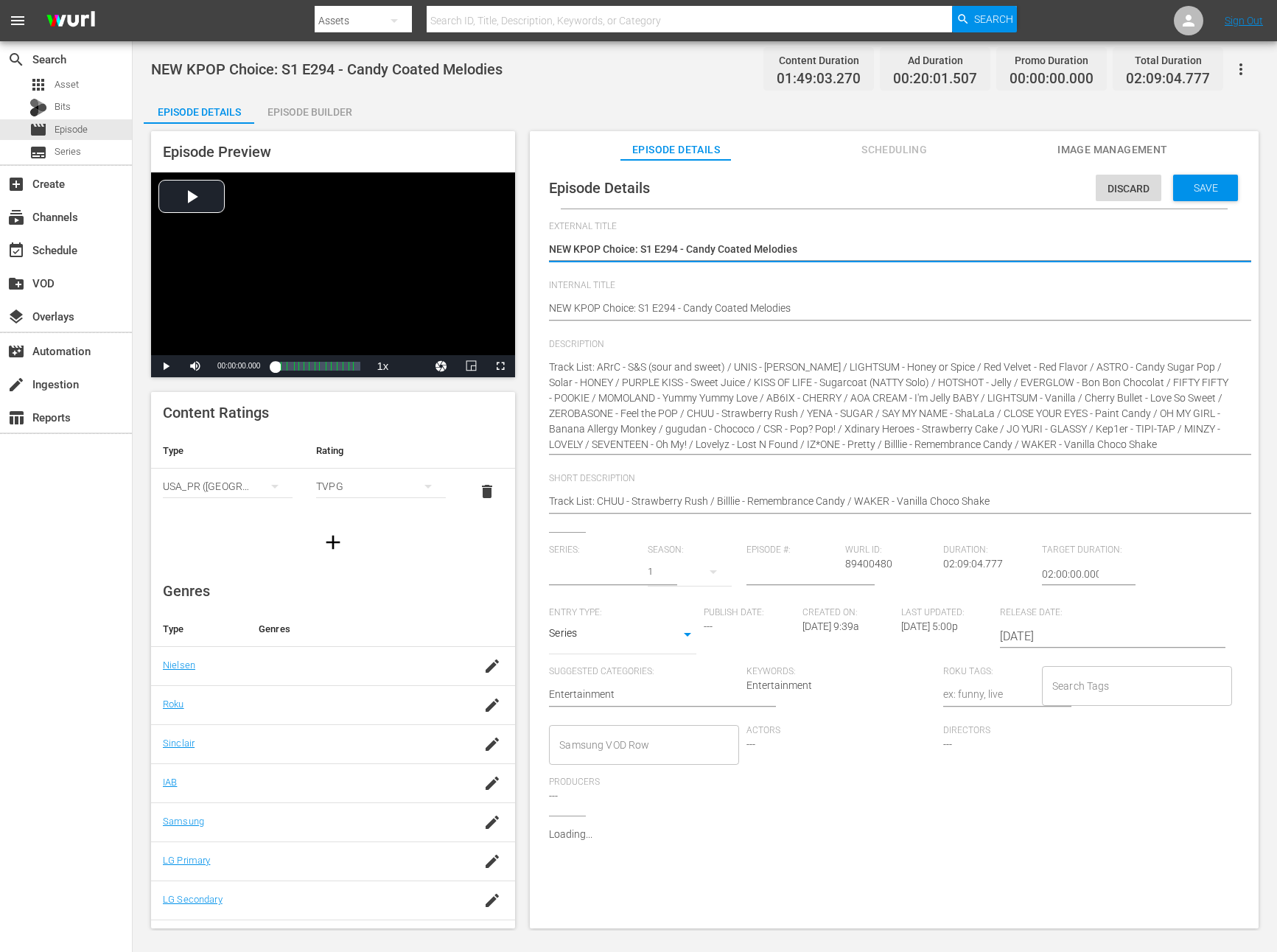
click at [585, 574] on input "text" at bounding box center [594, 575] width 92 height 35
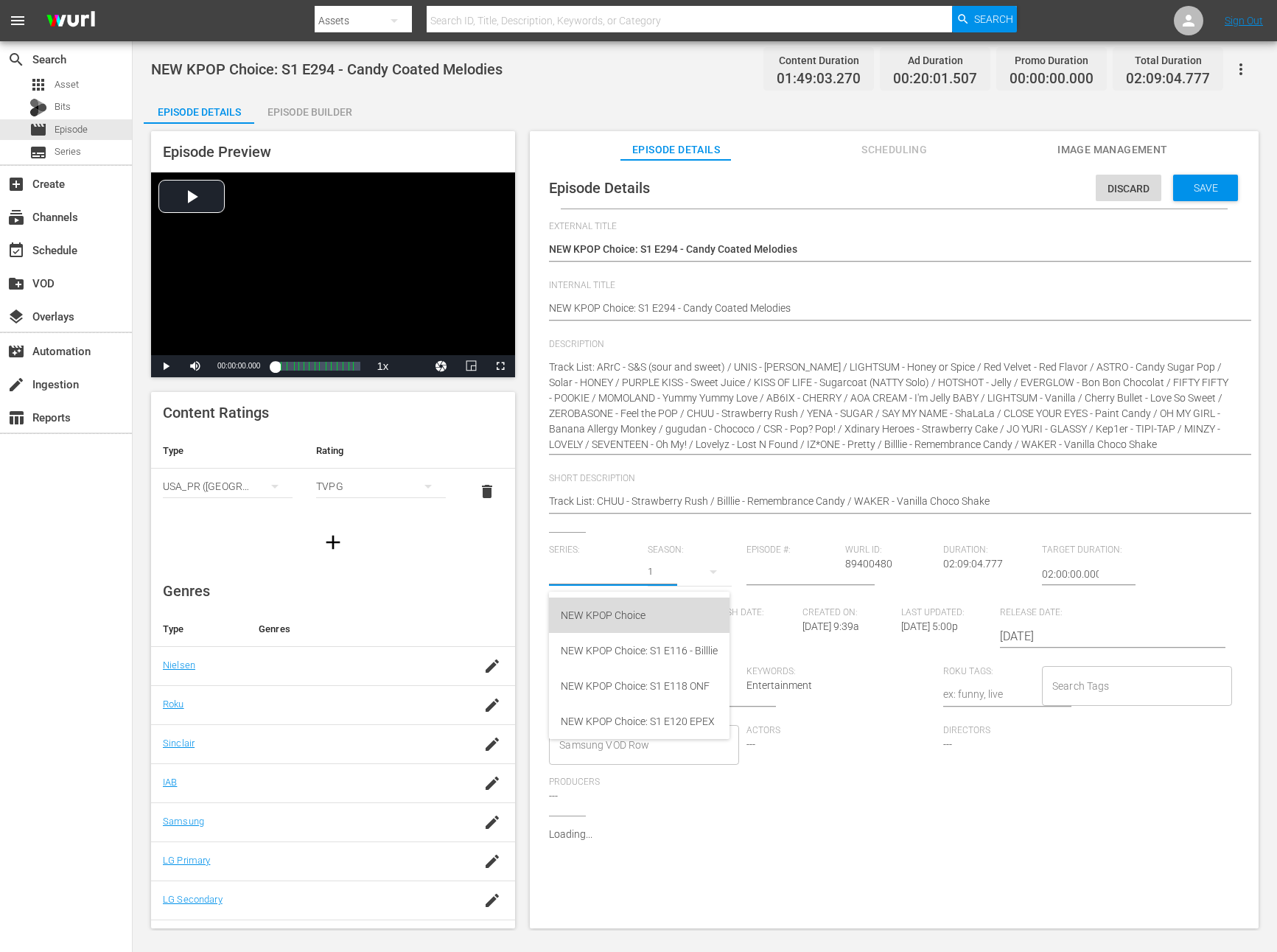
click at [638, 605] on div "NEW KPOP Choice" at bounding box center [638, 615] width 157 height 35
type input "NEW KPOP Choice"
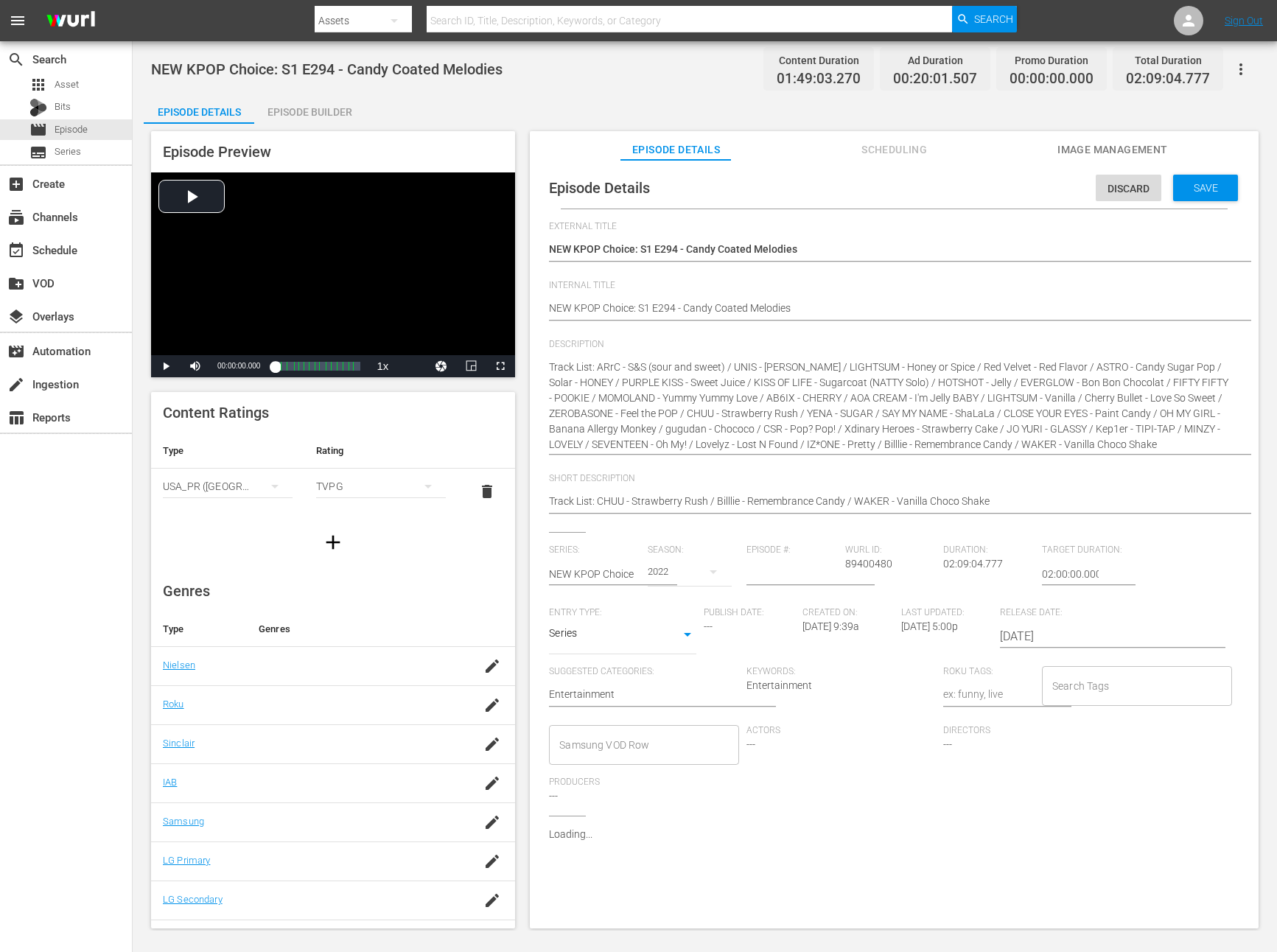
click at [672, 572] on div "2022" at bounding box center [689, 572] width 84 height 41
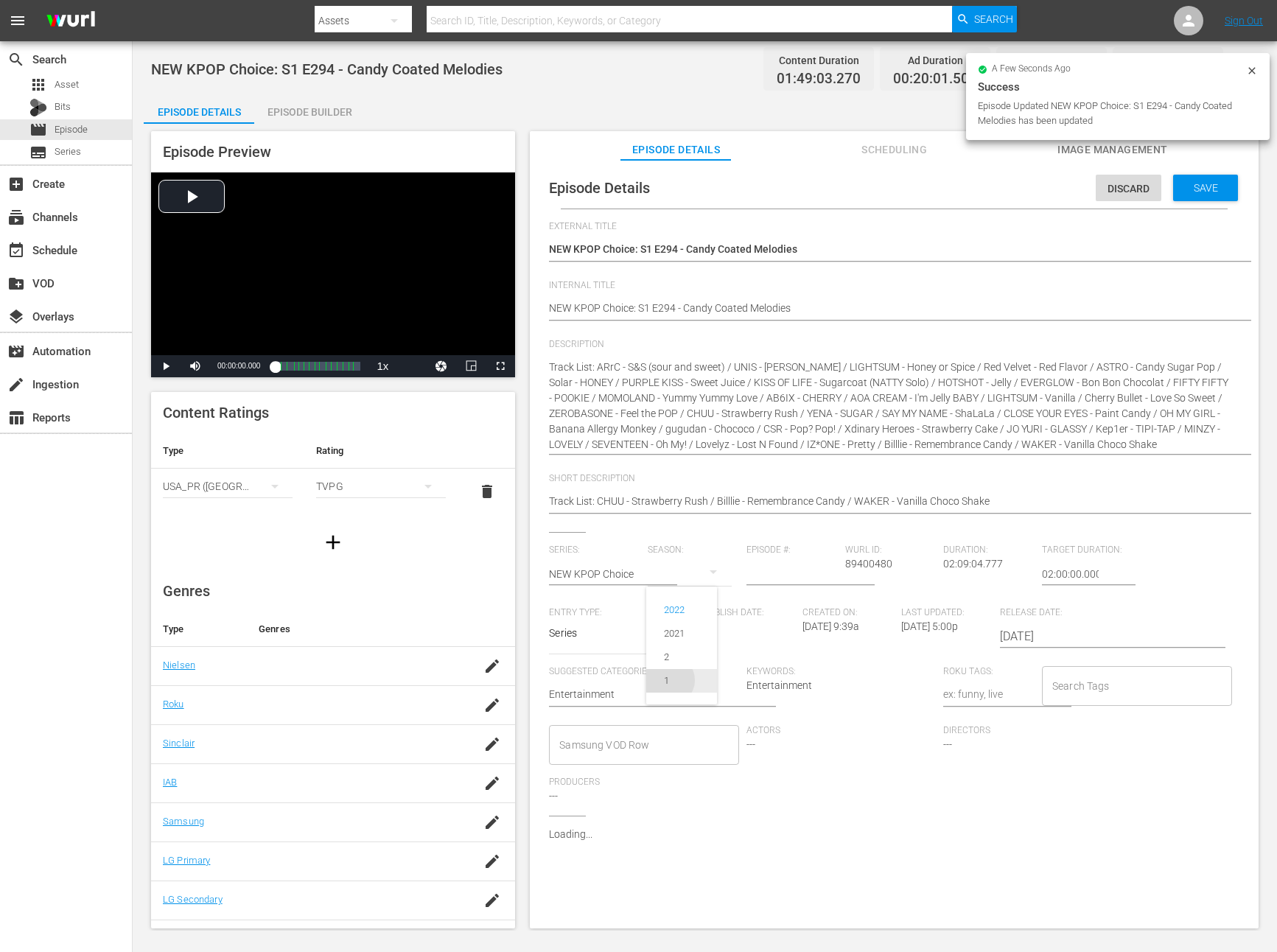
click at [669, 685] on div "1" at bounding box center [666, 680] width 40 height 15
click at [772, 563] on input "number" at bounding box center [791, 575] width 92 height 35
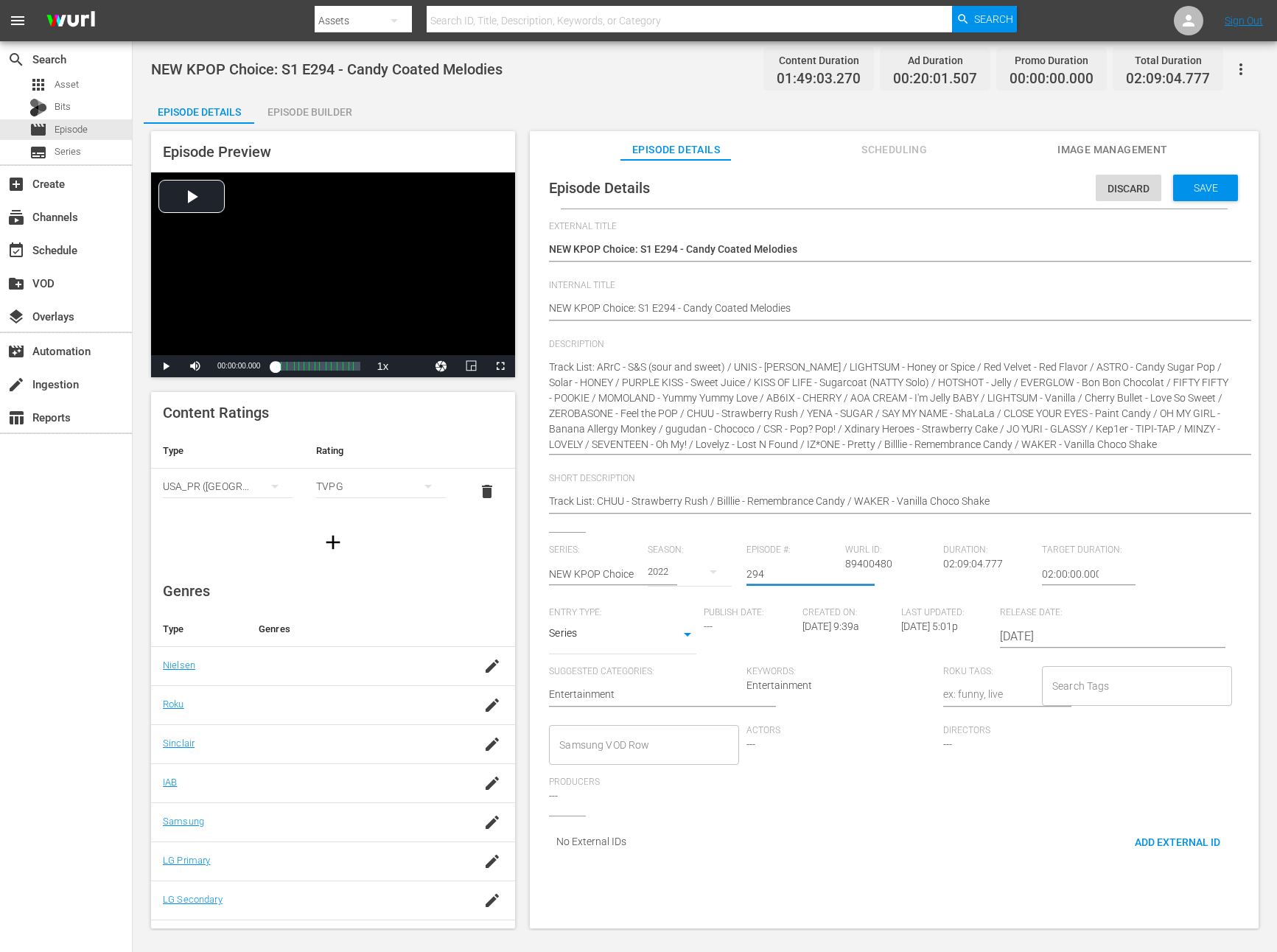
type input "294"
click at [687, 575] on div "2022" at bounding box center [689, 572] width 84 height 41
click at [670, 685] on div "1" at bounding box center [666, 680] width 40 height 15
click at [779, 578] on input "294" at bounding box center [791, 575] width 92 height 35
click at [1201, 182] on span "Save" at bounding box center [1205, 188] width 48 height 12
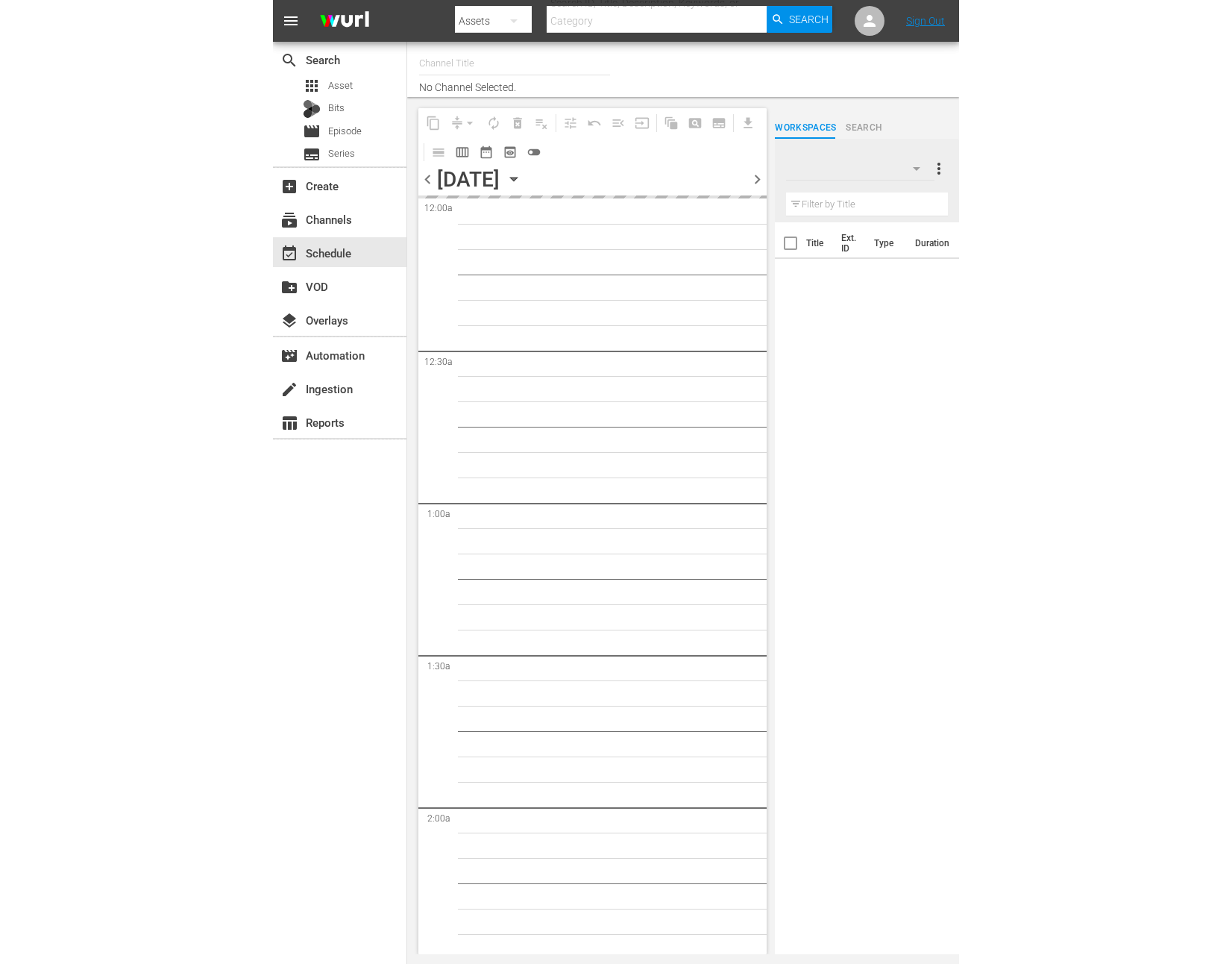
scroll to position [1752, 0]
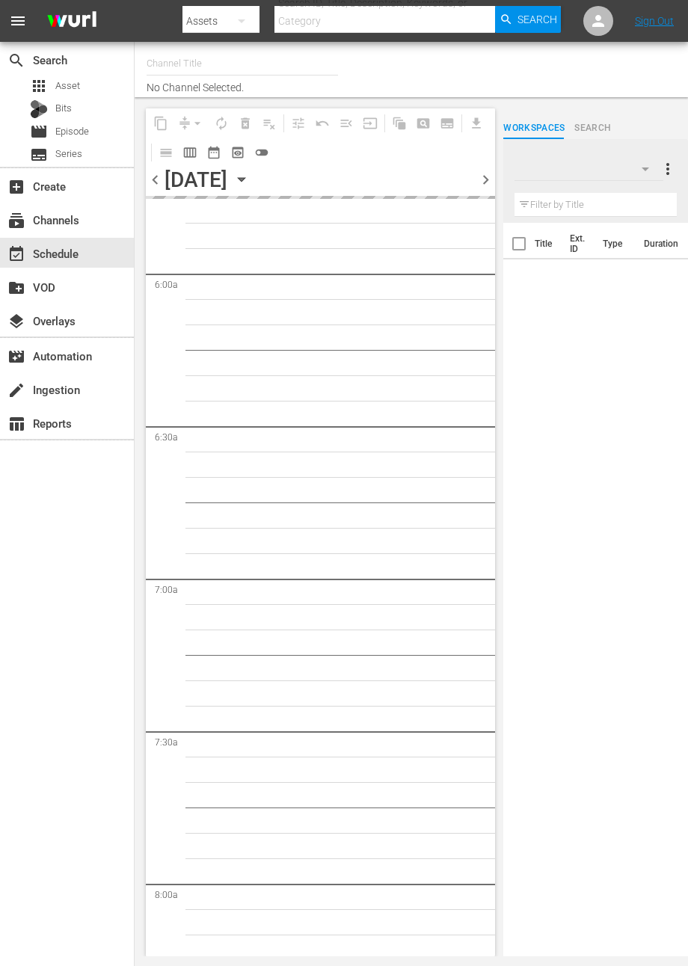
type input "NEW KPOP (617)"
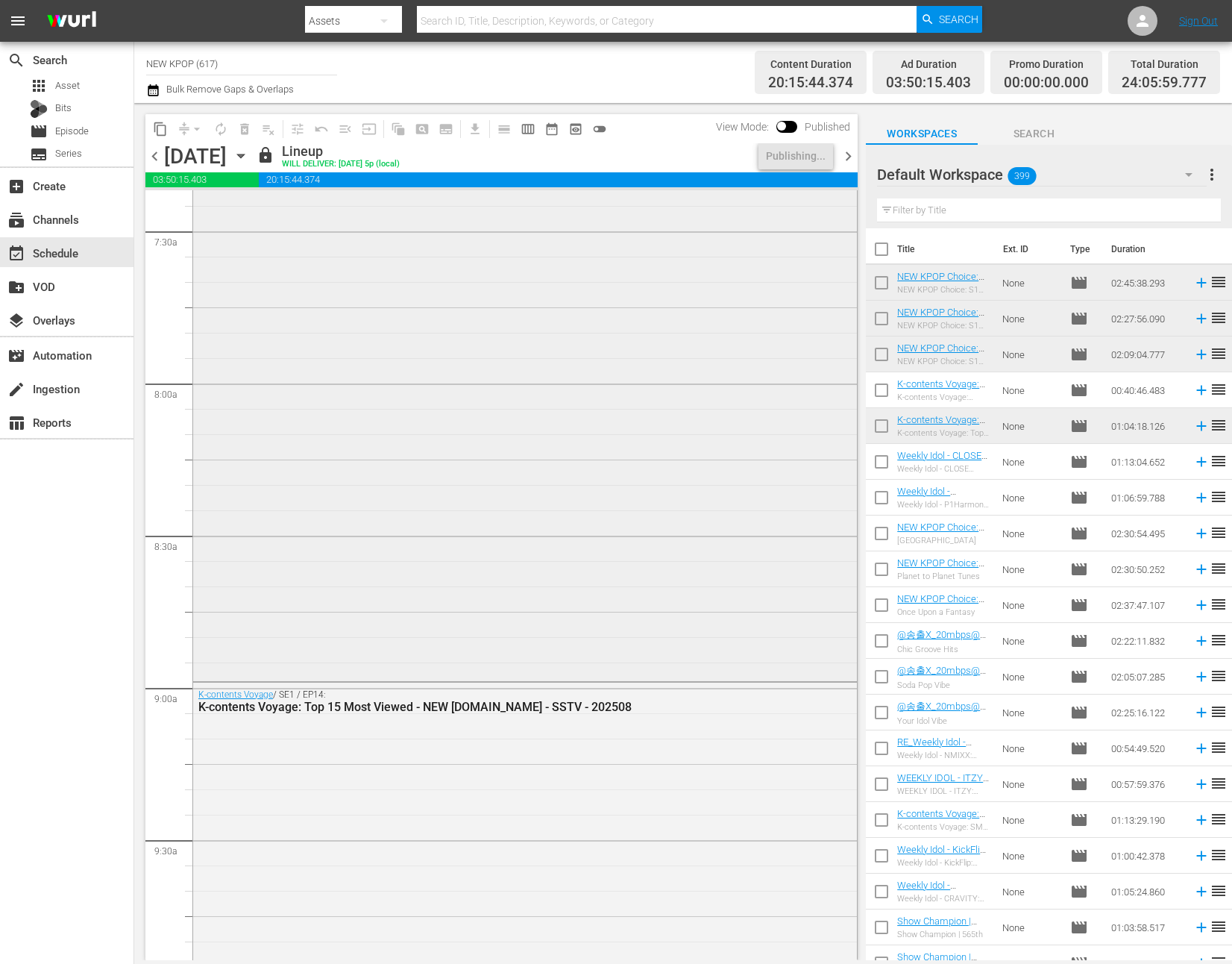
scroll to position [0, 0]
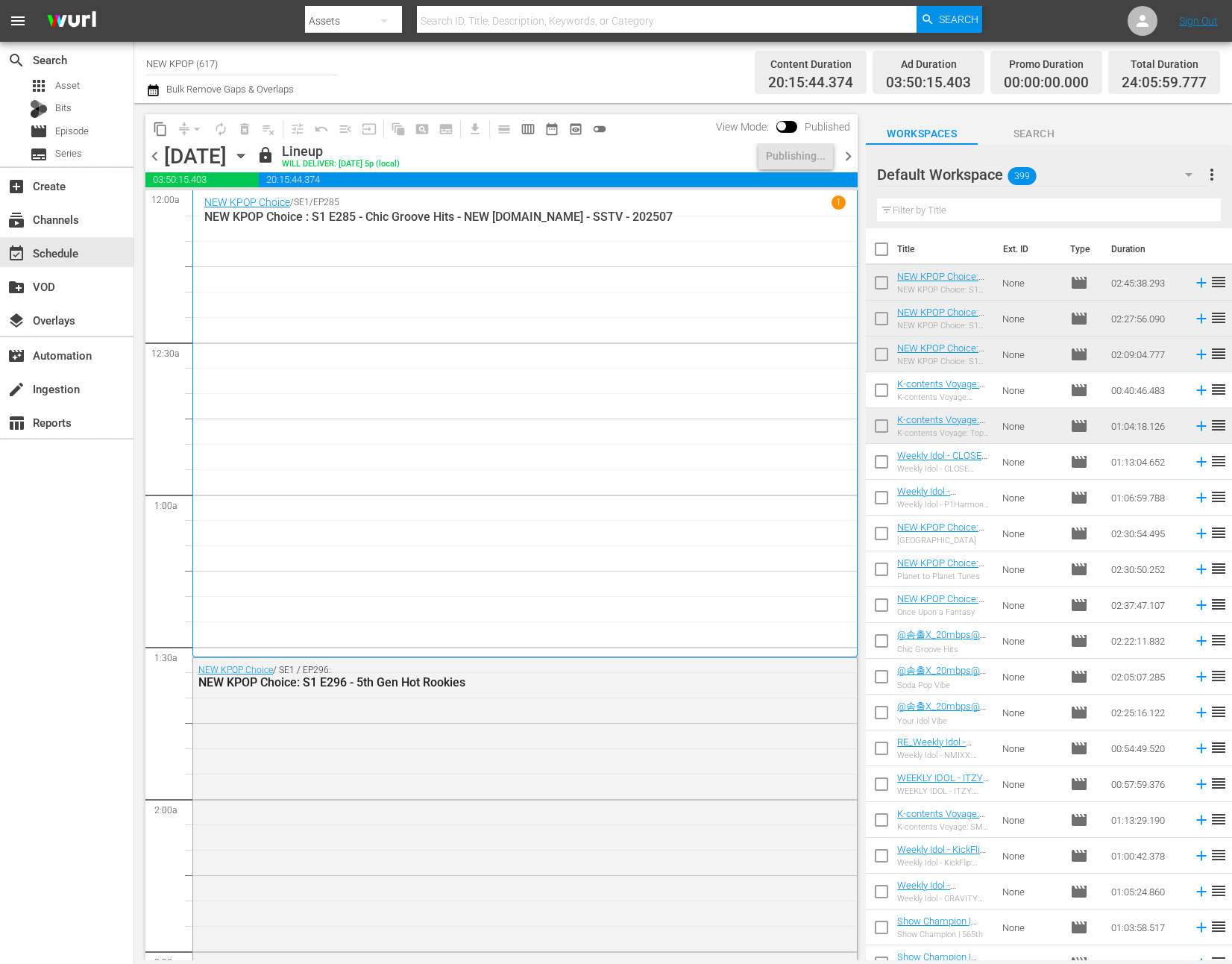
click at [441, 535] on div "NEW KPOP Choice / SE1 / EP285 1 NEW KPOP Choice : S1 E285 - Chic Groove Hits - …" at bounding box center [525, 423] width 641 height 456
